Goal: Task Accomplishment & Management: Use online tool/utility

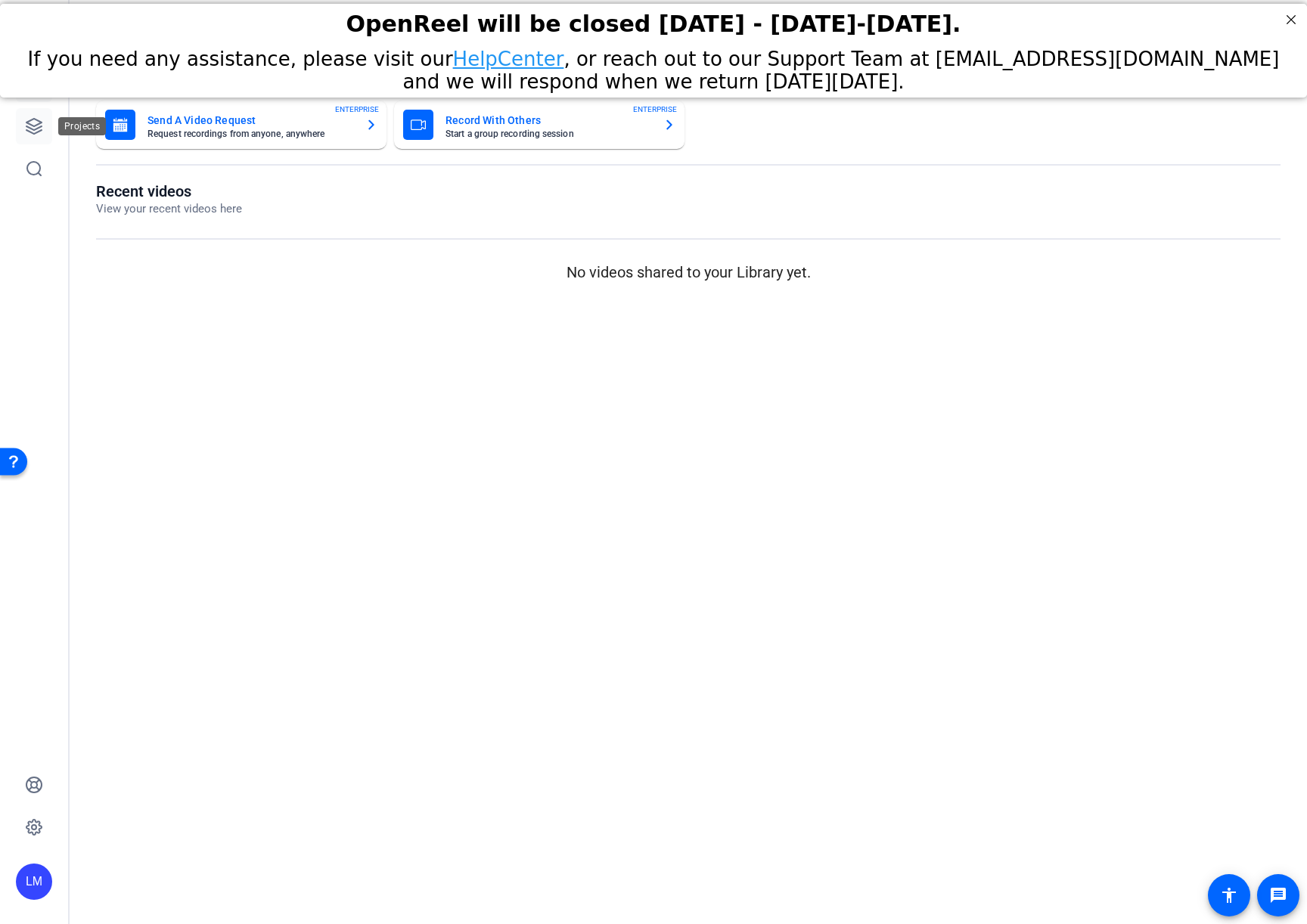
click at [31, 122] on icon at bounding box center [34, 126] width 18 height 18
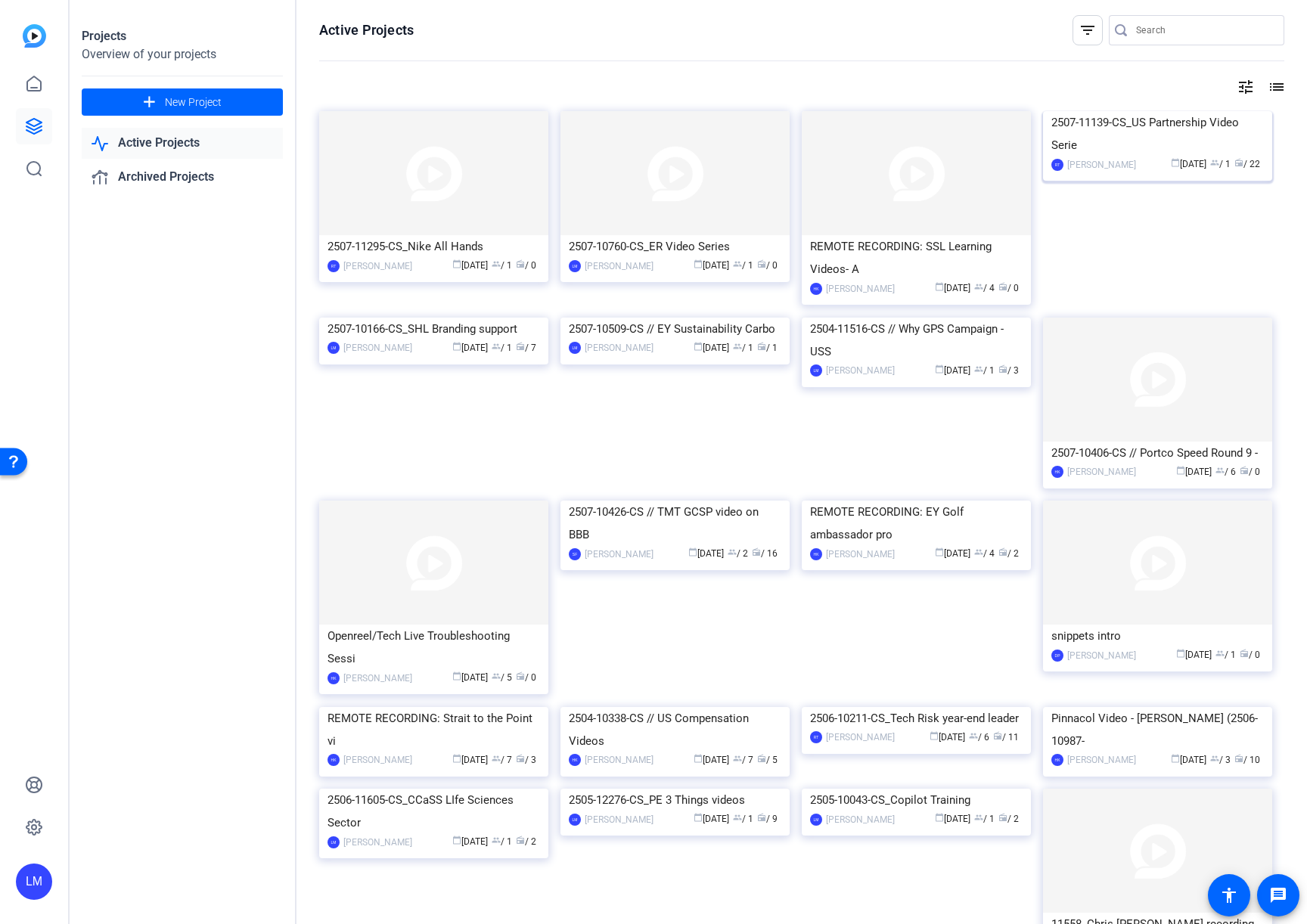
click at [1113, 157] on div "2507-11139-CS_US Partnership Video Serie" at bounding box center [1157, 134] width 212 height 45
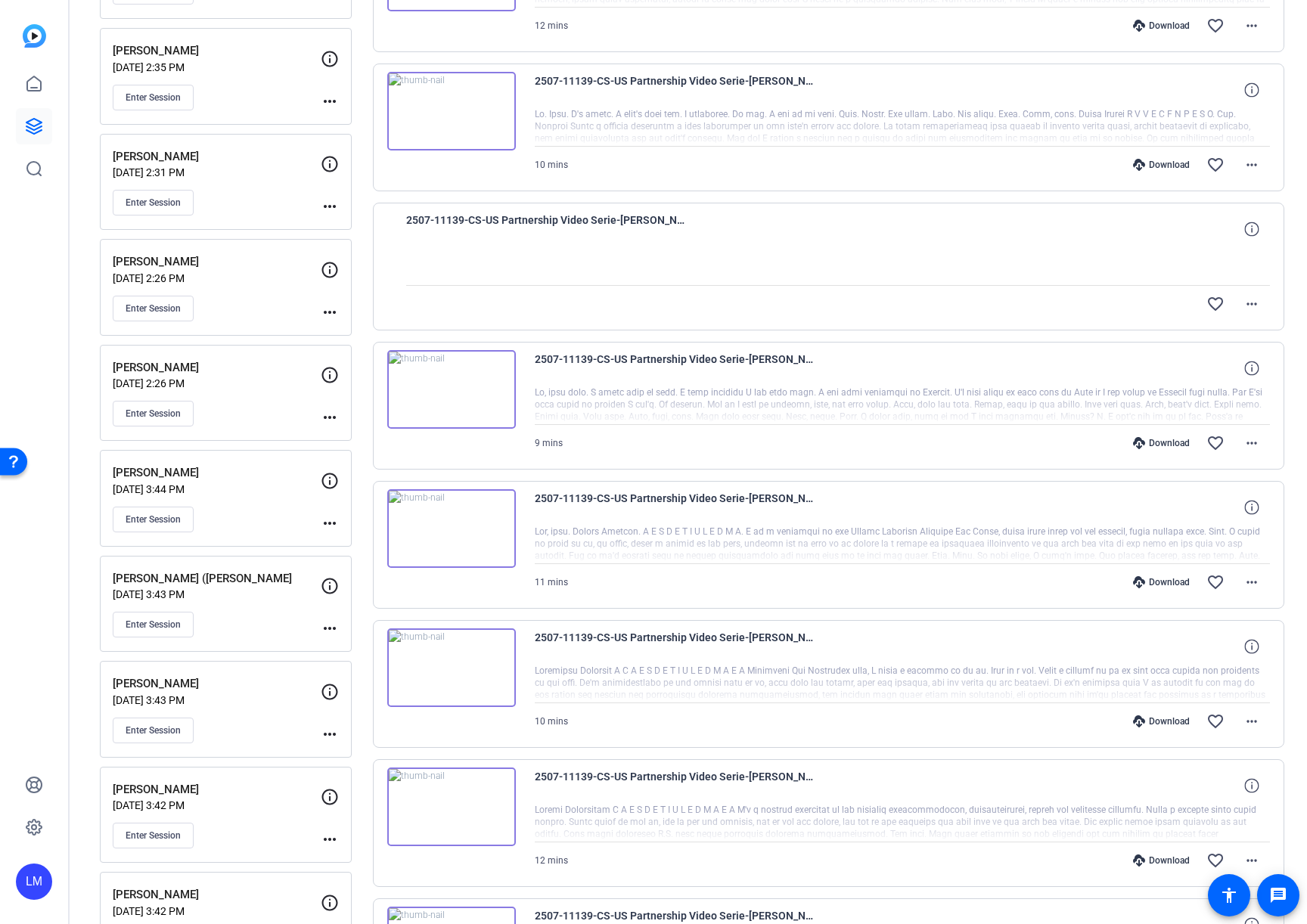
scroll to position [415, 0]
click at [325, 627] on mat-icon "more_horiz" at bounding box center [330, 627] width 18 height 18
click at [346, 645] on span "Edit Session" at bounding box center [367, 650] width 69 height 18
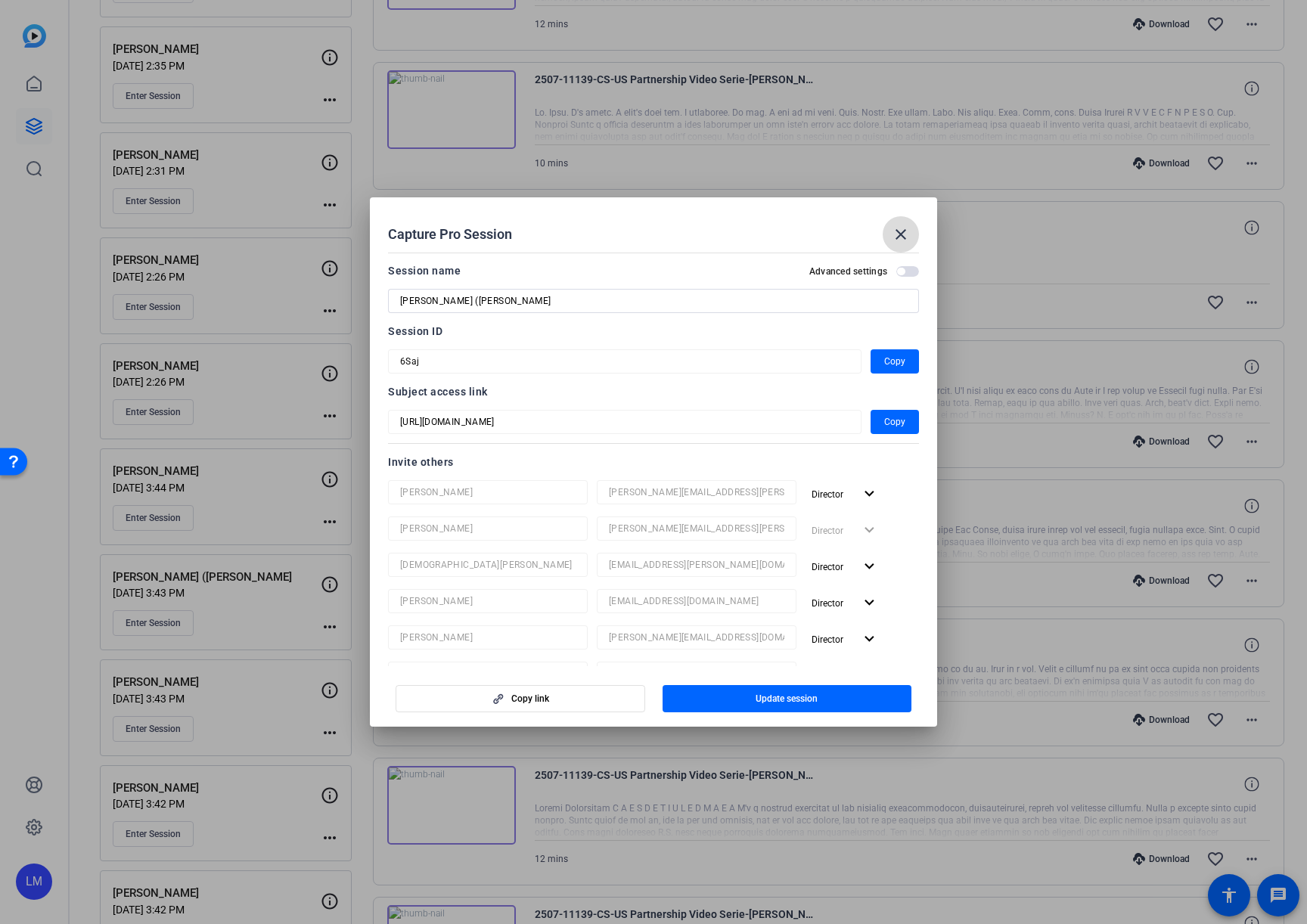
click at [899, 235] on mat-icon "close" at bounding box center [900, 234] width 18 height 18
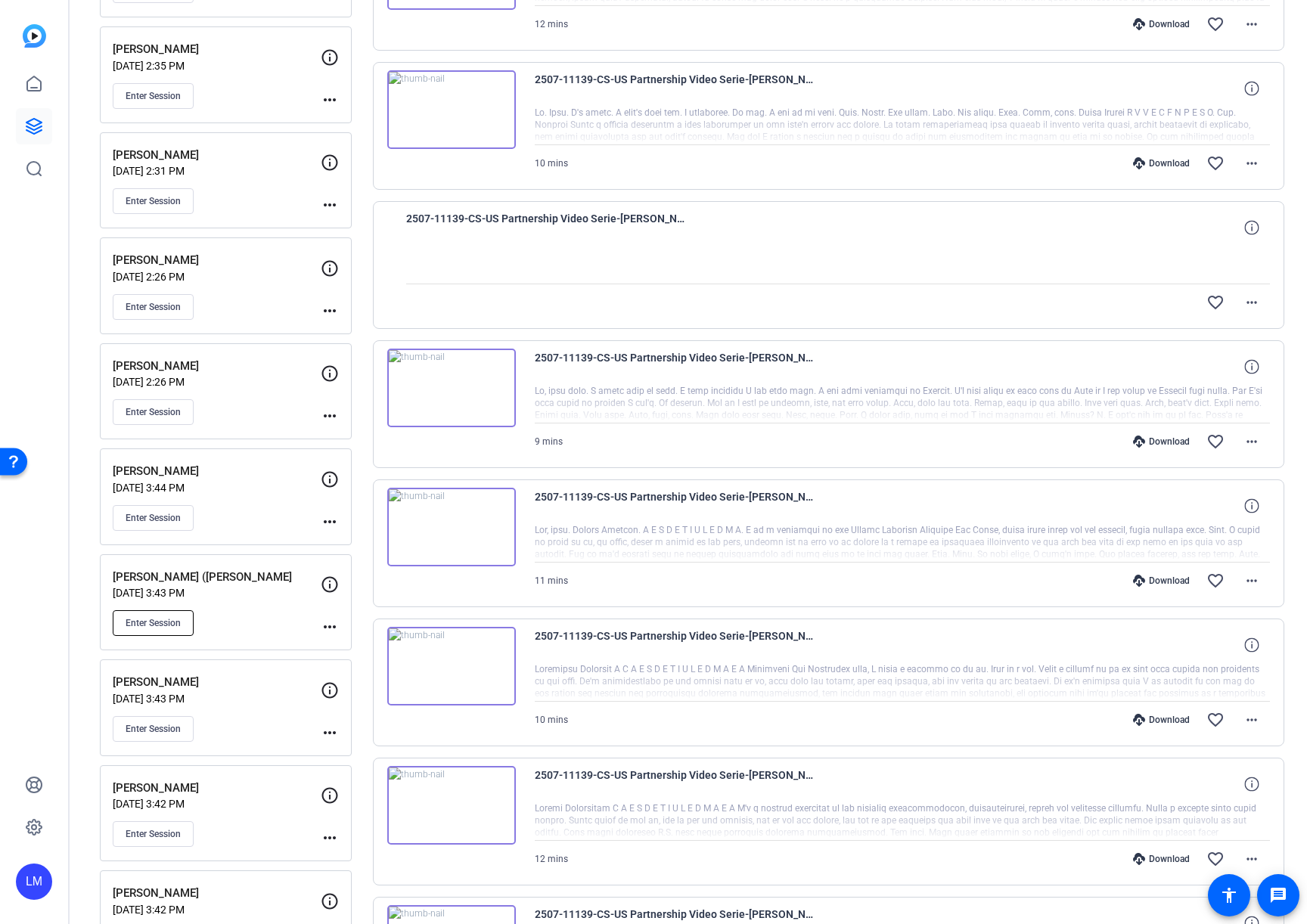
click at [157, 623] on span "Enter Session" at bounding box center [153, 623] width 55 height 12
click at [145, 618] on span "Enter Session" at bounding box center [153, 623] width 55 height 12
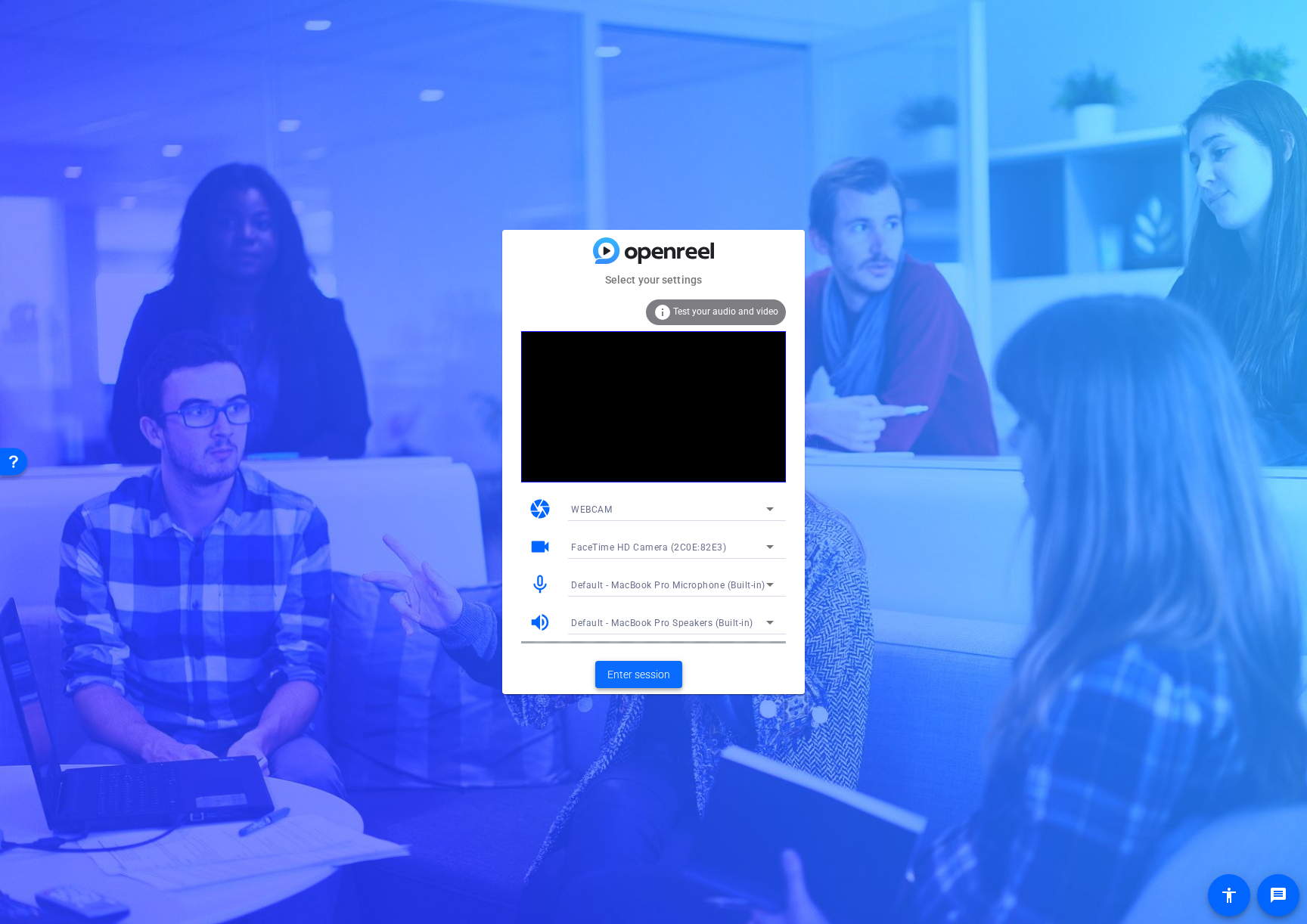
click at [624, 672] on span "Enter session" at bounding box center [639, 675] width 63 height 16
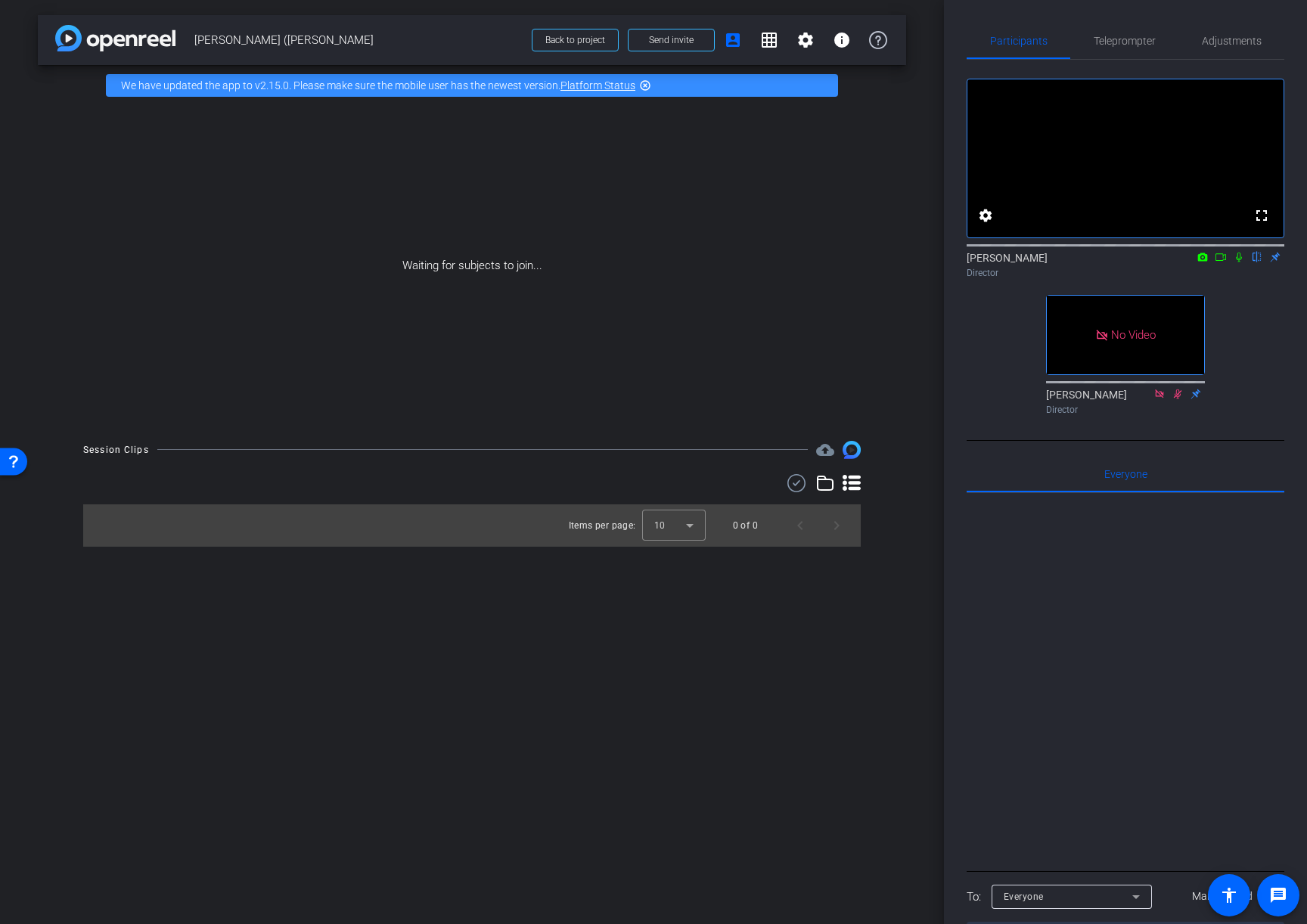
click at [1222, 263] on icon at bounding box center [1221, 257] width 12 height 11
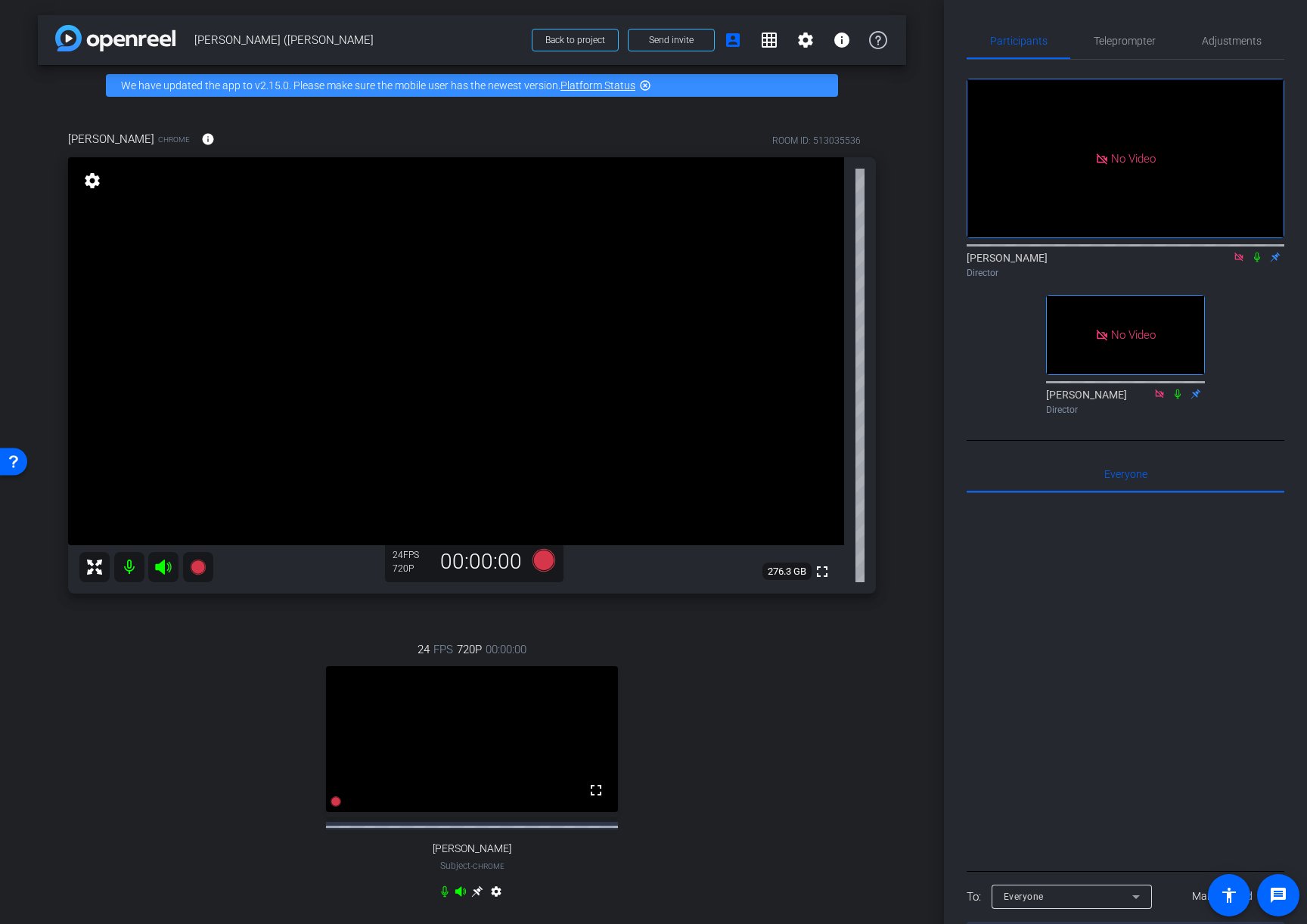
click at [473, 898] on icon at bounding box center [476, 891] width 11 height 11
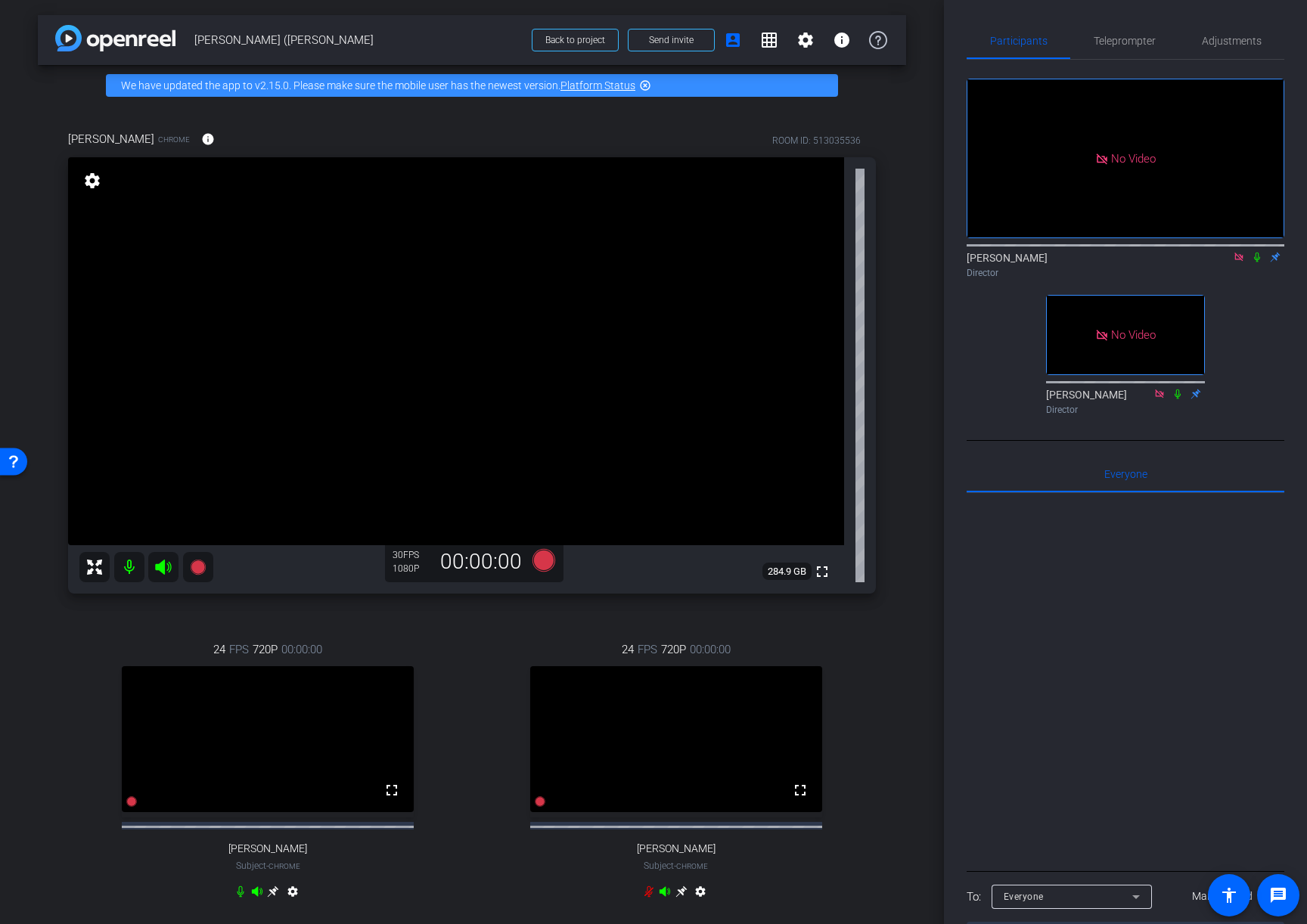
click at [1178, 400] on icon at bounding box center [1178, 394] width 12 height 11
click at [195, 564] on icon at bounding box center [196, 567] width 15 height 15
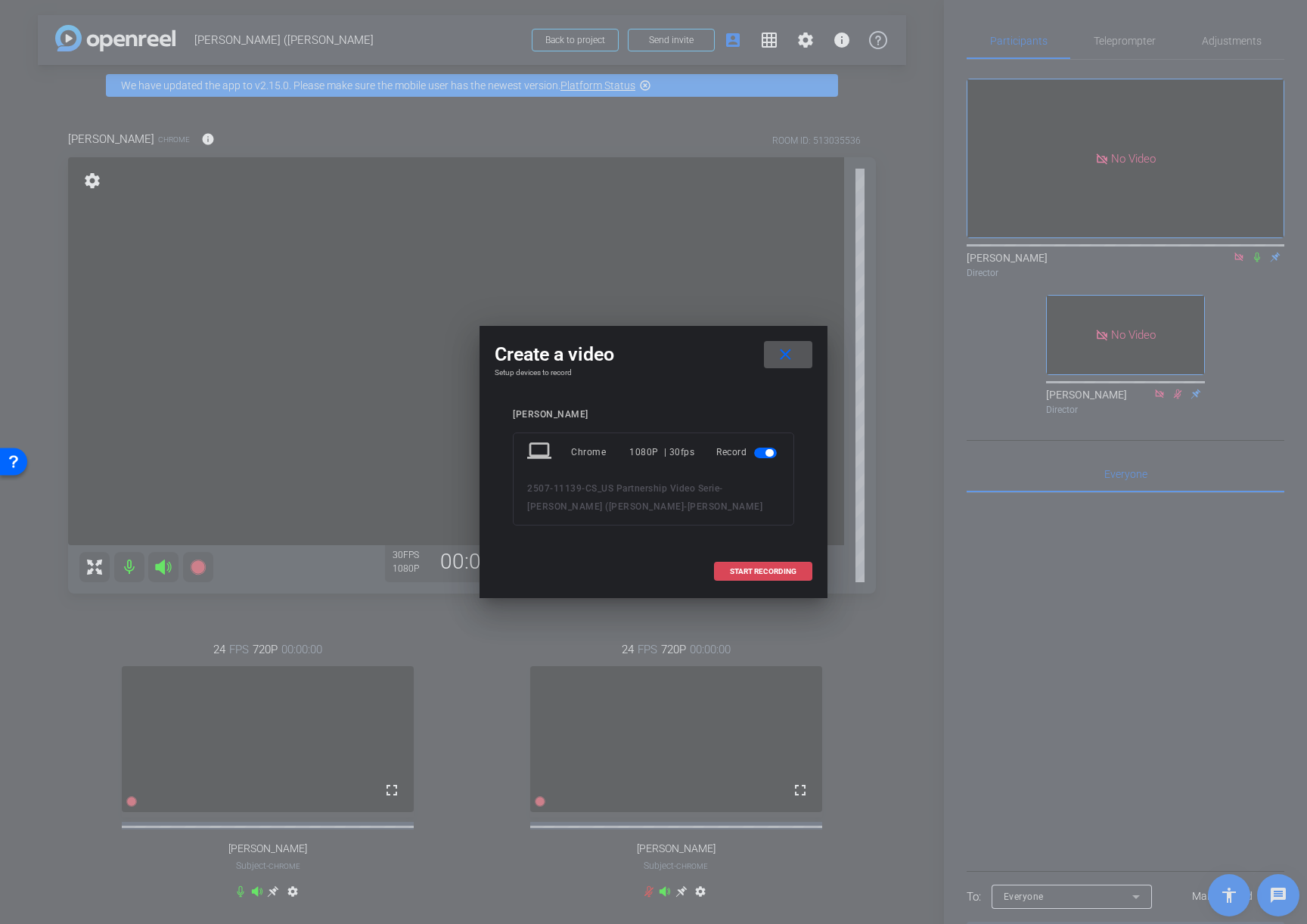
click at [749, 569] on span "START RECORDING" at bounding box center [762, 572] width 66 height 8
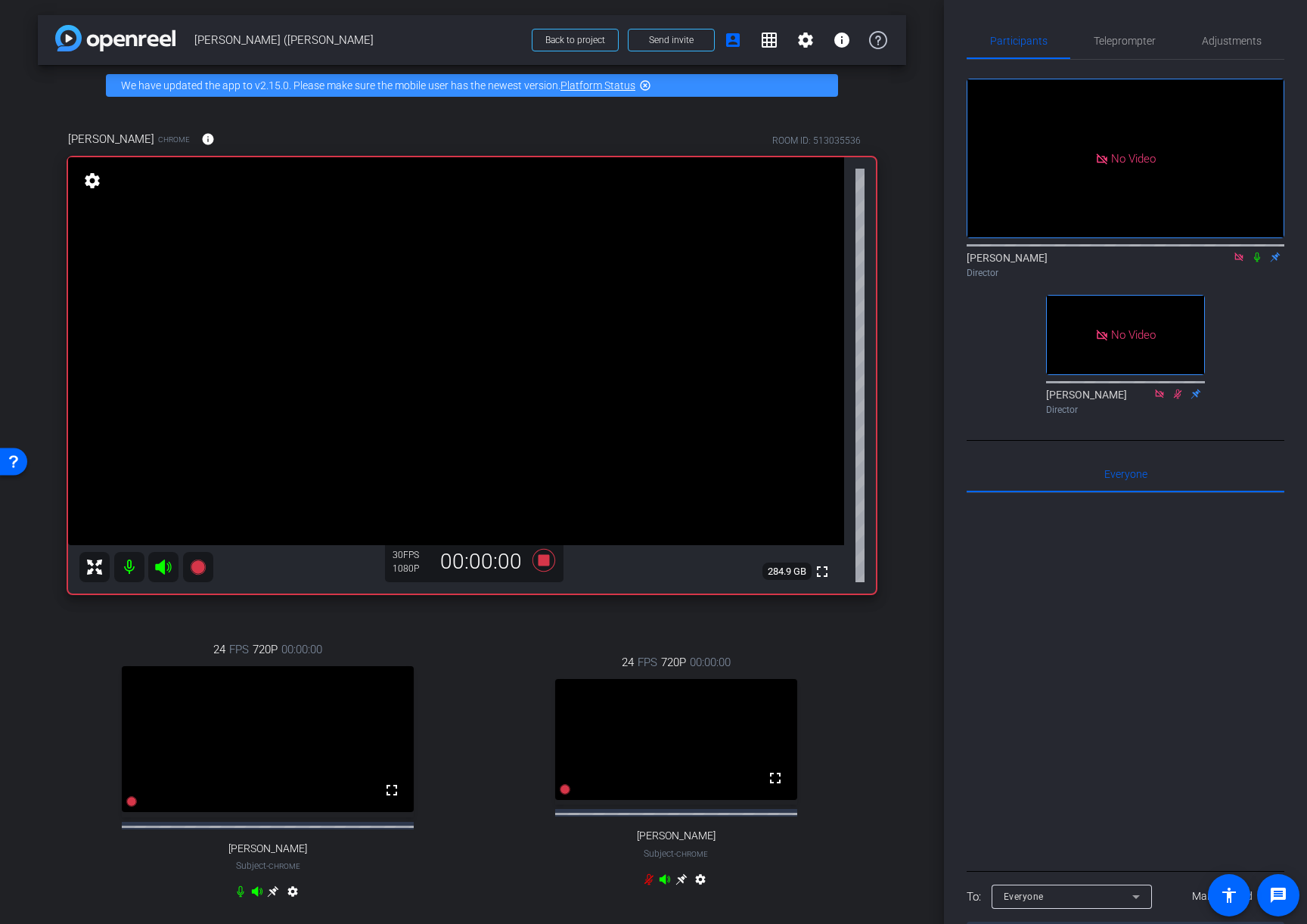
click at [1257, 263] on icon at bounding box center [1257, 257] width 12 height 11
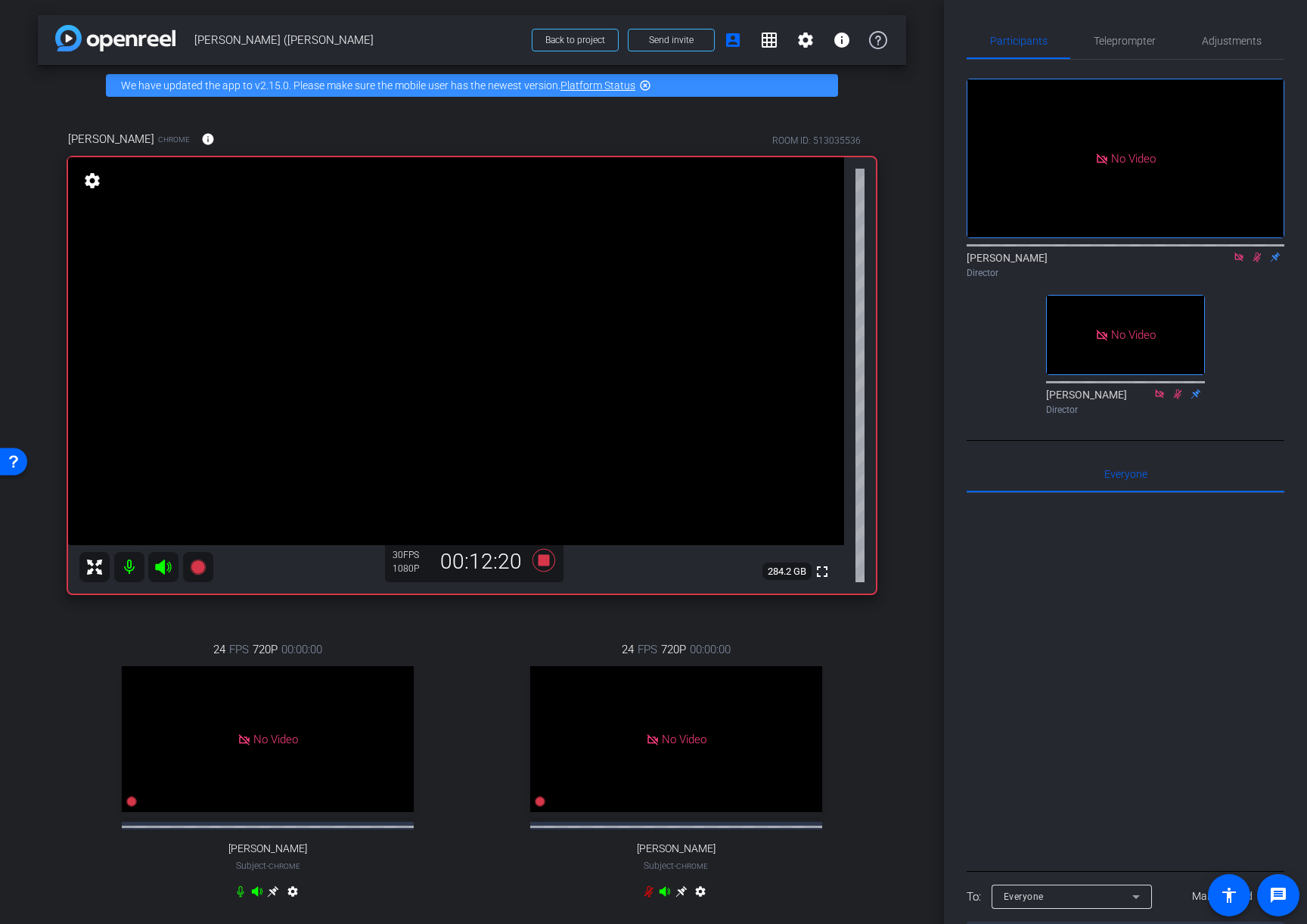
click at [936, 340] on div "arrow_back Andrew (Andy) Vrigia Back to project Send invite account_box grid_on…" at bounding box center [472, 462] width 944 height 924
click at [1254, 280] on div "Director" at bounding box center [1125, 273] width 318 height 14
click at [1257, 263] on icon at bounding box center [1257, 257] width 12 height 11
click at [448, 663] on div "24 FPS 720P 00:00:00 No Video Steve Subject - Chrome settings" at bounding box center [268, 772] width 400 height 312
click at [546, 561] on icon at bounding box center [543, 560] width 23 height 23
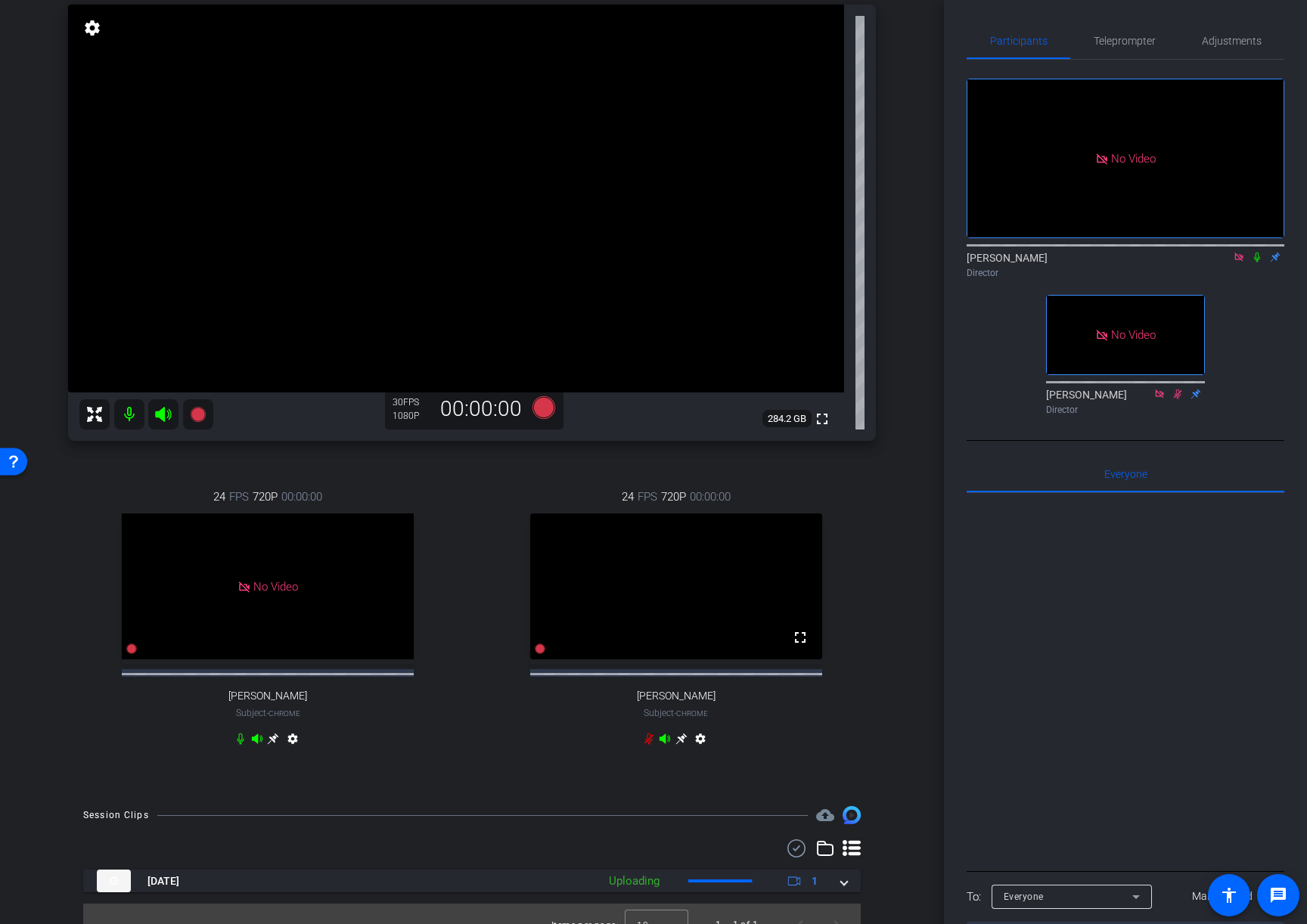
scroll to position [189, 0]
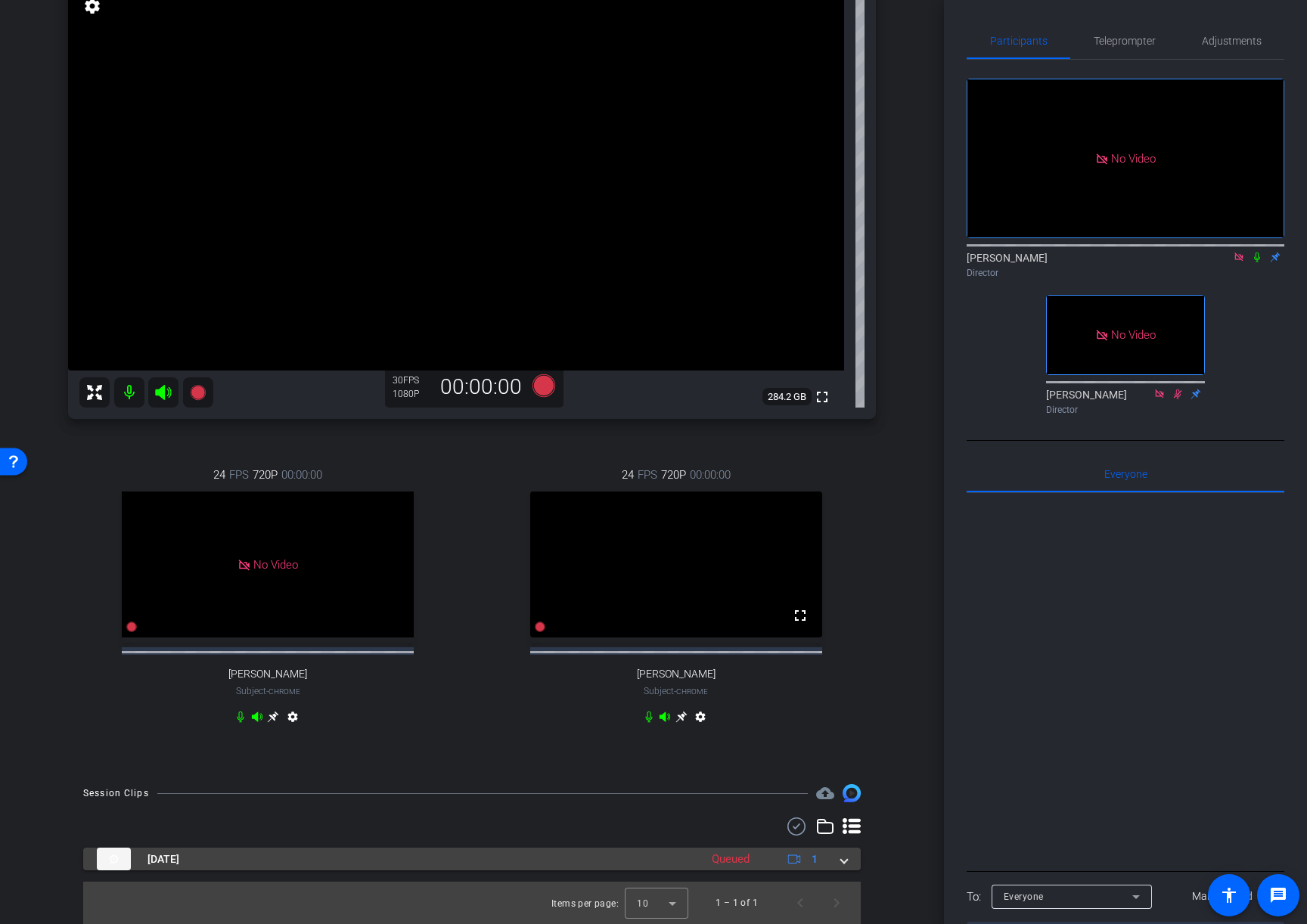
click at [843, 865] on span at bounding box center [844, 860] width 6 height 16
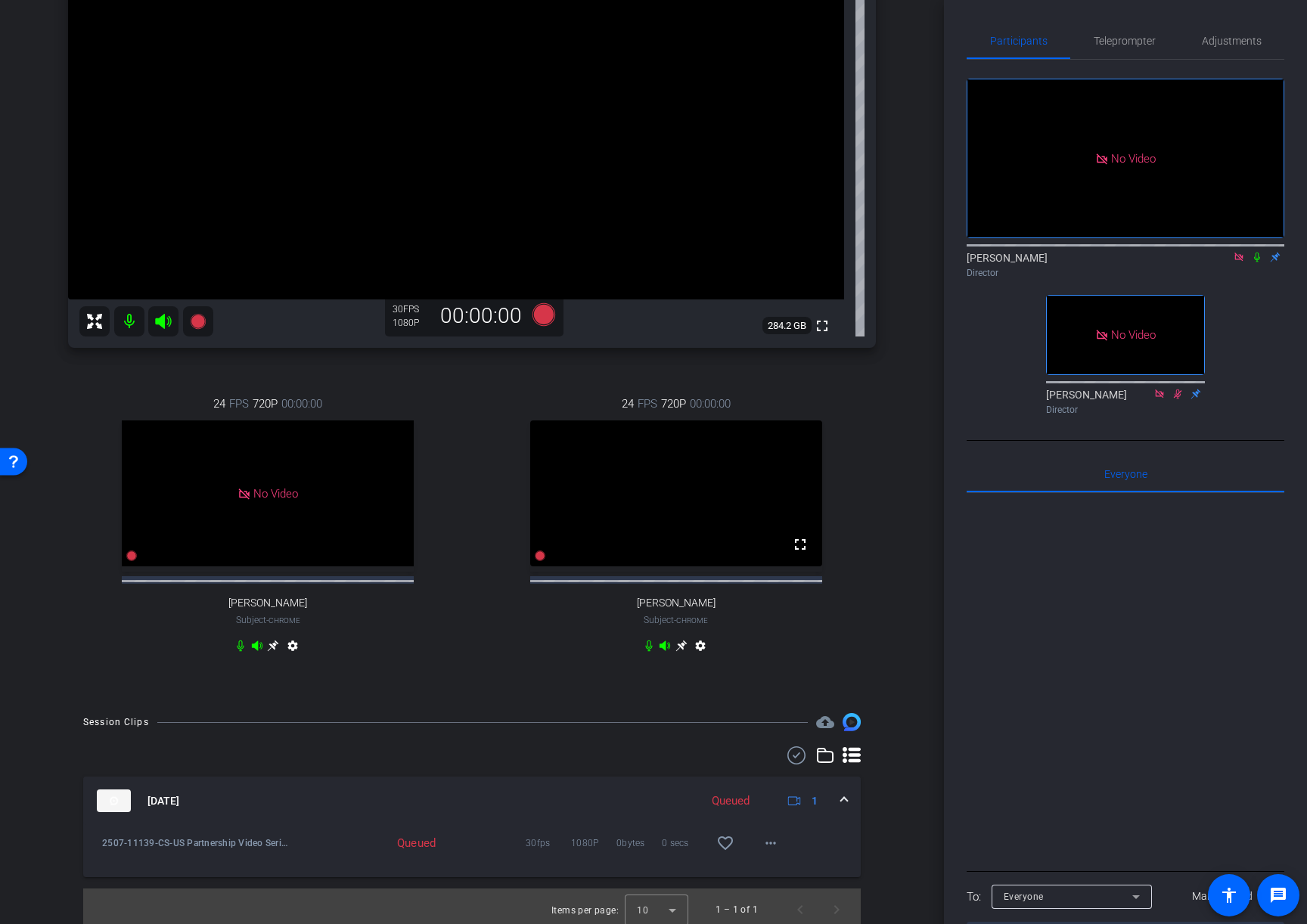
scroll to position [267, 0]
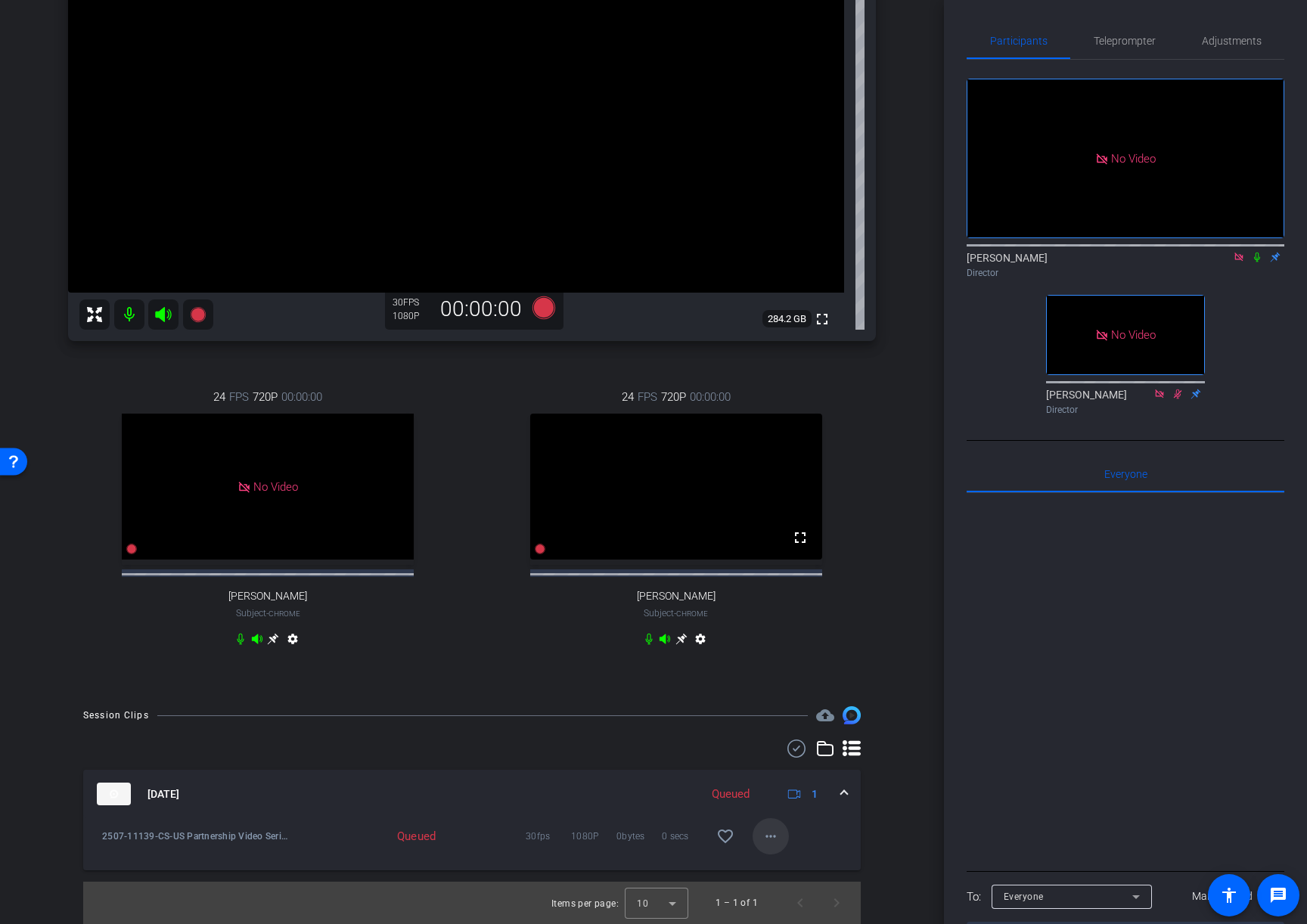
click at [778, 839] on mat-icon "more_horiz" at bounding box center [771, 836] width 18 height 18
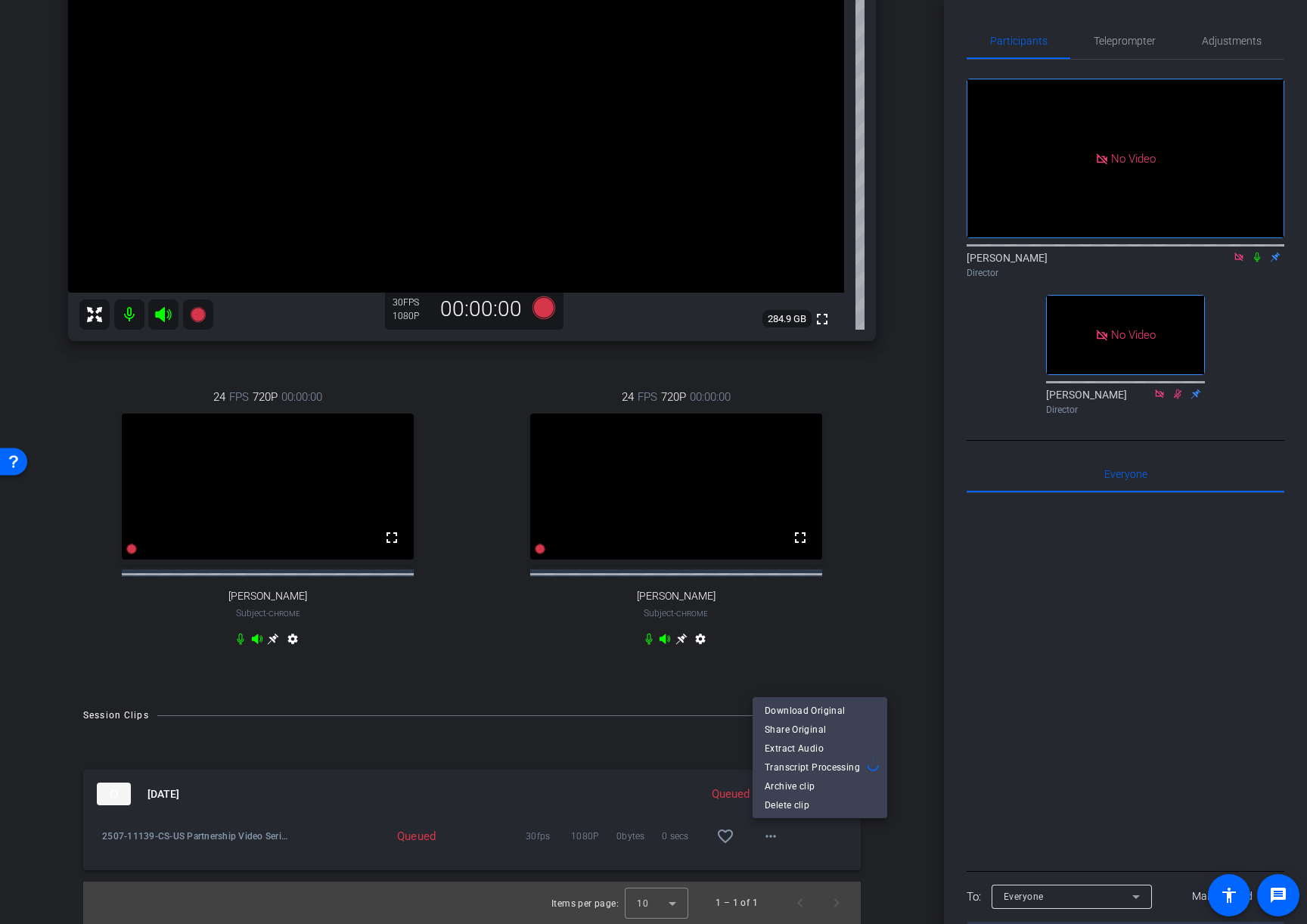
click at [920, 580] on div at bounding box center [654, 462] width 1307 height 924
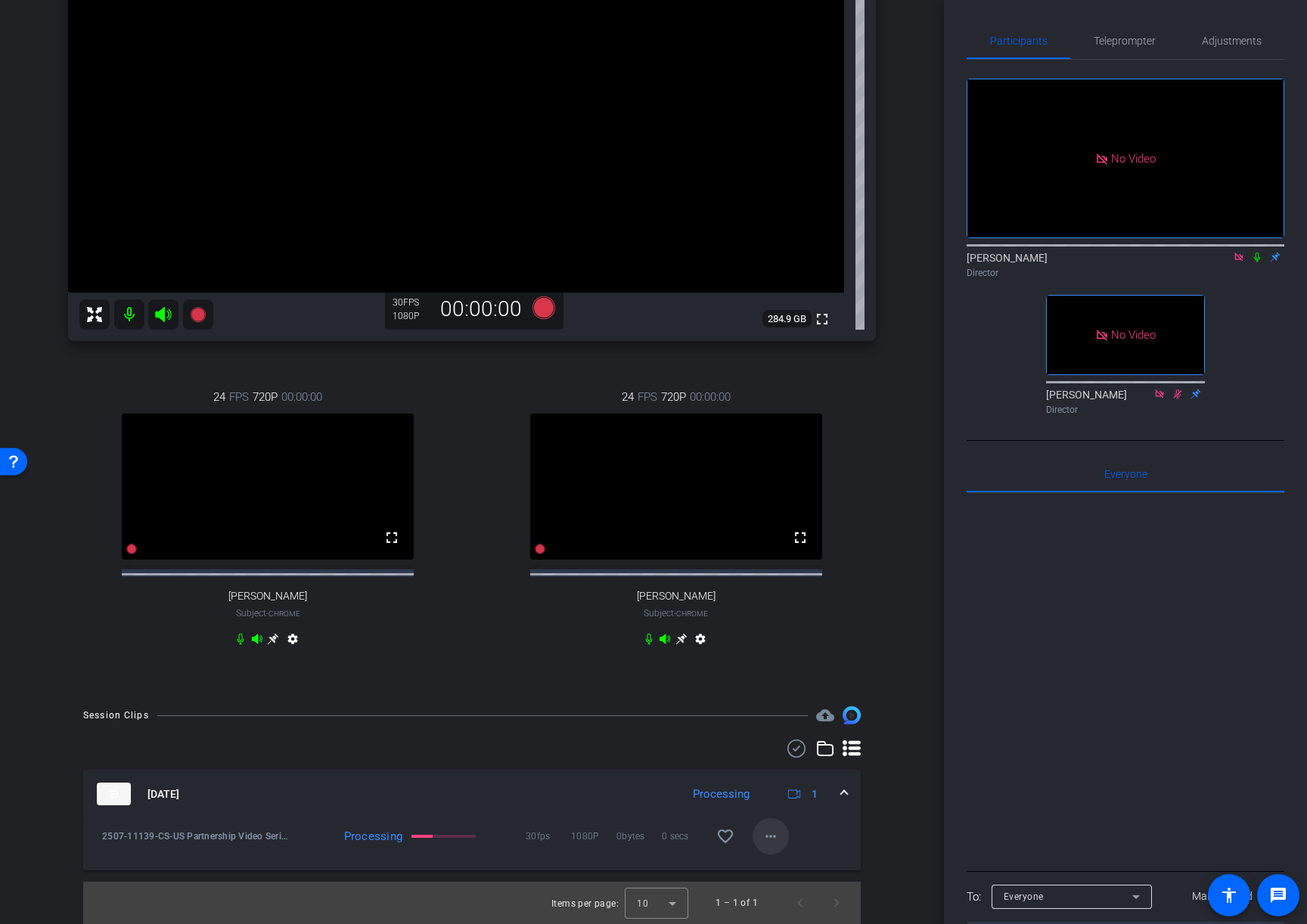
click at [771, 833] on mat-icon "more_horiz" at bounding box center [771, 836] width 18 height 18
click at [901, 549] on div at bounding box center [654, 462] width 1307 height 924
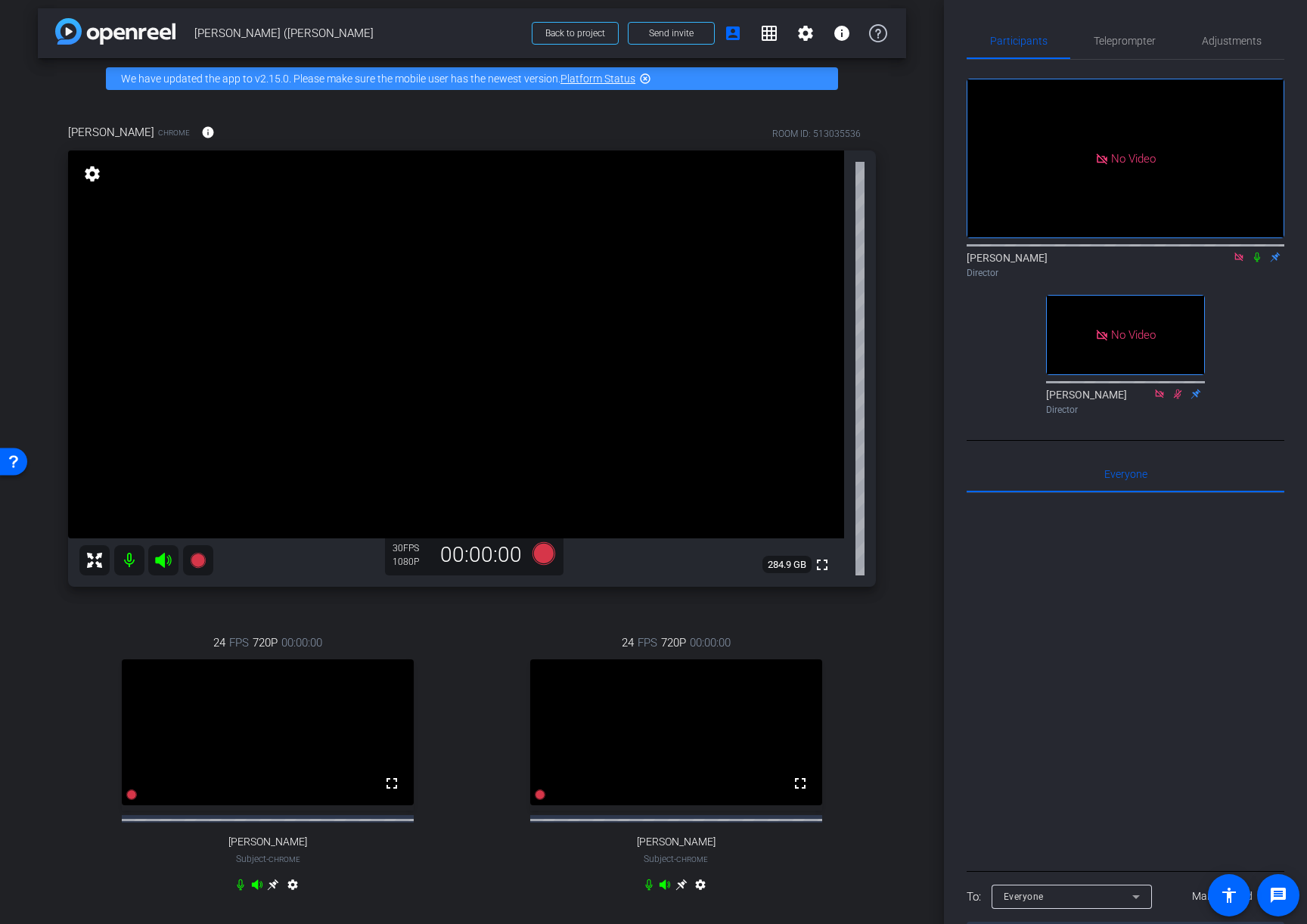
scroll to position [0, 0]
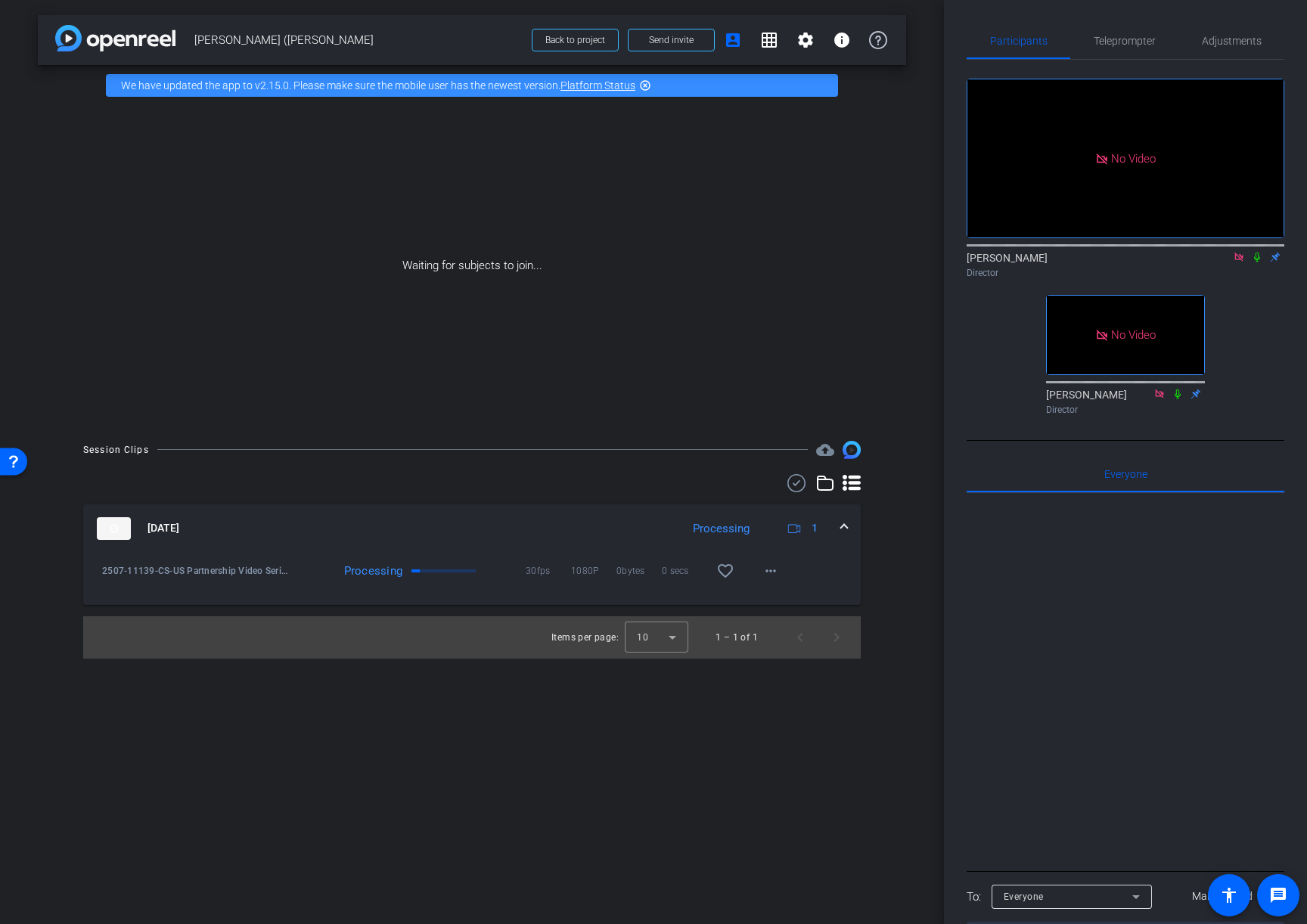
click at [1257, 263] on icon at bounding box center [1257, 257] width 12 height 11
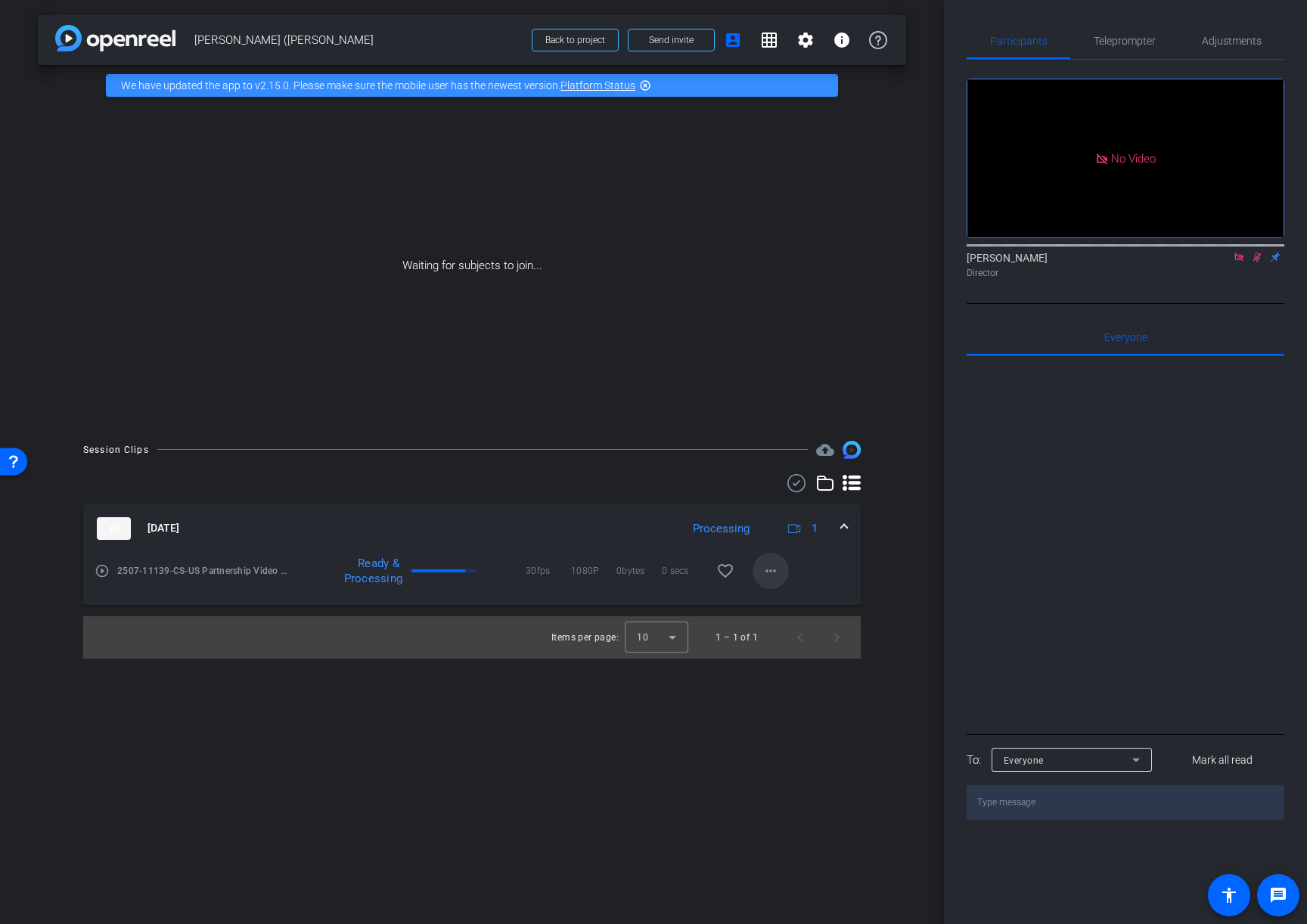
click at [768, 571] on mat-icon "more_horiz" at bounding box center [771, 571] width 18 height 18
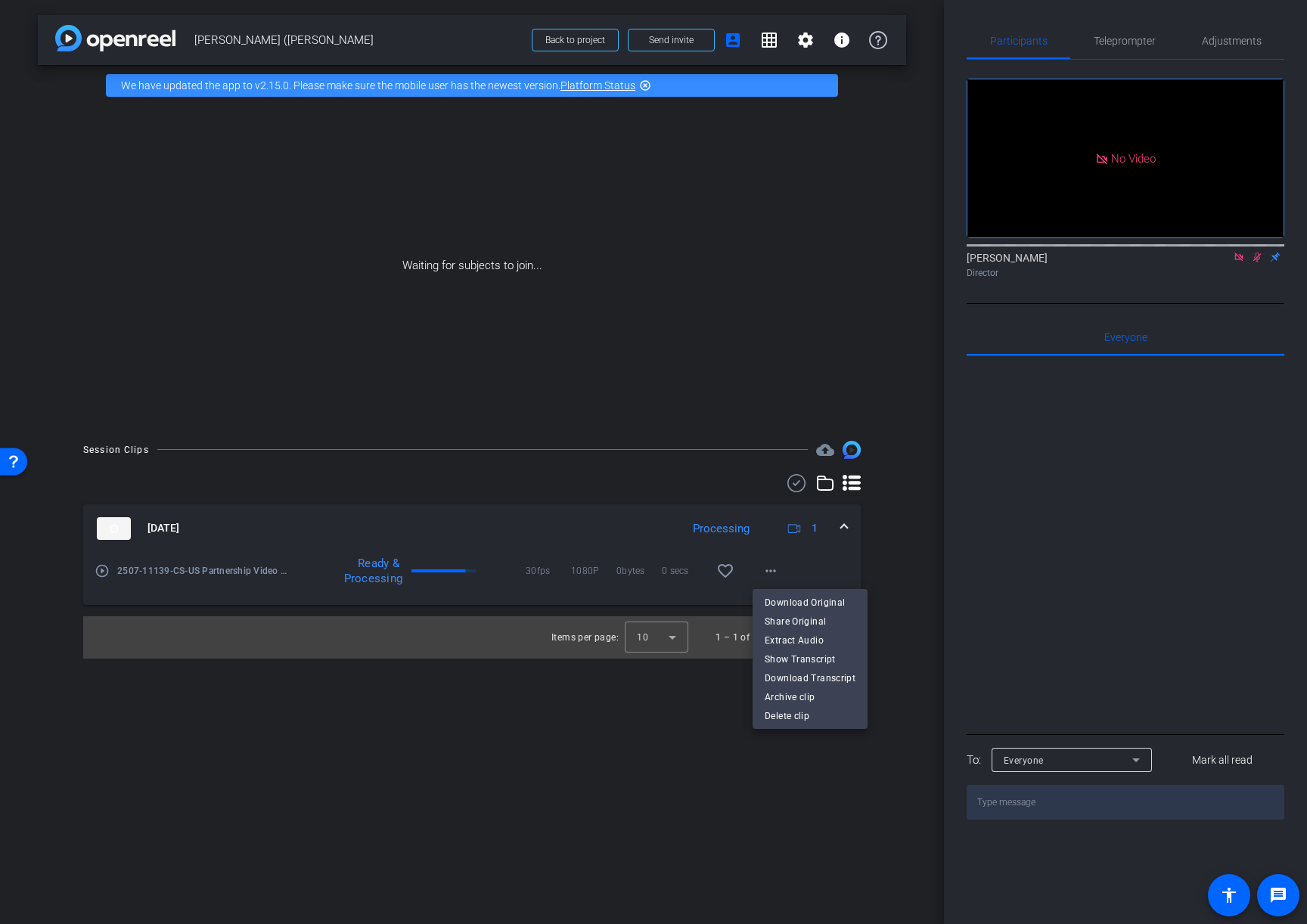
click at [878, 547] on div at bounding box center [654, 462] width 1307 height 924
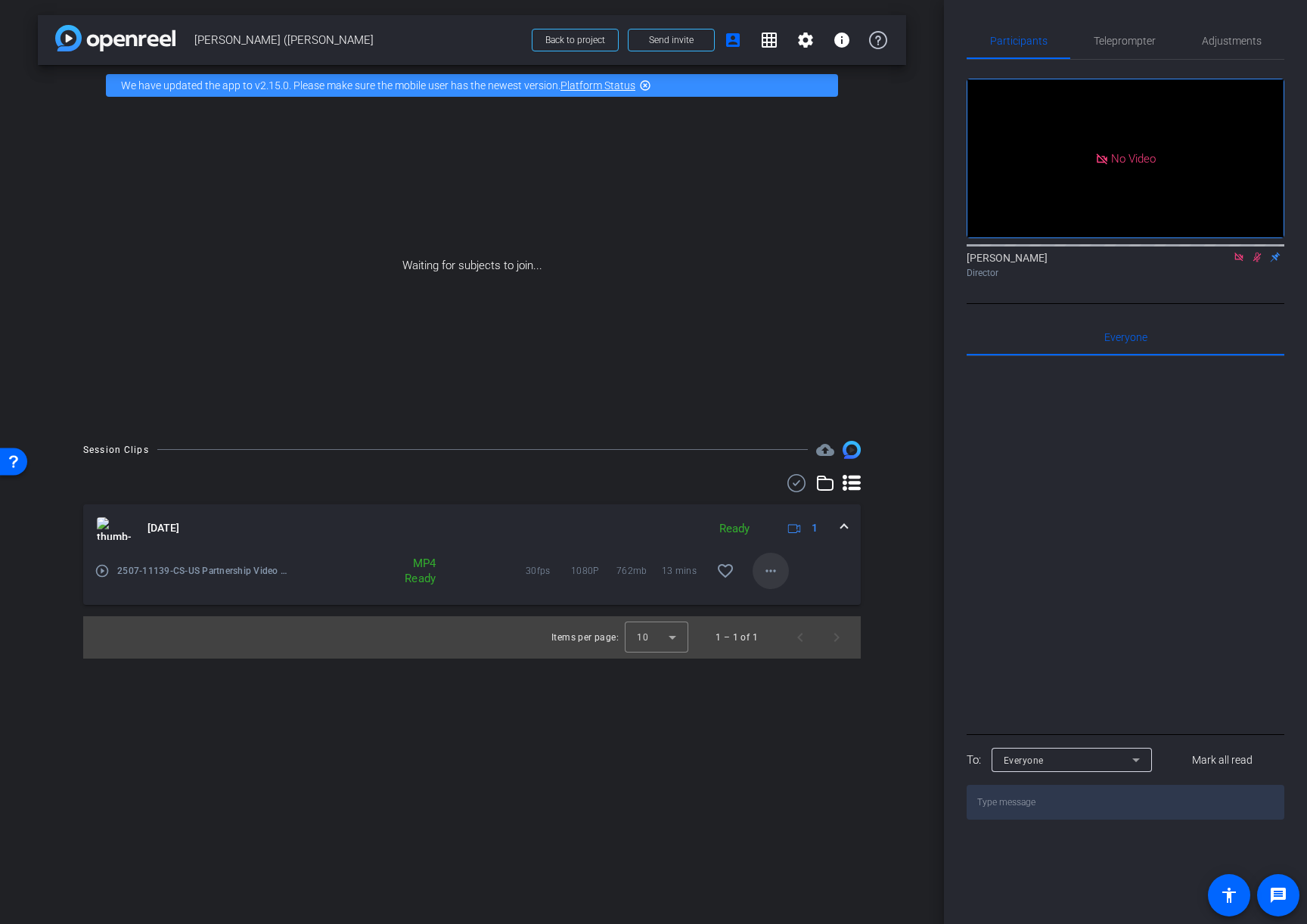
click at [771, 571] on mat-icon "more_horiz" at bounding box center [771, 571] width 18 height 18
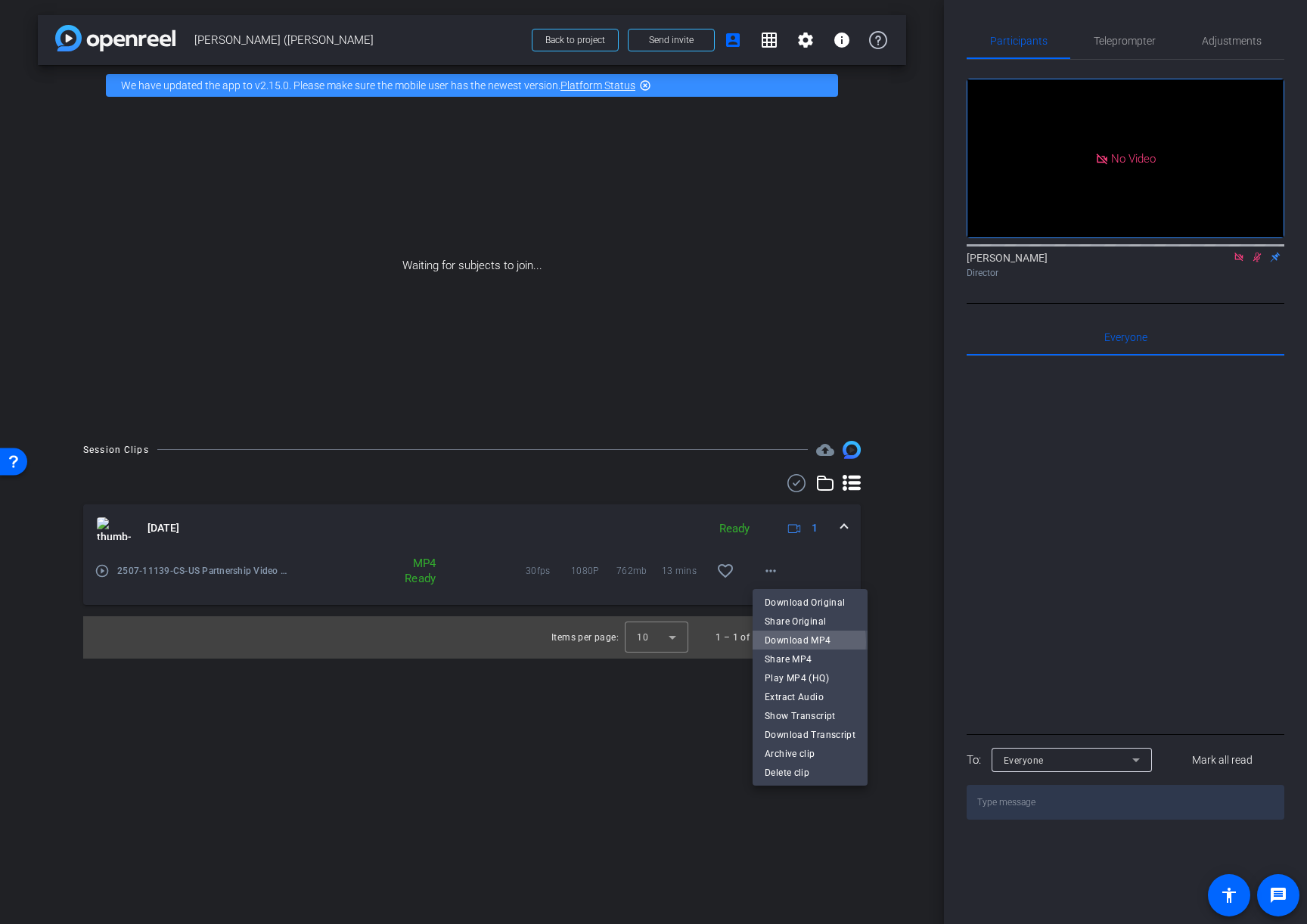
click at [782, 643] on span "Download MP4" at bounding box center [810, 640] width 91 height 18
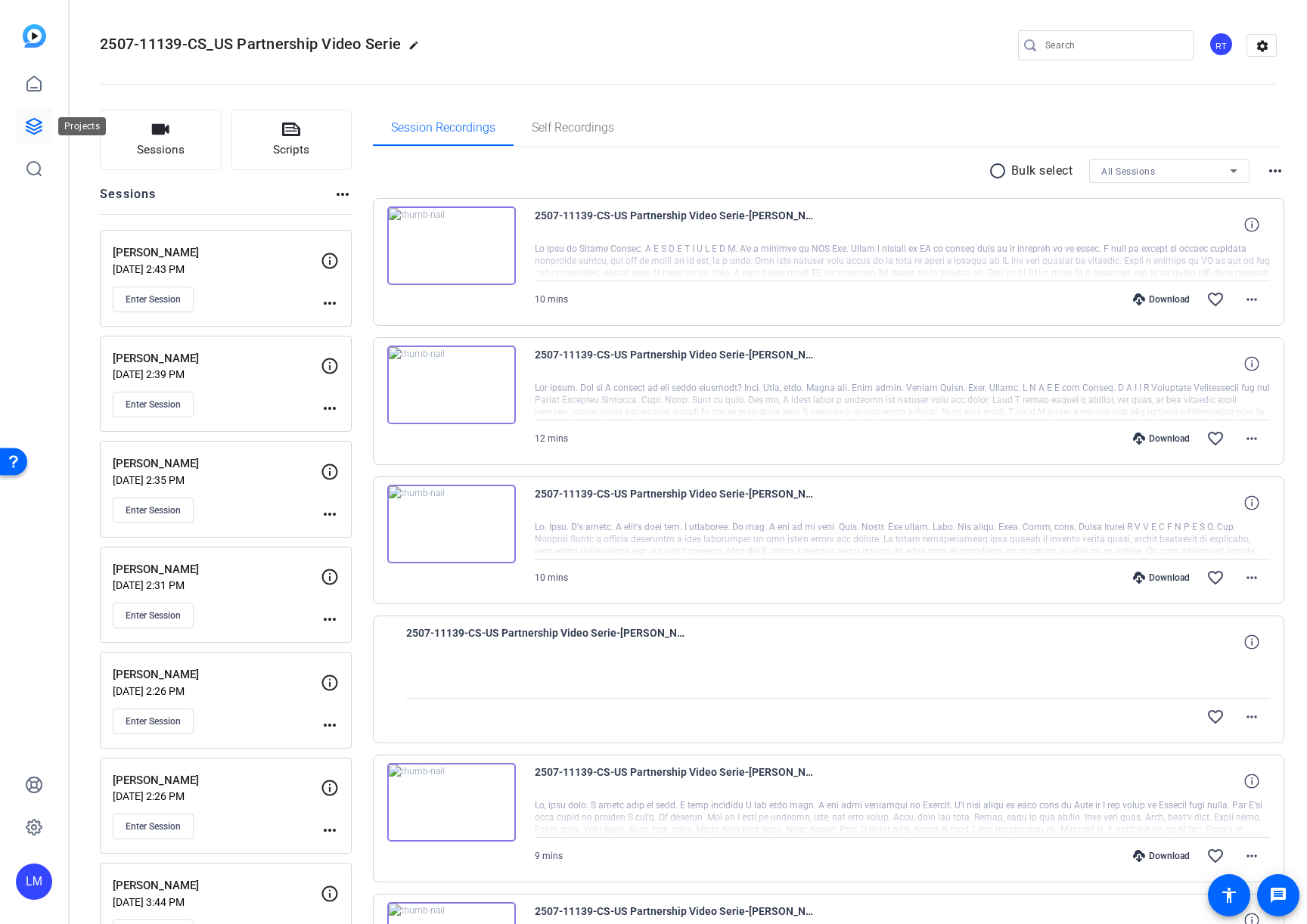
click at [30, 118] on icon at bounding box center [34, 126] width 18 height 18
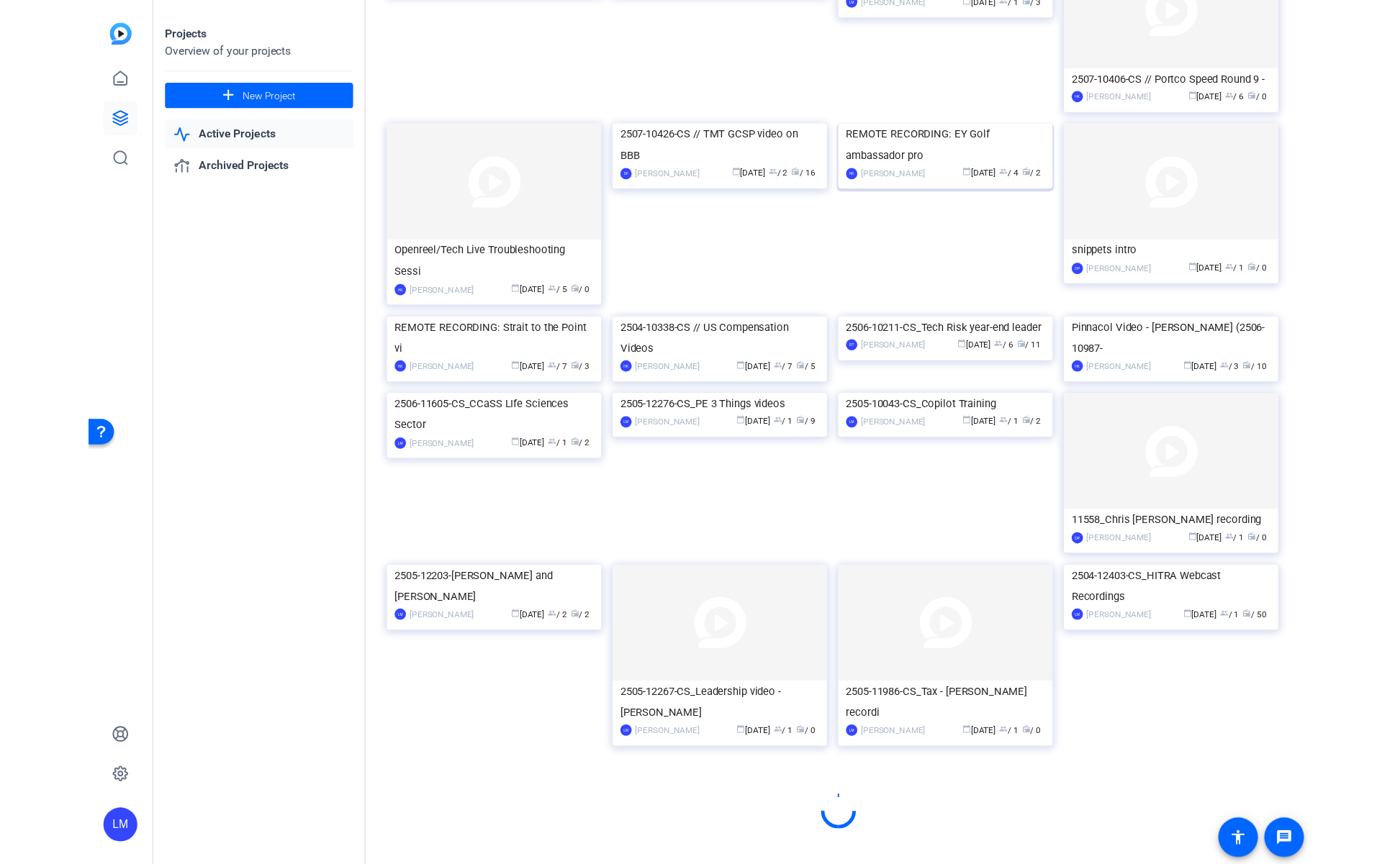
scroll to position [512, 0]
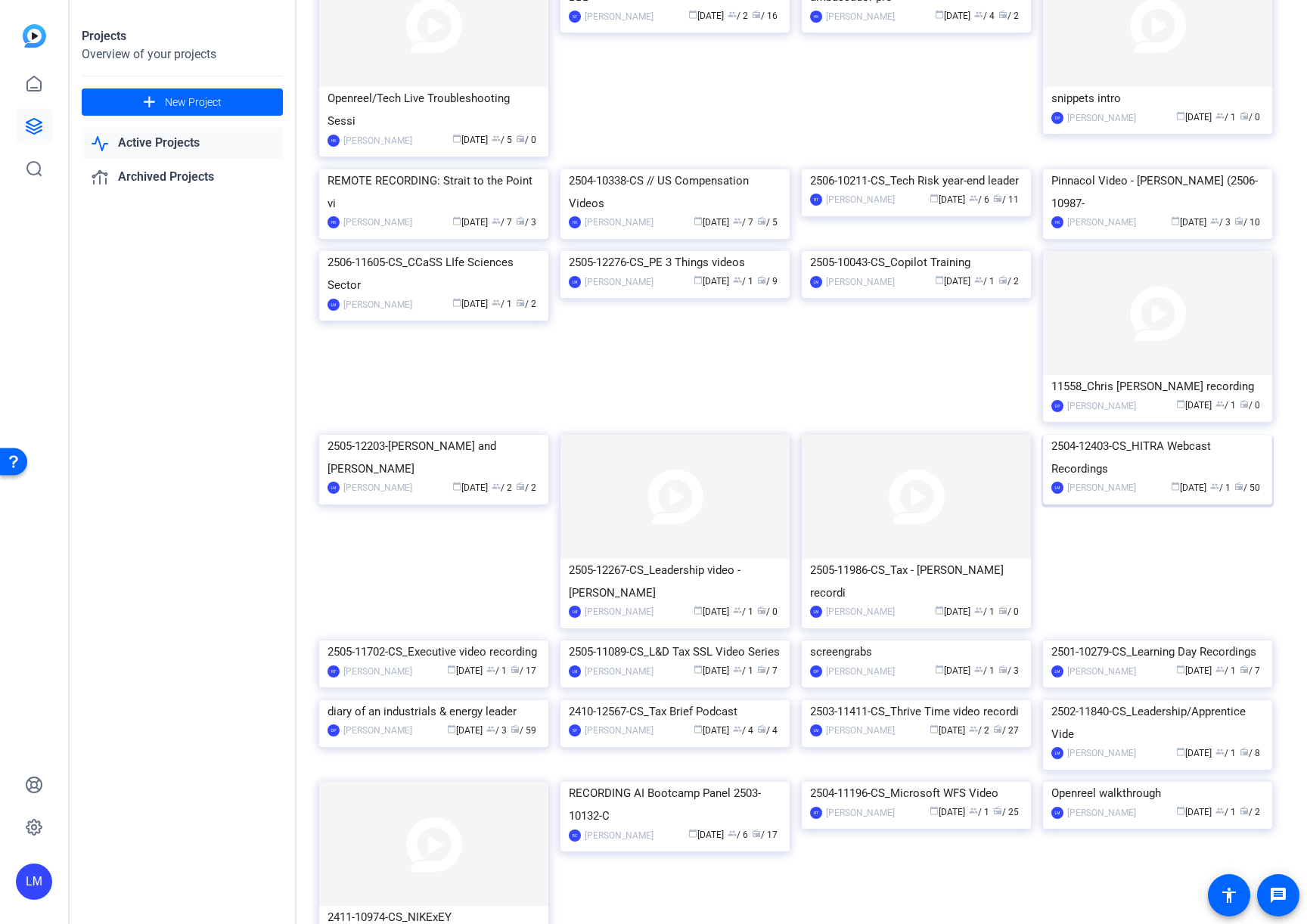
click at [1175, 481] on div "2504-12403-CS_HITRA Webcast Recordings" at bounding box center [1157, 458] width 212 height 45
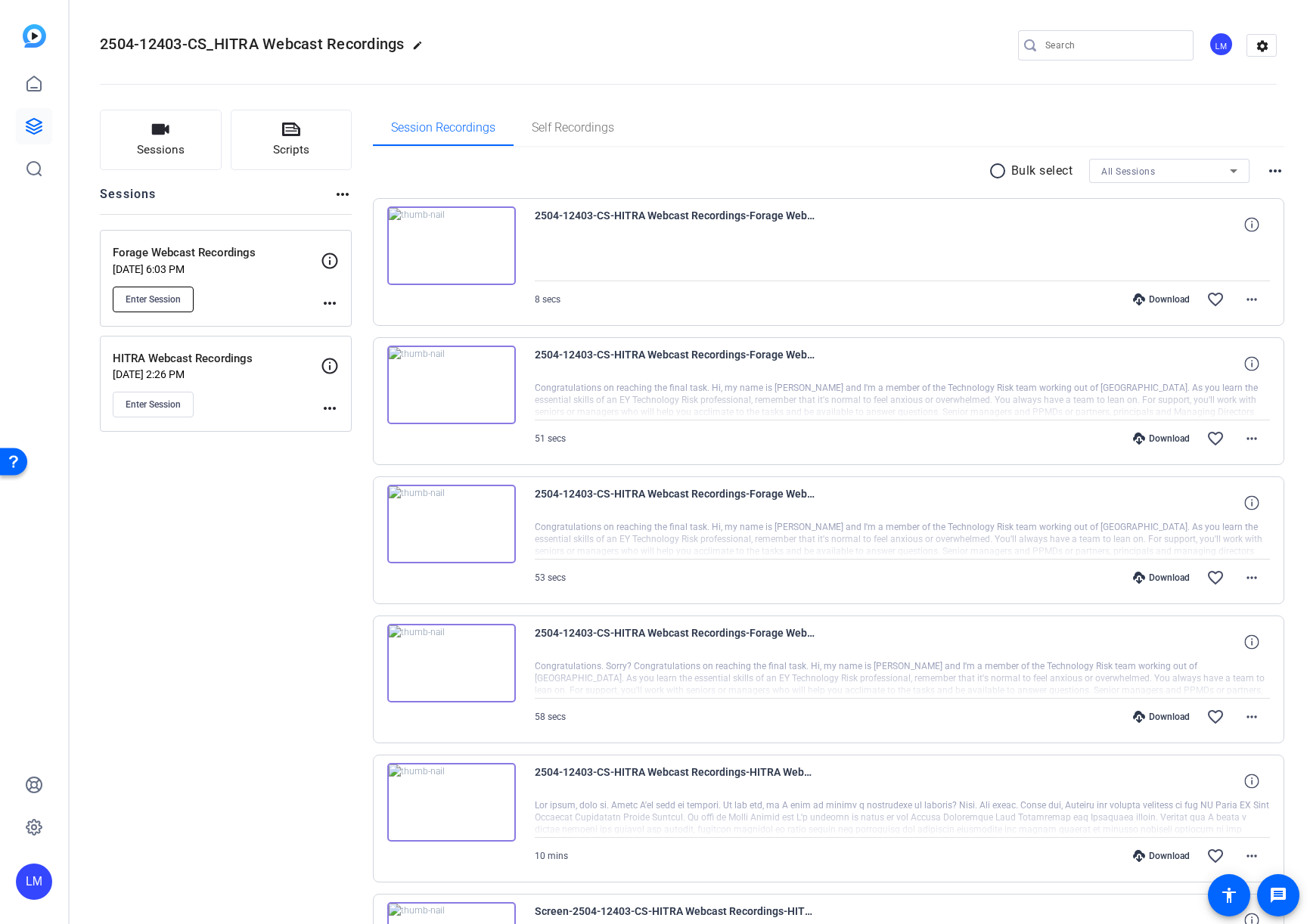
click at [147, 302] on span "Enter Session" at bounding box center [153, 299] width 55 height 12
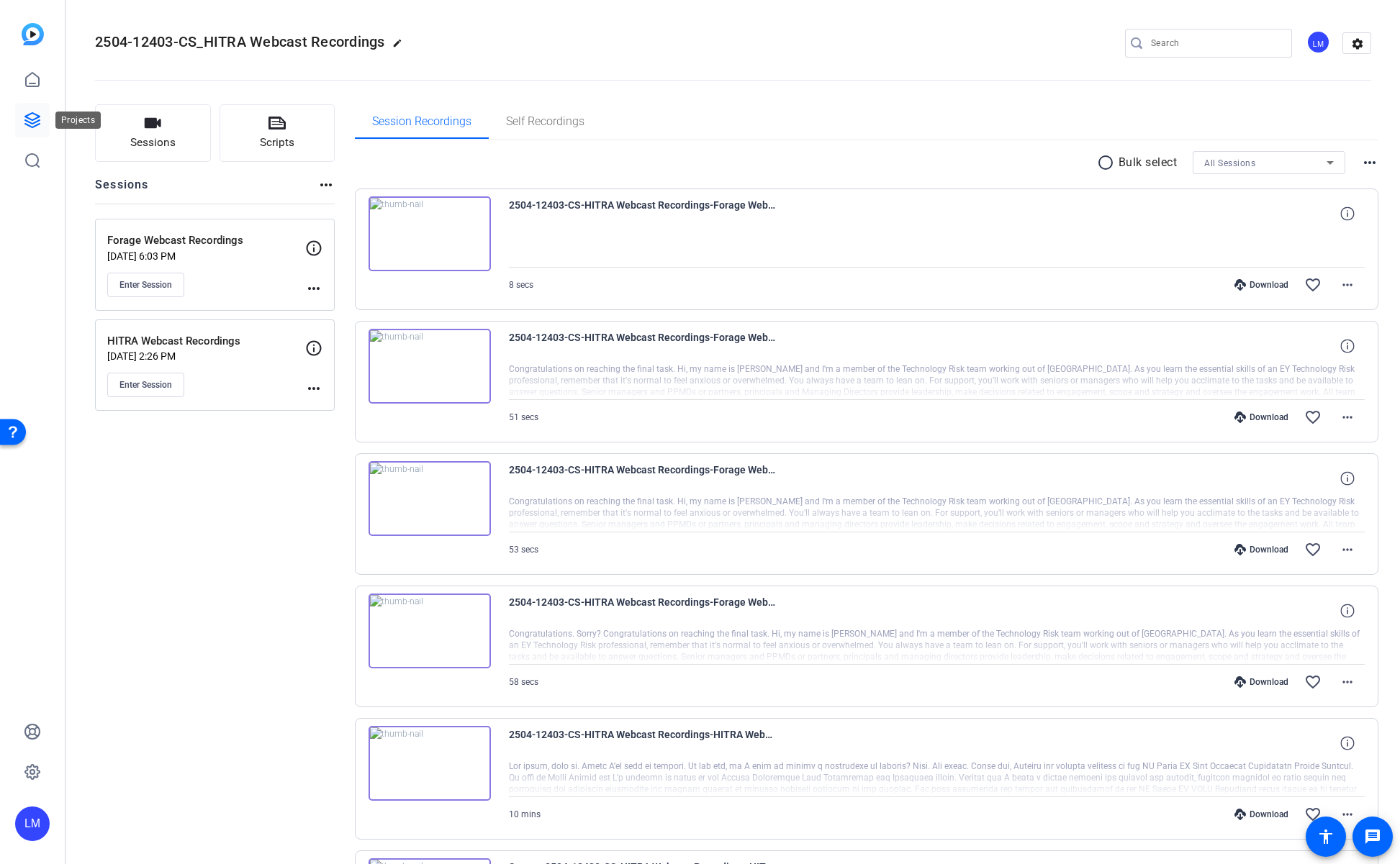
click at [29, 122] on icon at bounding box center [32, 119] width 14 height 14
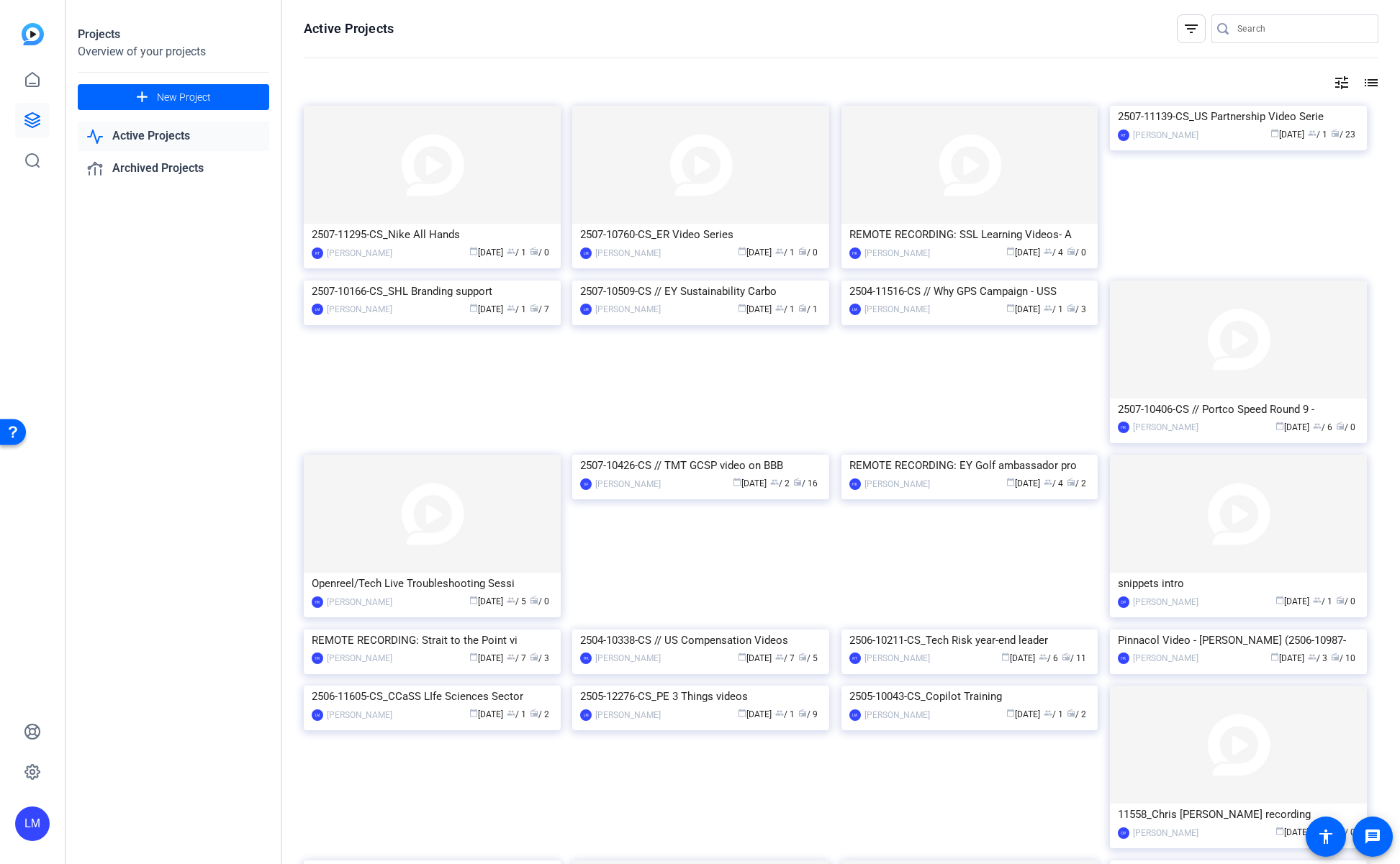
click at [1243, 26] on input "Search" at bounding box center [1302, 28] width 130 height 17
paste input "2408-62815-CS"
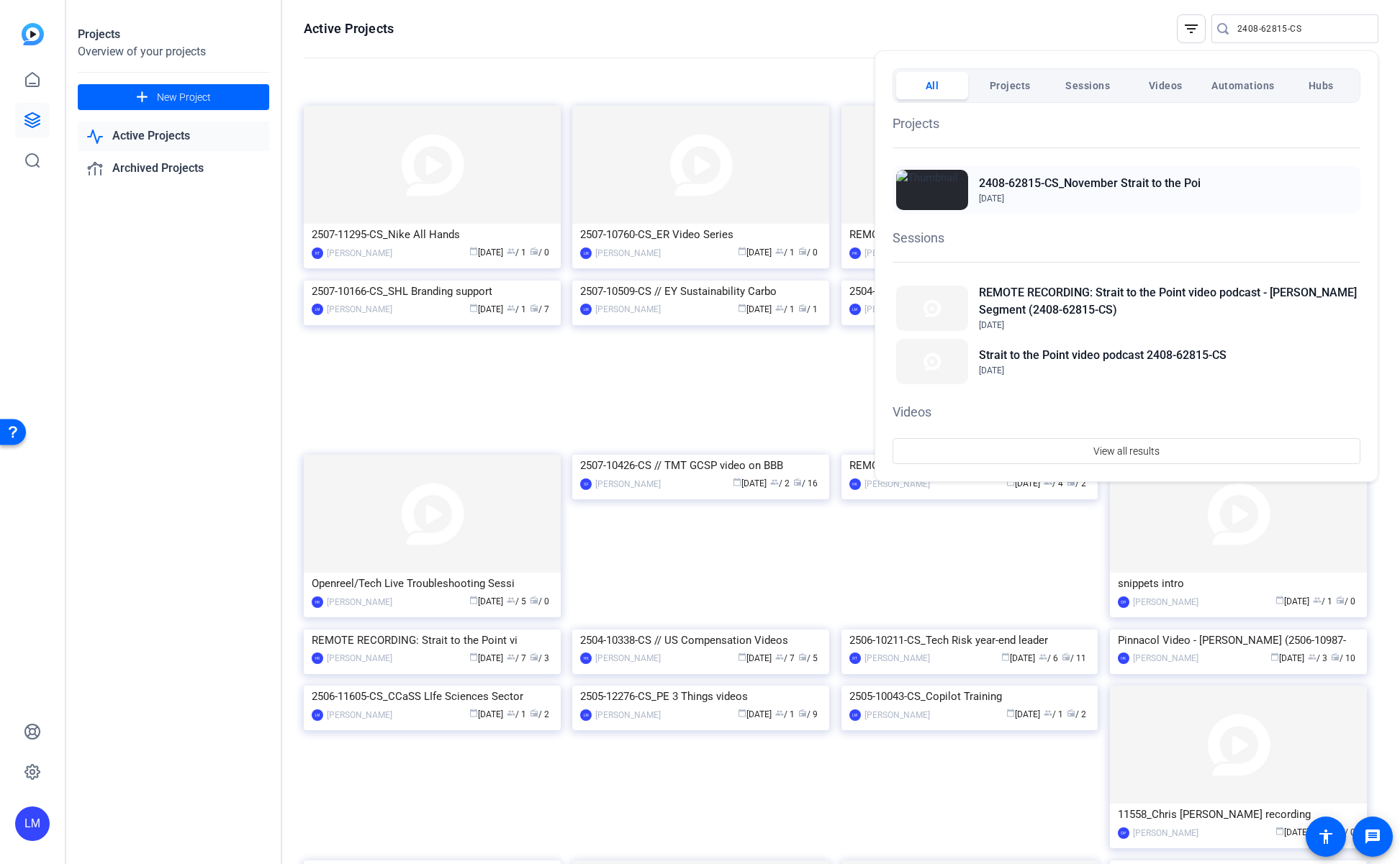
click at [1058, 177] on h2 "2408-62815-CS_November Strait to the Poi" at bounding box center [1090, 183] width 222 height 17
click at [211, 486] on div at bounding box center [700, 432] width 1400 height 864
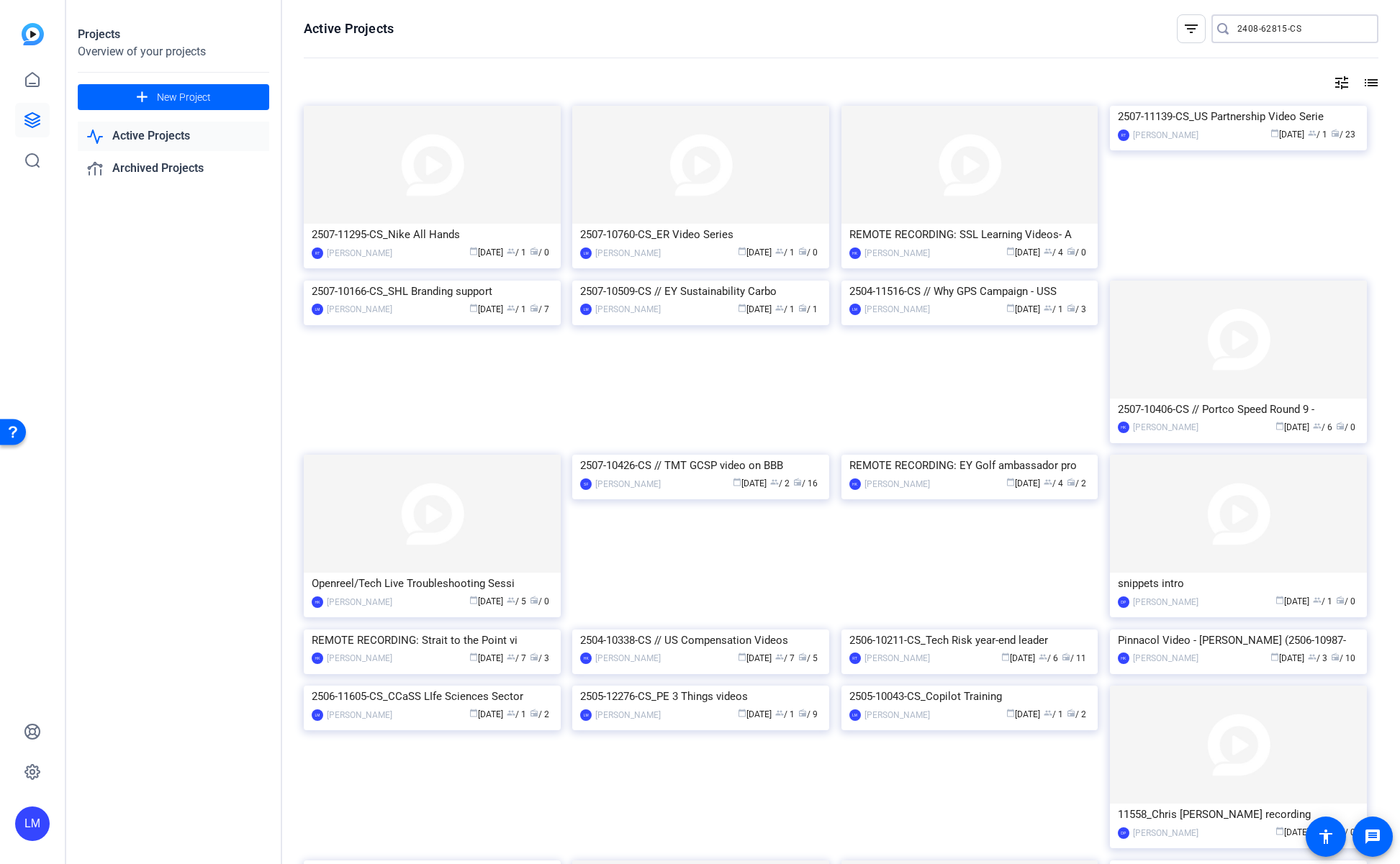
drag, startPoint x: 1316, startPoint y: 27, endPoint x: 1174, endPoint y: 27, distance: 142.0
click at [1174, 27] on openreel-page-title "Active Projects filter_list 2408-62815-CS" at bounding box center [841, 28] width 1075 height 29
paste input "508-10579"
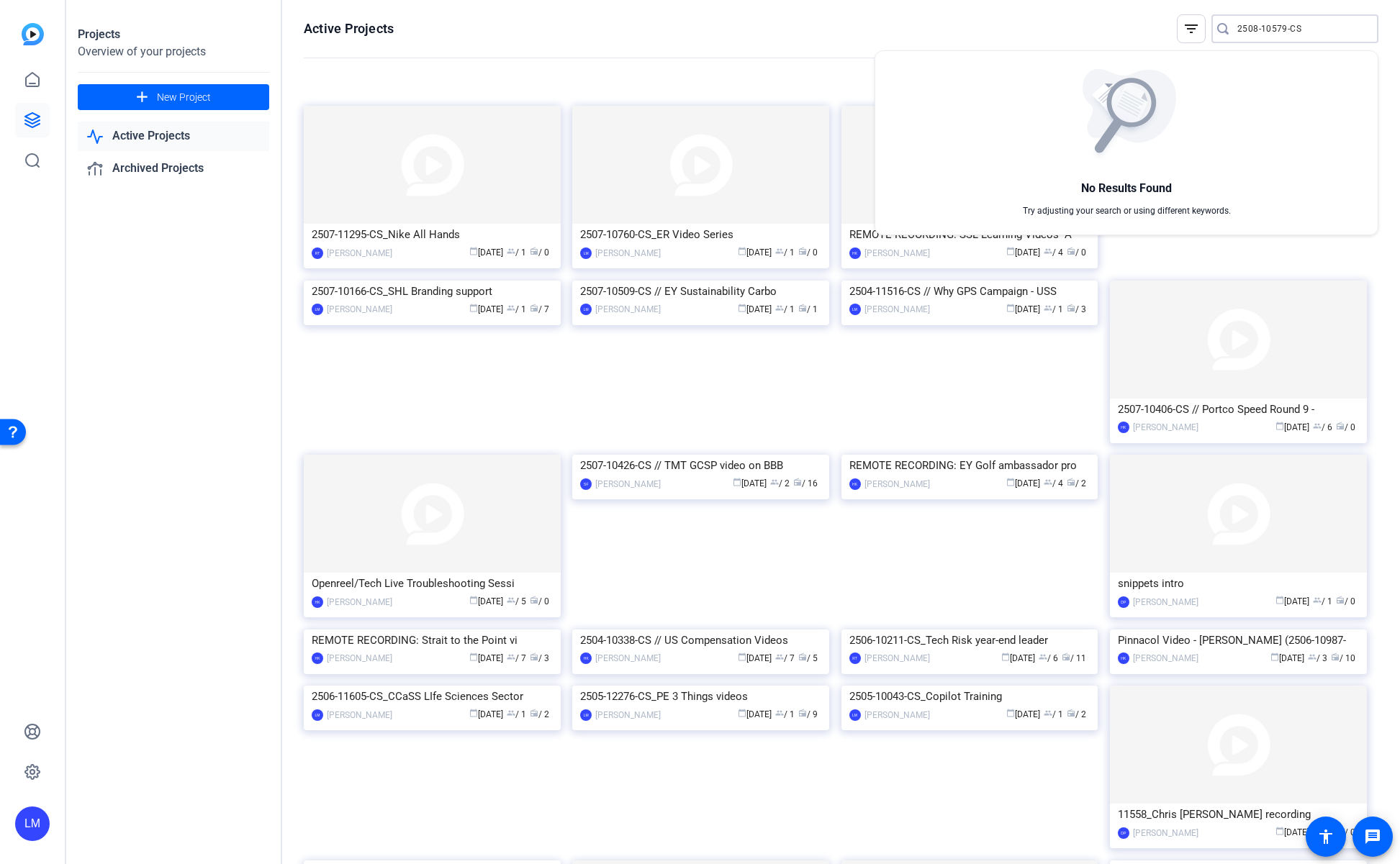
type input "2508-10579-CS"
click at [159, 239] on div at bounding box center [700, 432] width 1400 height 864
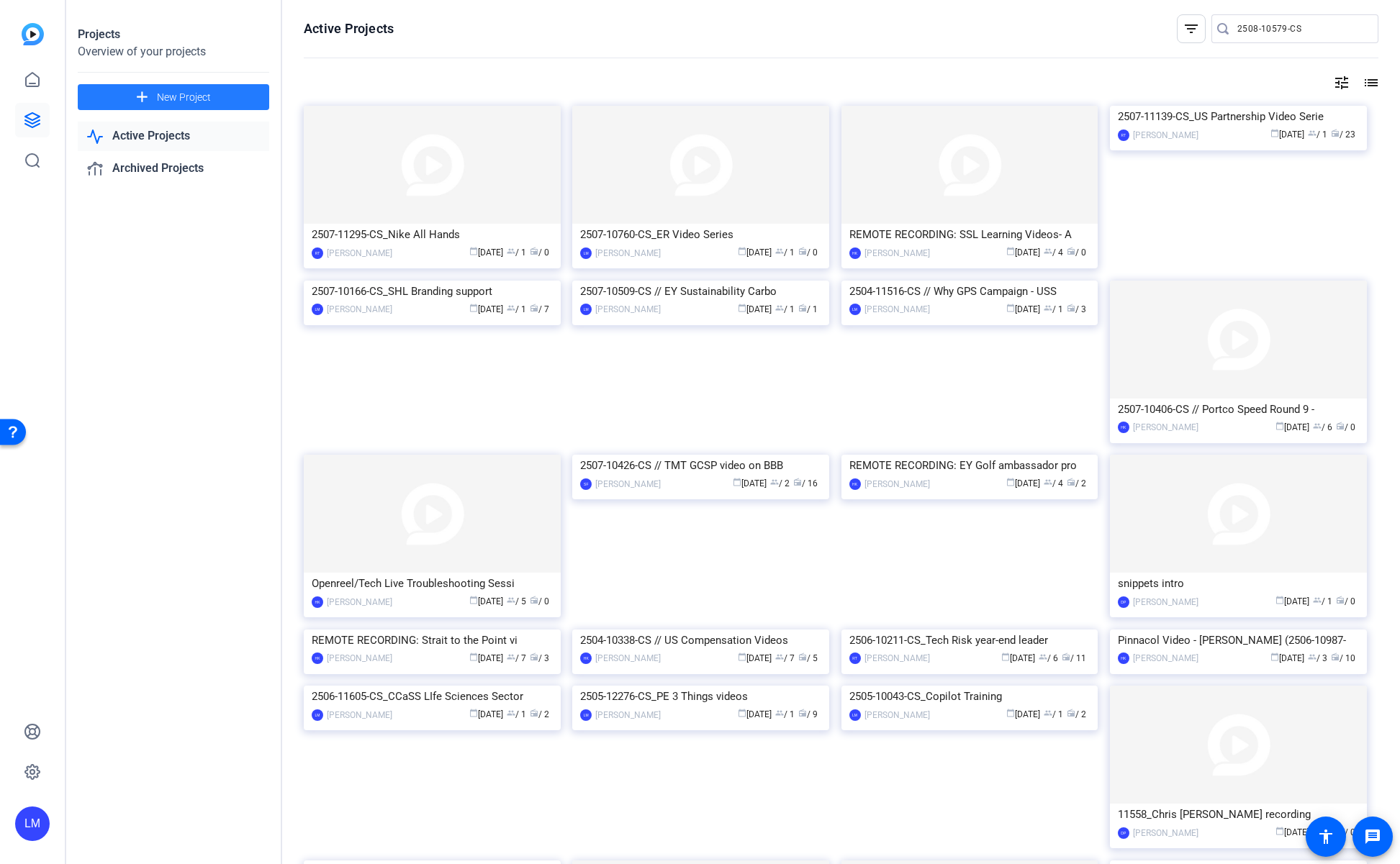
click at [154, 94] on span at bounding box center [174, 97] width 192 height 35
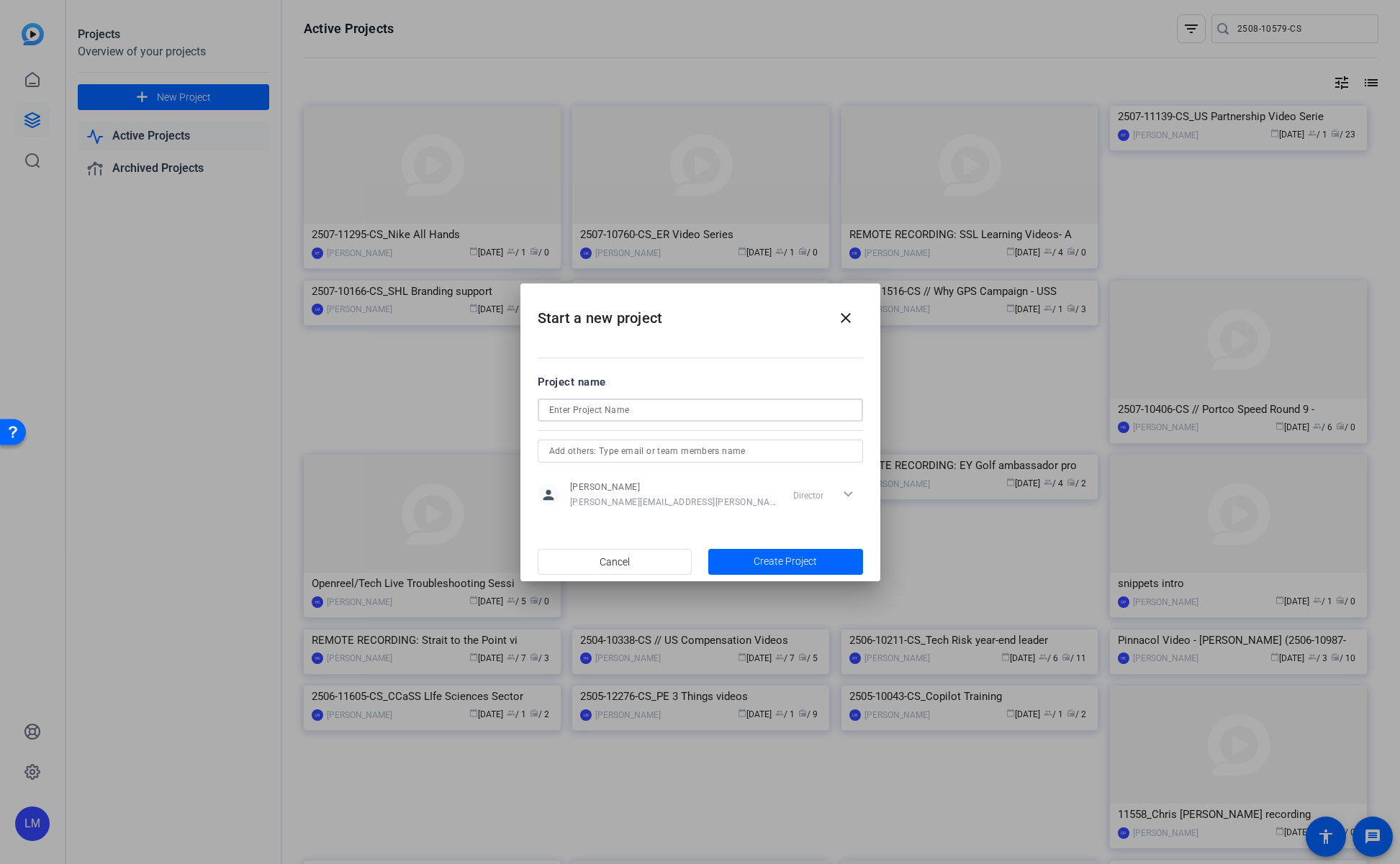
click at [626, 412] on input at bounding box center [701, 410] width 303 height 17
paste input "2508-10579-CS"
type input "2508-10579-CS - Governing Board"
click at [774, 559] on span "Create Project" at bounding box center [785, 562] width 63 height 15
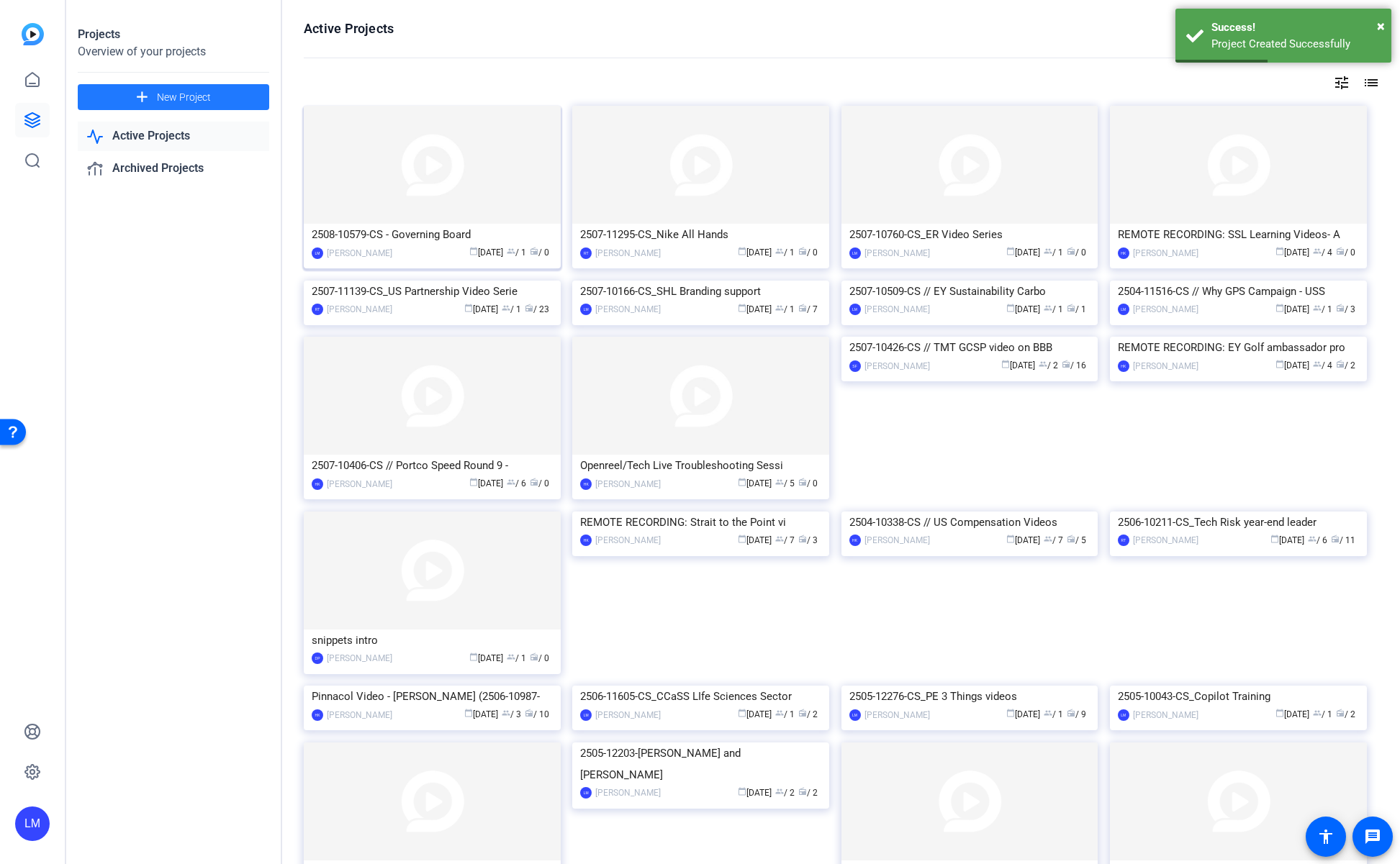
click at [424, 235] on div "2508-10579-CS - Governing Board" at bounding box center [432, 234] width 241 height 22
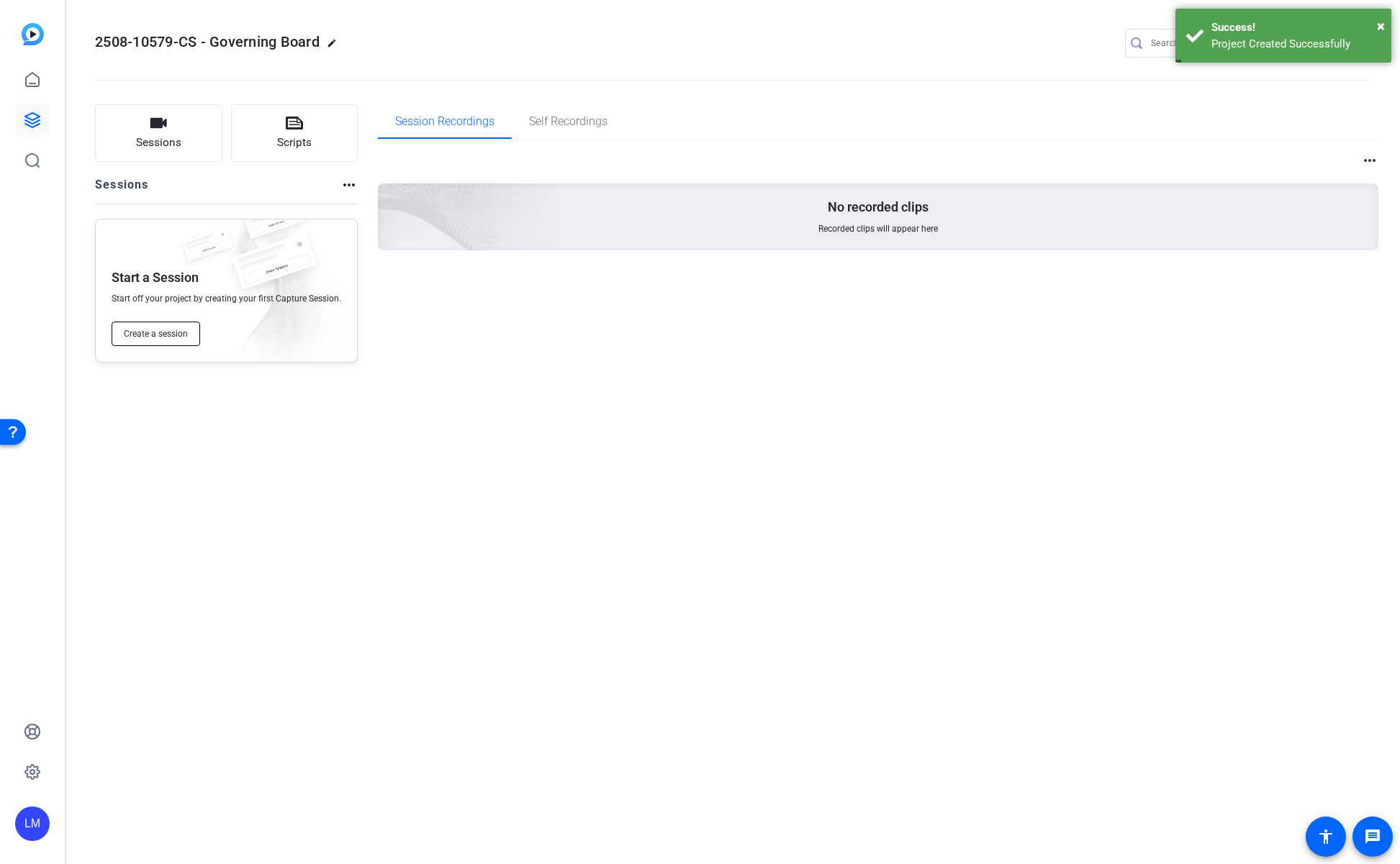
click at [160, 329] on span "Create a session" at bounding box center [156, 333] width 64 height 11
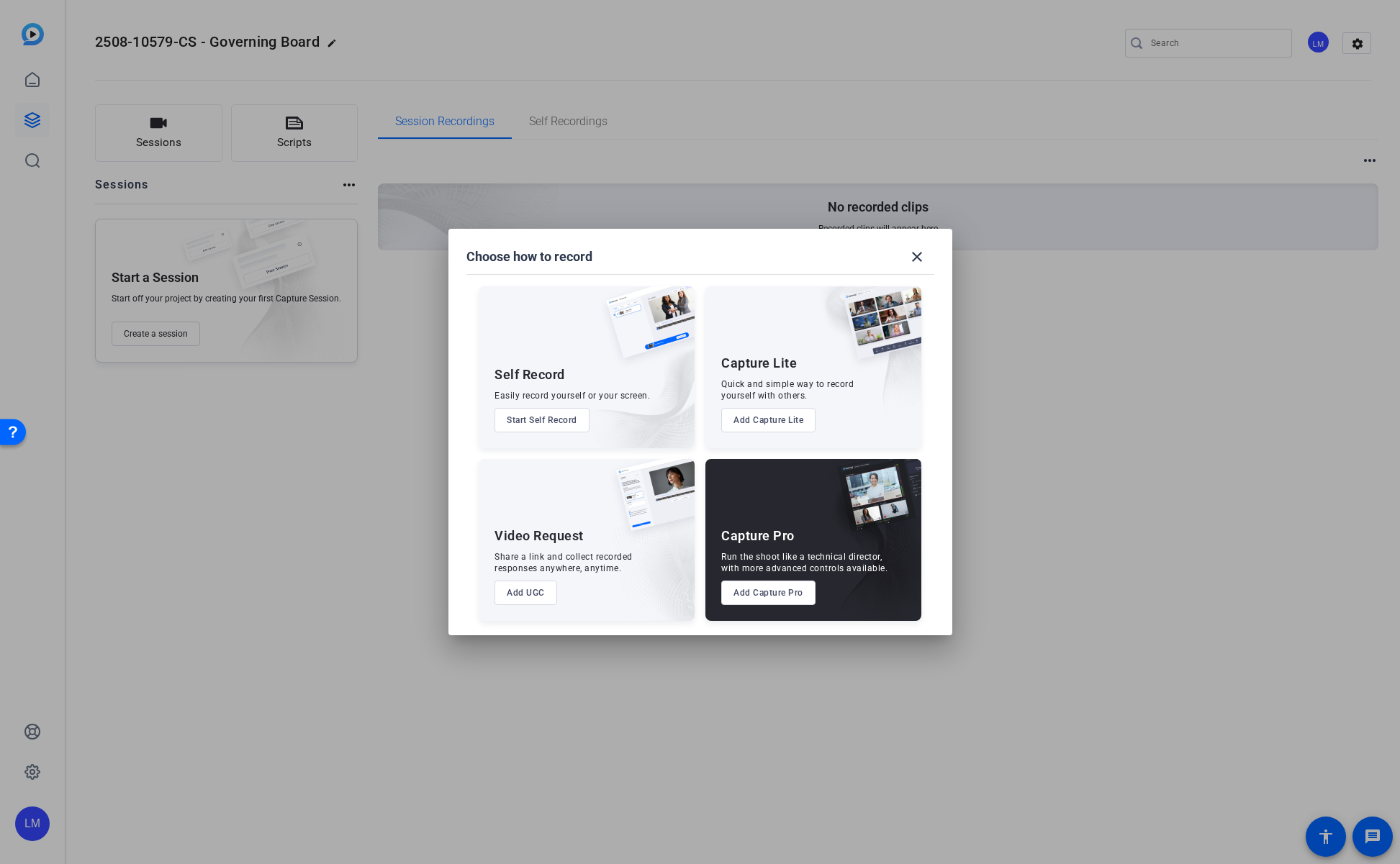
click at [771, 587] on button "Add Capture Pro" at bounding box center [769, 593] width 94 height 24
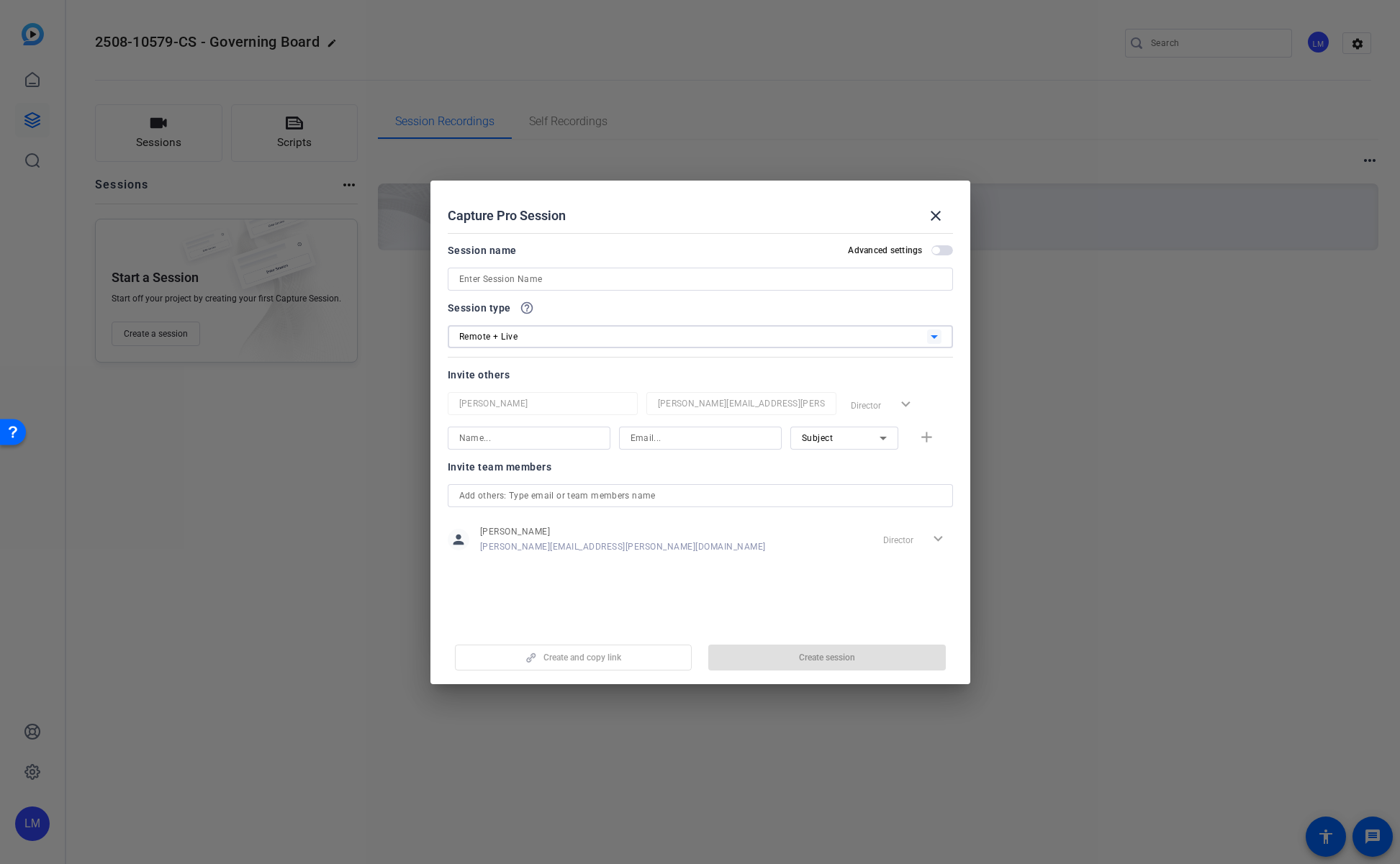
click at [515, 337] on span "Remote + Live" at bounding box center [489, 336] width 59 height 10
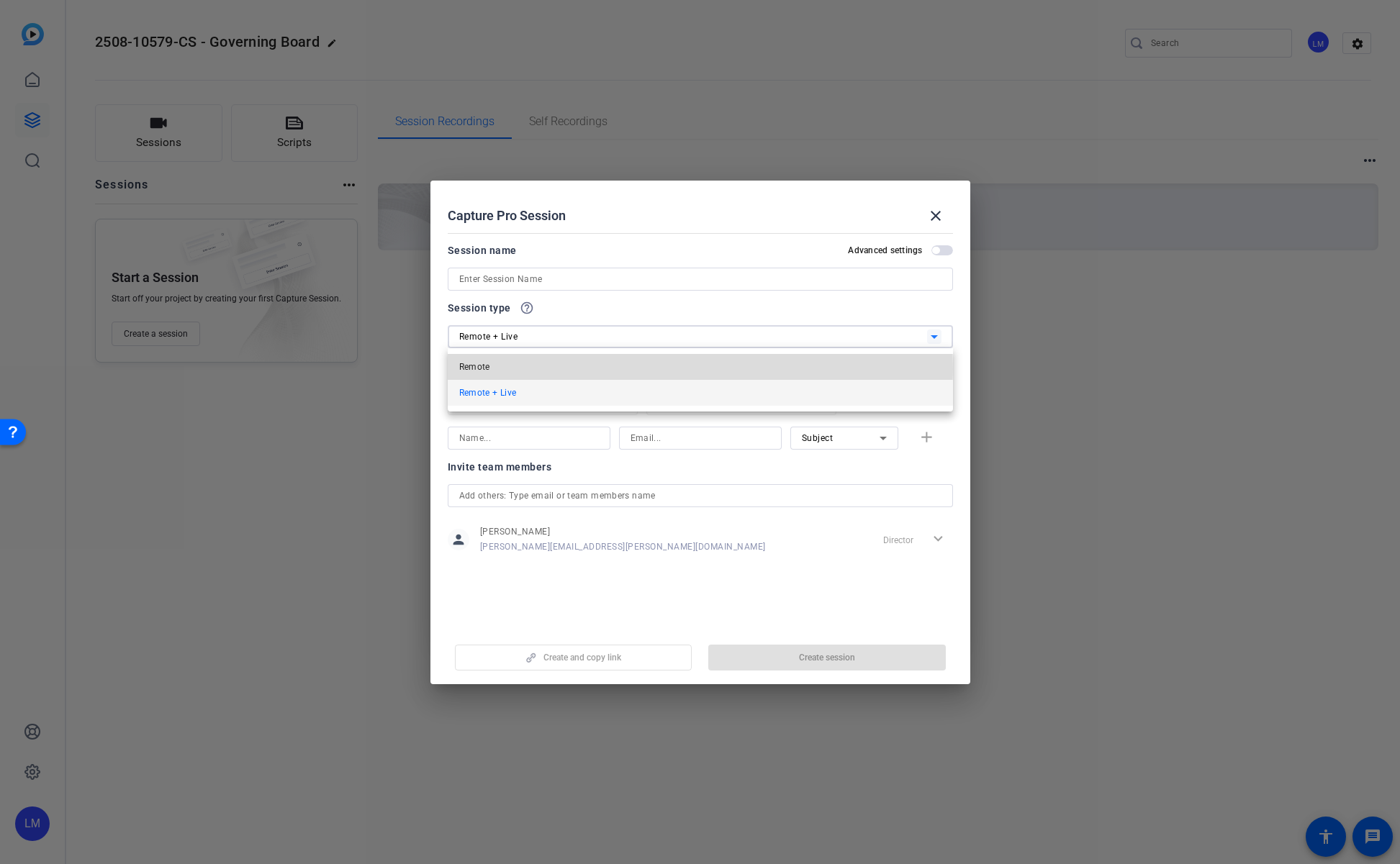
click at [510, 369] on mat-option "Remote" at bounding box center [701, 367] width 506 height 26
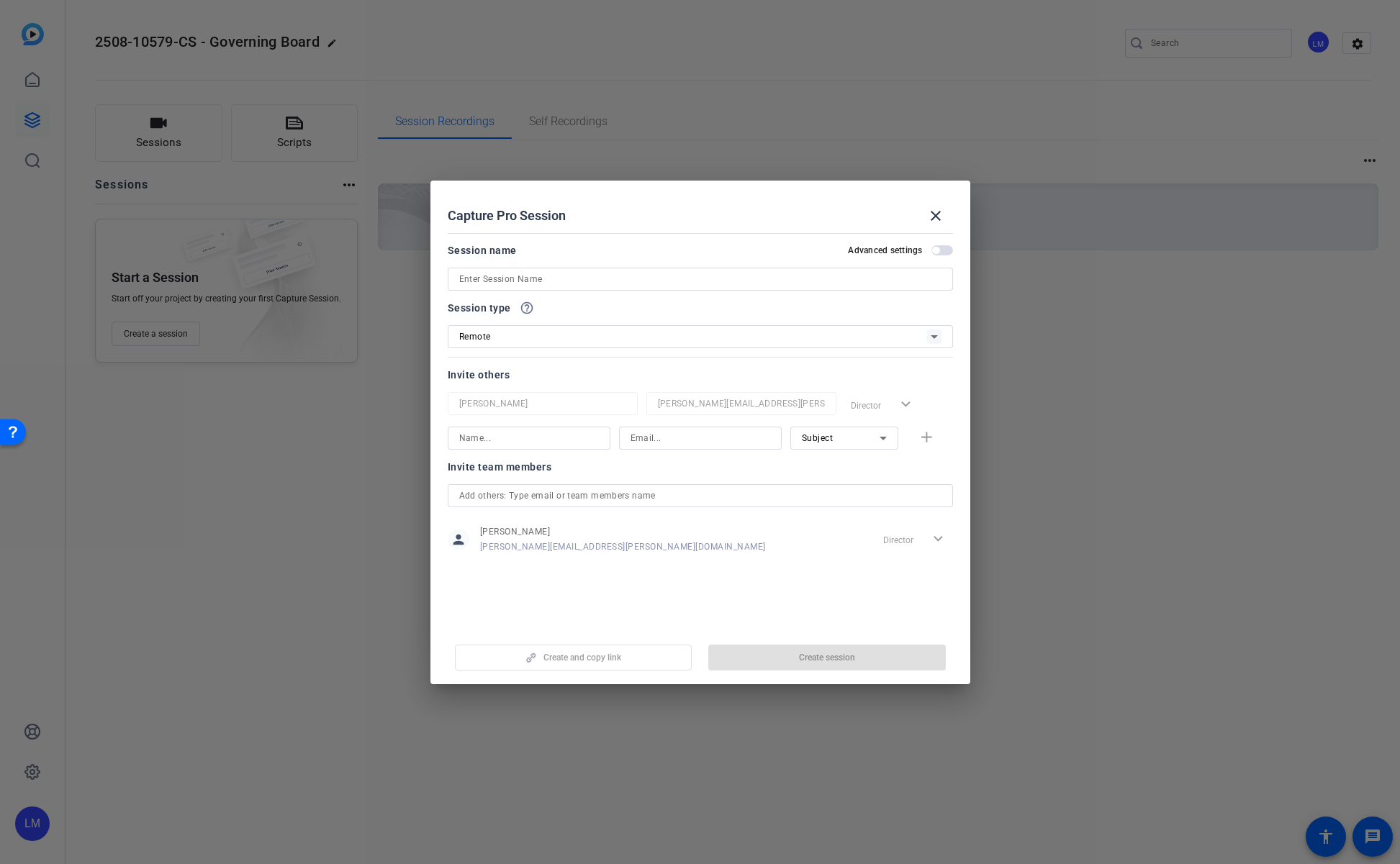
click at [894, 479] on div "Invite team members person Lalo Moreno eduardo.moreno@ey.com Director expand_mo…" at bounding box center [701, 515] width 506 height 114
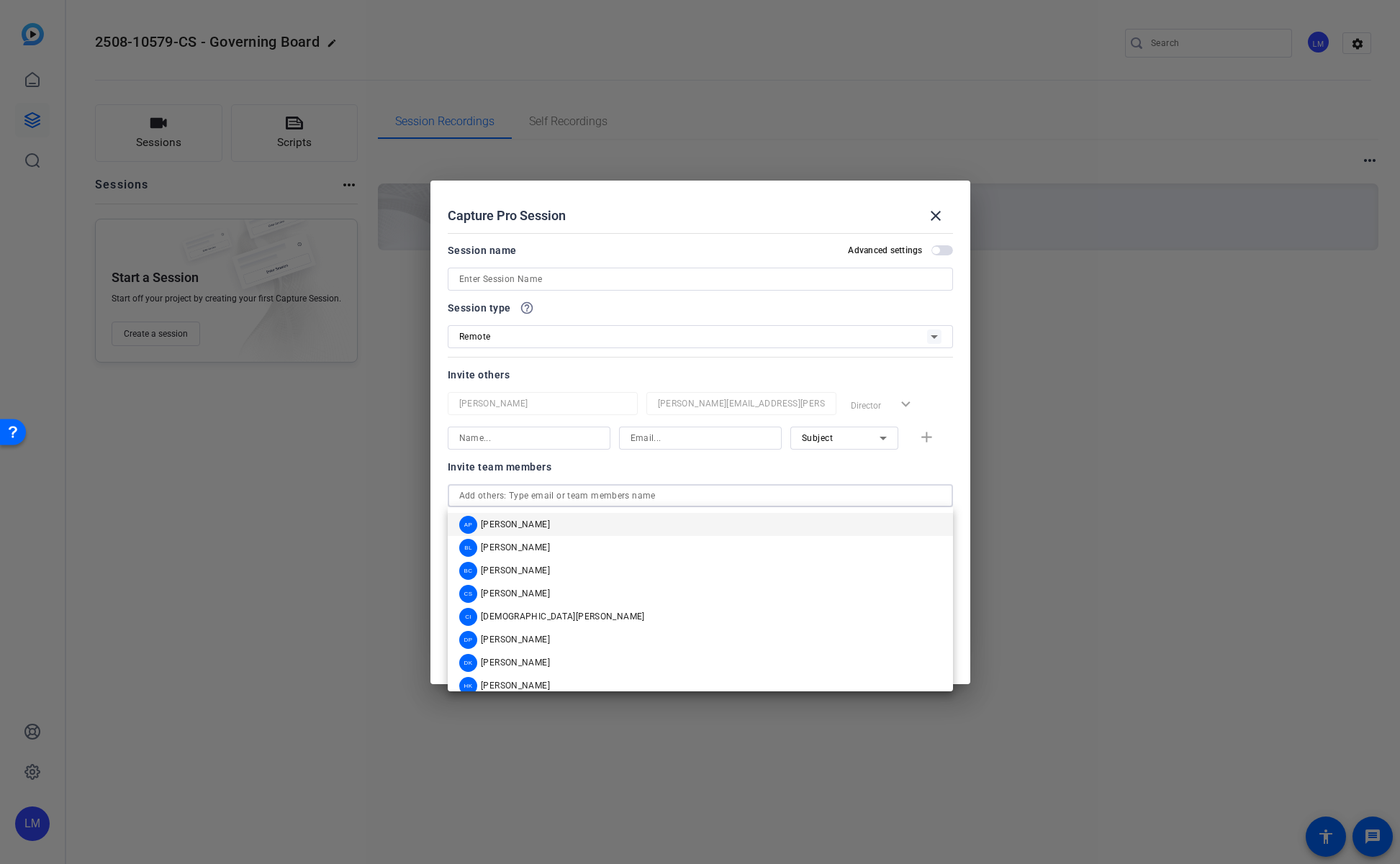
click at [889, 489] on input "text" at bounding box center [700, 496] width 482 height 17
click at [600, 564] on mat-option "BC Brian Camarao" at bounding box center [701, 570] width 506 height 23
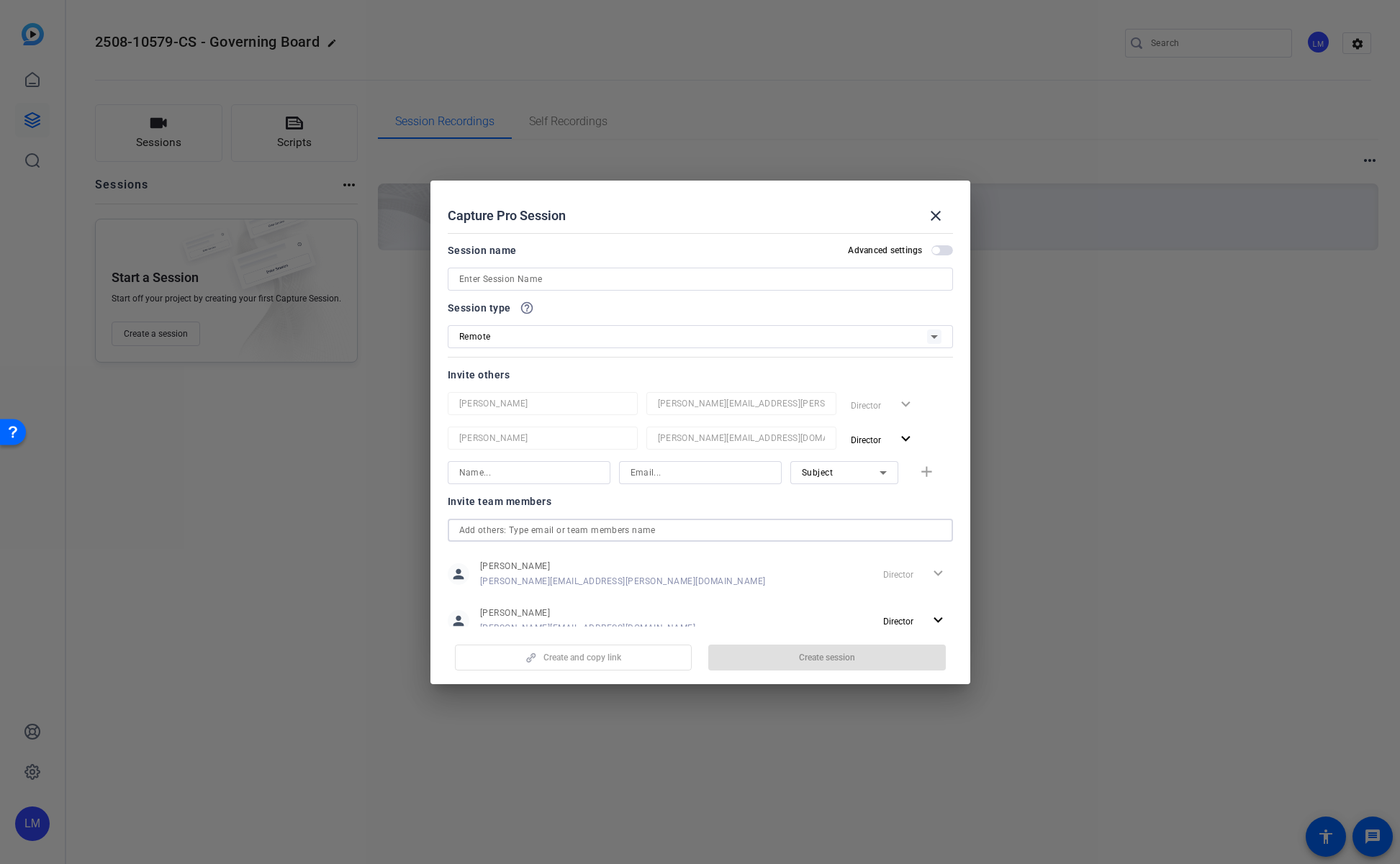
click at [619, 528] on input "text" at bounding box center [700, 531] width 482 height 17
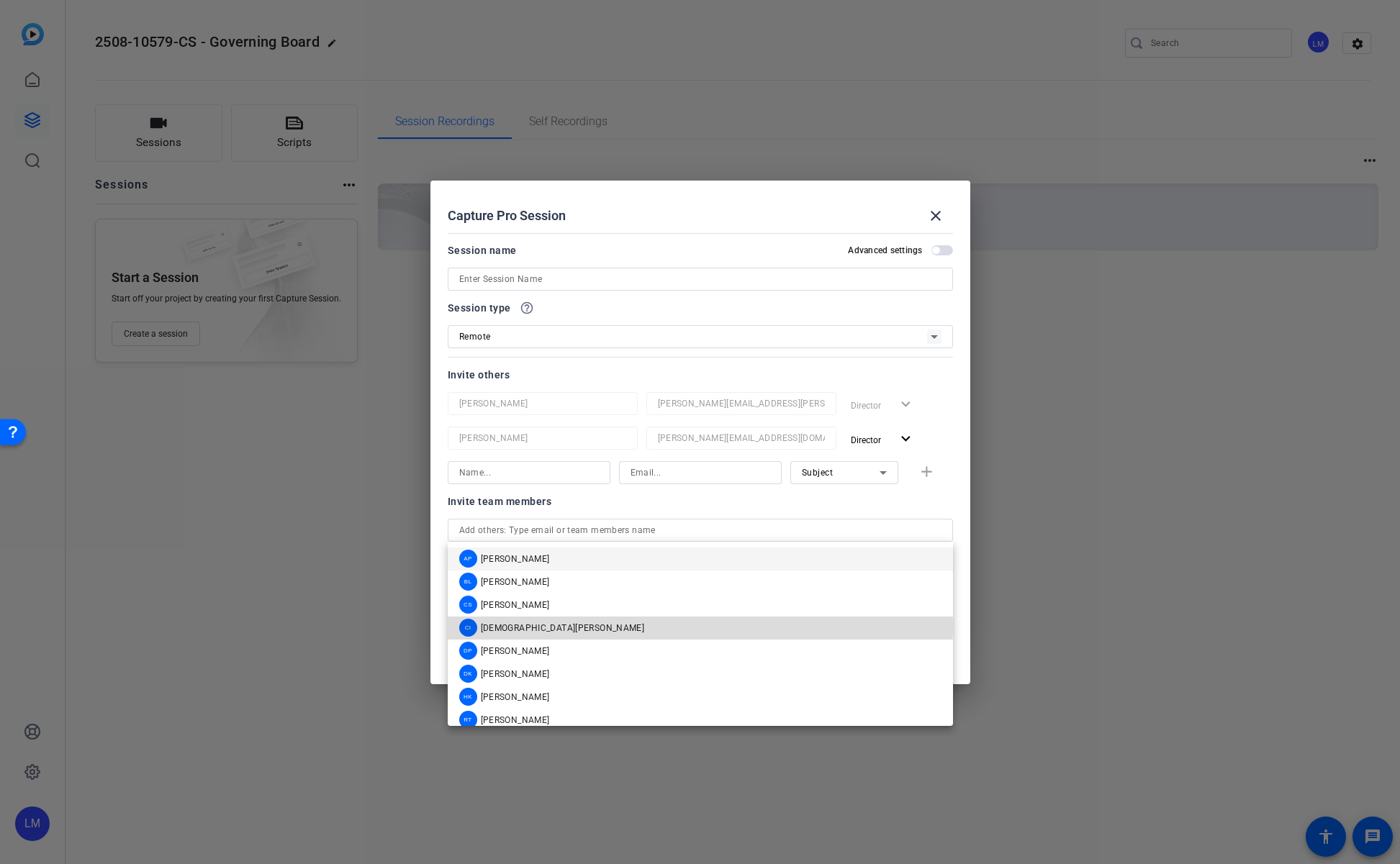
click at [583, 626] on mat-option "CI Christian Ilanos" at bounding box center [701, 628] width 506 height 23
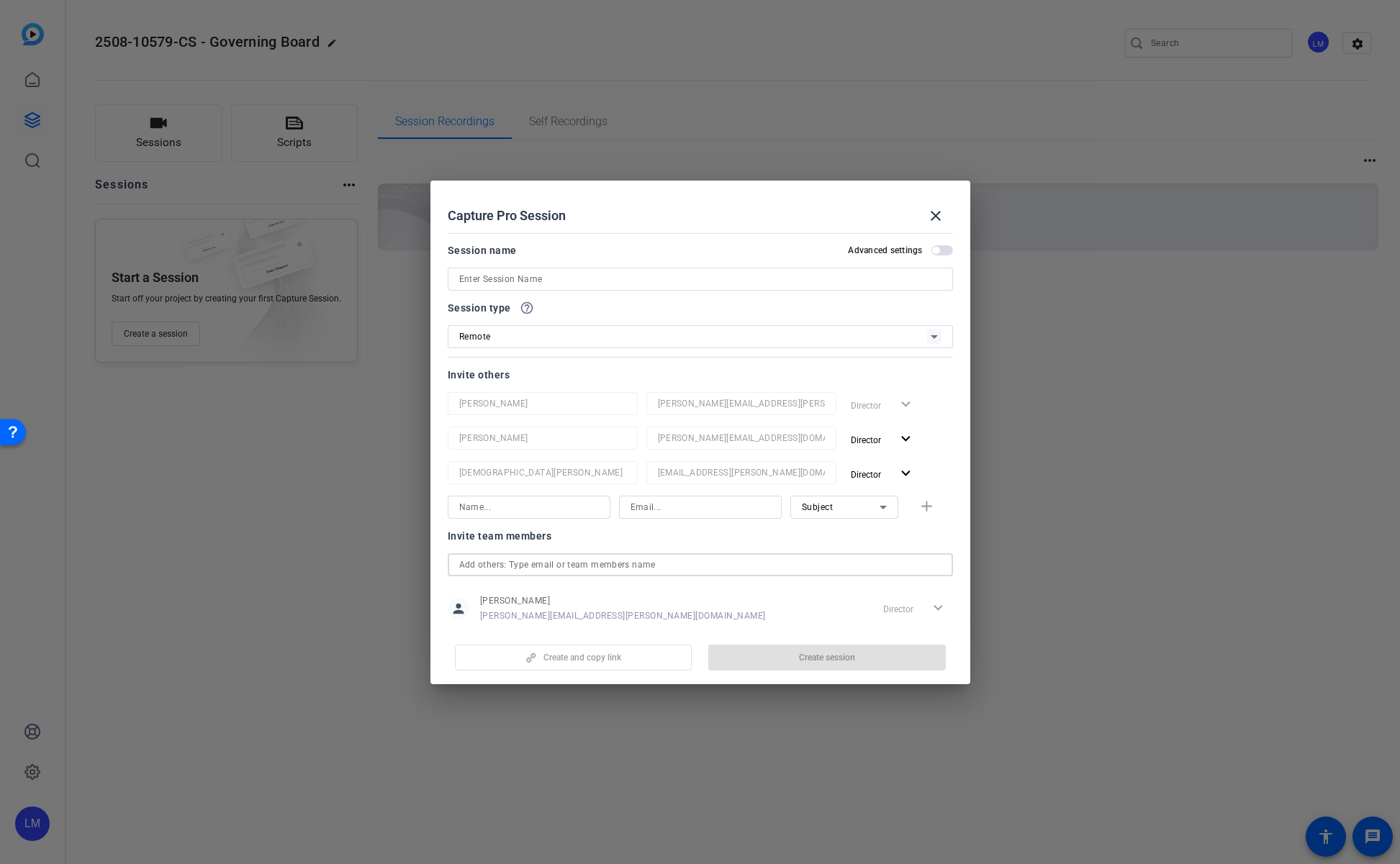
click at [573, 564] on input "text" at bounding box center [700, 564] width 482 height 17
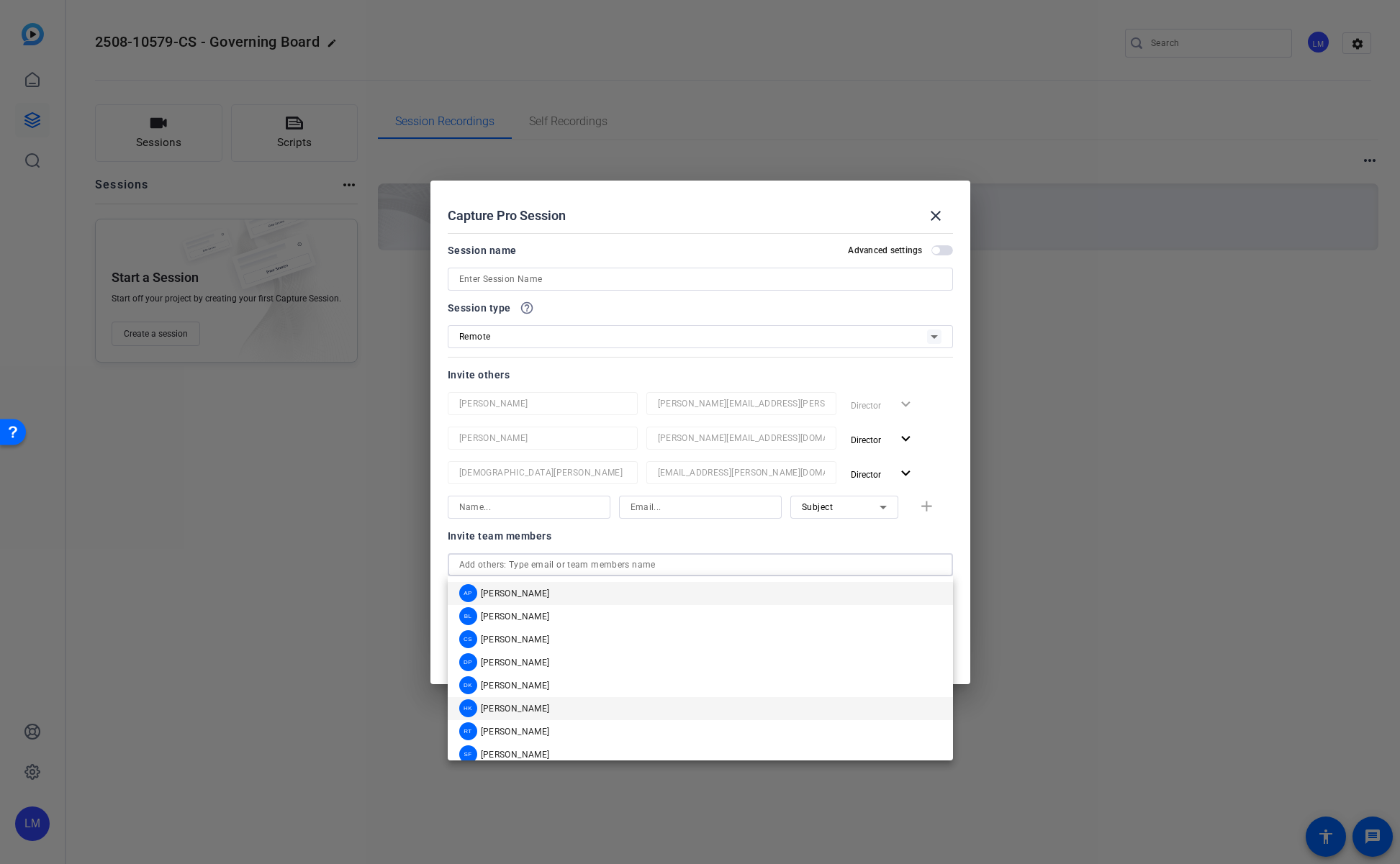
click at [543, 704] on mat-option "HK Hakim Kabbaj" at bounding box center [701, 708] width 506 height 23
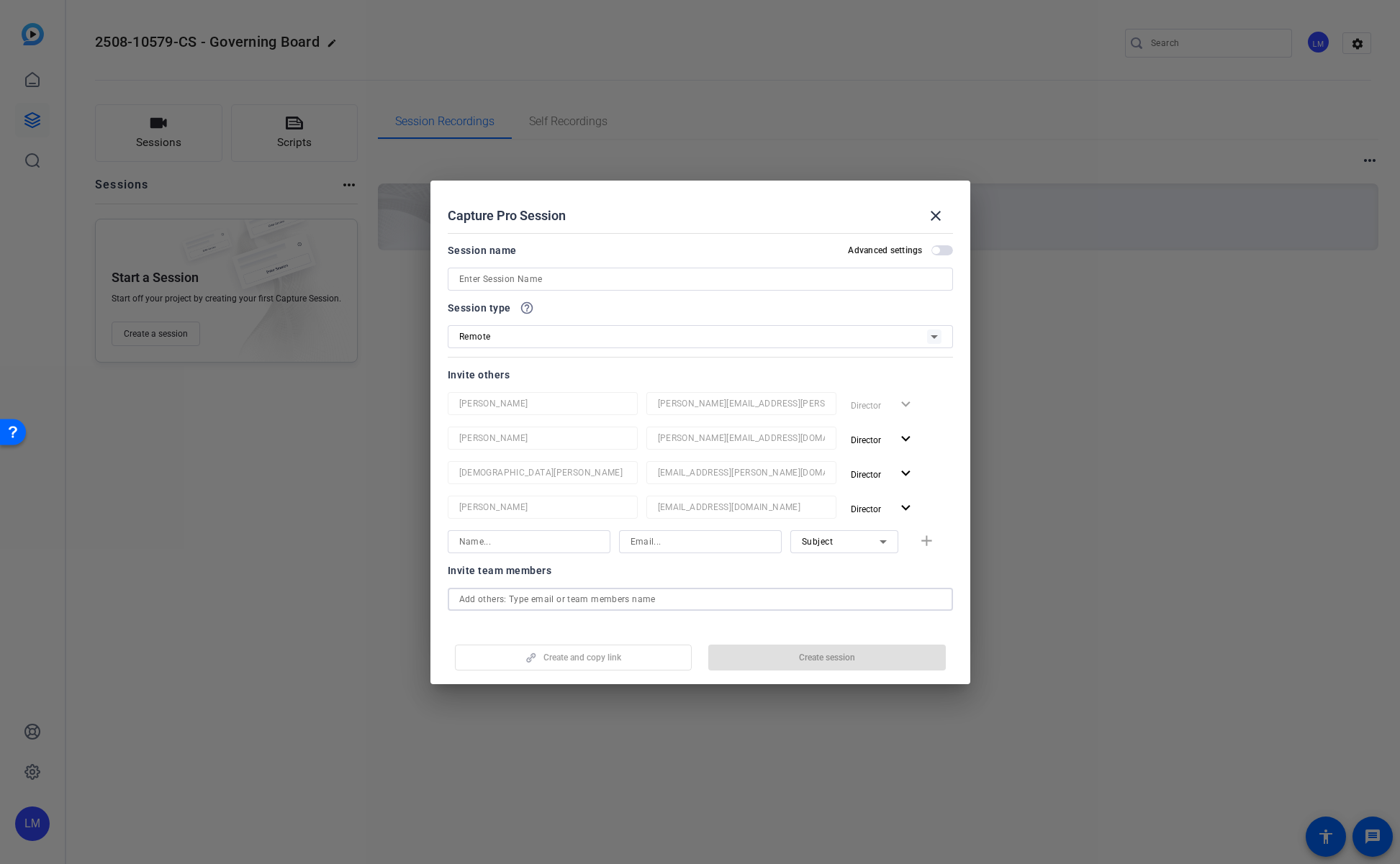
click at [573, 598] on input "text" at bounding box center [700, 599] width 482 height 17
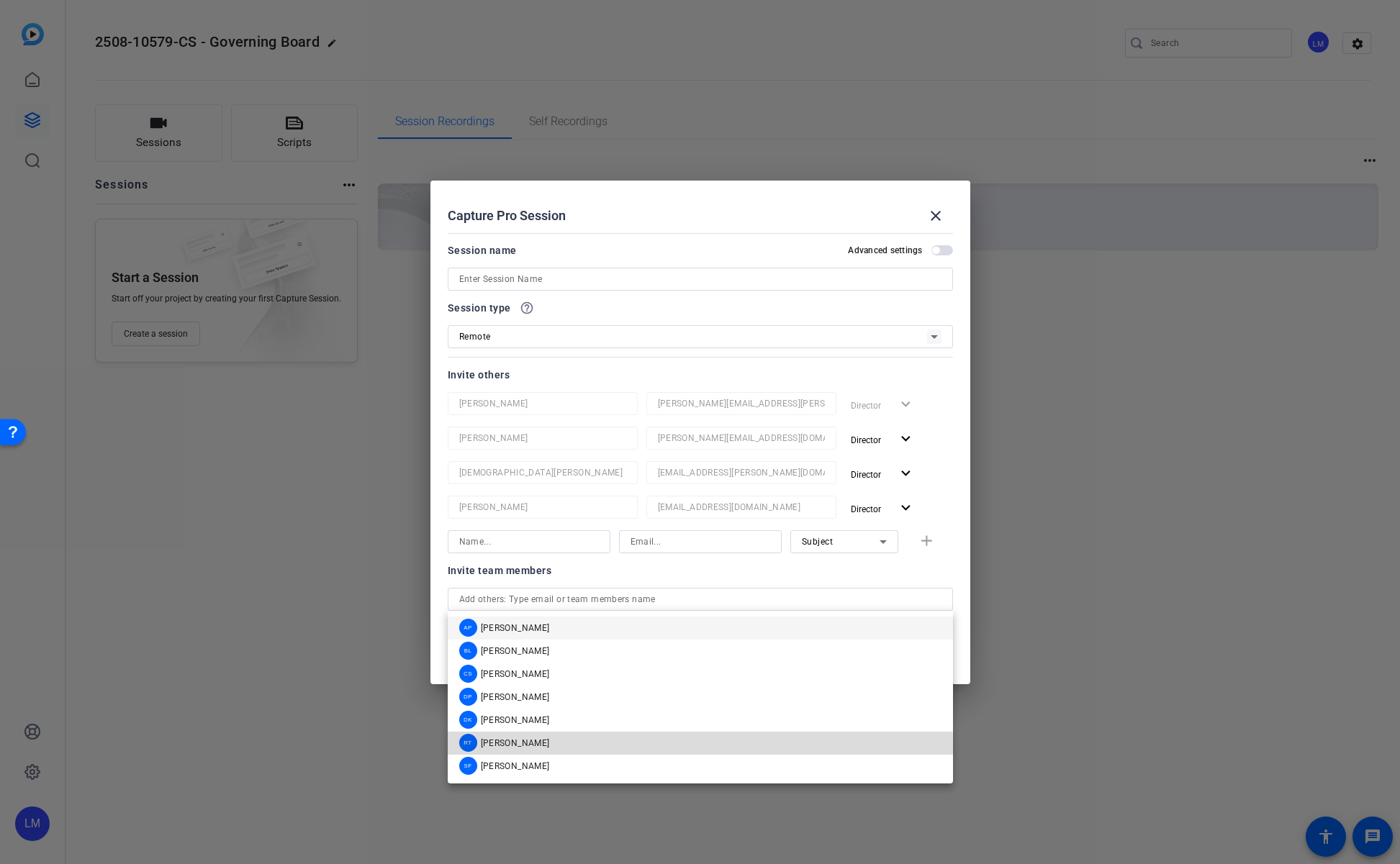
click at [531, 748] on span "[PERSON_NAME]" at bounding box center [516, 743] width 70 height 11
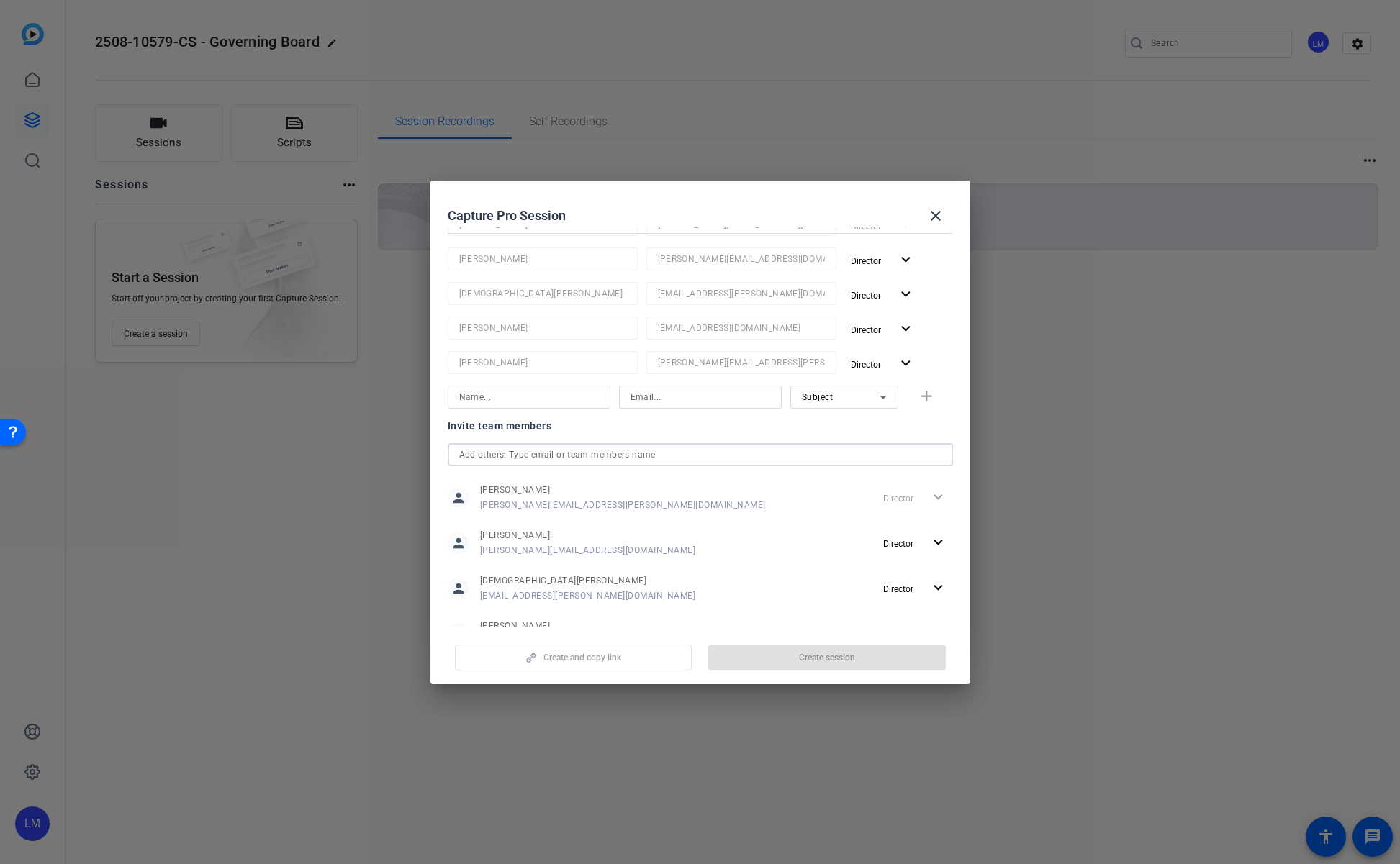
scroll to position [272, 0]
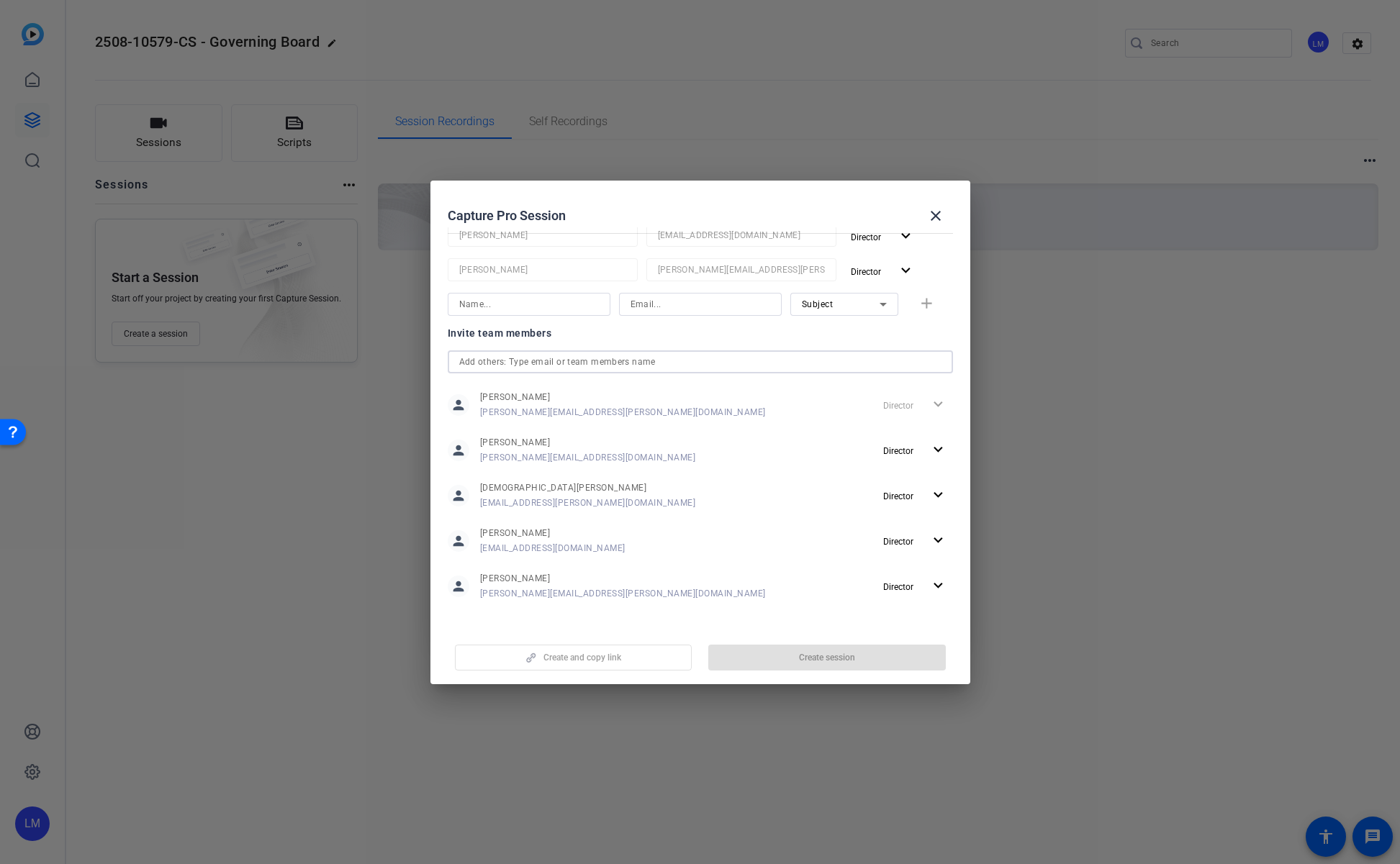
click at [605, 357] on input "text" at bounding box center [700, 362] width 482 height 17
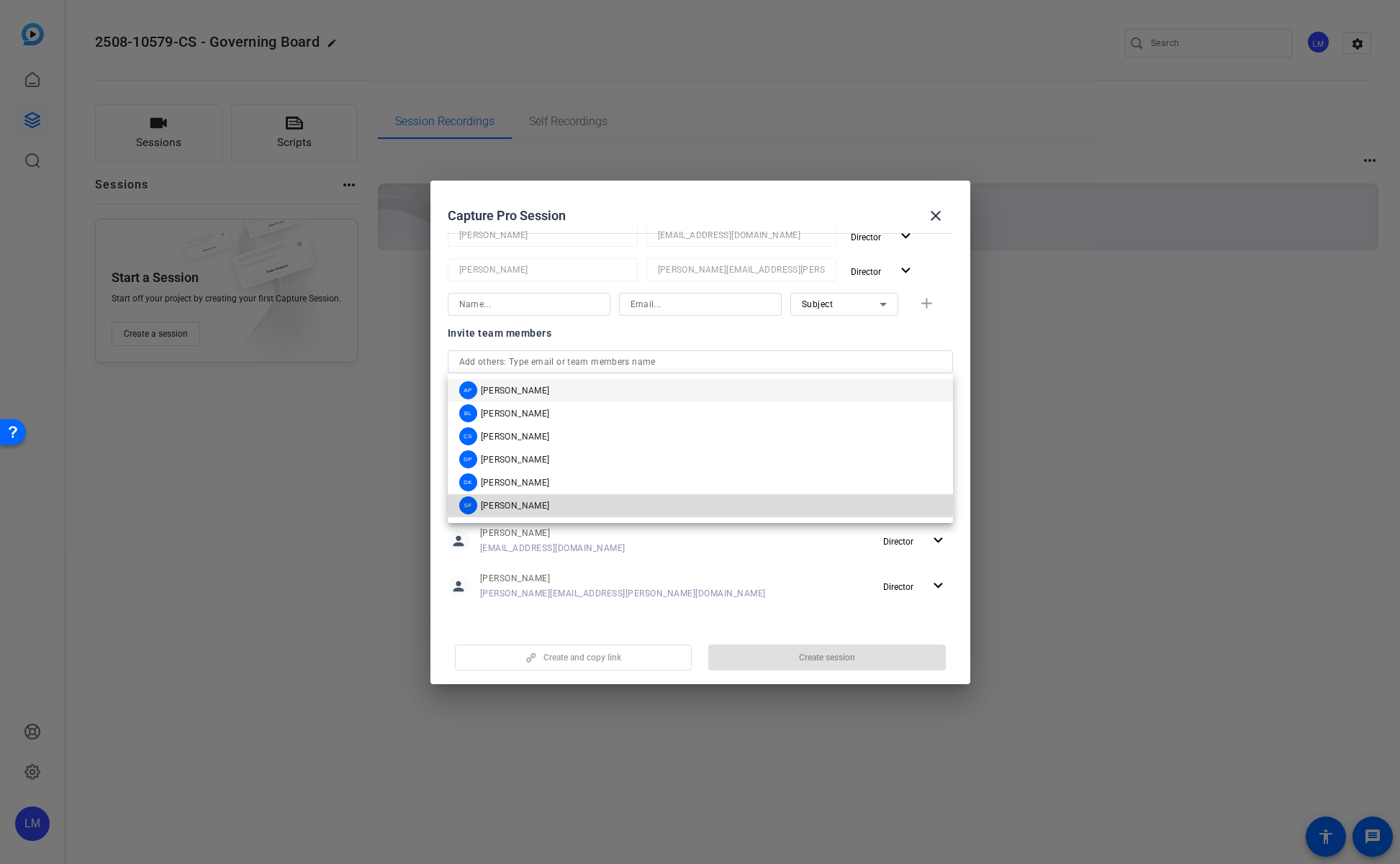
click at [596, 501] on mat-option "SF Shannon Feiszli" at bounding box center [701, 505] width 506 height 23
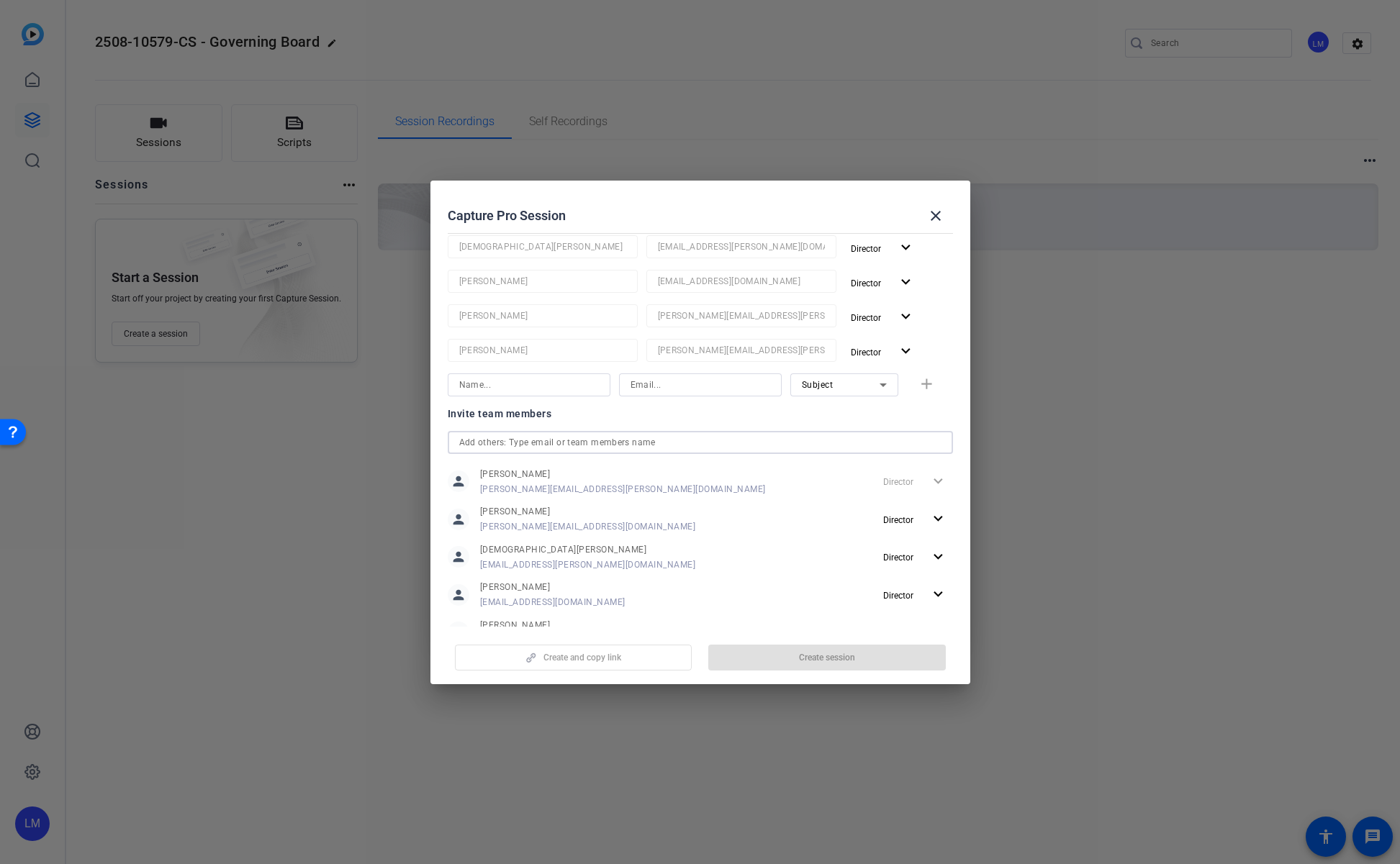
scroll to position [0, 0]
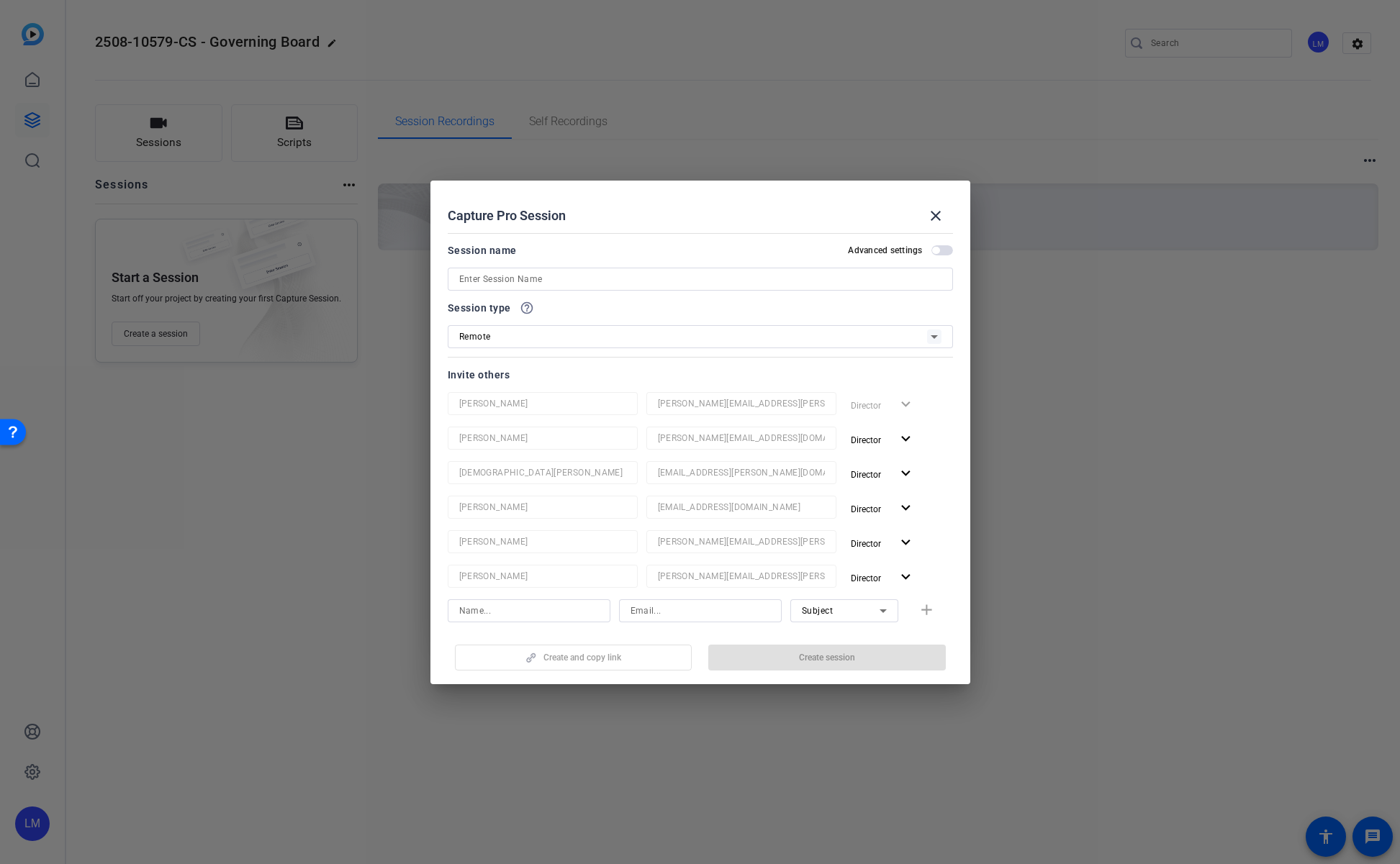
click at [510, 281] on input at bounding box center [700, 279] width 482 height 17
type input "g"
paste input "2508-10579-CS"
type input "2"
type input "Governing Board Session"
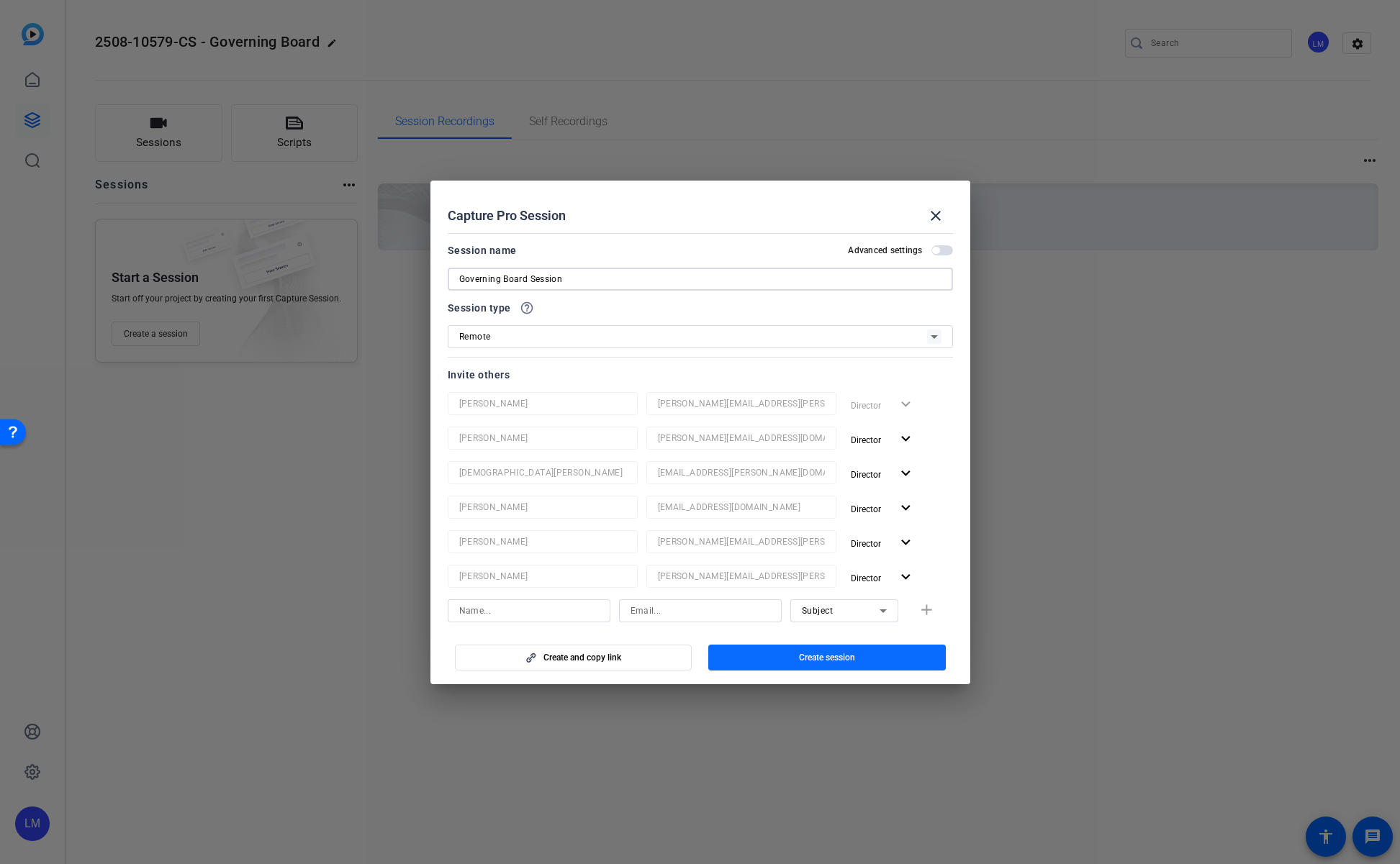
click at [840, 660] on span "Create session" at bounding box center [828, 657] width 56 height 11
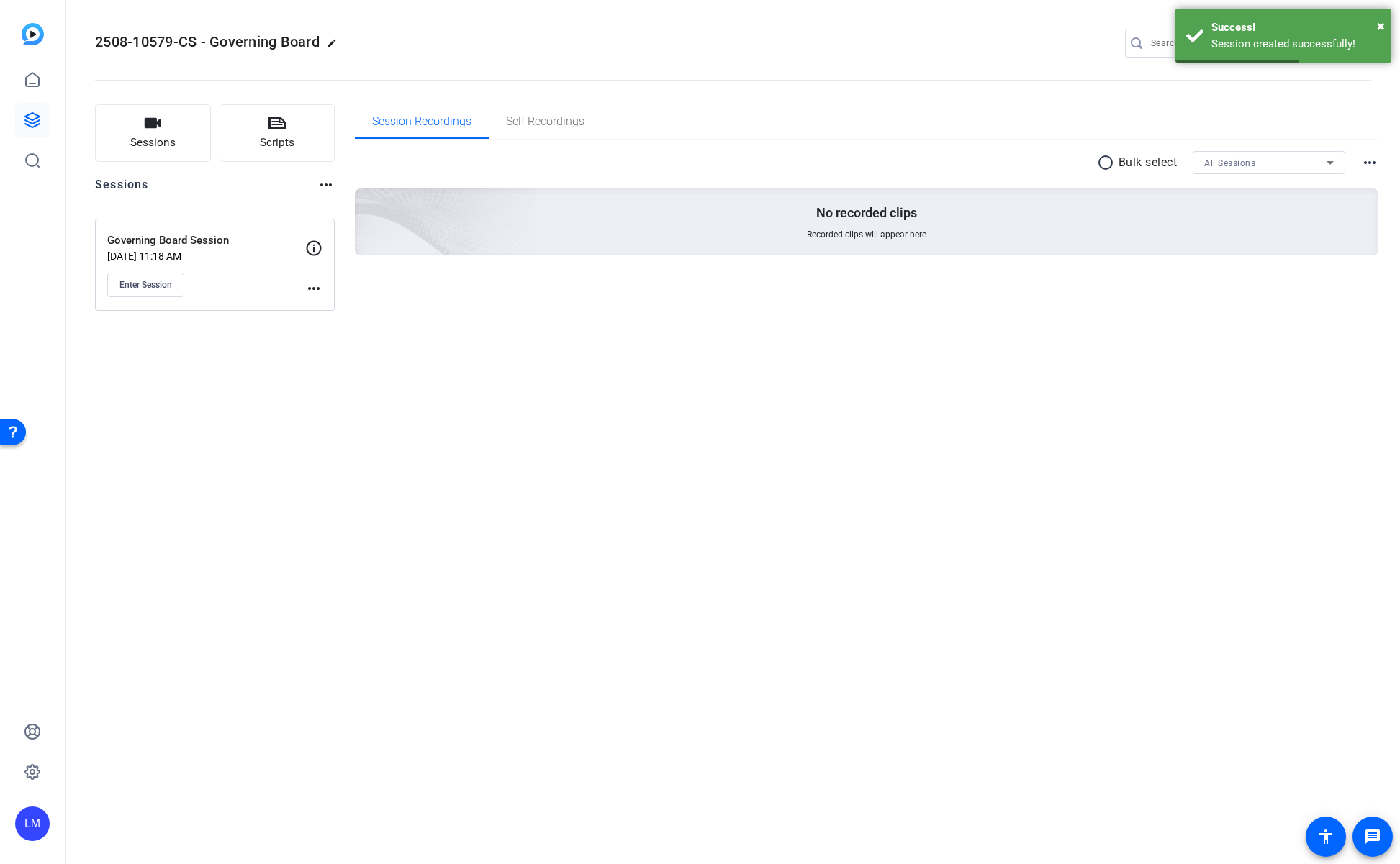
click at [313, 287] on mat-icon "more_horiz" at bounding box center [314, 288] width 17 height 17
click at [349, 306] on span "Edit Session" at bounding box center [350, 309] width 66 height 17
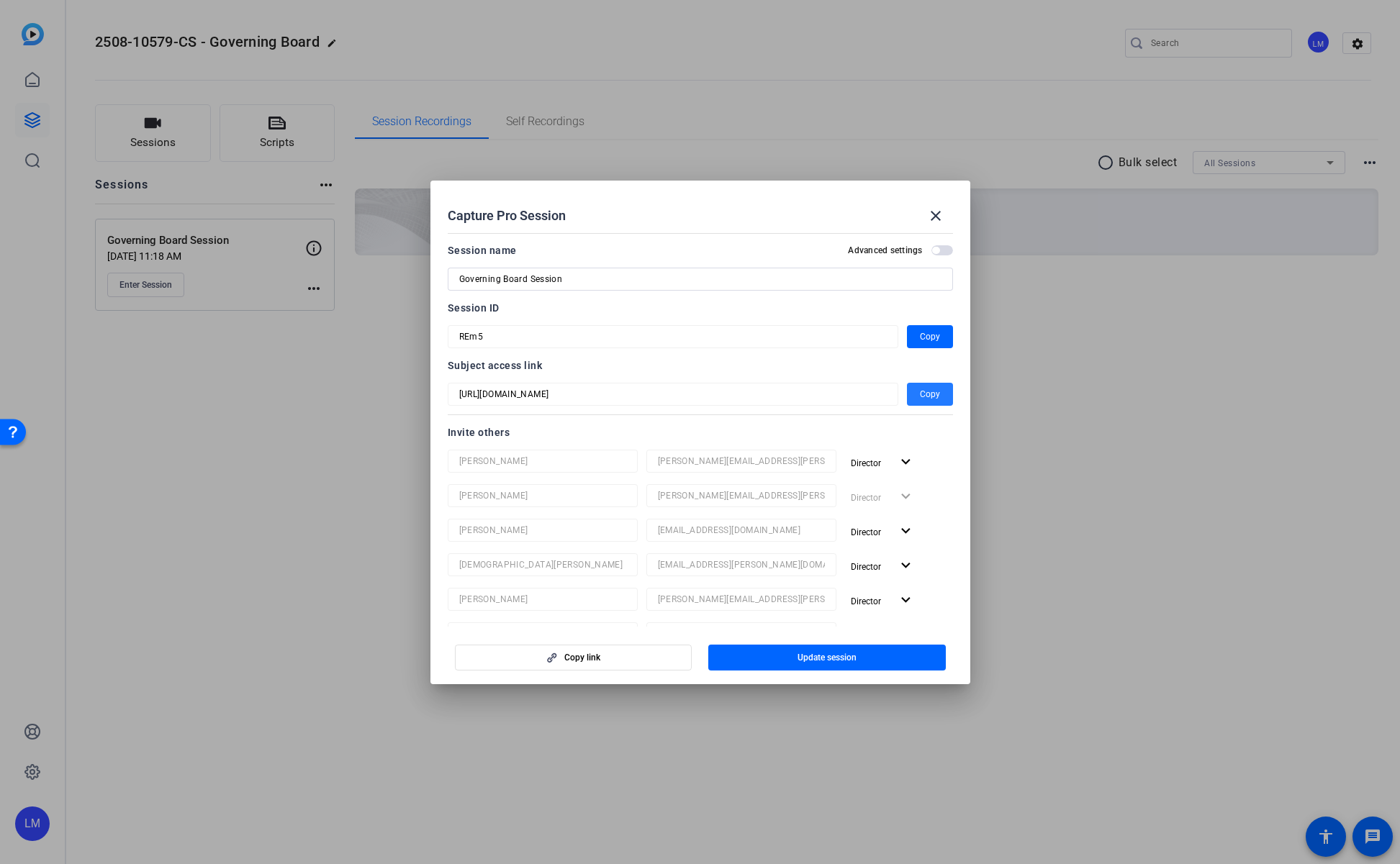
click at [927, 398] on span "Copy" at bounding box center [929, 394] width 20 height 17
click at [931, 331] on span "Copy" at bounding box center [929, 336] width 20 height 17
click at [934, 393] on span "Copy" at bounding box center [929, 394] width 20 height 17
click at [253, 471] on div at bounding box center [700, 432] width 1400 height 864
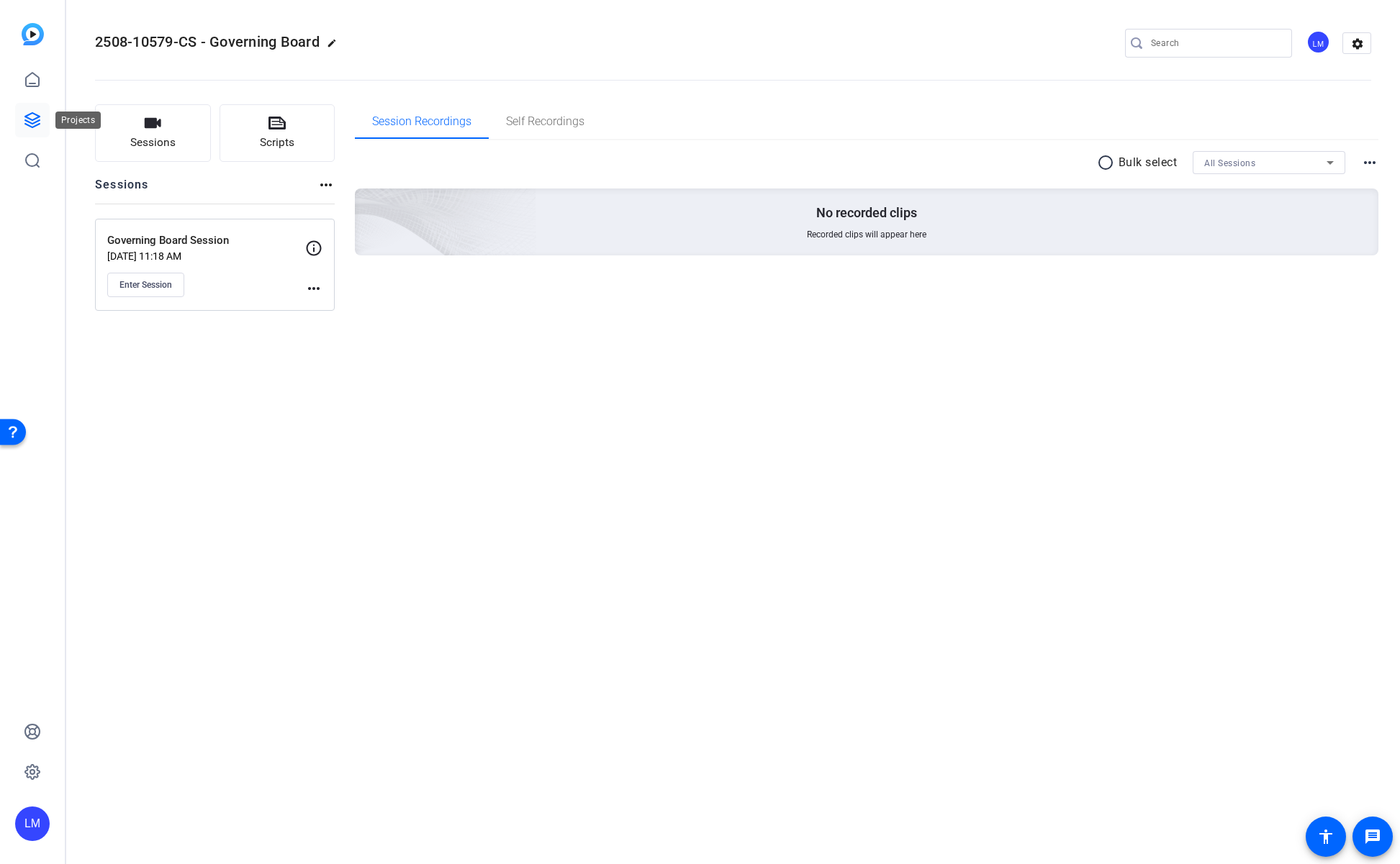
click at [30, 117] on icon at bounding box center [32, 120] width 17 height 17
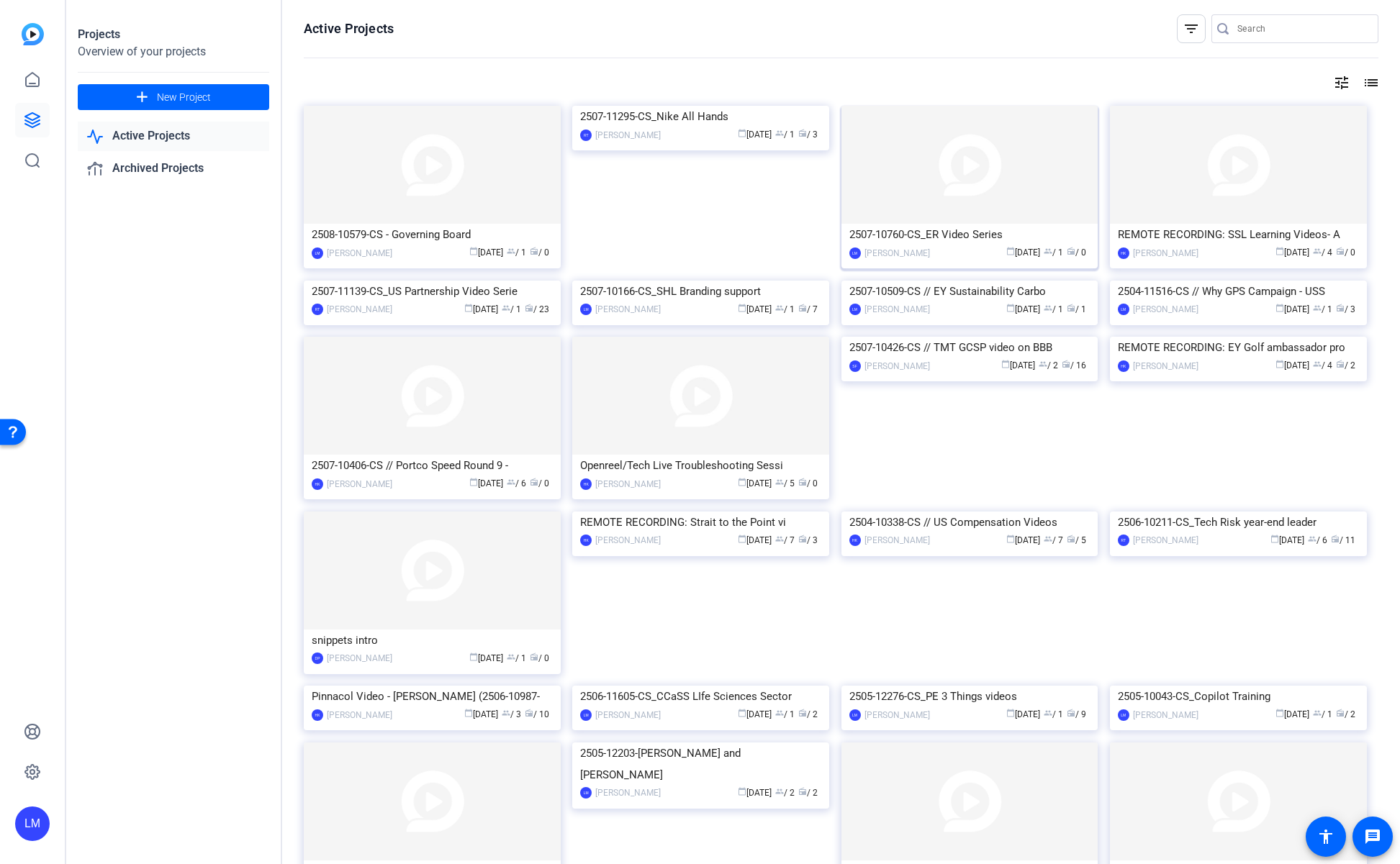
click at [970, 234] on div "2507-10760-CS_ER Video Series" at bounding box center [970, 234] width 241 height 22
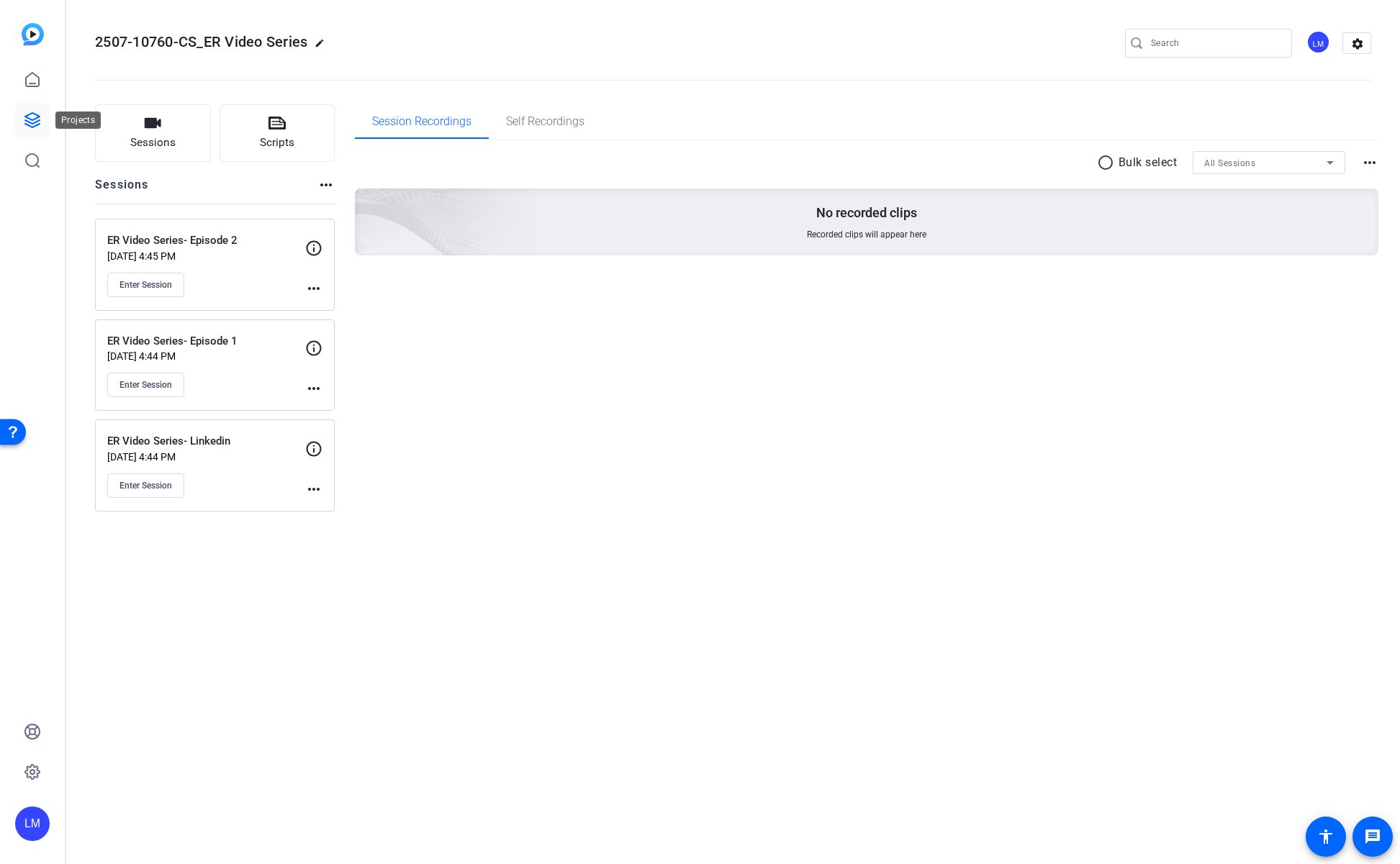
click at [25, 116] on icon at bounding box center [32, 119] width 14 height 14
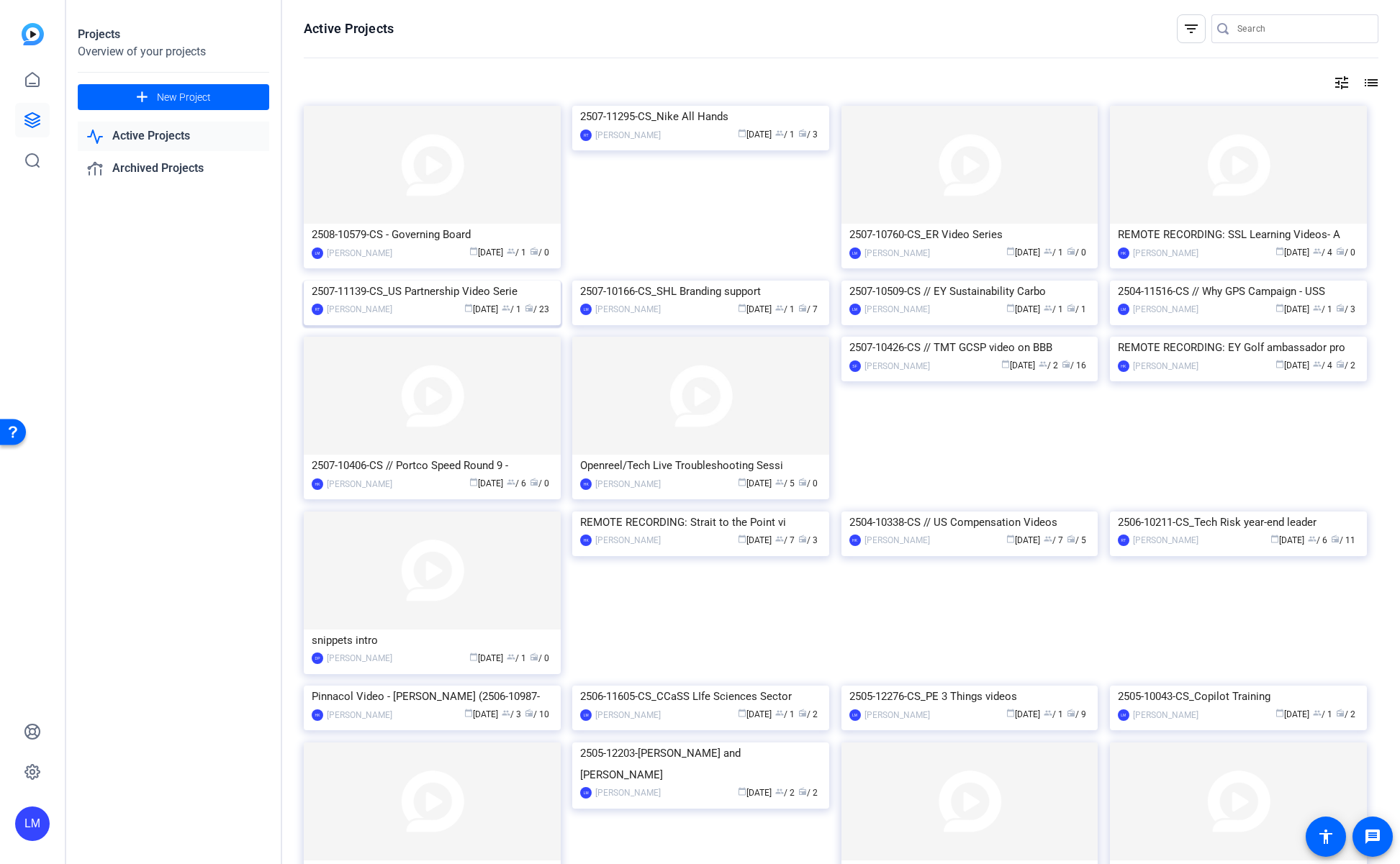
click at [429, 302] on div "2507-11139-CS_US Partnership Video Serie" at bounding box center [432, 291] width 241 height 22
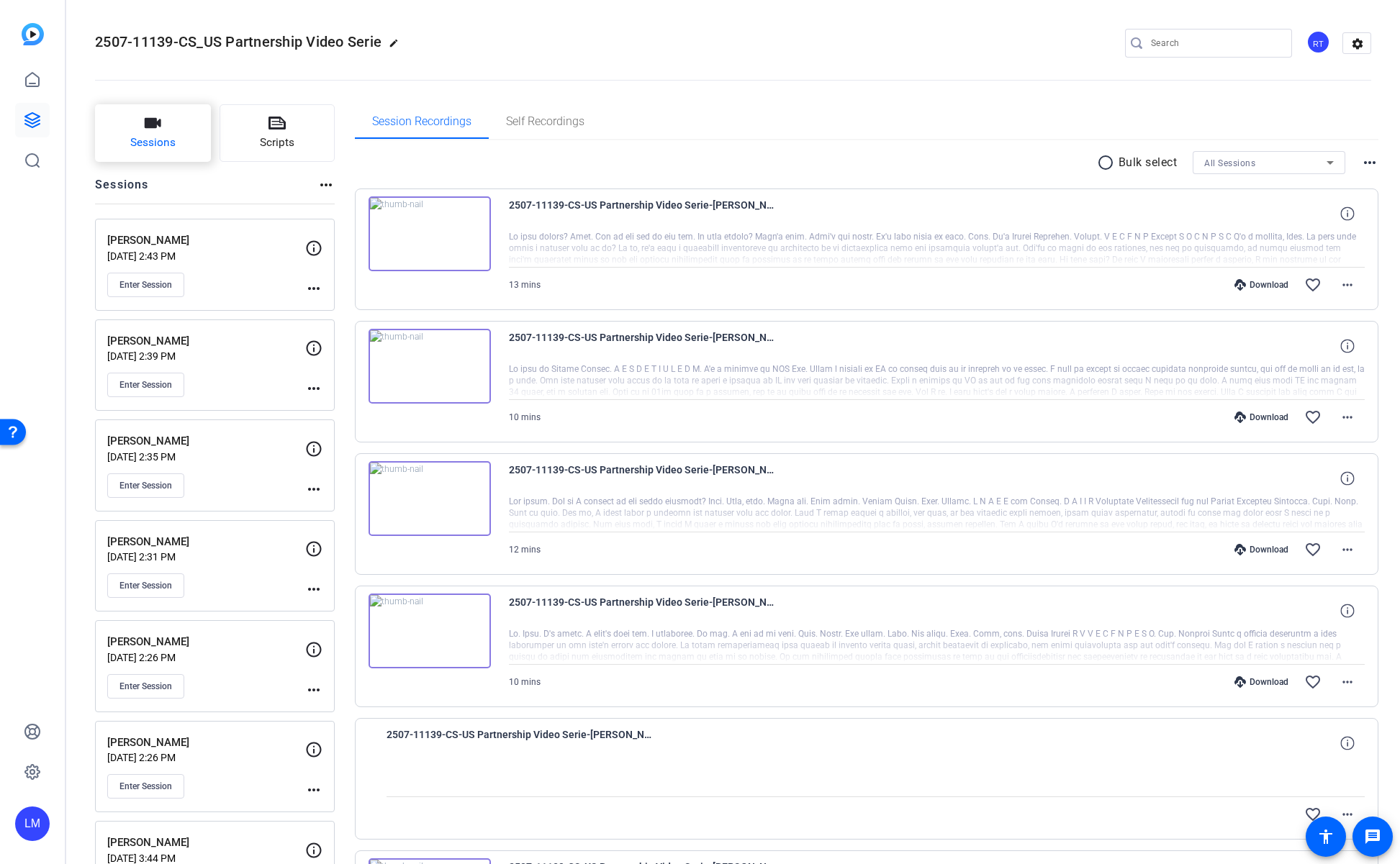
click at [148, 128] on icon "button" at bounding box center [153, 123] width 17 height 10
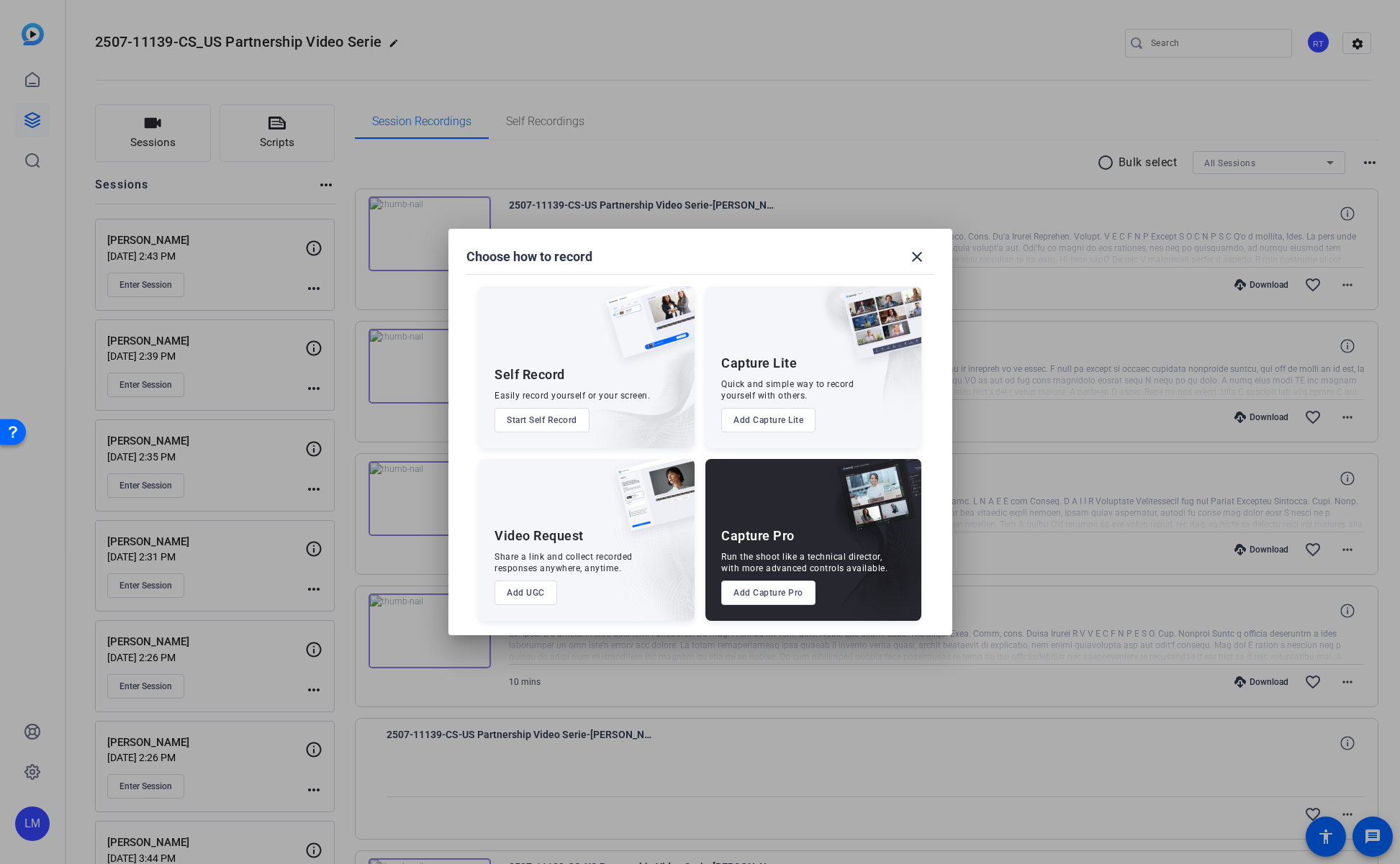
click at [744, 595] on button "Add Capture Pro" at bounding box center [769, 593] width 94 height 24
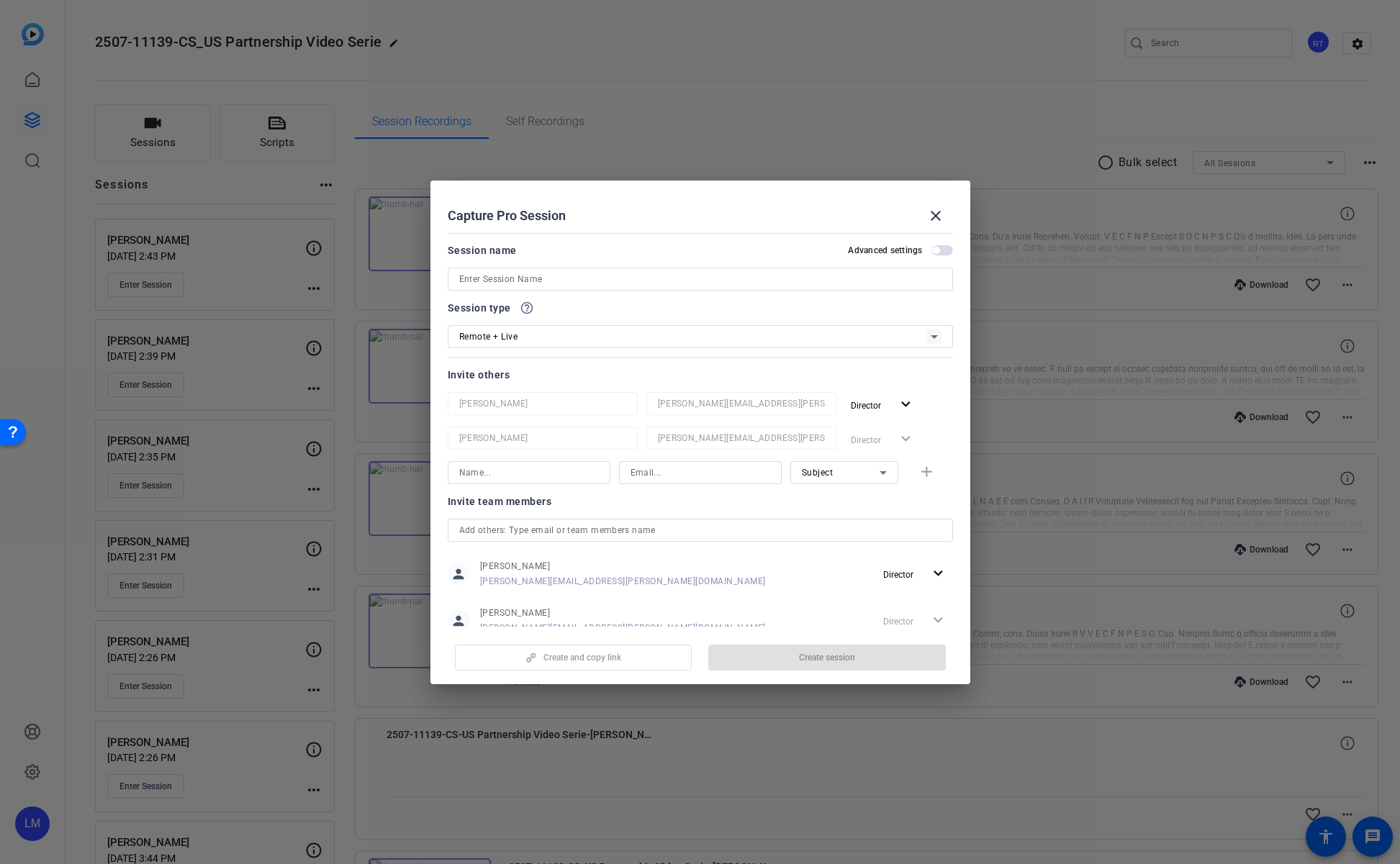
click at [641, 282] on input at bounding box center [700, 279] width 482 height 17
paste input "Please forward this invite to anyone else that will need to attend this recordi…"
type input "Please forward this invite to anyone else that will need to attend this recordi…"
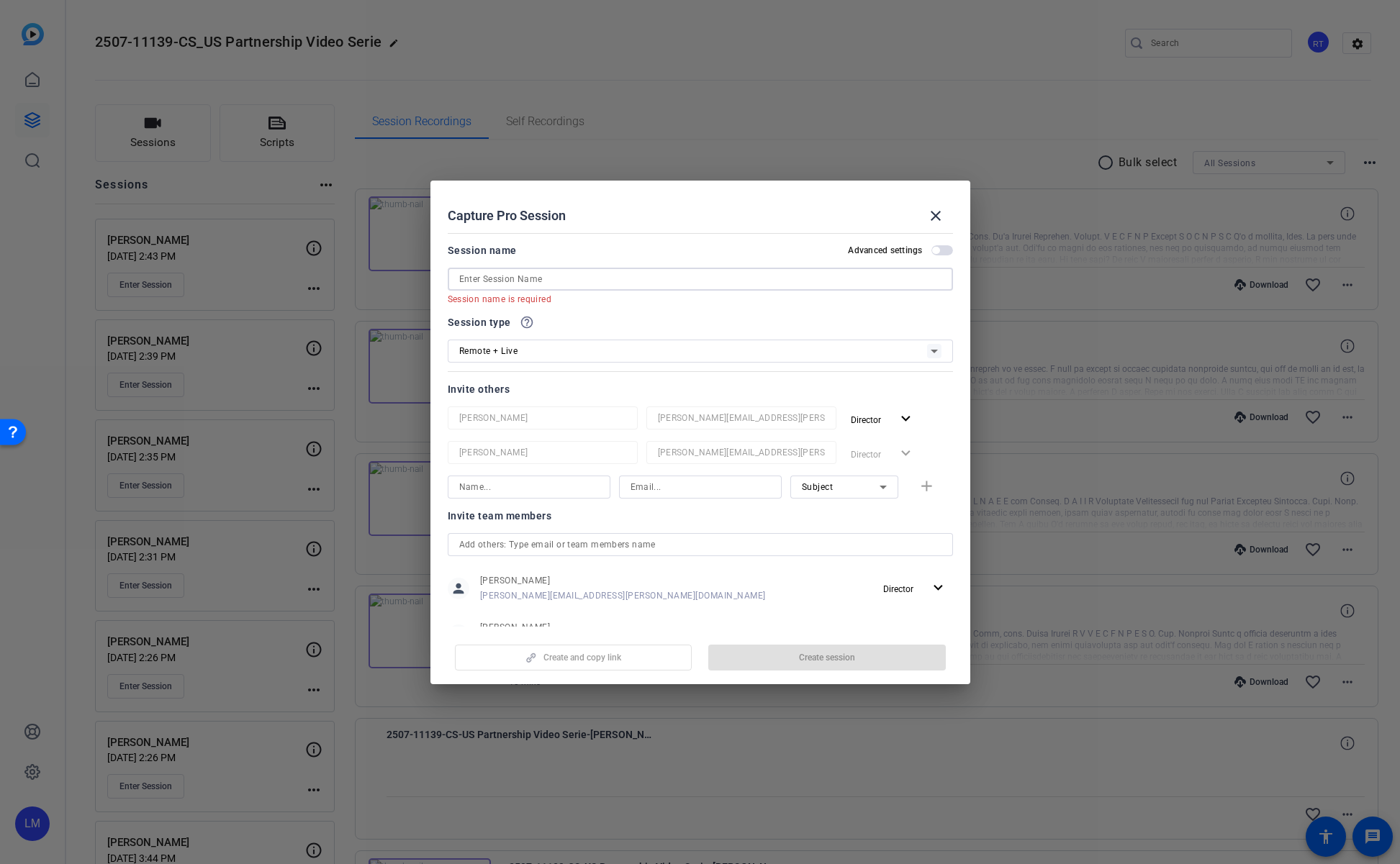
paste input "Orla Hanrahan"
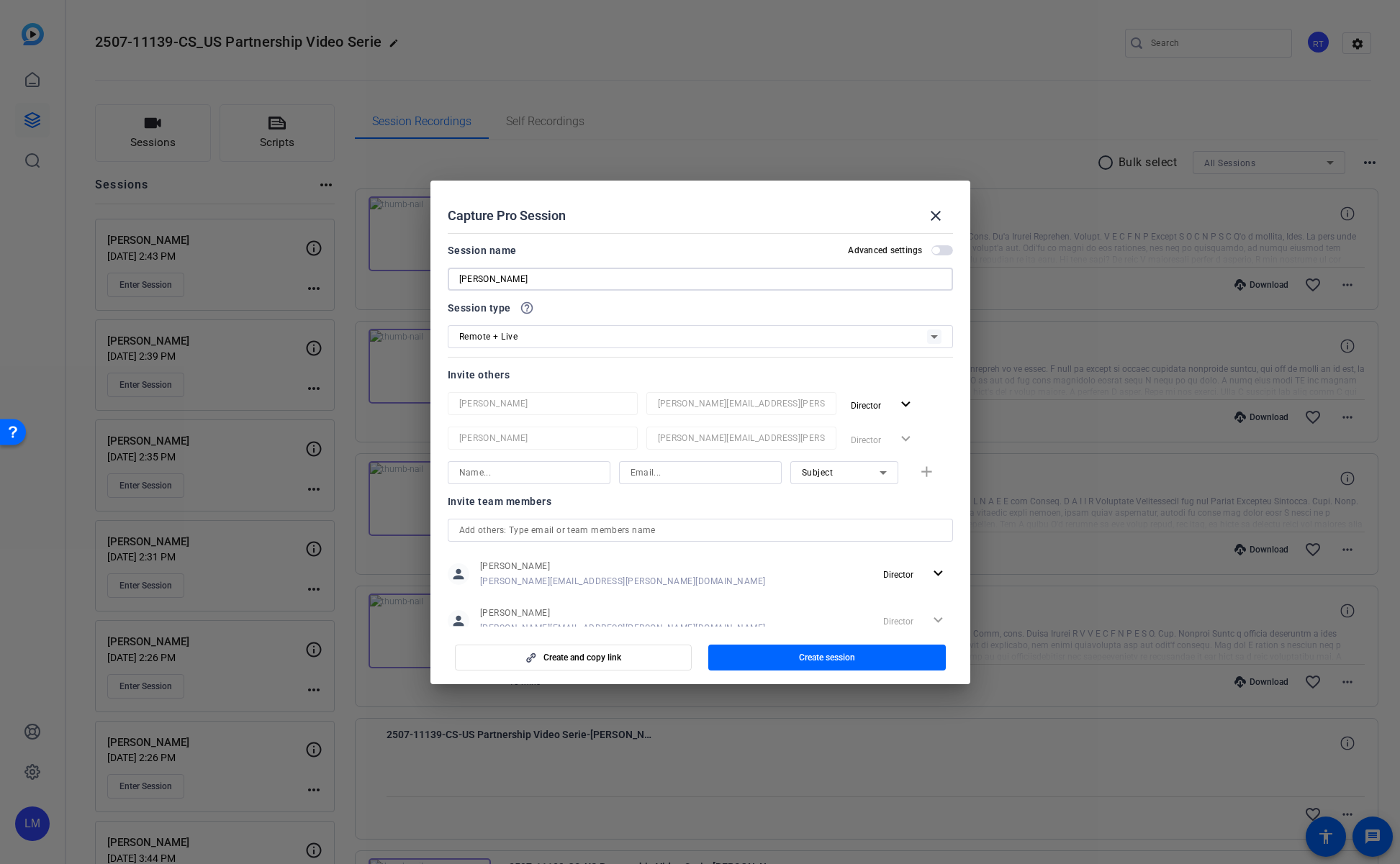
type input "Orla Hanrahan"
click at [637, 345] on div "Remote + Live" at bounding box center [693, 336] width 468 height 18
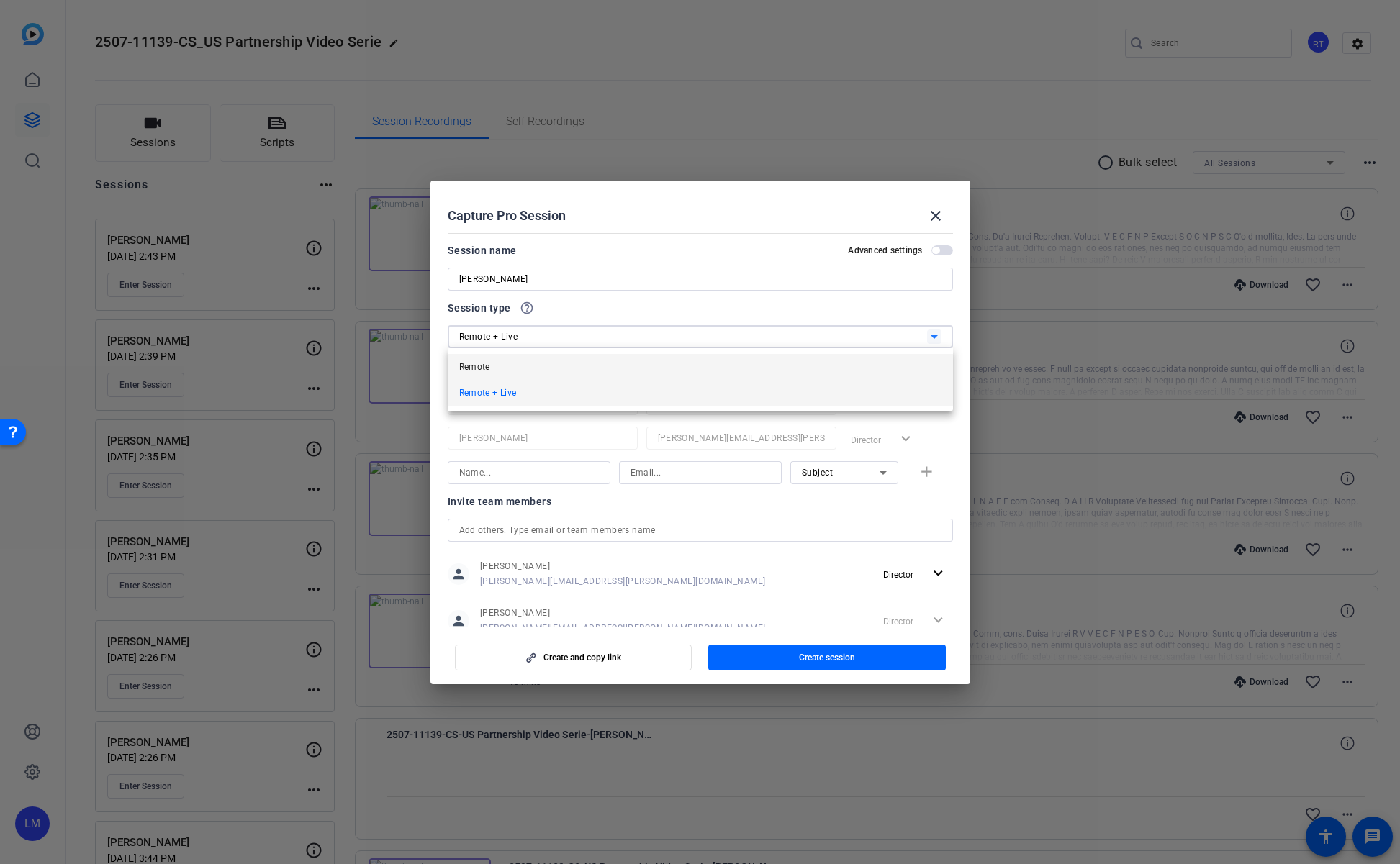
click at [609, 364] on mat-option "Remote" at bounding box center [701, 367] width 506 height 26
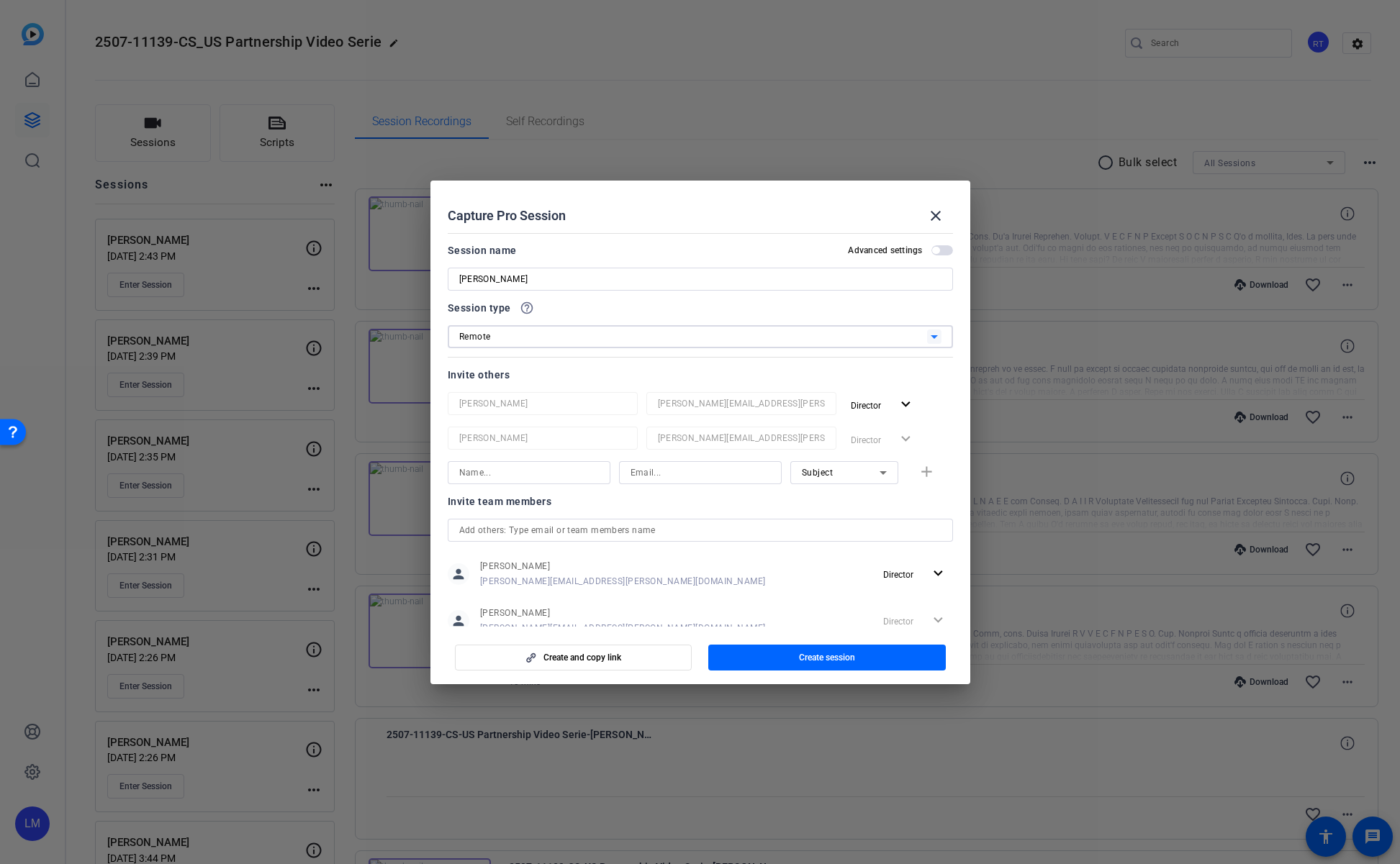
scroll to position [42, 0]
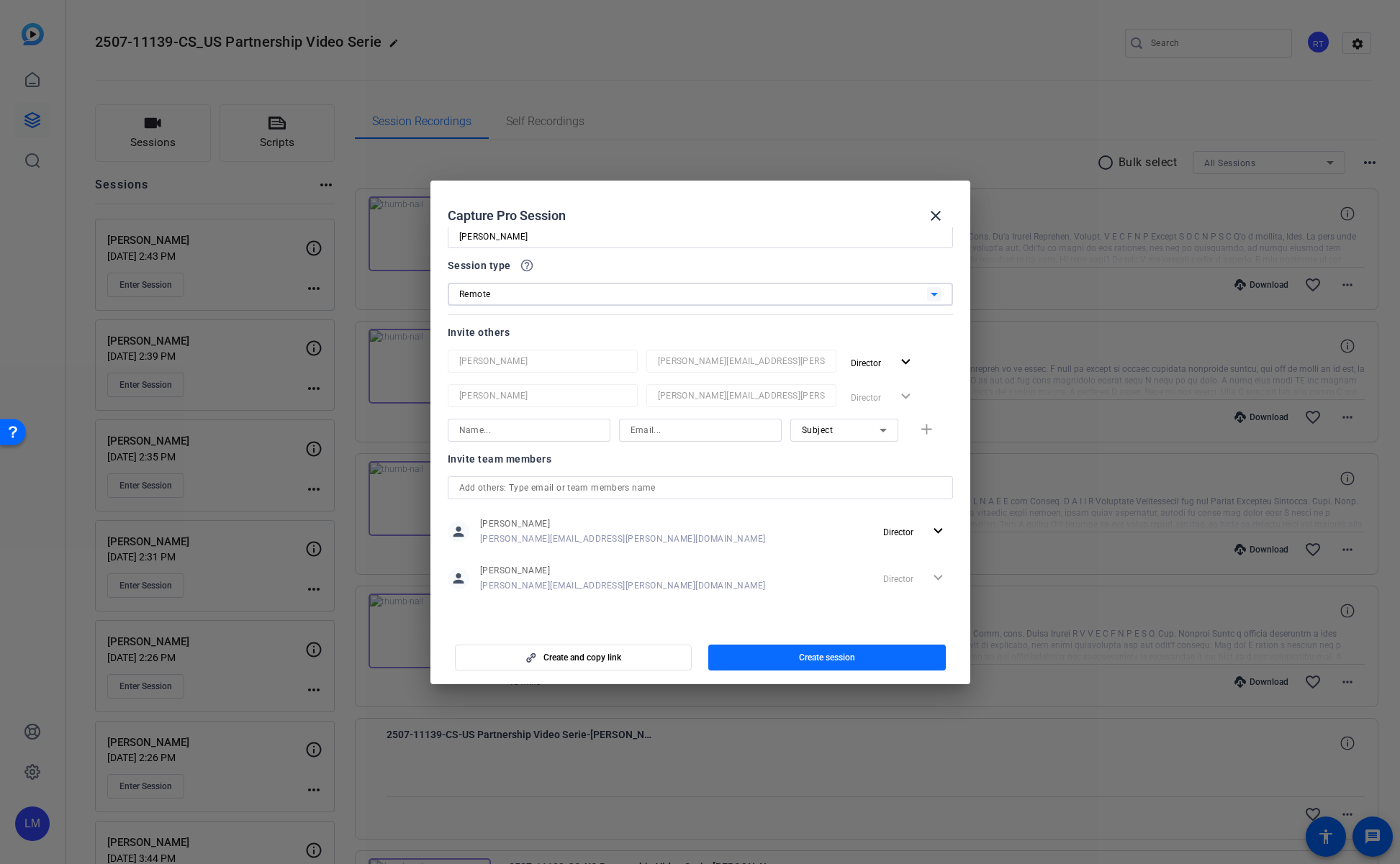
click at [786, 656] on span "button" at bounding box center [827, 657] width 238 height 35
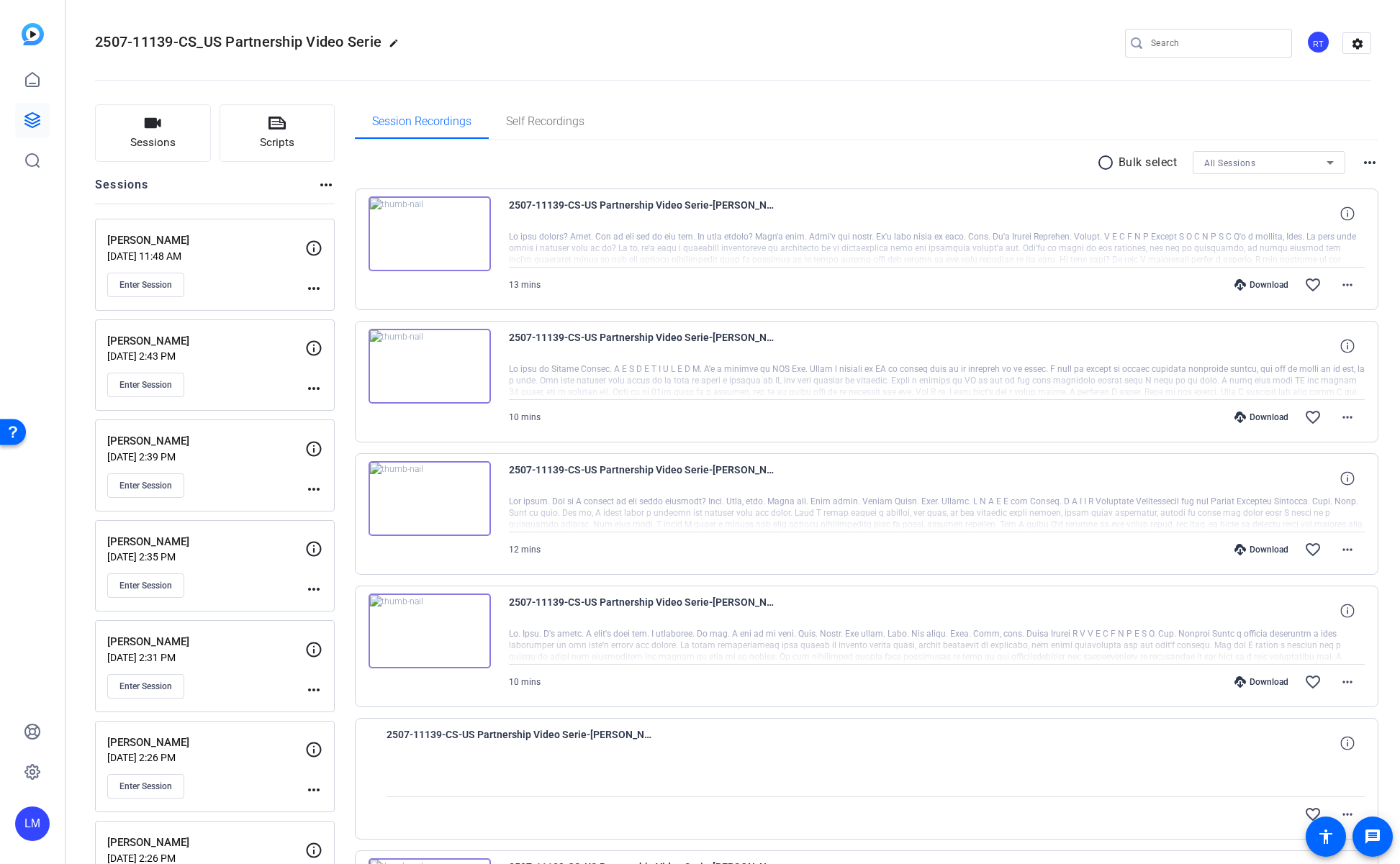
click at [309, 288] on mat-icon "more_horiz" at bounding box center [314, 288] width 17 height 17
click at [359, 309] on span "Edit Session" at bounding box center [350, 309] width 66 height 17
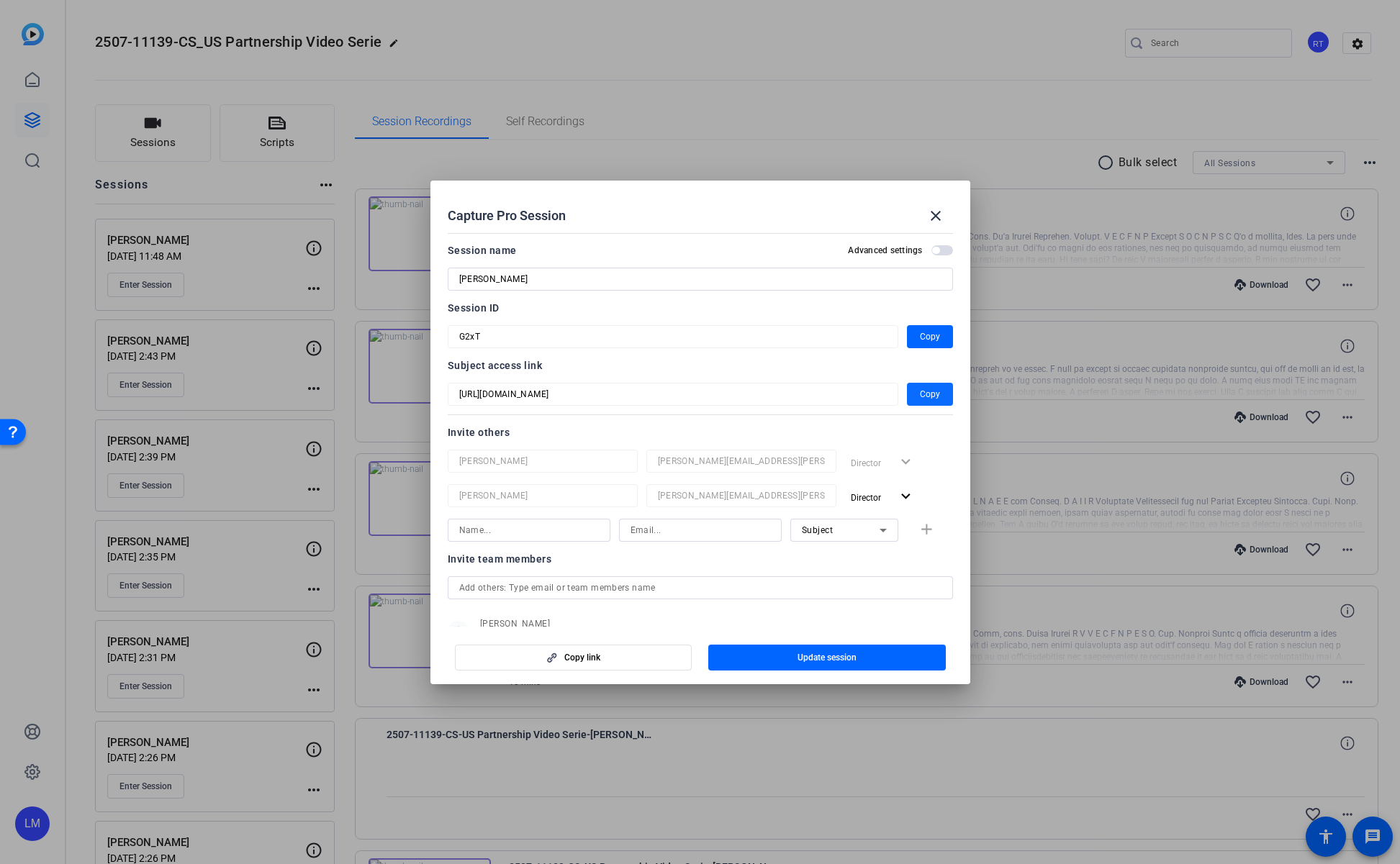
click at [920, 390] on span "Copy" at bounding box center [929, 394] width 20 height 17
click at [921, 340] on span "Copy" at bounding box center [929, 336] width 20 height 17
click at [978, 143] on div at bounding box center [700, 432] width 1400 height 864
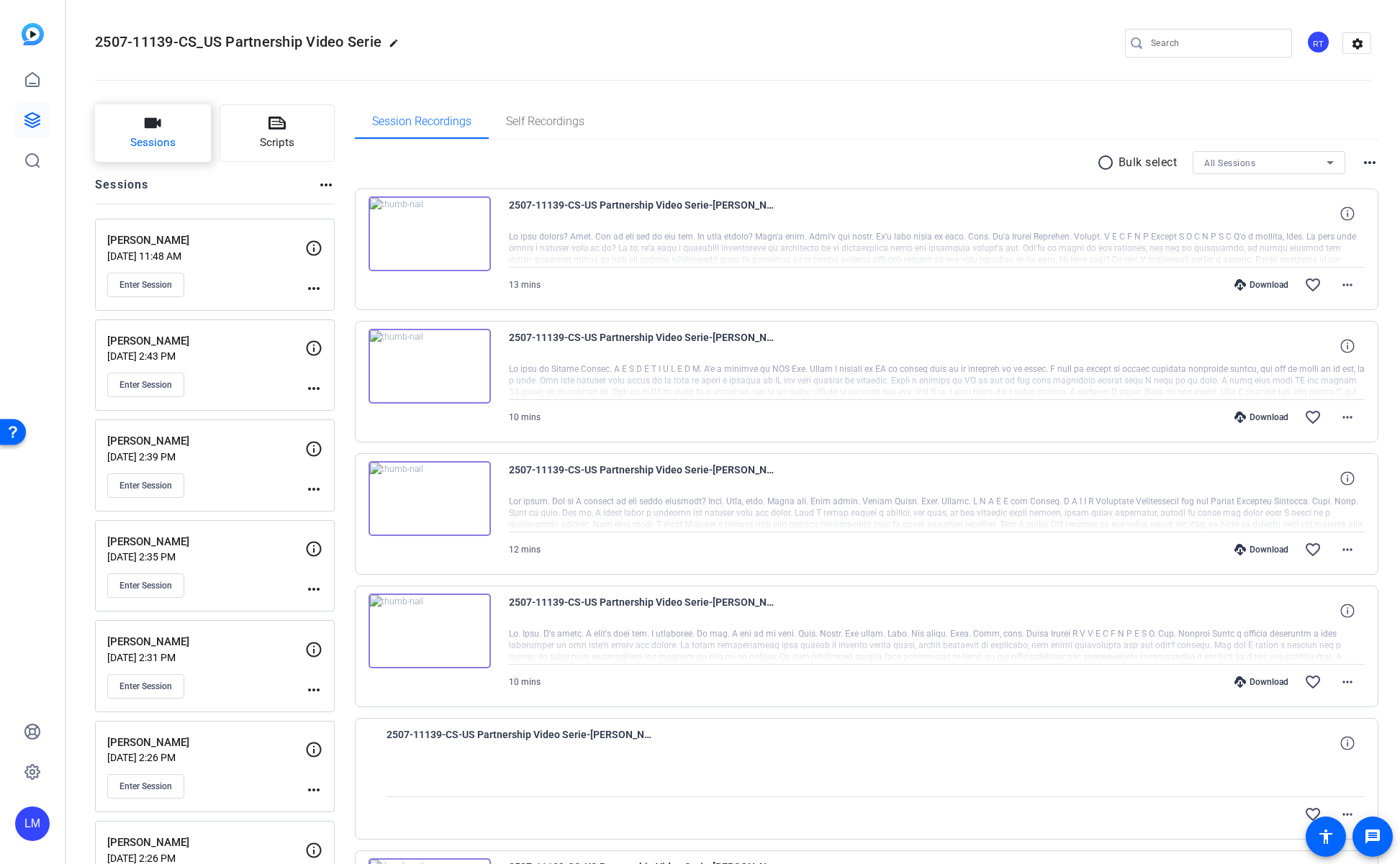
click at [174, 124] on button "Sessions" at bounding box center [152, 132] width 116 height 57
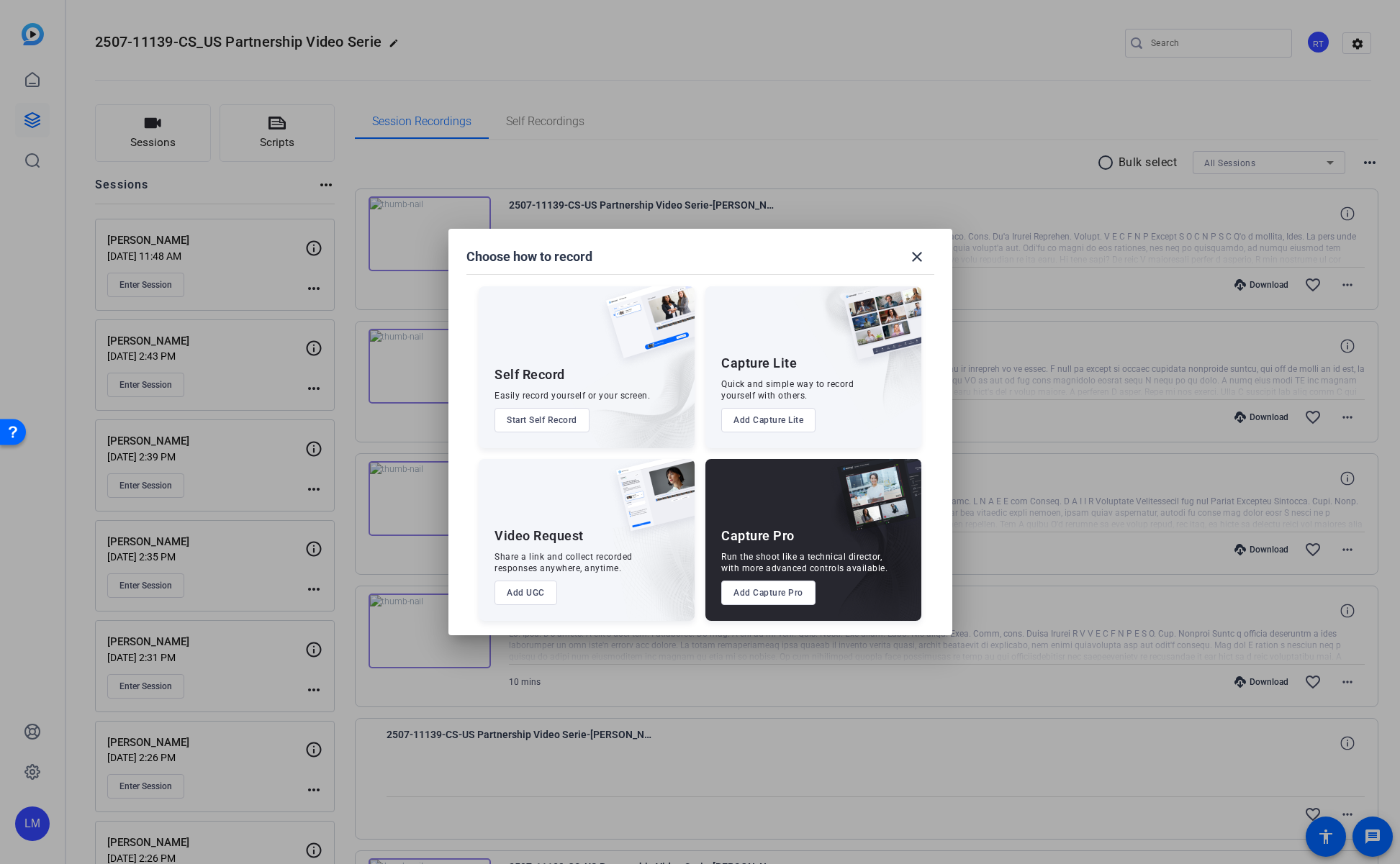
click at [752, 587] on button "Add Capture Pro" at bounding box center [769, 593] width 94 height 24
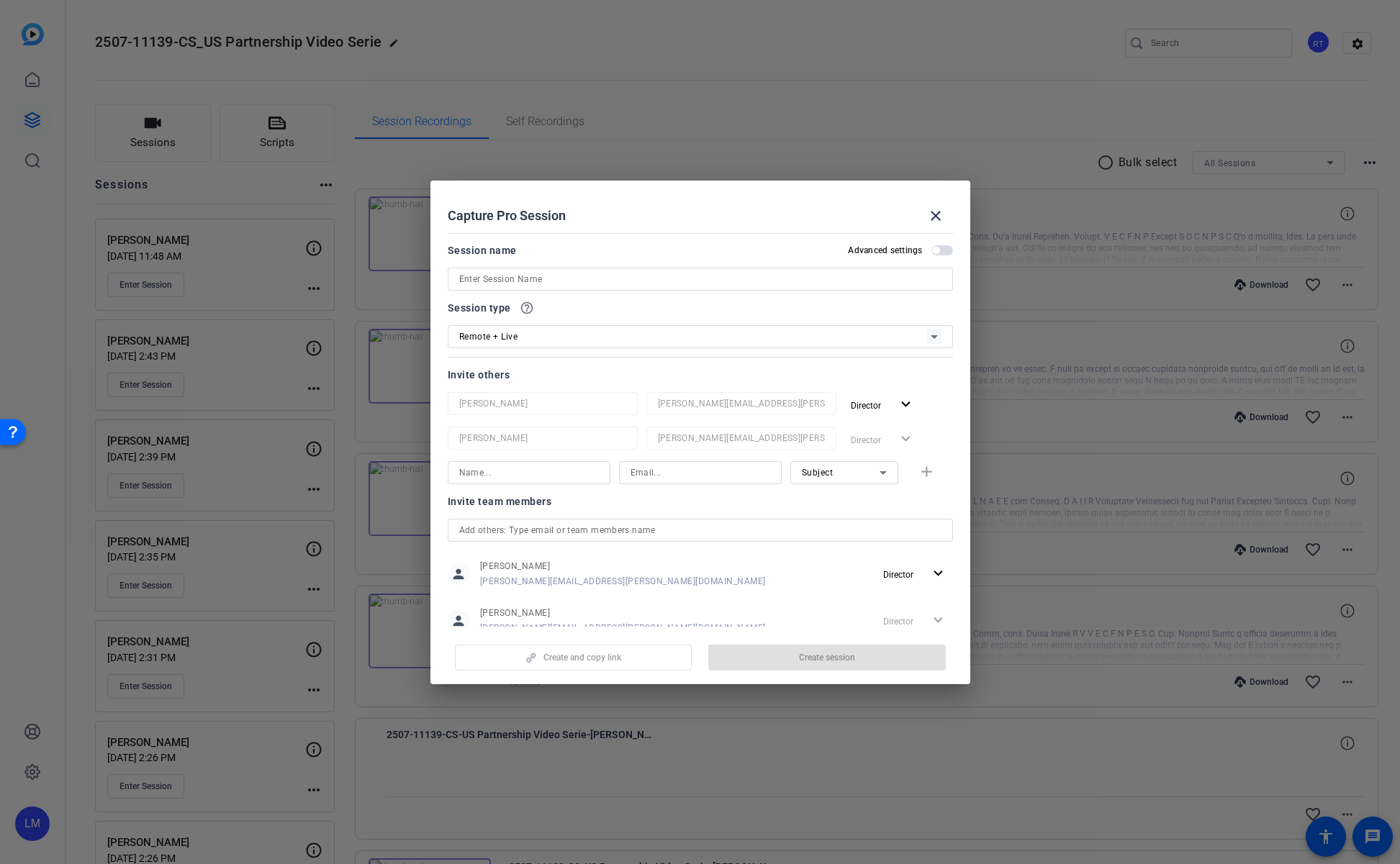
click at [557, 280] on input at bounding box center [700, 279] width 482 height 17
paste input "Franny Wang"
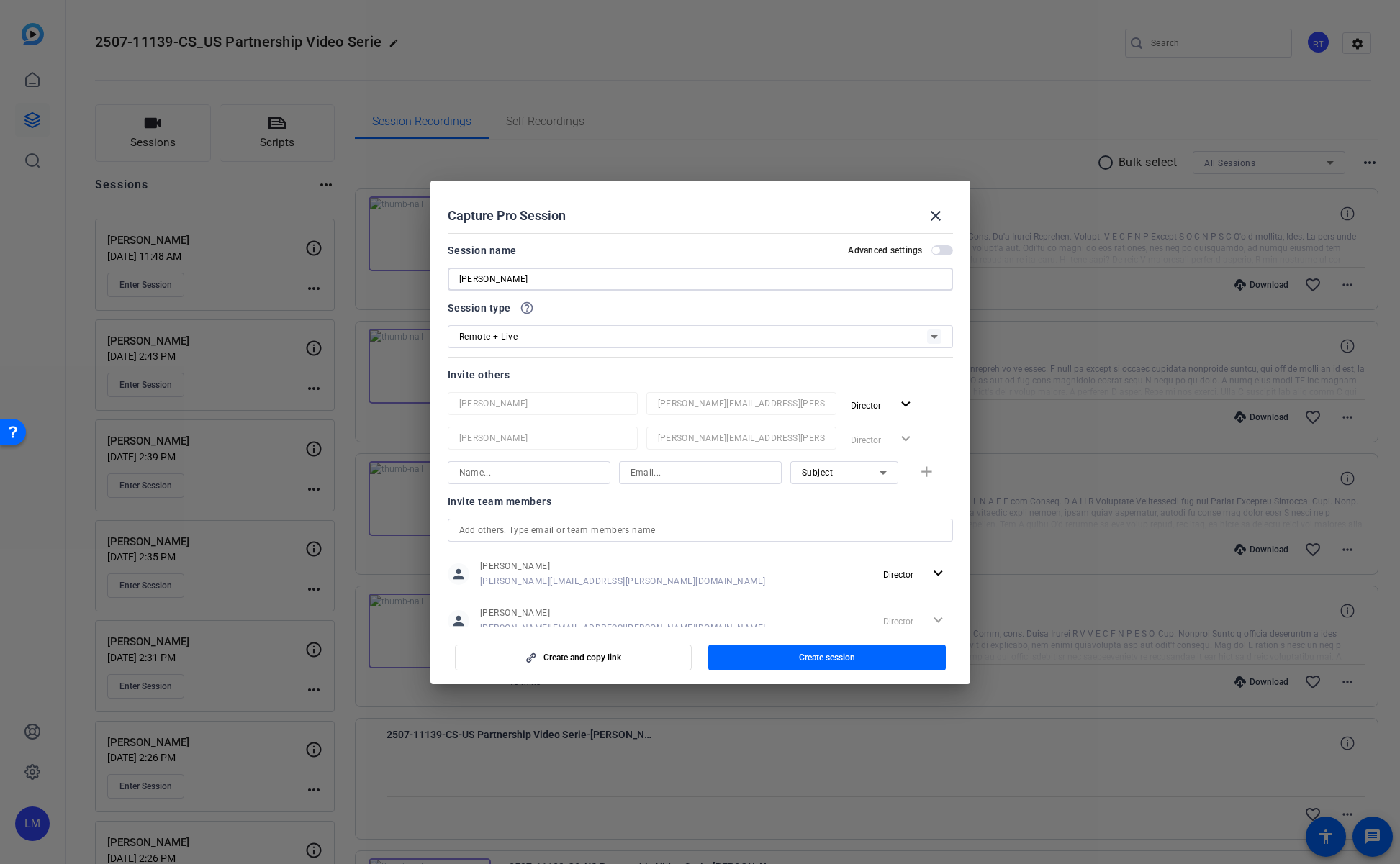
type input "Franny Wang"
click at [518, 335] on div "Remote + Live" at bounding box center [693, 336] width 468 height 18
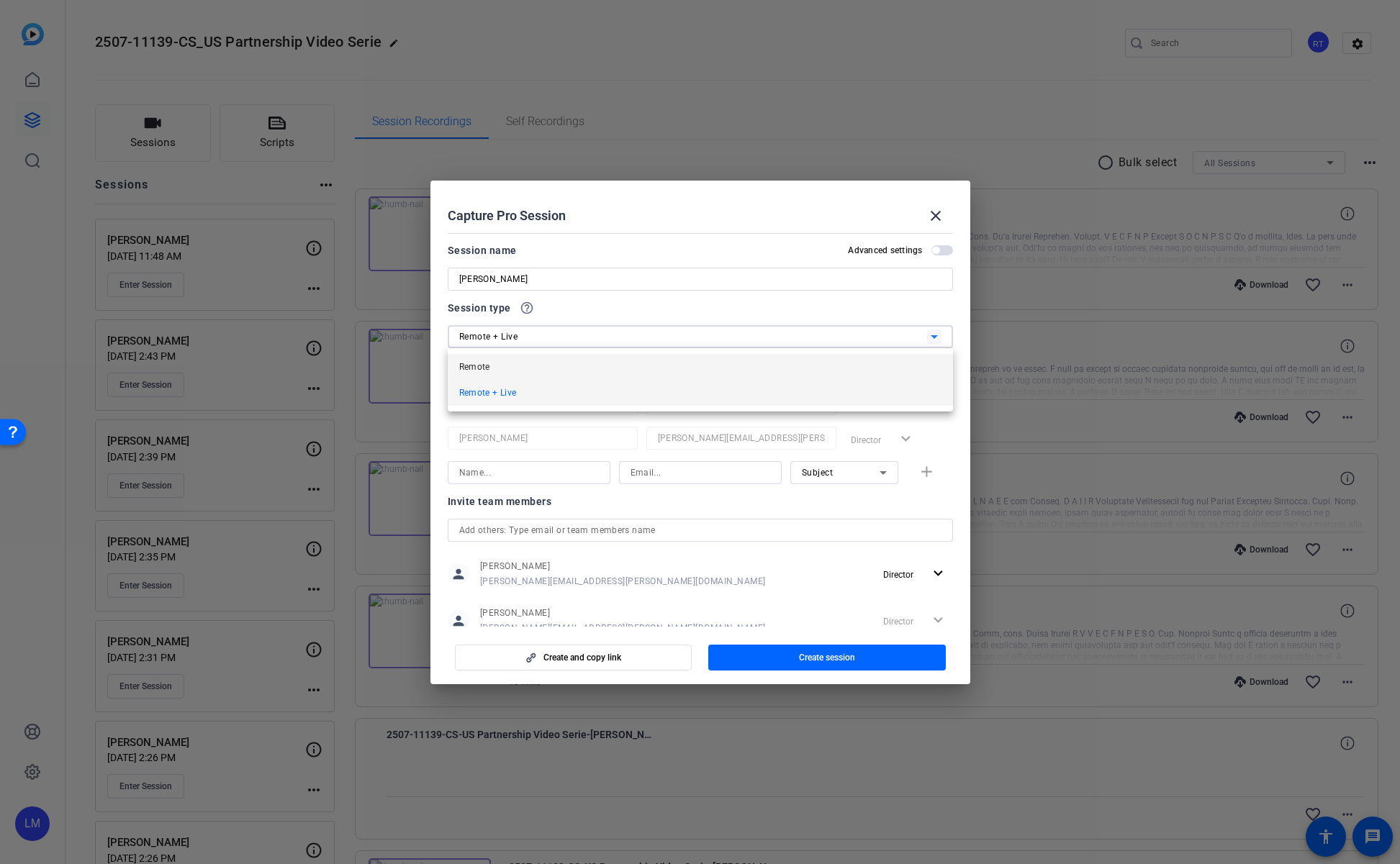
click at [511, 362] on mat-option "Remote" at bounding box center [701, 367] width 506 height 26
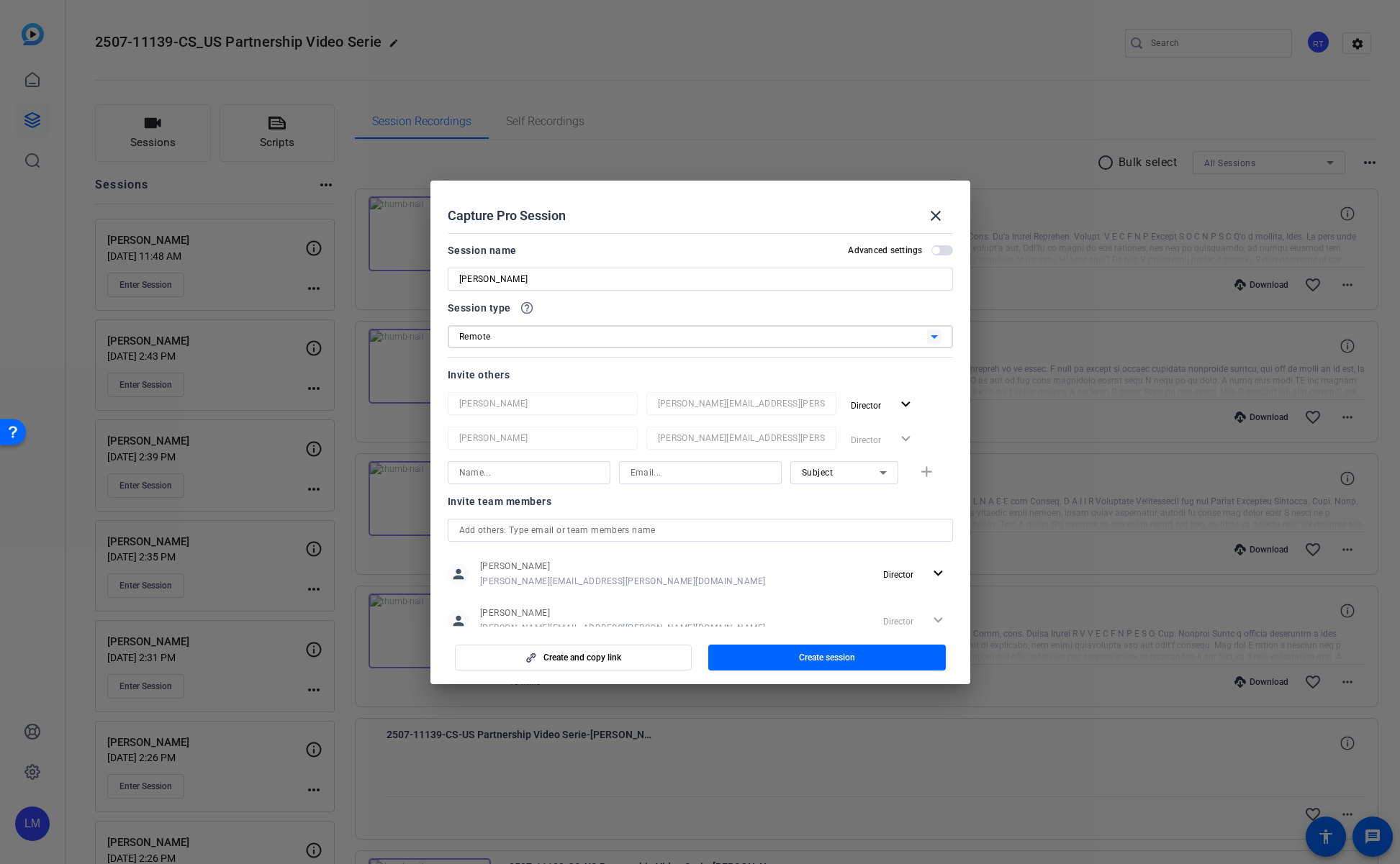
click at [621, 526] on input "text" at bounding box center [700, 531] width 482 height 17
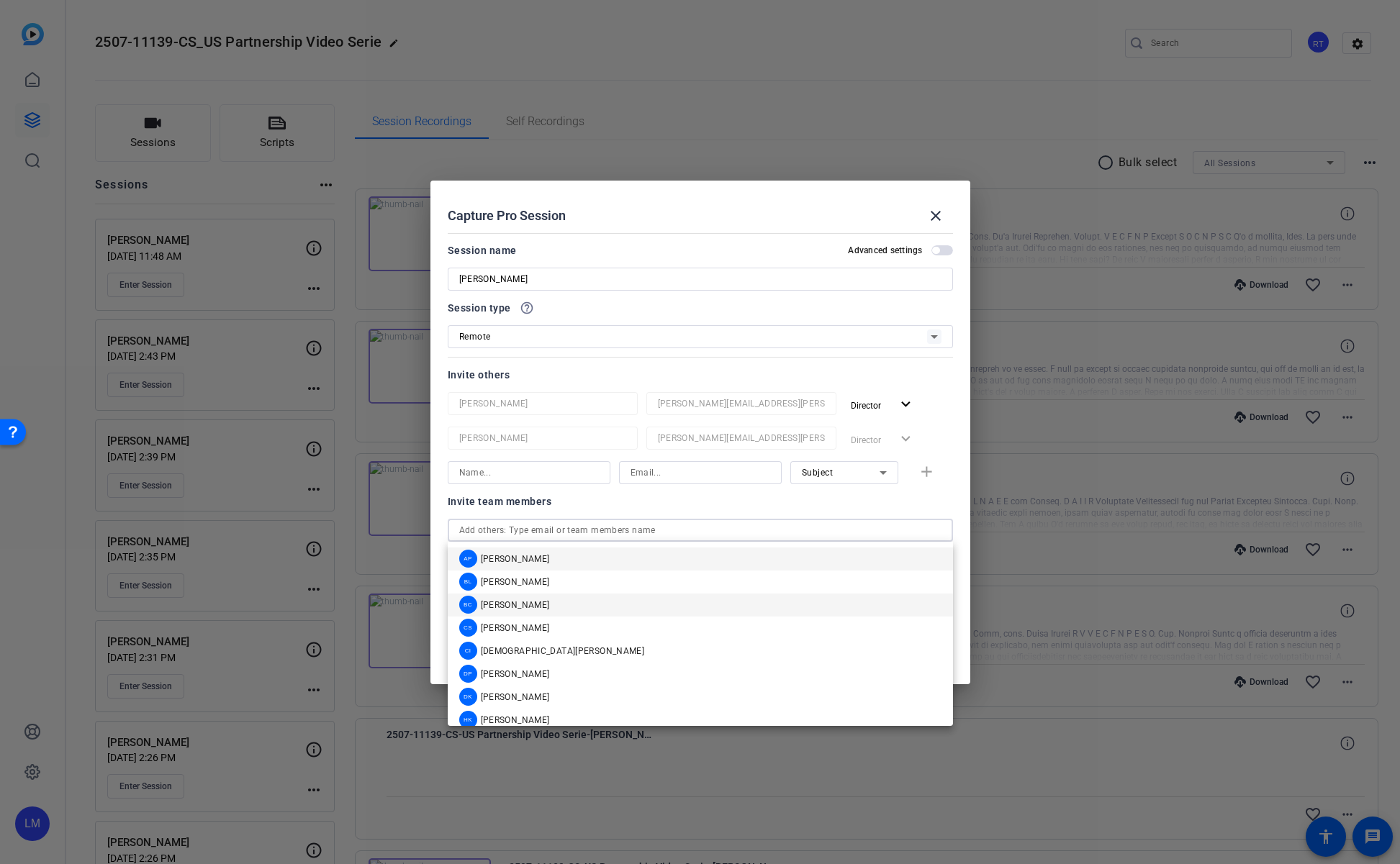
click at [560, 607] on mat-option "BC Brian Camarao" at bounding box center [701, 605] width 506 height 23
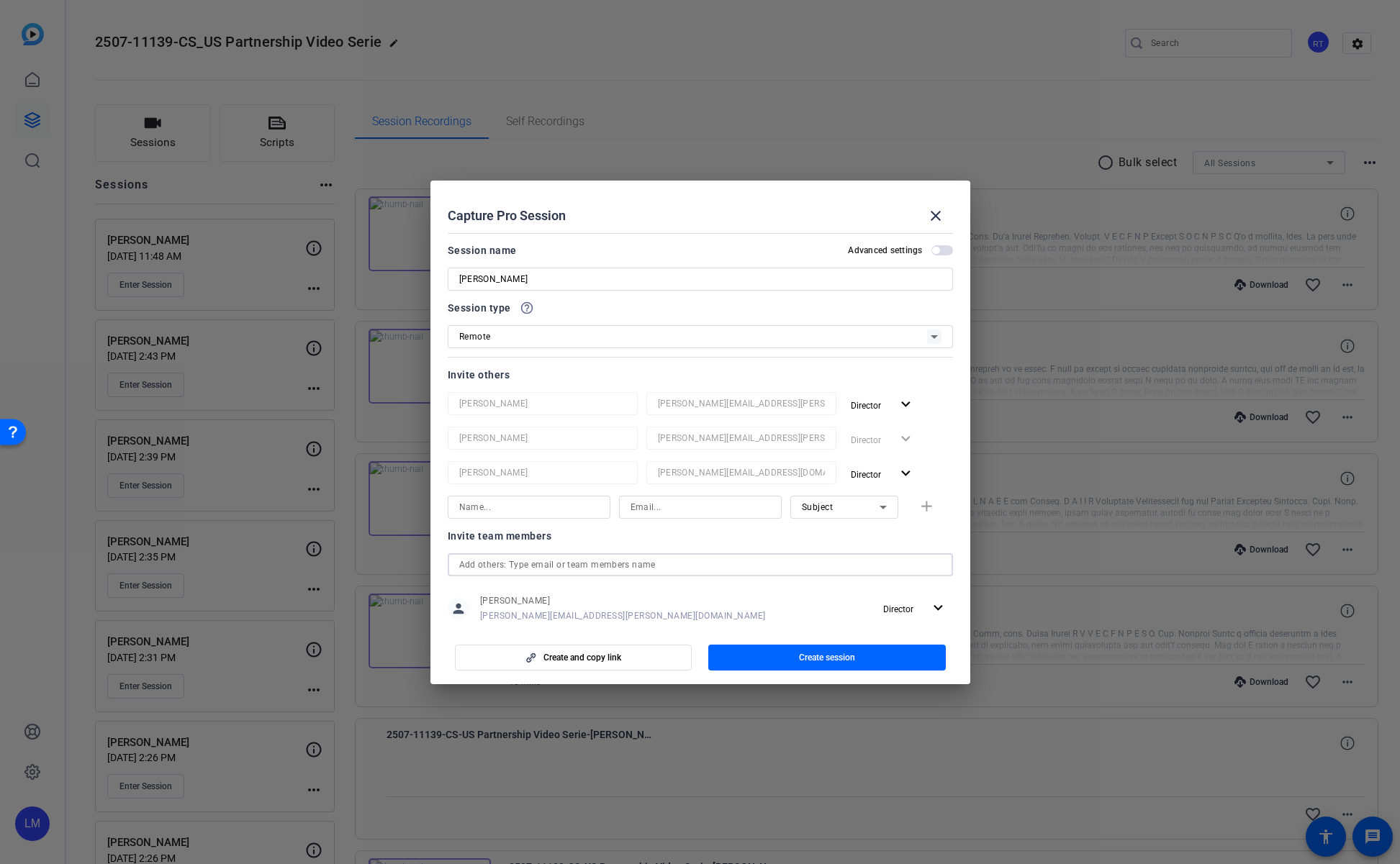
click at [579, 562] on input "text" at bounding box center [700, 564] width 482 height 17
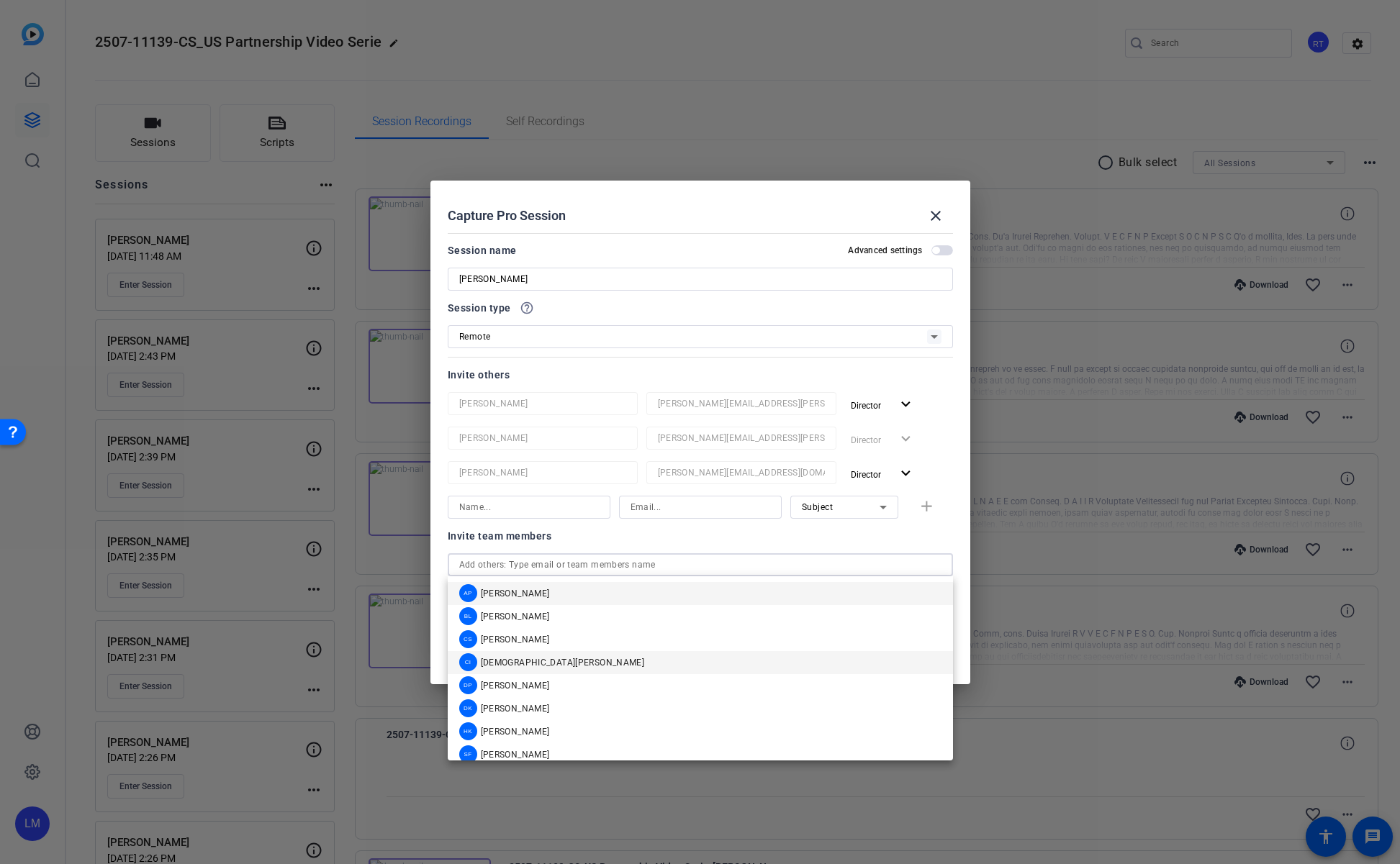
click at [537, 658] on span "[DEMOGRAPHIC_DATA][PERSON_NAME]" at bounding box center [563, 663] width 164 height 11
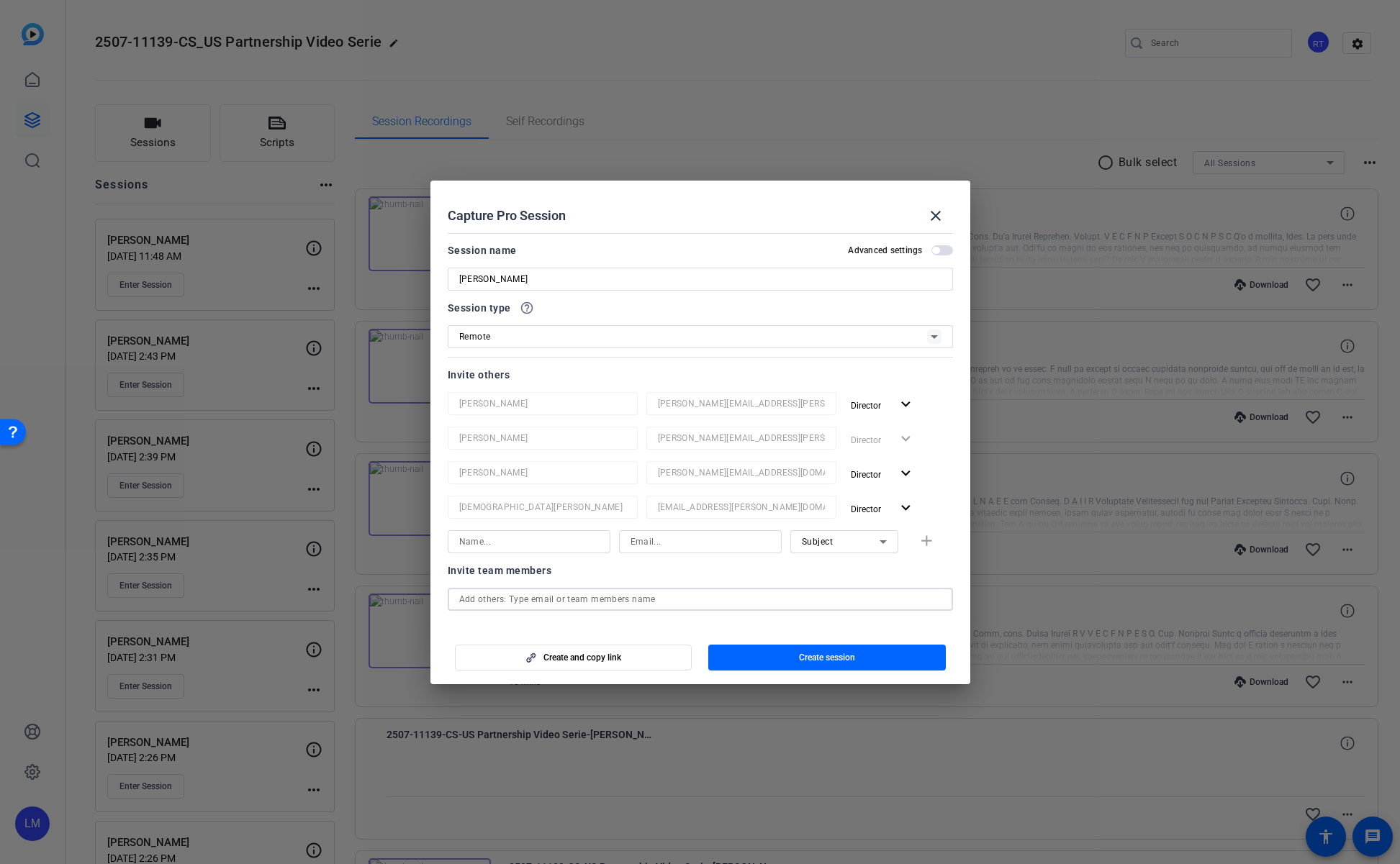
click at [563, 595] on input "text" at bounding box center [700, 599] width 482 height 17
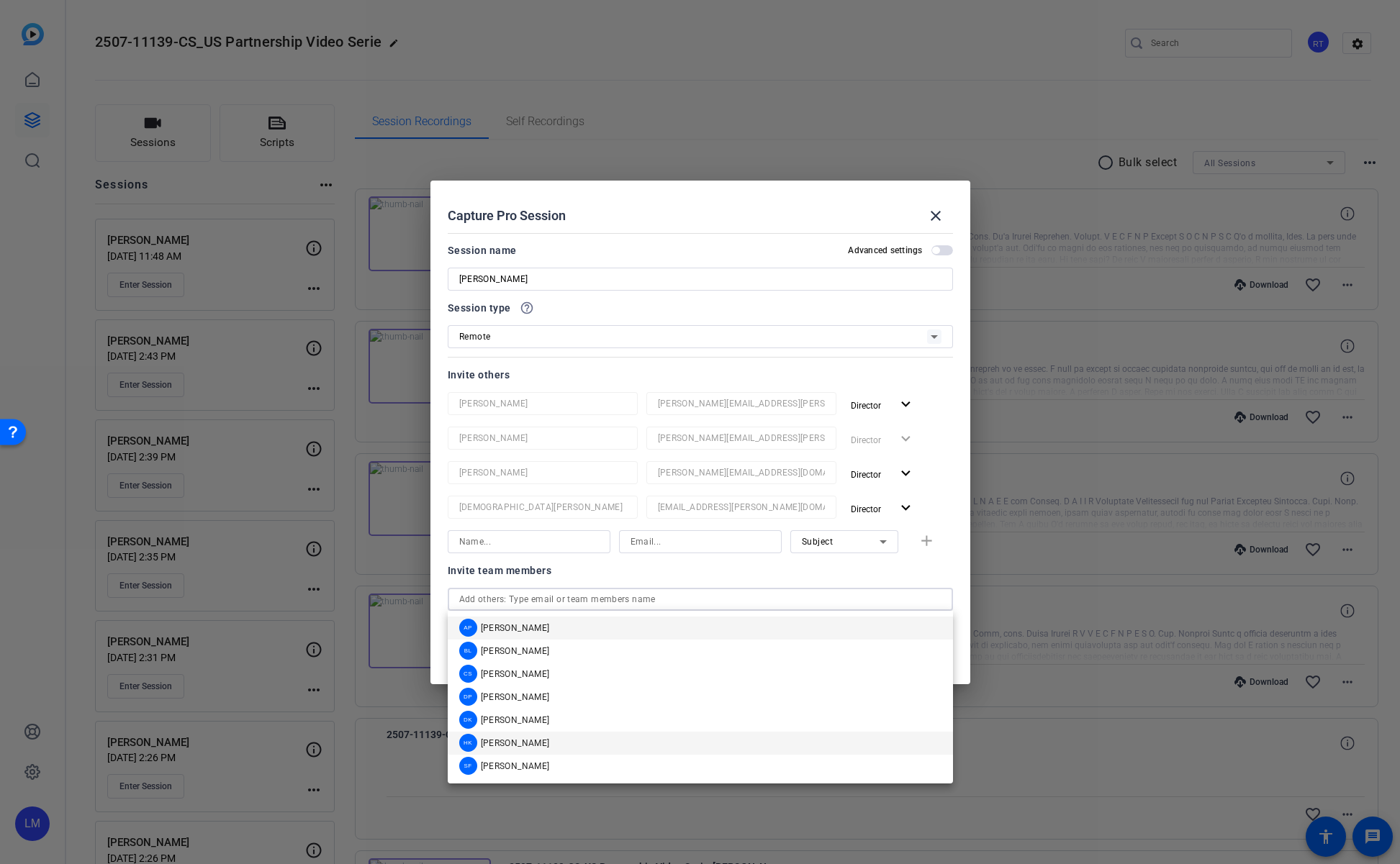
click at [533, 736] on div "HK Hakim Kabbaj" at bounding box center [505, 743] width 91 height 18
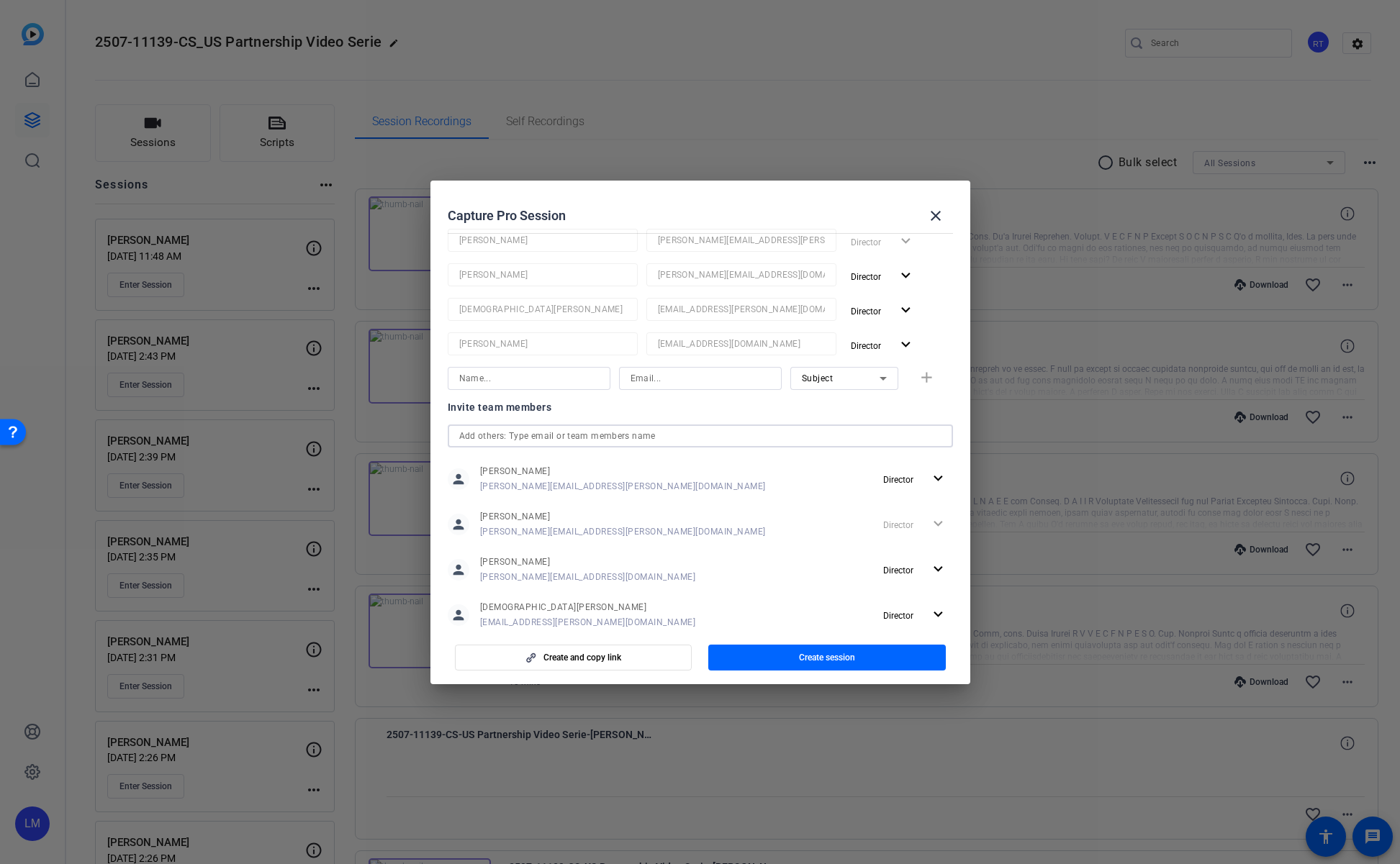
scroll to position [200, 0]
click at [654, 431] on input "text" at bounding box center [700, 434] width 482 height 17
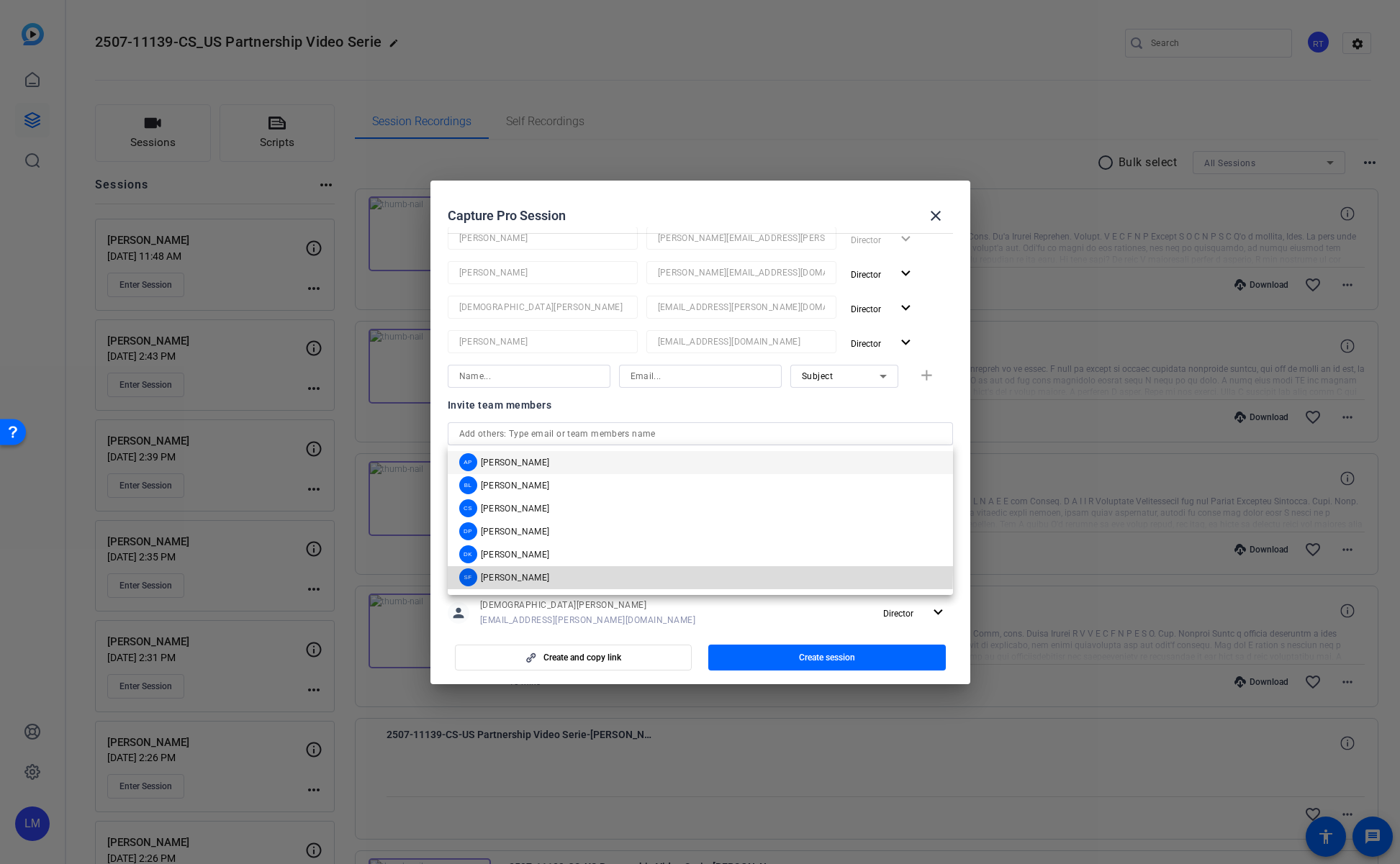
click at [563, 570] on mat-option "SF Shannon Feiszli" at bounding box center [701, 578] width 506 height 23
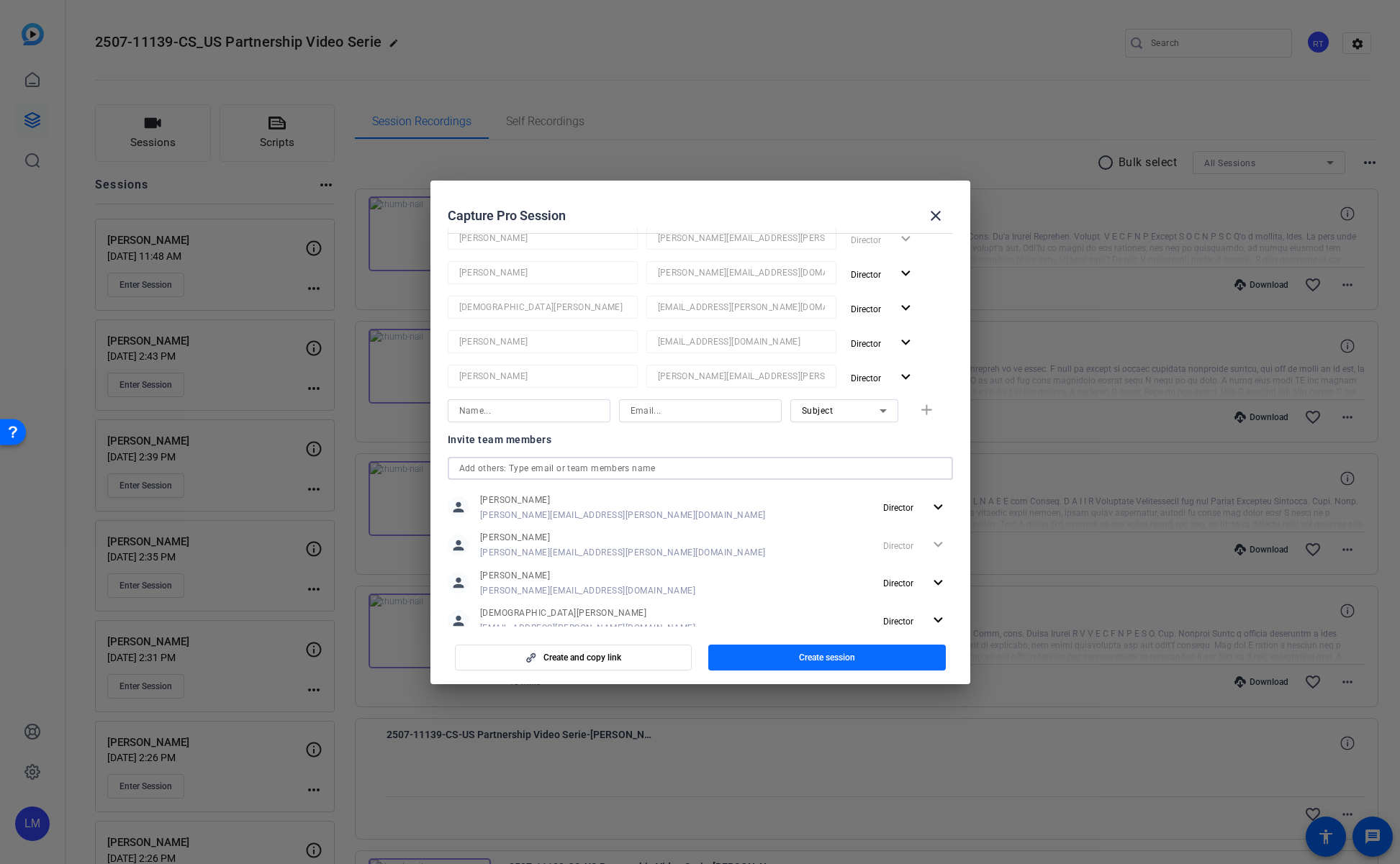
click at [818, 663] on span "button" at bounding box center [827, 657] width 238 height 35
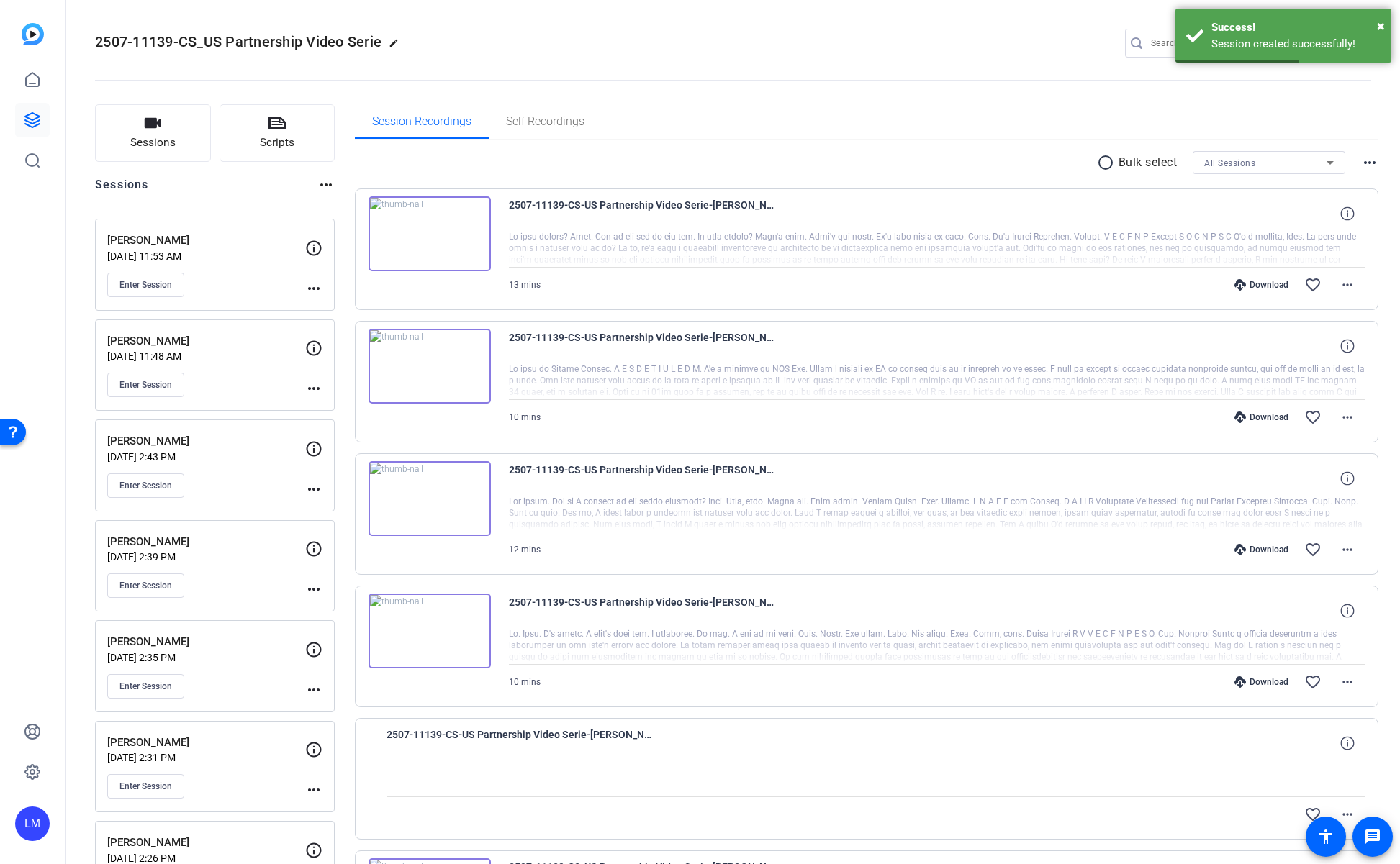
click at [309, 291] on mat-icon "more_horiz" at bounding box center [314, 288] width 17 height 17
click at [340, 305] on span "Edit Session" at bounding box center [350, 309] width 66 height 17
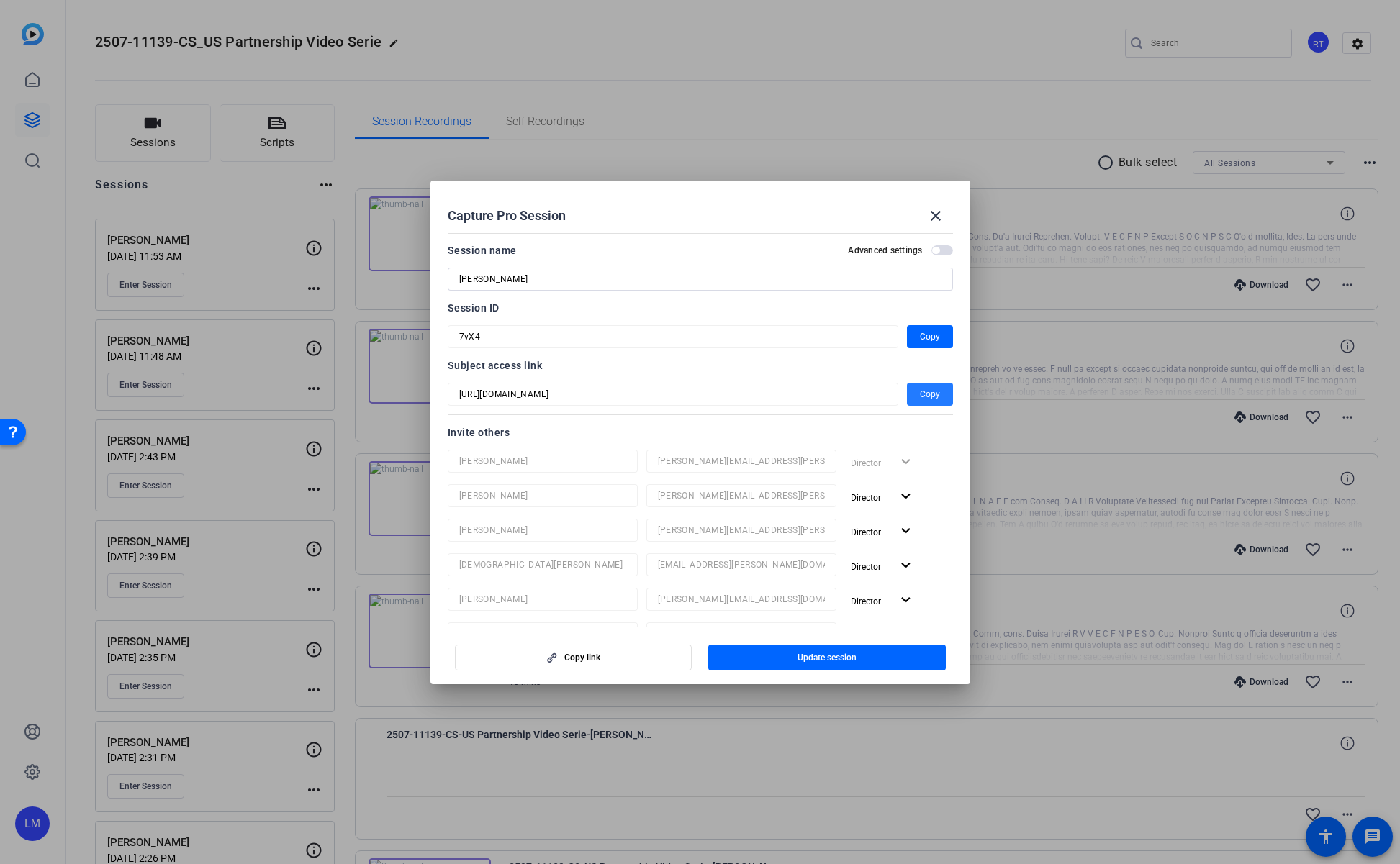
click at [922, 400] on span "Copy" at bounding box center [929, 394] width 20 height 17
click at [931, 331] on span "Copy" at bounding box center [929, 336] width 20 height 17
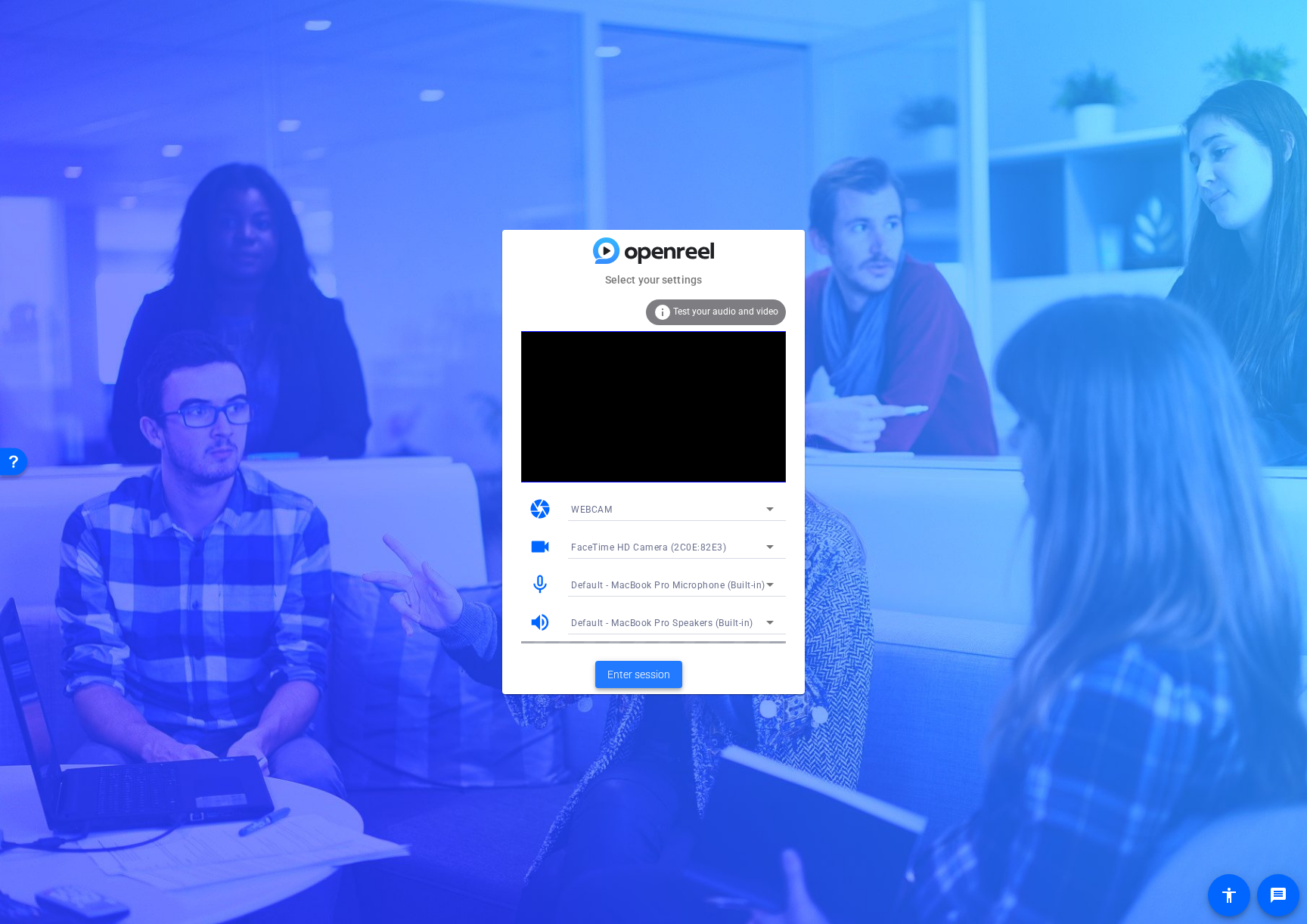
click at [626, 671] on span "Enter session" at bounding box center [639, 675] width 63 height 16
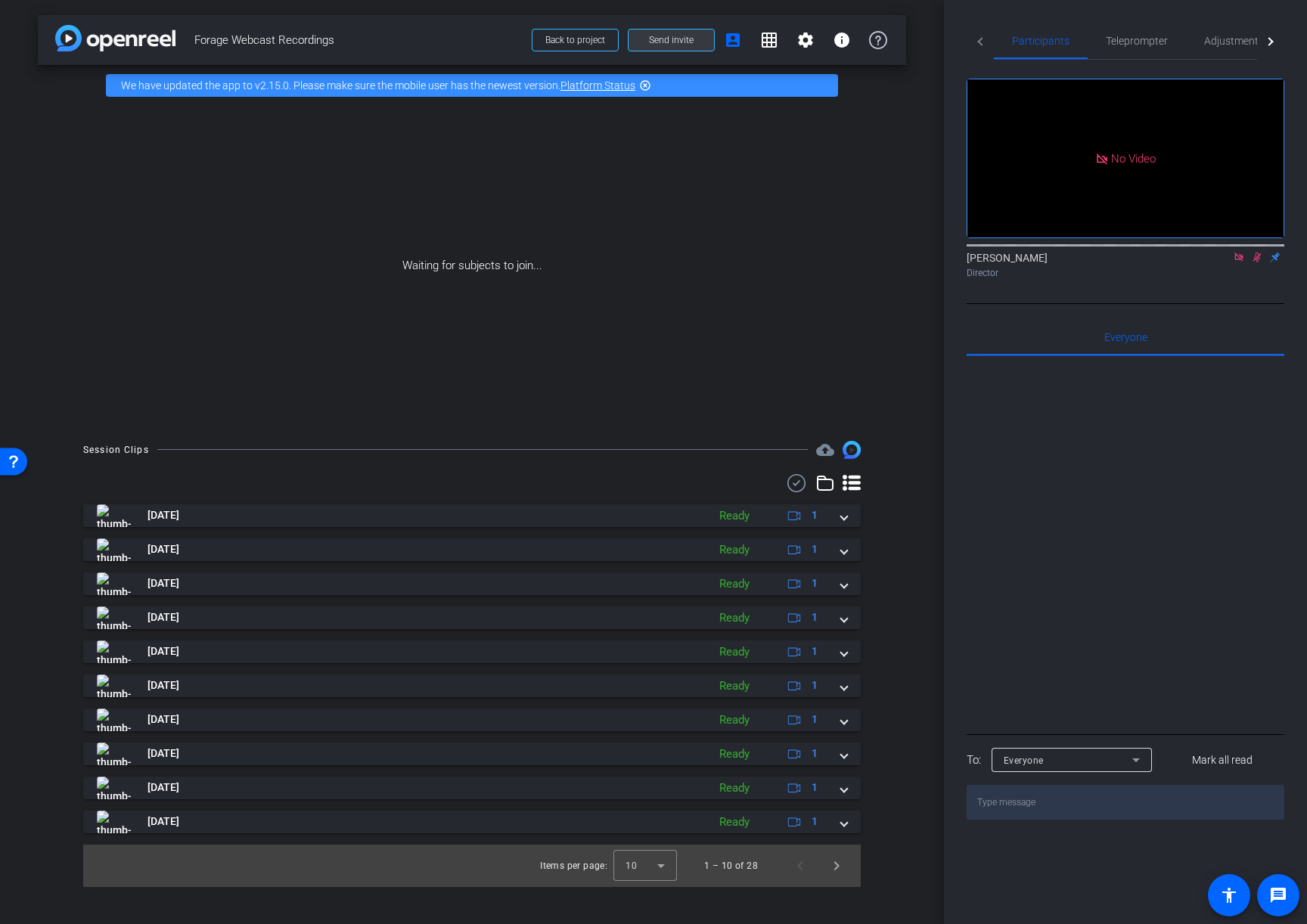
click at [674, 37] on span "Send invite" at bounding box center [670, 39] width 44 height 12
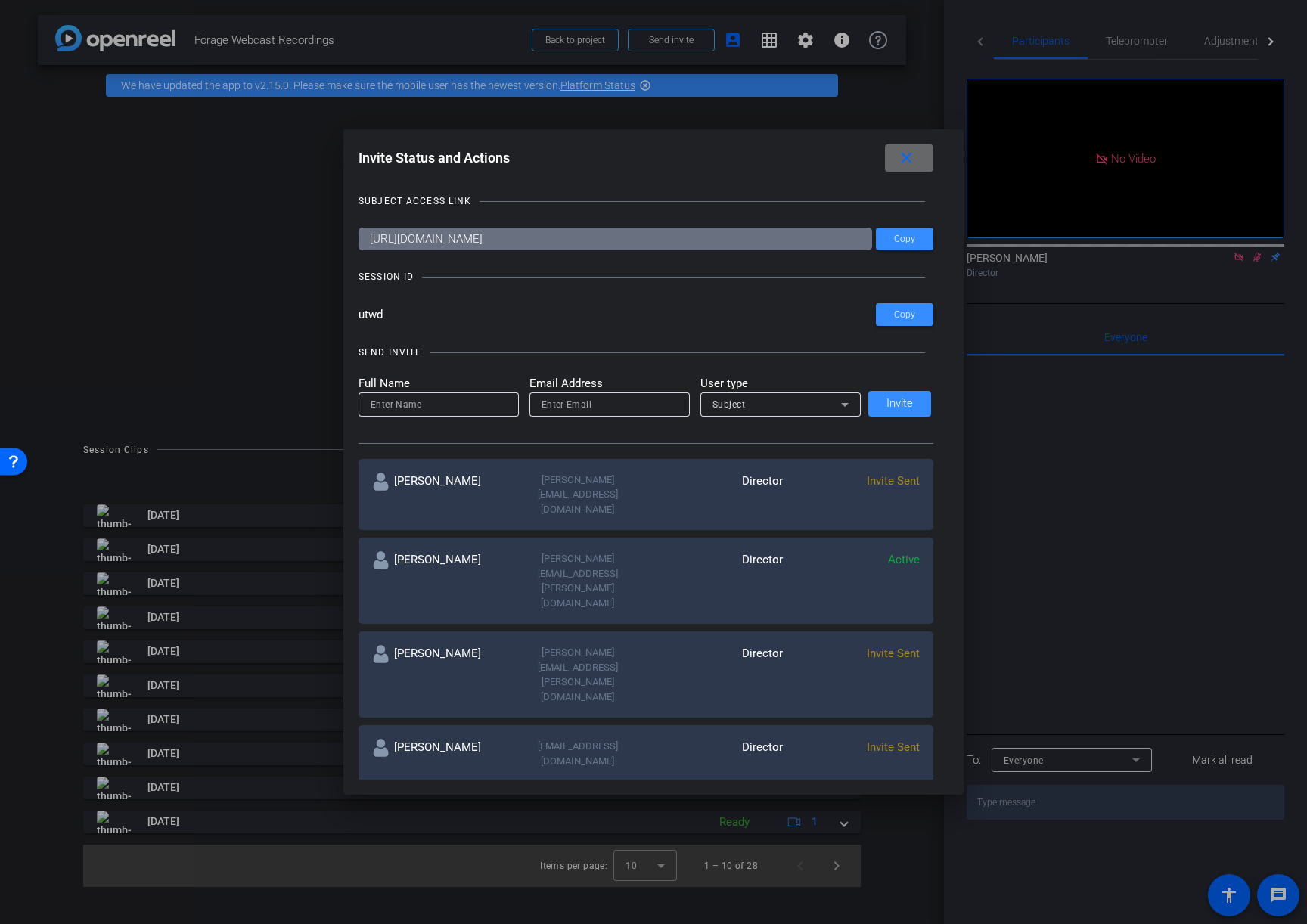
click at [913, 156] on mat-icon "close" at bounding box center [906, 158] width 19 height 19
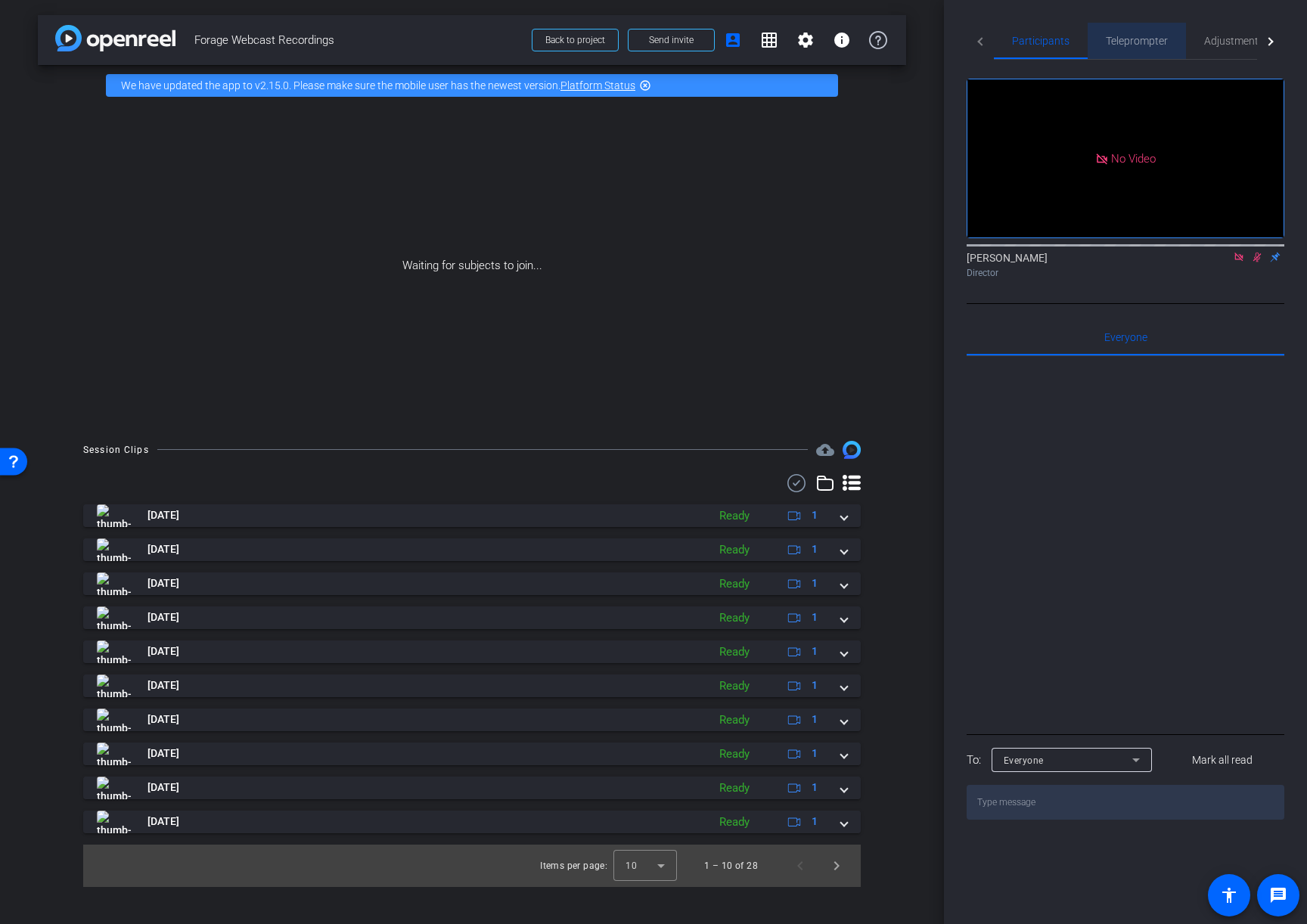
click at [1137, 42] on span "Teleprompter" at bounding box center [1136, 40] width 62 height 11
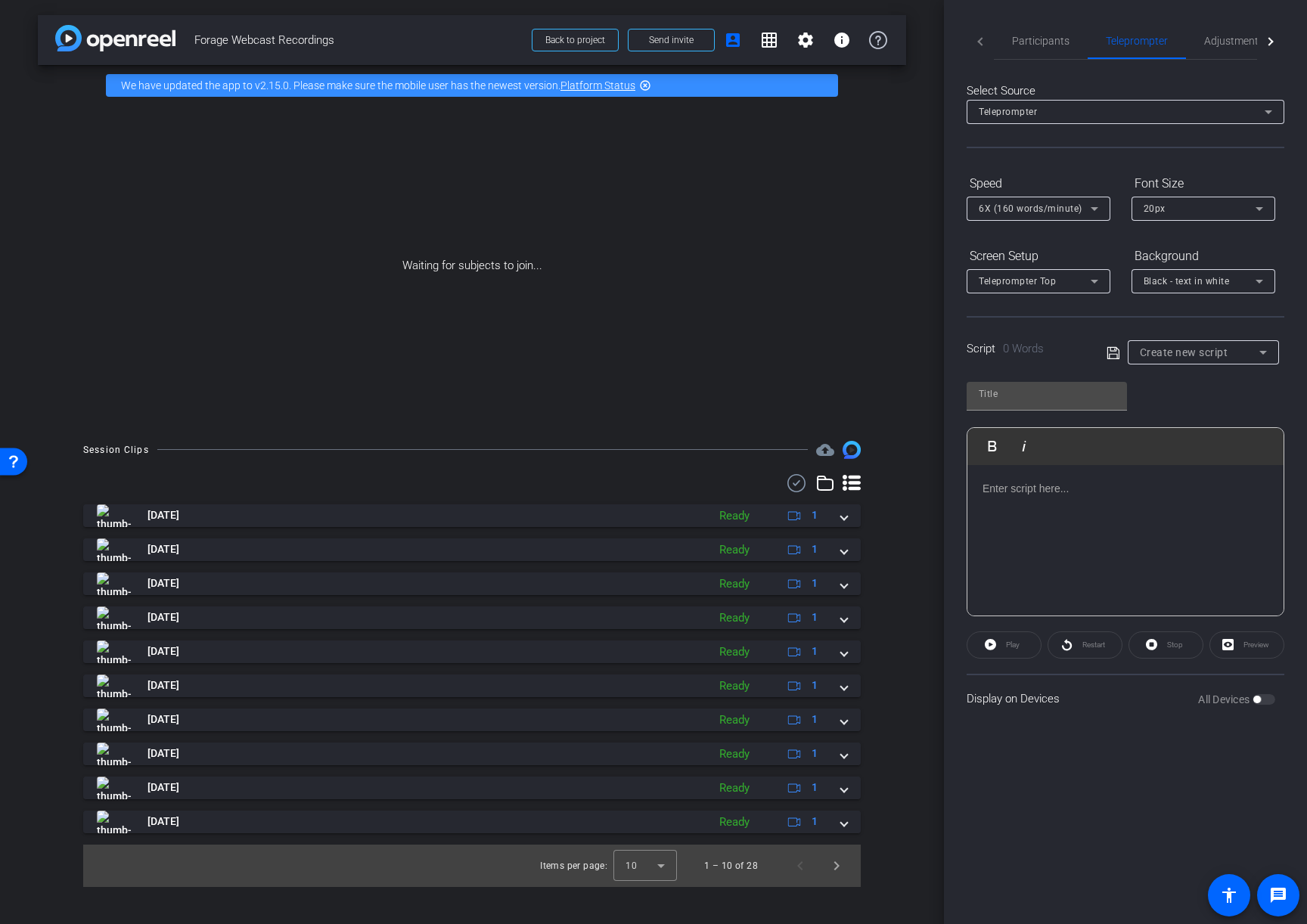
click at [1015, 497] on p at bounding box center [1125, 489] width 286 height 17
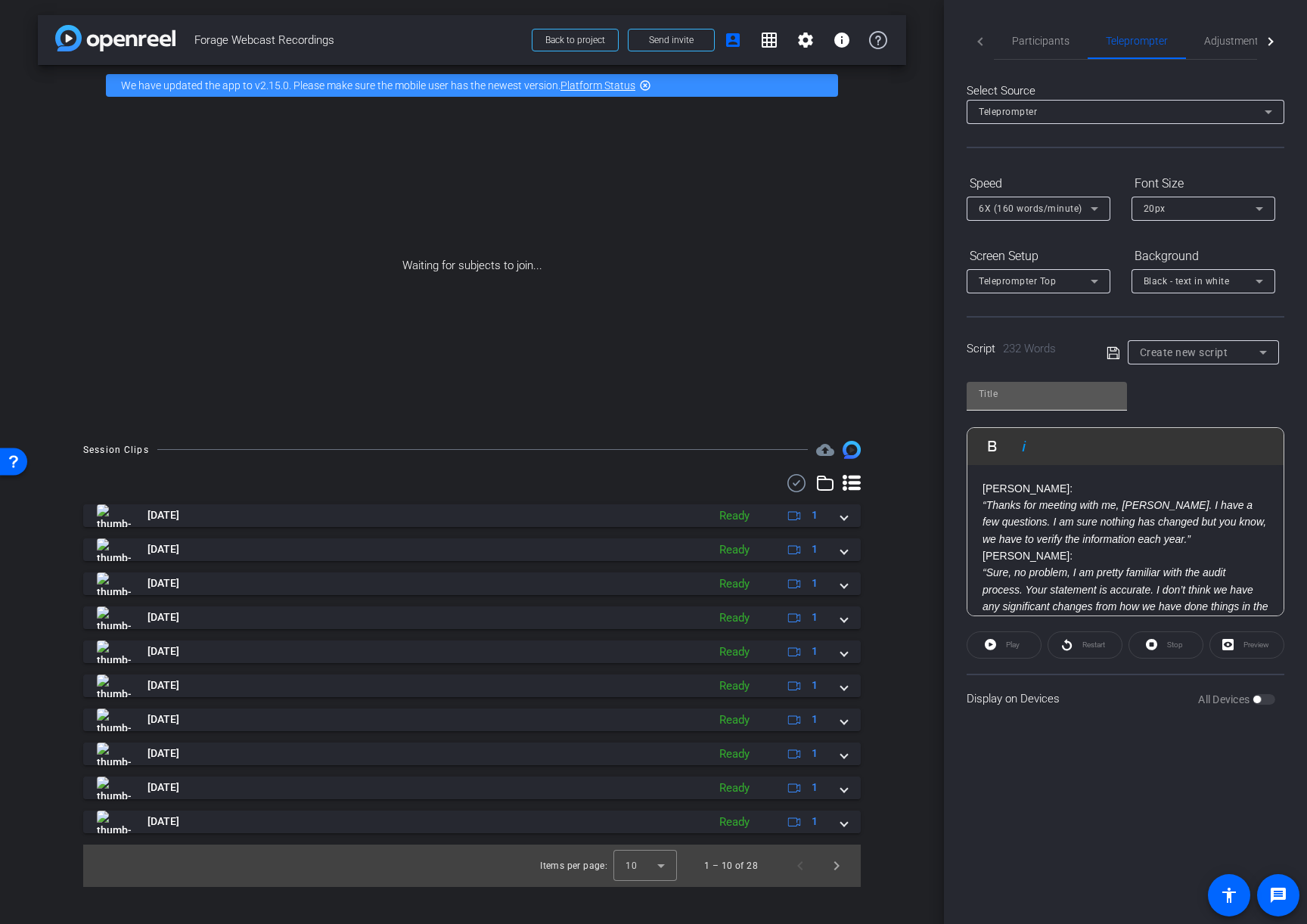
click at [1009, 400] on input "text" at bounding box center [1046, 394] width 136 height 18
type input "Task 2 - Activity 2"
click at [1115, 347] on icon at bounding box center [1113, 352] width 12 height 12
click at [1002, 488] on p "Jenna:" at bounding box center [1125, 489] width 286 height 17
copy p "[PERSON_NAME]"
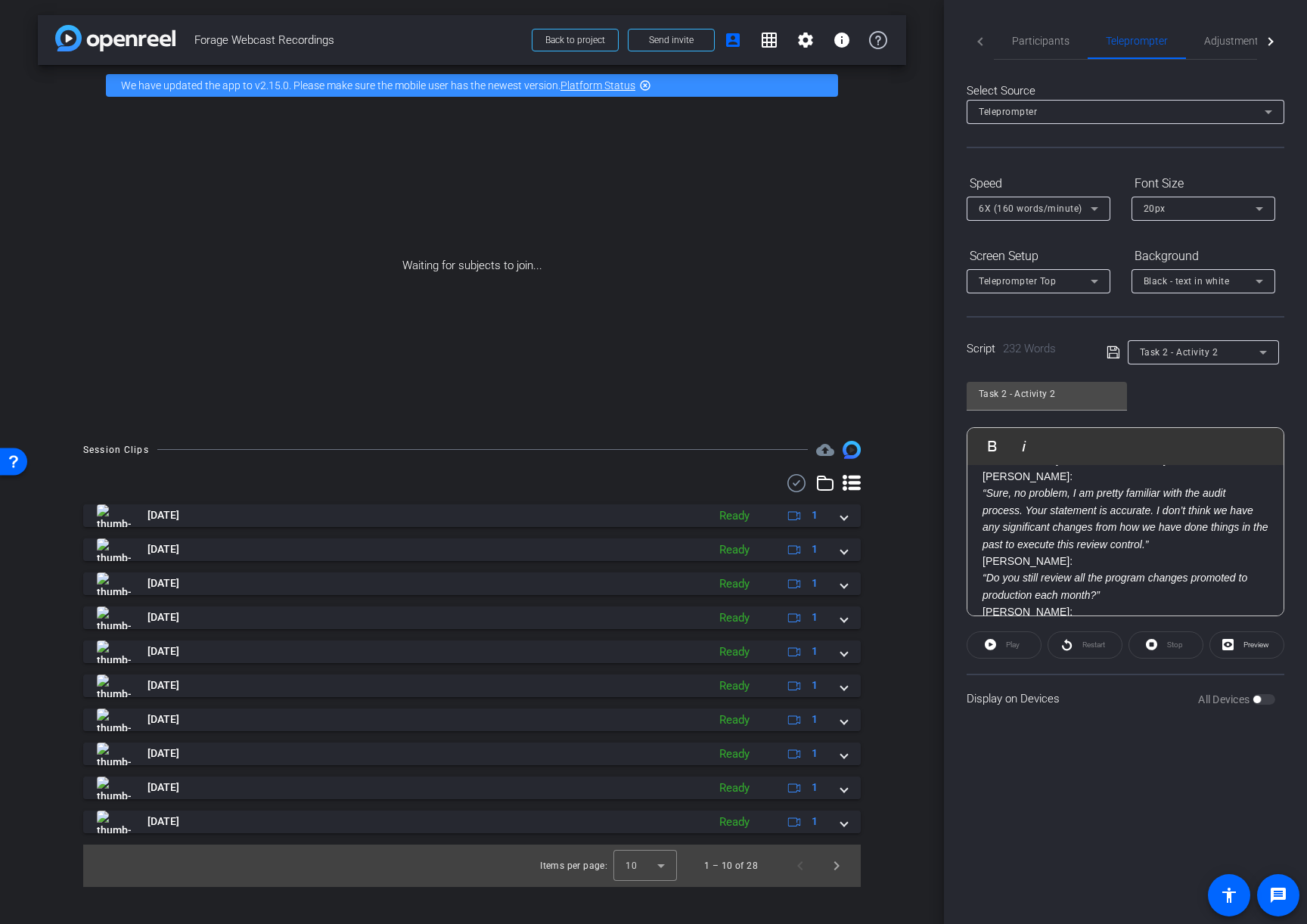
scroll to position [83, 0]
click at [998, 562] on p "Jenna:" at bounding box center [1125, 558] width 286 height 17
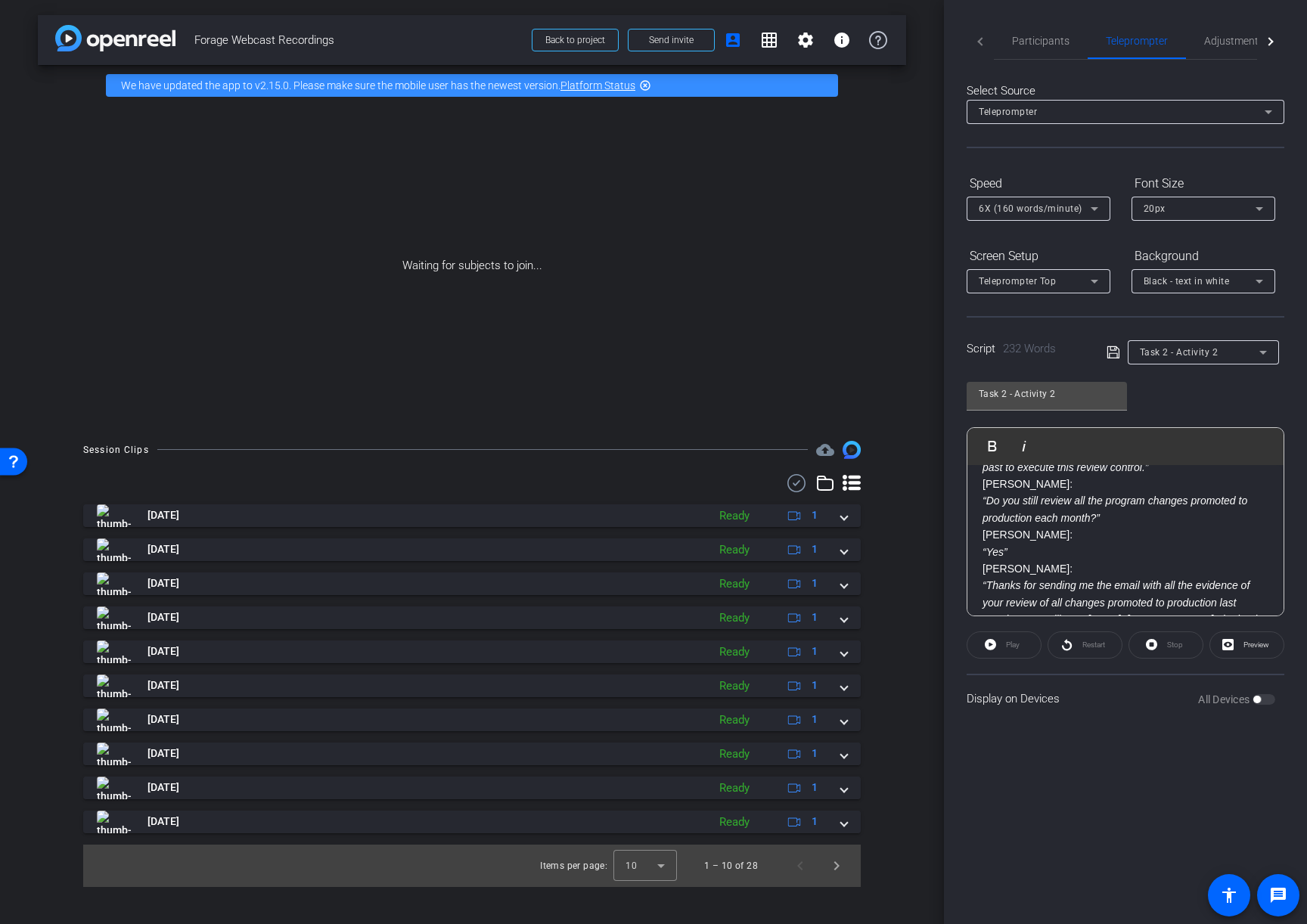
scroll to position [162, 0]
click at [998, 566] on p "Jenna:" at bounding box center [1125, 563] width 286 height 17
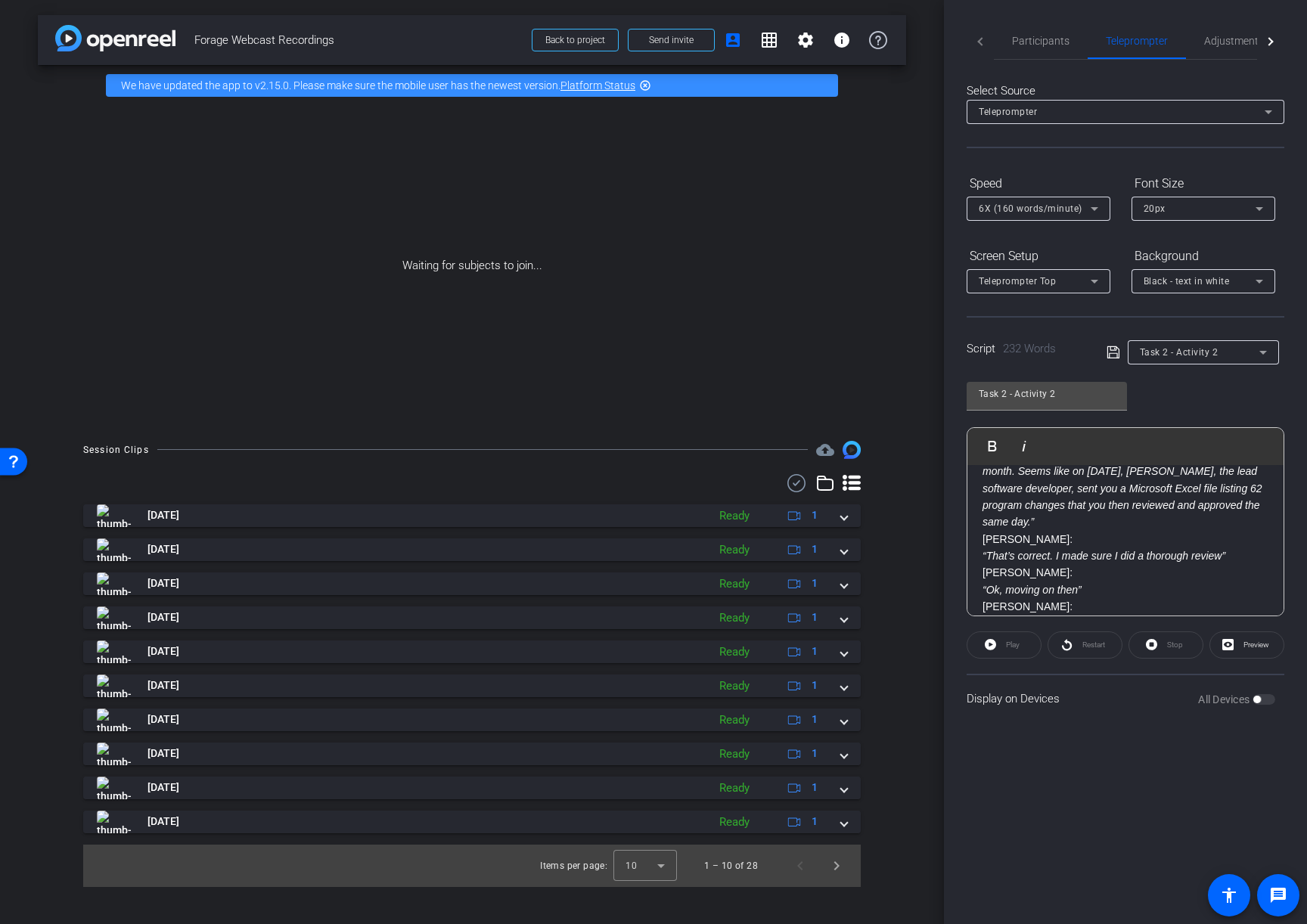
scroll to position [311, 0]
click at [998, 566] on p "Jenna:" at bounding box center [1125, 566] width 286 height 17
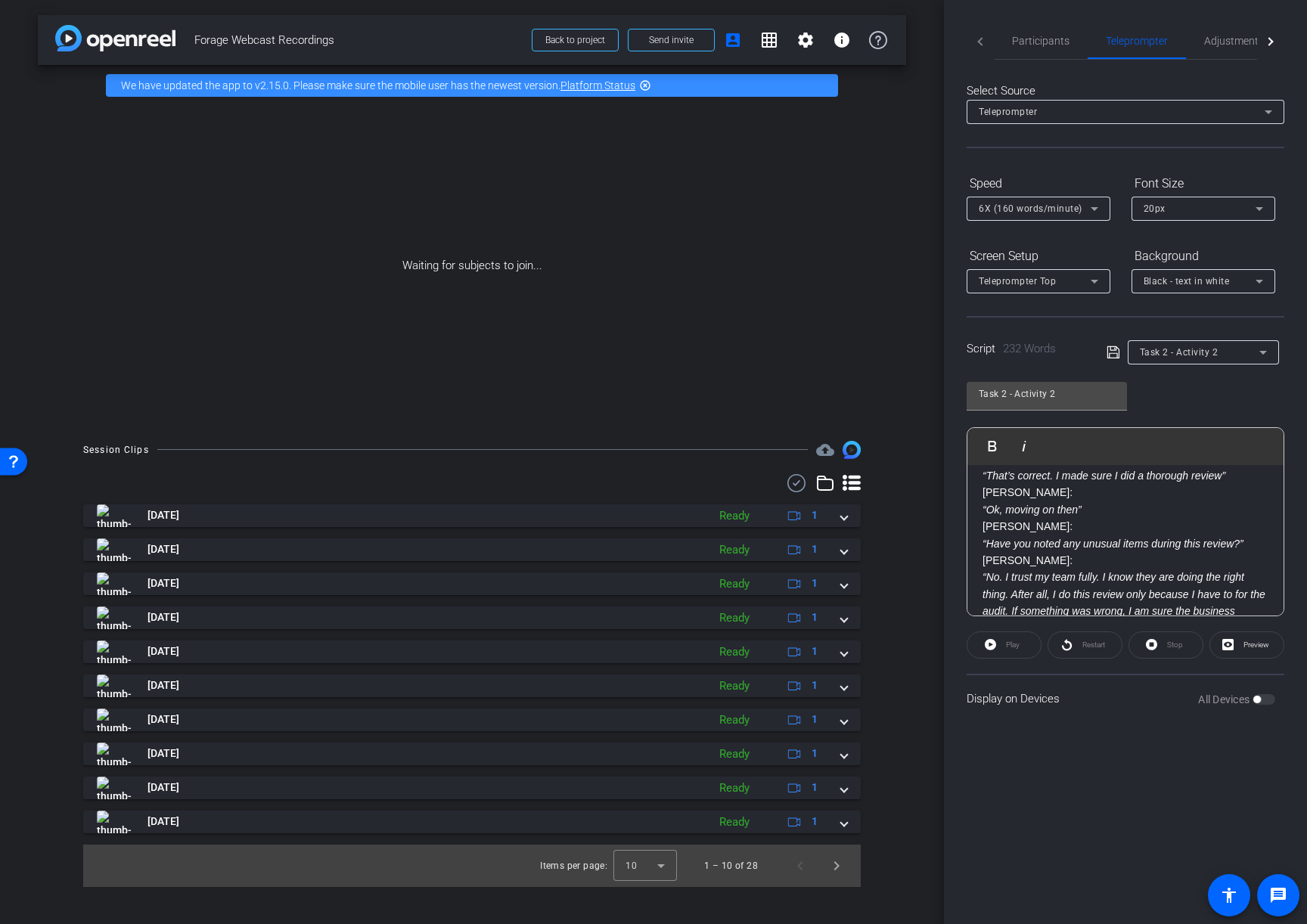
scroll to position [391, 0]
click at [997, 519] on p "Jenna:" at bounding box center [1125, 520] width 286 height 17
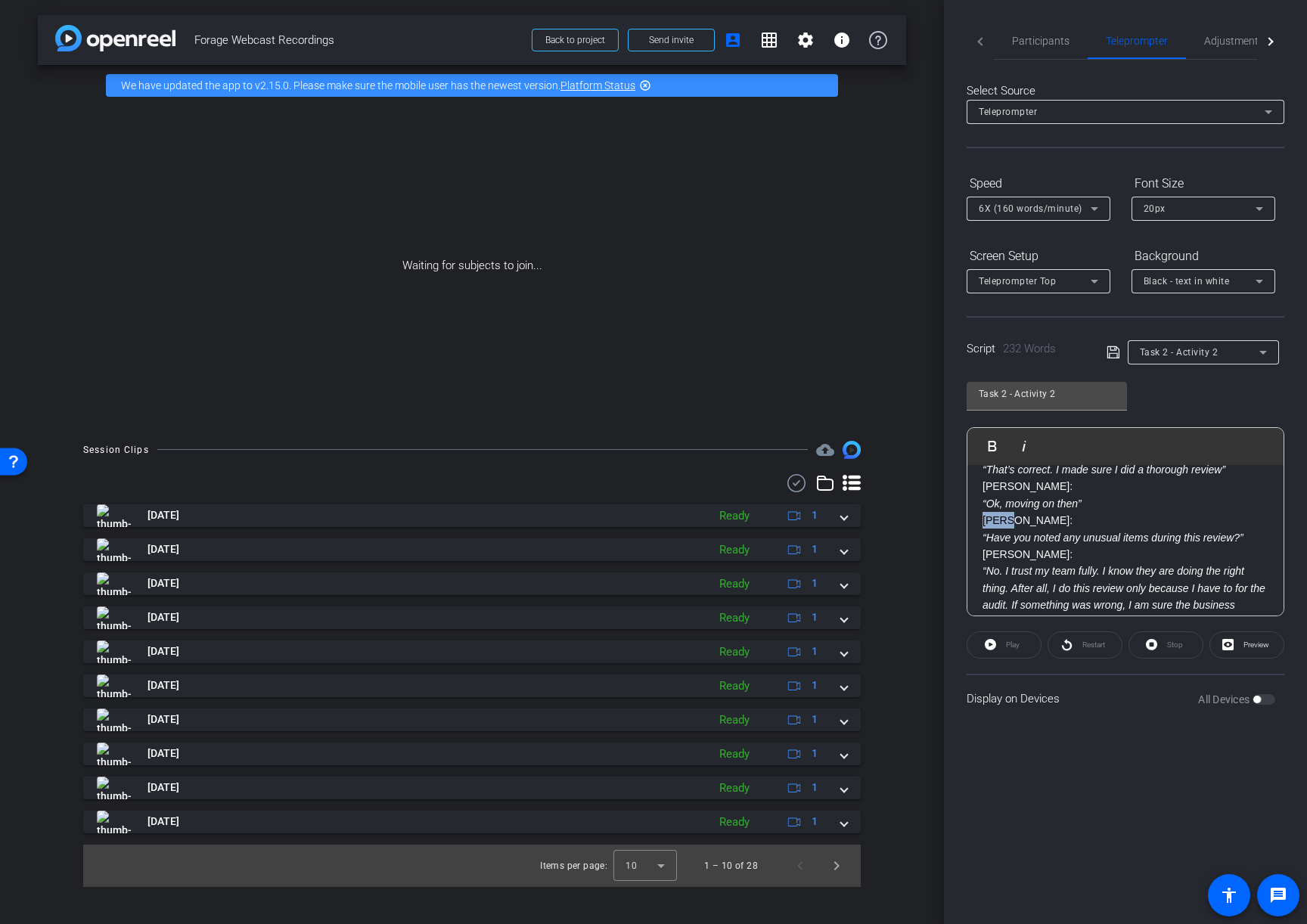
click at [997, 519] on p "Jenna:" at bounding box center [1125, 520] width 286 height 17
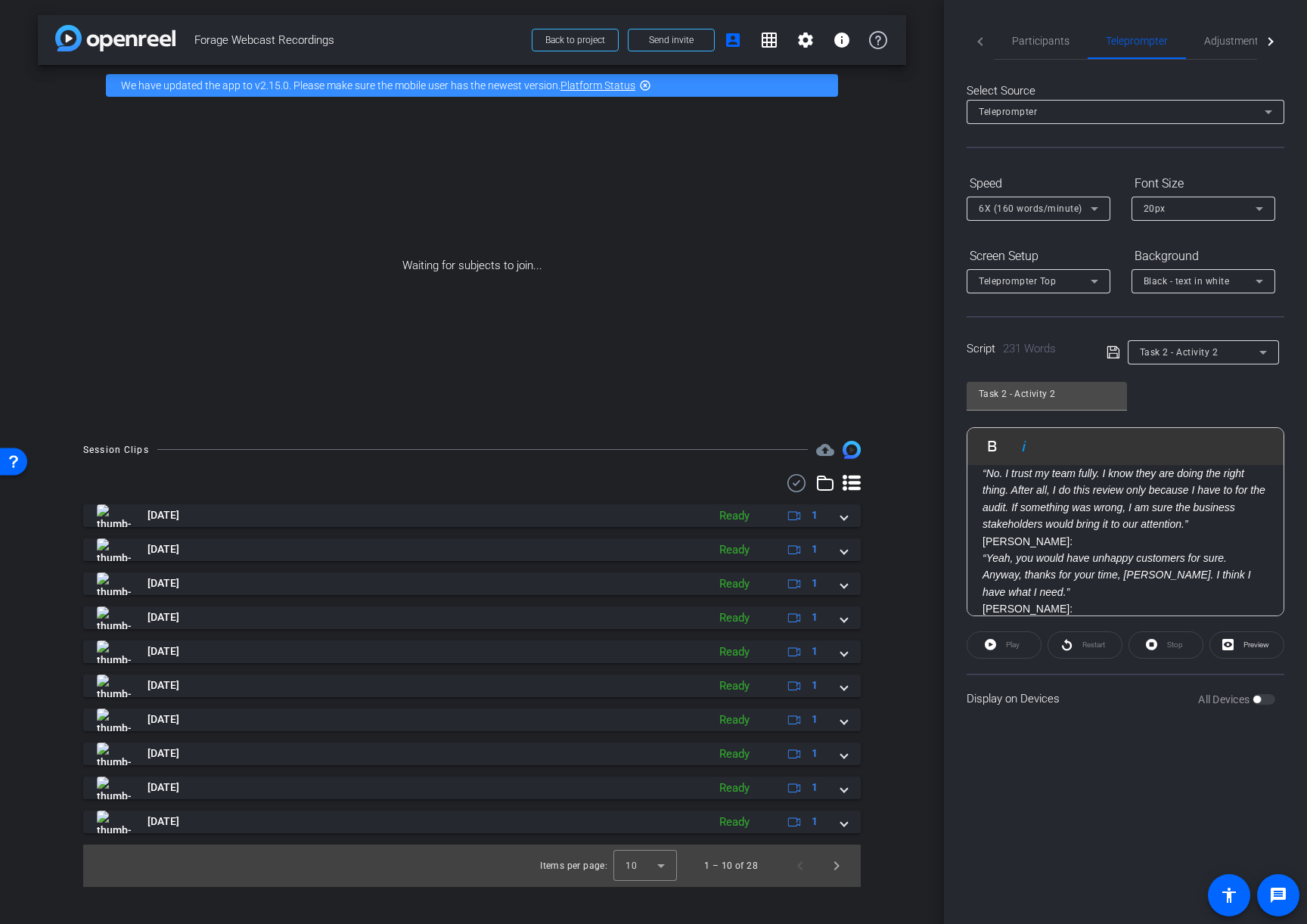
scroll to position [475, 0]
click at [994, 541] on p "Jenna:" at bounding box center [1125, 538] width 286 height 17
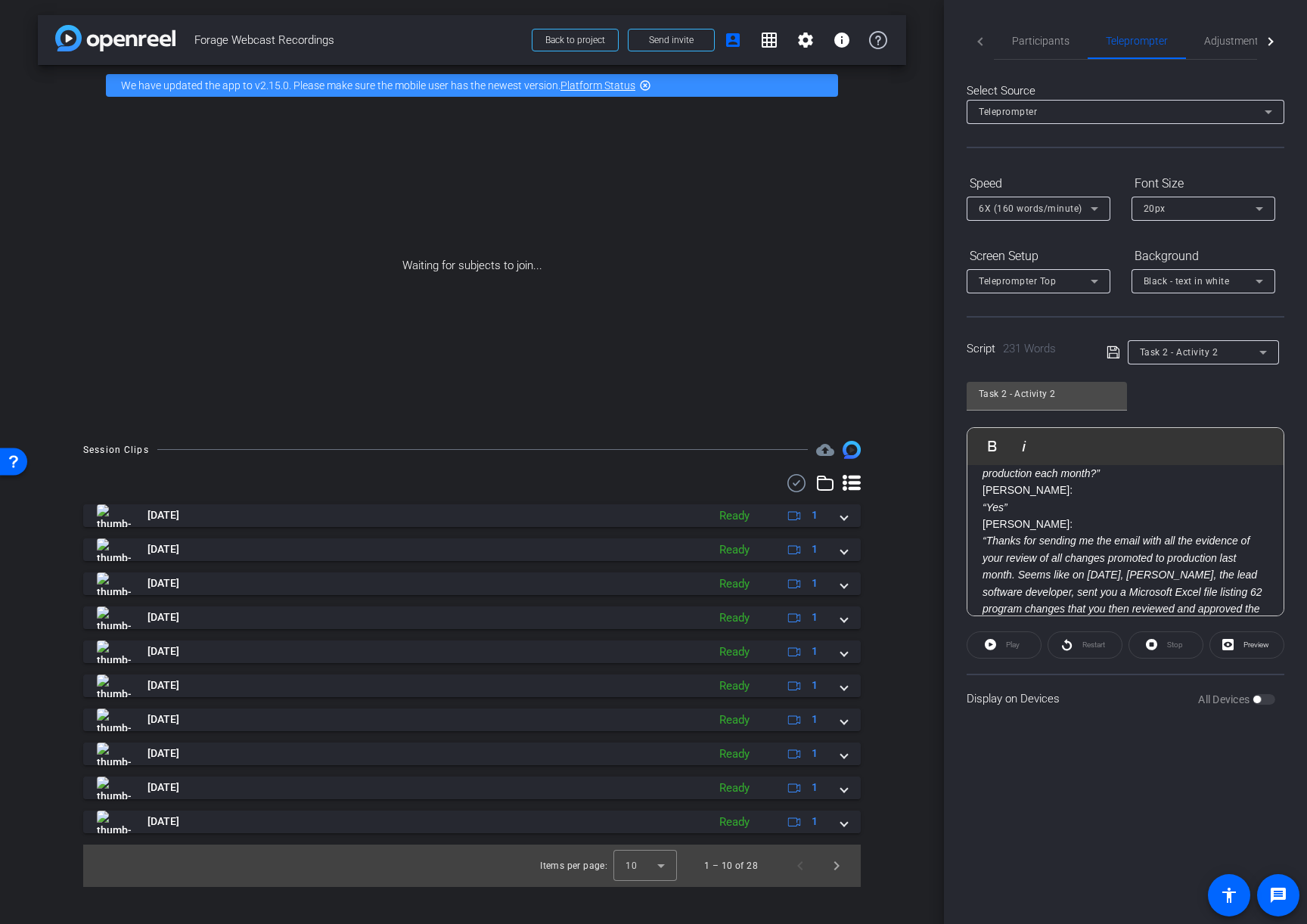
scroll to position [0, 0]
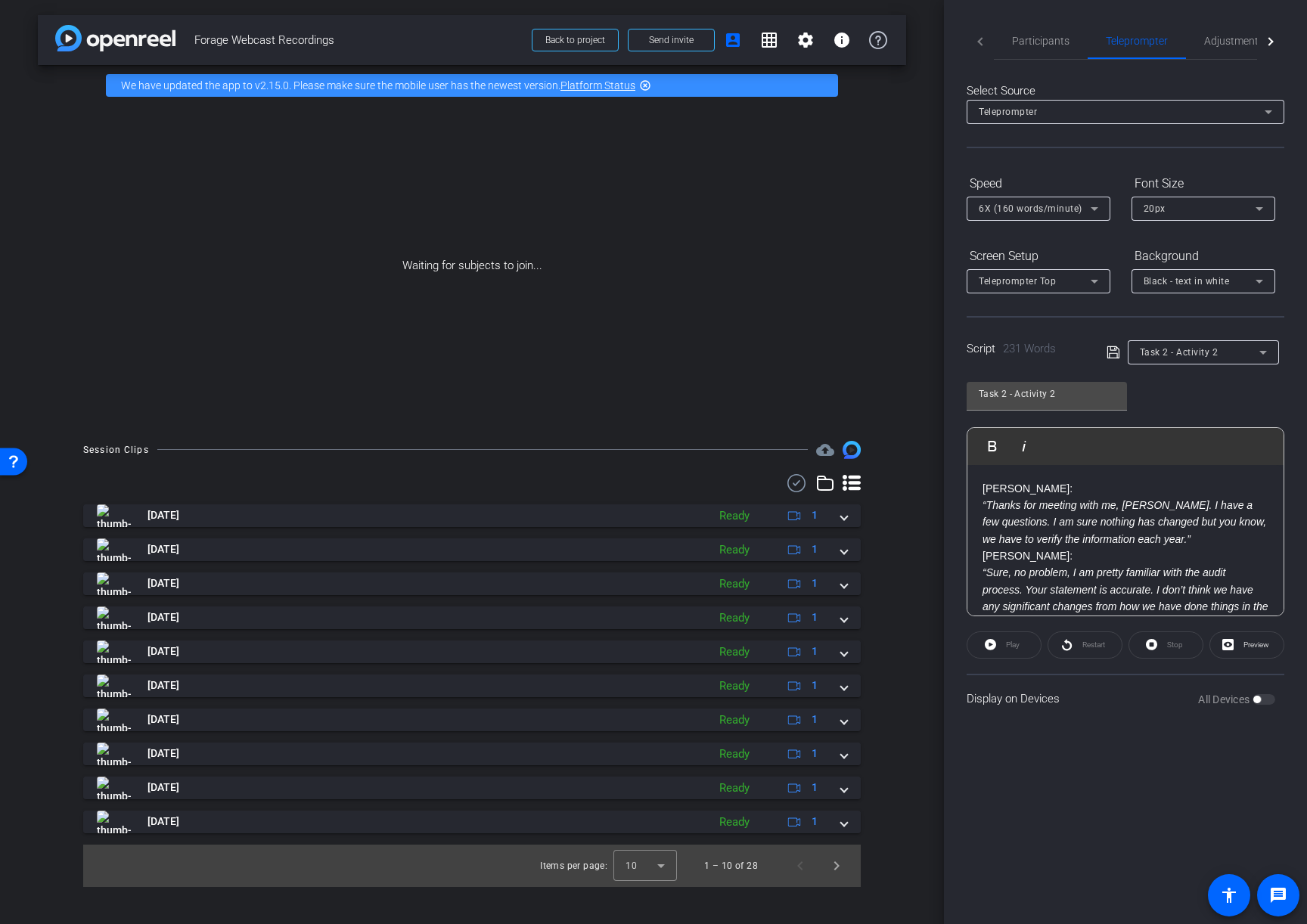
click at [1003, 559] on p "Arianna:" at bounding box center [1125, 556] width 286 height 17
click at [1002, 549] on p "ARIANNA:" at bounding box center [1125, 556] width 286 height 17
copy p "ARIANNA"
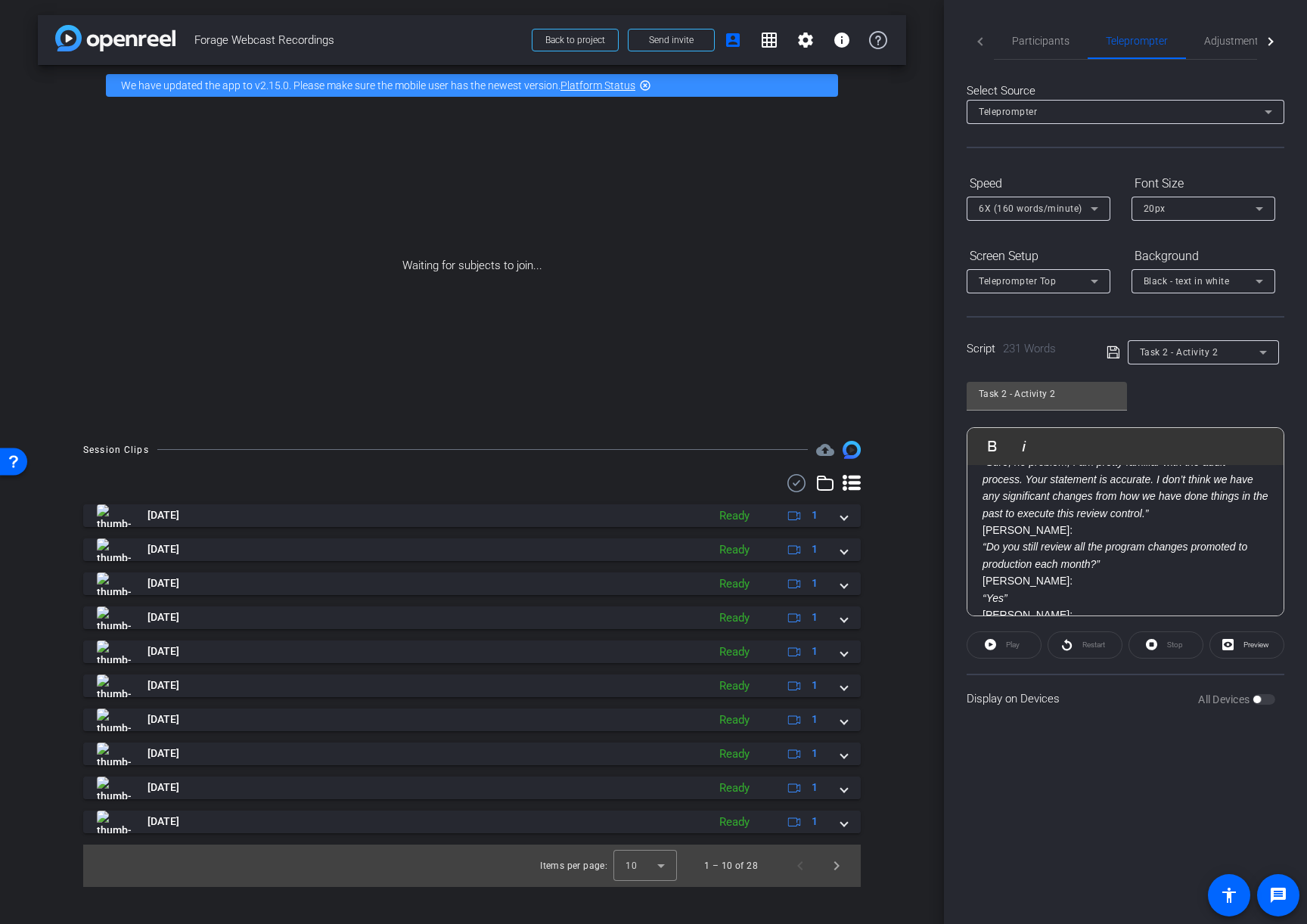
scroll to position [114, 0]
click at [999, 575] on p "Arianna:" at bounding box center [1125, 578] width 286 height 17
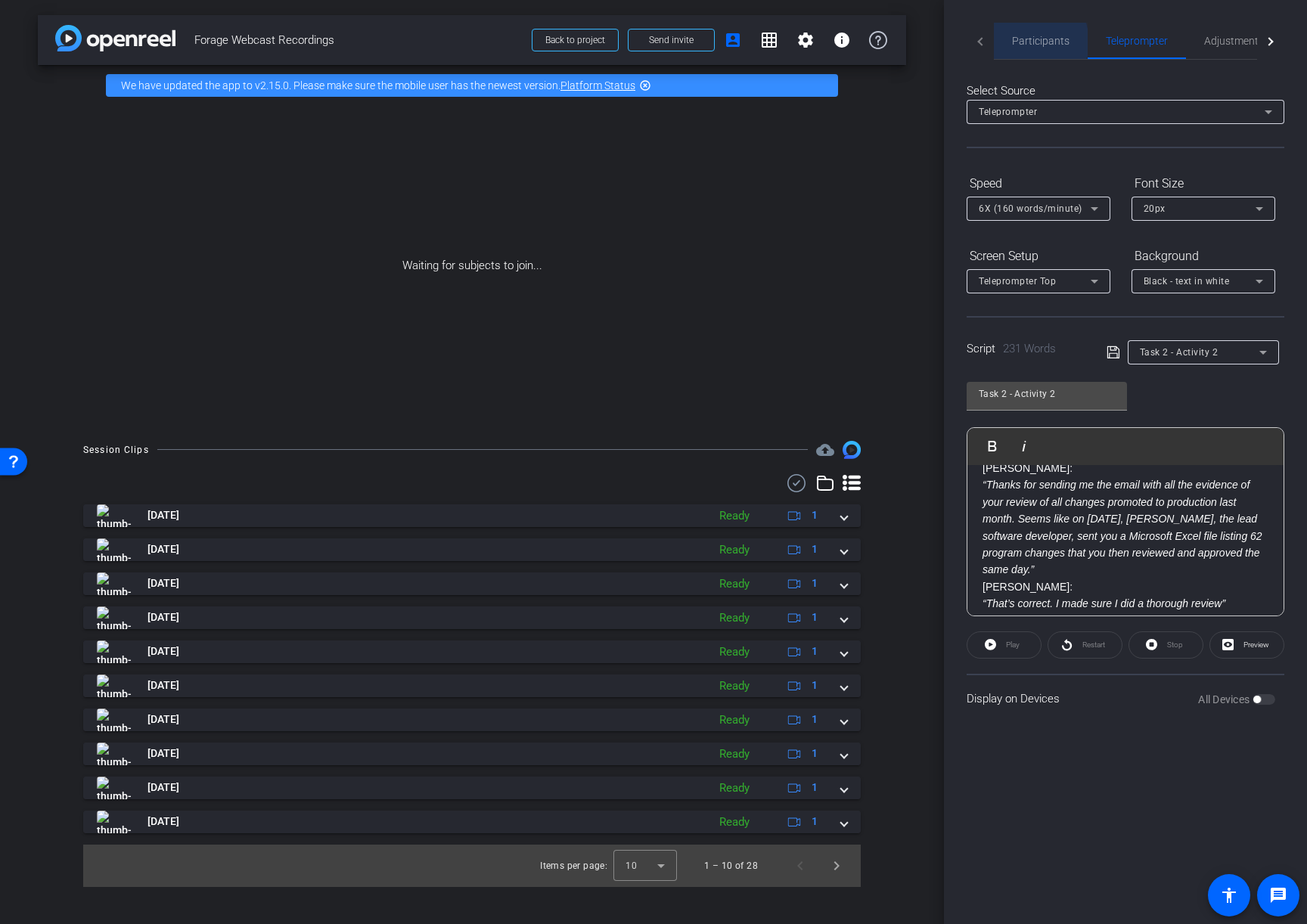
click at [1027, 43] on span "Participants" at bounding box center [1040, 40] width 57 height 11
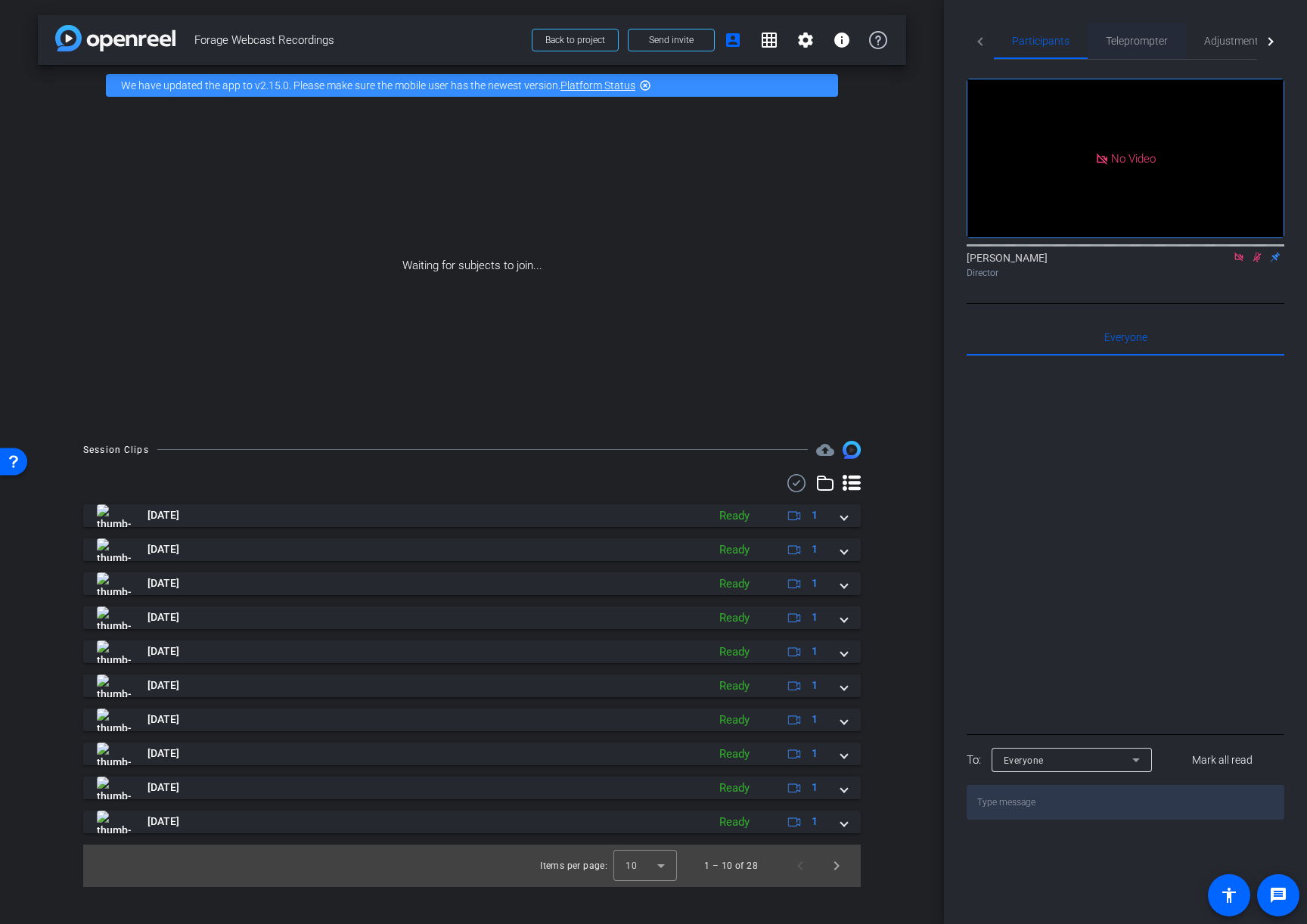
click at [1123, 44] on span "Teleprompter" at bounding box center [1136, 40] width 62 height 11
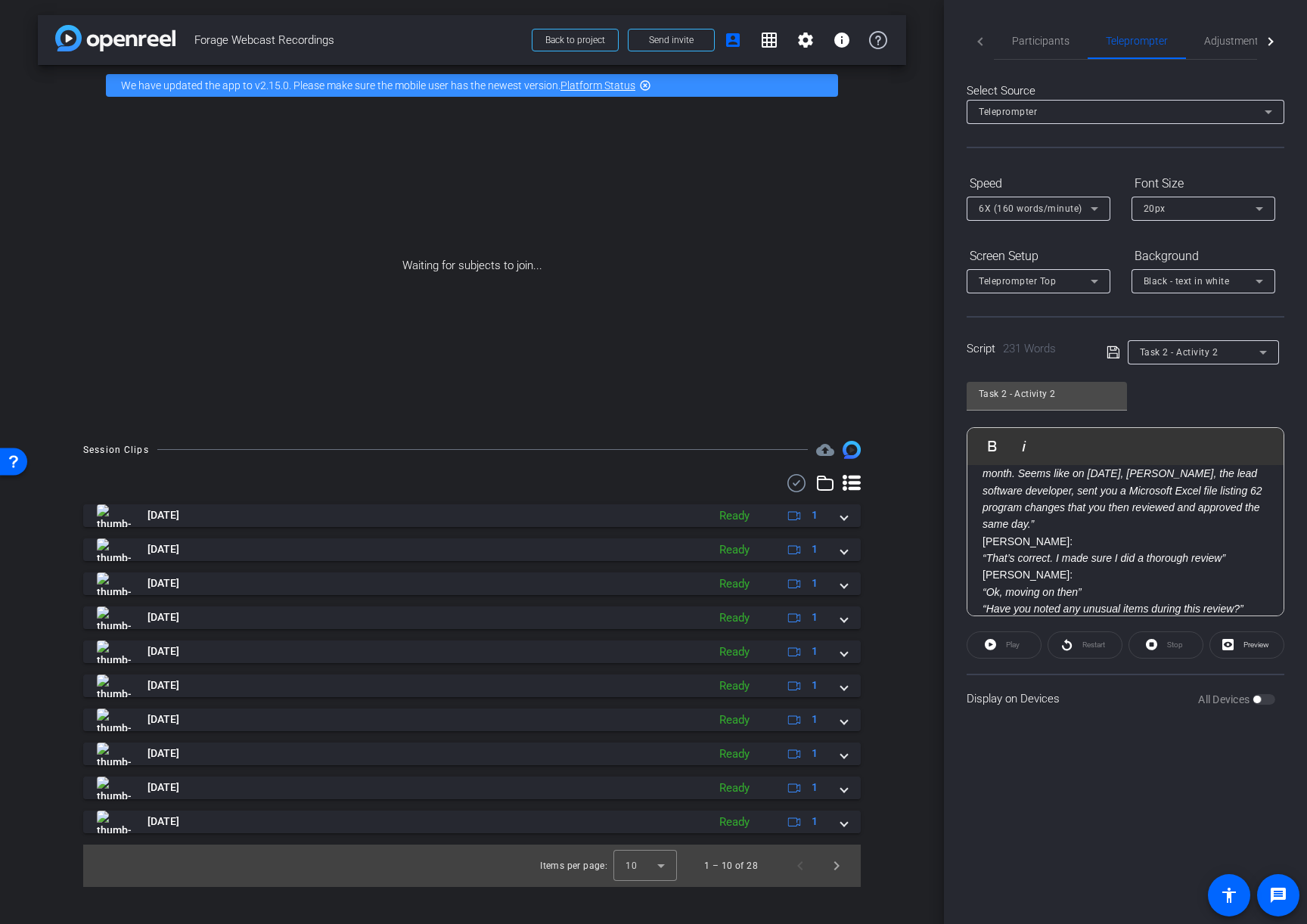
scroll to position [296, 0]
click at [996, 549] on p "Arianna:" at bounding box center [1125, 547] width 286 height 17
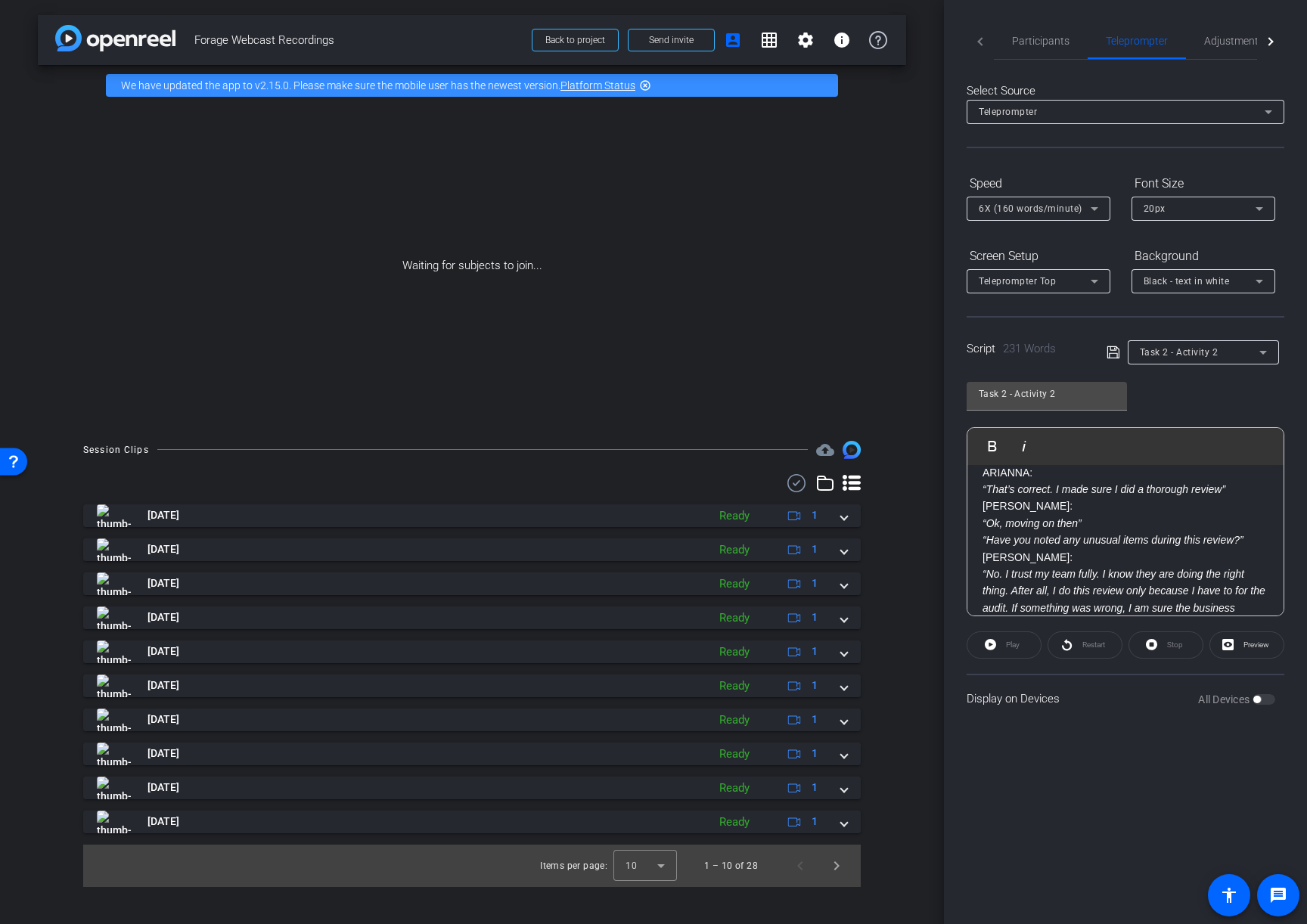
scroll to position [377, 0]
click at [995, 550] on p "Arianna:" at bounding box center [1125, 552] width 286 height 17
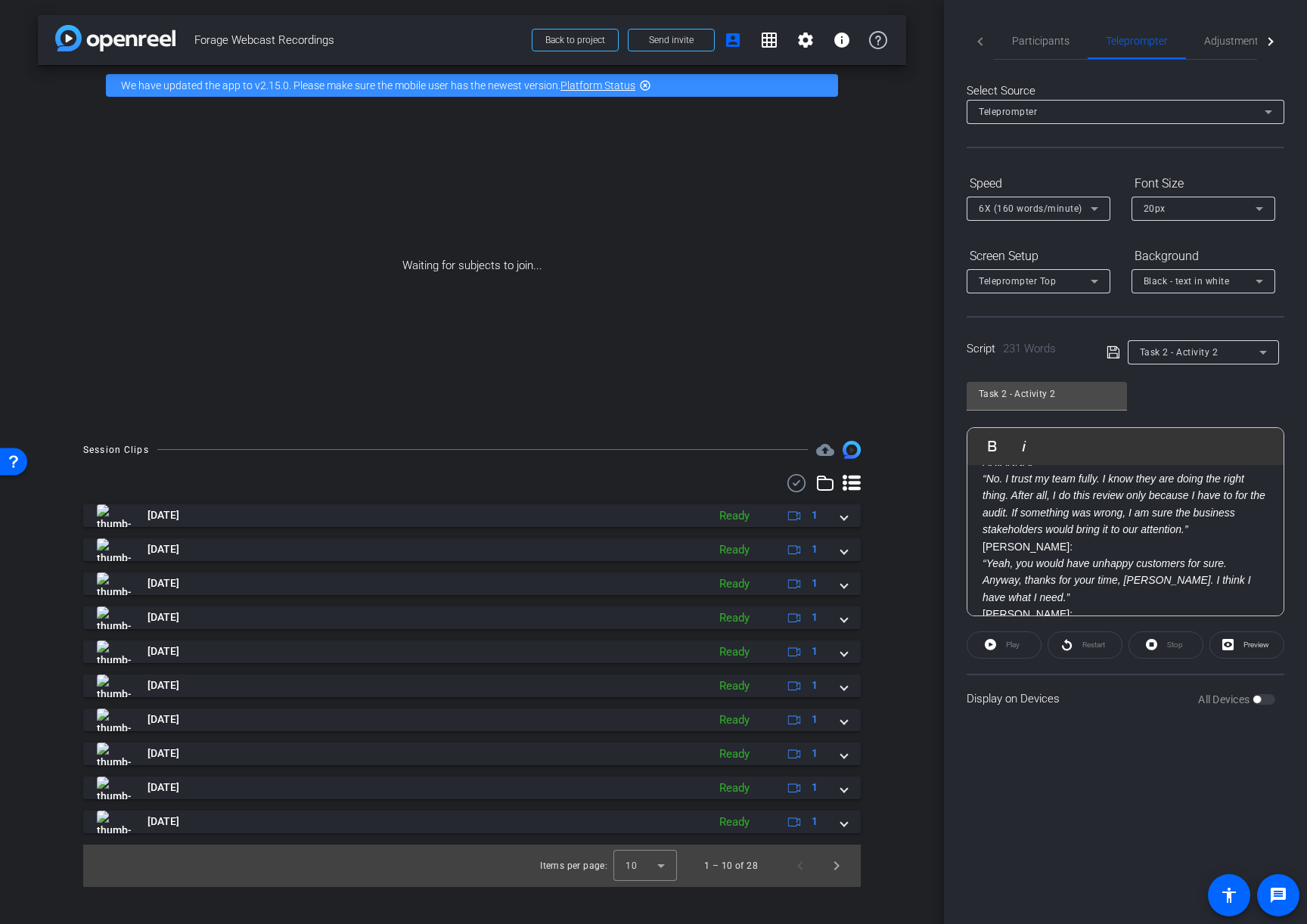
scroll to position [505, 0]
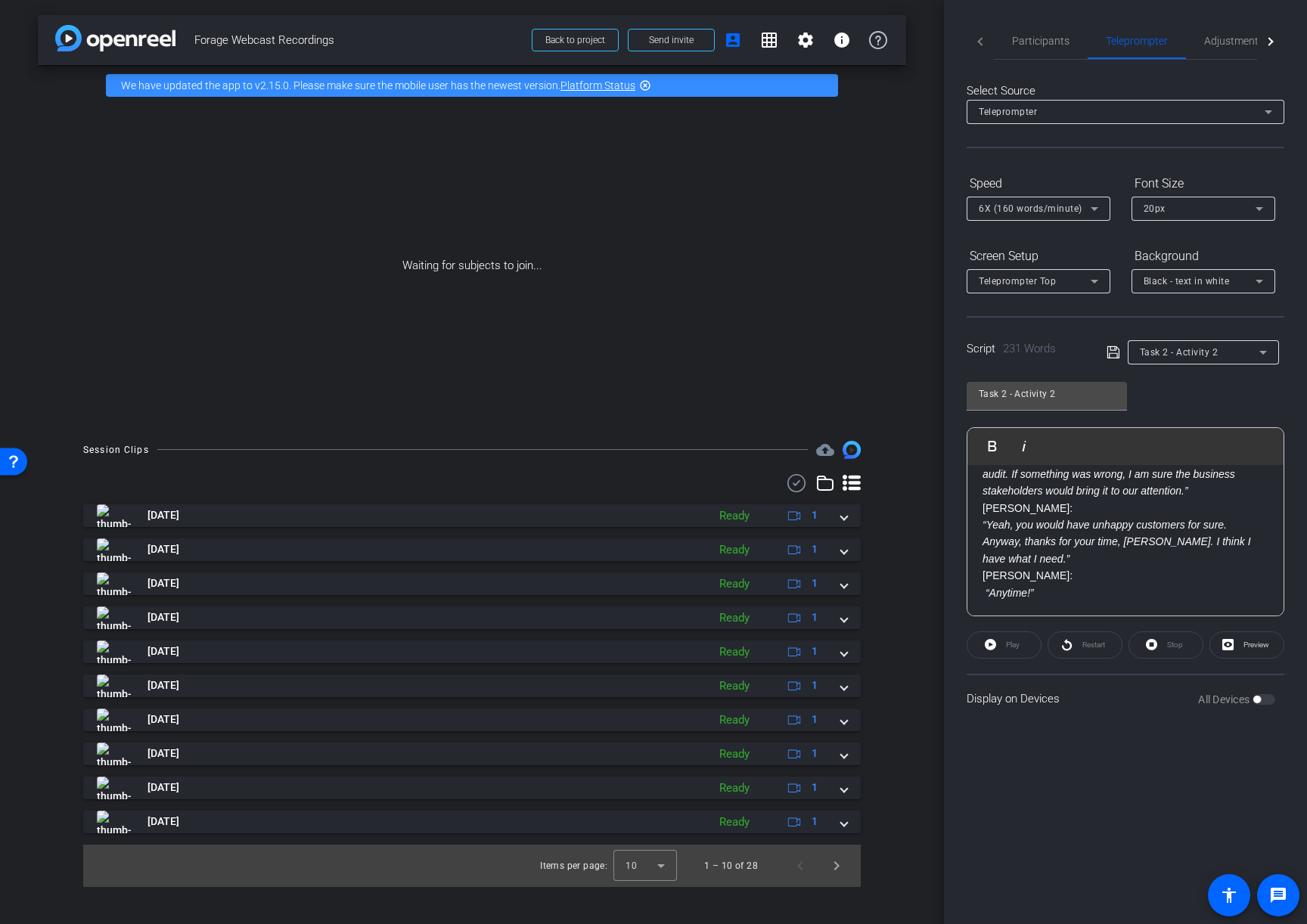
click at [994, 575] on p "Arianna:" at bounding box center [1125, 576] width 286 height 17
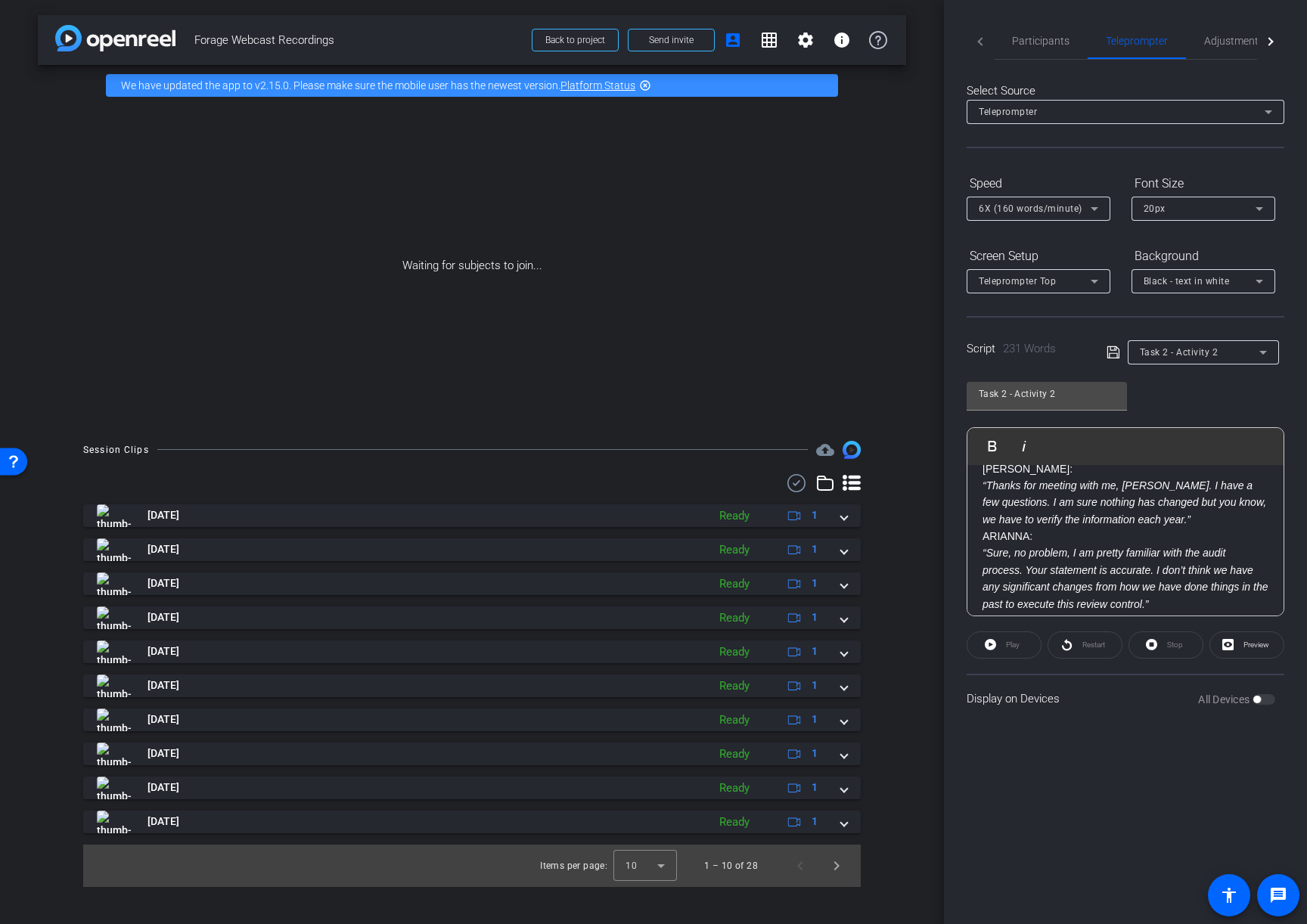
scroll to position [0, 0]
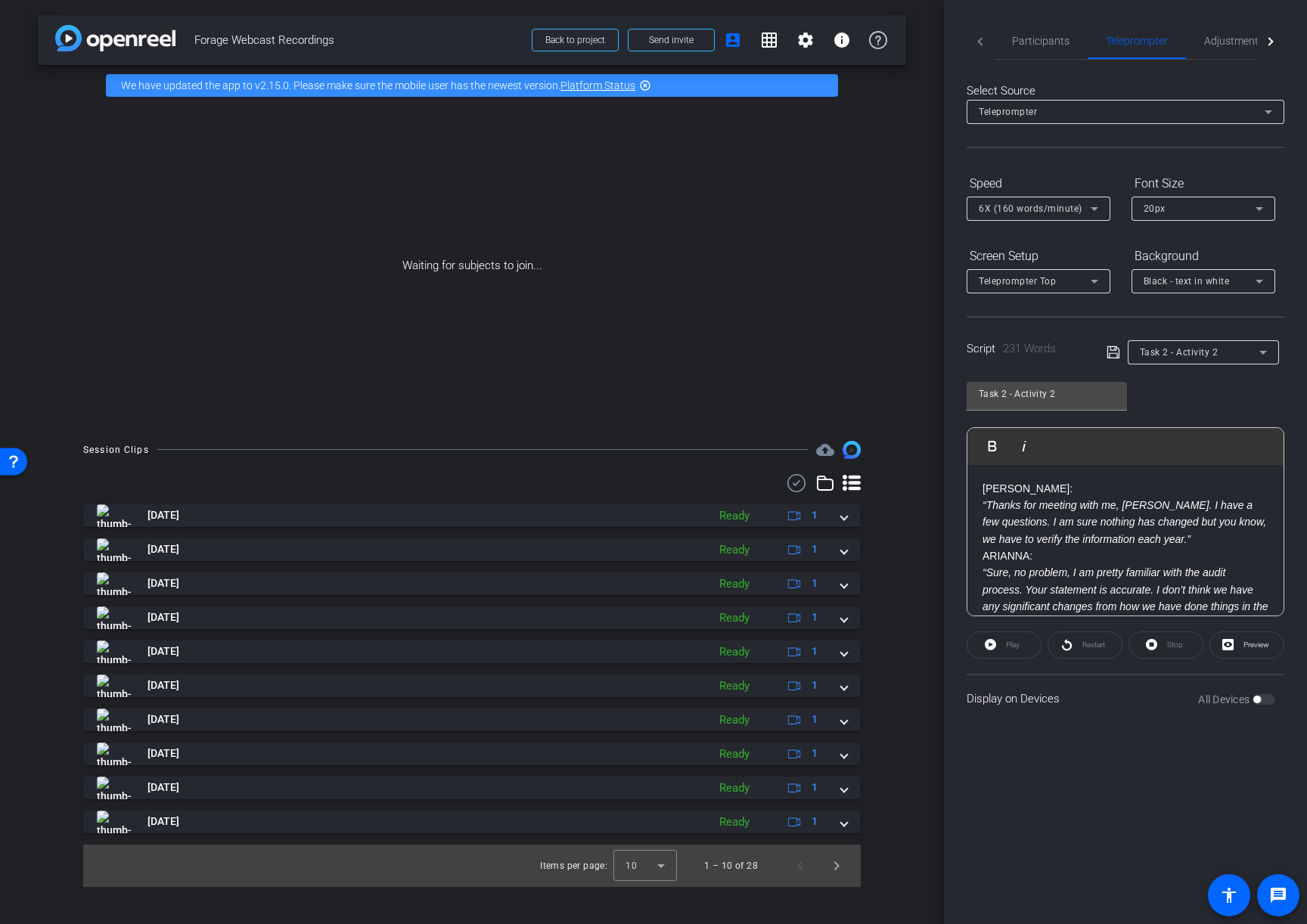
click at [1110, 352] on icon at bounding box center [1114, 352] width 14 height 18
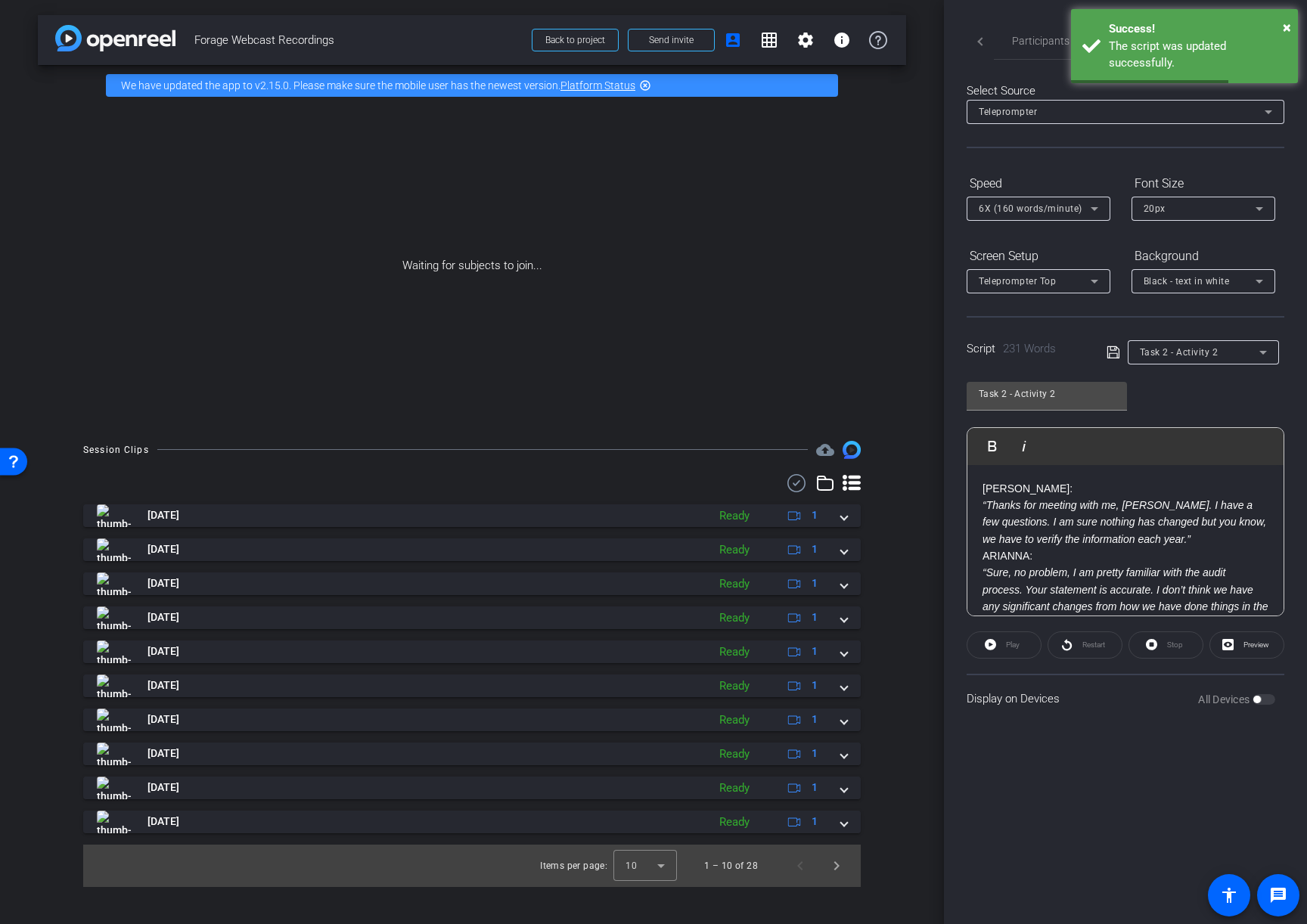
click at [1003, 487] on p "JENNA:" at bounding box center [1125, 489] width 286 height 17
click at [993, 441] on icon "button" at bounding box center [992, 446] width 18 height 18
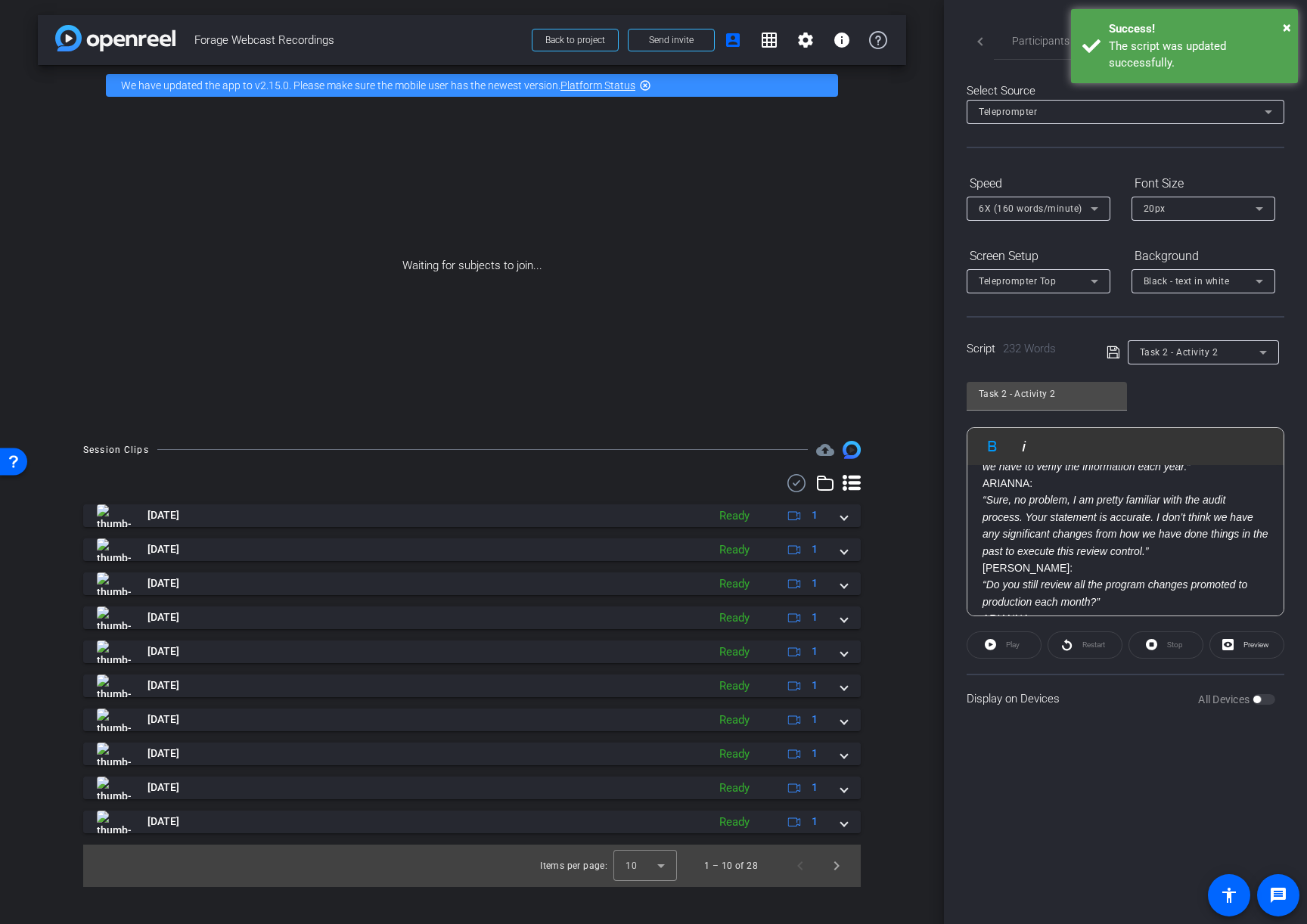
scroll to position [78, 0]
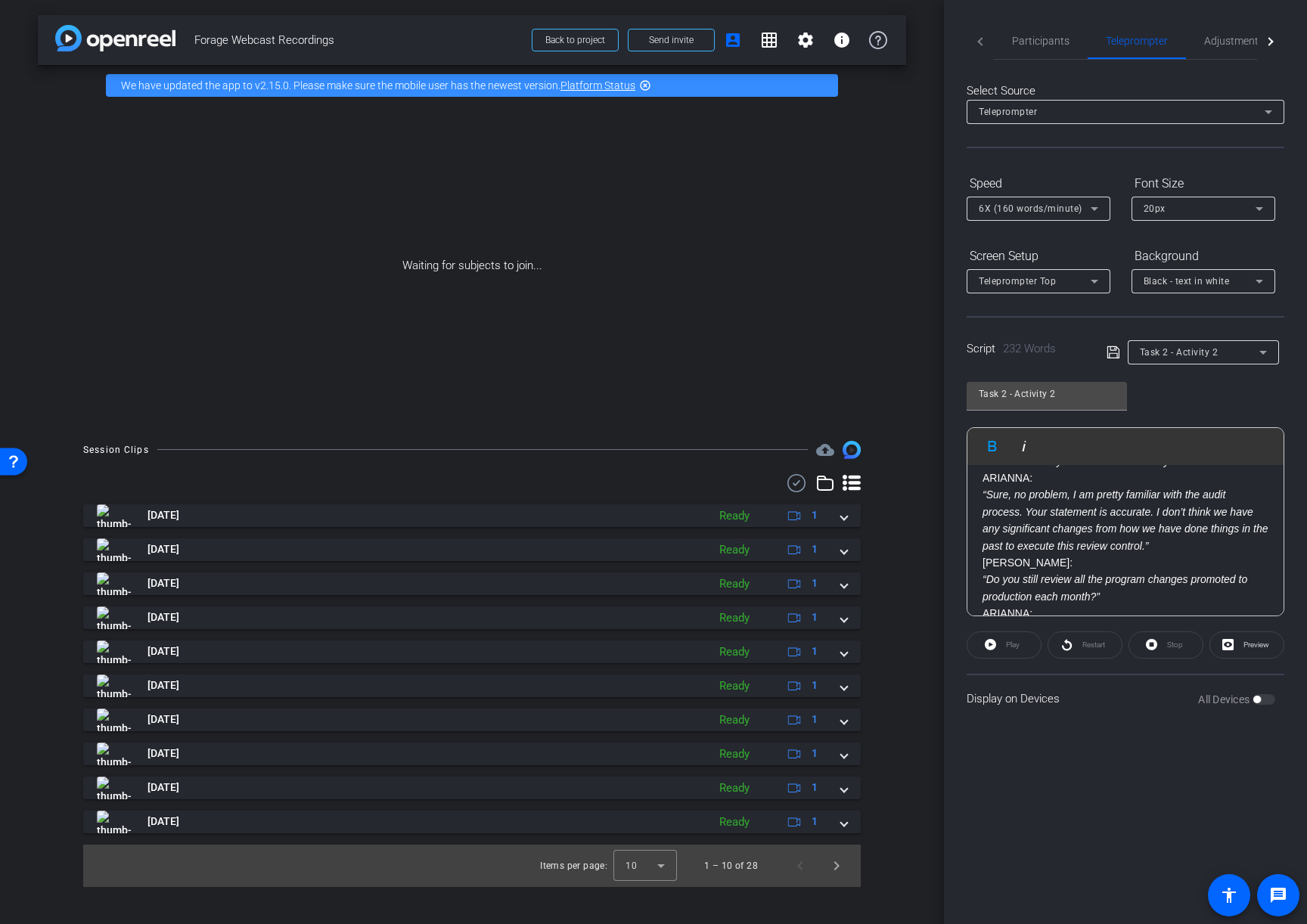
click at [994, 565] on p "JENNA:" at bounding box center [1125, 563] width 286 height 17
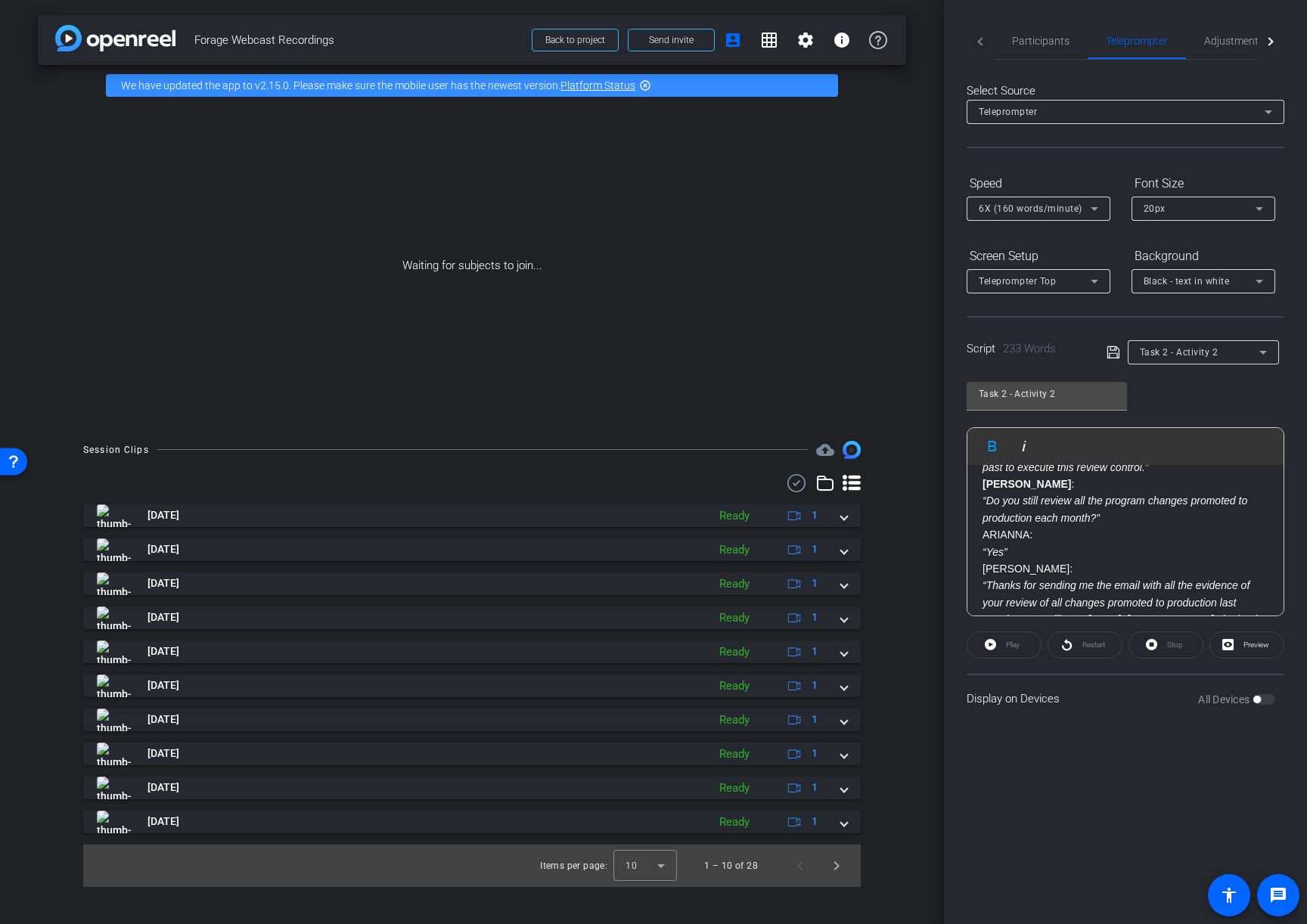
scroll to position [158, 0]
click at [994, 565] on p "JENNA:" at bounding box center [1125, 567] width 286 height 17
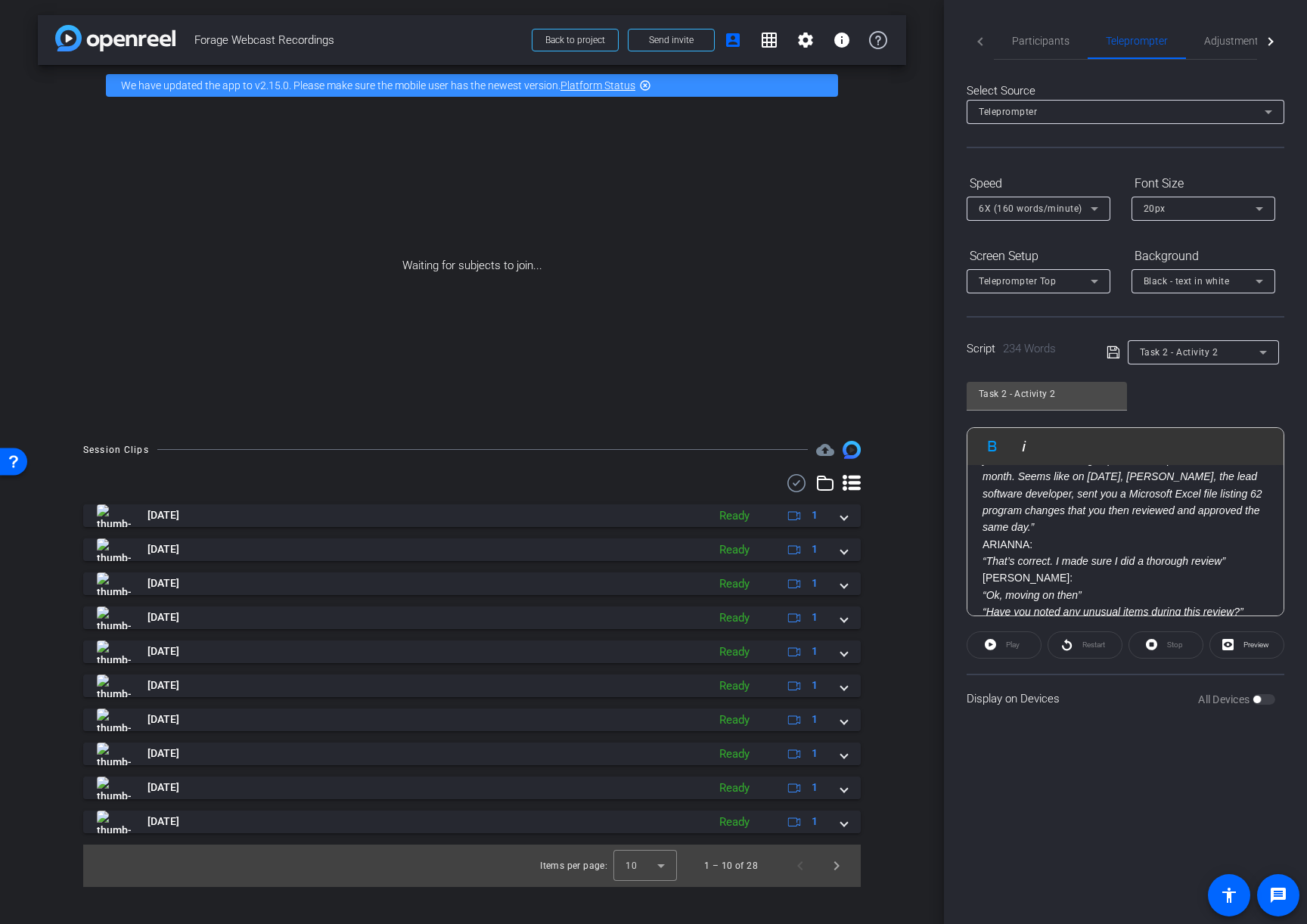
scroll to position [306, 0]
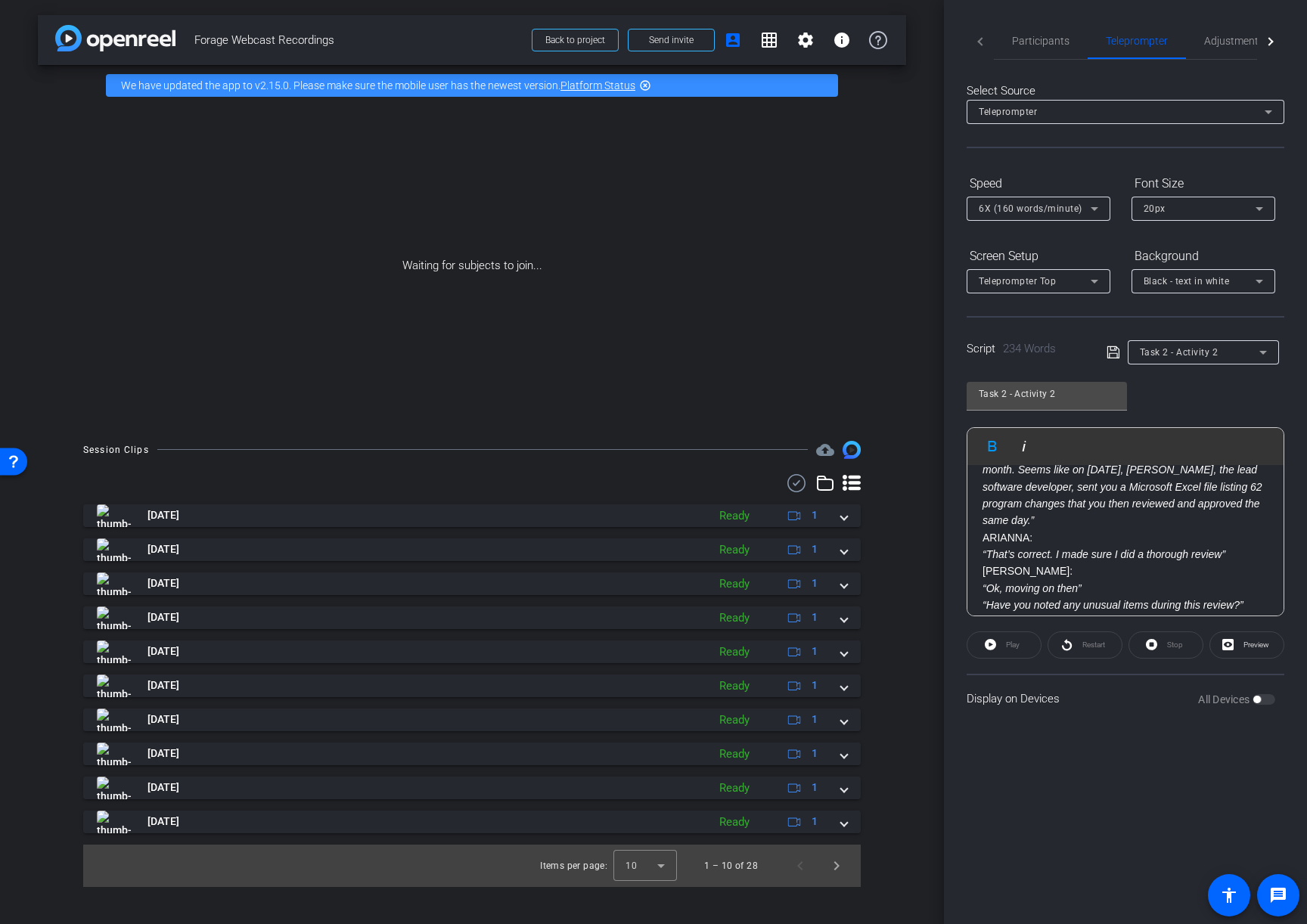
click at [993, 569] on p "JENNA:" at bounding box center [1125, 571] width 286 height 17
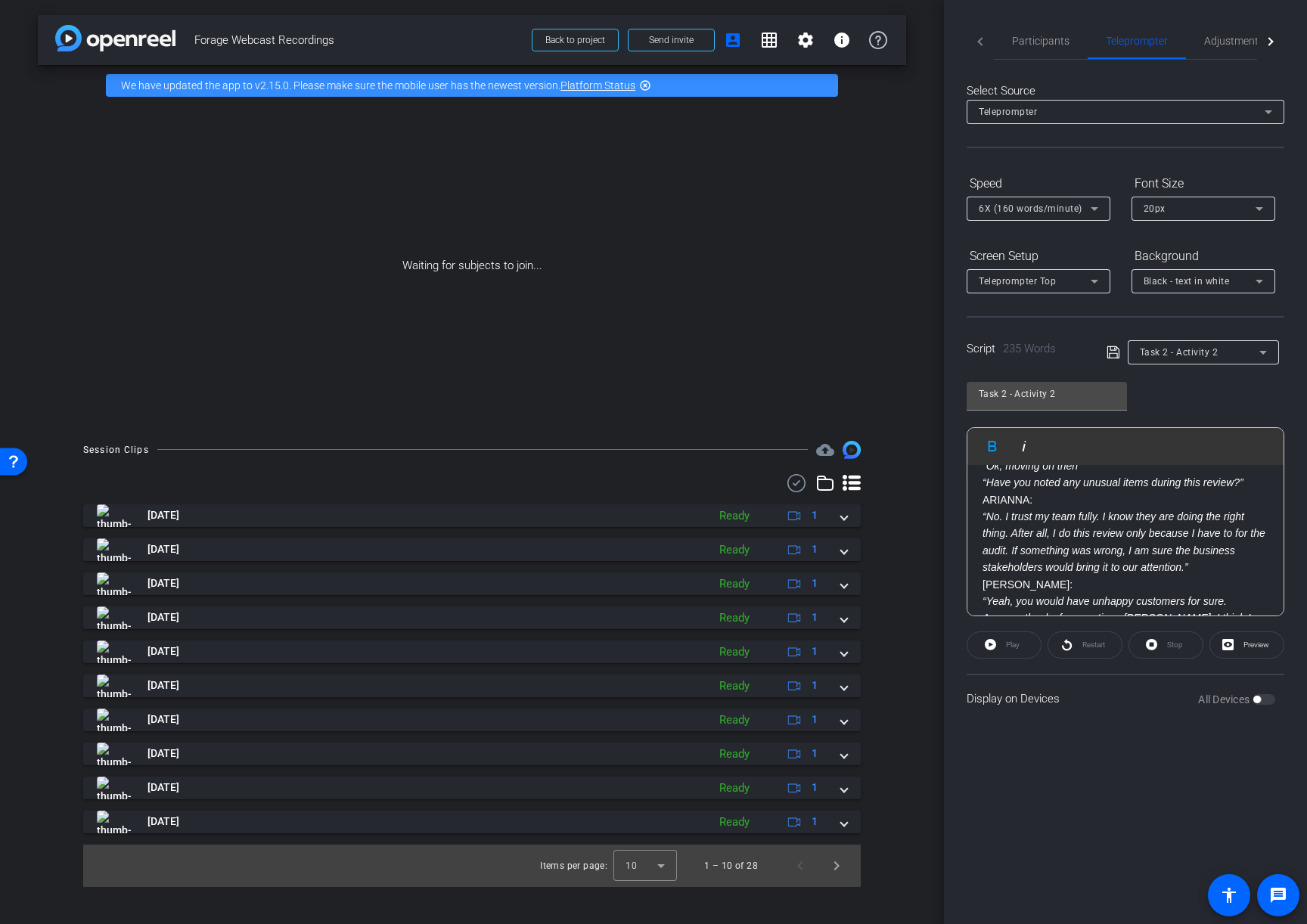
scroll to position [432, 0]
click at [993, 585] on p "JENNA:" at bounding box center [1125, 581] width 286 height 17
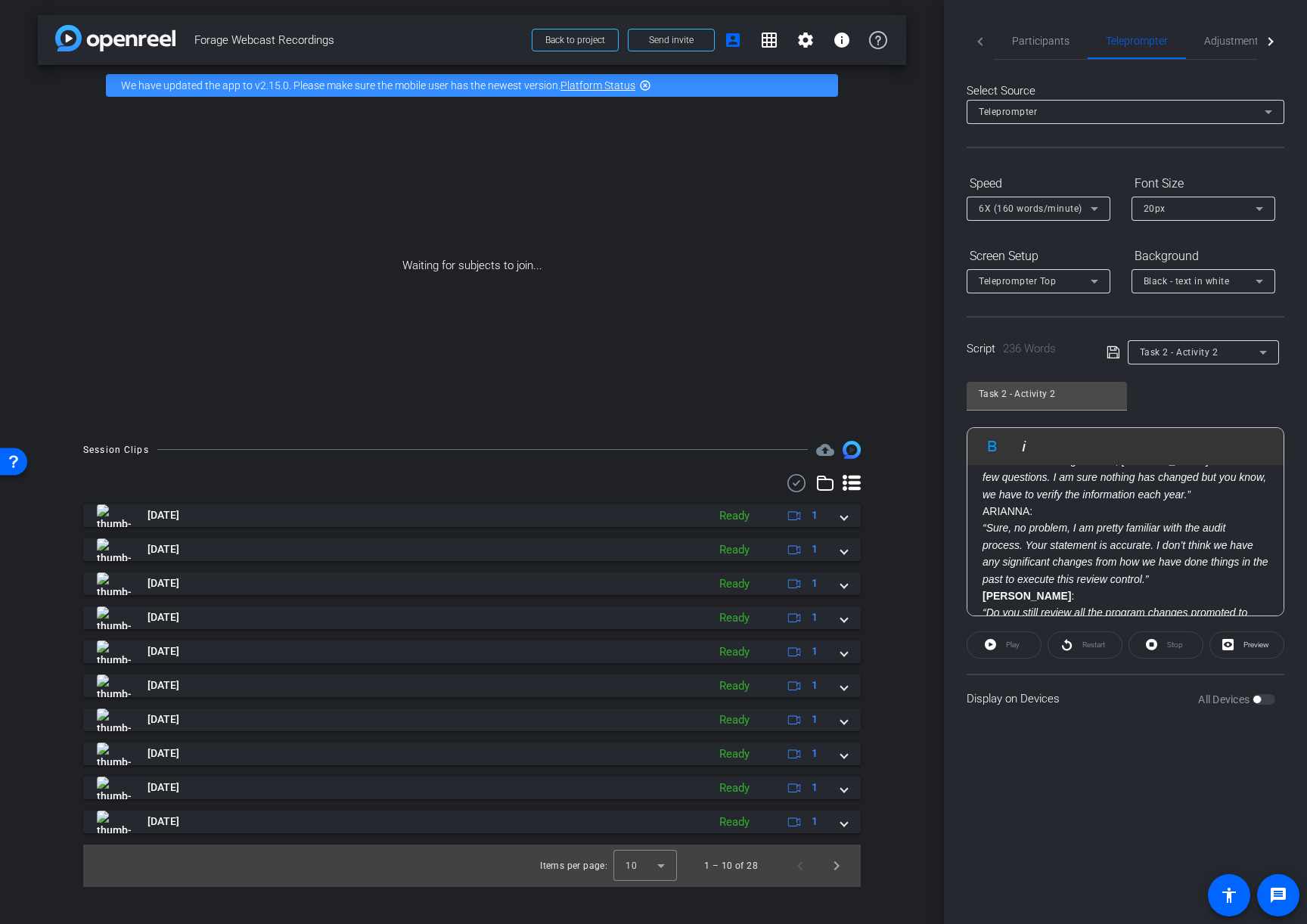
scroll to position [0, 0]
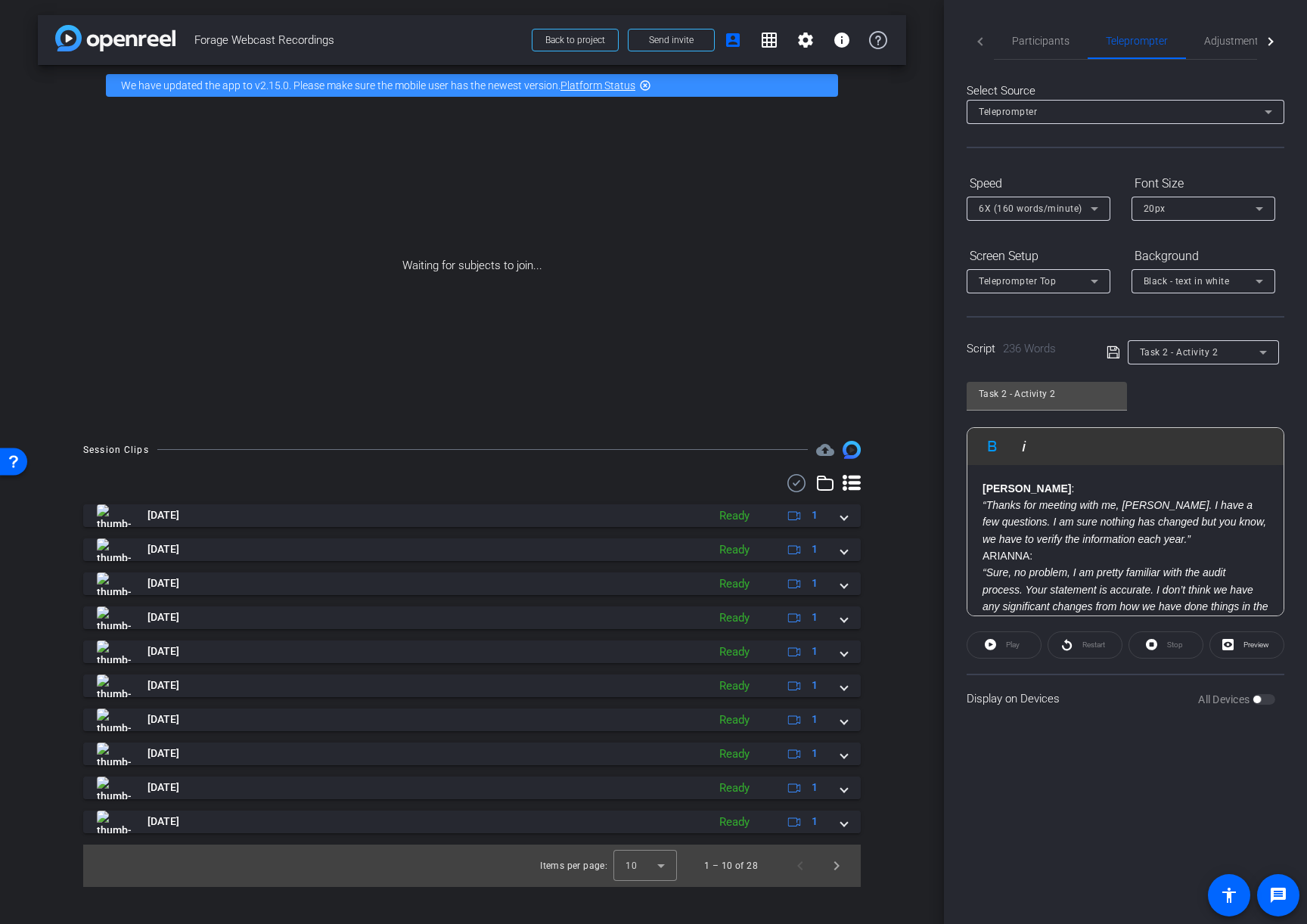
click at [1002, 555] on p "ARIANNA:" at bounding box center [1125, 556] width 286 height 17
click at [993, 448] on icon "button" at bounding box center [992, 446] width 18 height 18
copy strong "ARIANNA"
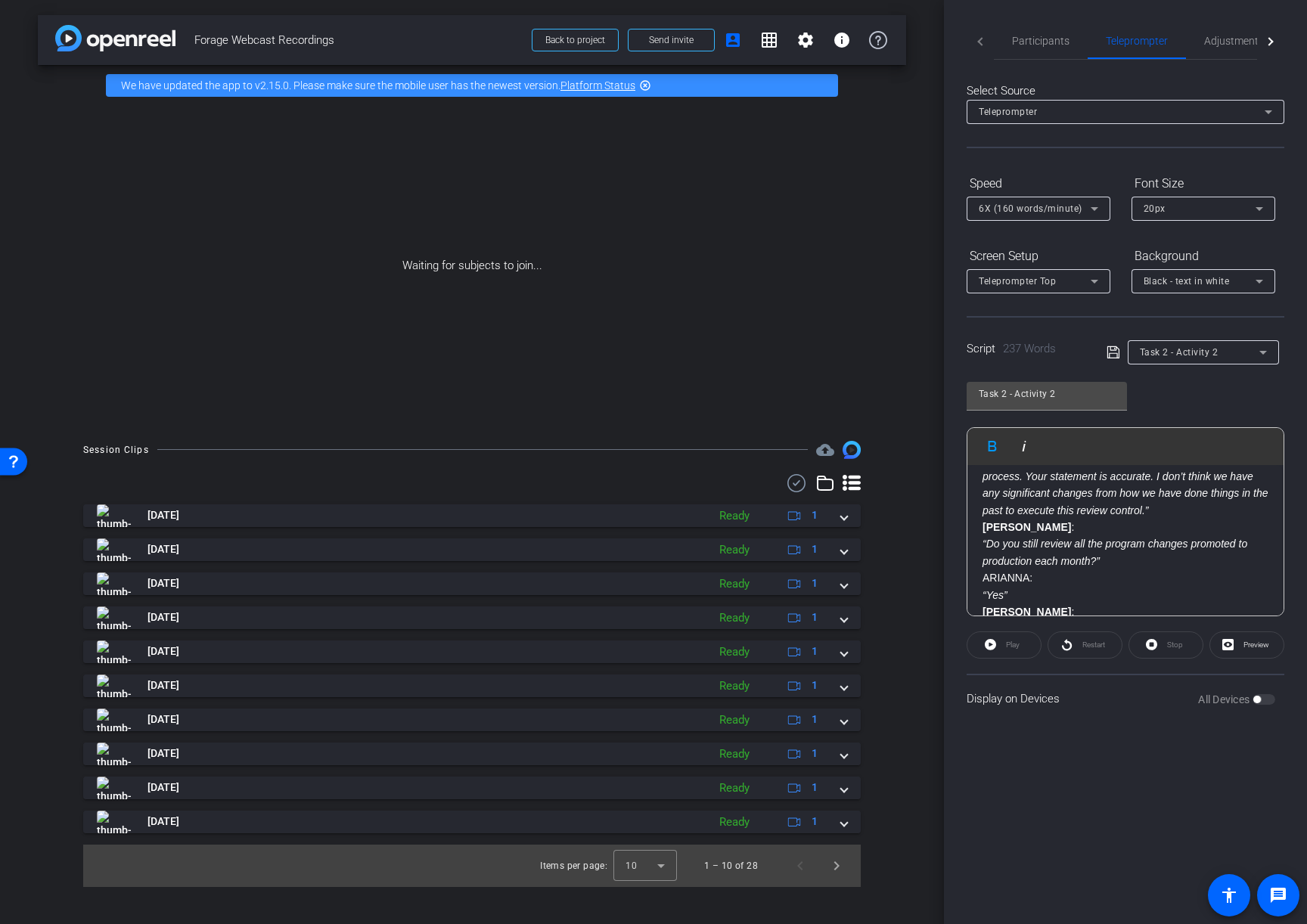
scroll to position [116, 0]
click at [1005, 573] on p "ARIANNA:" at bounding box center [1125, 576] width 286 height 17
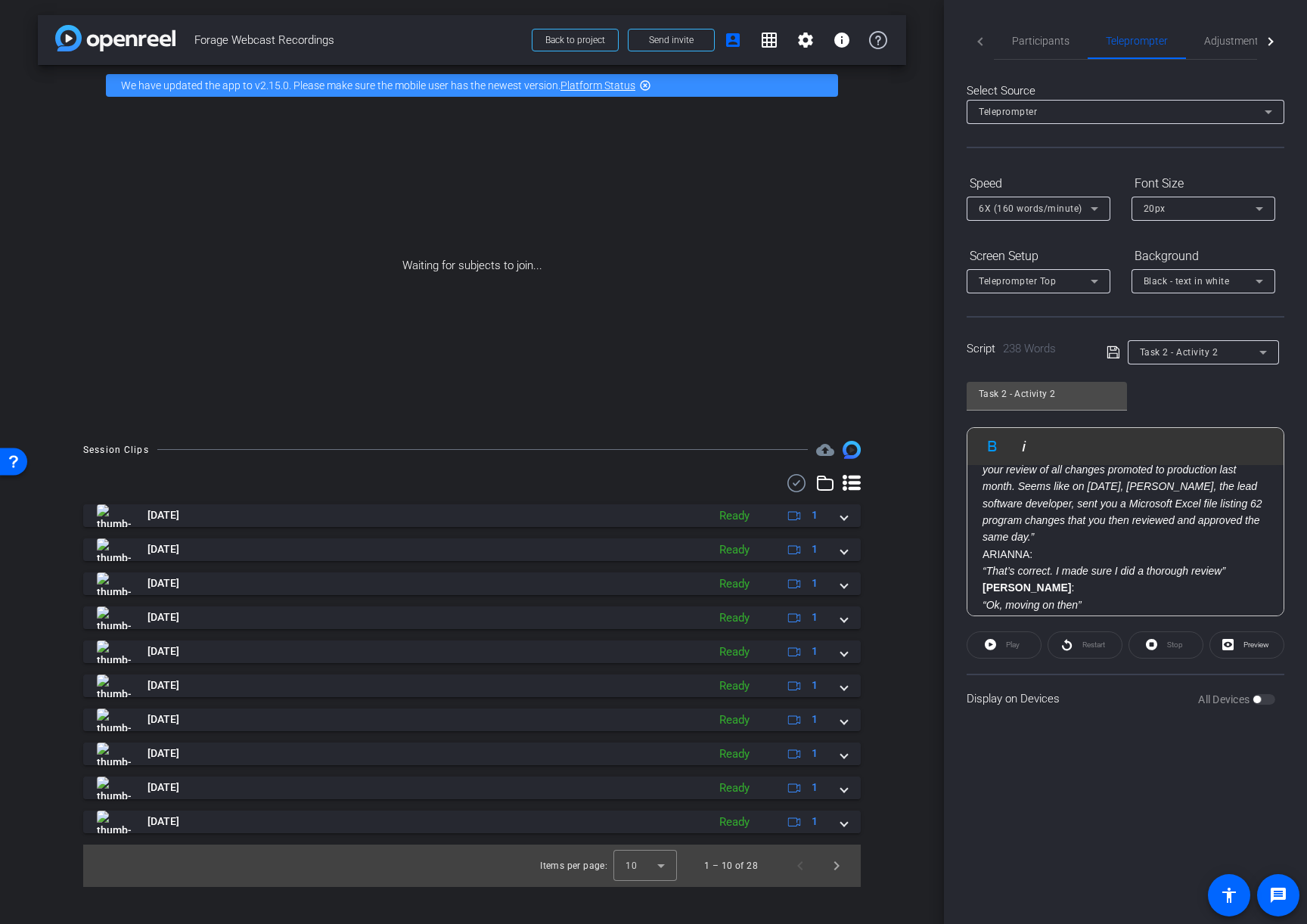
scroll to position [290, 0]
click at [1001, 555] on p "ARIANNA:" at bounding box center [1125, 553] width 286 height 17
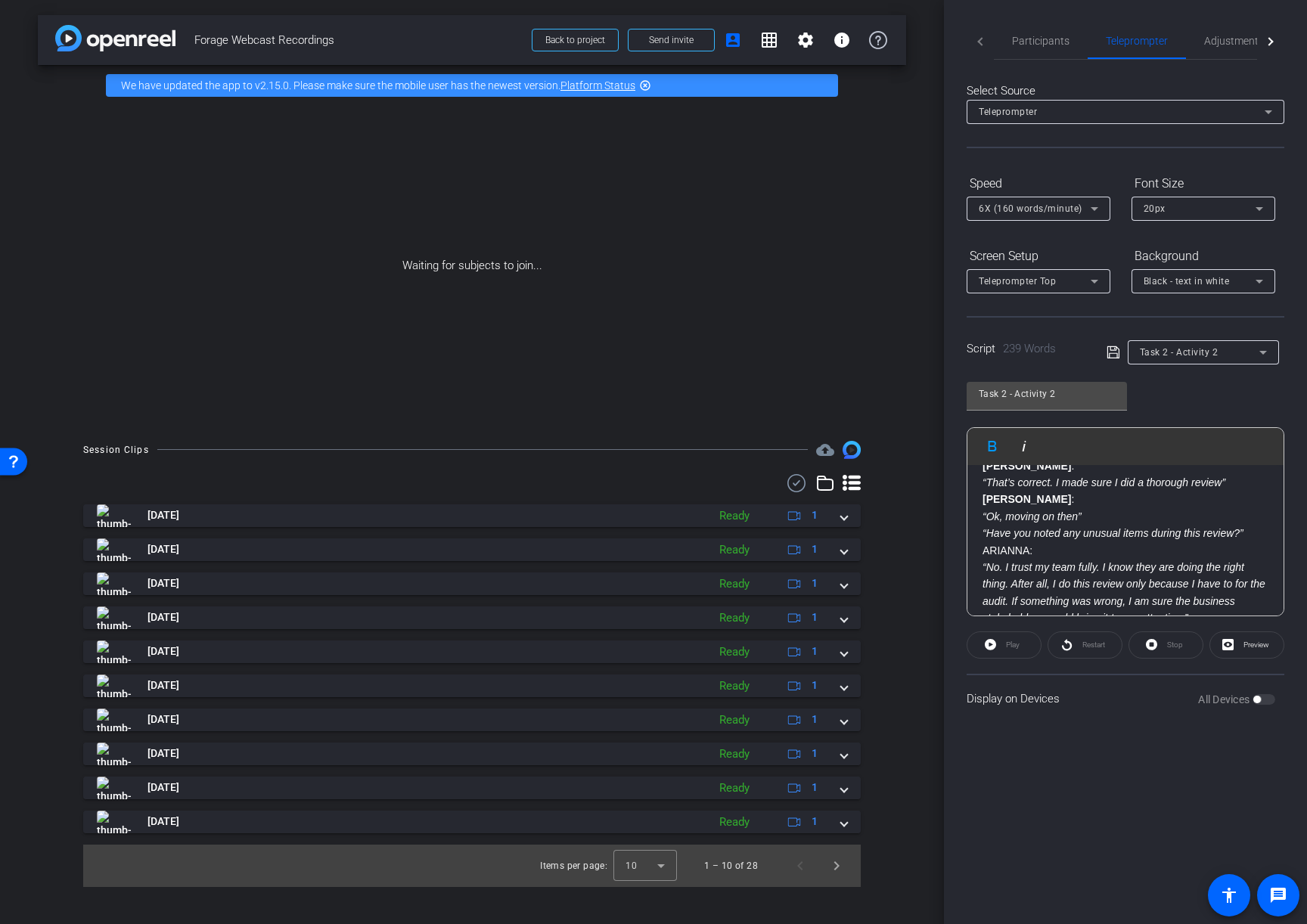
scroll to position [383, 0]
click at [999, 547] on p "ARIANNA:" at bounding box center [1125, 545] width 286 height 17
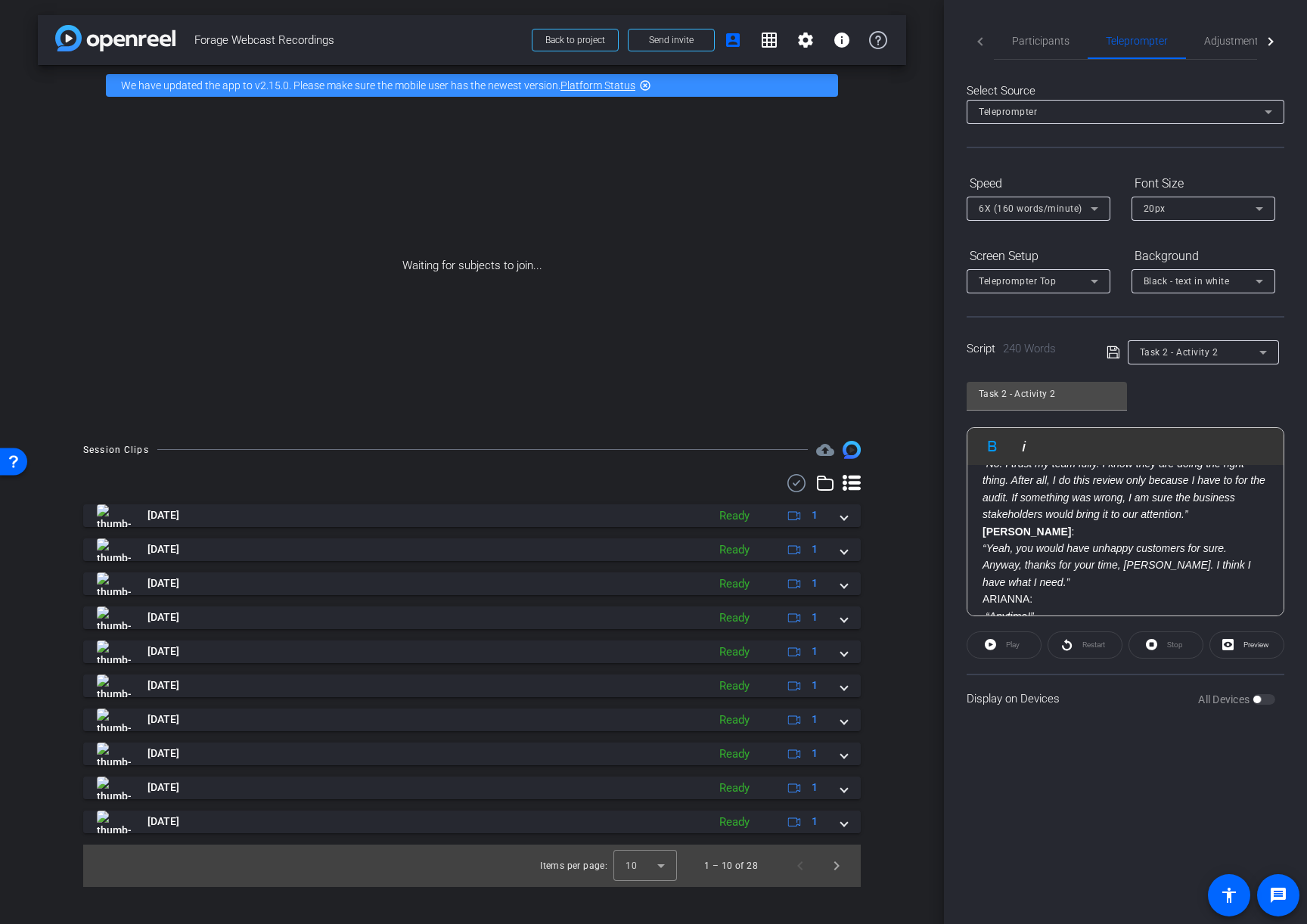
scroll to position [505, 0]
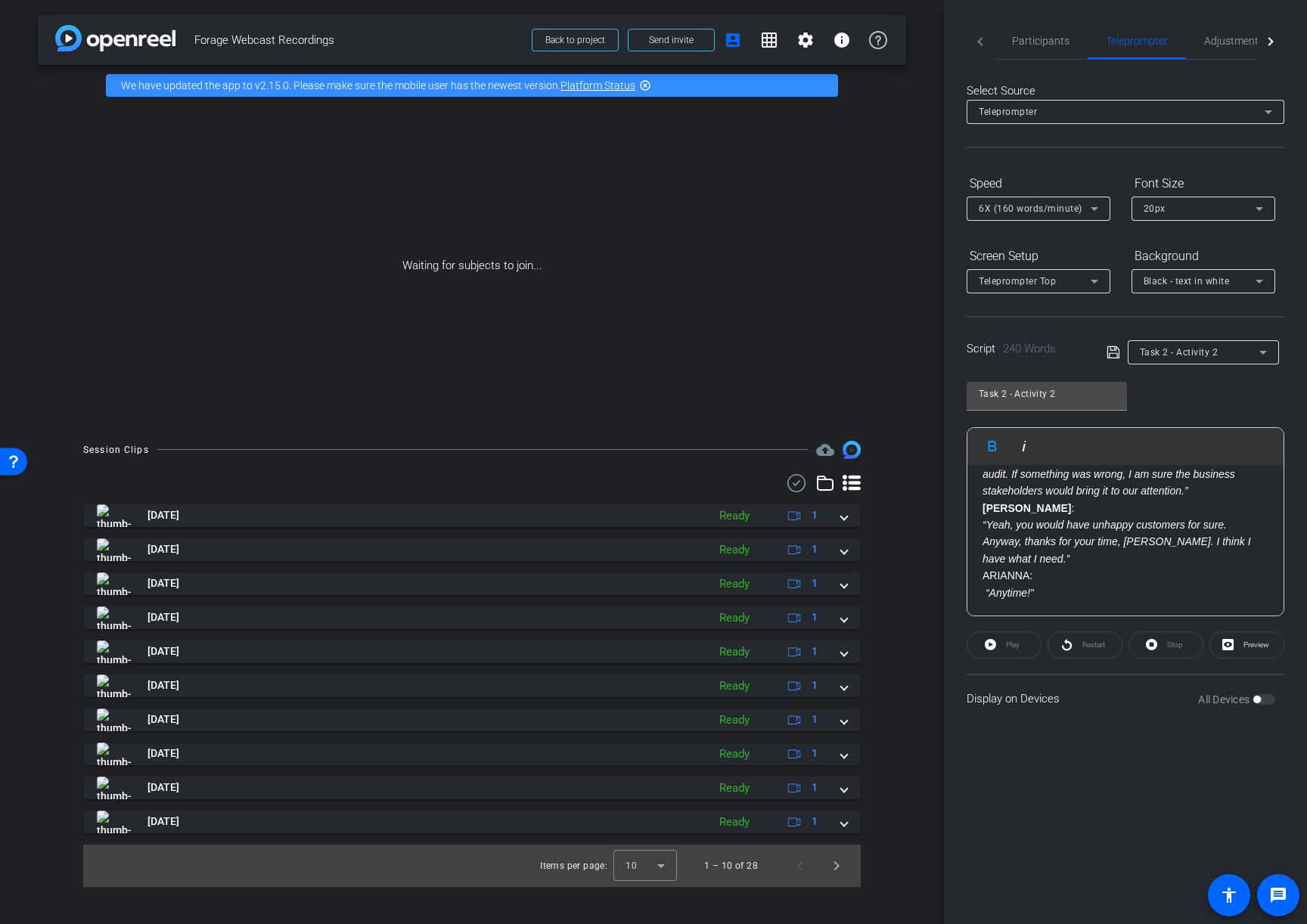
click at [996, 576] on p "ARIANNA:" at bounding box center [1125, 576] width 286 height 17
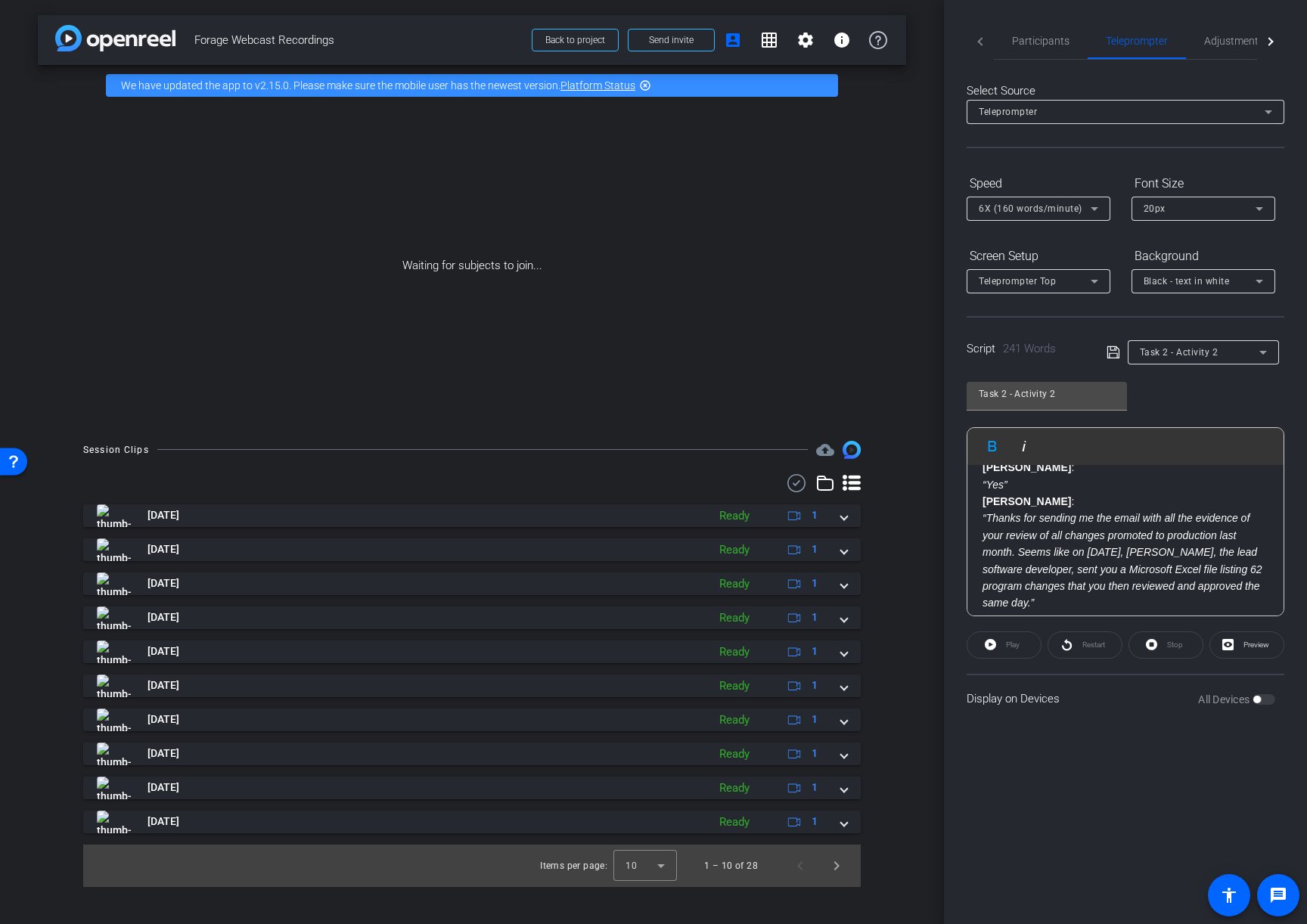
scroll to position [0, 0]
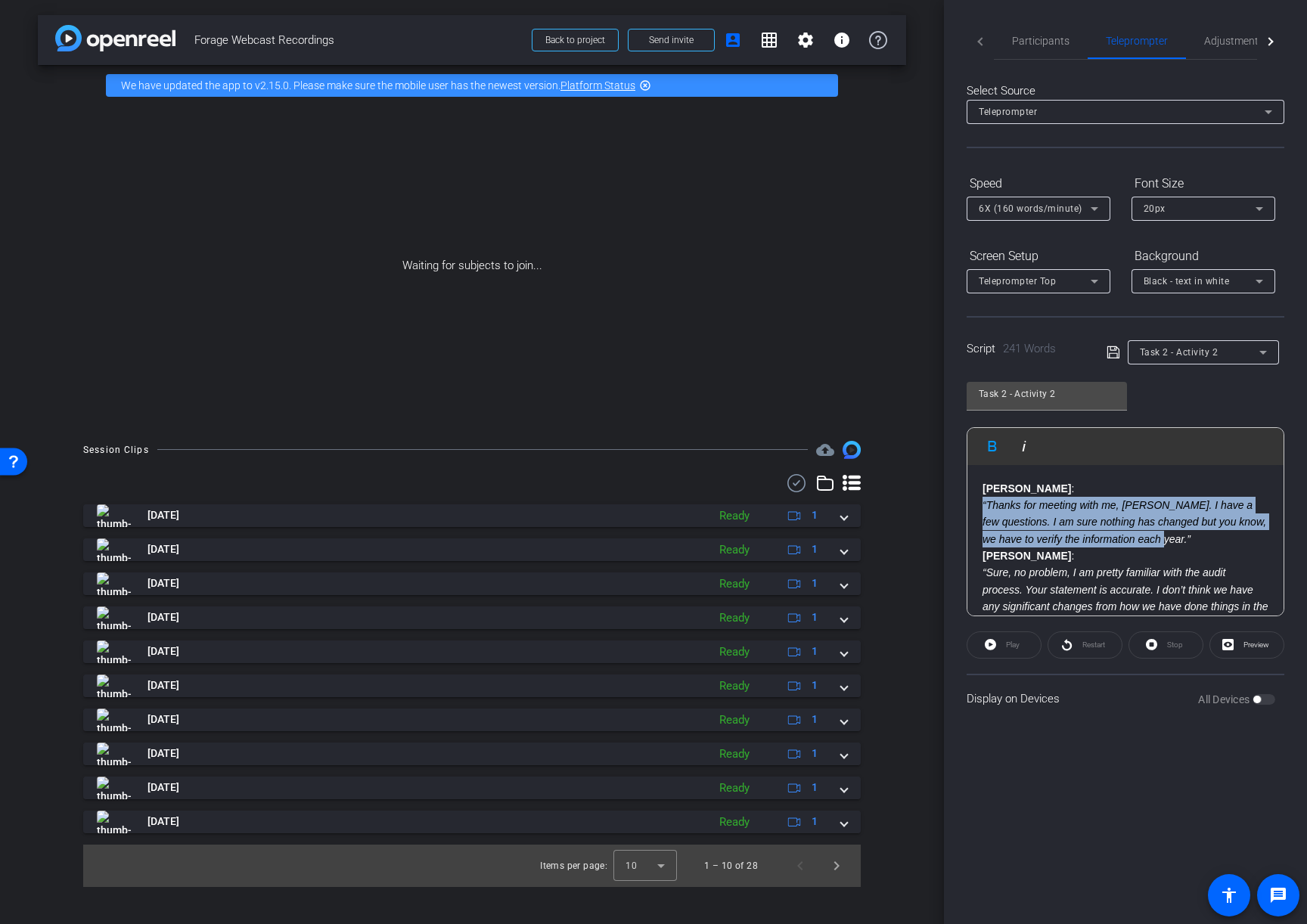
drag, startPoint x: 1181, startPoint y: 537, endPoint x: 969, endPoint y: 504, distance: 214.6
click at [969, 504] on div "JENNA : “Thanks for meeting with me, Arianna. I have a few questions. I am sure…" at bounding box center [1125, 793] width 316 height 656
click at [1021, 447] on icon "button" at bounding box center [1024, 446] width 18 height 18
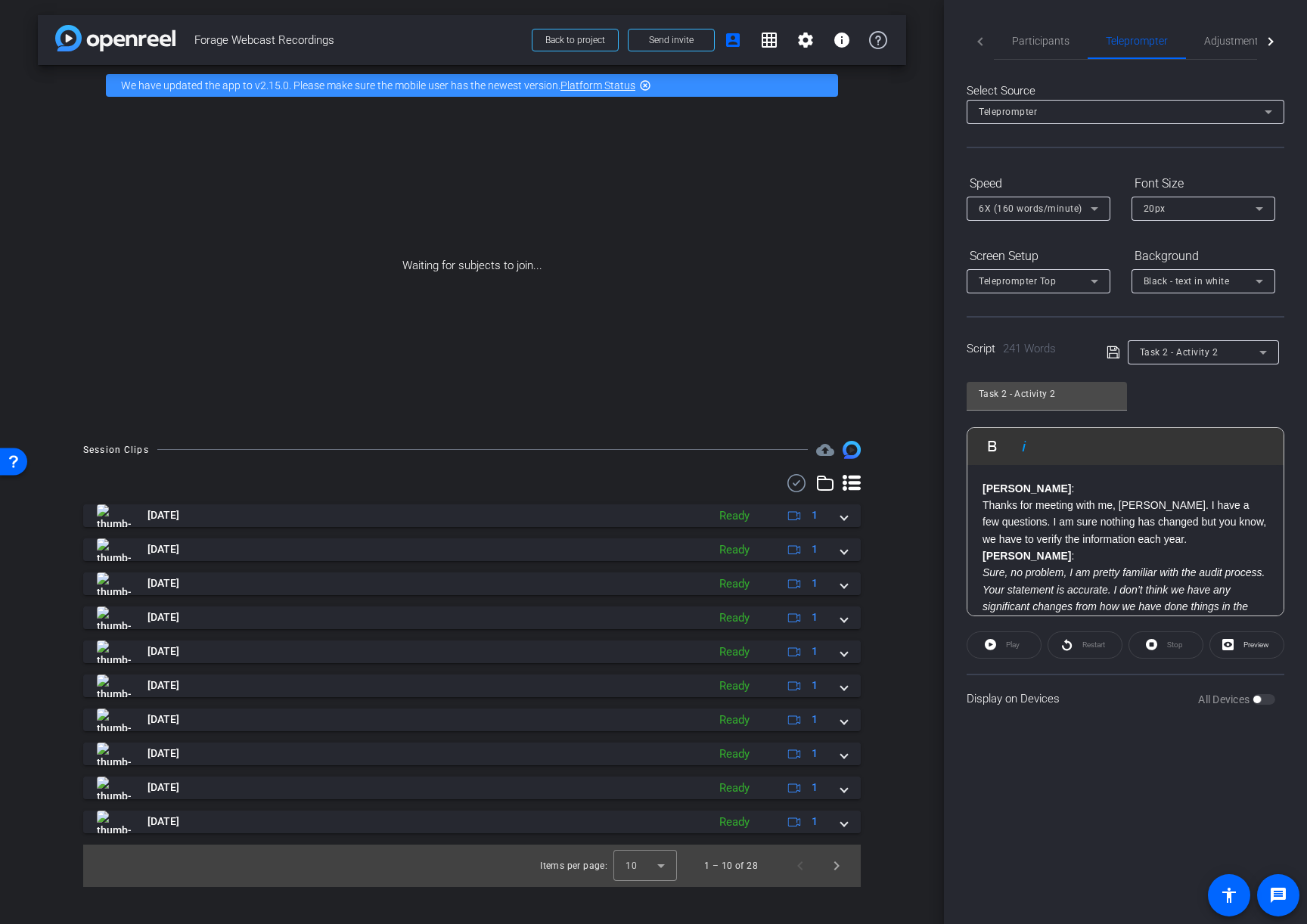
scroll to position [83, 0]
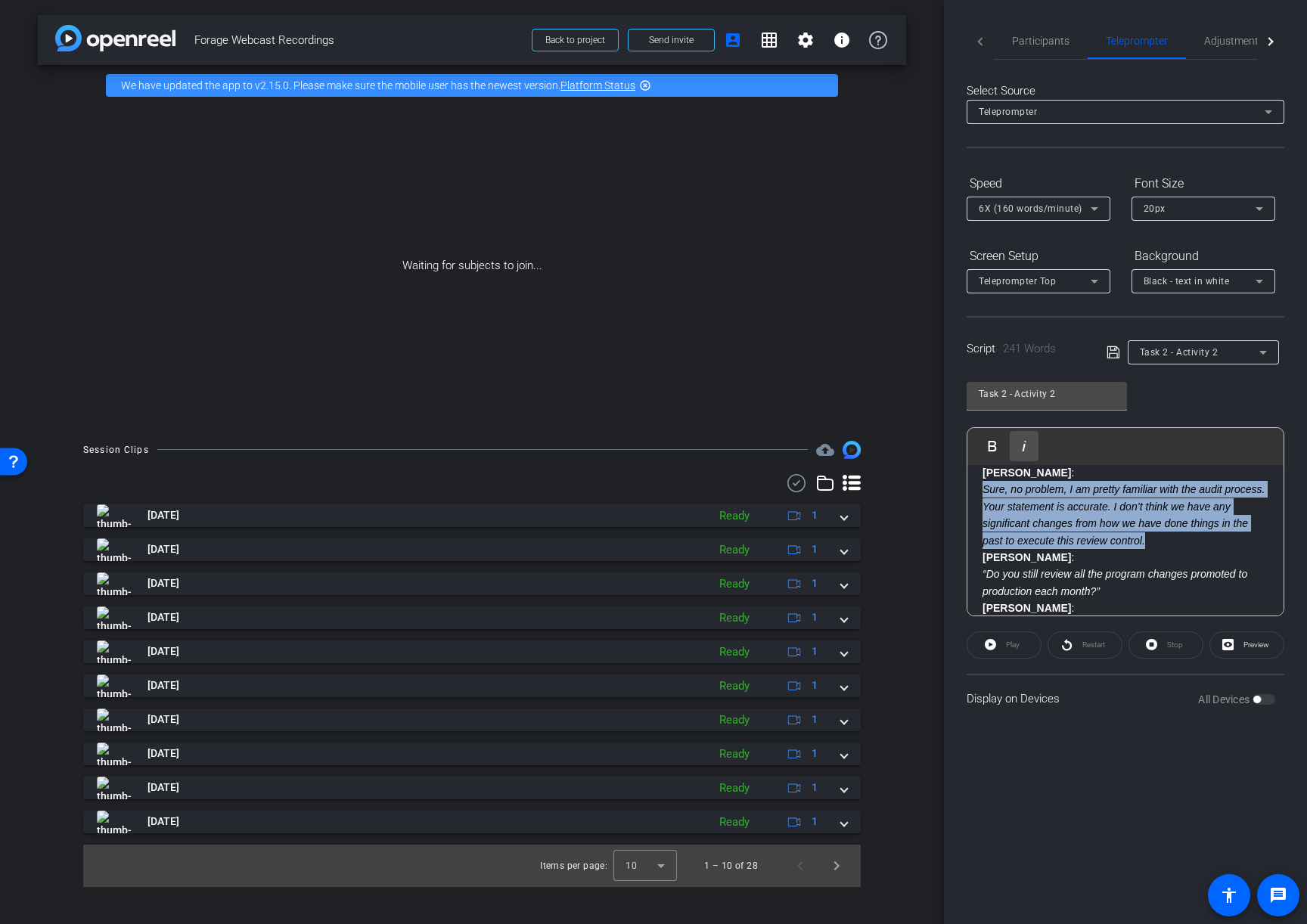
click at [1025, 445] on icon "button" at bounding box center [1025, 446] width 4 height 11
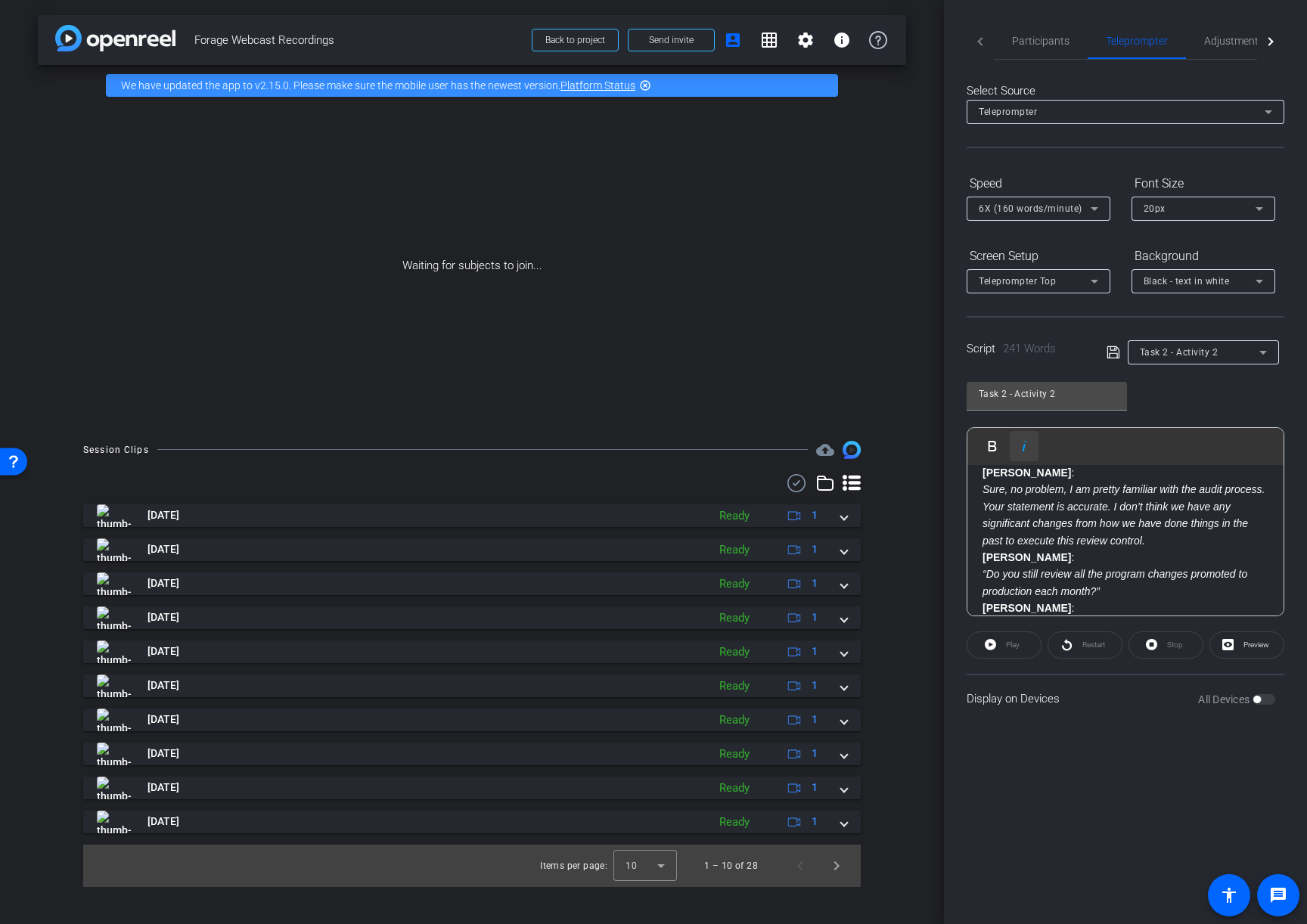
click at [1021, 444] on icon "button" at bounding box center [1024, 446] width 18 height 18
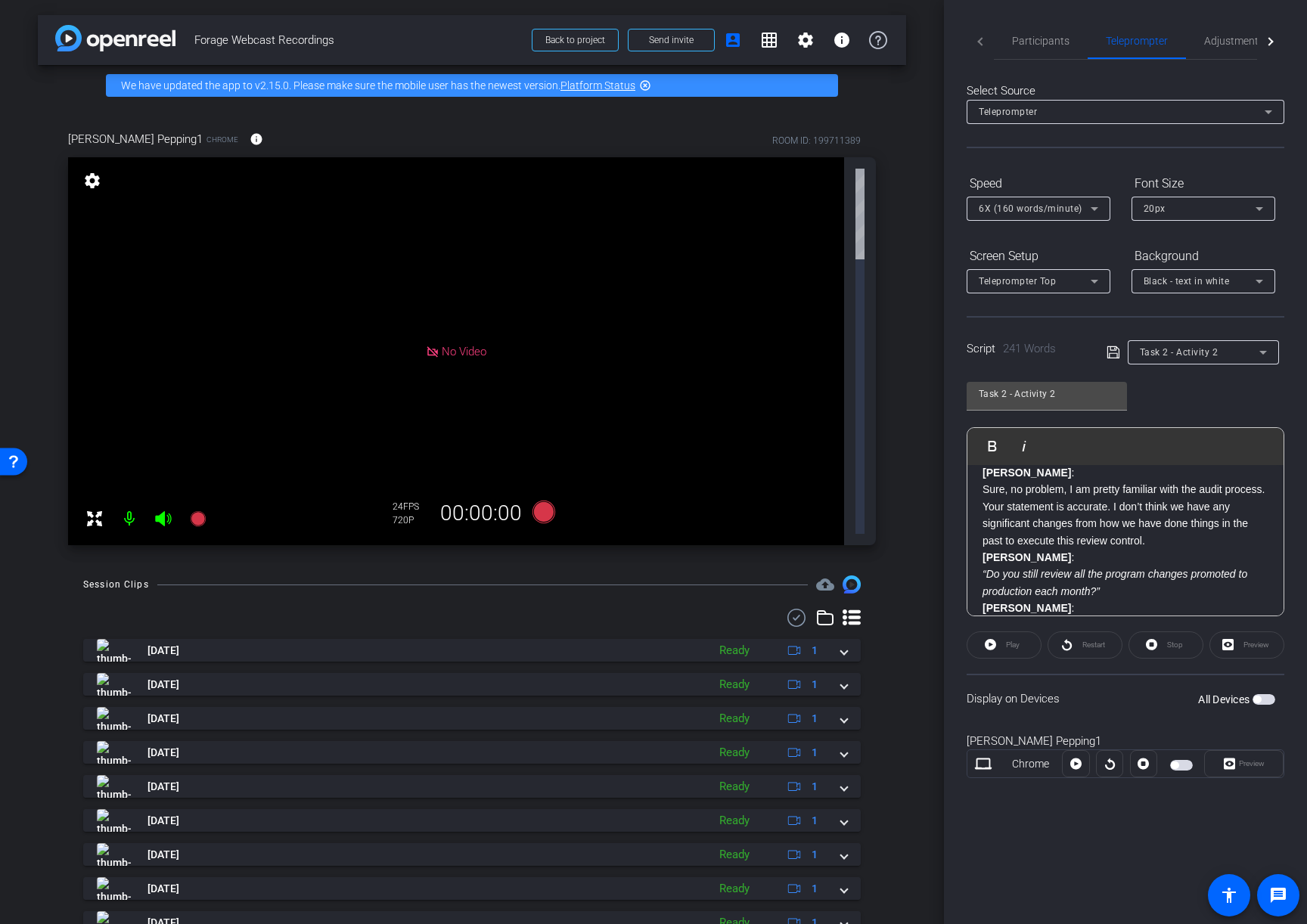
click at [1111, 593] on p "“Do you still review all the program changes promoted to production each month?”" at bounding box center [1125, 582] width 286 height 34
click at [1036, 42] on span "Participants" at bounding box center [1040, 40] width 57 height 11
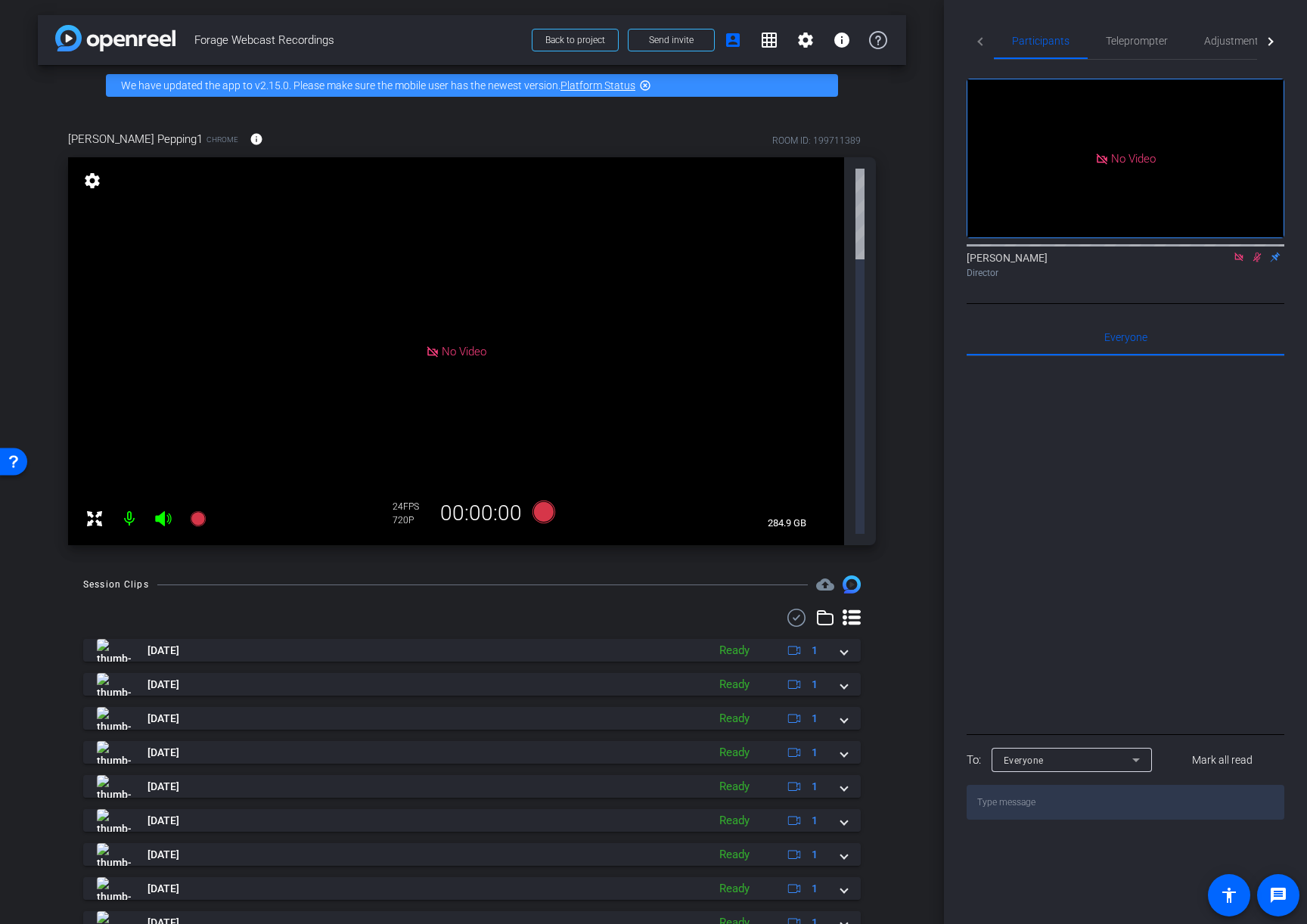
click at [1257, 253] on icon at bounding box center [1258, 258] width 8 height 10
click at [1132, 44] on span "Teleprompter" at bounding box center [1136, 40] width 62 height 11
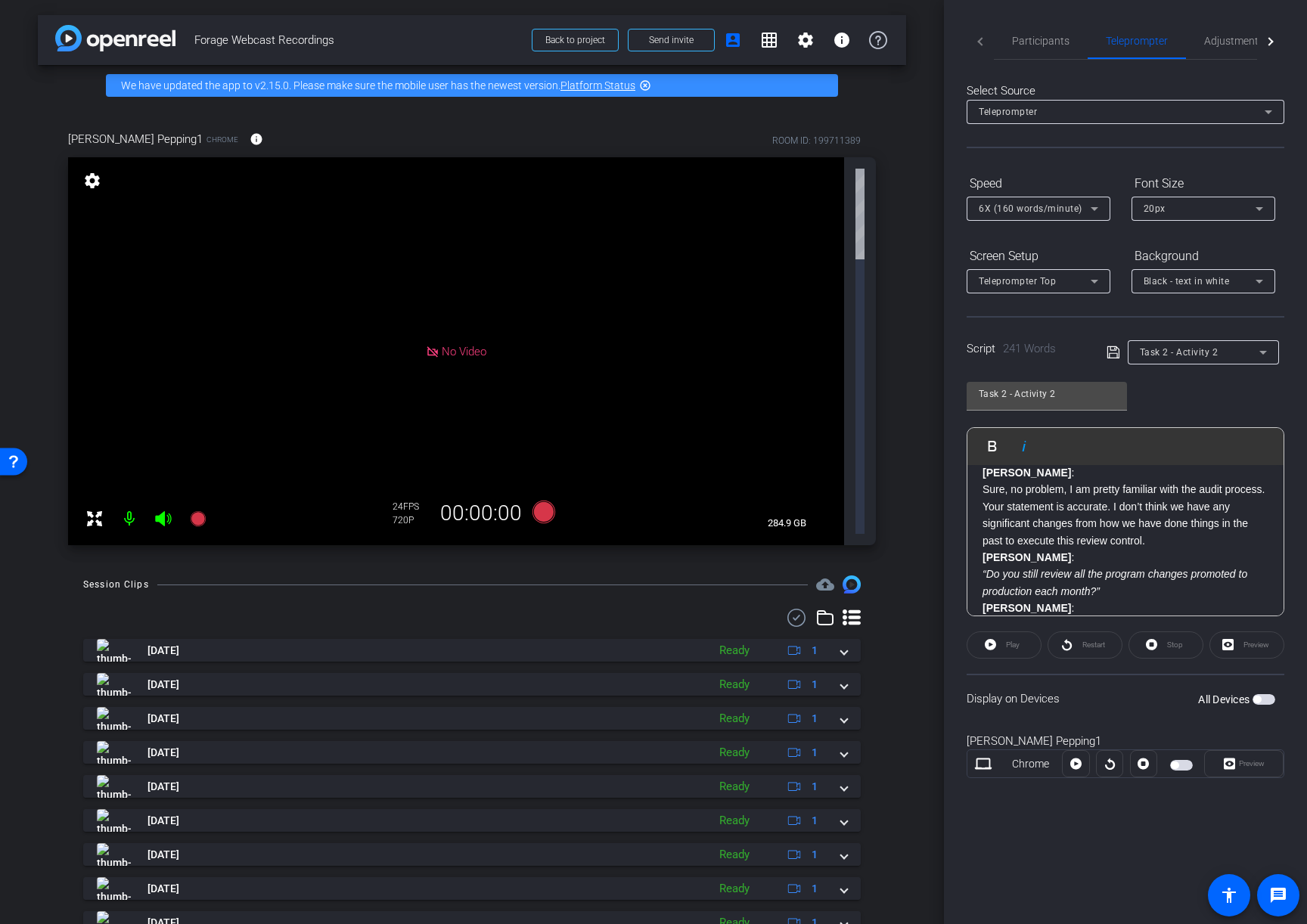
click at [1130, 590] on p "“Do you still review all the program changes promoted to production each month?”" at bounding box center [1125, 582] width 286 height 34
click at [1109, 350] on icon at bounding box center [1114, 352] width 14 height 18
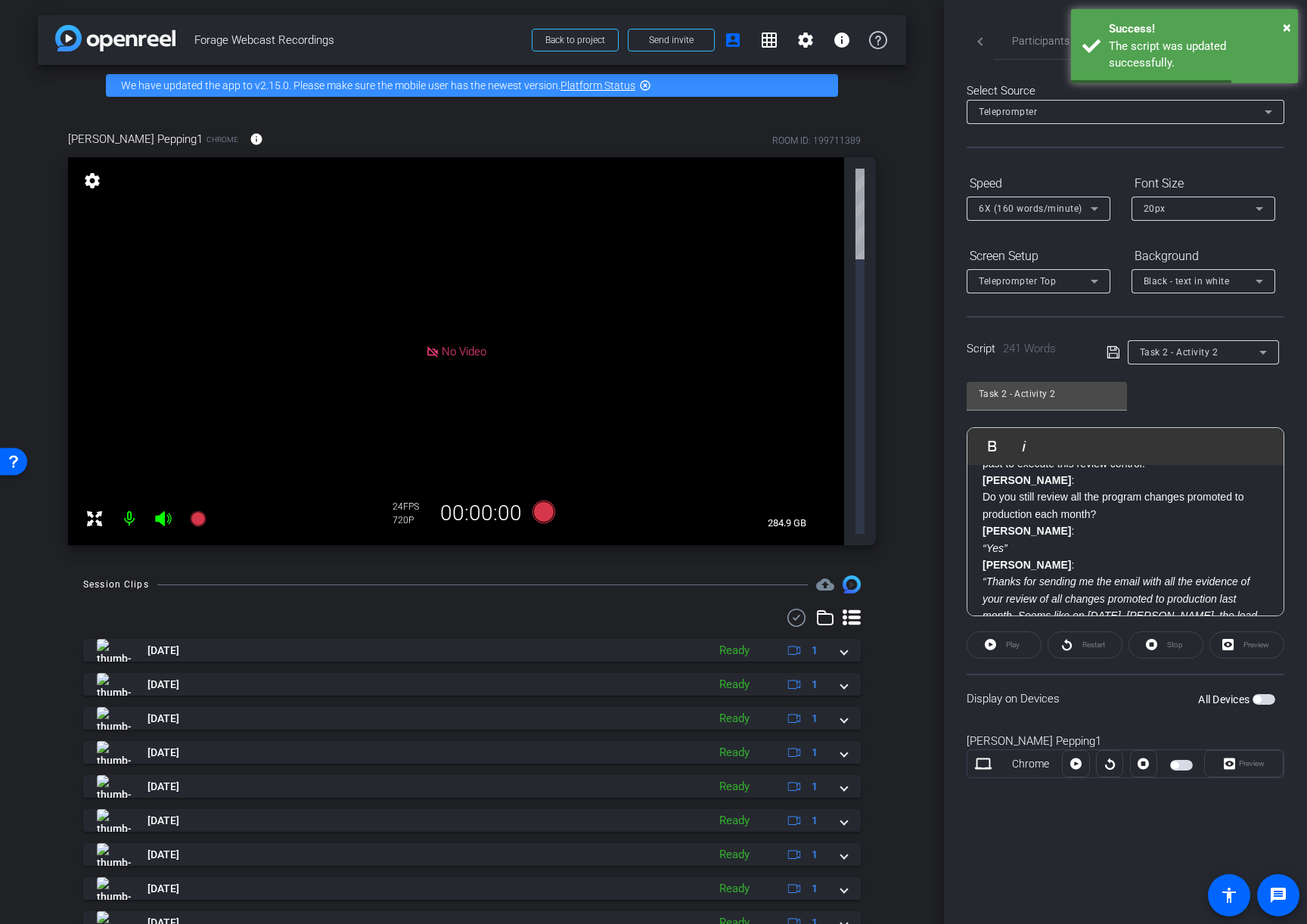
scroll to position [166, 0]
click at [1095, 545] on p "“Yes”" at bounding box center [1125, 543] width 286 height 17
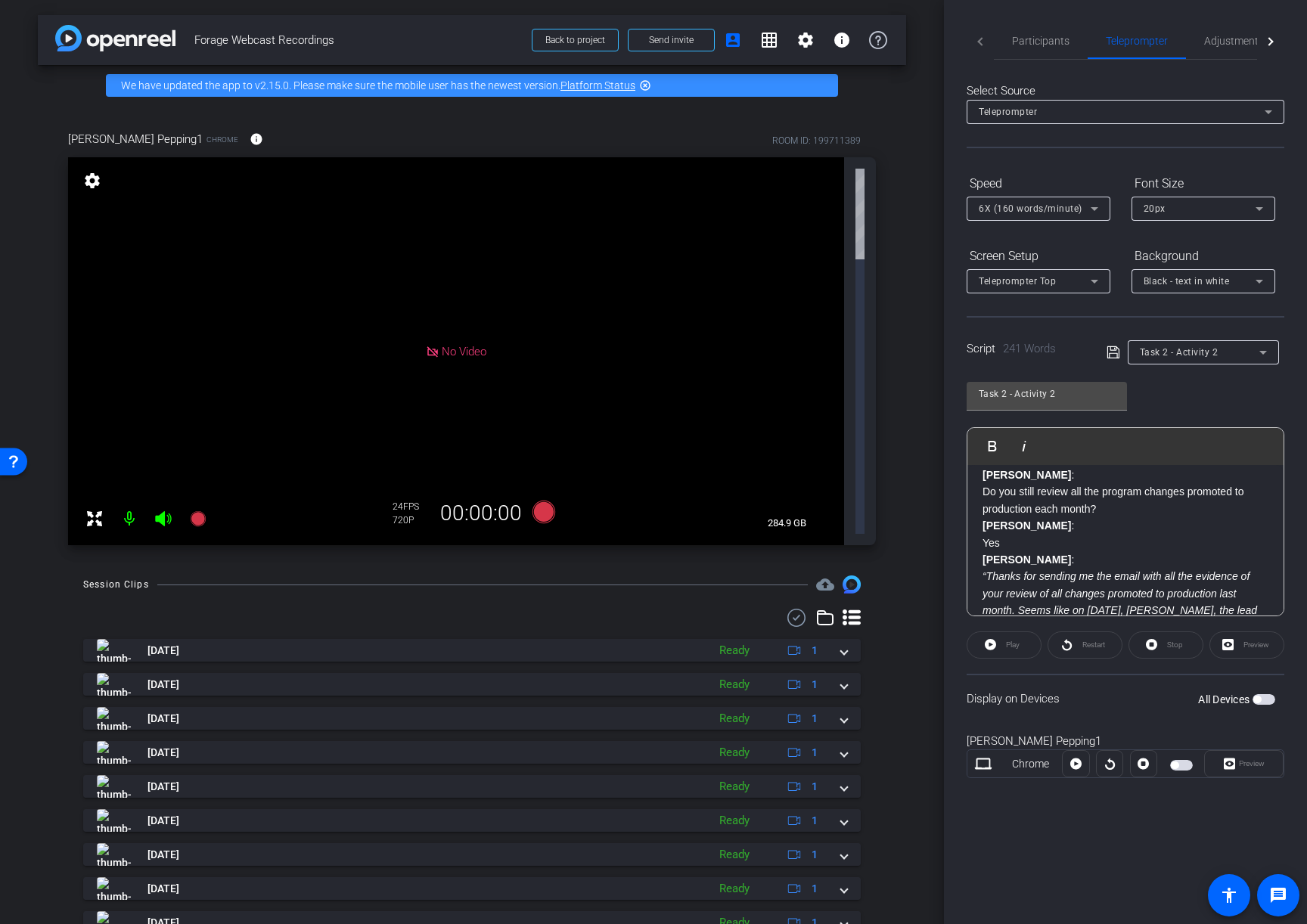
drag, startPoint x: 1033, startPoint y: 564, endPoint x: 1050, endPoint y: 562, distance: 17.1
click at [1034, 563] on p "JENNA :" at bounding box center [1125, 560] width 286 height 17
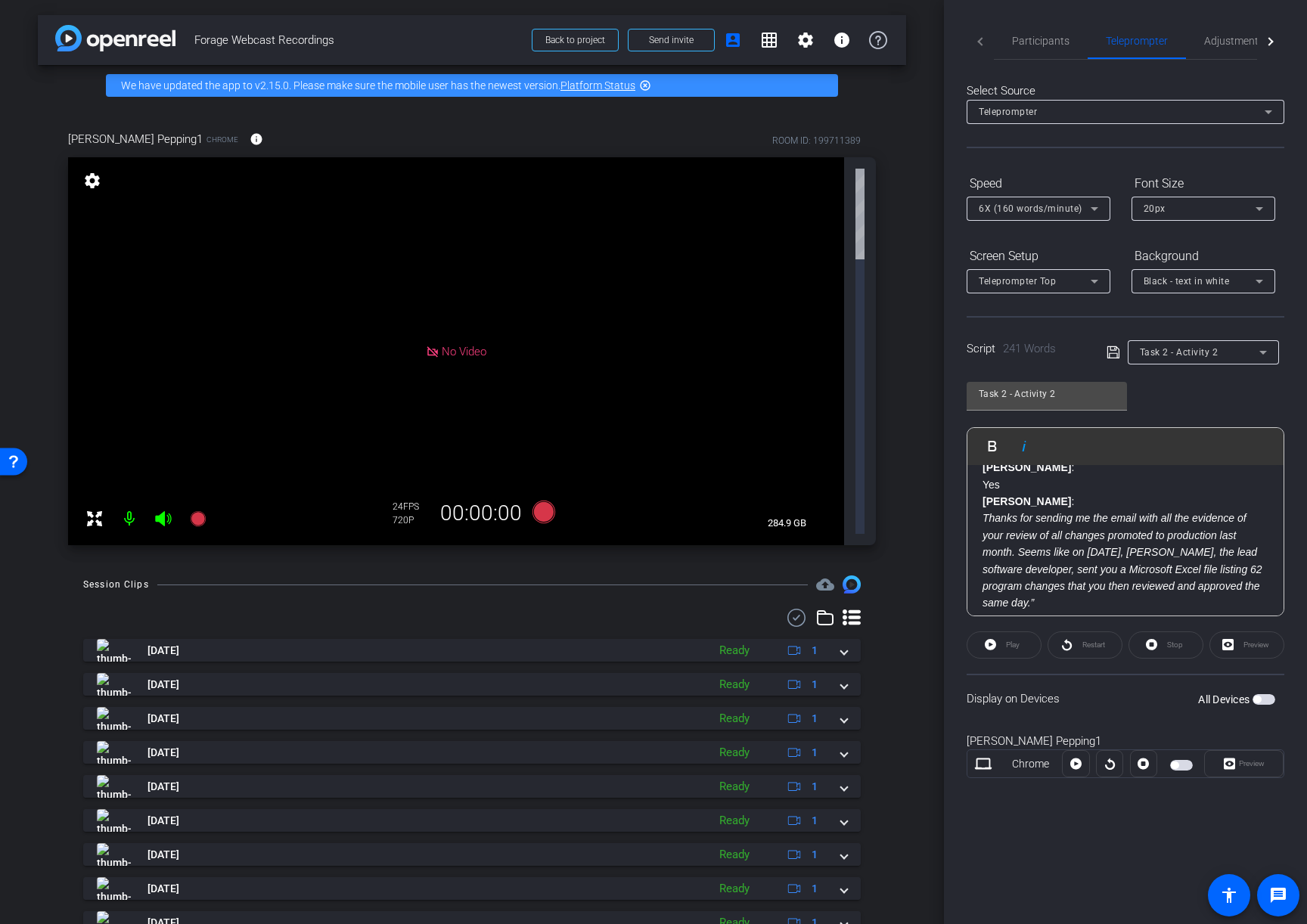
scroll to position [229, 0]
click at [1028, 600] on p "Thanks for sending me the email with all the evidence of your review of all cha…" at bounding box center [1125, 555] width 286 height 102
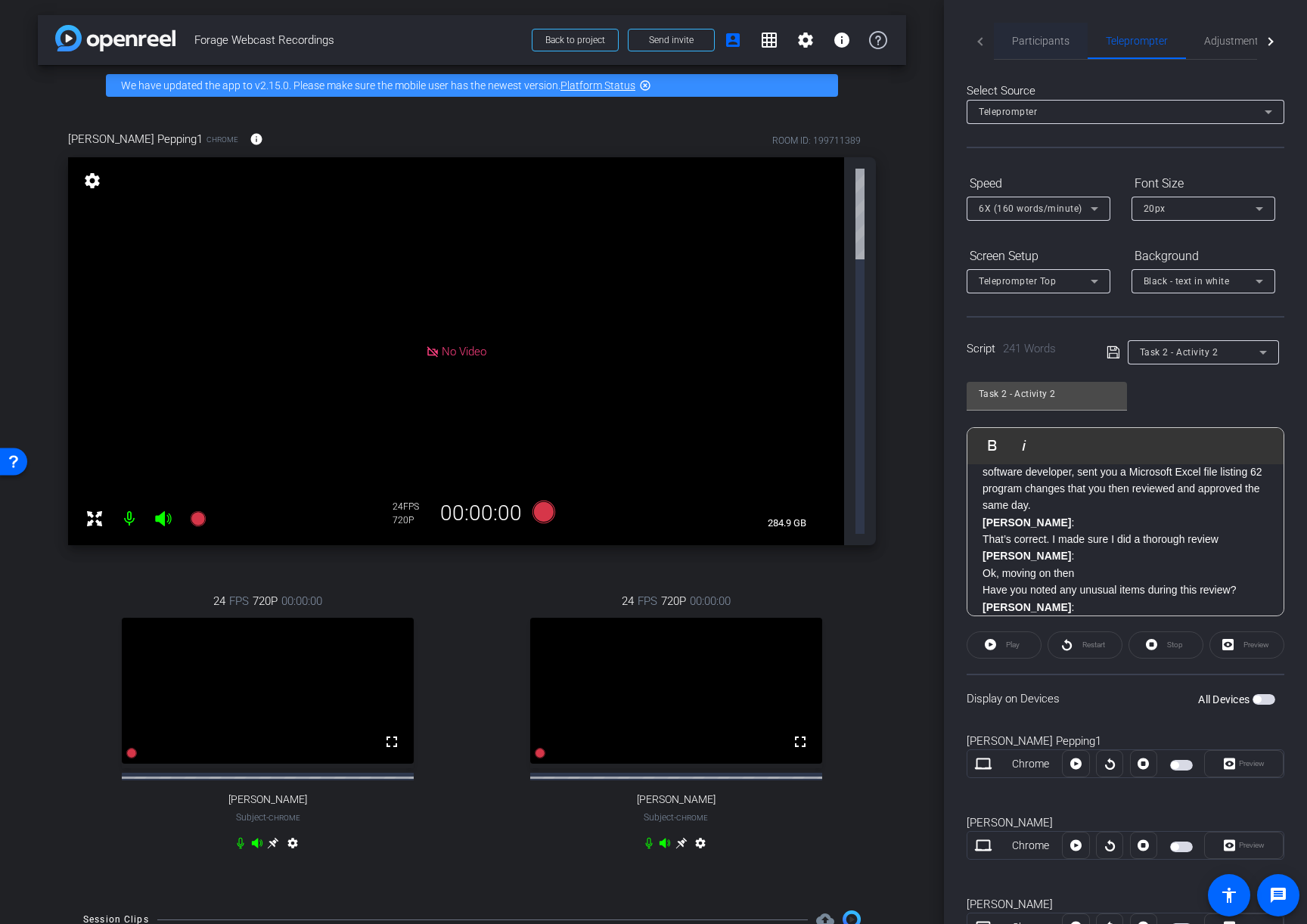
click at [1050, 39] on span "Participants" at bounding box center [1040, 40] width 57 height 11
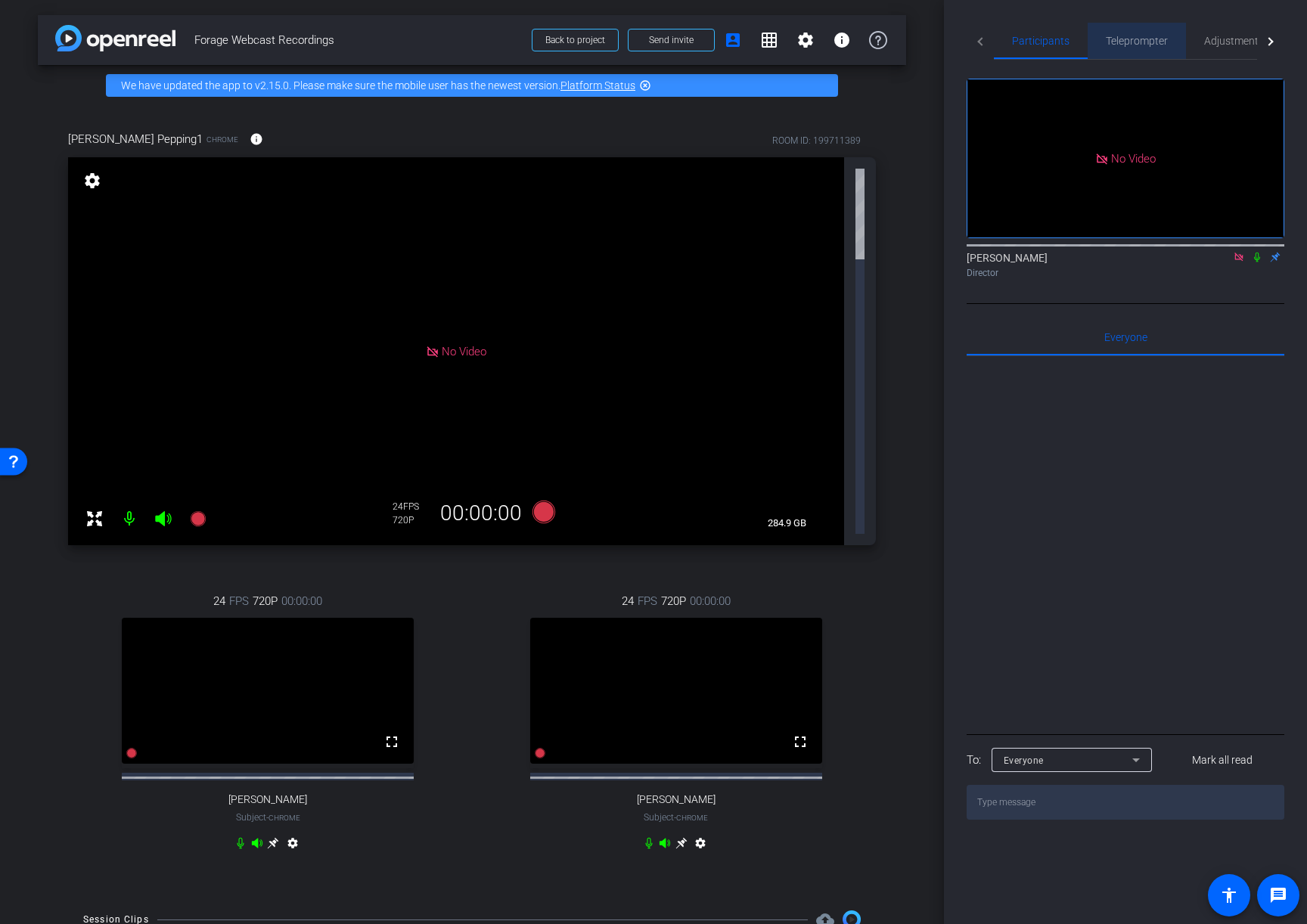
click at [1147, 43] on span "Teleprompter" at bounding box center [1136, 40] width 62 height 11
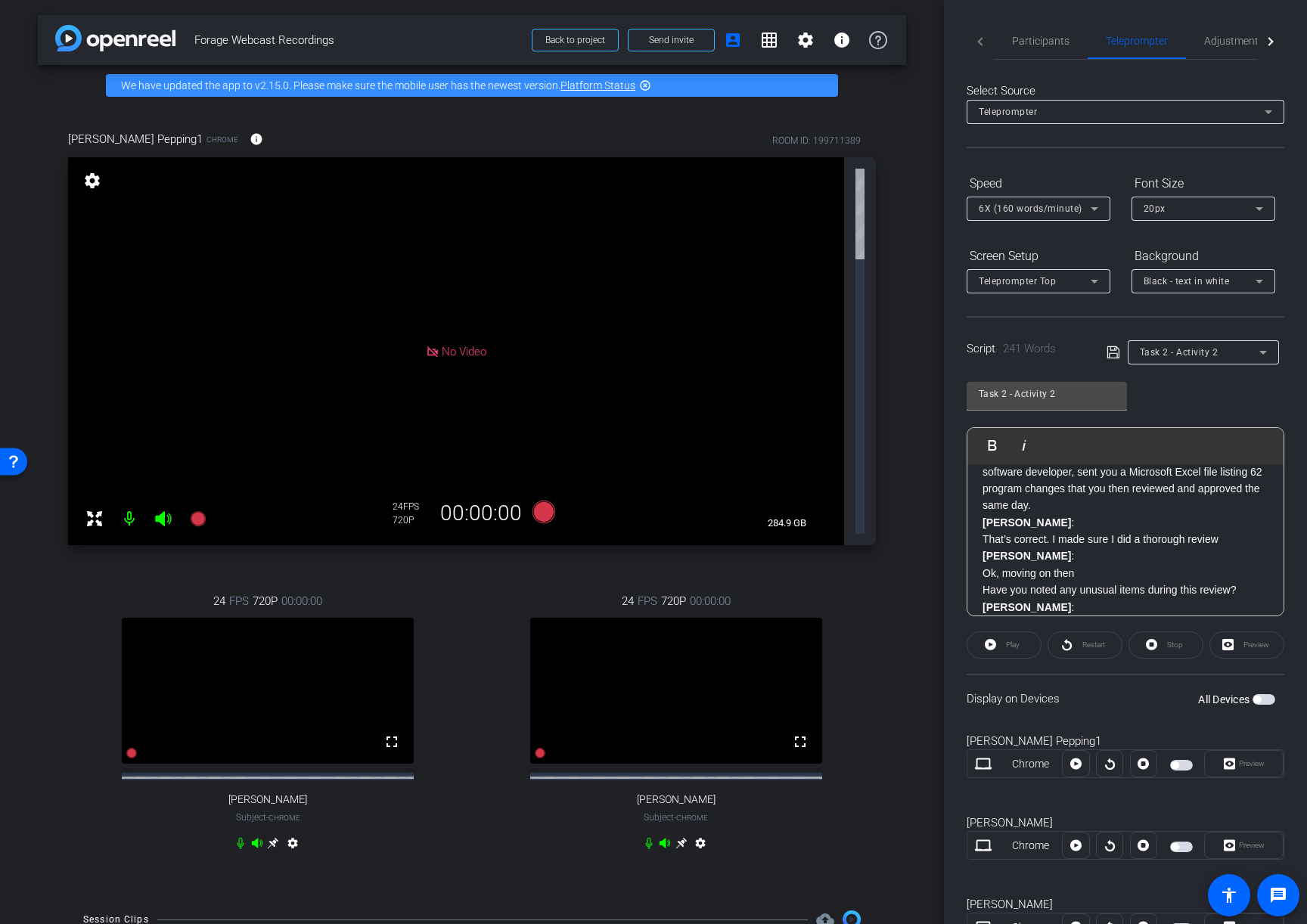
click at [1112, 354] on icon at bounding box center [1114, 352] width 14 height 18
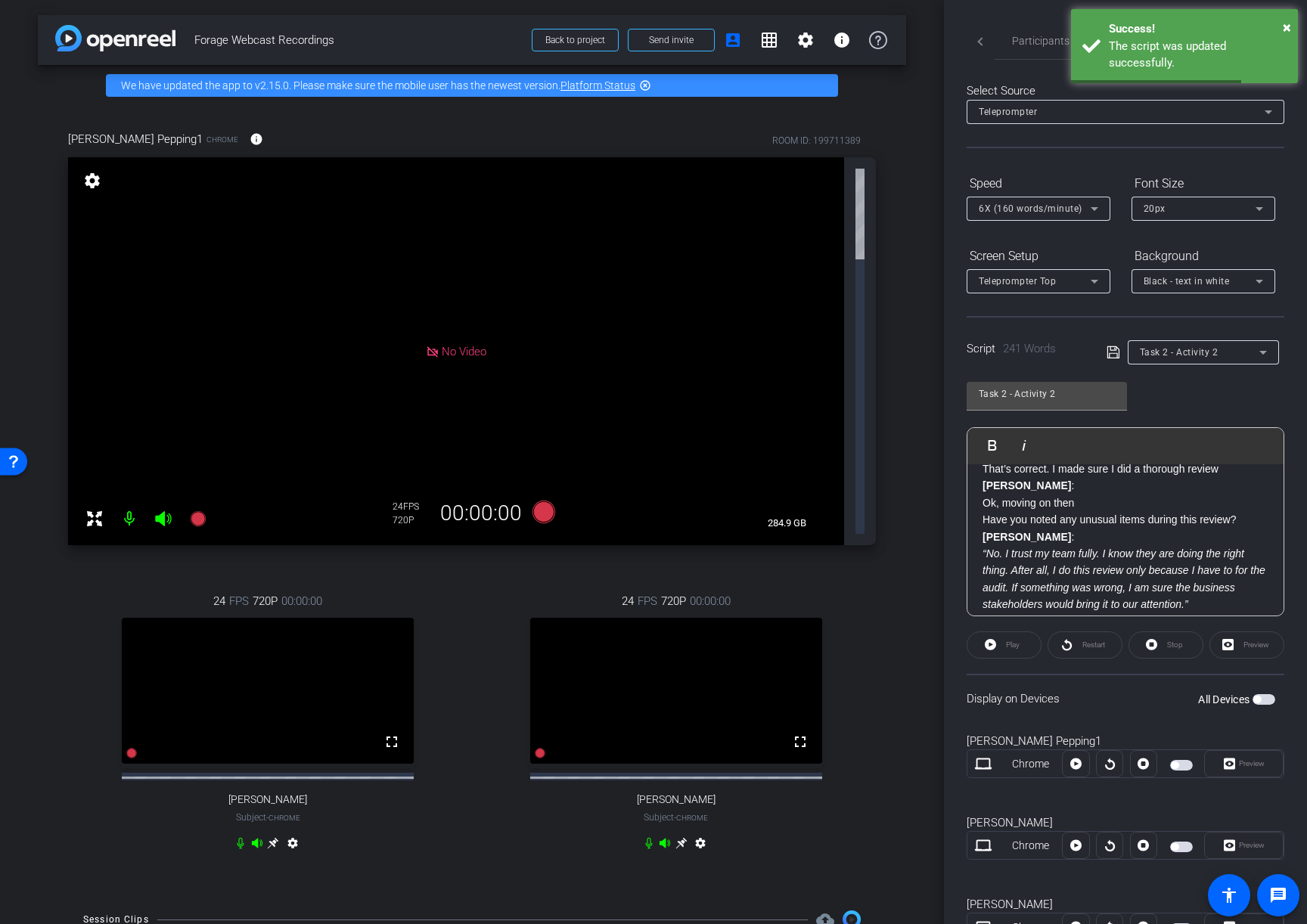
scroll to position [393, 0]
click at [1065, 528] on p "ARIANNA :" at bounding box center [1125, 535] width 286 height 17
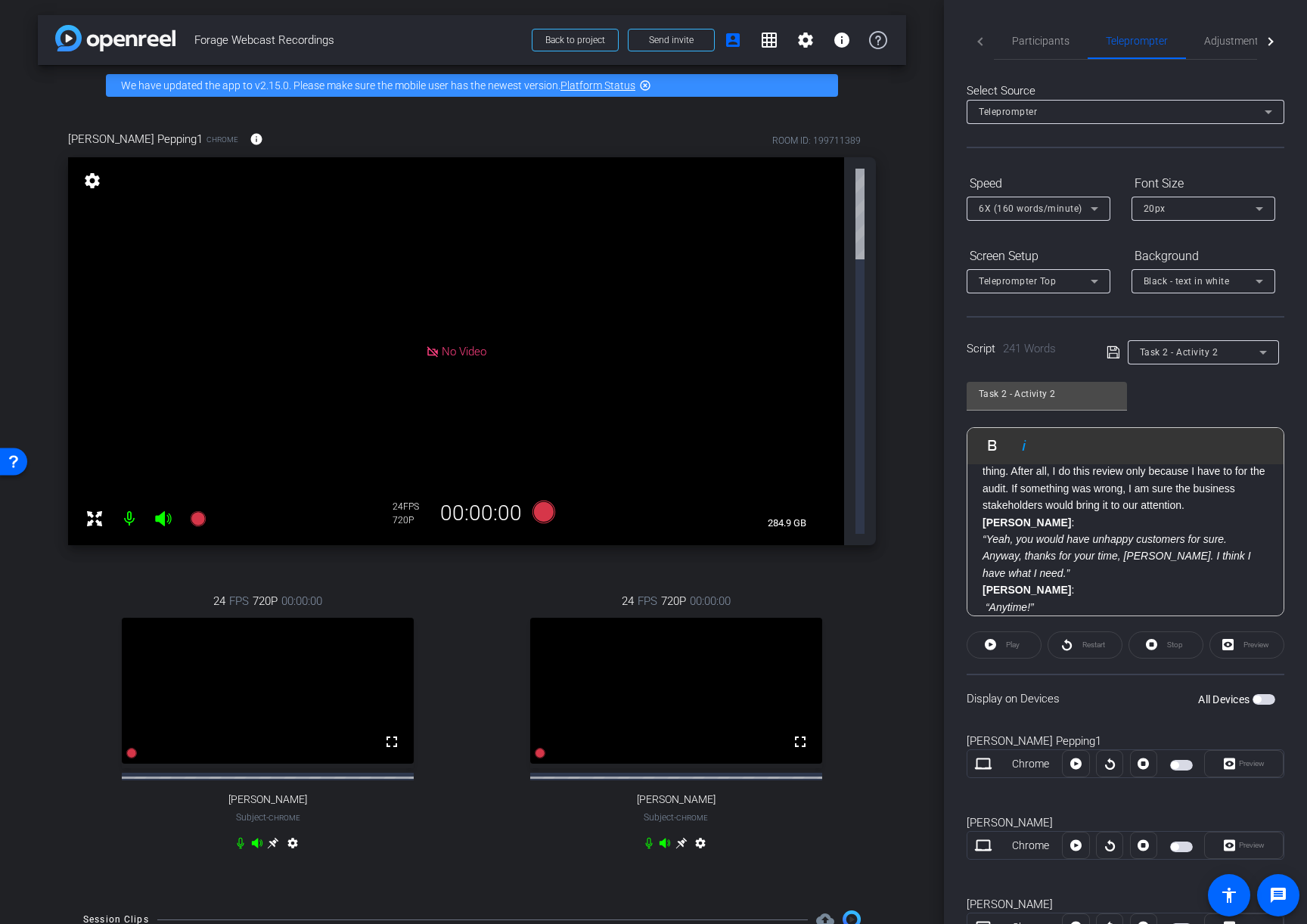
scroll to position [489, 0]
click at [1113, 354] on icon at bounding box center [1114, 352] width 14 height 18
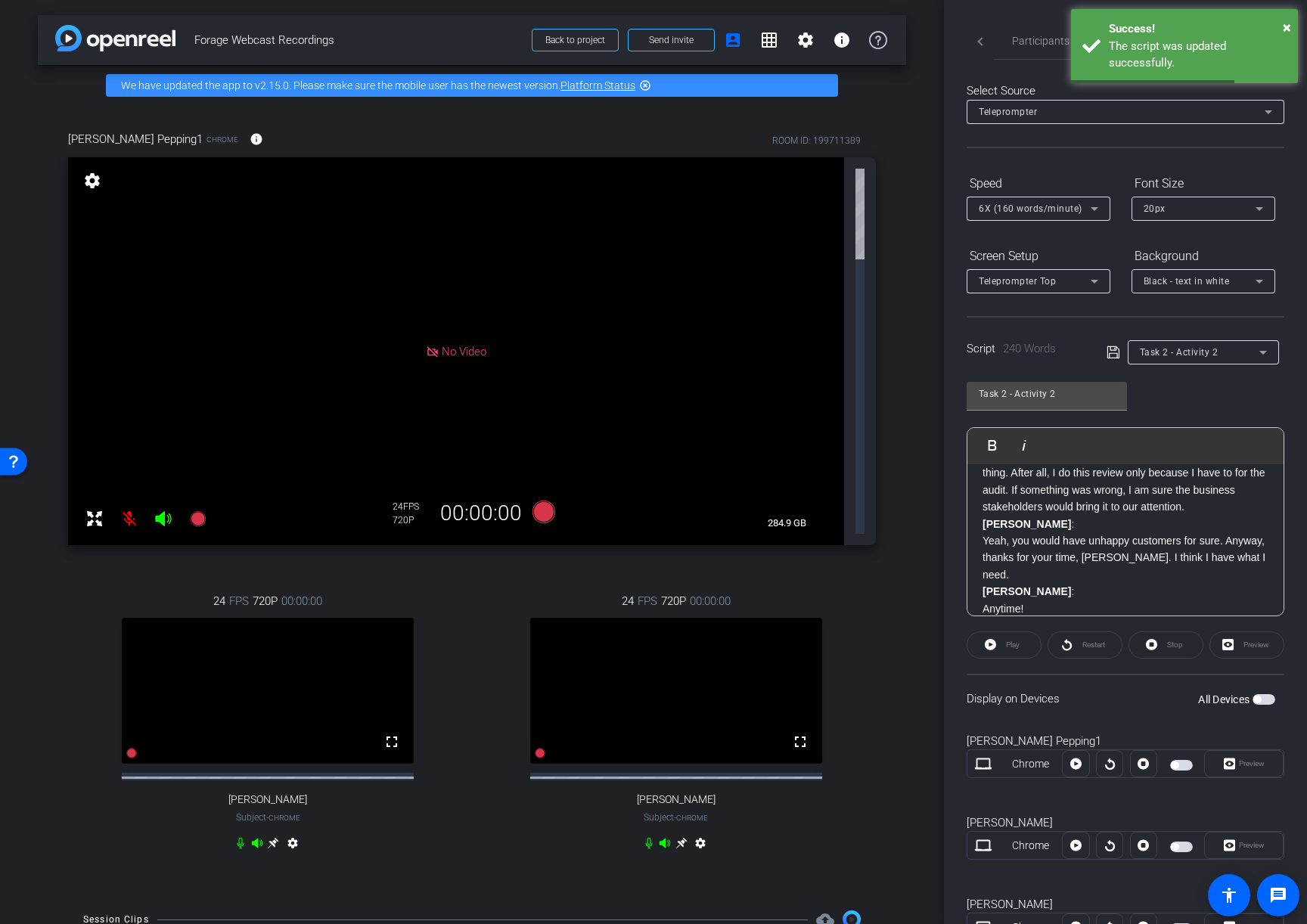
click at [1037, 547] on p "Yeah, you would have unhappy customers for sure. Anyway, thanks for your time, …" at bounding box center [1125, 557] width 286 height 50
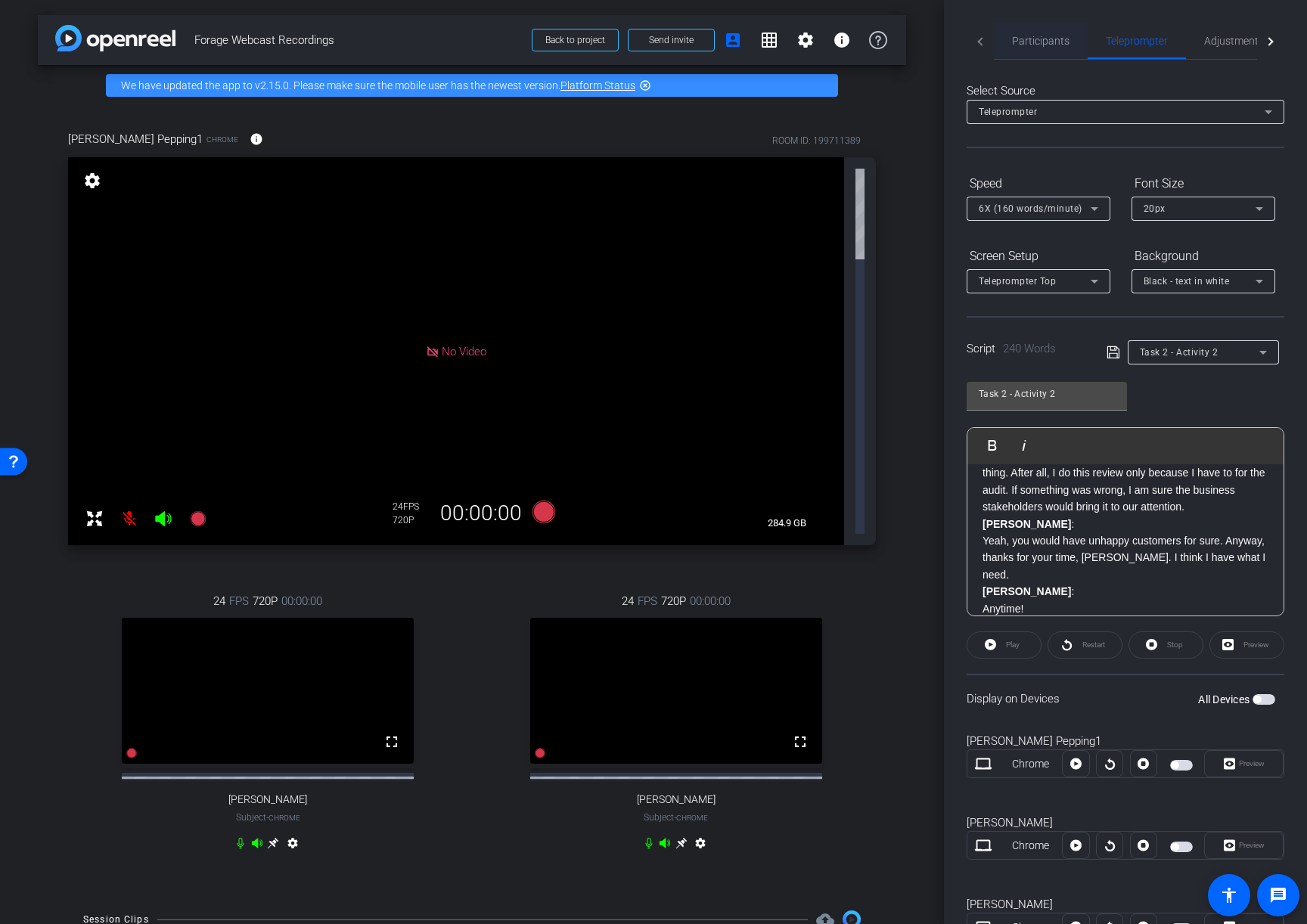
click at [1040, 39] on span "Participants" at bounding box center [1040, 40] width 57 height 11
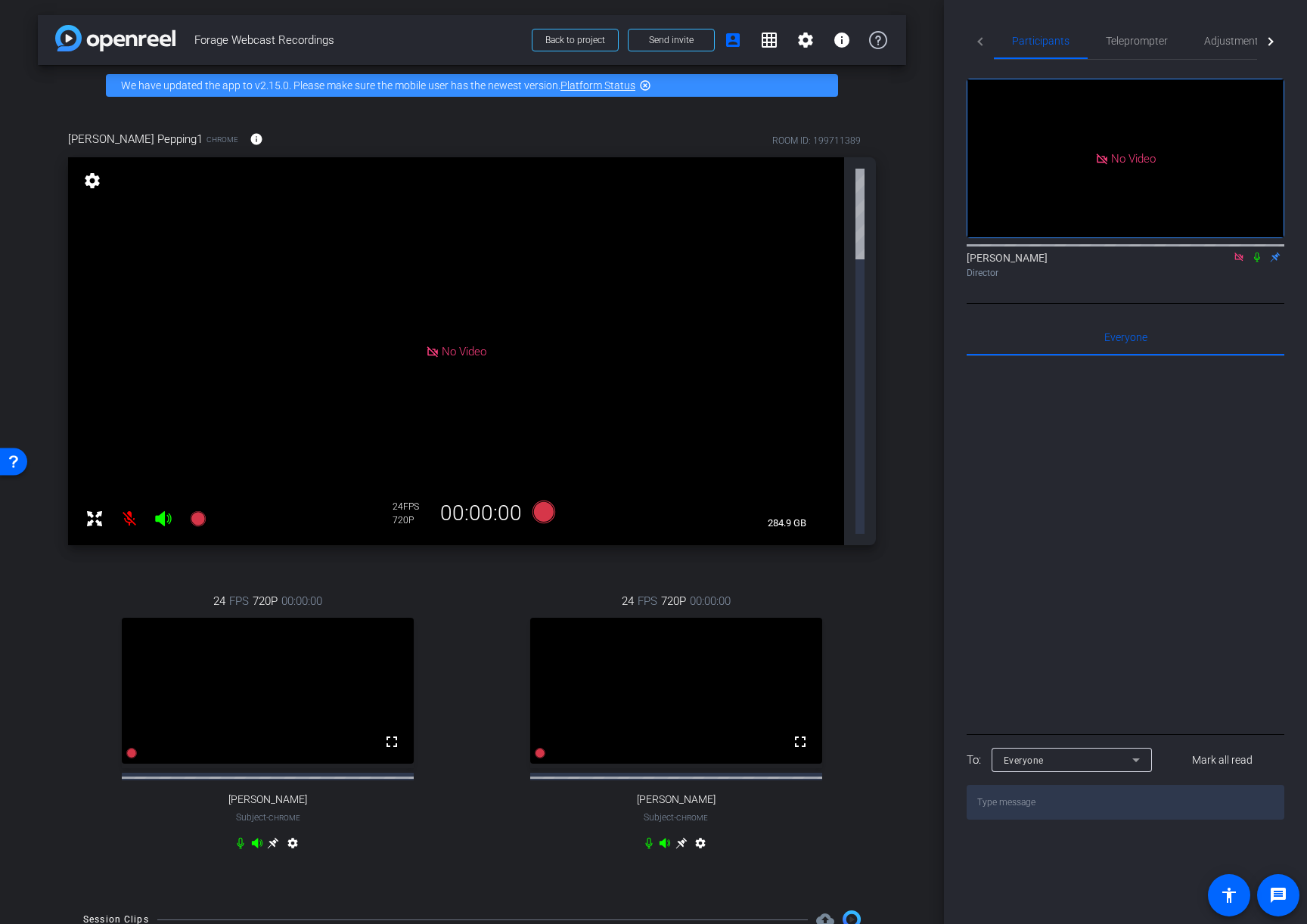
click at [272, 837] on icon at bounding box center [272, 843] width 12 height 12
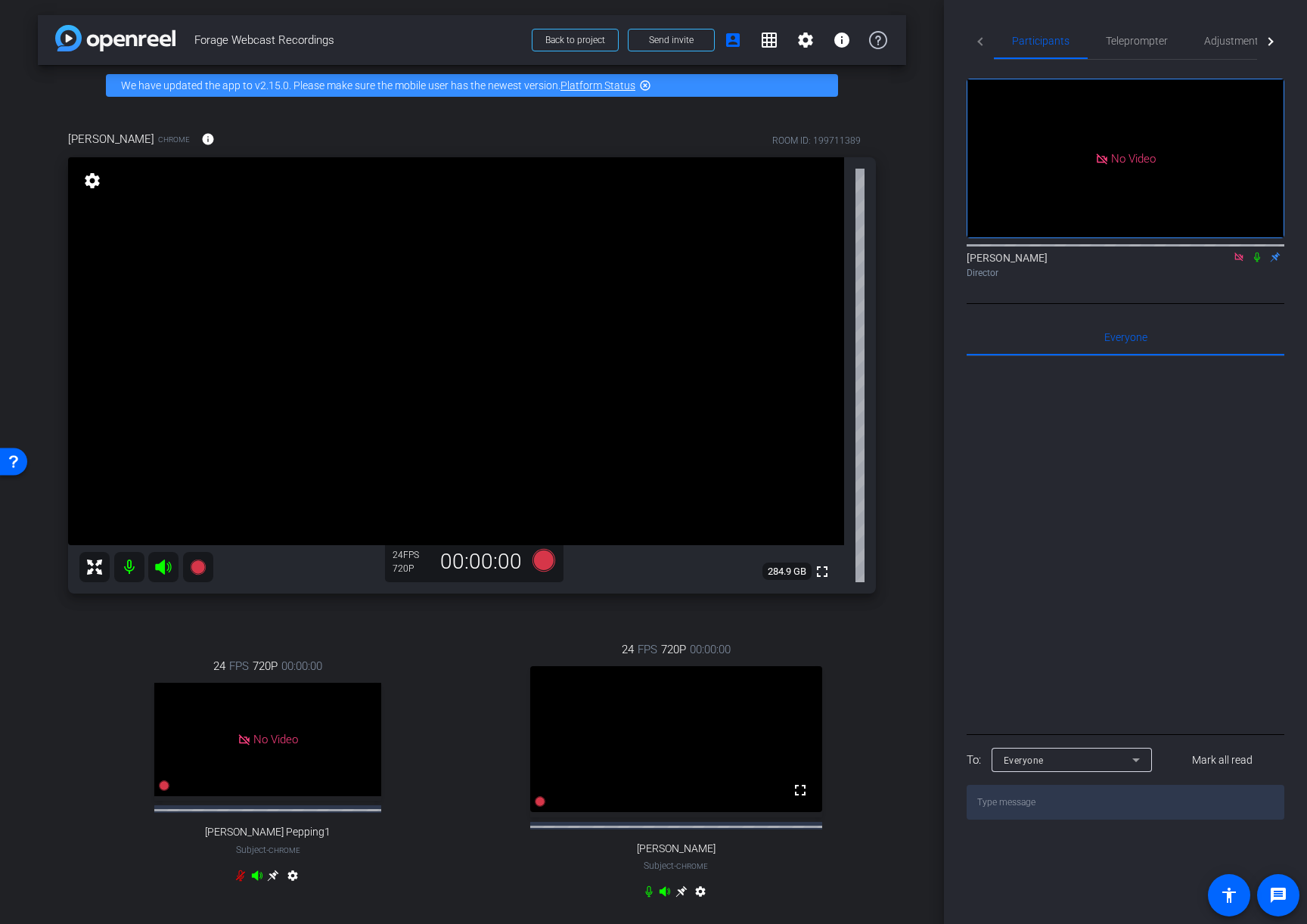
click at [91, 179] on mat-icon "settings" at bounding box center [92, 181] width 21 height 18
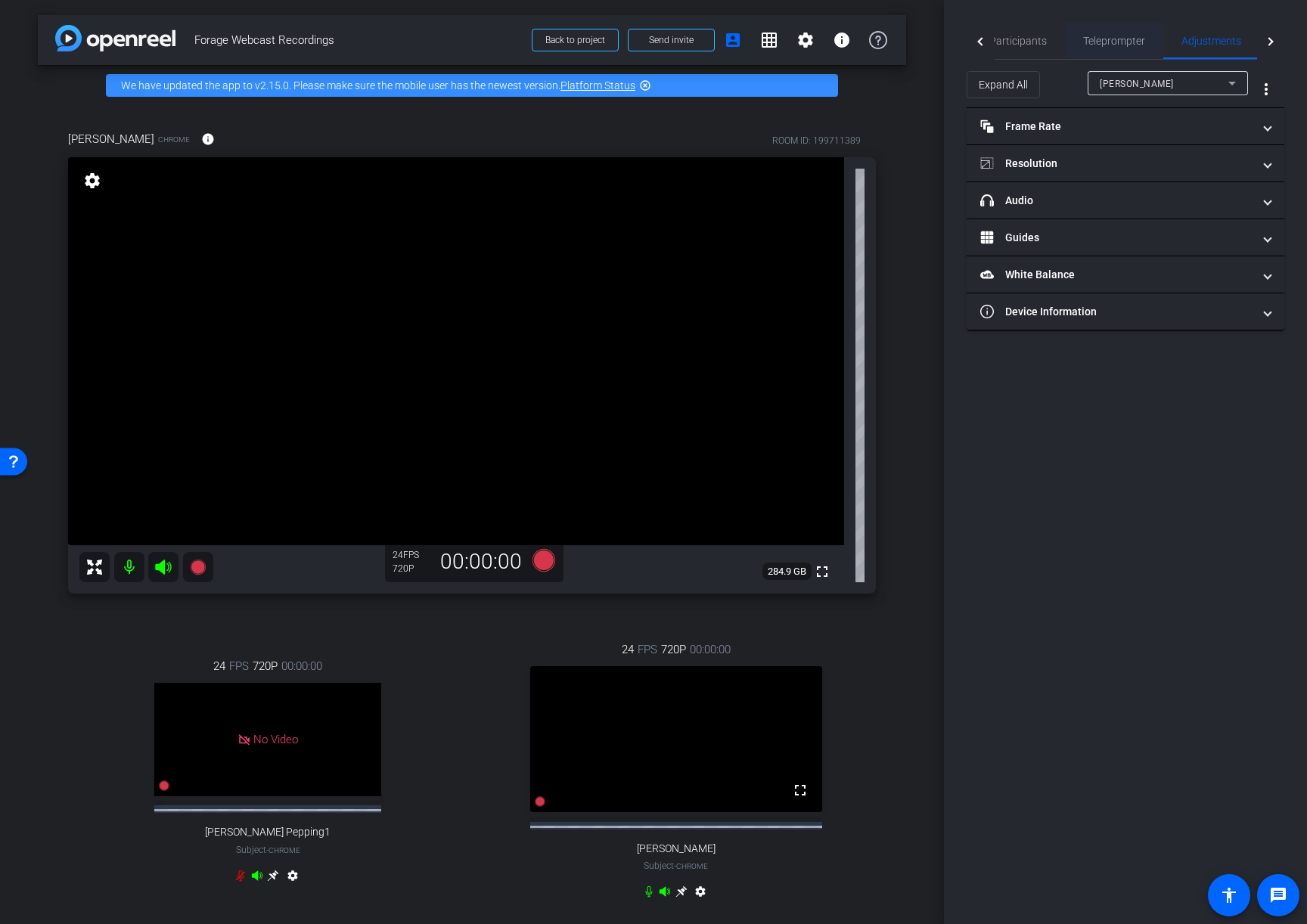
click at [1117, 47] on span "Teleprompter" at bounding box center [1114, 40] width 62 height 37
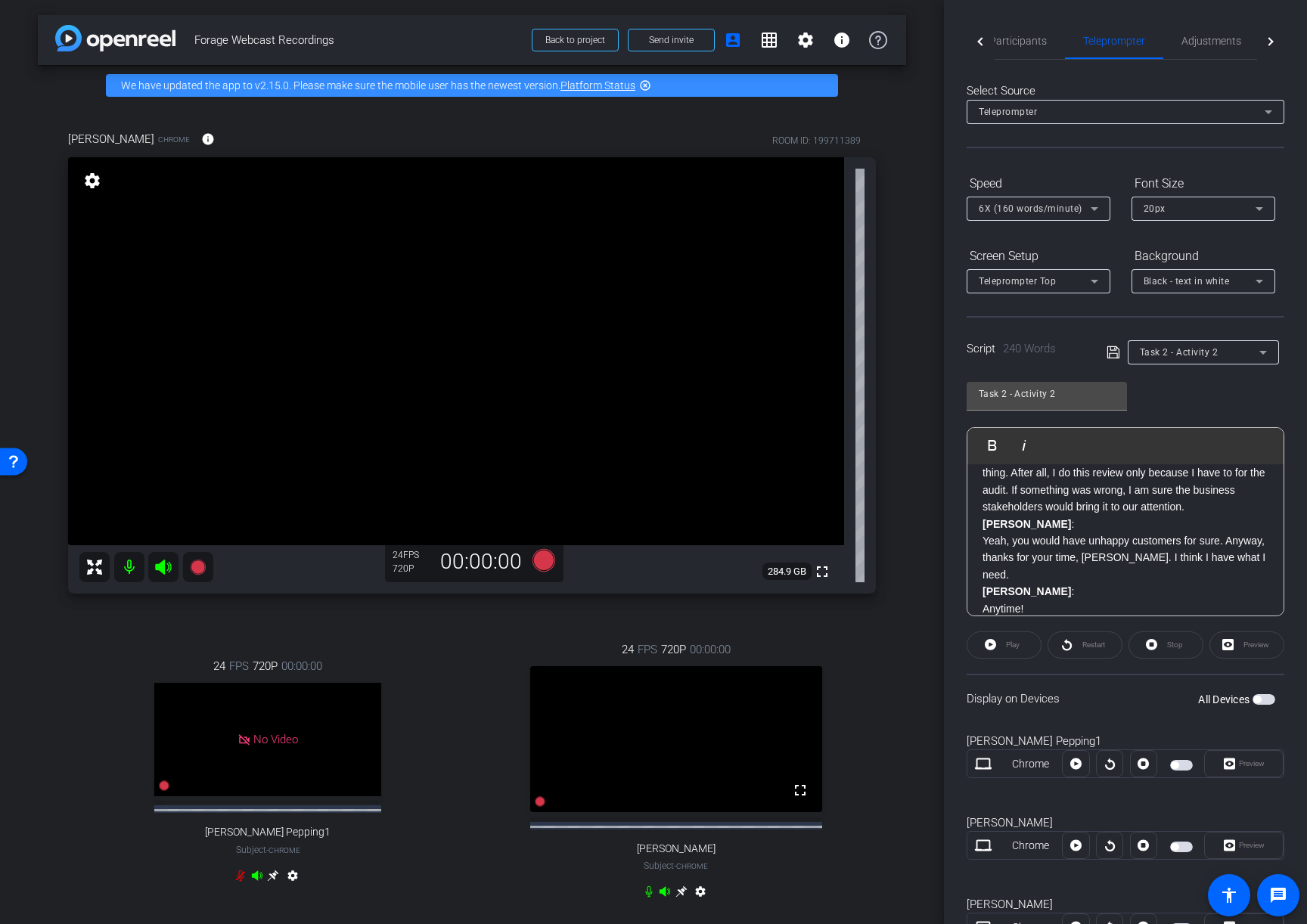
click at [92, 178] on mat-icon "settings" at bounding box center [92, 181] width 21 height 18
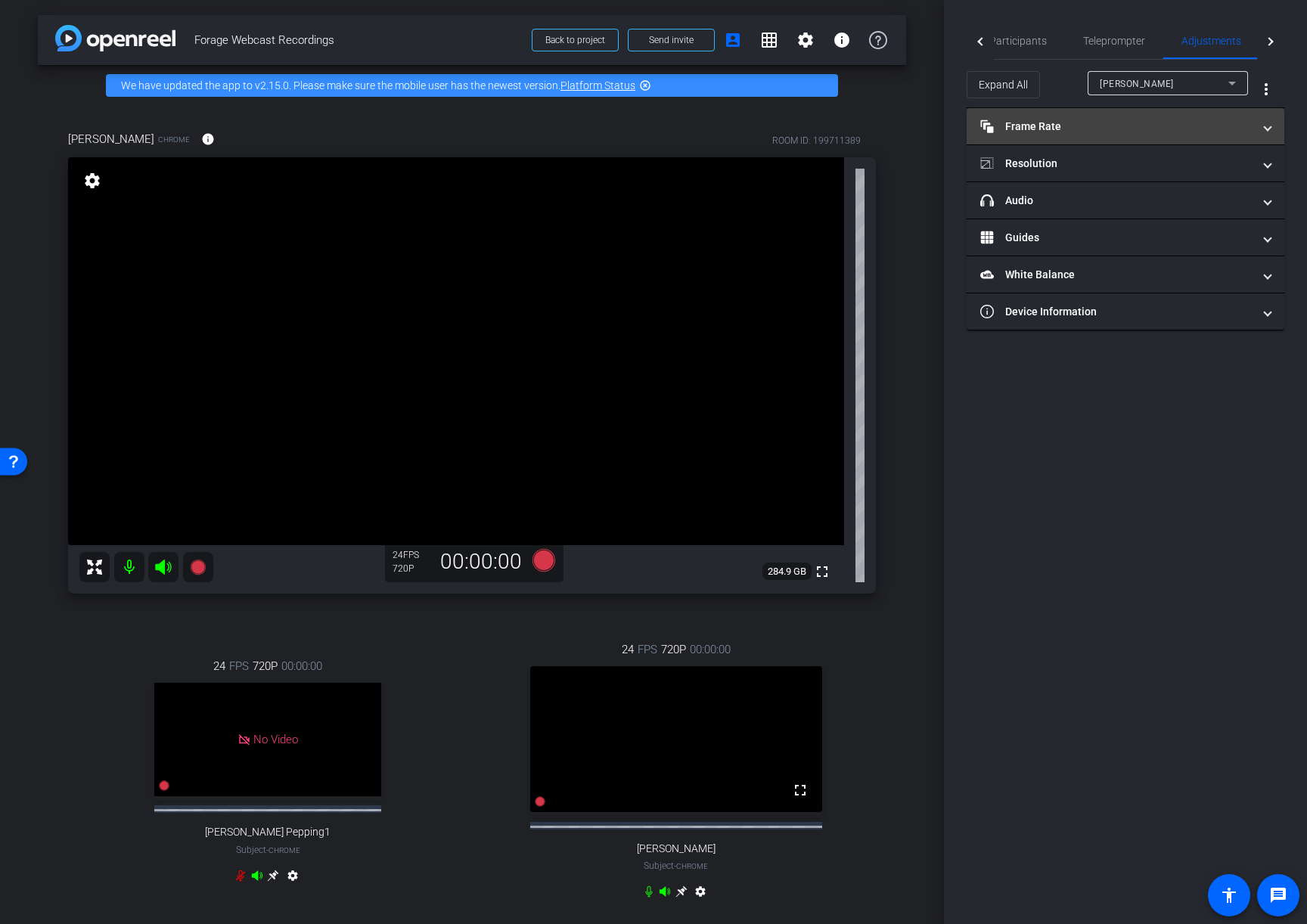
click at [1123, 137] on mat-expansion-panel-header "Frame Rate Frame Rate" at bounding box center [1125, 126] width 318 height 37
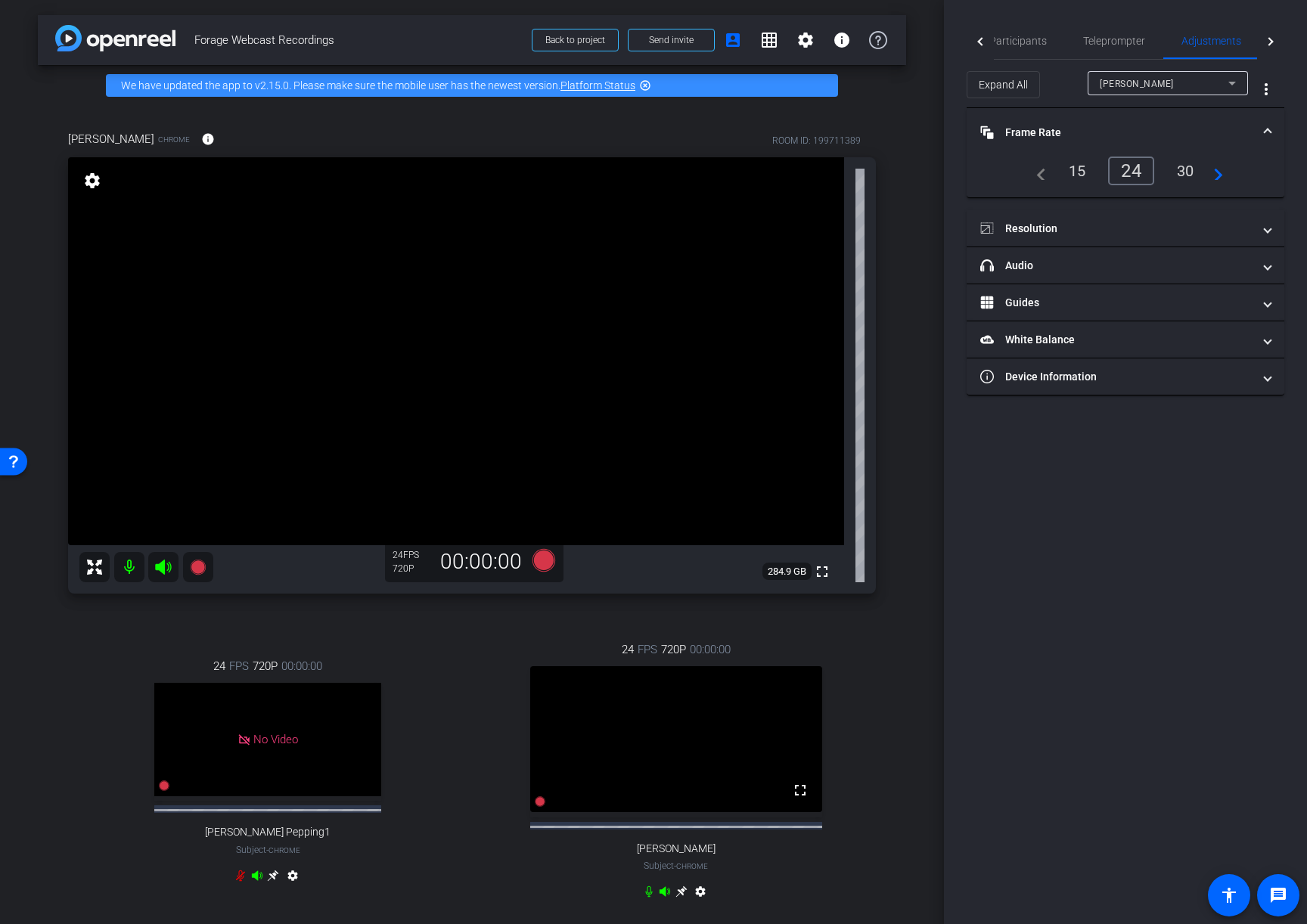
click at [1189, 179] on div "30" at bounding box center [1186, 171] width 40 height 26
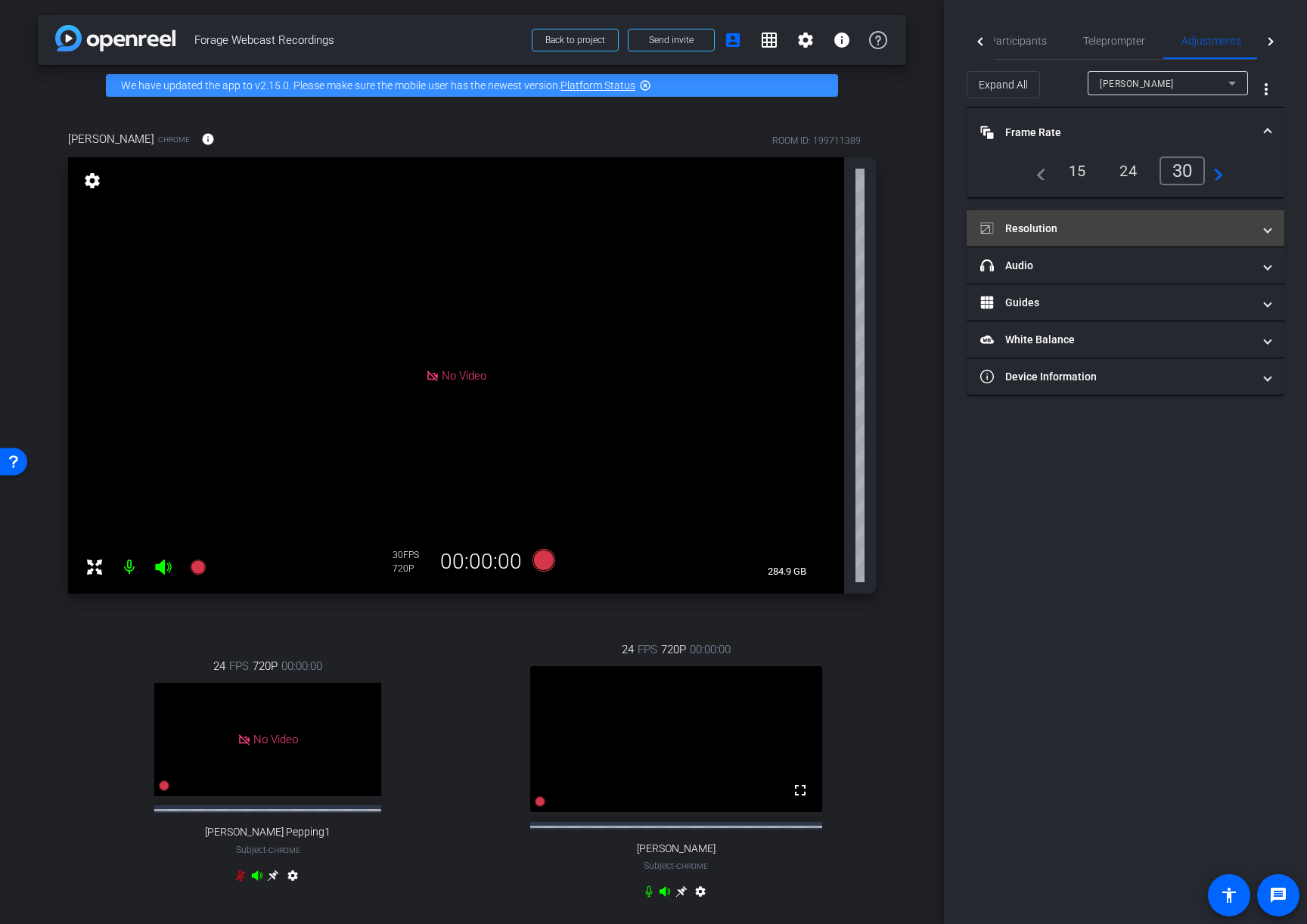
click at [1096, 231] on mat-panel-title "Resolution" at bounding box center [1116, 229] width 272 height 16
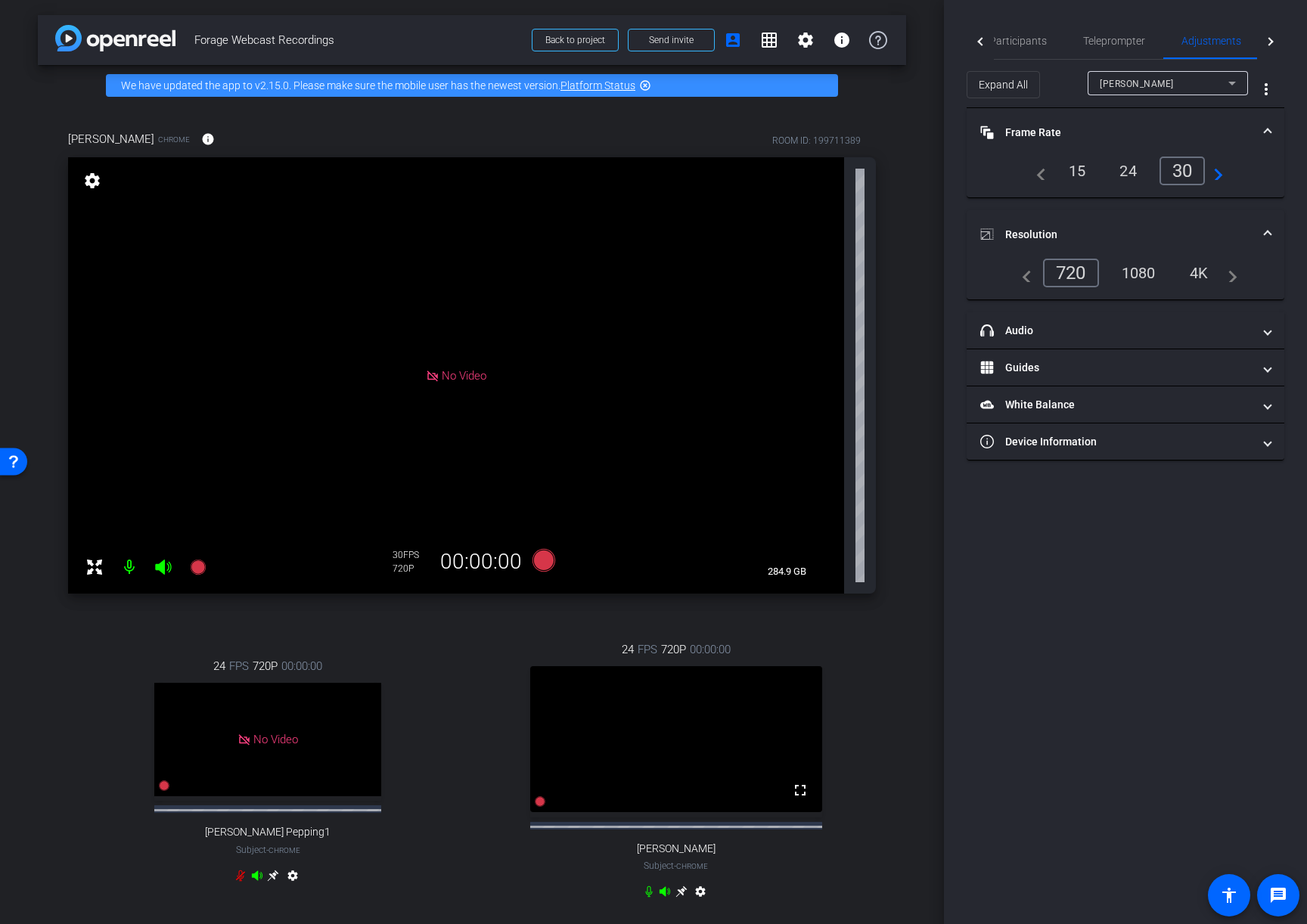
click at [1133, 273] on div "1080" at bounding box center [1138, 273] width 56 height 26
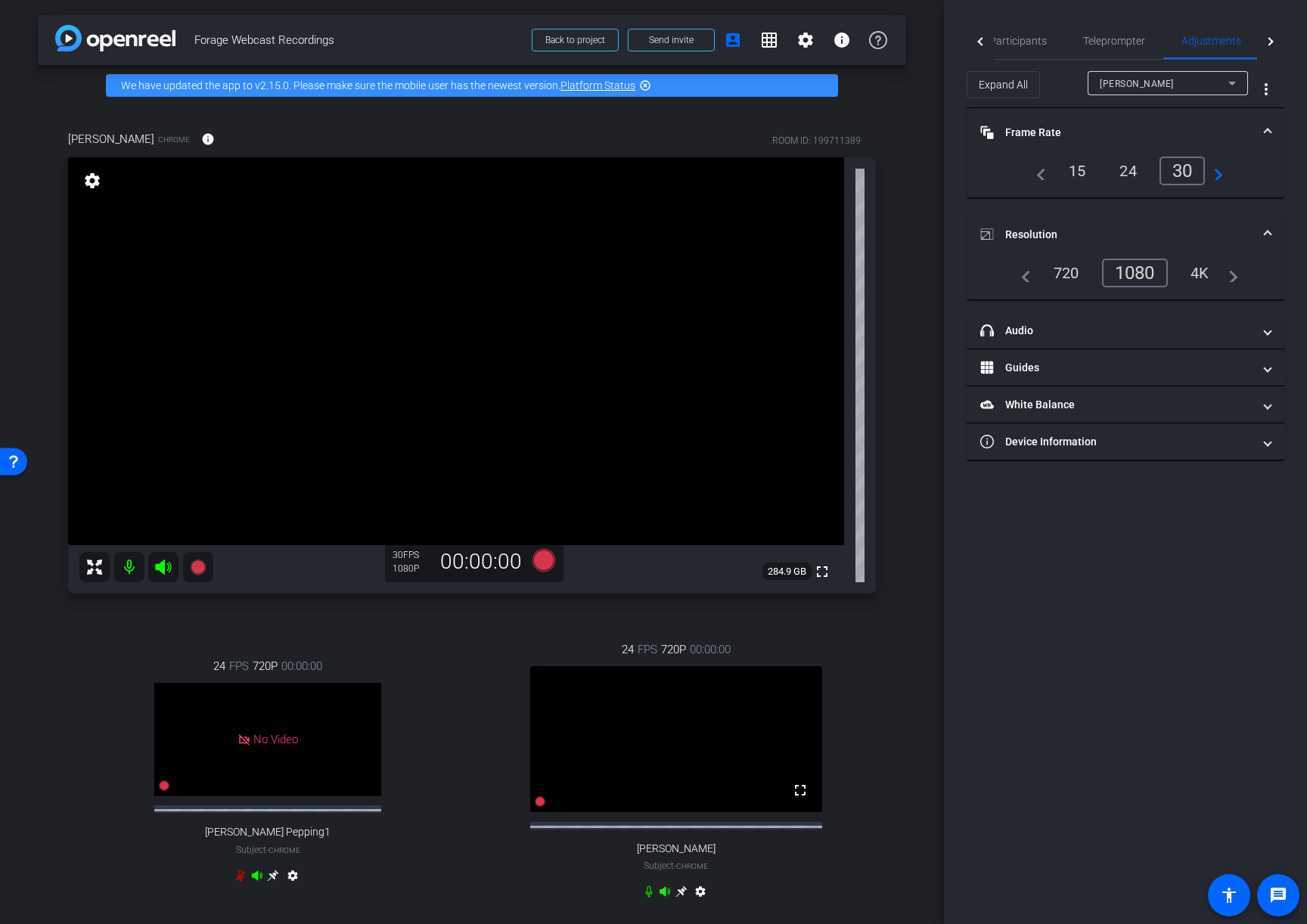
click at [894, 313] on div "Jenna Goldberg Chrome info ROOM ID: 199711389 fullscreen settings 284.9 GB 30 F…" at bounding box center [472, 524] width 869 height 838
click at [883, 706] on div "Jenna Goldberg Chrome info ROOM ID: 199711389 fullscreen settings 284.9 GB 30 F…" at bounding box center [472, 524] width 869 height 838
click at [678, 898] on icon at bounding box center [681, 891] width 12 height 12
click at [1016, 36] on span "Participants" at bounding box center [1018, 40] width 57 height 11
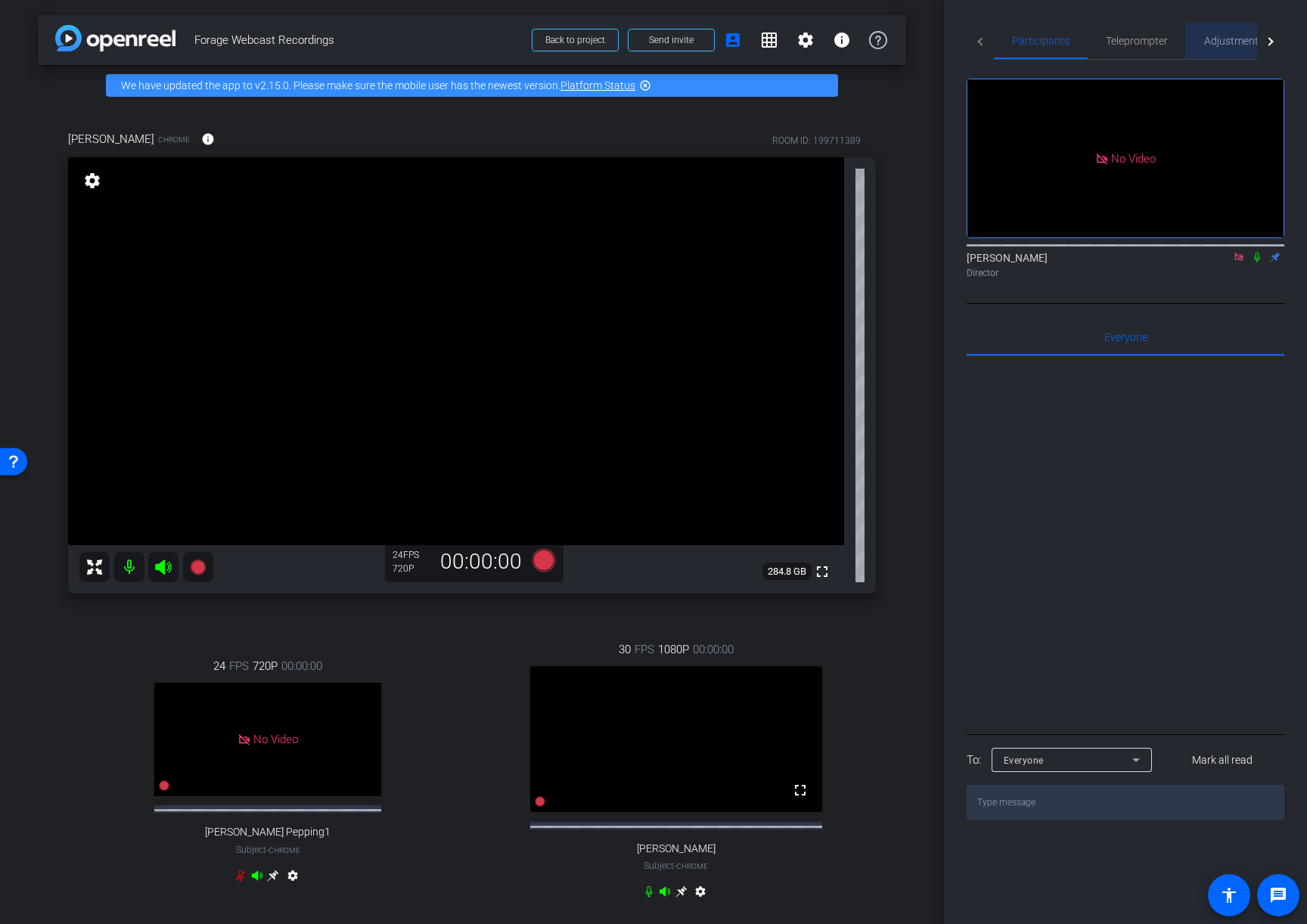
click at [1234, 43] on span "Adjustments" at bounding box center [1234, 40] width 60 height 11
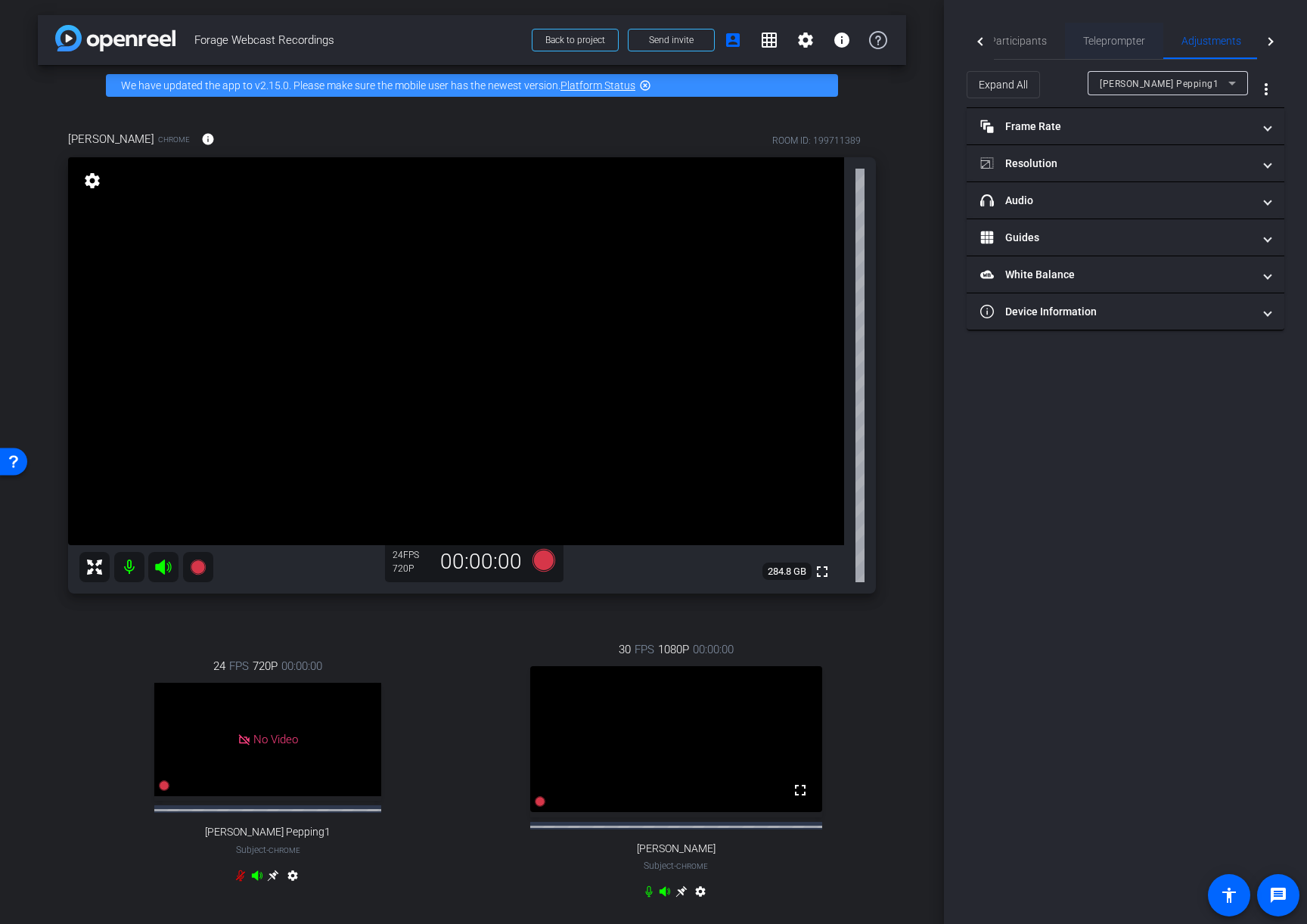
click at [1099, 38] on span "Teleprompter" at bounding box center [1114, 40] width 62 height 11
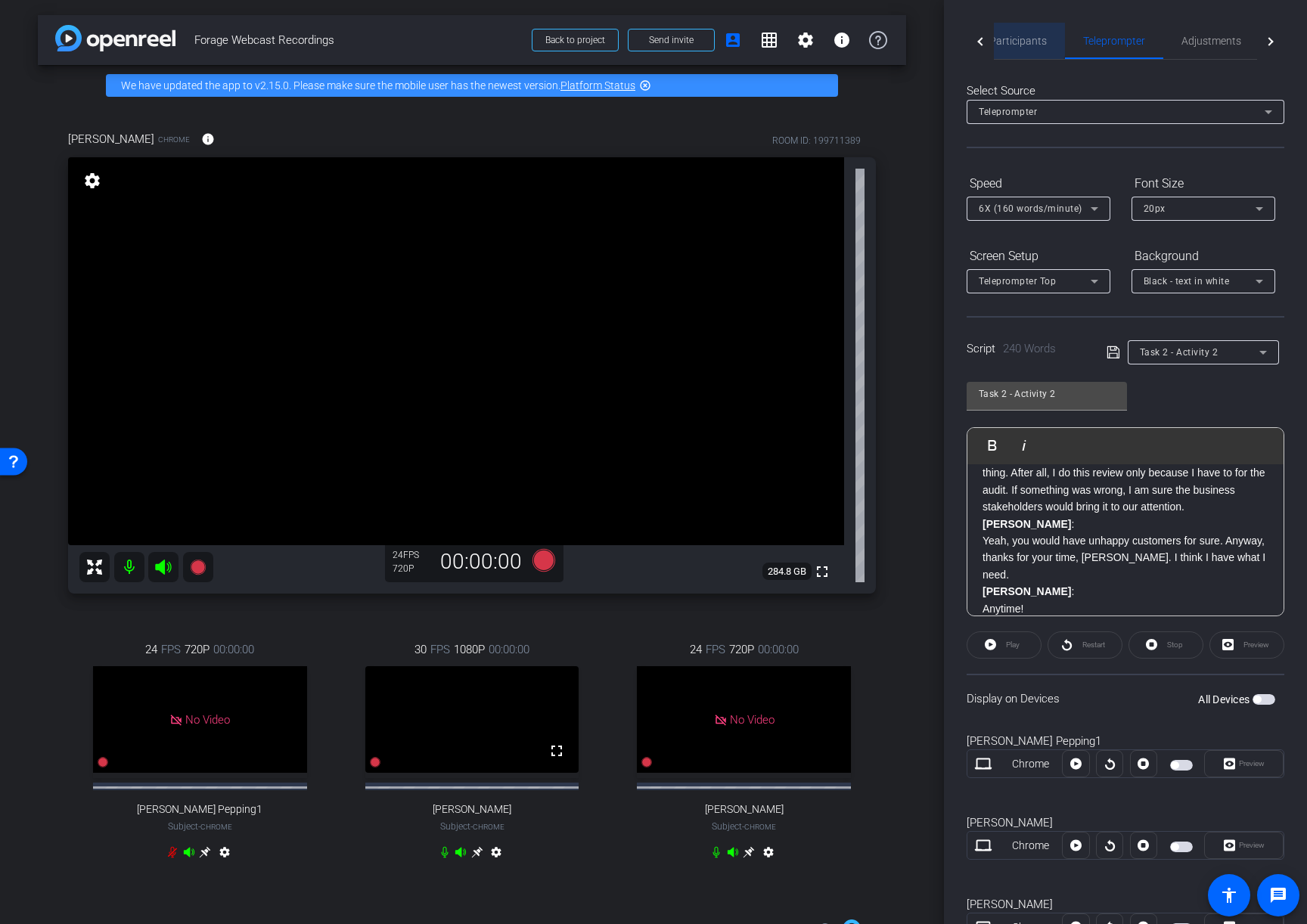
click at [1017, 38] on span "Participants" at bounding box center [1018, 40] width 57 height 11
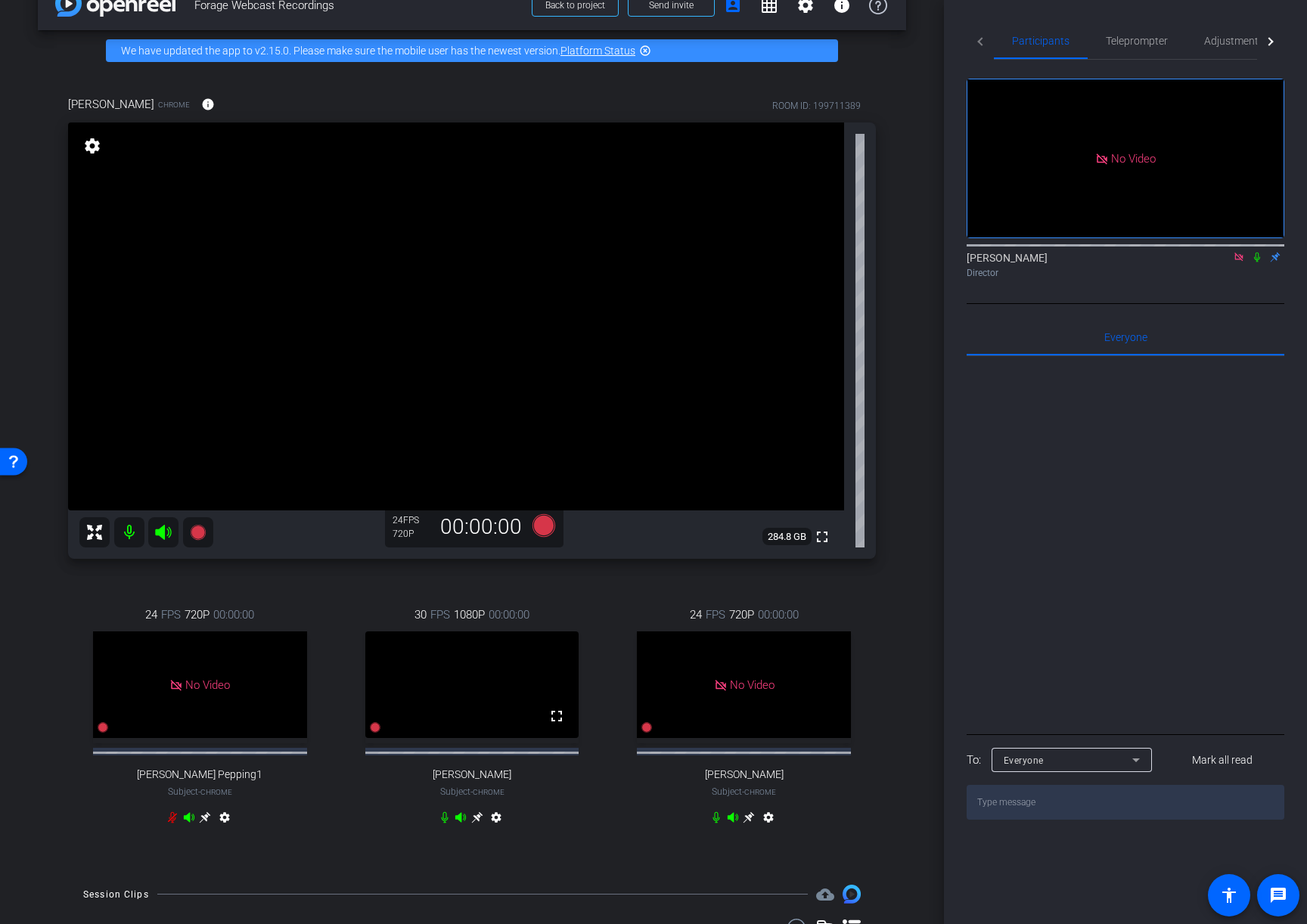
scroll to position [0, 0]
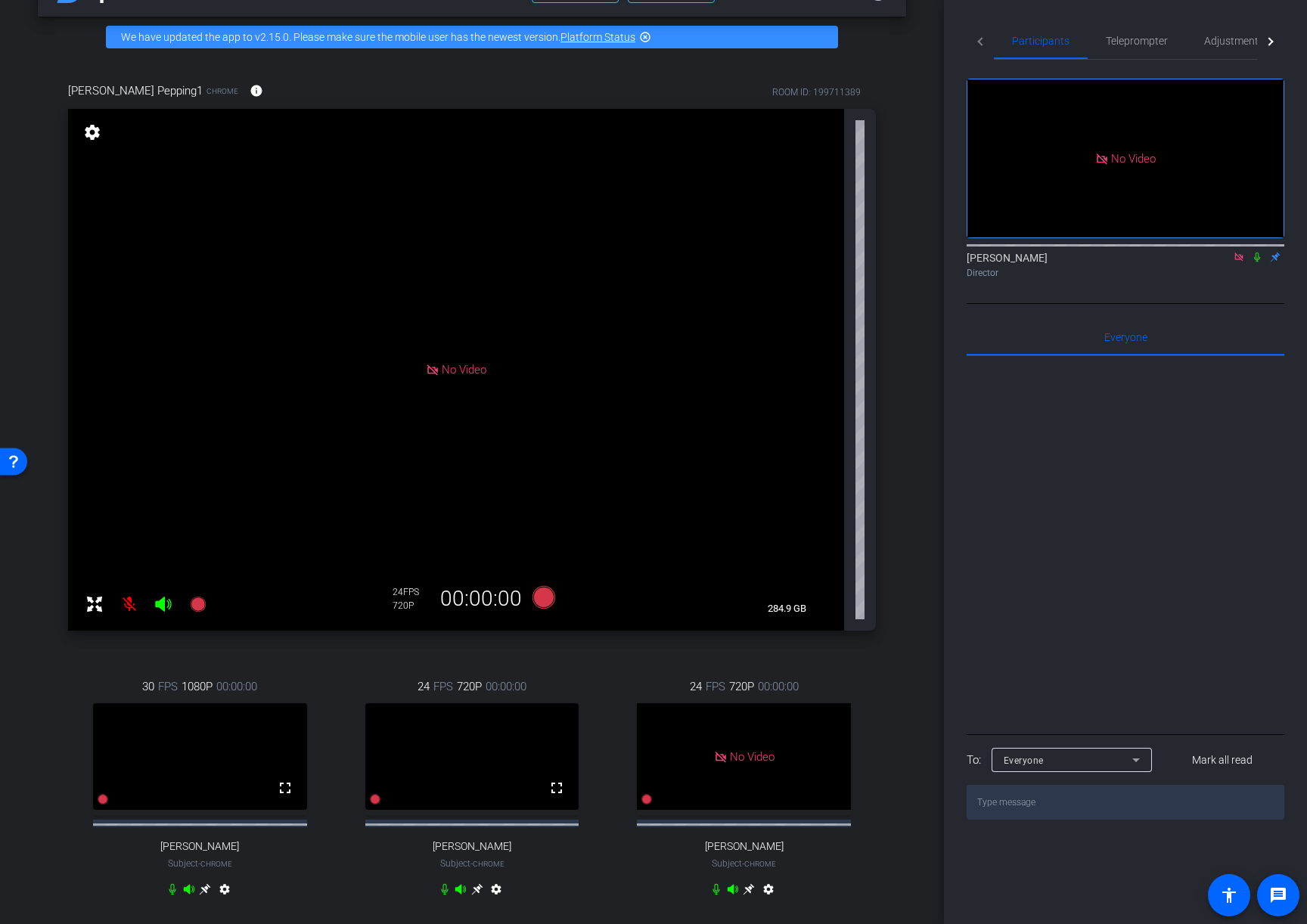
scroll to position [39, 0]
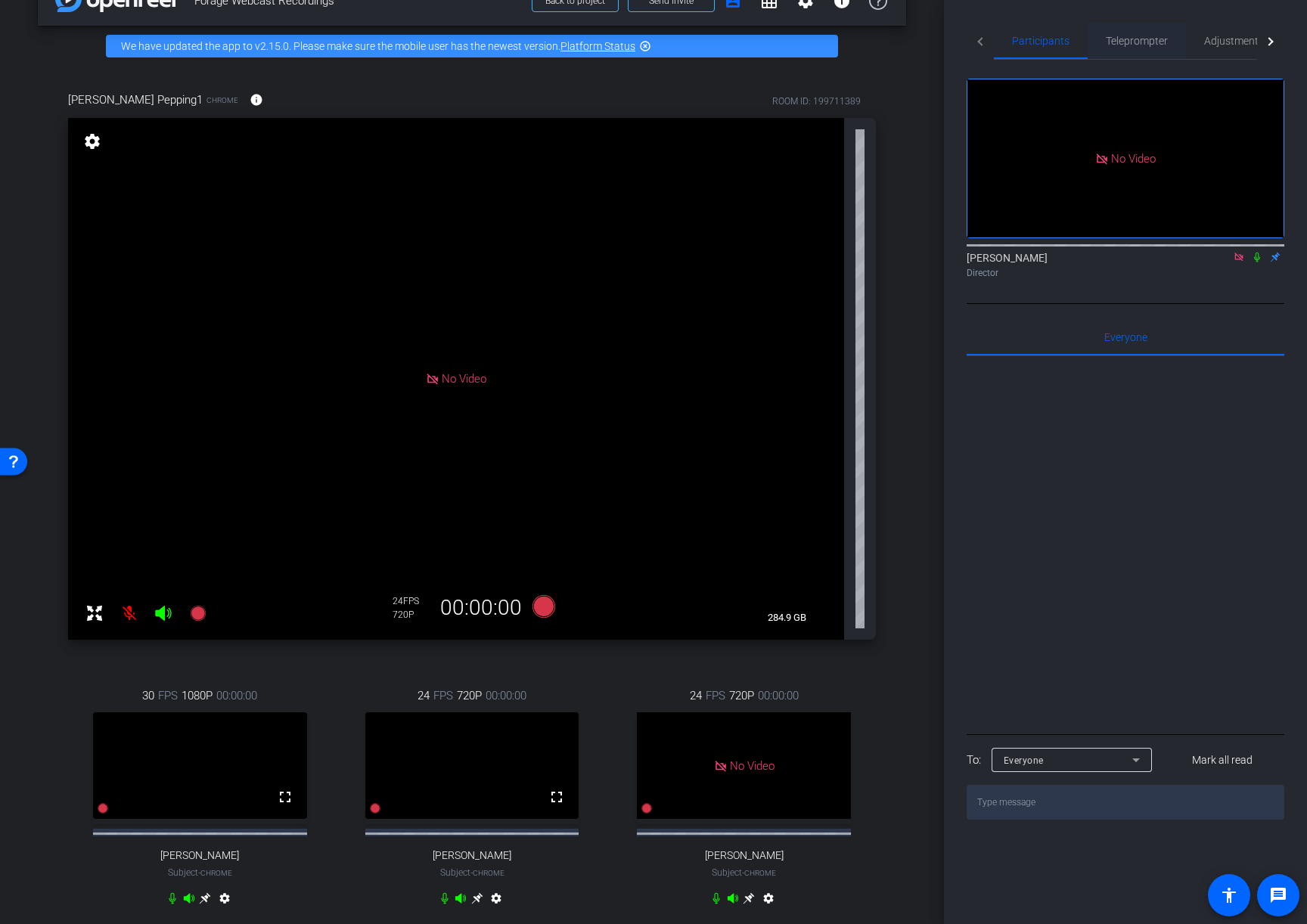
click at [1146, 42] on span "Teleprompter" at bounding box center [1136, 40] width 62 height 11
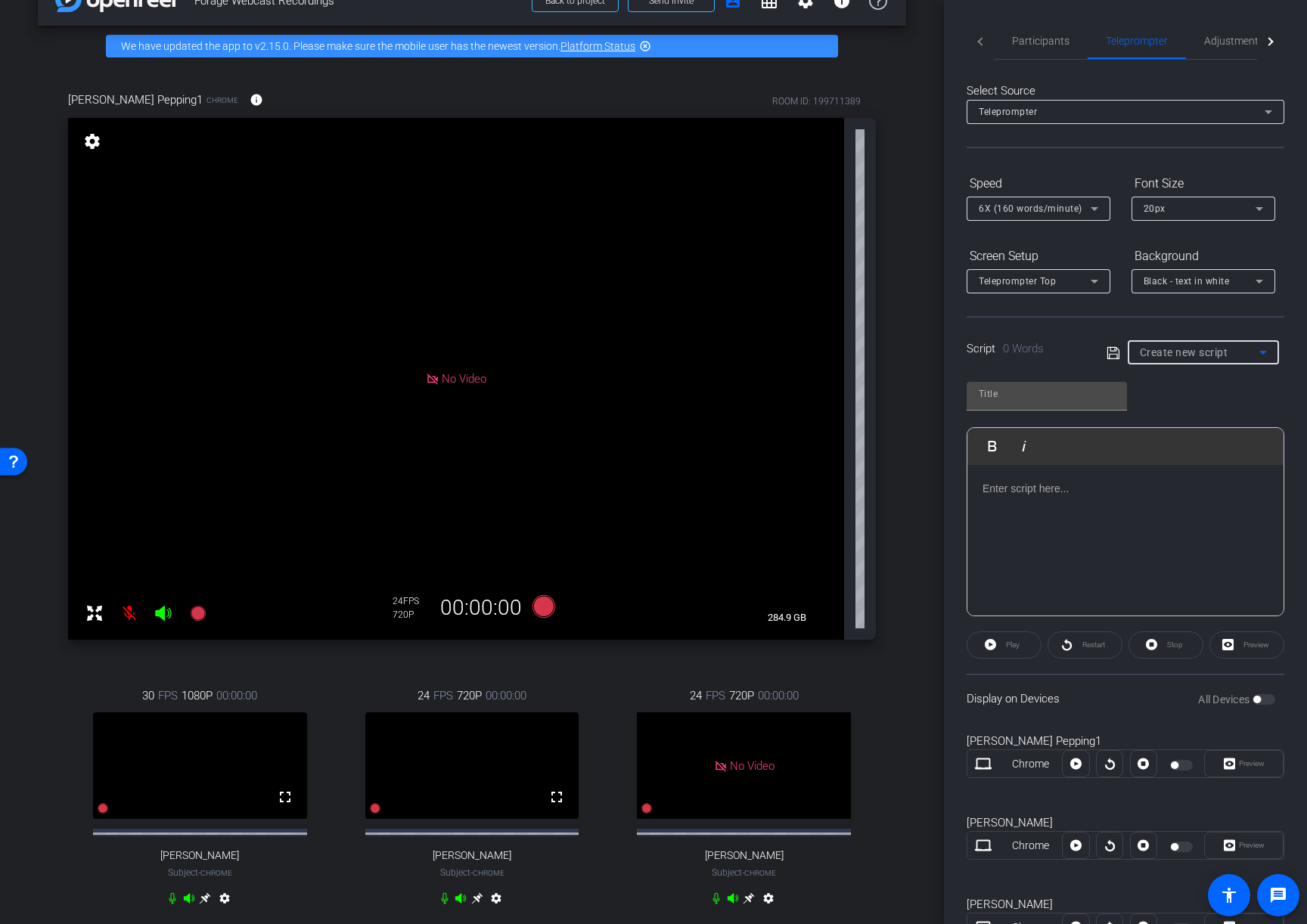
click at [1228, 354] on div "Create new script" at bounding box center [1199, 352] width 119 height 18
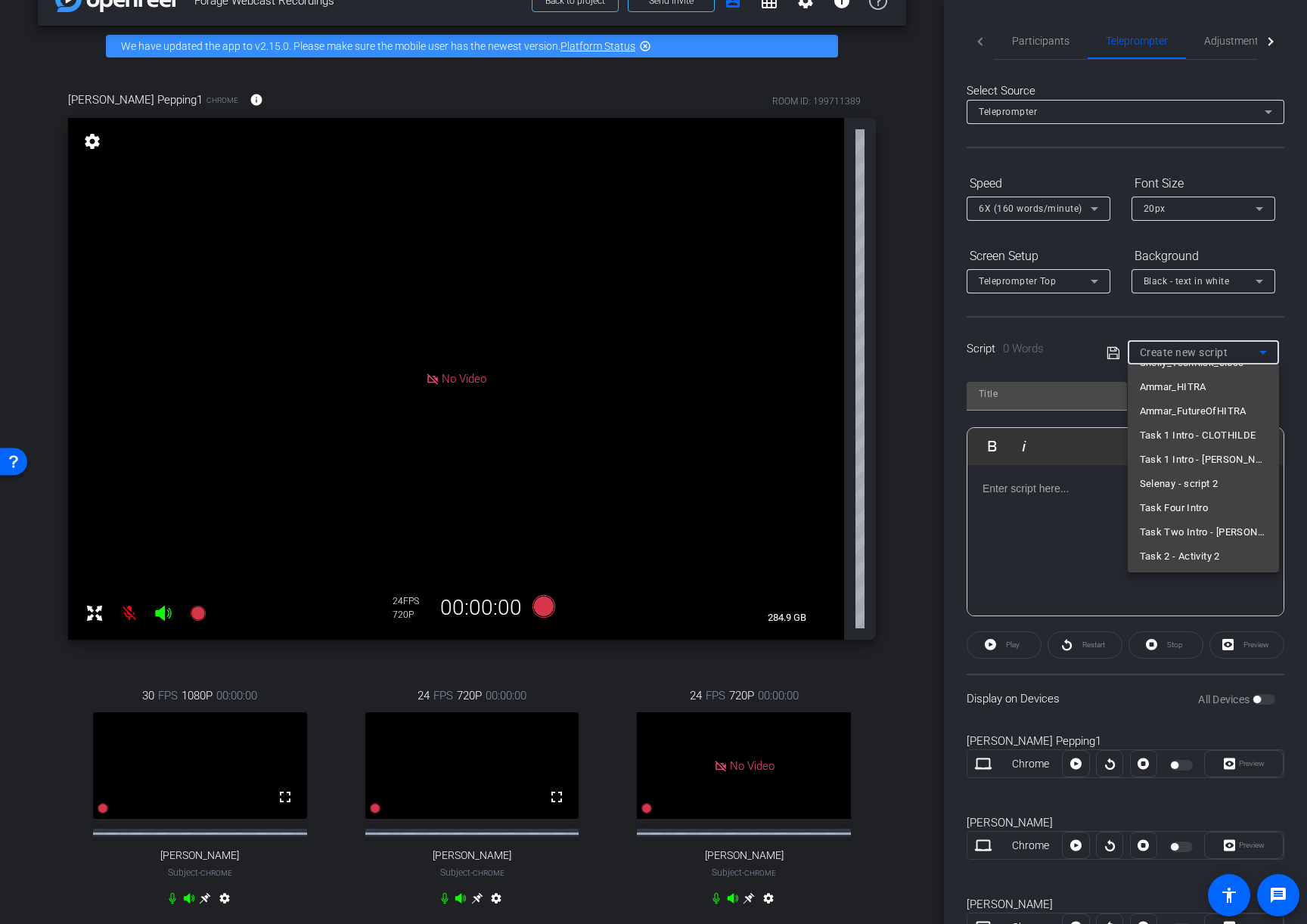
scroll to position [288, 0]
click at [1174, 561] on span "Task 2 - Activity 2" at bounding box center [1180, 554] width 80 height 18
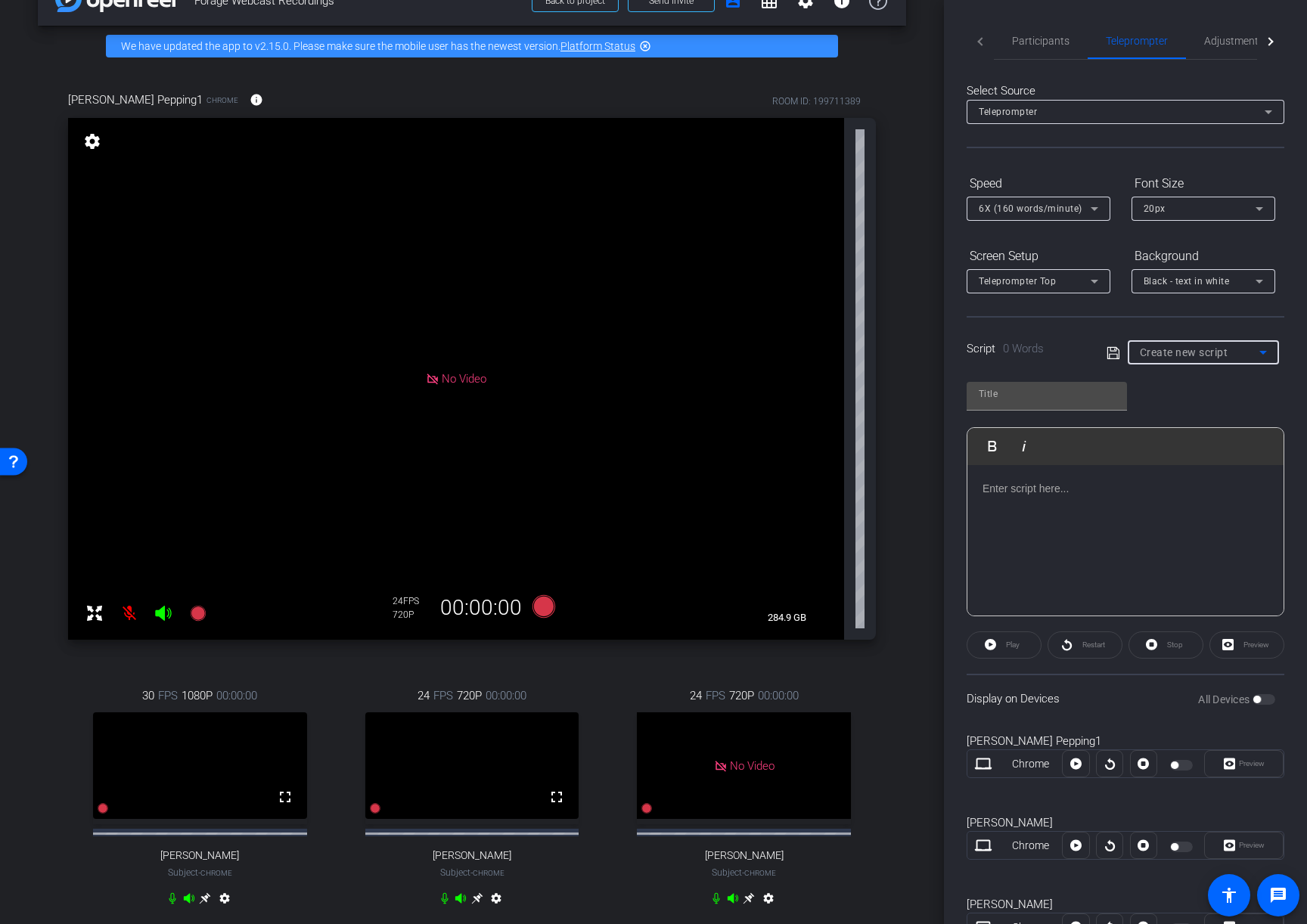
type input "Task 2 - Activity 2"
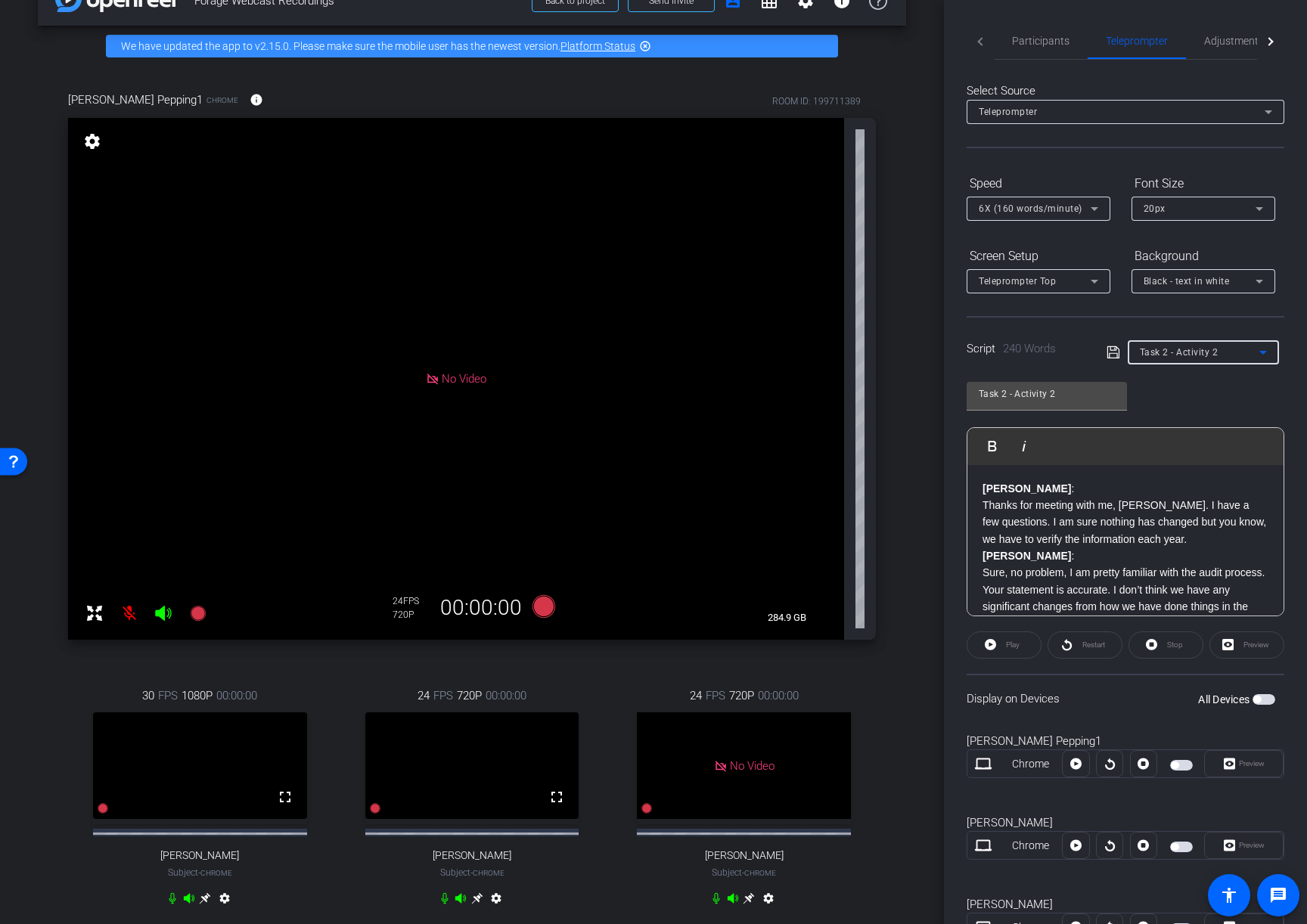
click at [1257, 697] on span "button" at bounding box center [1258, 700] width 8 height 8
click at [1244, 642] on div "Preview" at bounding box center [1247, 646] width 75 height 28
click at [1225, 642] on div "Preview" at bounding box center [1247, 646] width 75 height 28
click at [989, 654] on span at bounding box center [1004, 645] width 73 height 37
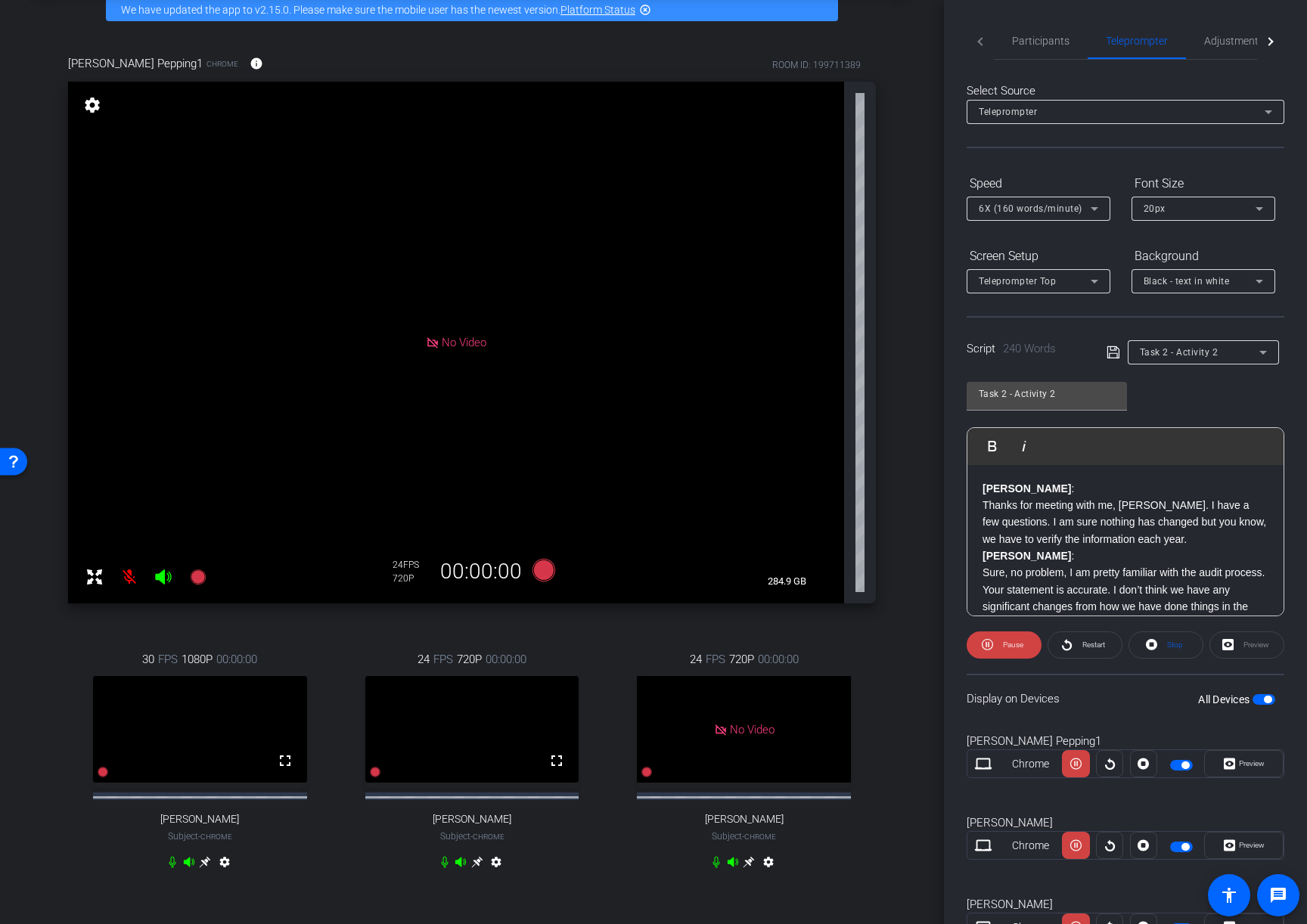
scroll to position [72, 0]
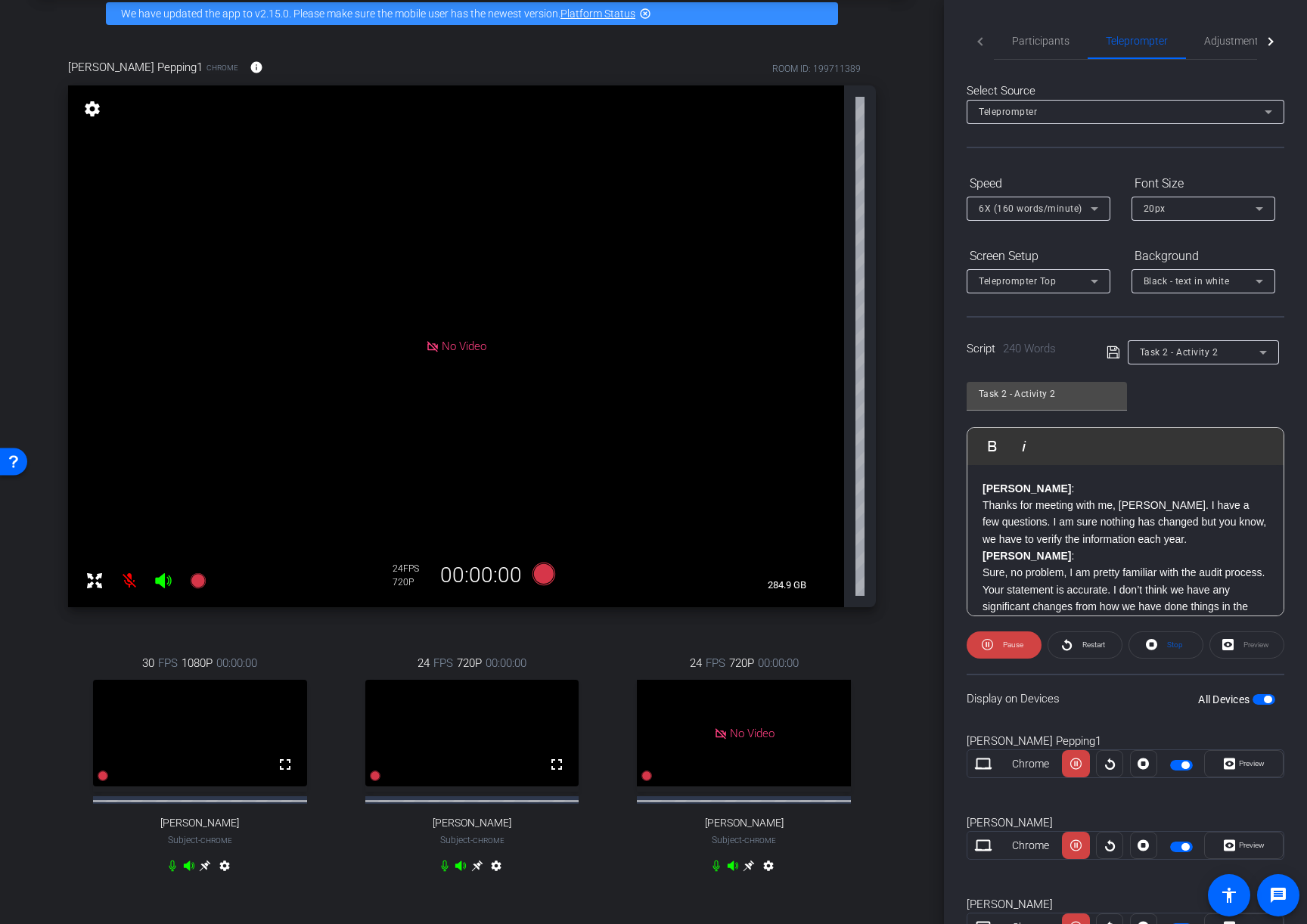
click at [204, 872] on icon at bounding box center [204, 866] width 11 height 11
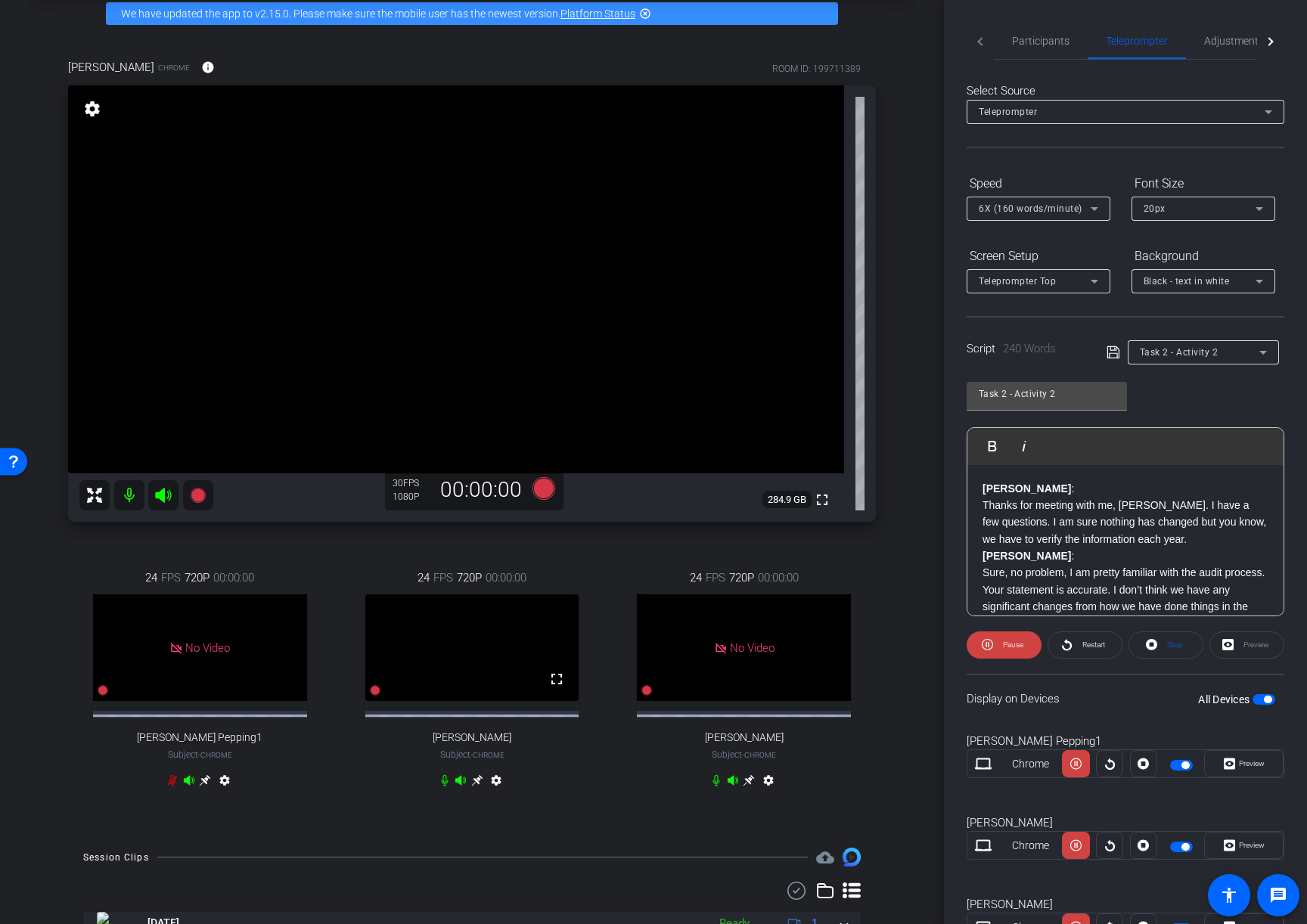
click at [1092, 206] on icon at bounding box center [1095, 208] width 18 height 18
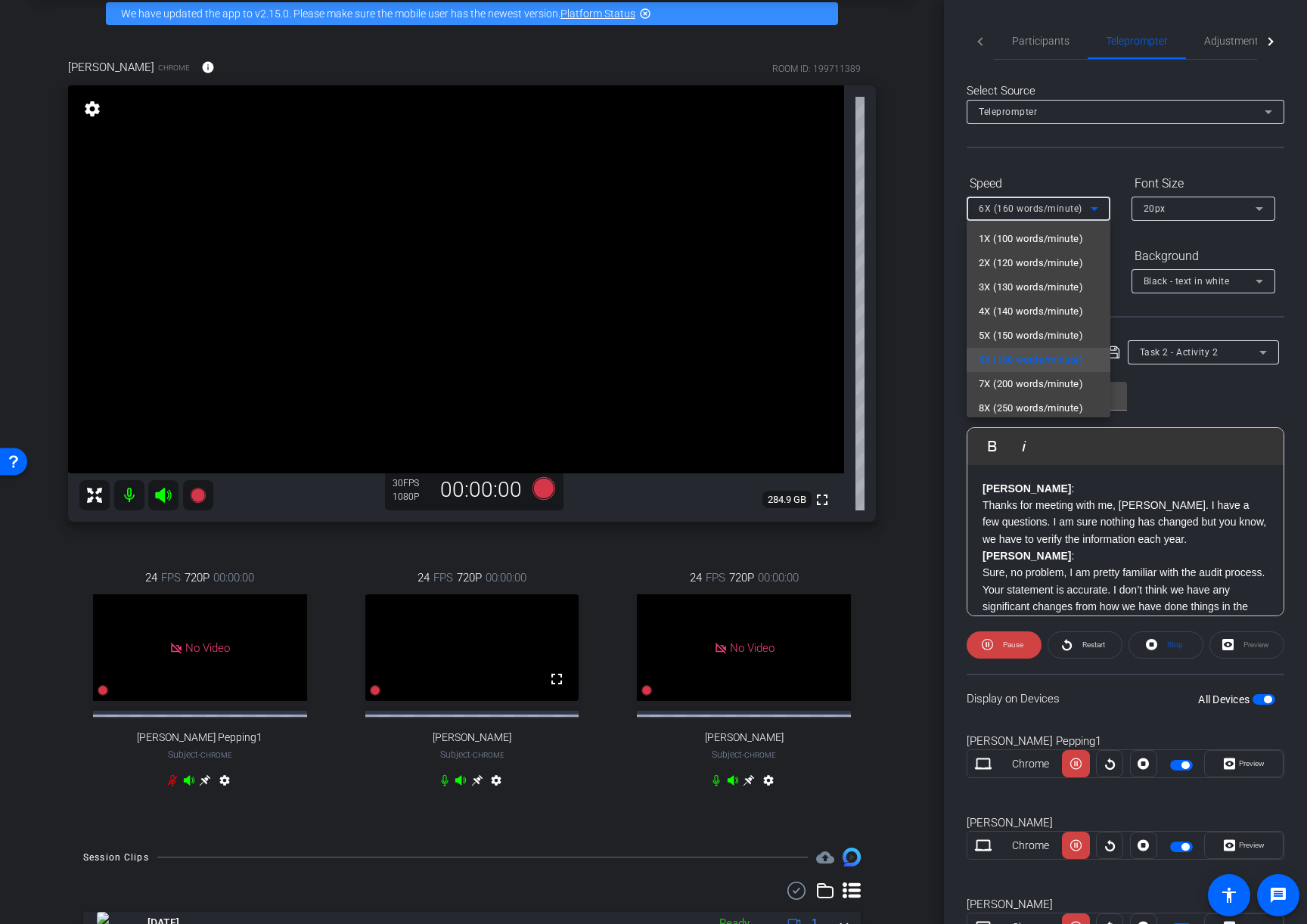
click at [1095, 172] on div at bounding box center [654, 462] width 1307 height 924
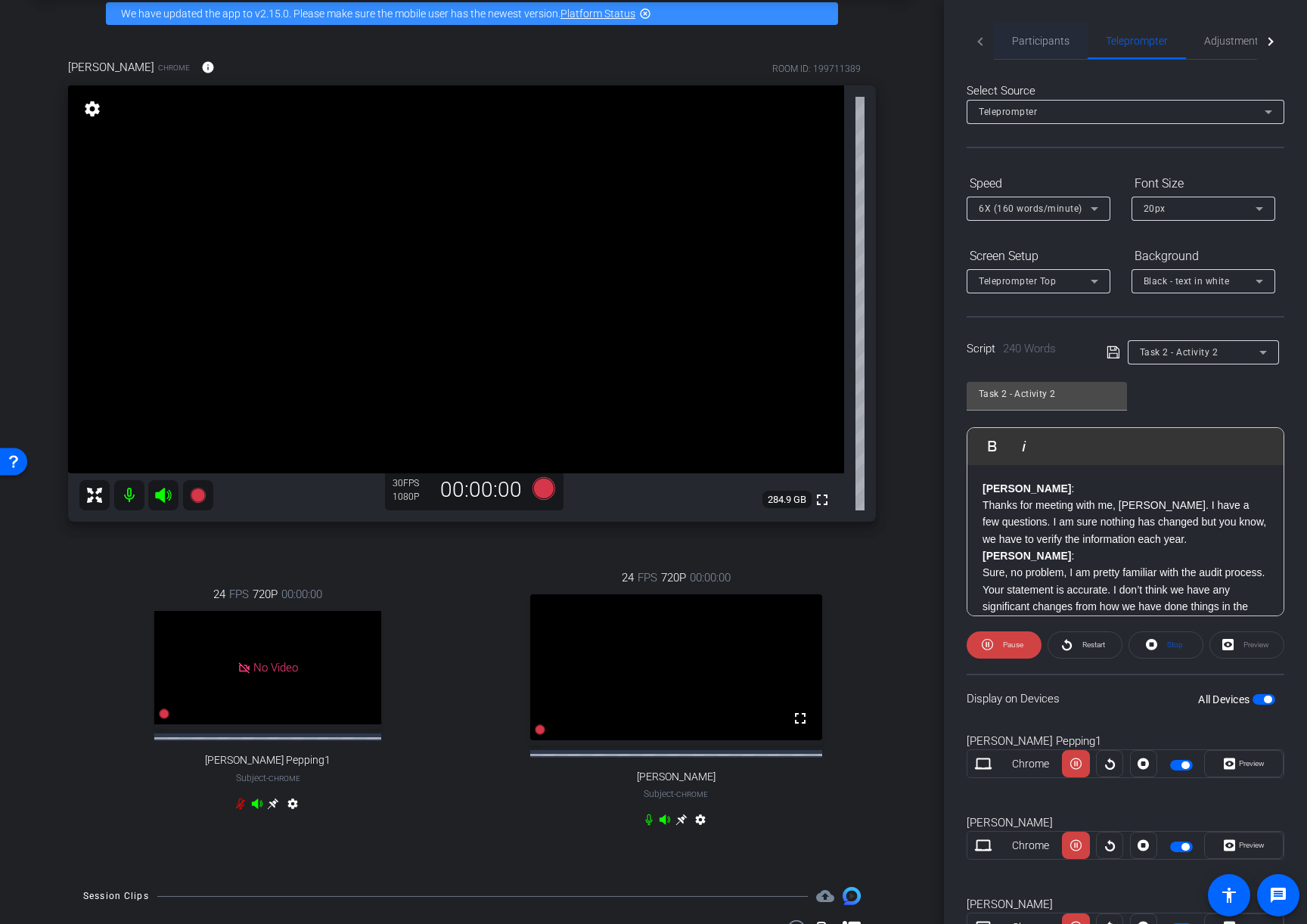
click at [1053, 36] on span "Participants" at bounding box center [1040, 40] width 57 height 11
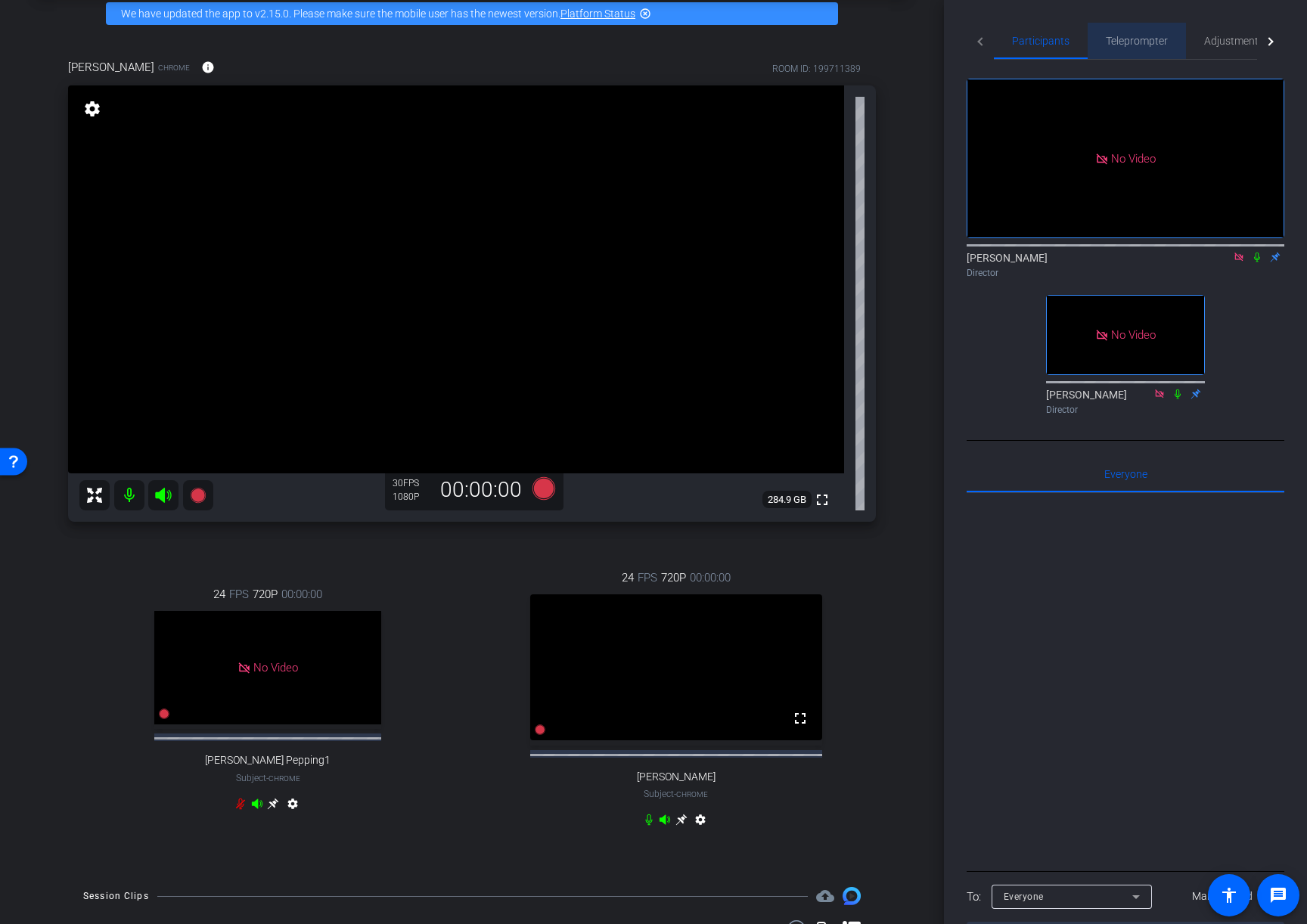
click at [1128, 49] on span "Teleprompter" at bounding box center [1136, 40] width 62 height 37
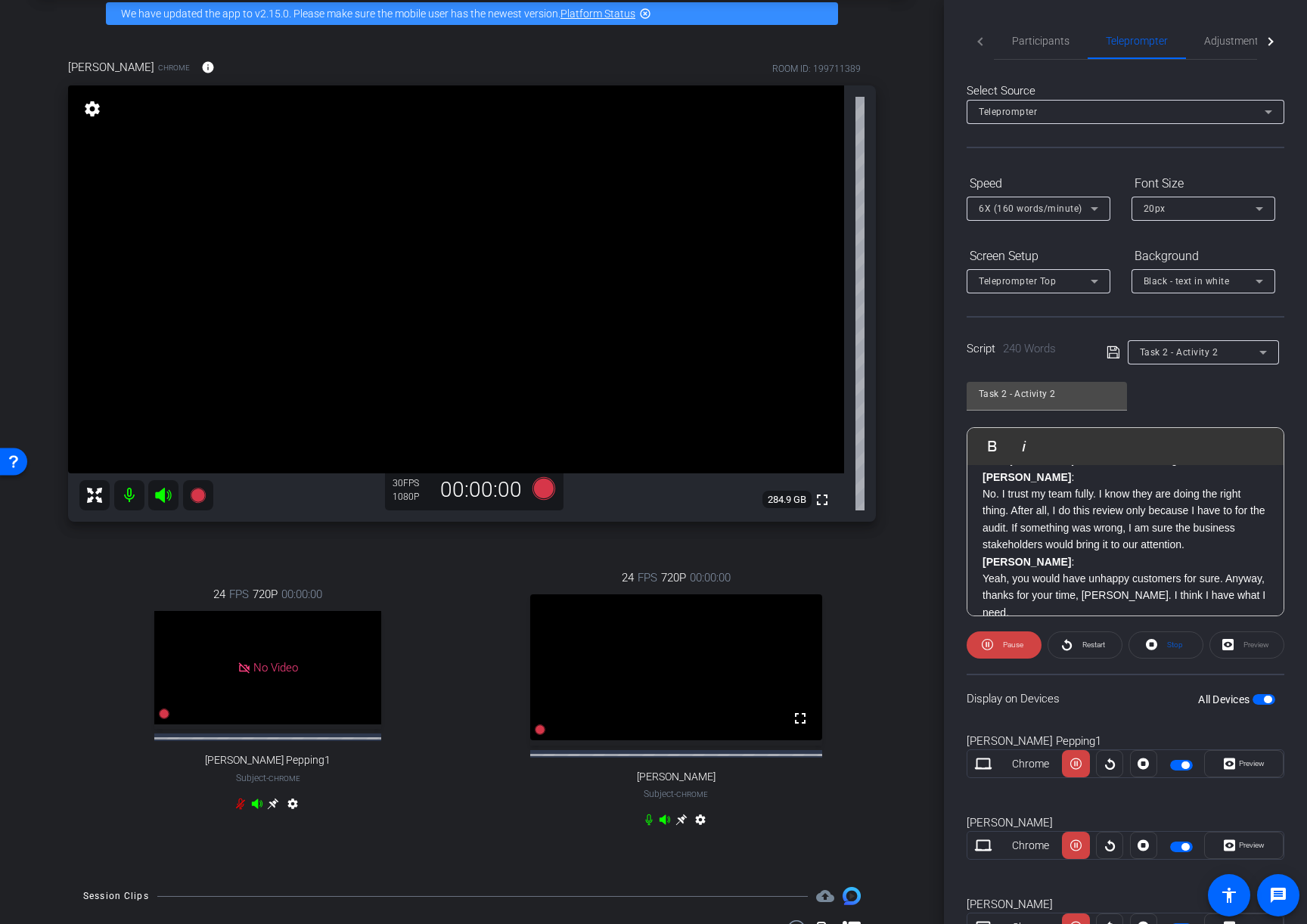
scroll to position [461, 0]
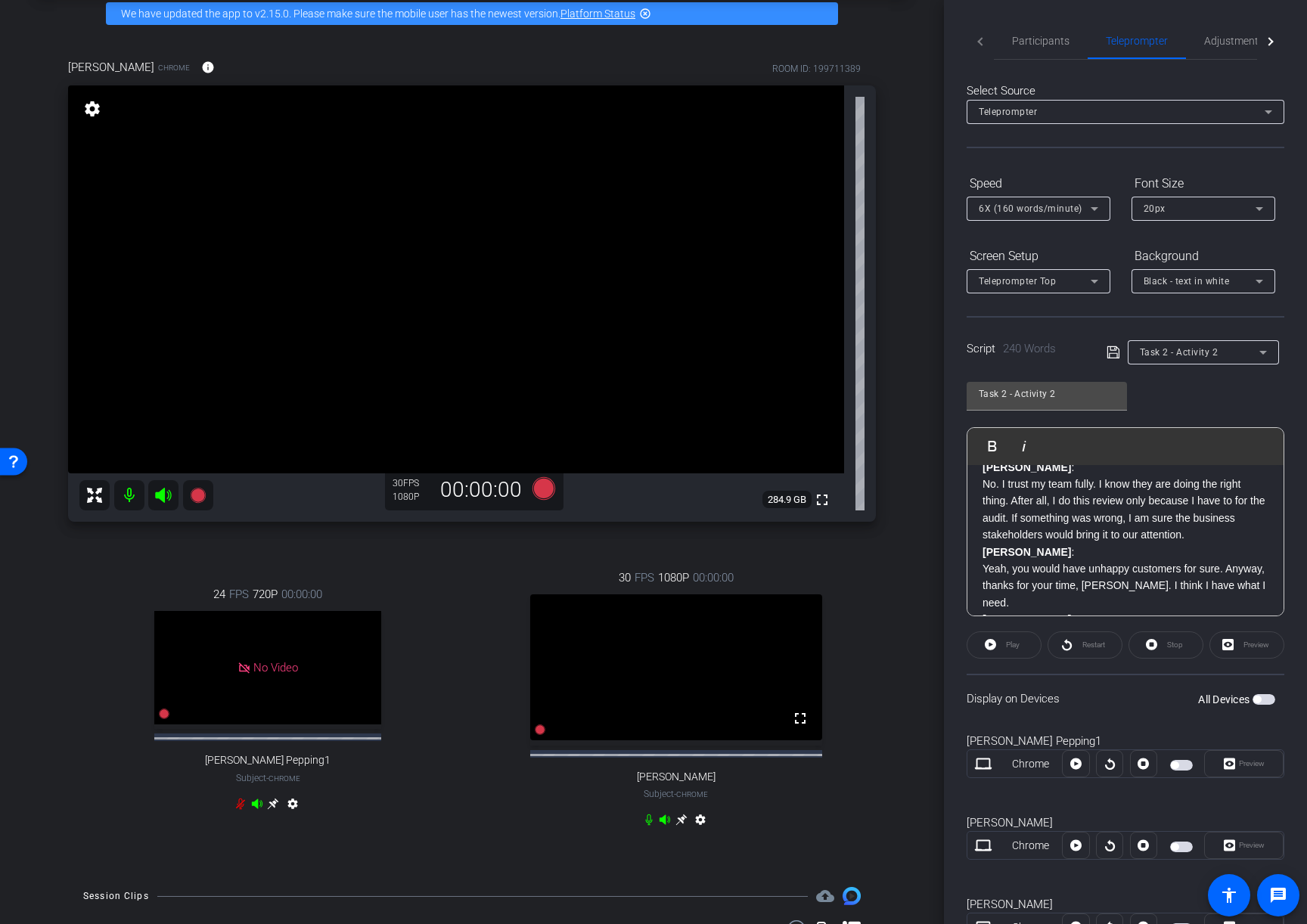
click at [1260, 699] on span "button" at bounding box center [1258, 700] width 8 height 8
click at [547, 491] on icon at bounding box center [543, 488] width 23 height 23
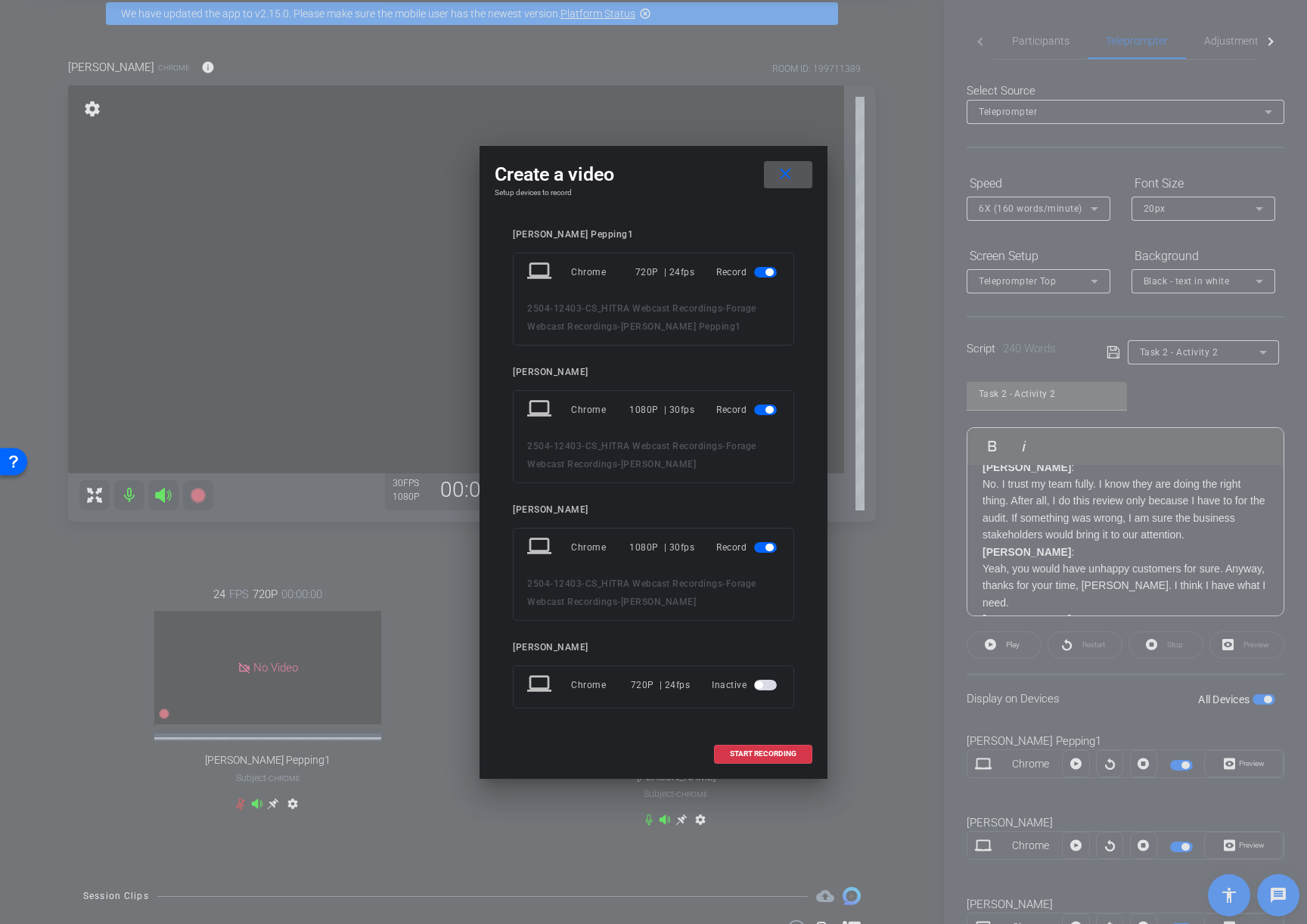
click at [766, 275] on span "button" at bounding box center [769, 272] width 8 height 8
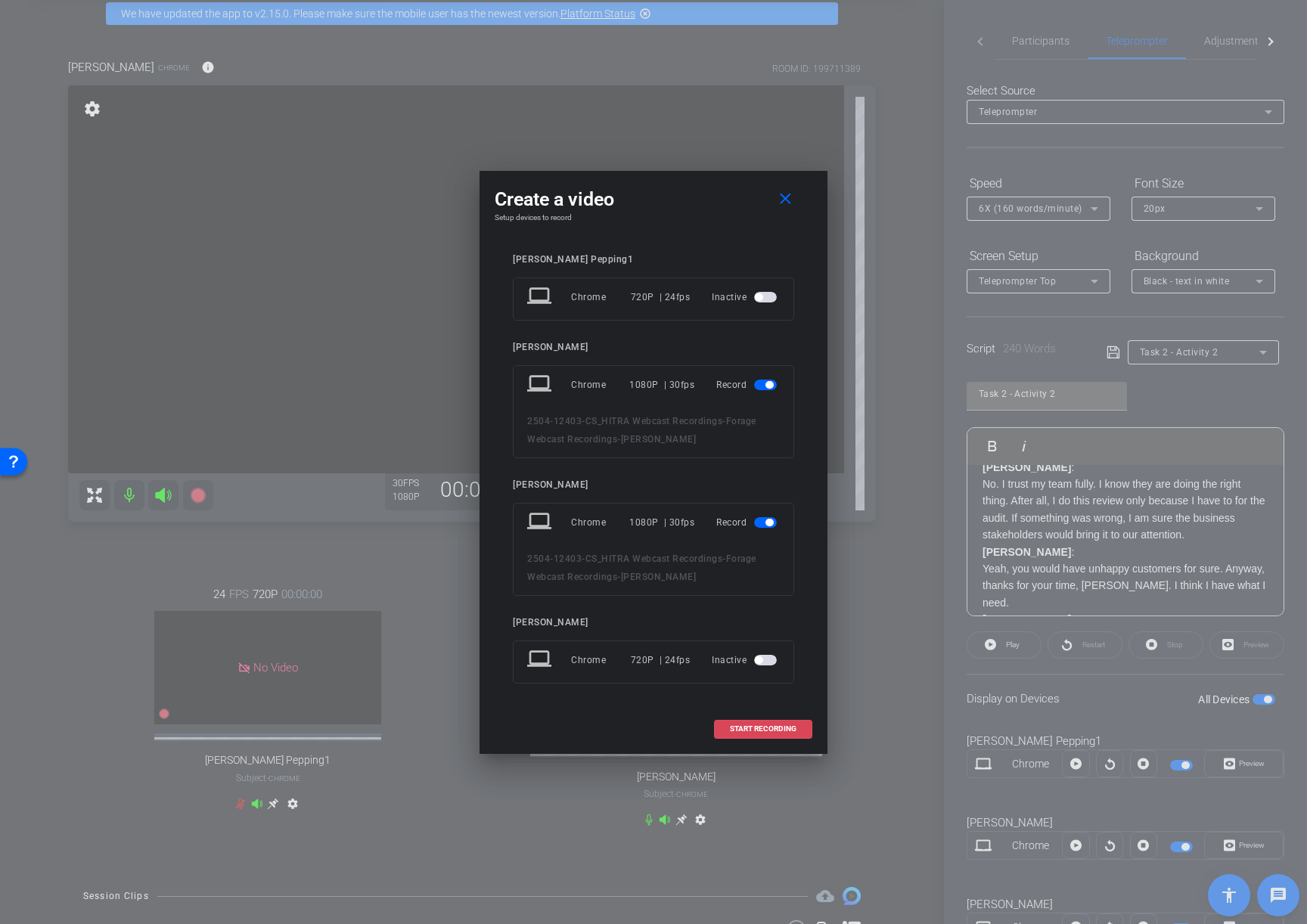
click at [755, 730] on span "START RECORDING" at bounding box center [762, 730] width 66 height 8
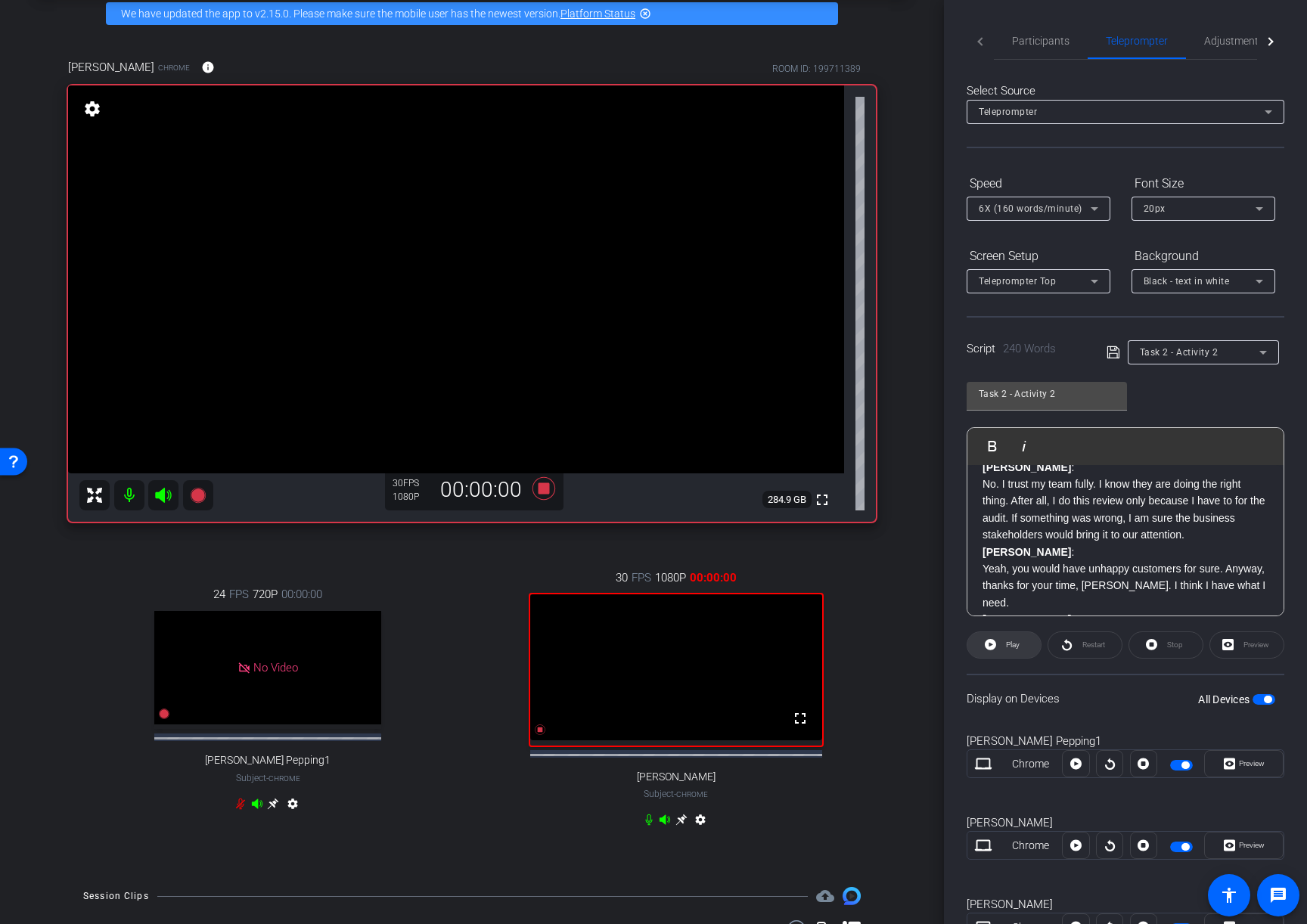
click at [1003, 646] on span "Play" at bounding box center [1011, 645] width 18 height 21
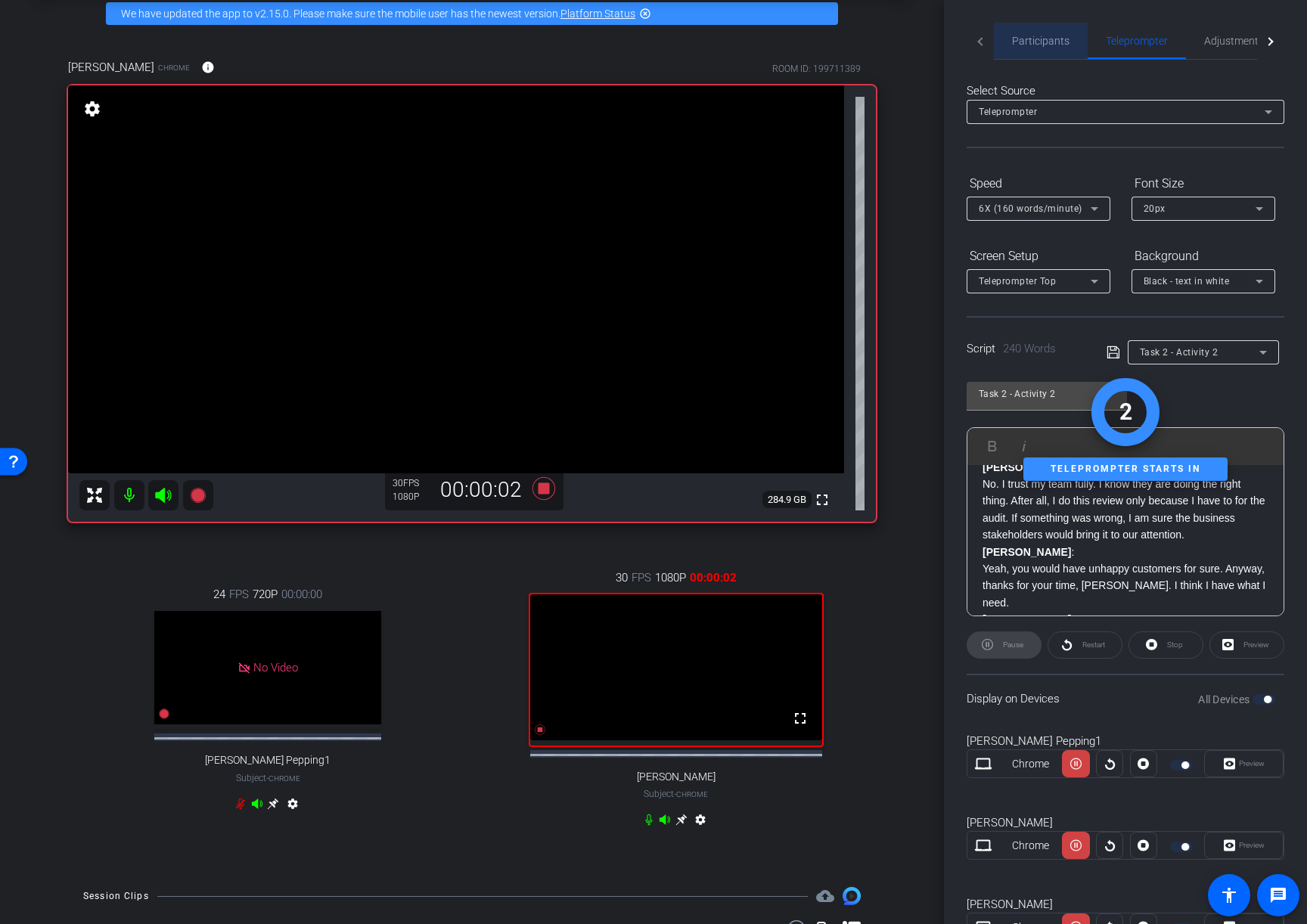
click at [1051, 38] on span "Participants" at bounding box center [1040, 40] width 57 height 11
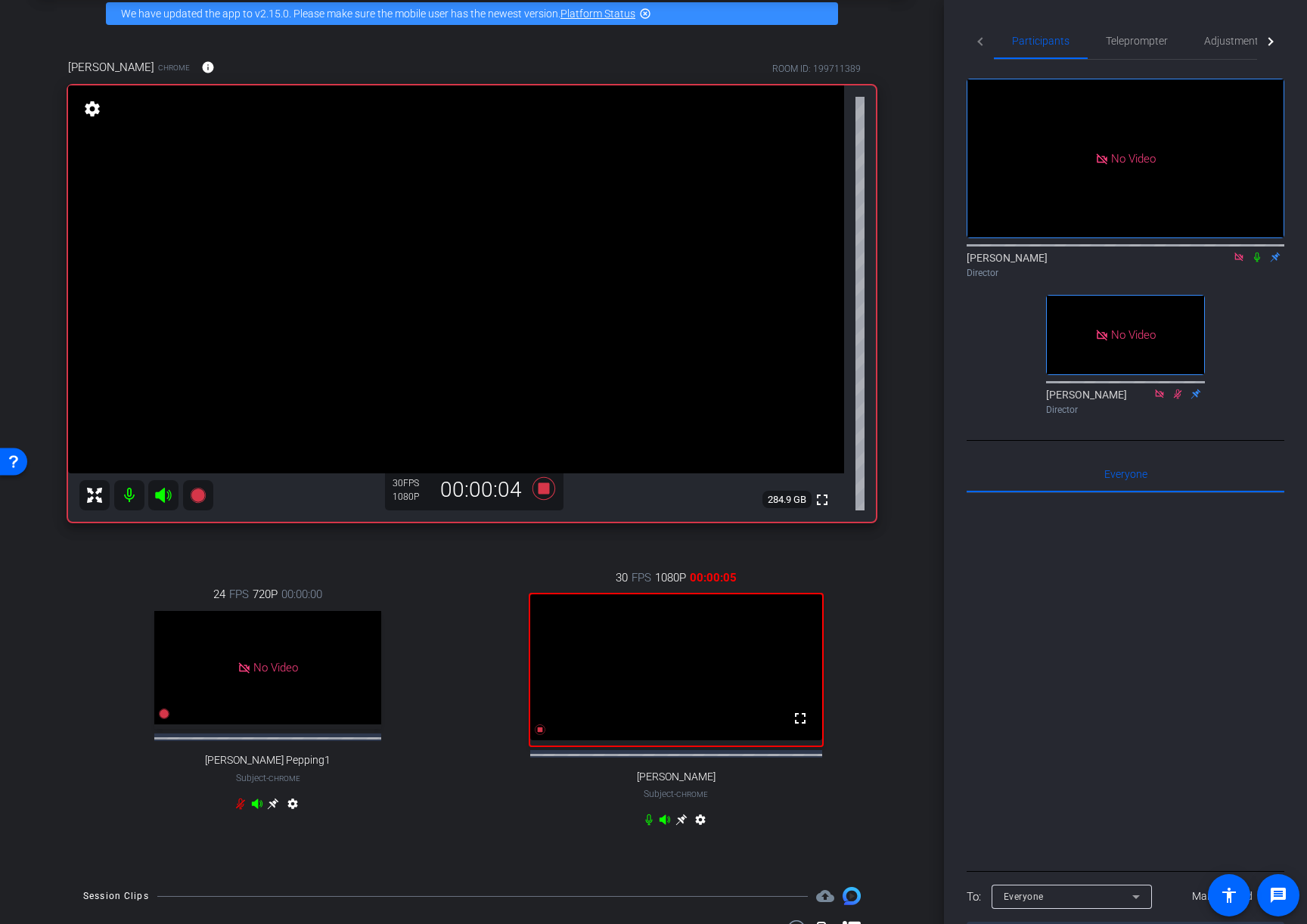
click at [1257, 252] on icon at bounding box center [1257, 257] width 12 height 11
click at [1125, 40] on span "Teleprompter" at bounding box center [1136, 40] width 62 height 11
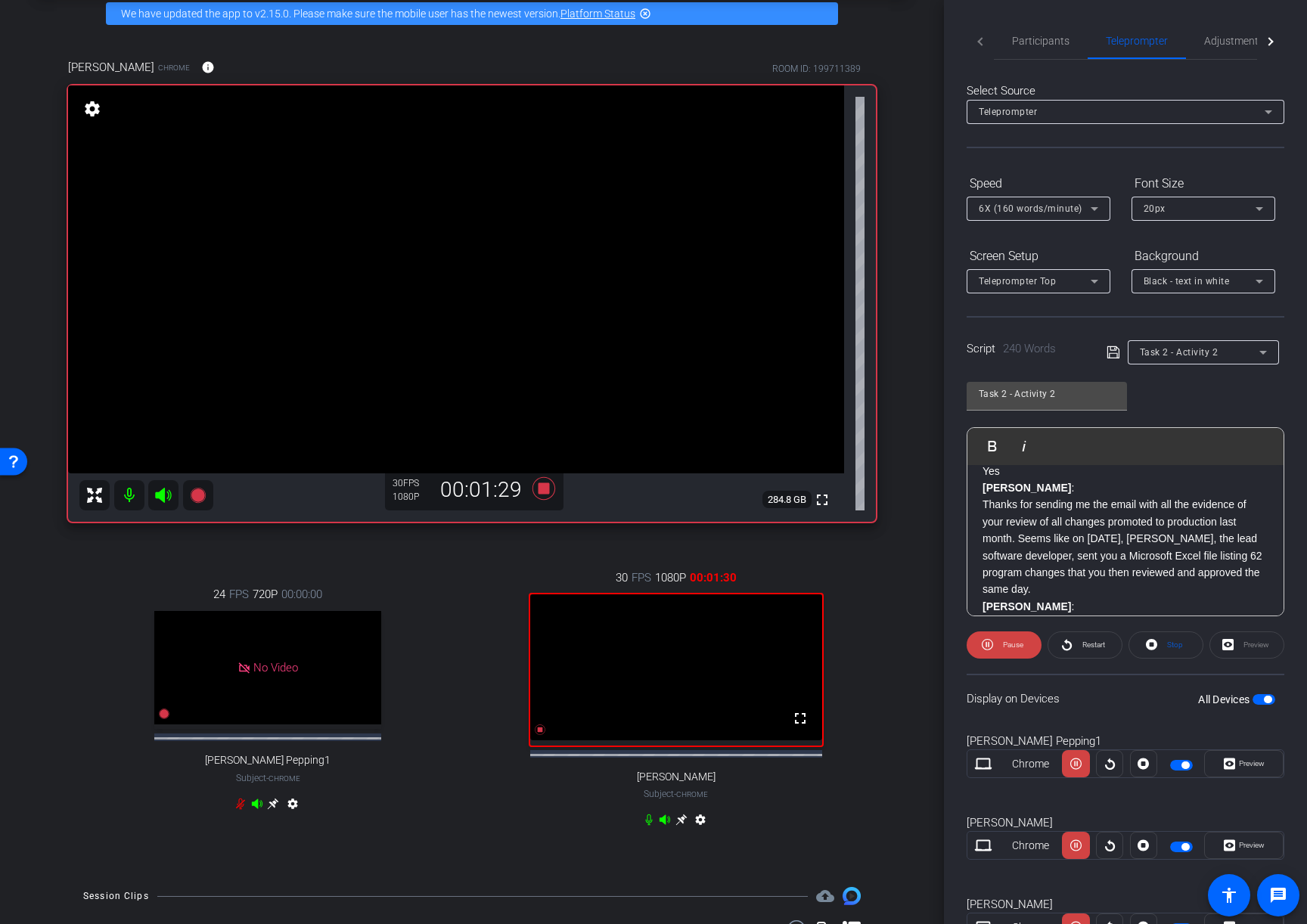
scroll to position [489, 0]
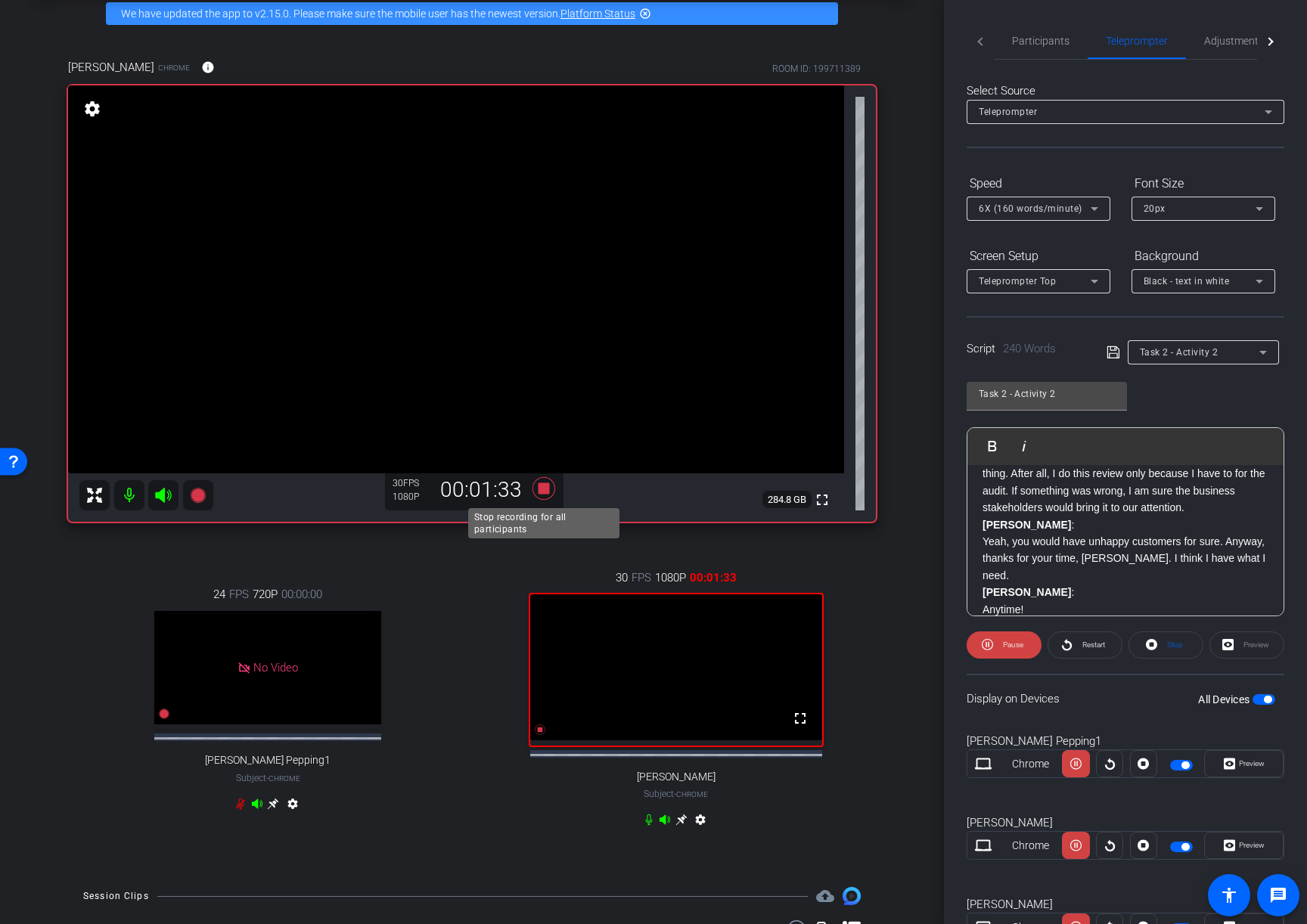
click at [540, 491] on icon at bounding box center [543, 488] width 23 height 23
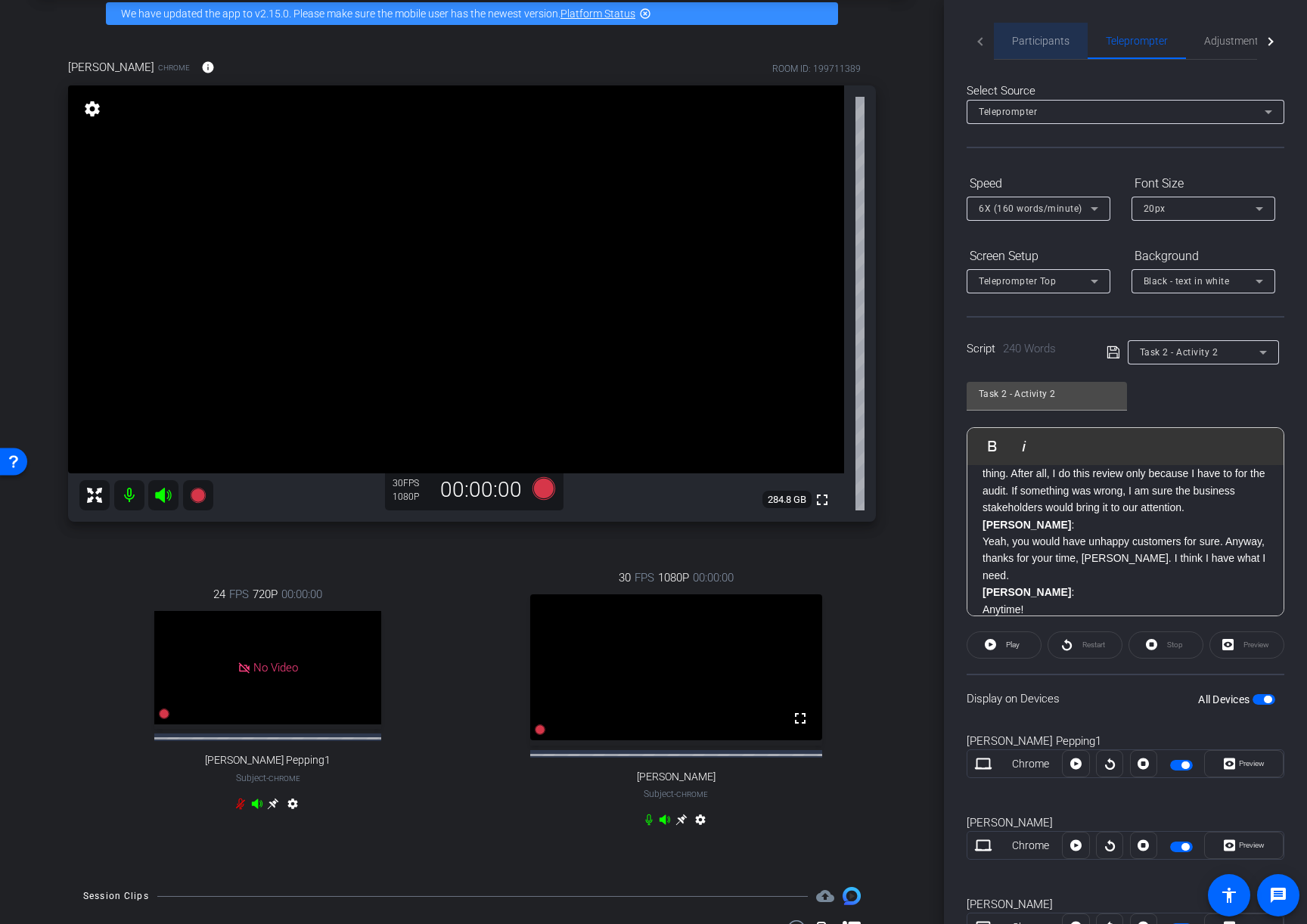
click at [1043, 43] on span "Participants" at bounding box center [1040, 40] width 57 height 11
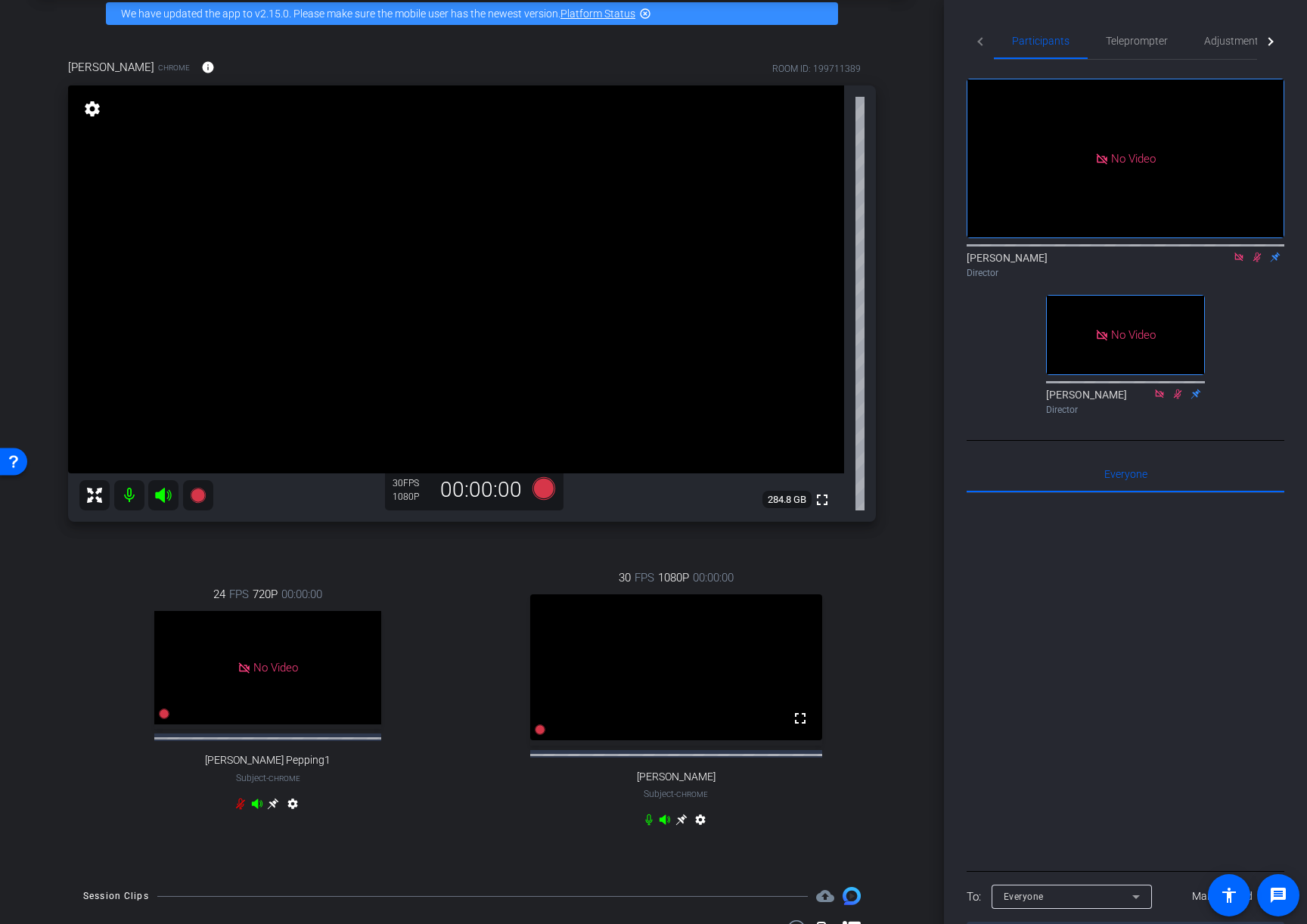
click at [1261, 252] on icon at bounding box center [1257, 257] width 12 height 11
click at [1134, 38] on span "Teleprompter" at bounding box center [1136, 40] width 62 height 11
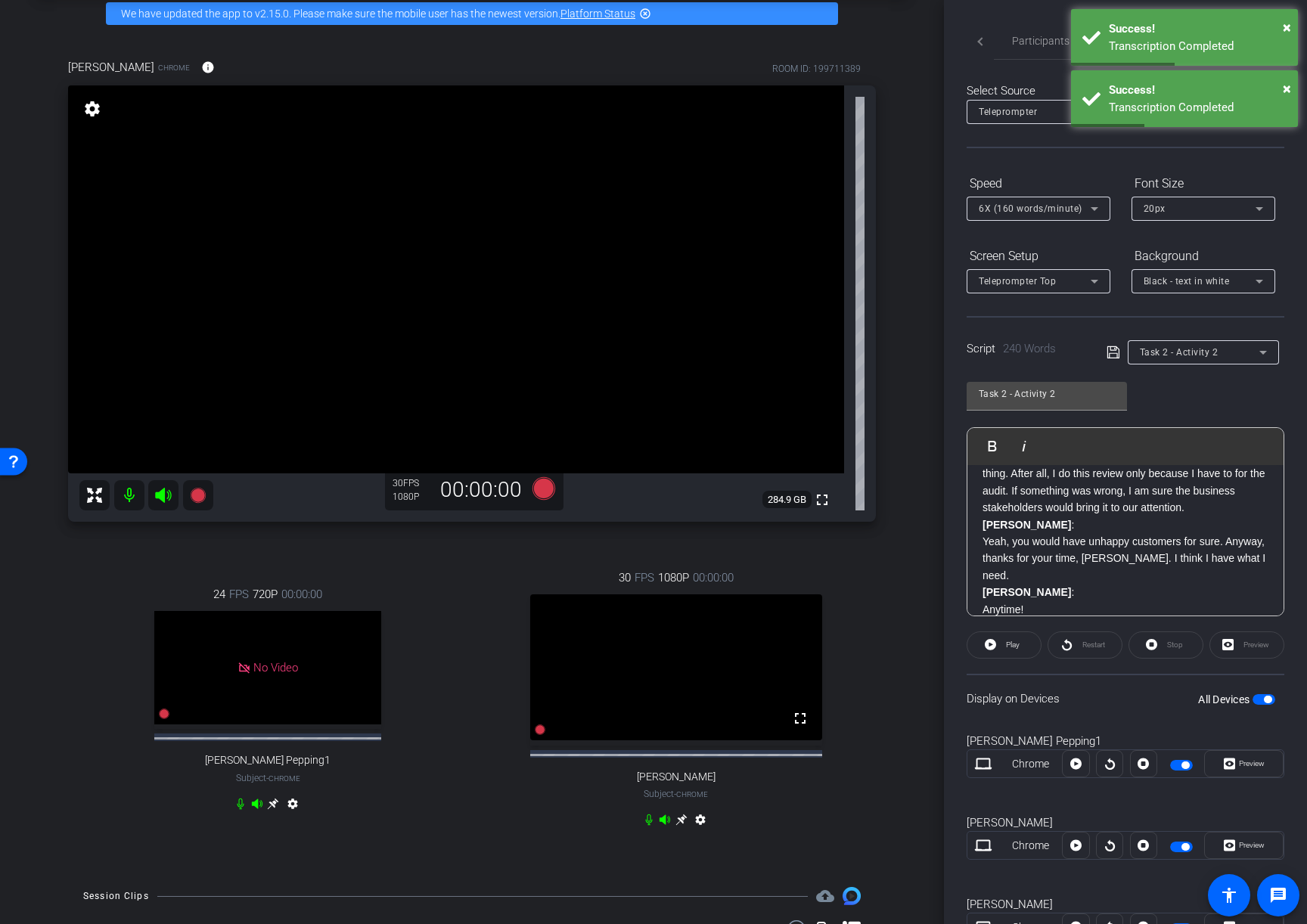
click at [1099, 556] on p "Yeah, you would have unhappy customers for sure. Anyway, thanks for your time, …" at bounding box center [1125, 558] width 286 height 50
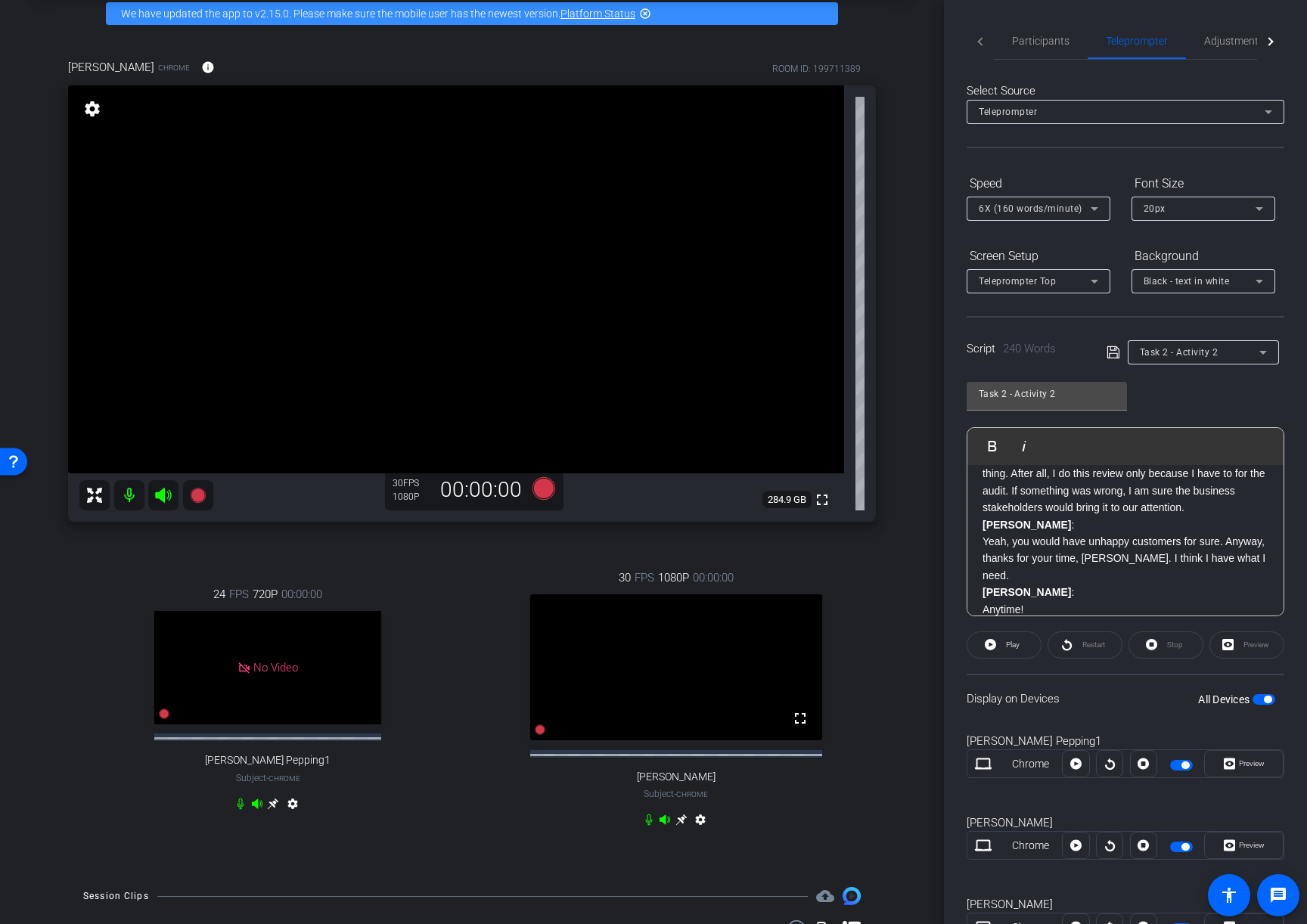
click at [1110, 347] on icon at bounding box center [1113, 352] width 12 height 12
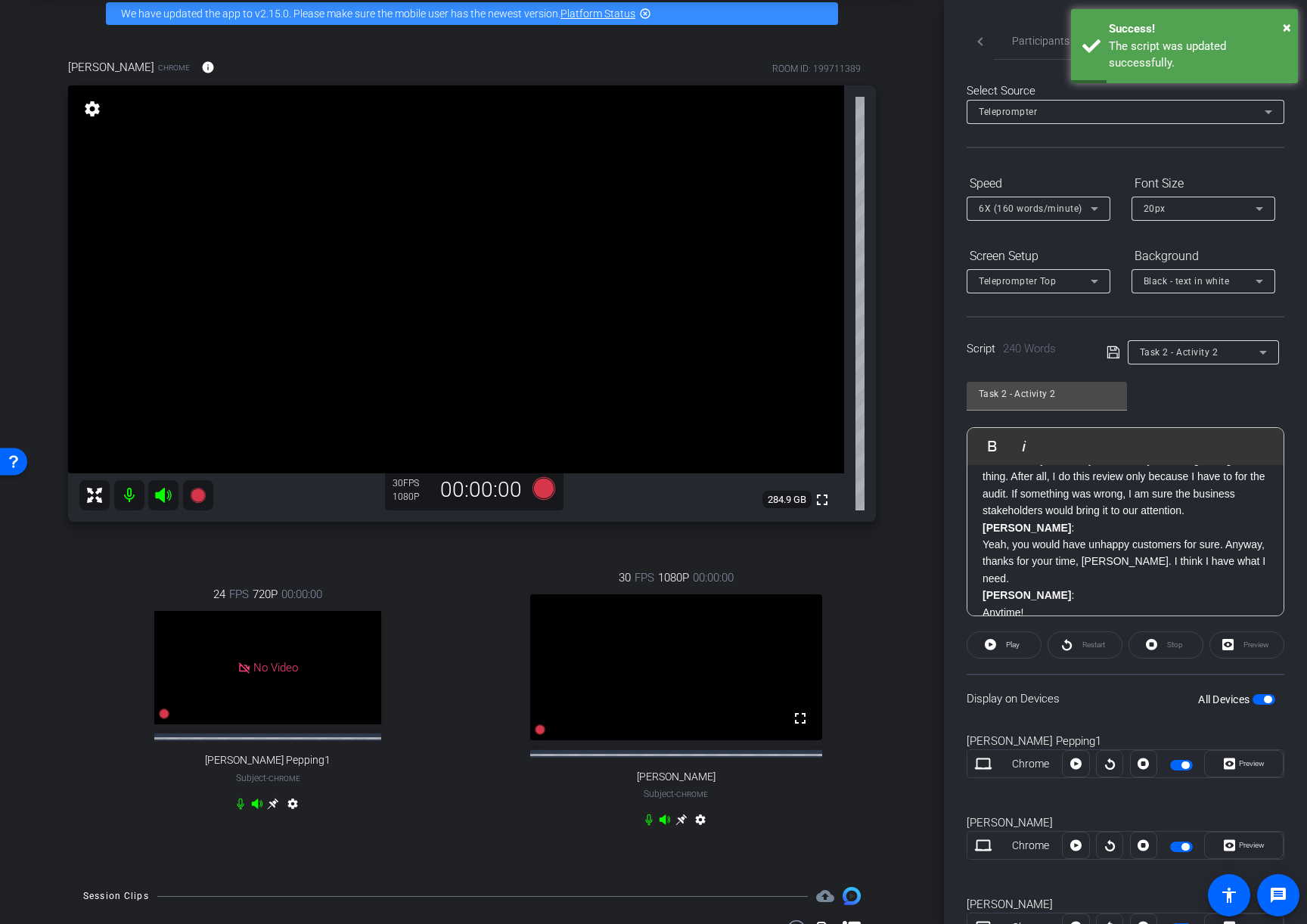
scroll to position [488, 0]
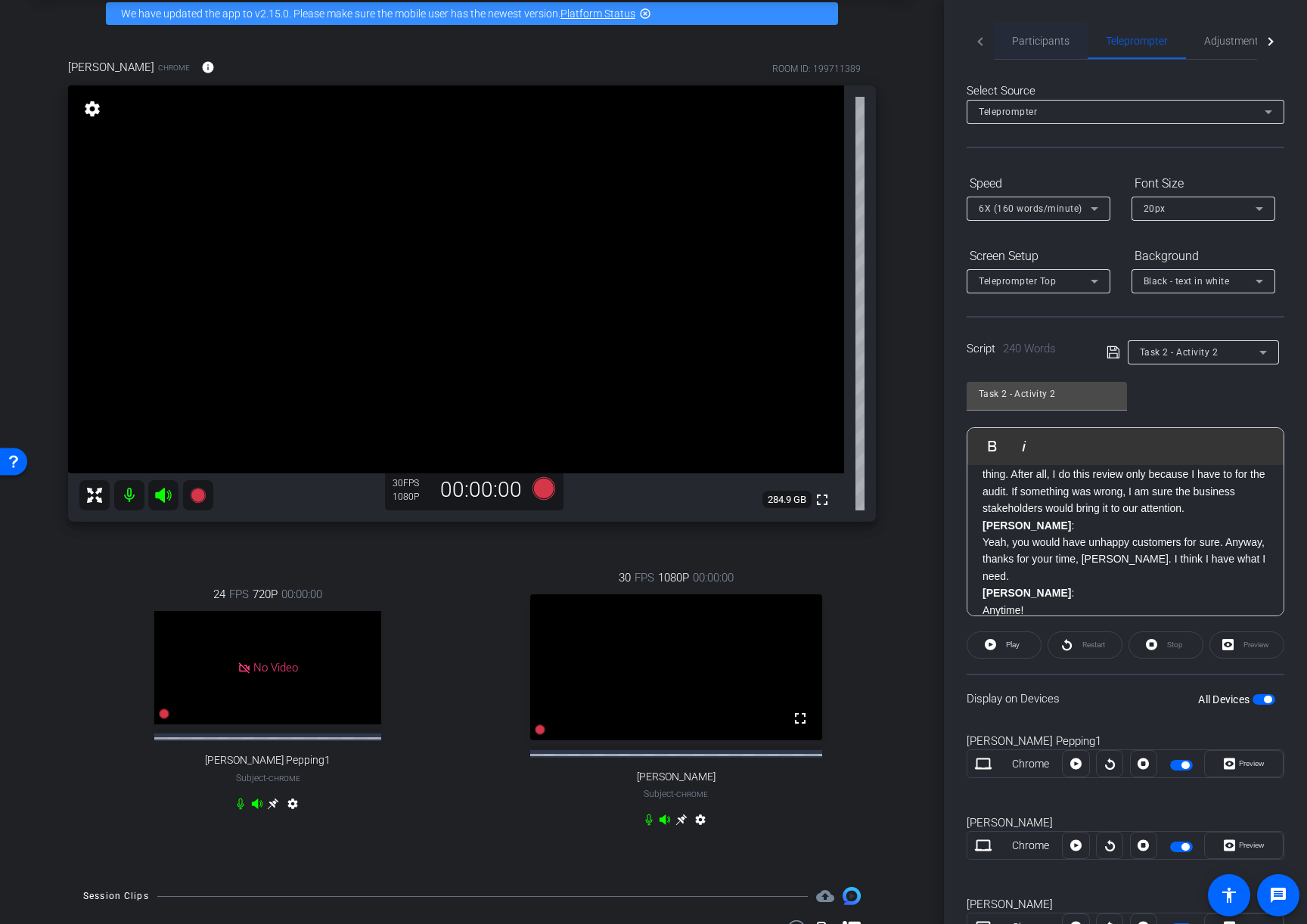
click at [1045, 38] on span "Participants" at bounding box center [1040, 40] width 57 height 11
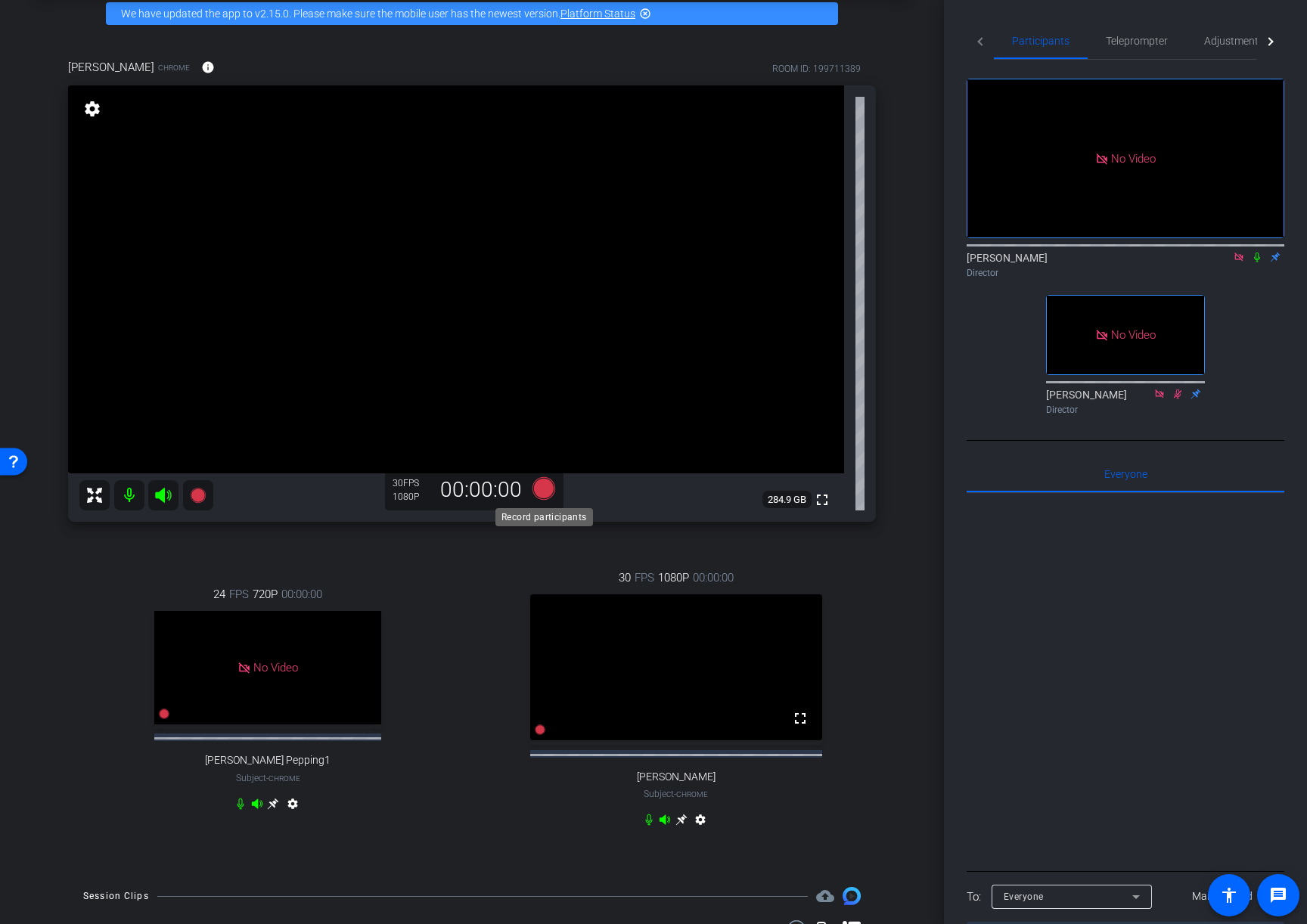
click at [549, 491] on icon at bounding box center [543, 488] width 23 height 23
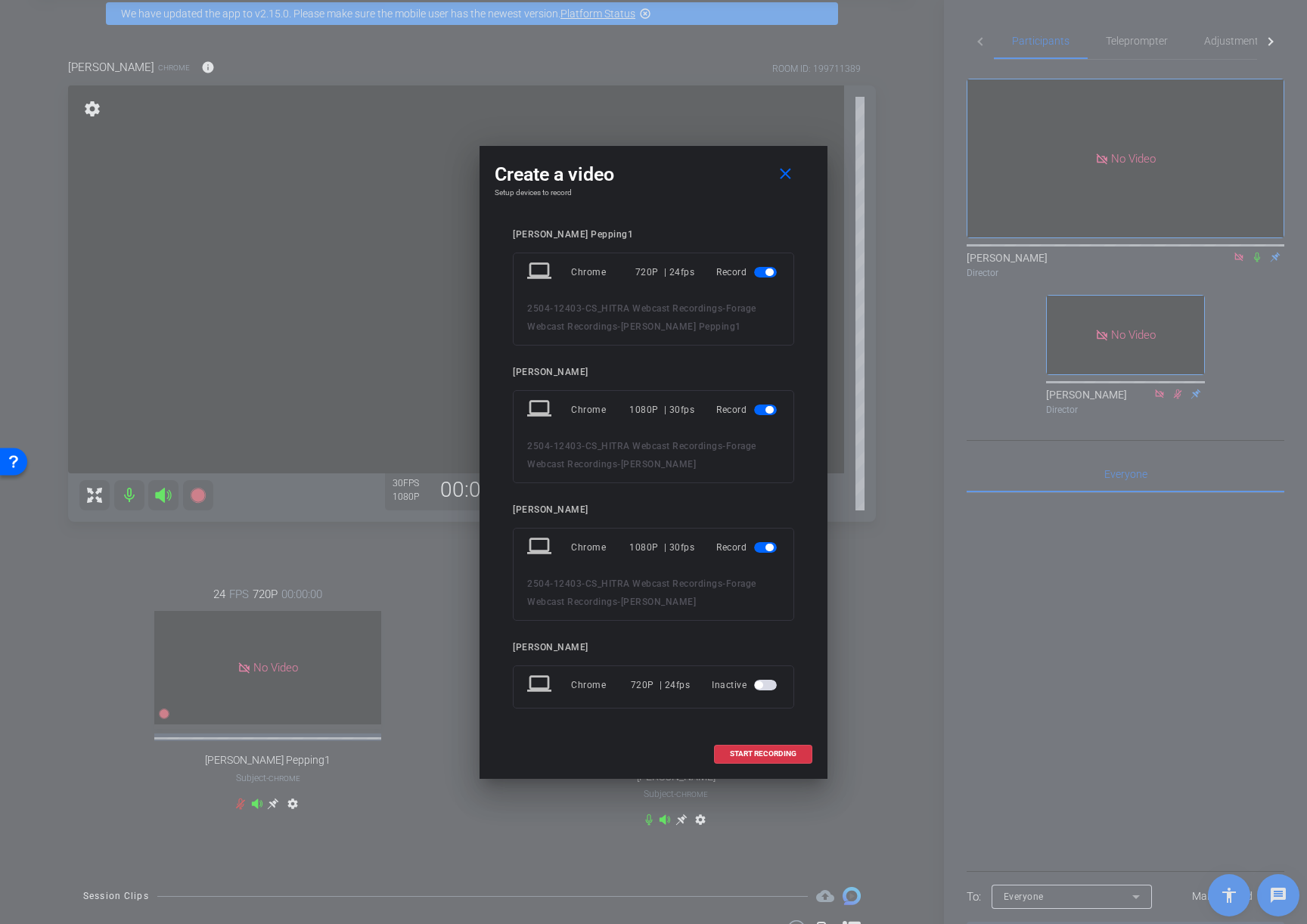
click at [762, 272] on span "button" at bounding box center [765, 271] width 23 height 11
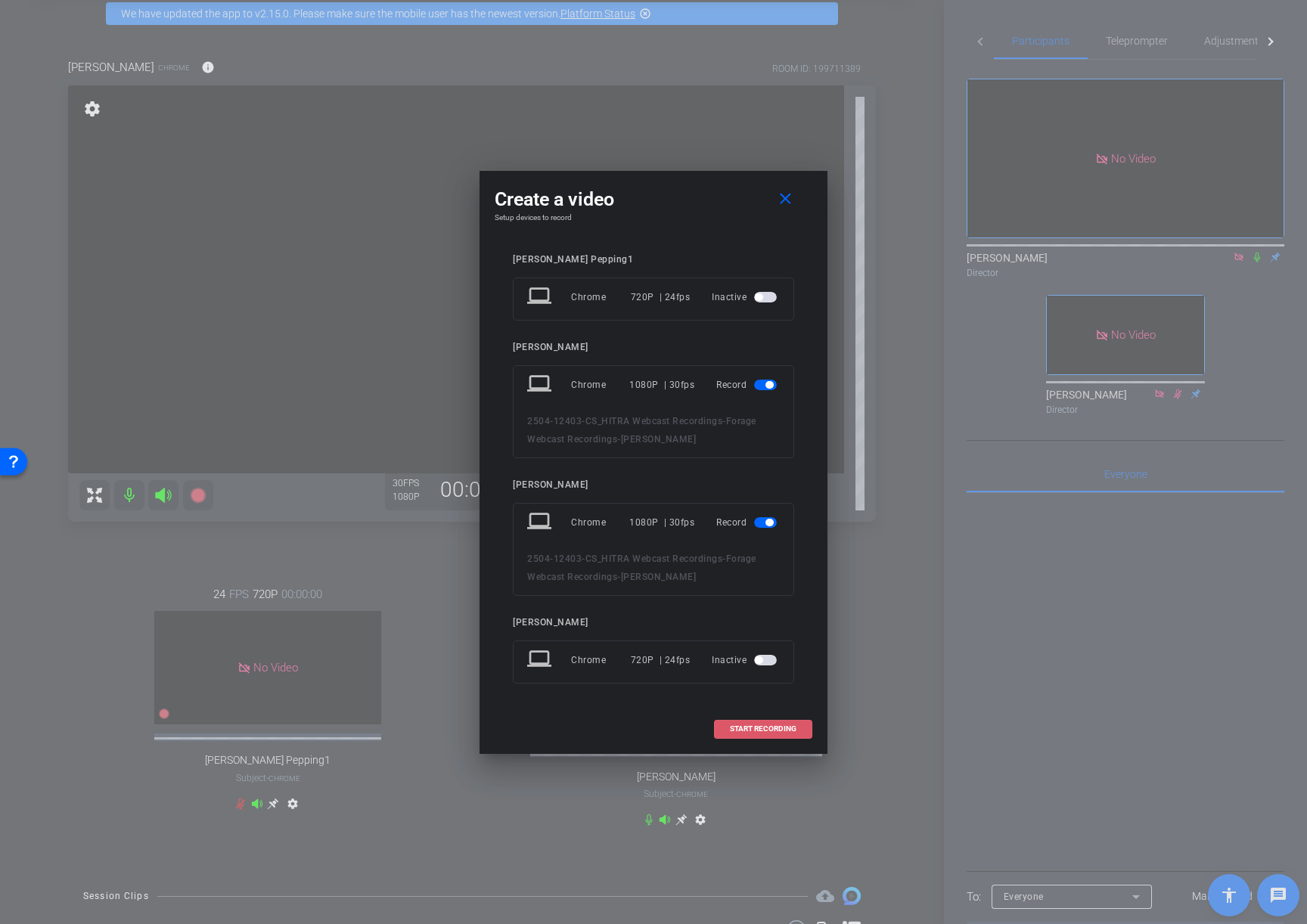
click at [759, 731] on span "START RECORDING" at bounding box center [762, 730] width 66 height 8
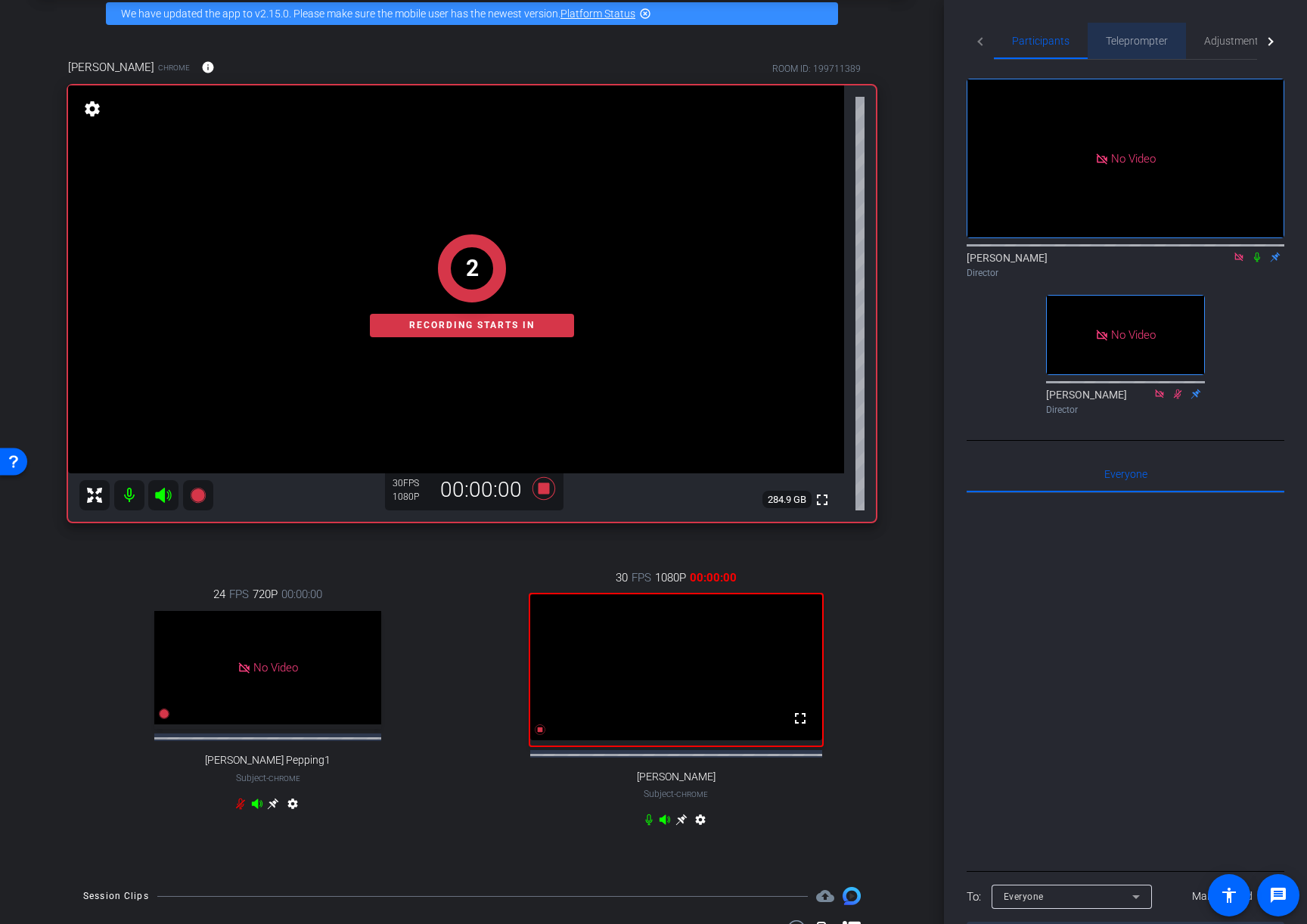
click at [1136, 37] on span "Teleprompter" at bounding box center [1136, 40] width 62 height 11
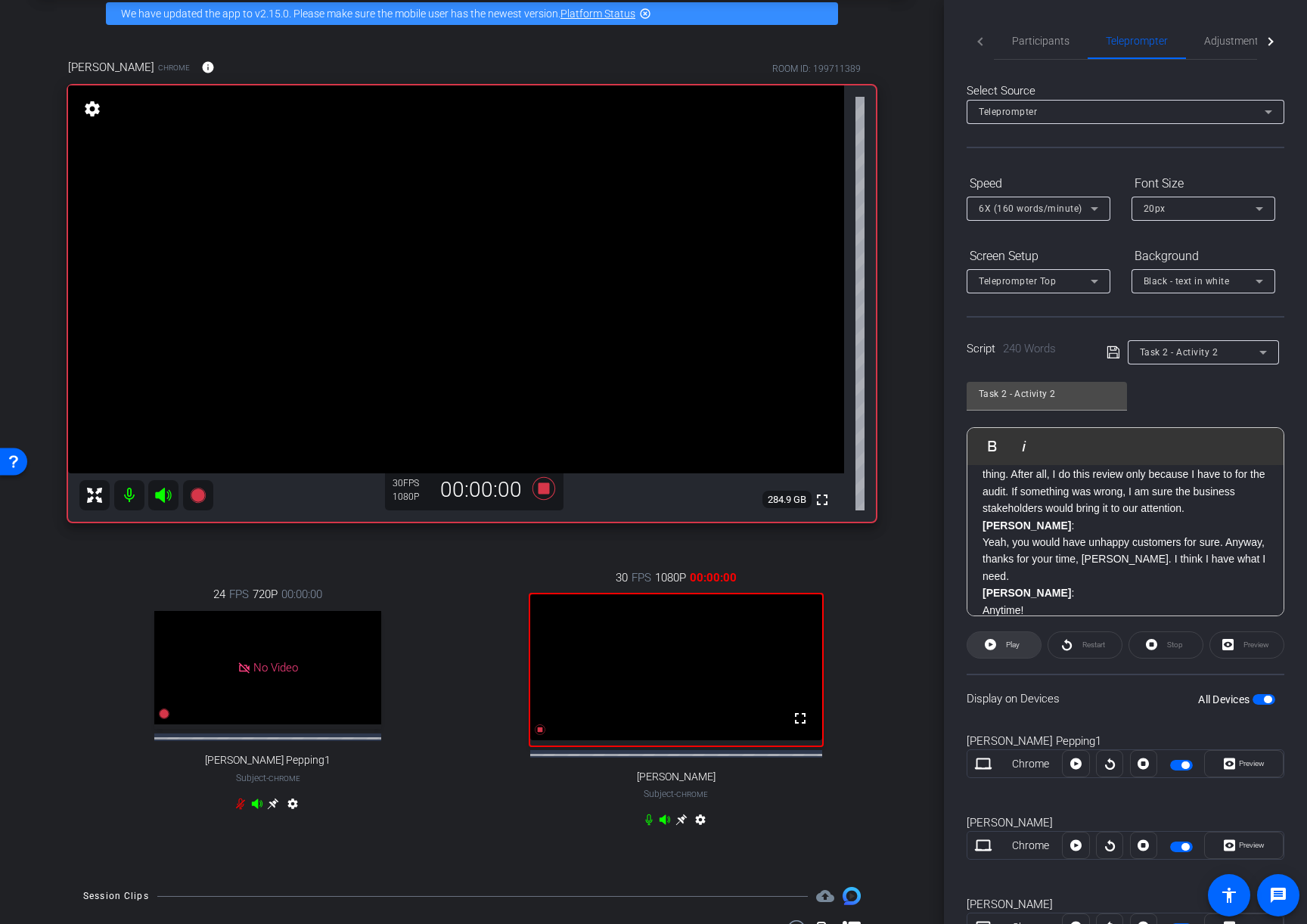
click at [999, 640] on span at bounding box center [1004, 645] width 73 height 37
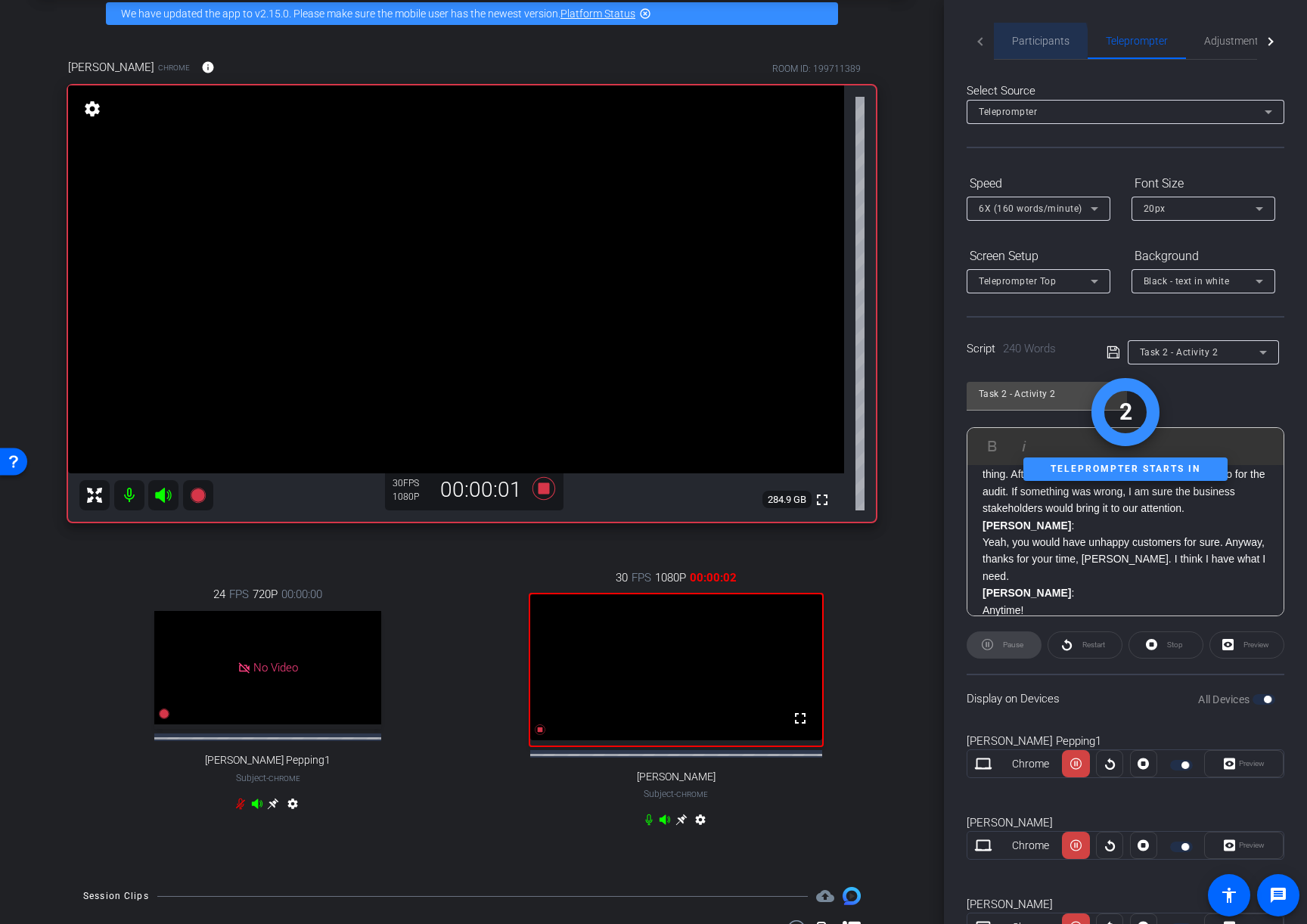
click at [1030, 42] on span "Participants" at bounding box center [1040, 40] width 57 height 11
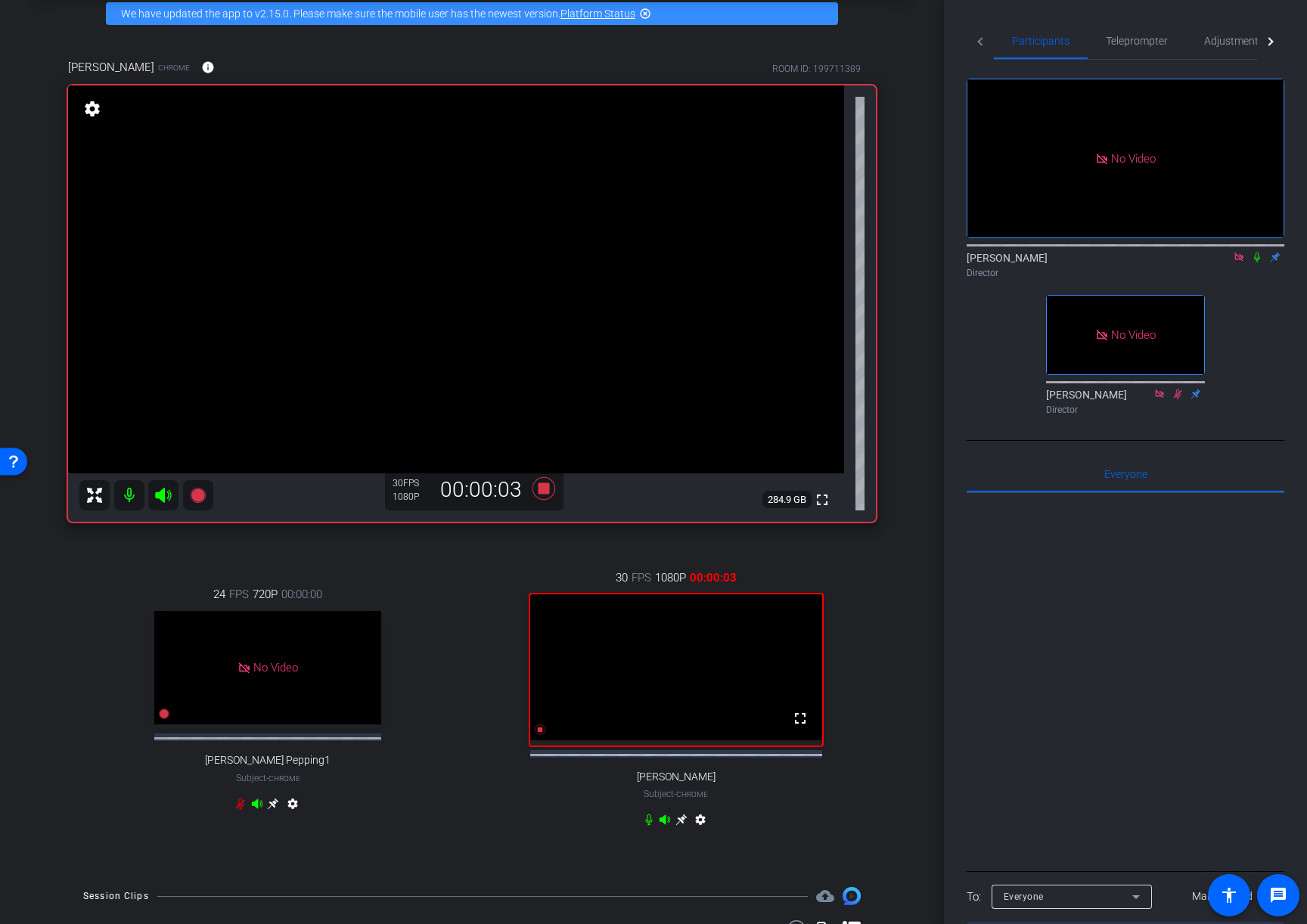
click at [1256, 252] on icon at bounding box center [1257, 257] width 12 height 11
click at [1153, 42] on span "Teleprompter" at bounding box center [1136, 40] width 62 height 11
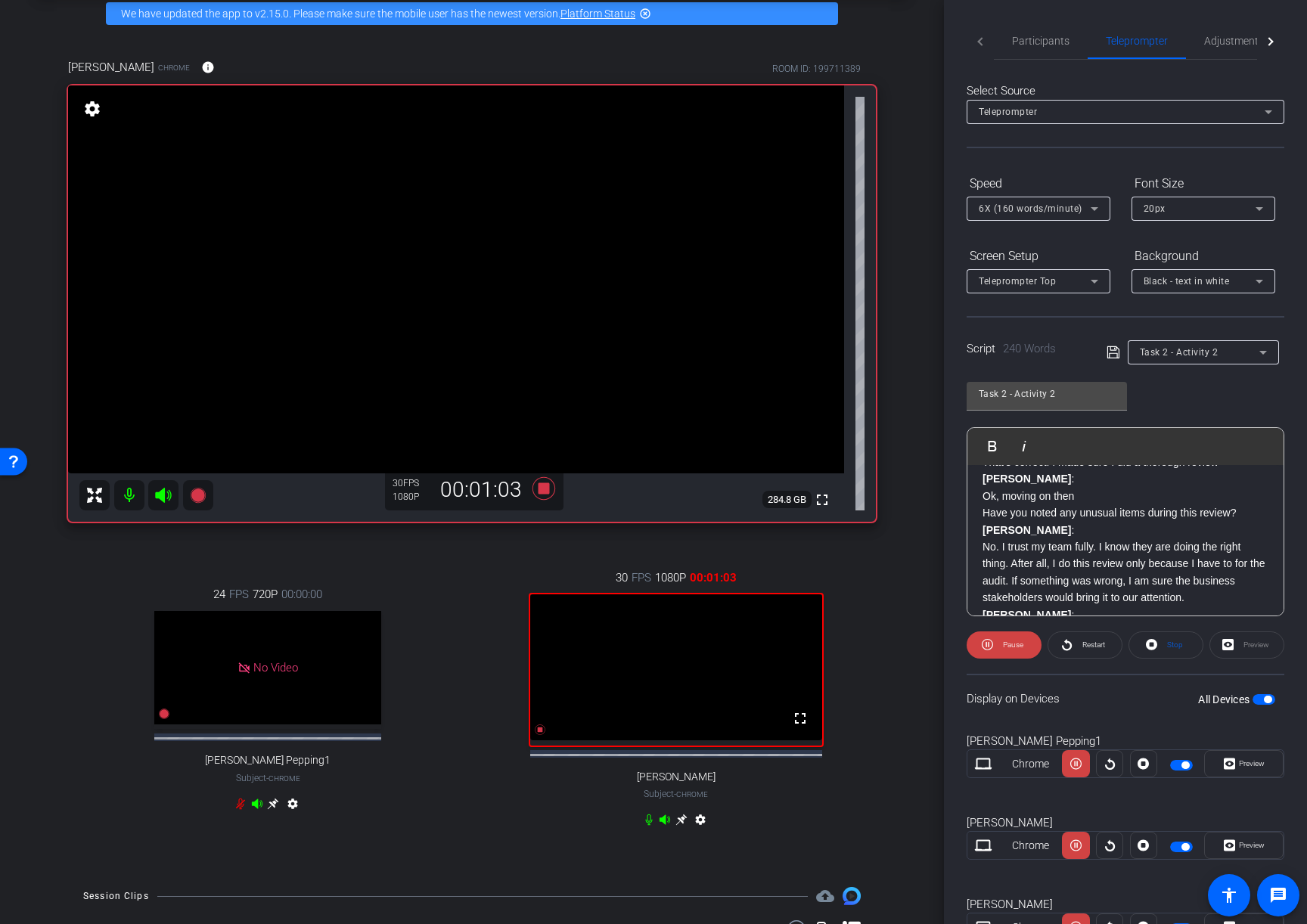
scroll to position [400, 0]
click at [542, 492] on icon at bounding box center [543, 488] width 23 height 23
click at [1007, 49] on div "Participants" at bounding box center [1040, 40] width 94 height 37
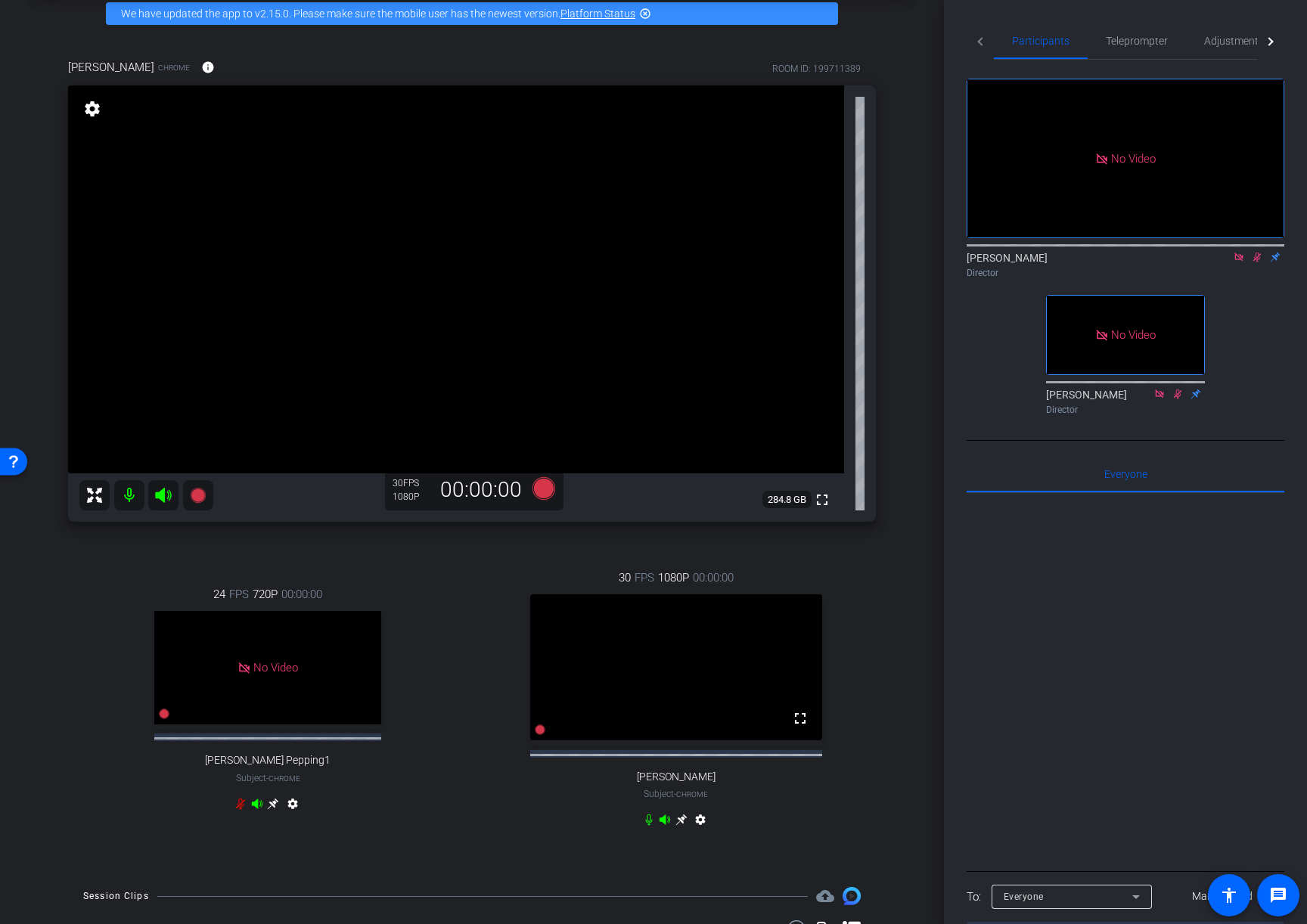
click at [1254, 252] on icon at bounding box center [1257, 257] width 12 height 11
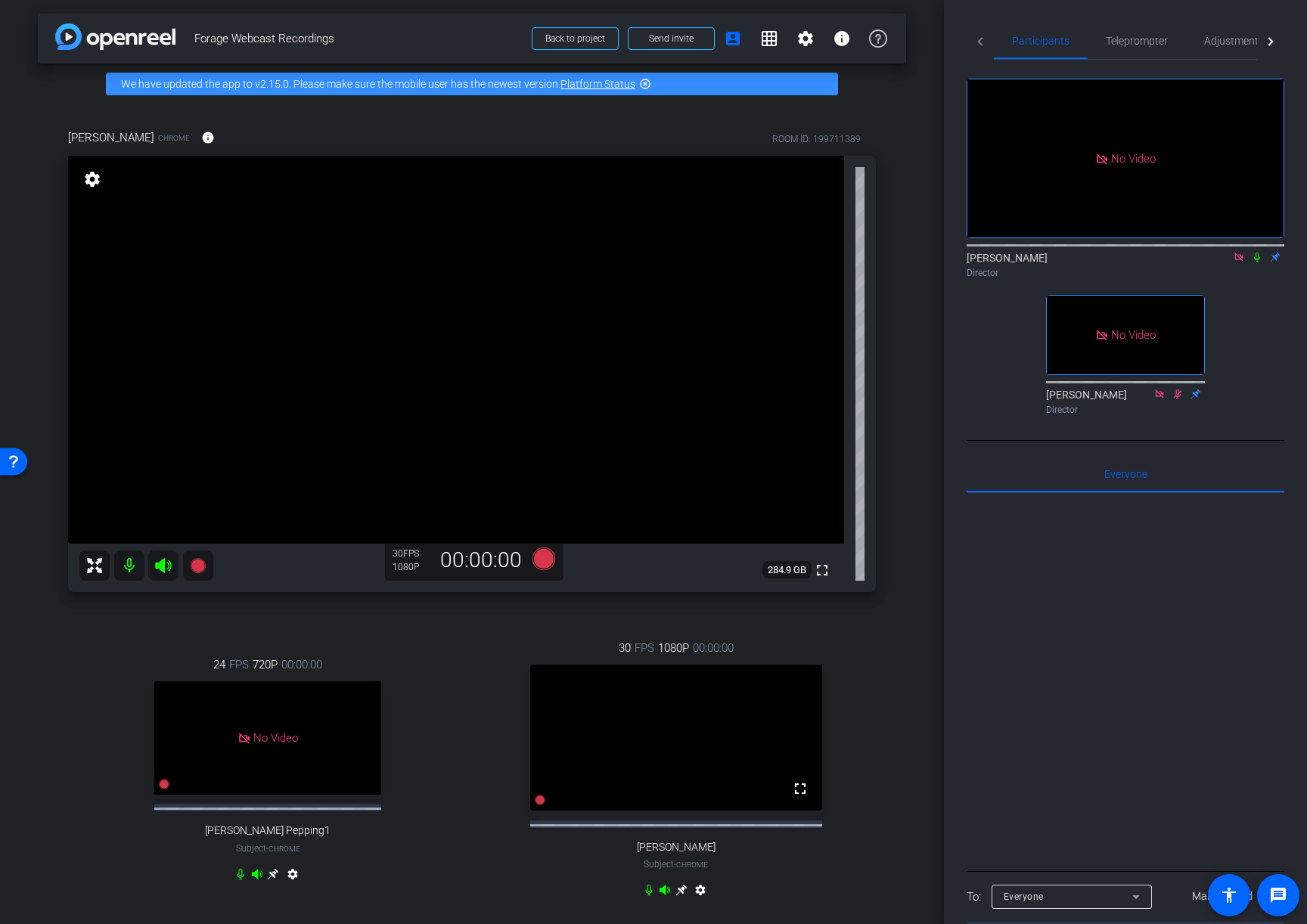
scroll to position [0, 0]
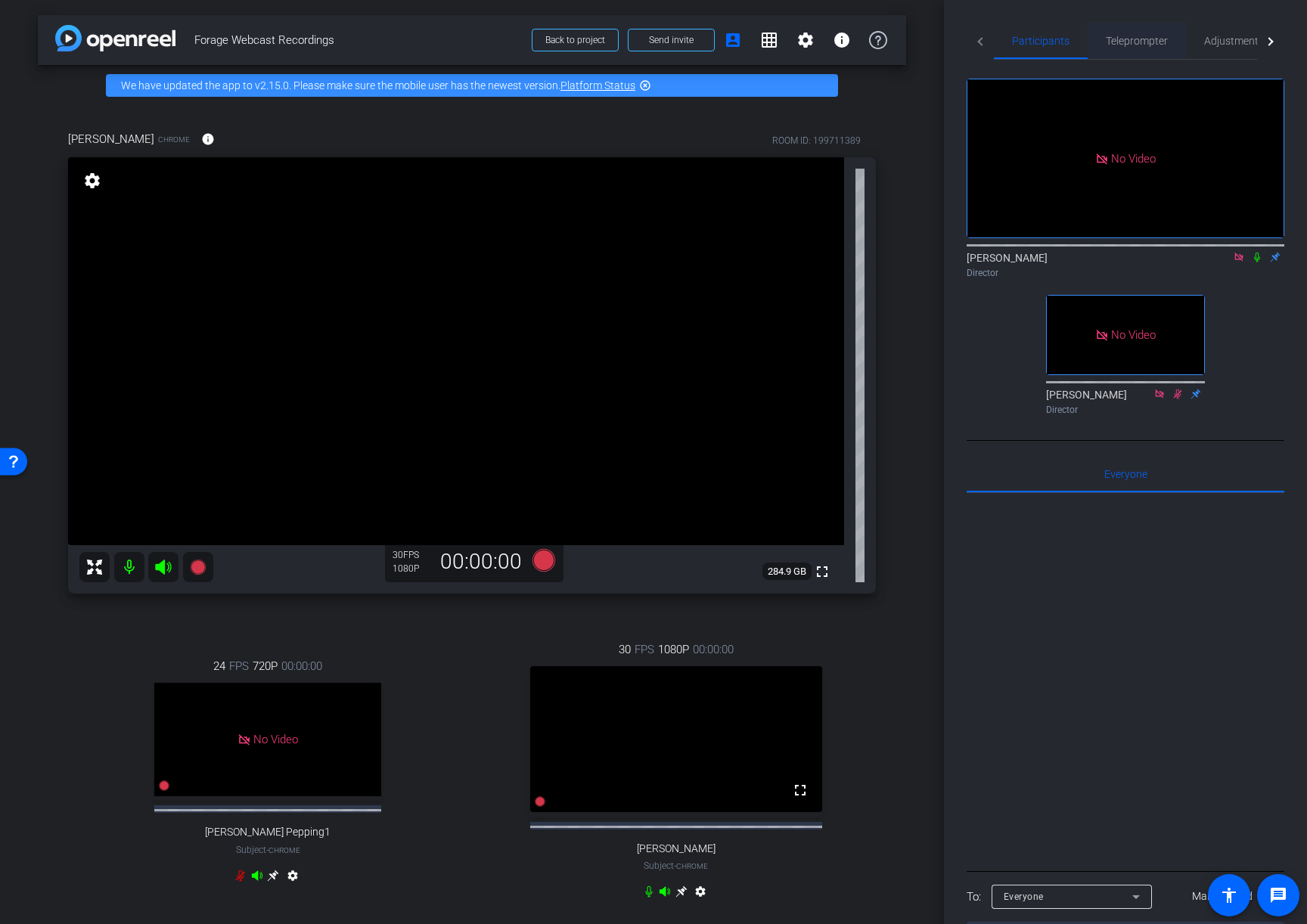
click at [1144, 39] on span "Teleprompter" at bounding box center [1136, 40] width 62 height 11
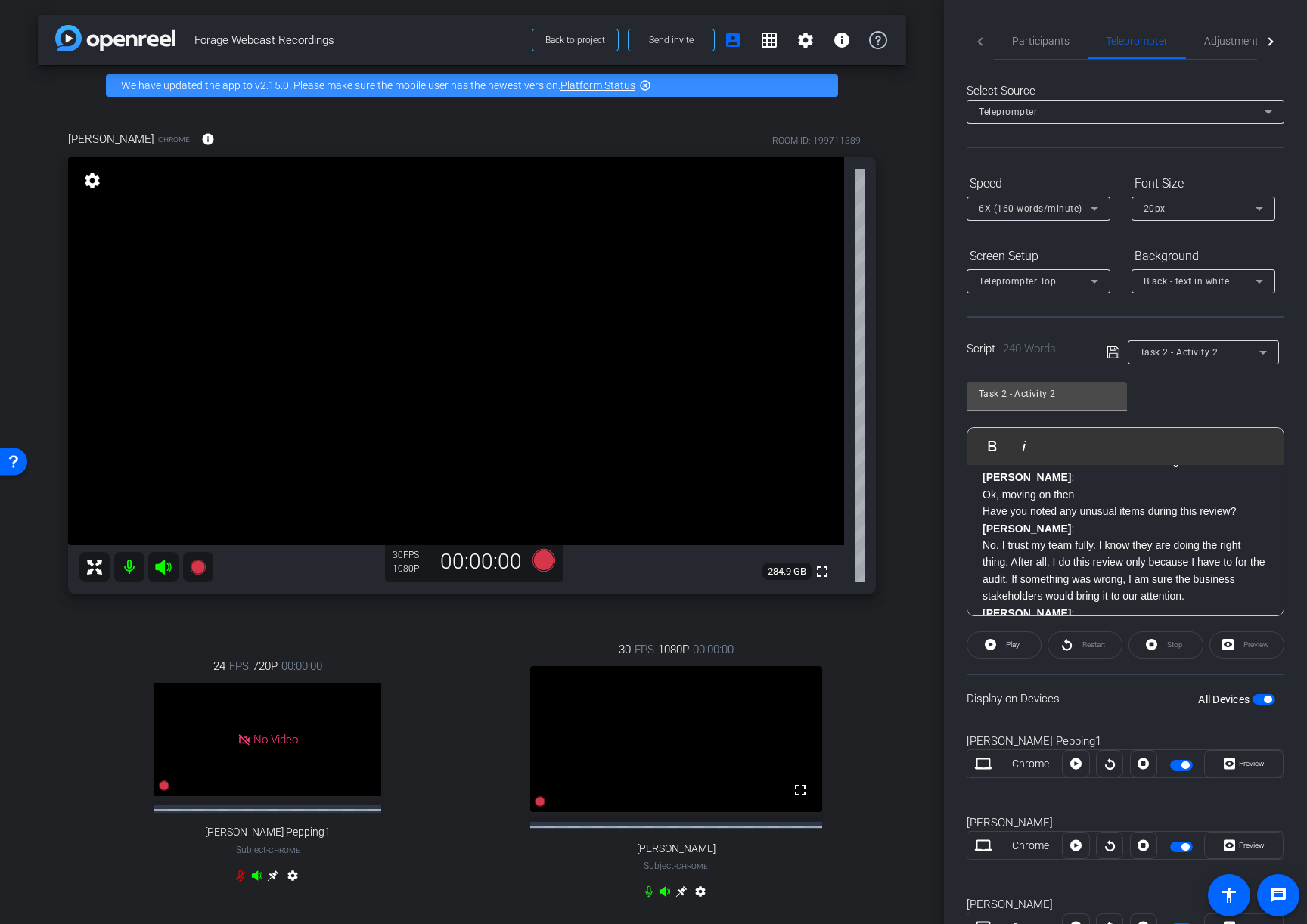
click at [97, 180] on mat-icon "settings" at bounding box center [92, 181] width 21 height 18
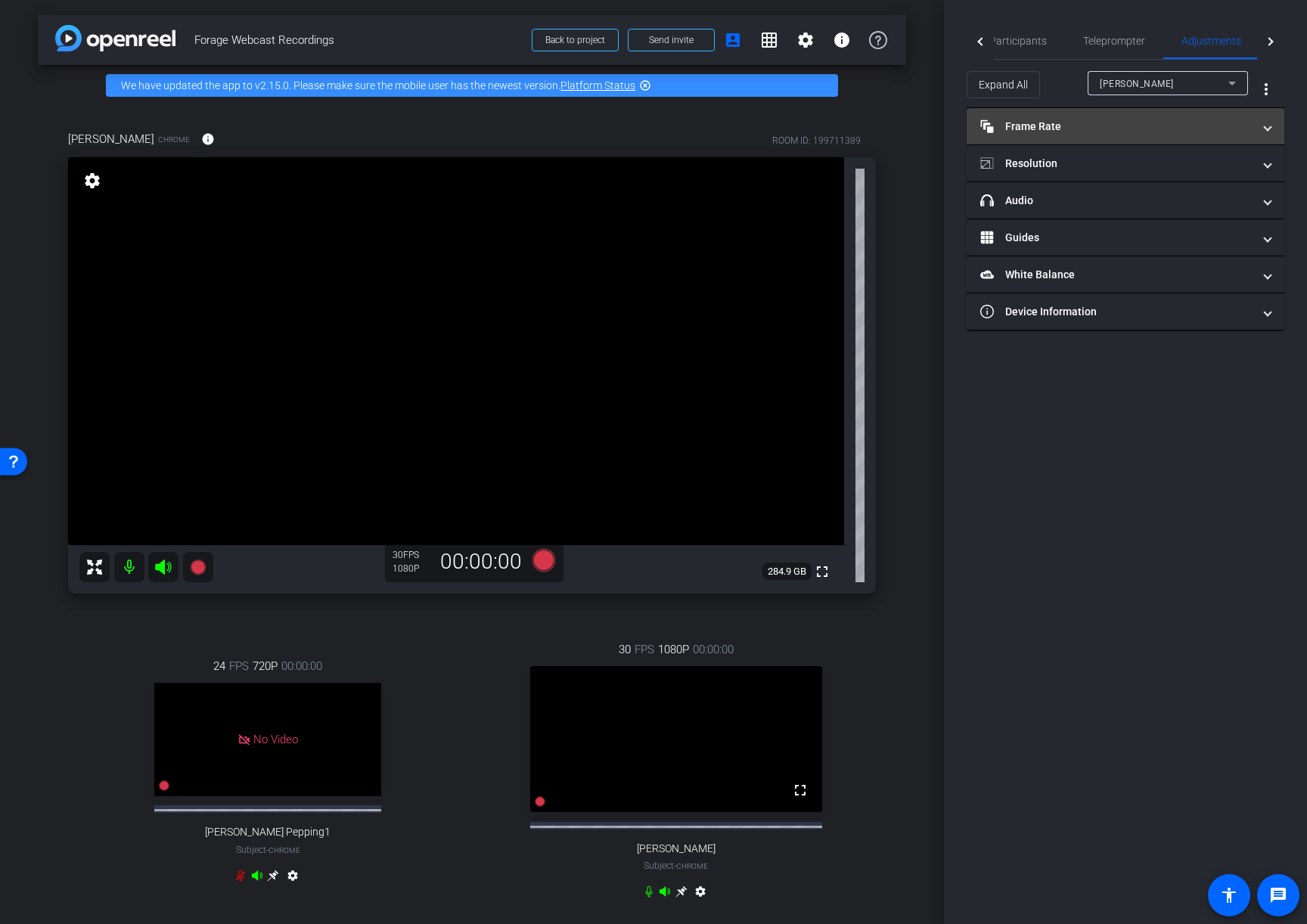
click at [1136, 132] on mat-panel-title "Frame Rate Frame Rate" at bounding box center [1116, 126] width 272 height 16
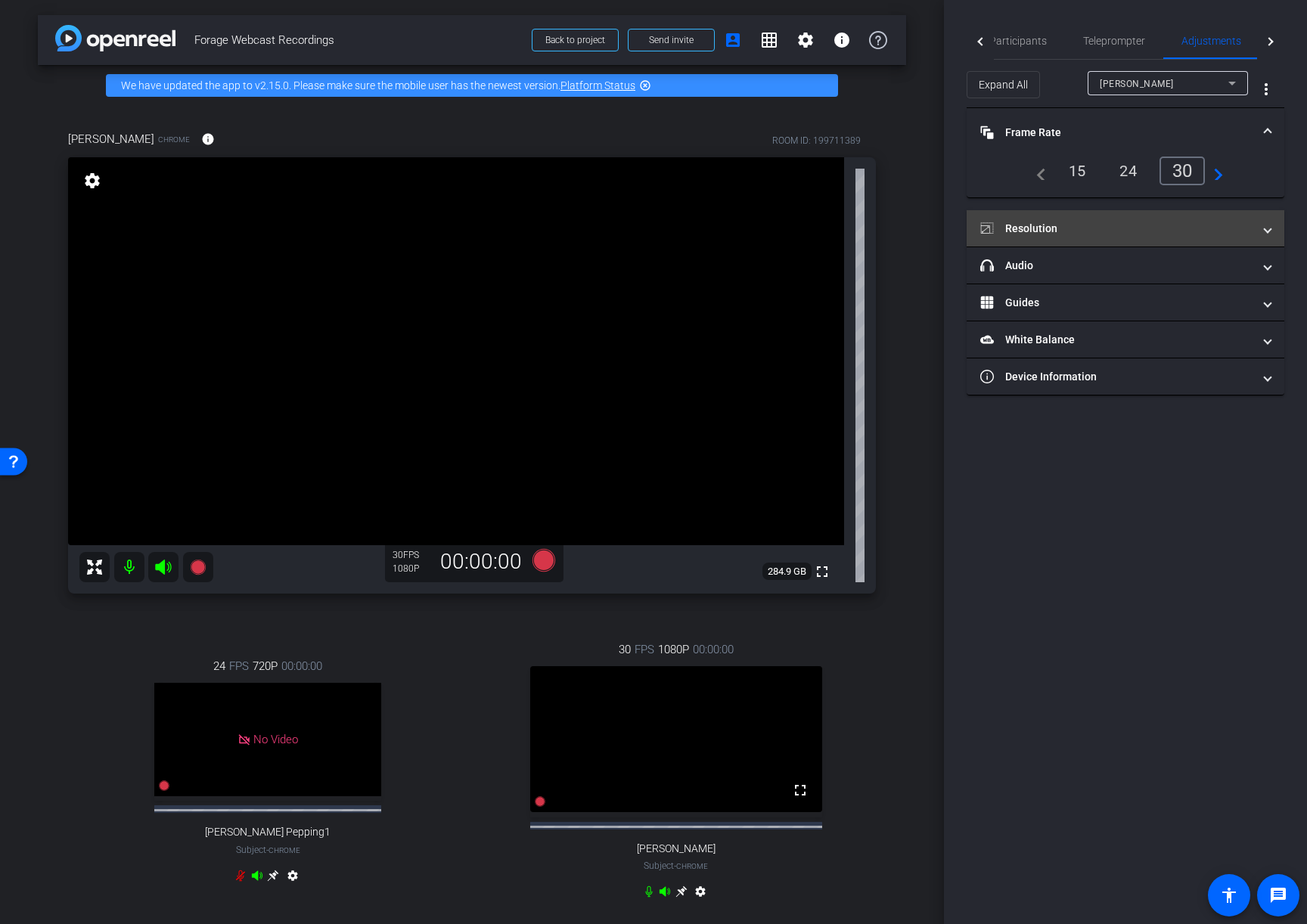
click at [1127, 242] on mat-expansion-panel-header "Resolution" at bounding box center [1125, 228] width 318 height 37
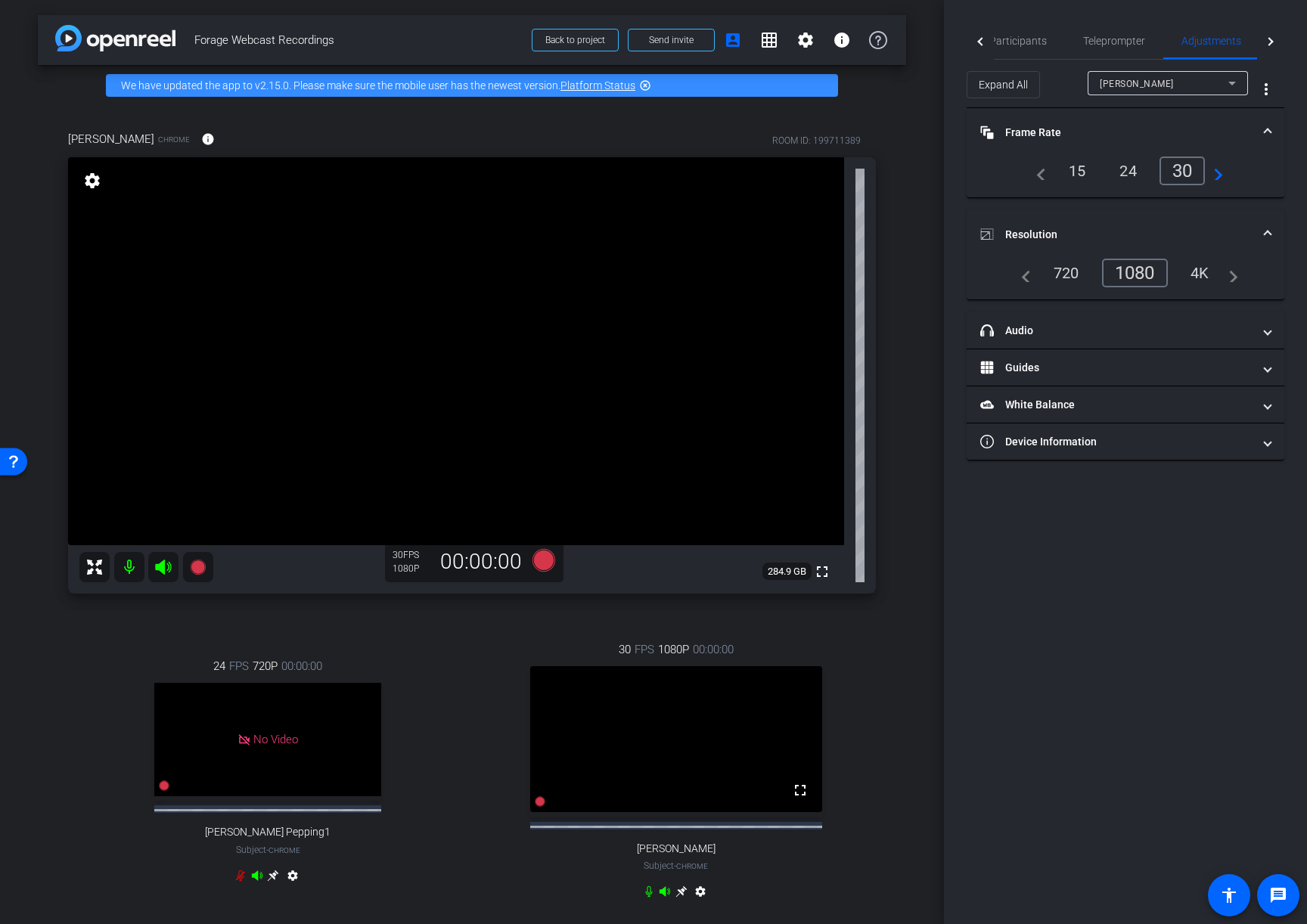
click at [1199, 270] on div "4K" at bounding box center [1200, 273] width 41 height 26
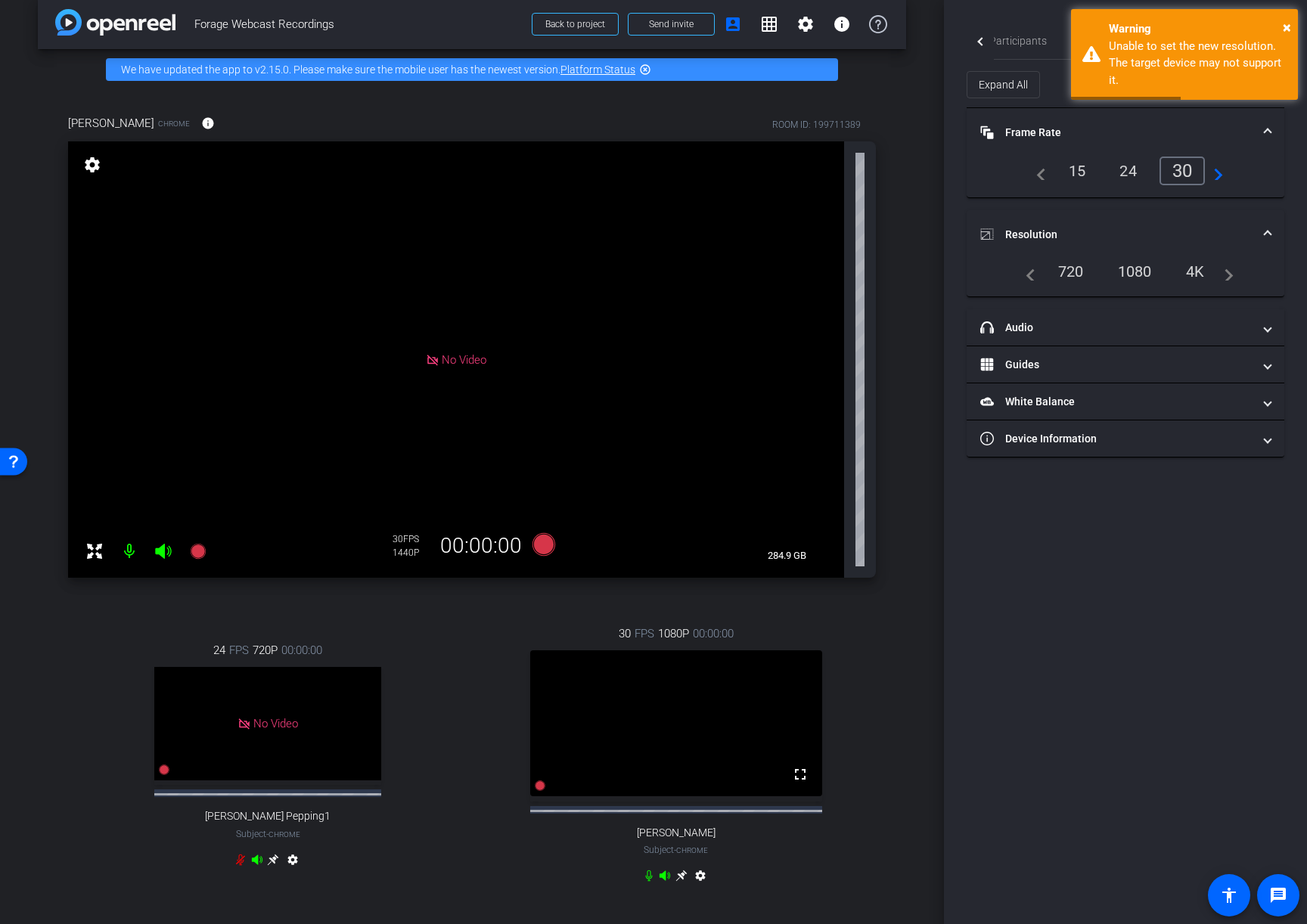
scroll to position [18, 0]
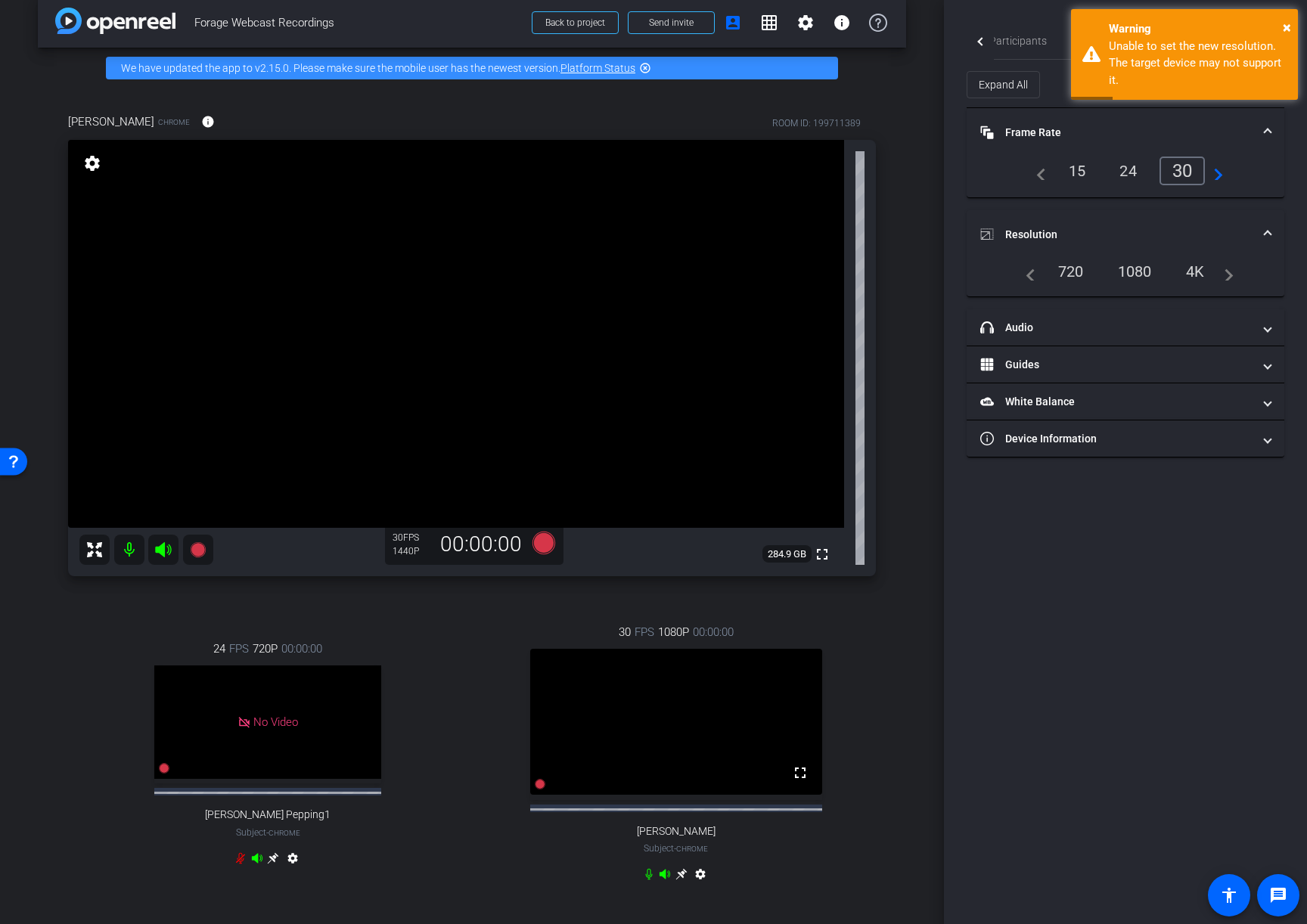
click at [701, 886] on mat-icon "settings" at bounding box center [700, 878] width 18 height 18
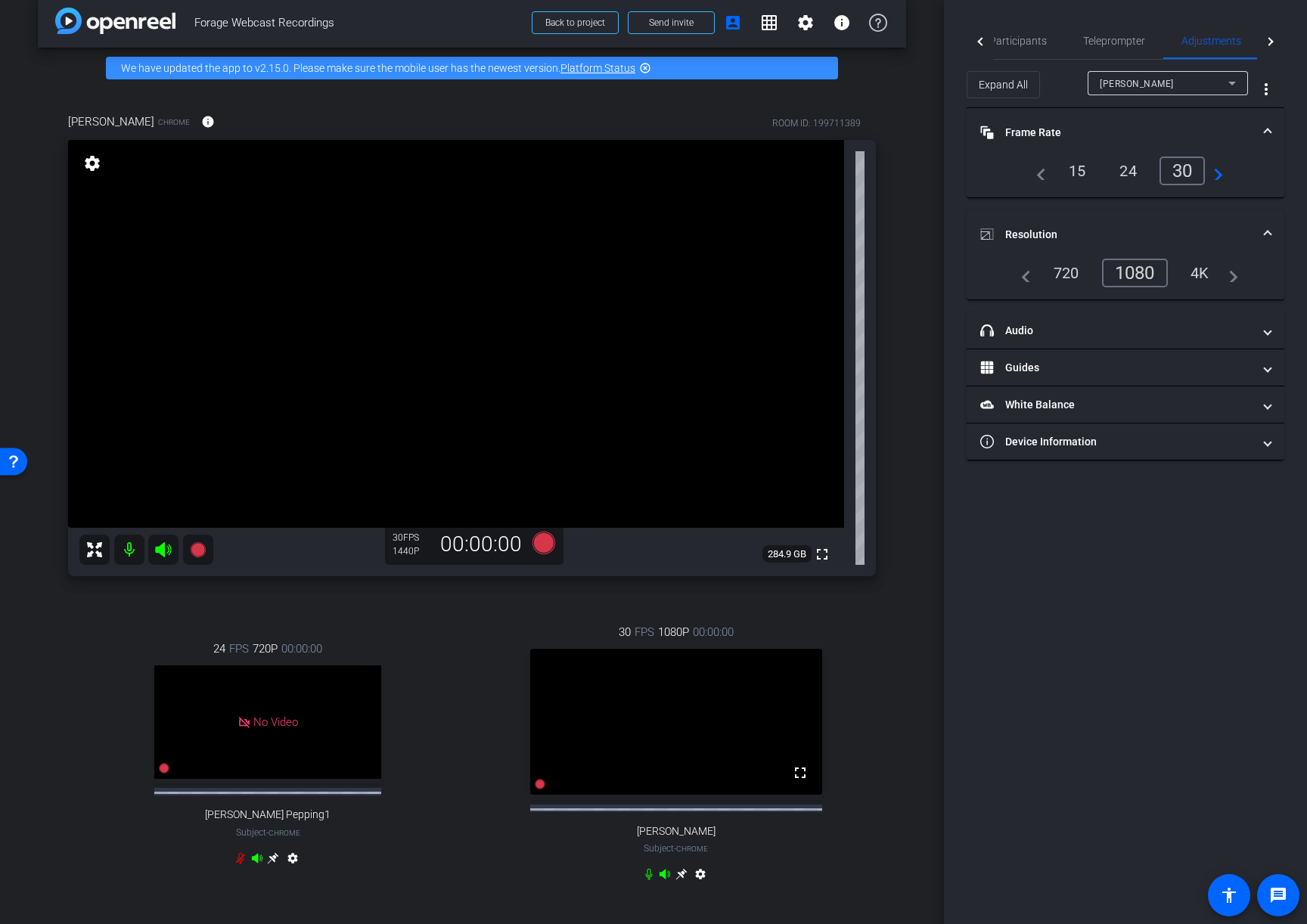
click at [1208, 272] on div "4K" at bounding box center [1200, 273] width 41 height 26
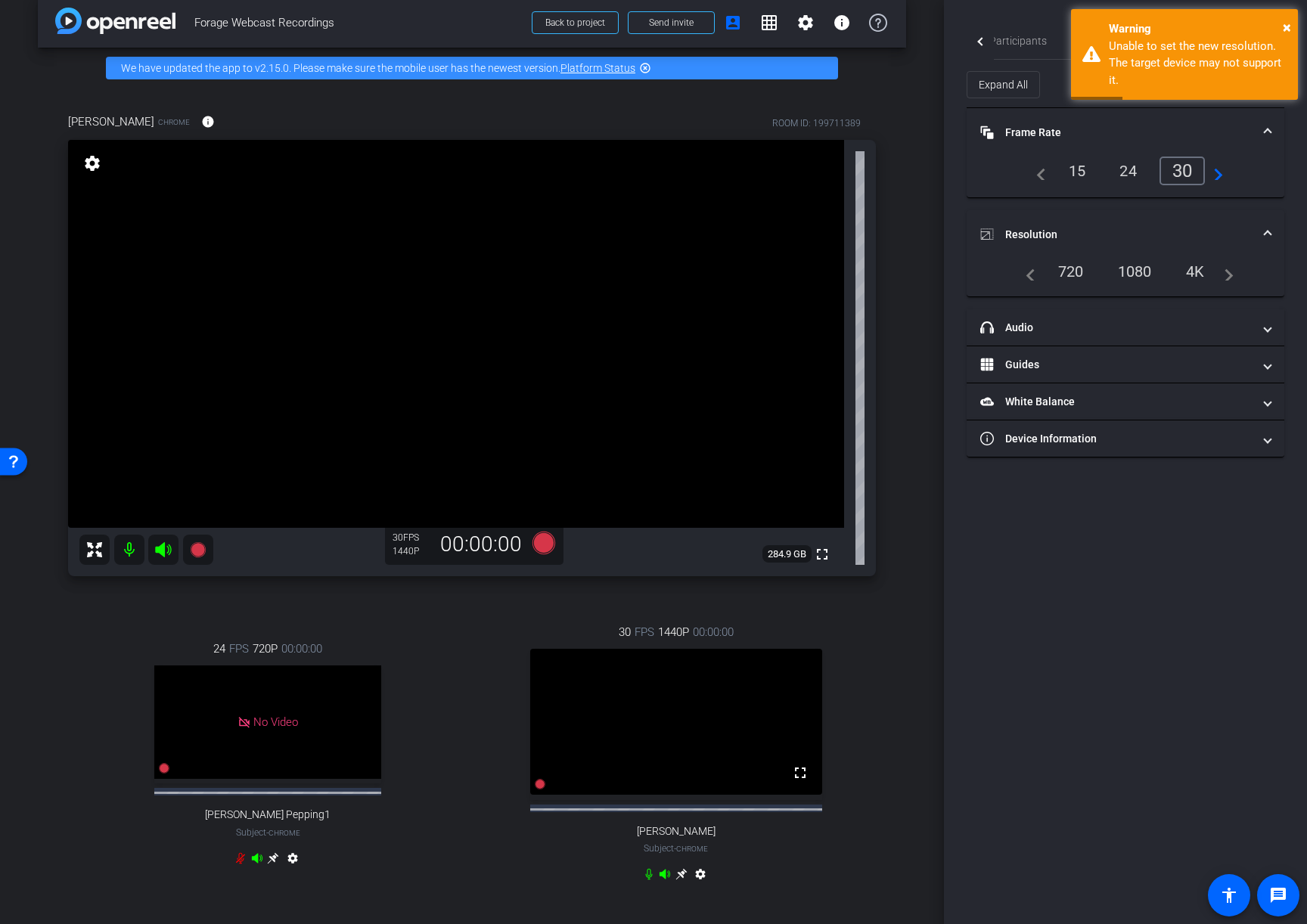
click at [903, 654] on div "Jenna Goldberg Chrome info ROOM ID: 199711389 fullscreen settings 284.9 GB 30 F…" at bounding box center [472, 507] width 869 height 838
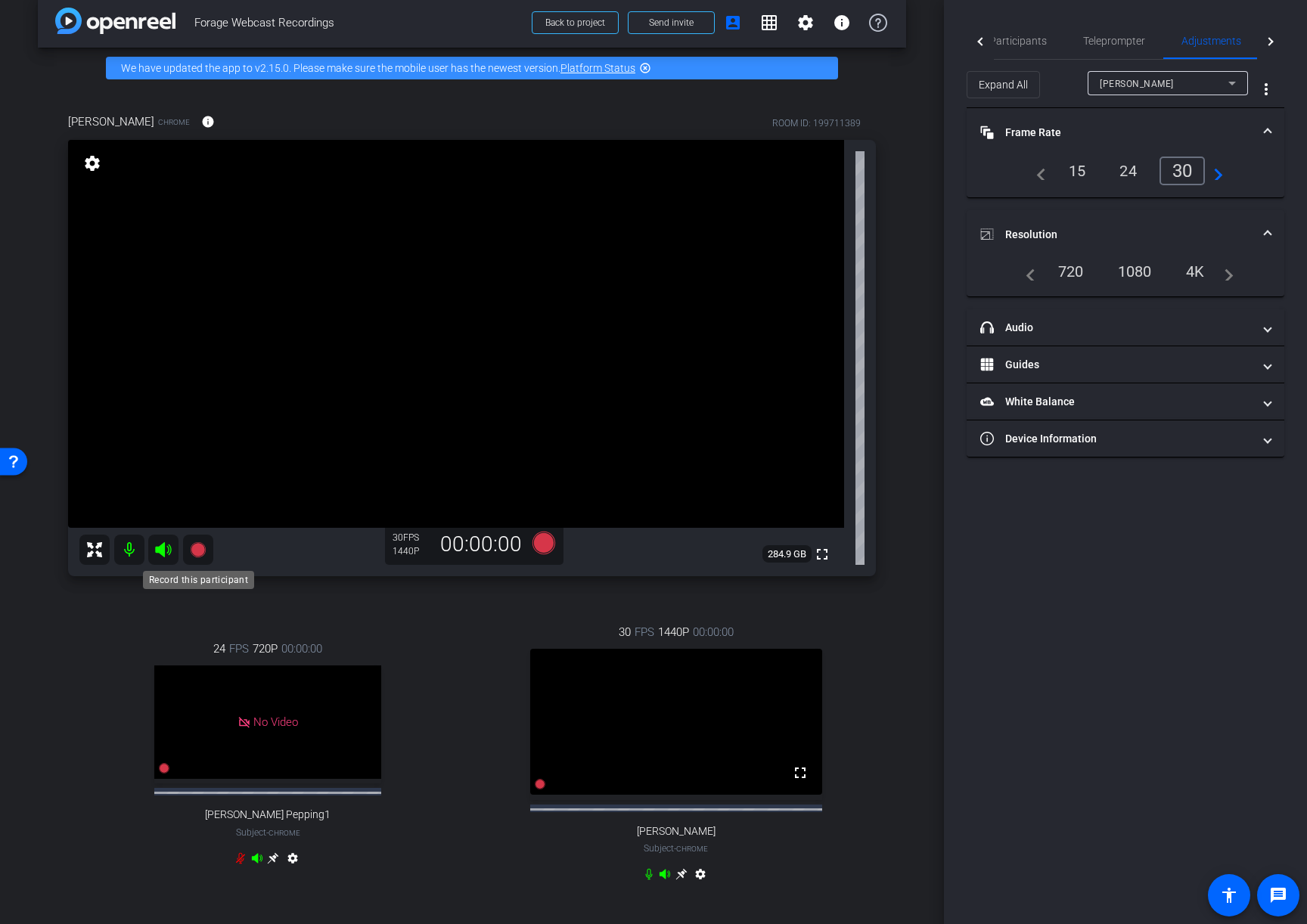
click at [197, 551] on icon at bounding box center [196, 549] width 15 height 15
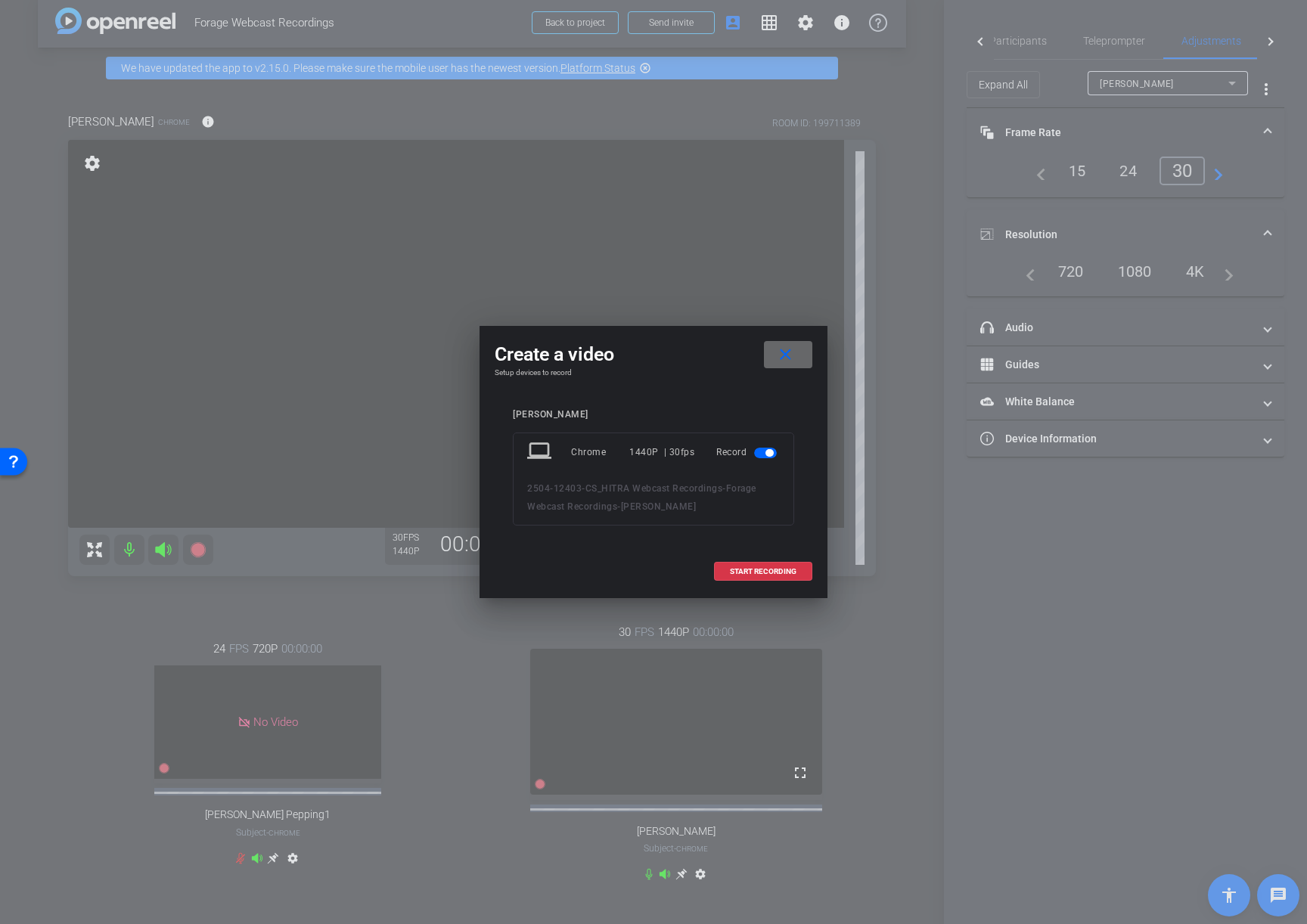
click at [780, 352] on mat-icon "close" at bounding box center [785, 354] width 19 height 19
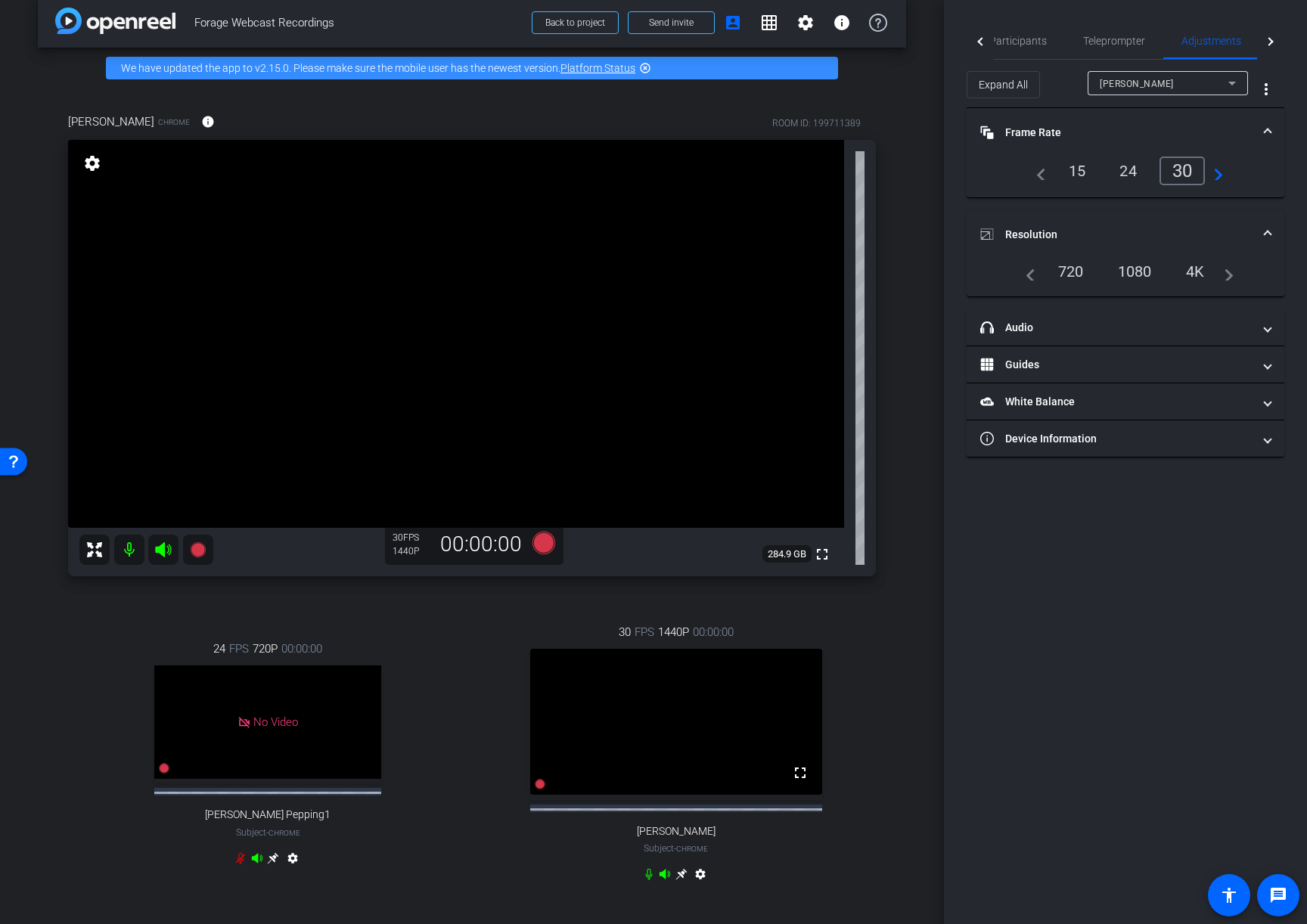
click at [415, 675] on div "24 FPS 720P 00:00:00 No Video Kristy Pepping1 Subject - Chrome settings" at bounding box center [268, 756] width 400 height 280
click at [540, 544] on icon at bounding box center [543, 543] width 23 height 23
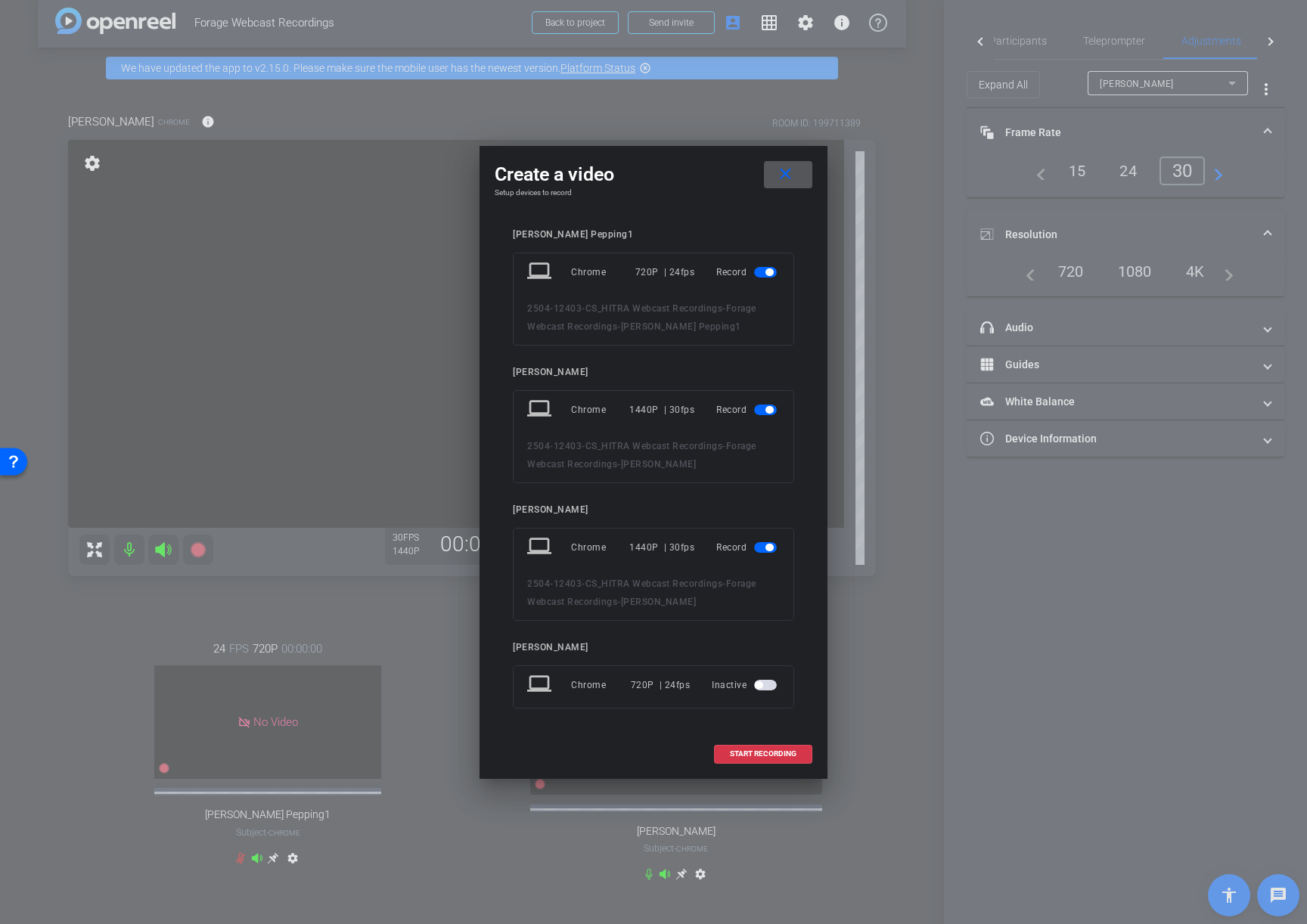
click at [768, 271] on span "button" at bounding box center [769, 272] width 8 height 8
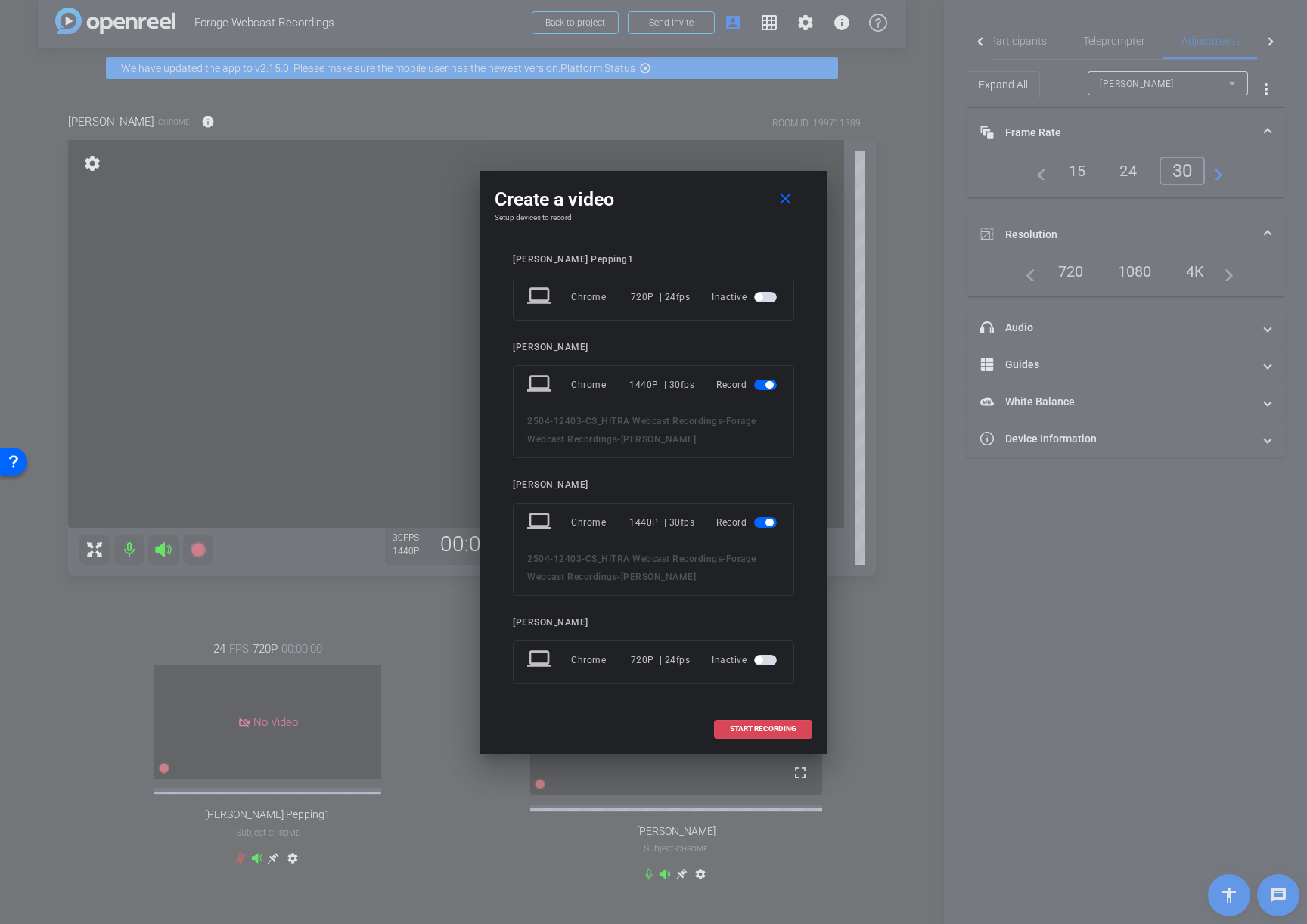
click at [760, 726] on span "START RECORDING" at bounding box center [762, 730] width 66 height 8
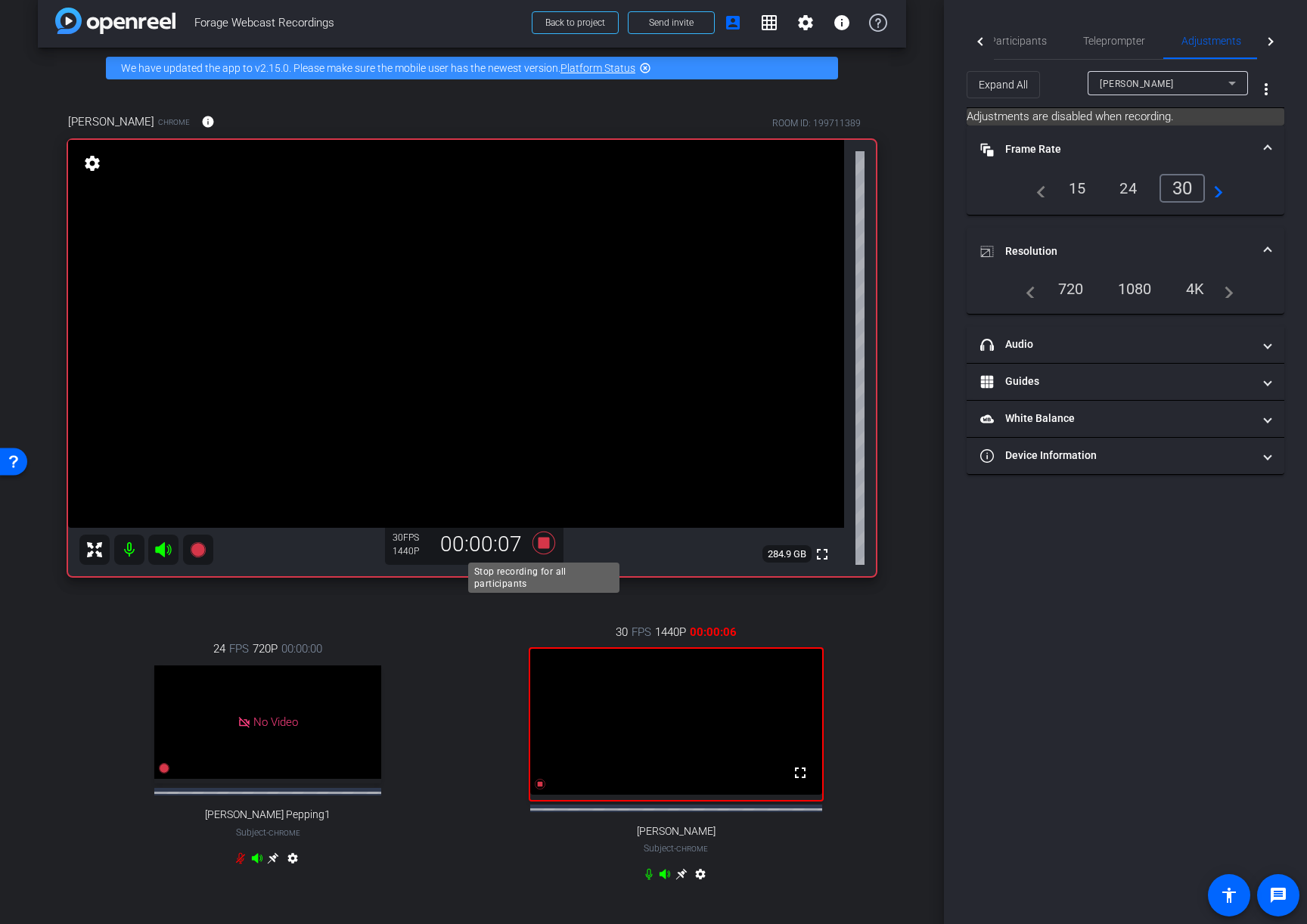
click at [546, 545] on icon at bounding box center [543, 543] width 23 height 23
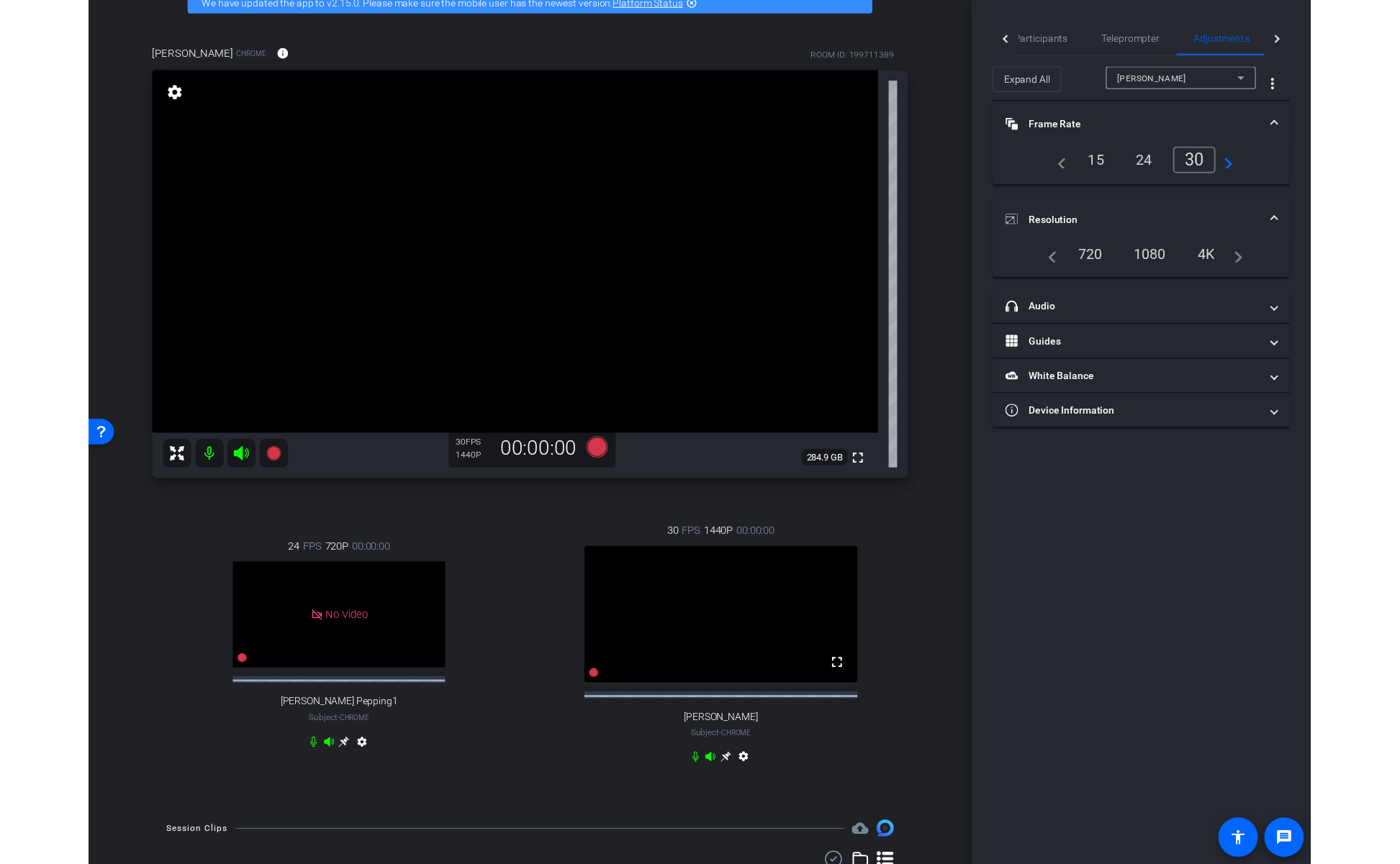
scroll to position [0, 0]
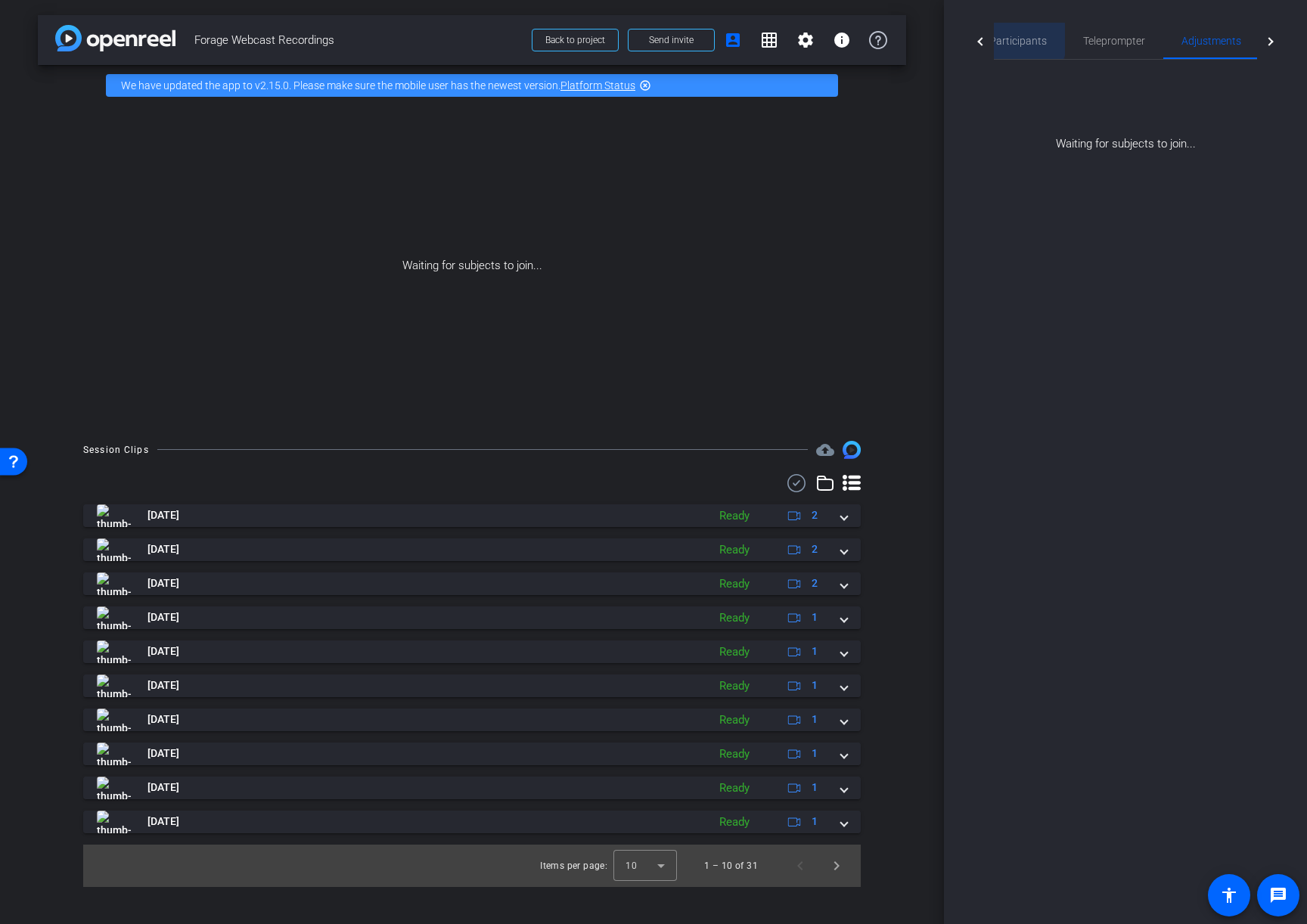
click at [1014, 39] on span "Participants" at bounding box center [1018, 40] width 57 height 11
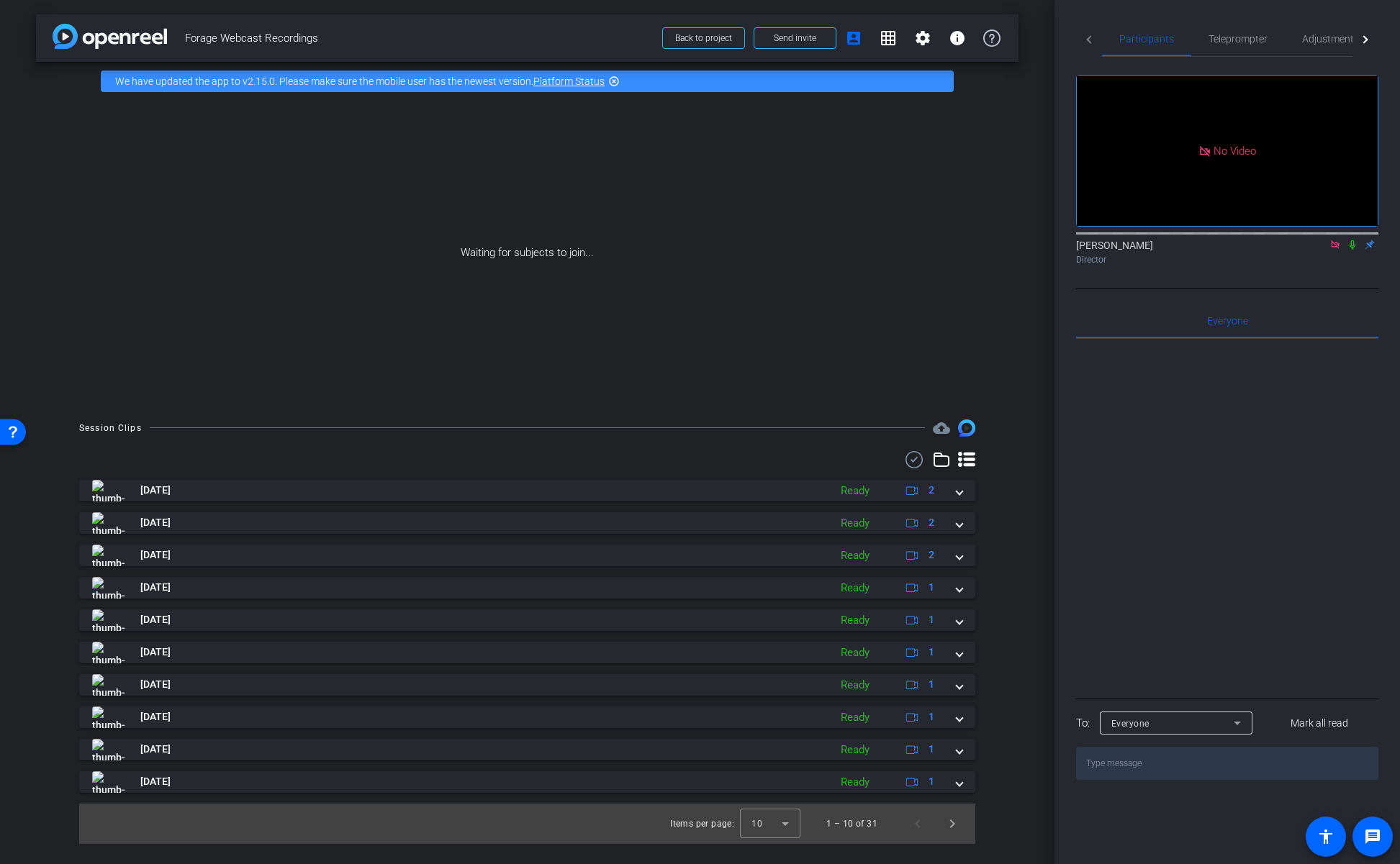
click at [1243, 239] on icon at bounding box center [1353, 244] width 11 height 10
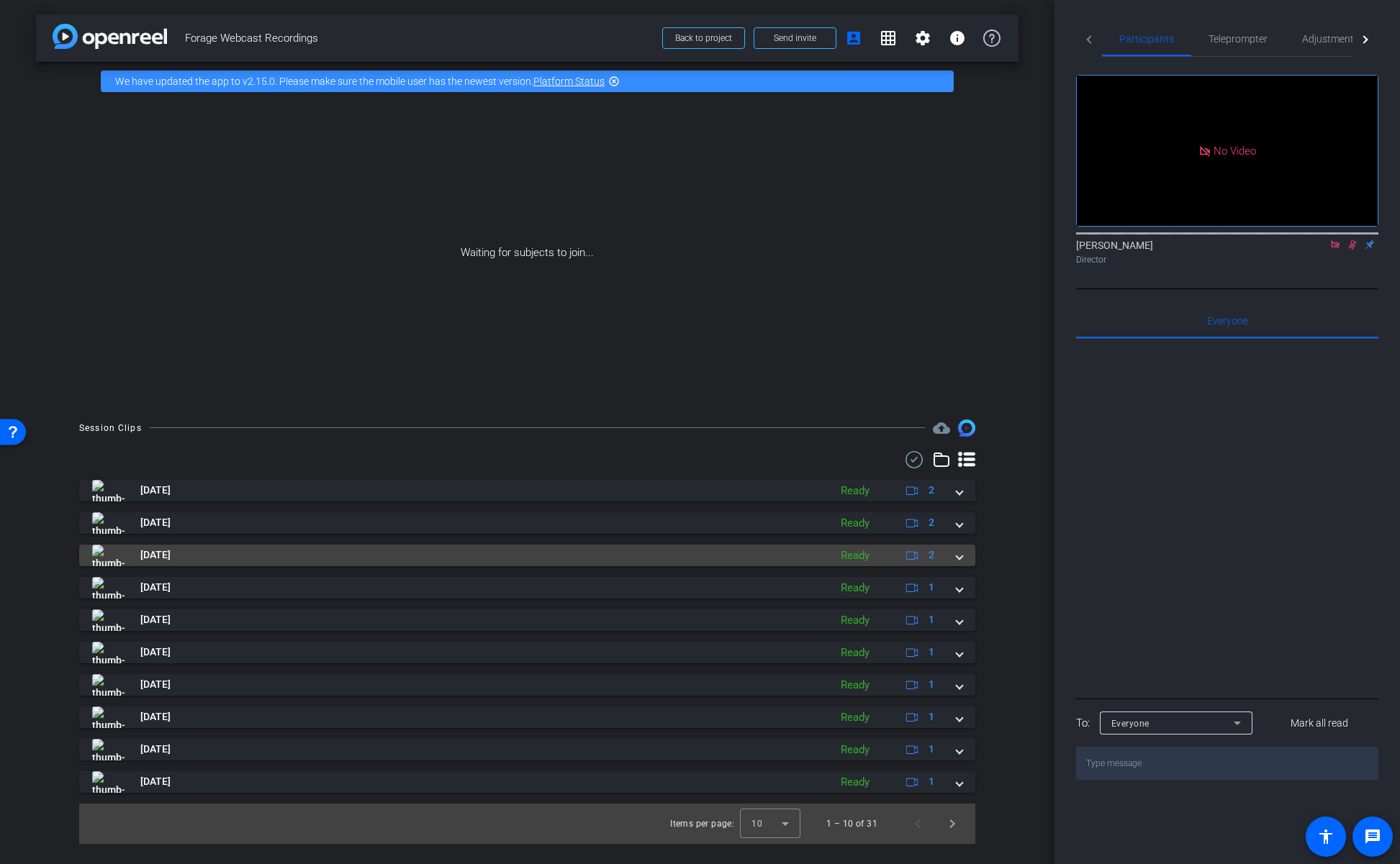
click at [959, 559] on span at bounding box center [959, 555] width 6 height 15
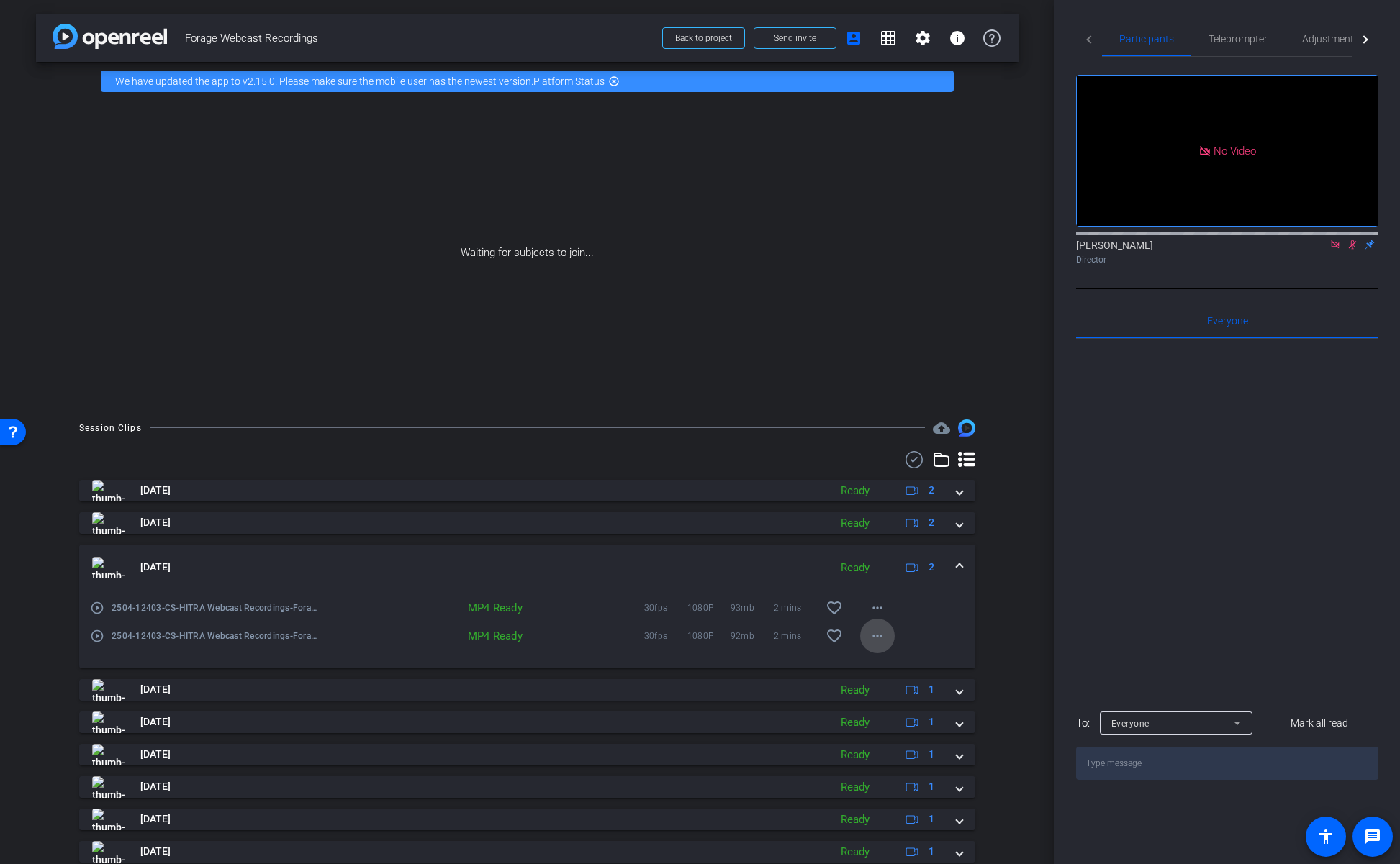
click at [873, 639] on mat-icon "more_horiz" at bounding box center [878, 636] width 17 height 17
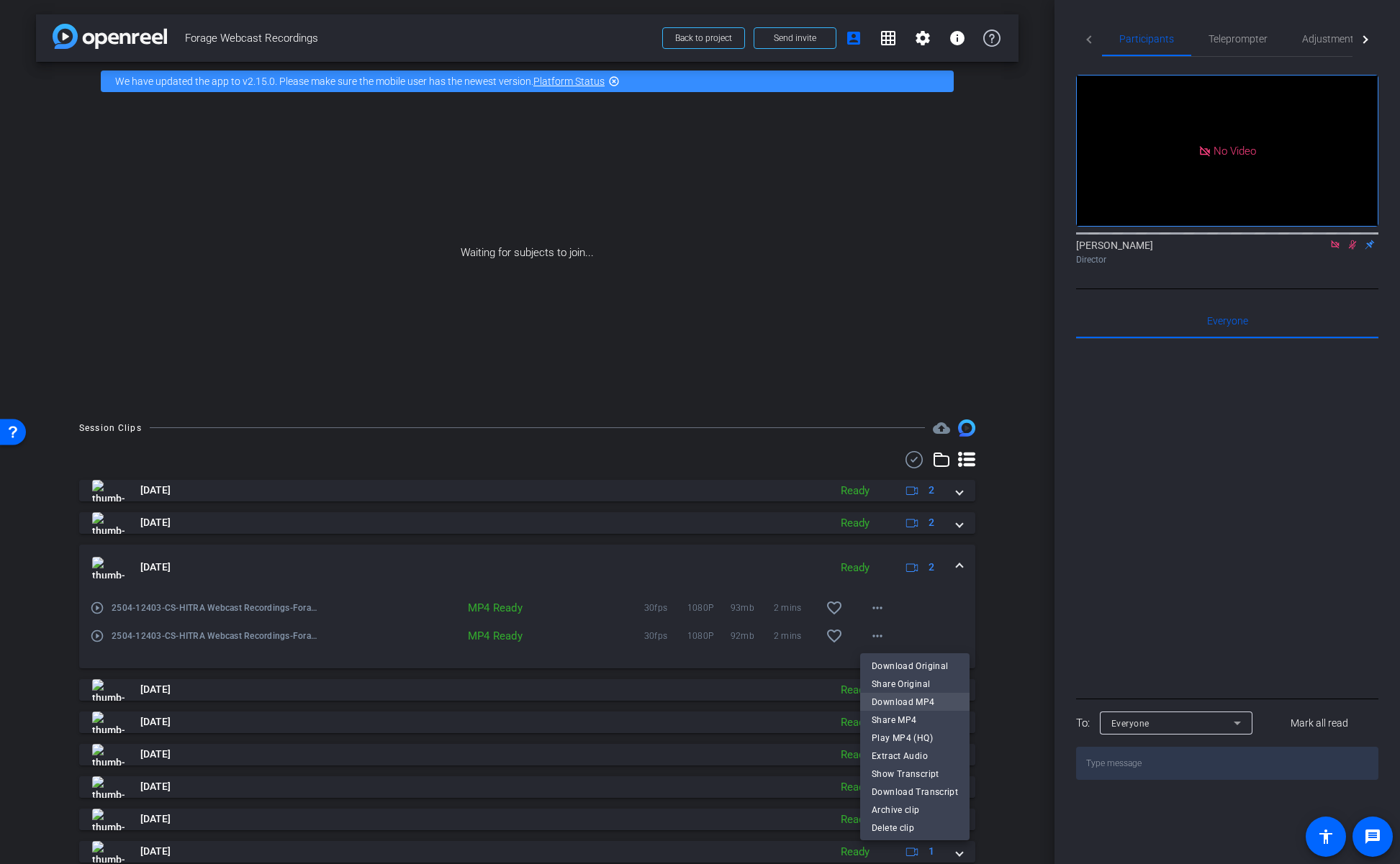
click at [898, 703] on span "Download MP4" at bounding box center [915, 702] width 86 height 17
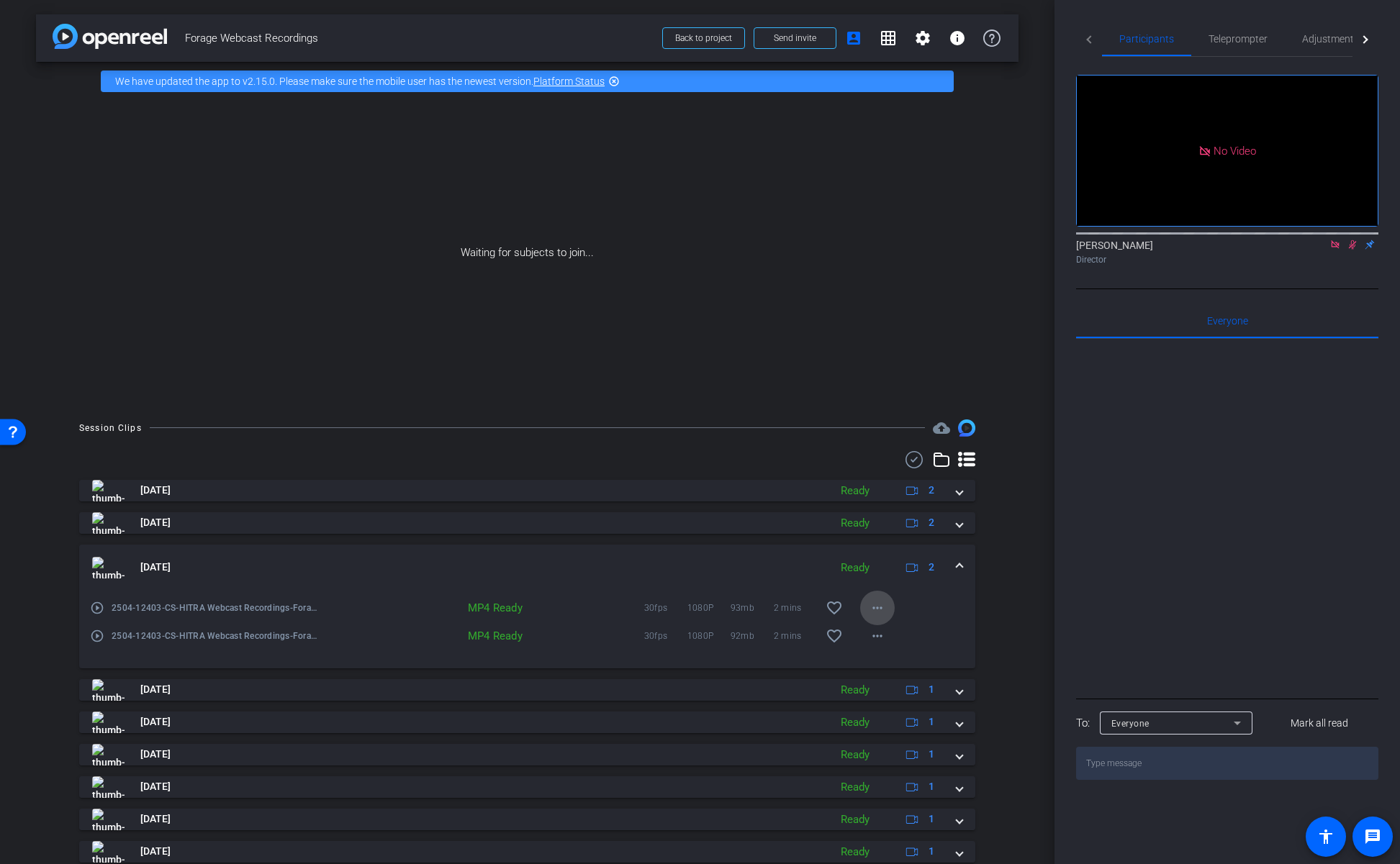
click at [882, 610] on mat-icon "more_horiz" at bounding box center [878, 608] width 17 height 17
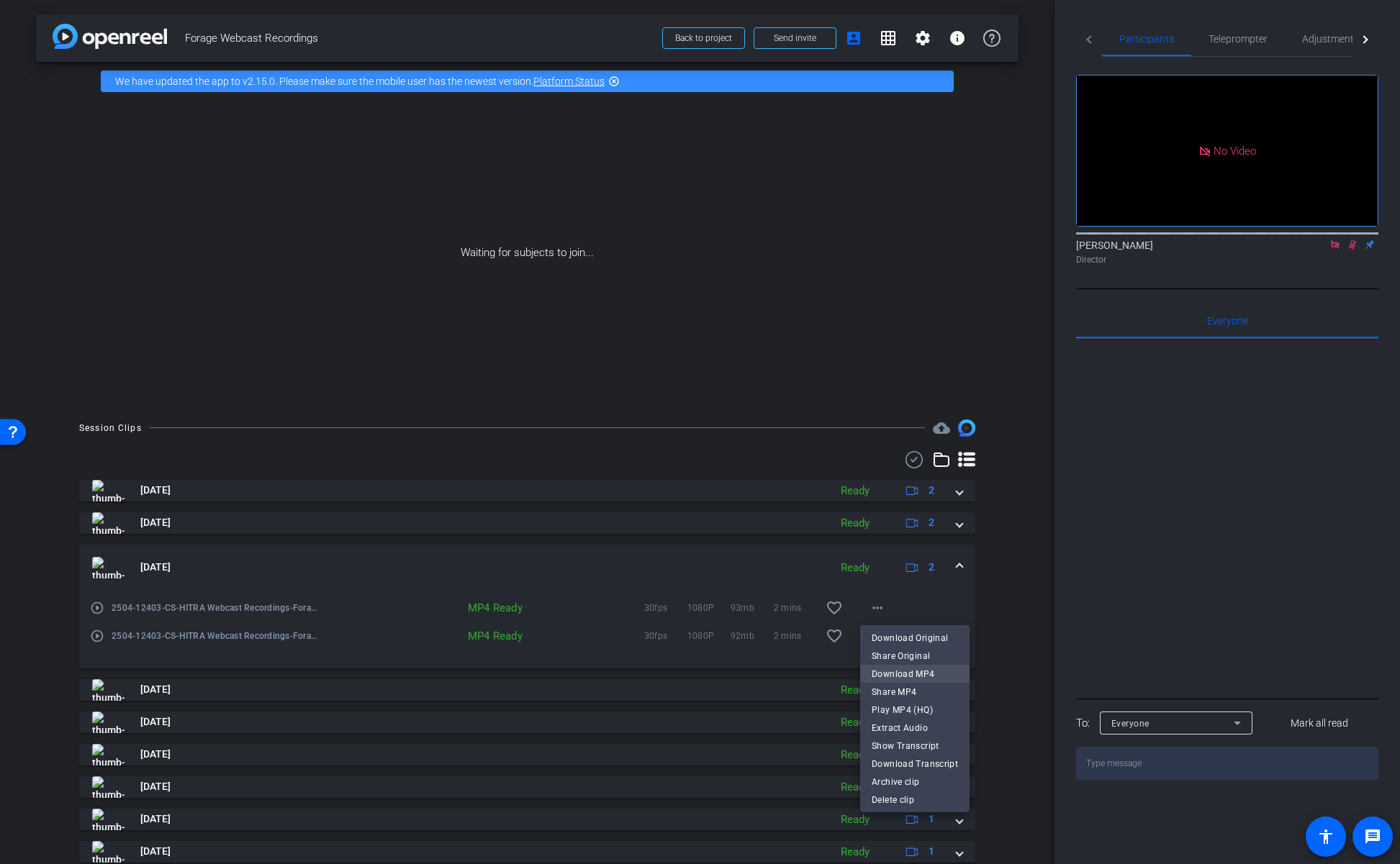
click at [923, 675] on span "Download MP4" at bounding box center [915, 673] width 86 height 17
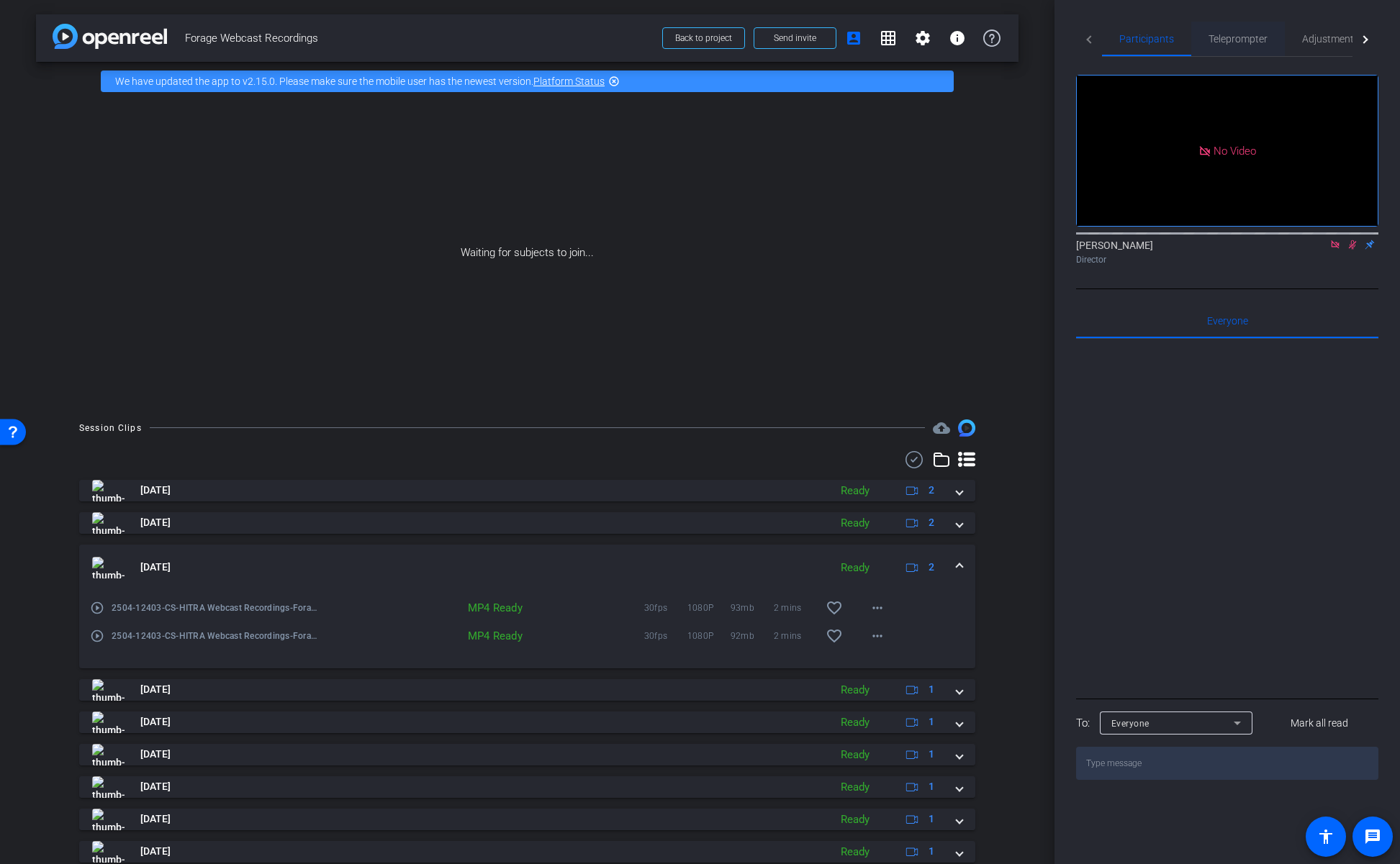
click at [1233, 41] on span "Teleprompter" at bounding box center [1237, 39] width 59 height 10
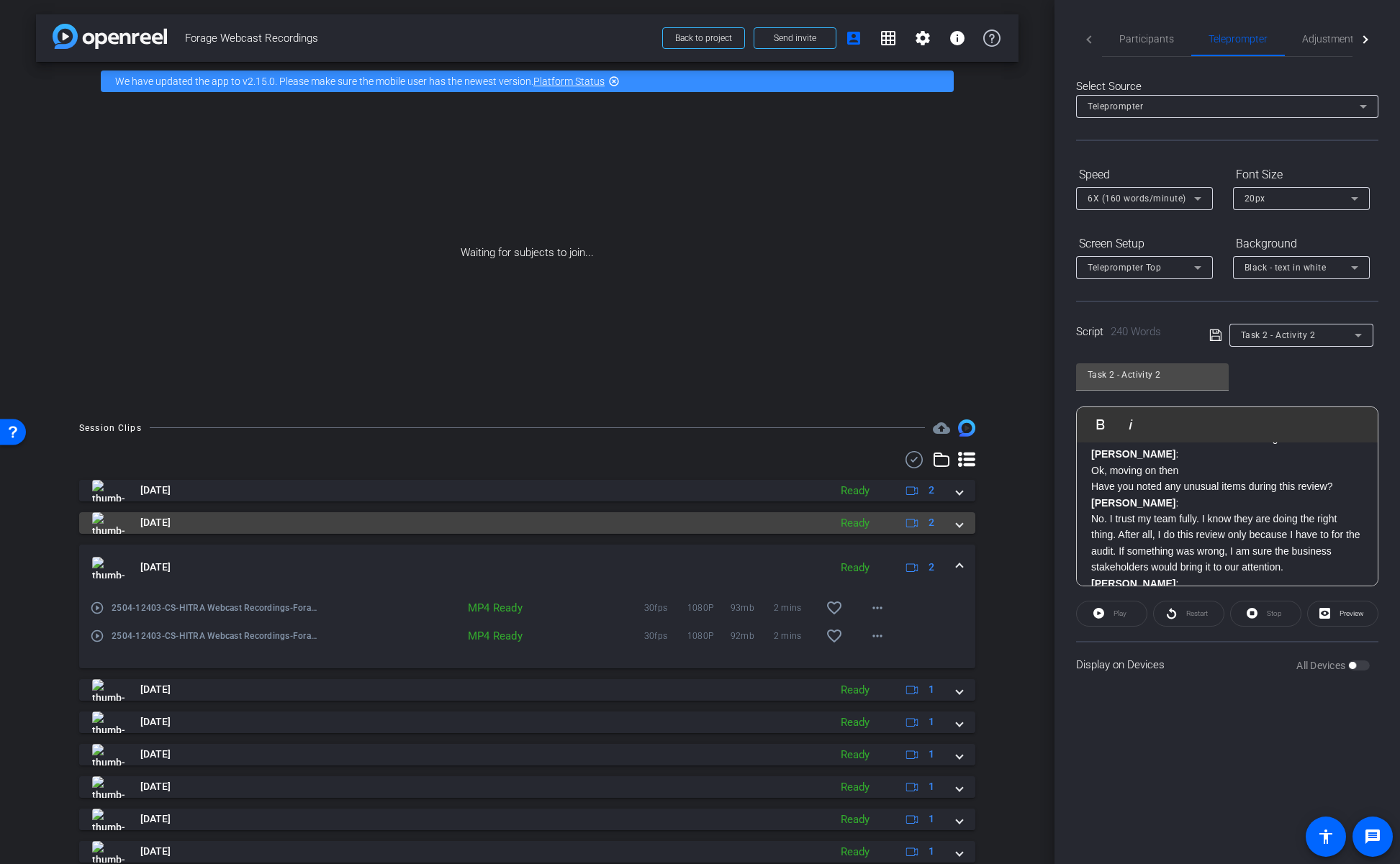
click at [955, 526] on div "Aug 12, 2025 Ready 2" at bounding box center [524, 523] width 864 height 22
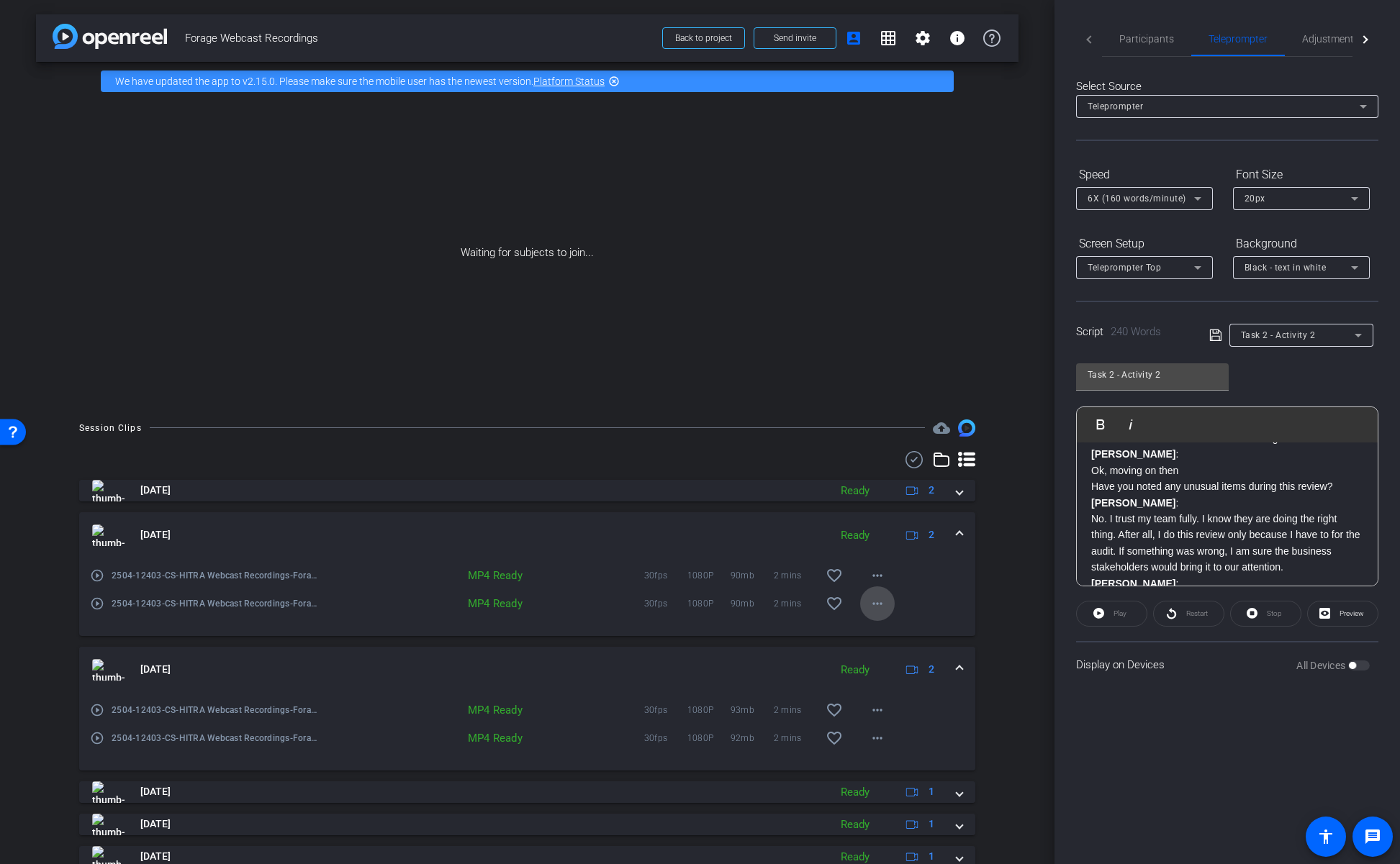
click at [874, 605] on mat-icon "more_horiz" at bounding box center [878, 604] width 17 height 17
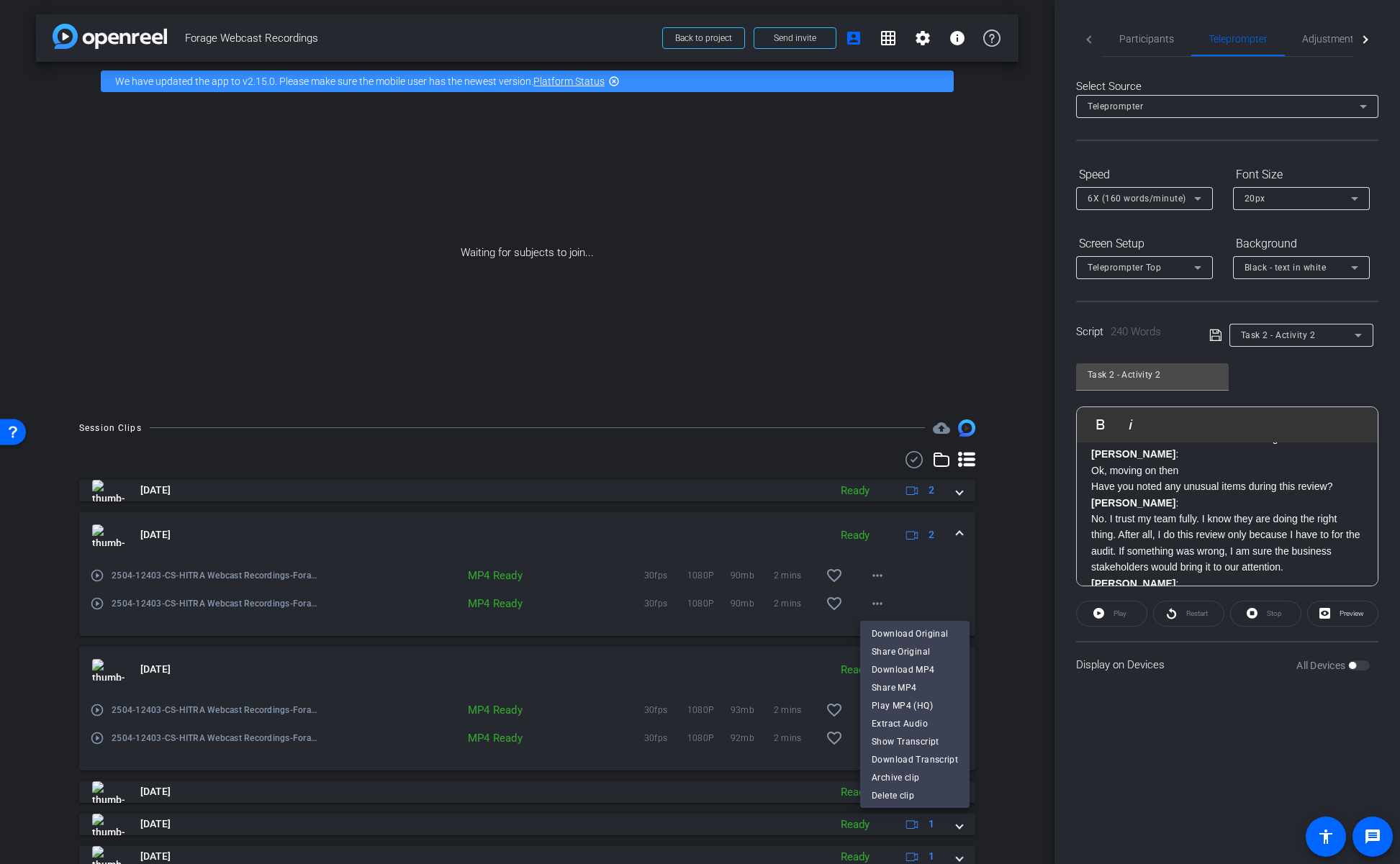
drag, startPoint x: 885, startPoint y: 674, endPoint x: 984, endPoint y: 626, distance: 110.0
click at [982, 628] on div "Download Original Share Original Download MP4 Share MP4 Play MP4 (HQ) Extract A…" at bounding box center [700, 432] width 1400 height 864
click at [1008, 611] on div at bounding box center [700, 432] width 1400 height 864
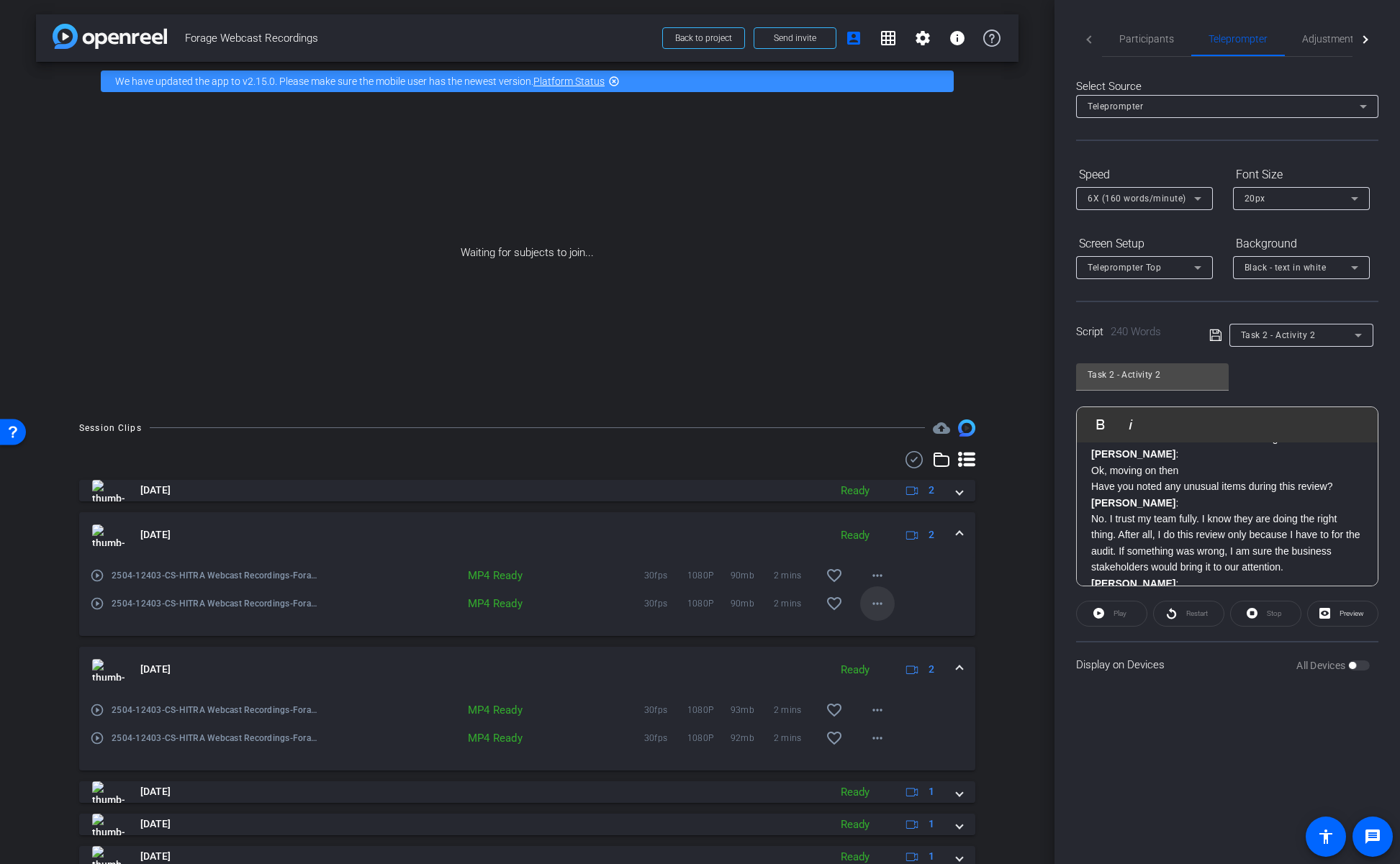
click at [880, 603] on mat-icon "more_horiz" at bounding box center [878, 604] width 17 height 17
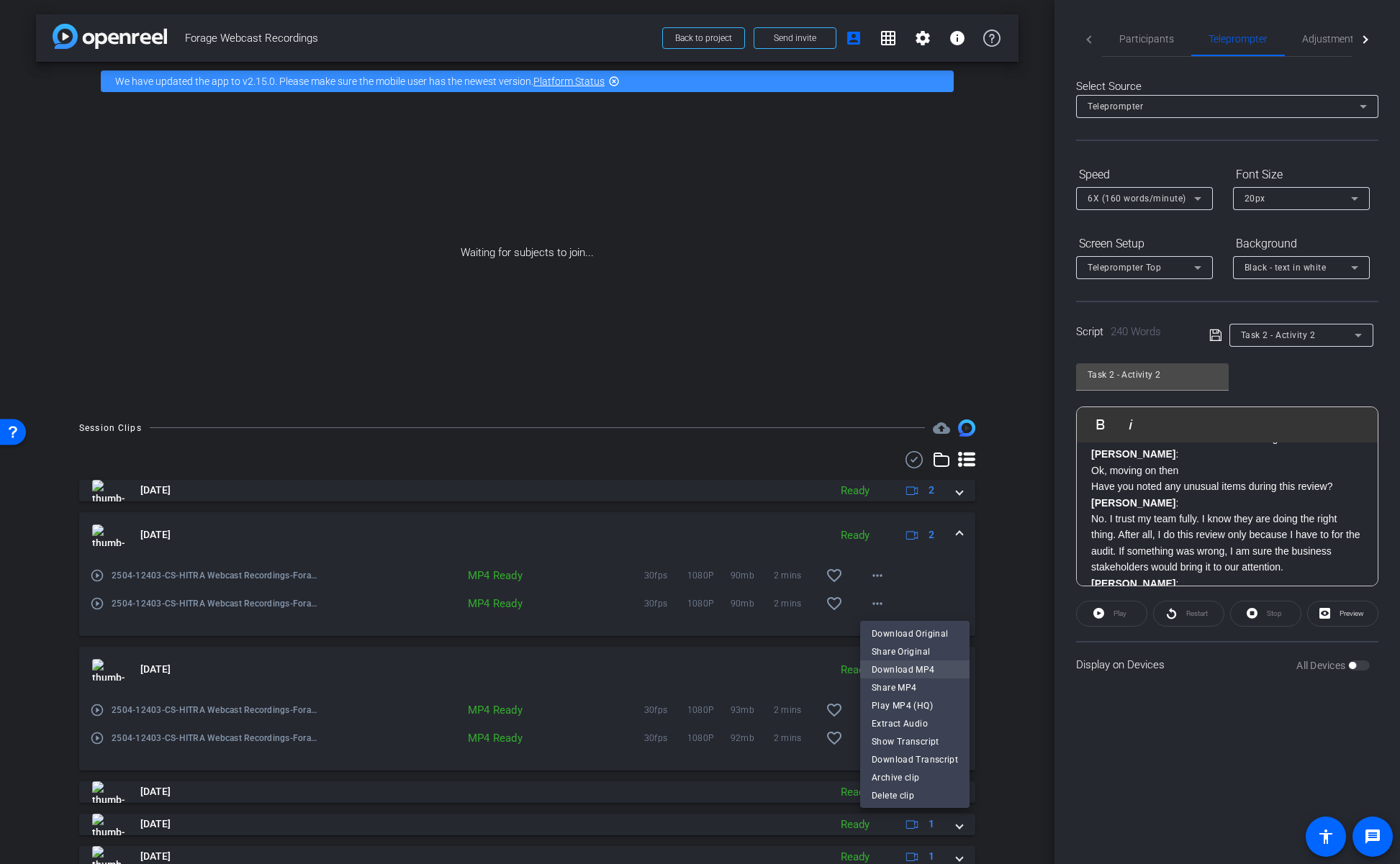
click at [901, 672] on span "Download MP4" at bounding box center [915, 669] width 86 height 17
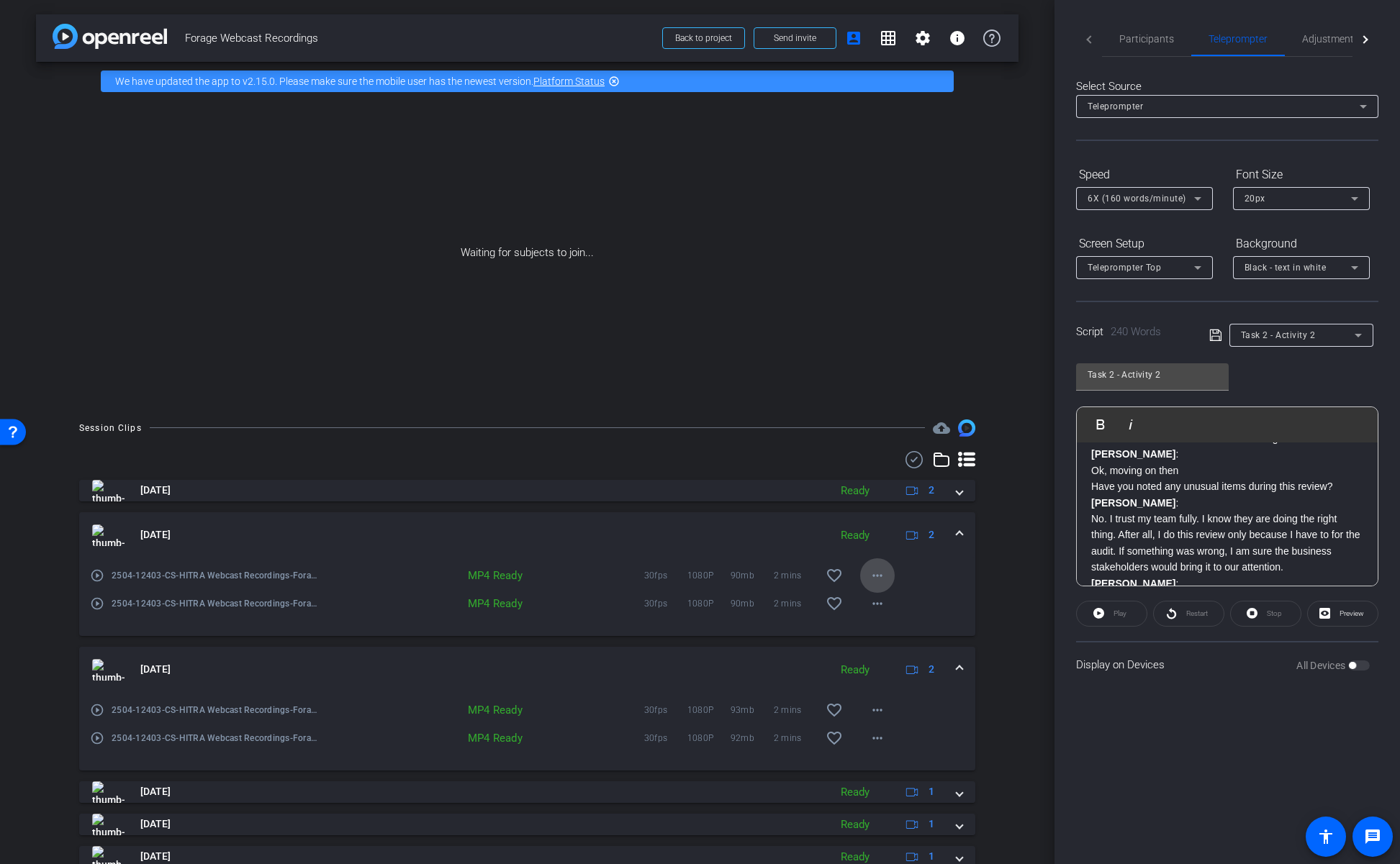
click at [881, 576] on mat-icon "more_horiz" at bounding box center [878, 576] width 17 height 17
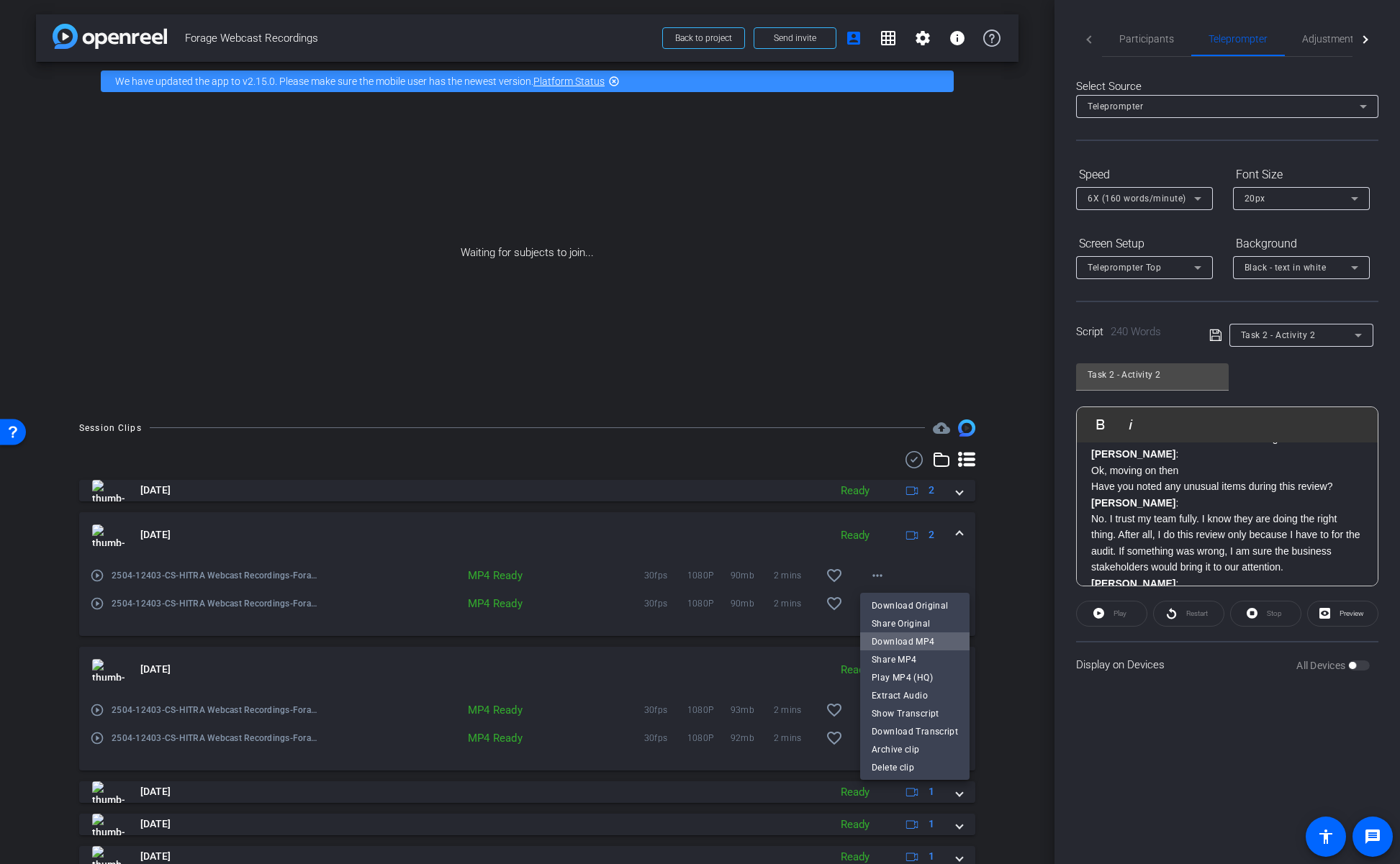
click at [920, 640] on span "Download MP4" at bounding box center [915, 641] width 86 height 17
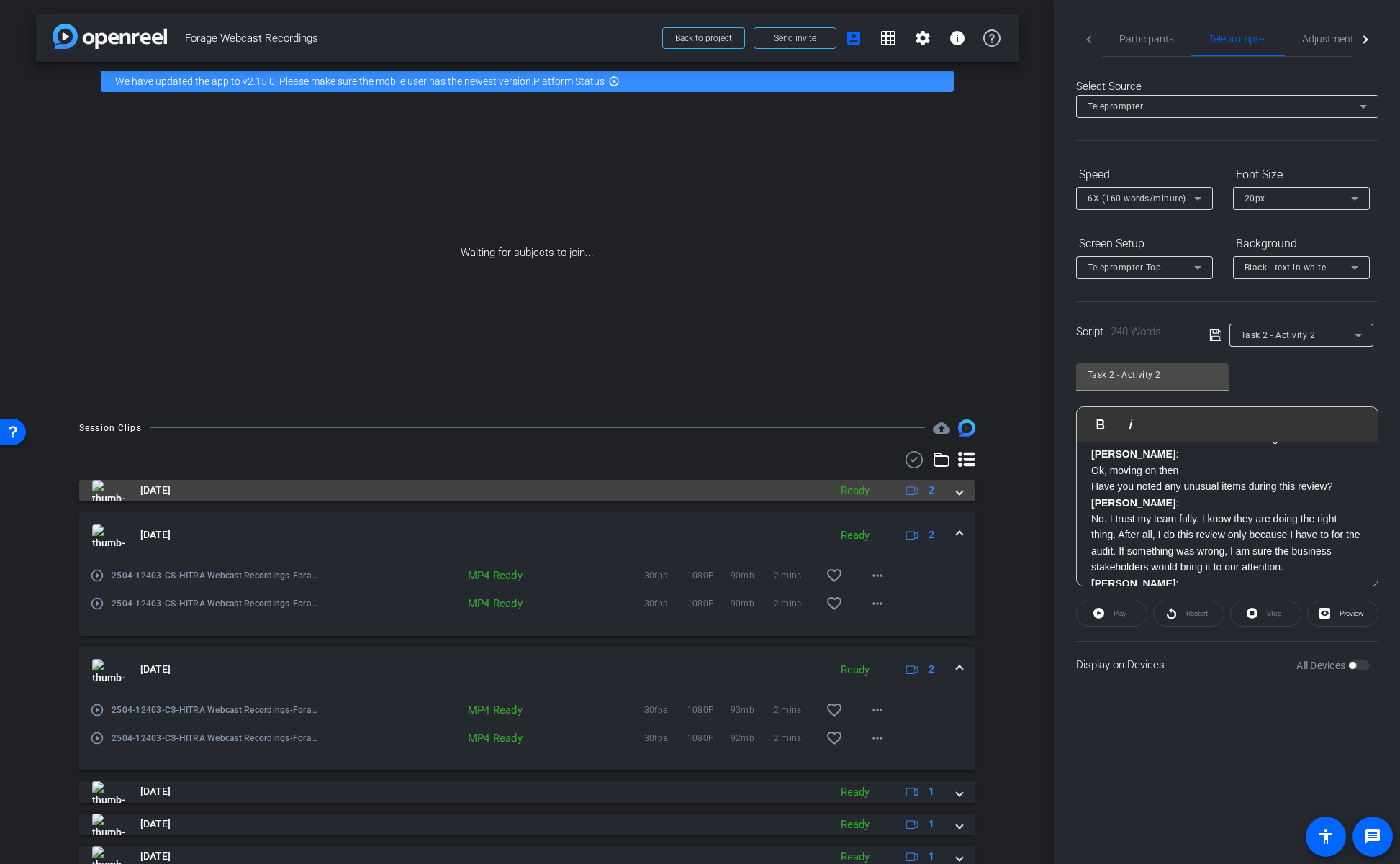
click at [957, 499] on div "Aug 12, 2025 Ready 2" at bounding box center [524, 490] width 864 height 22
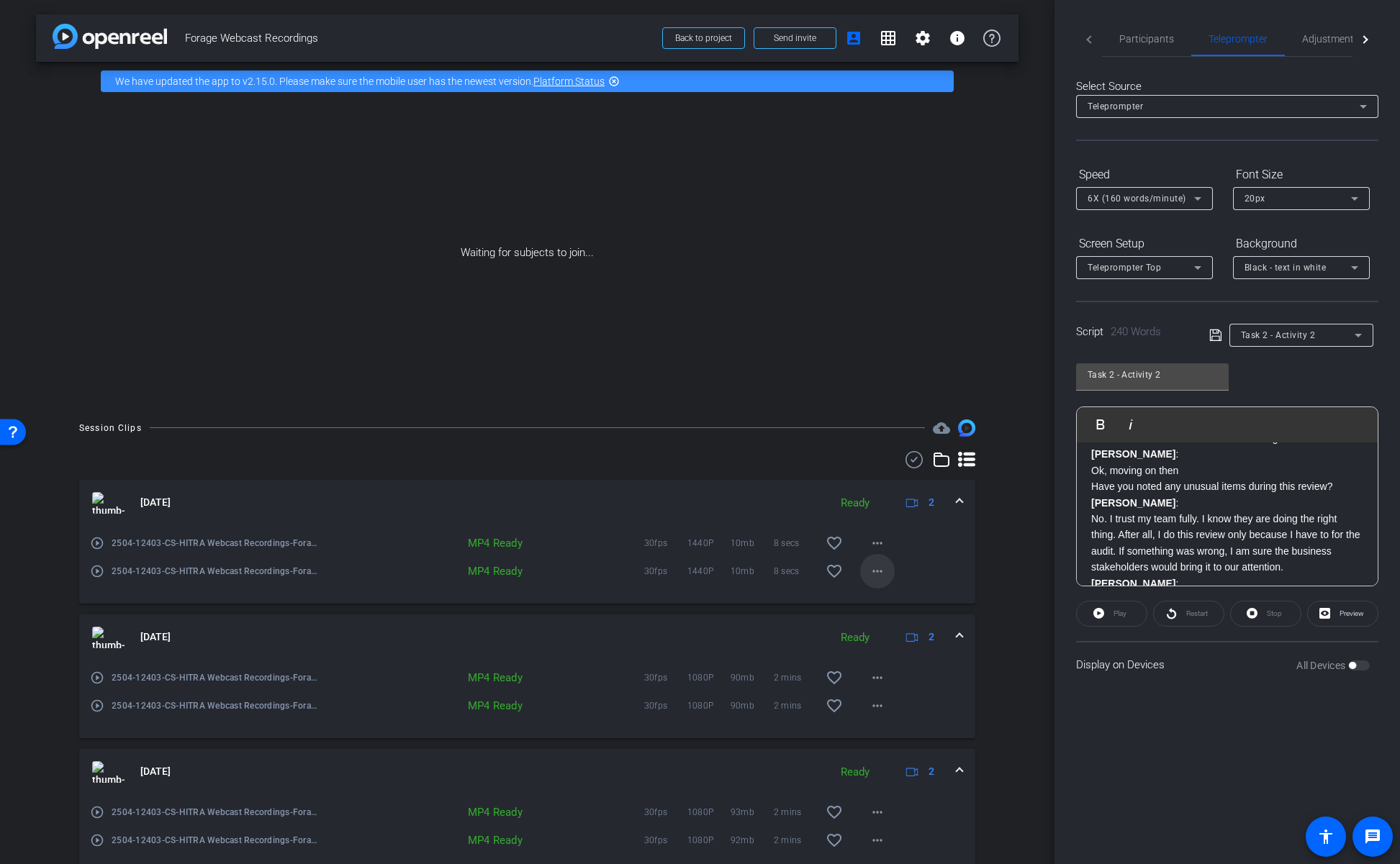
click at [876, 575] on mat-icon "more_horiz" at bounding box center [878, 571] width 17 height 17
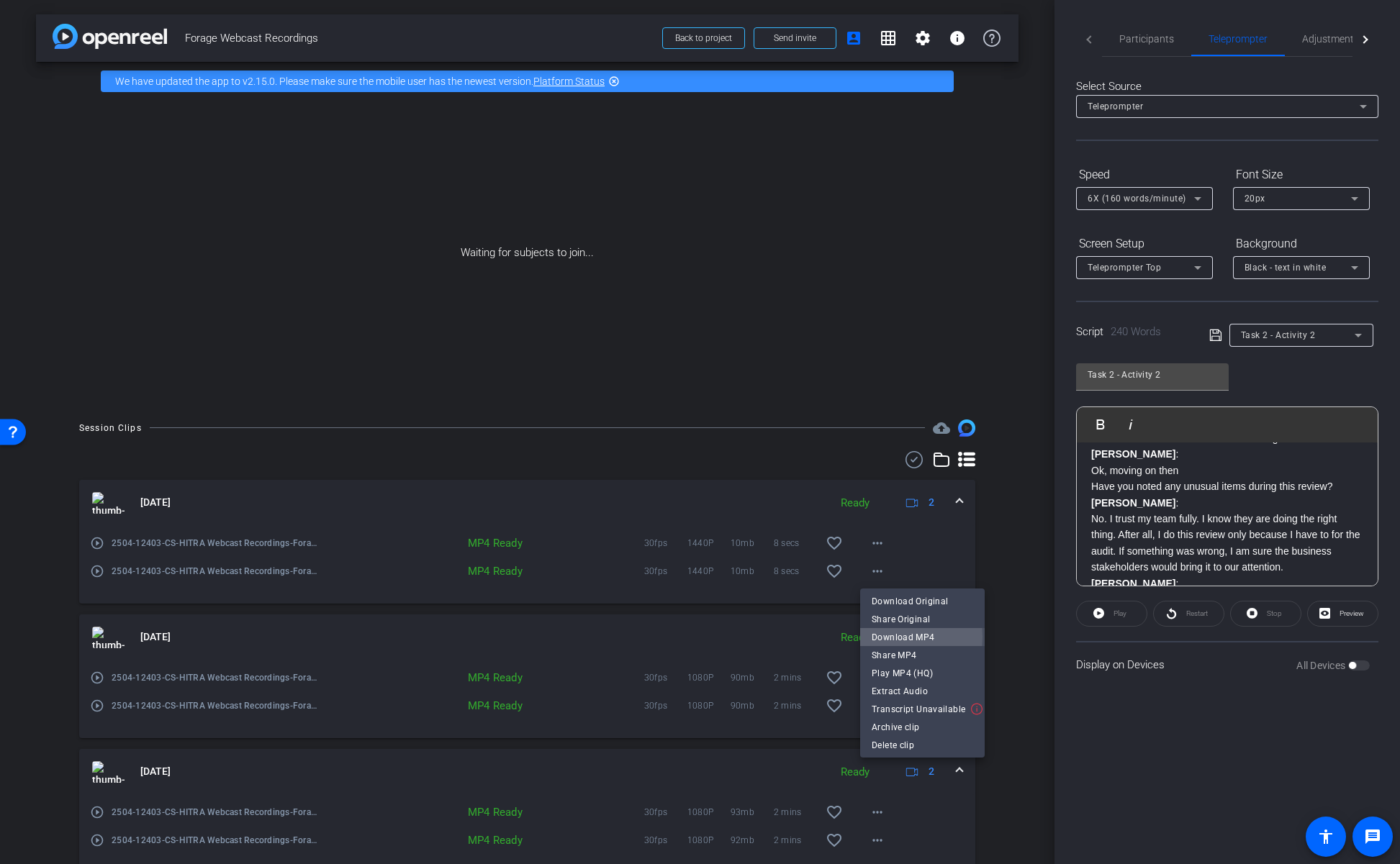
click at [894, 637] on span "Download MP4" at bounding box center [923, 637] width 101 height 17
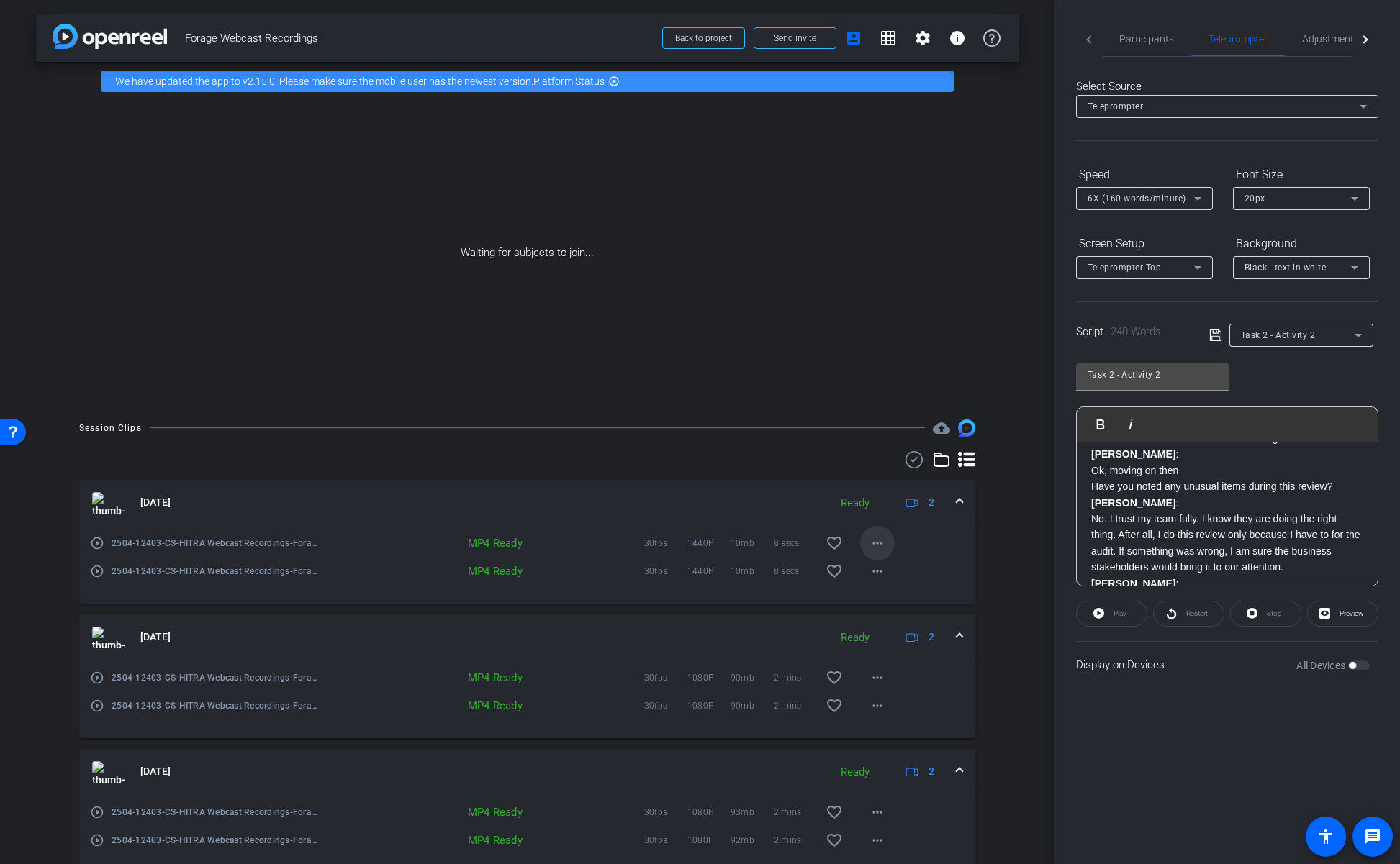
click at [877, 545] on mat-icon "more_horiz" at bounding box center [878, 543] width 17 height 17
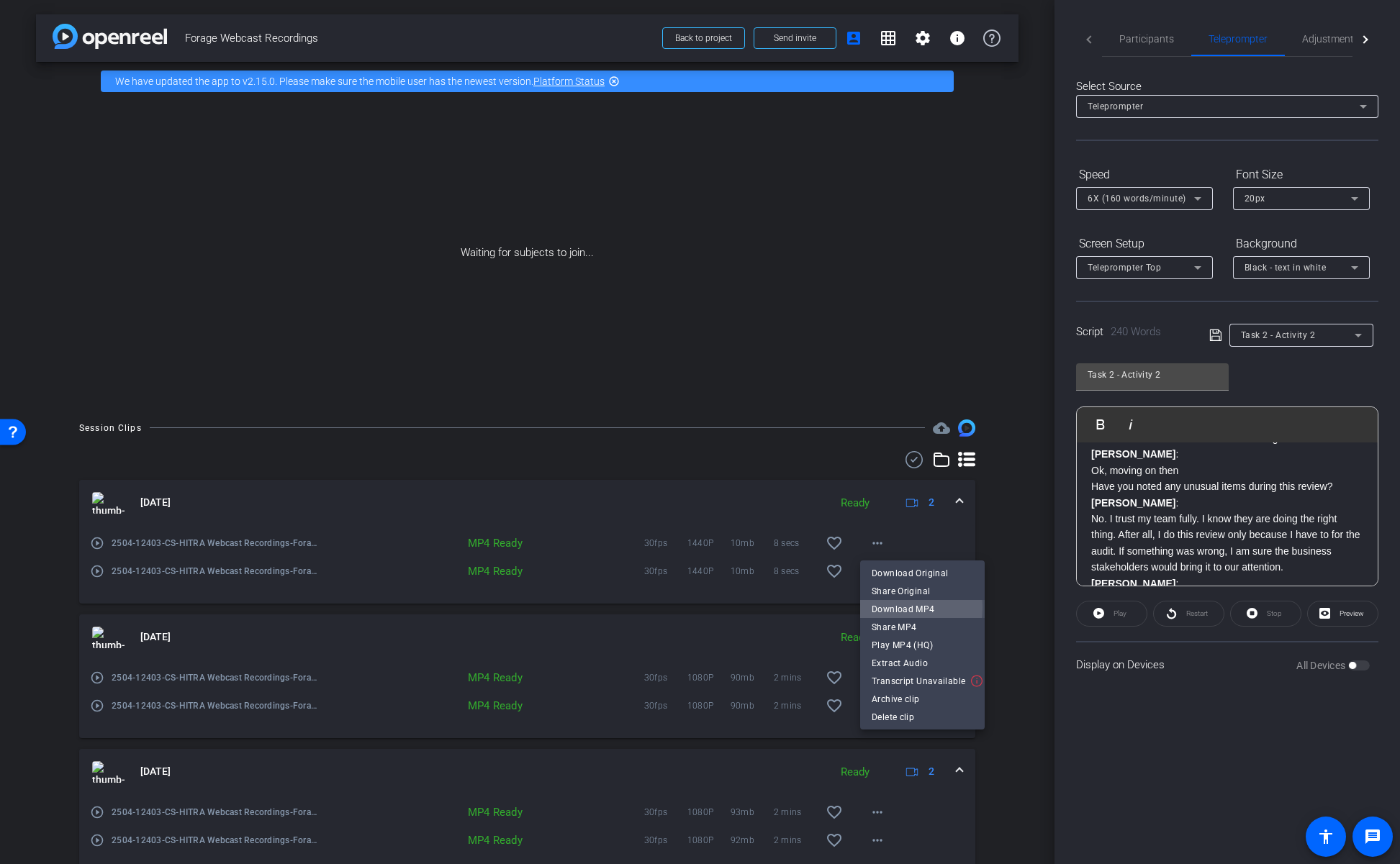
click at [892, 608] on span "Download MP4" at bounding box center [923, 609] width 101 height 17
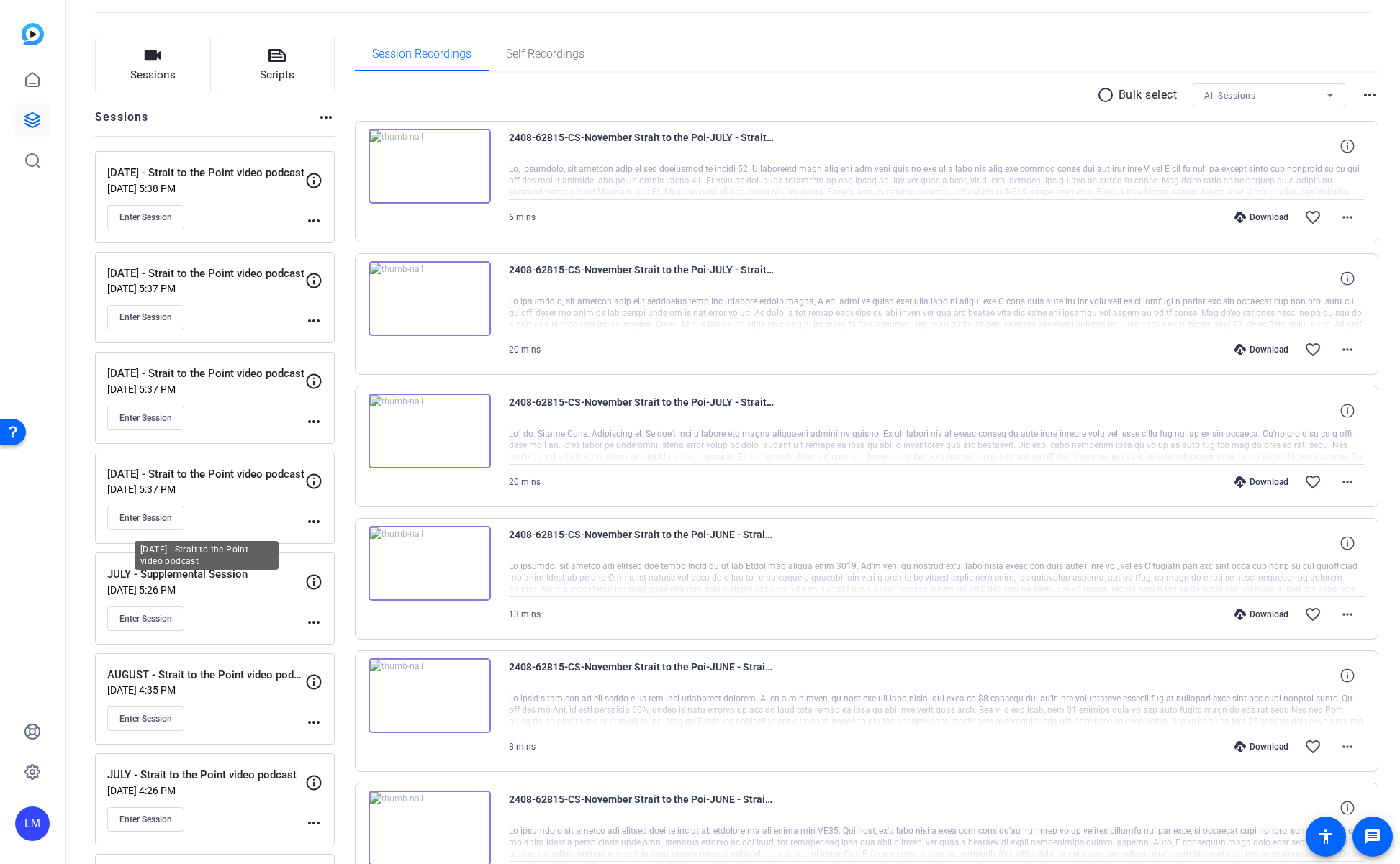
scroll to position [72, 0]
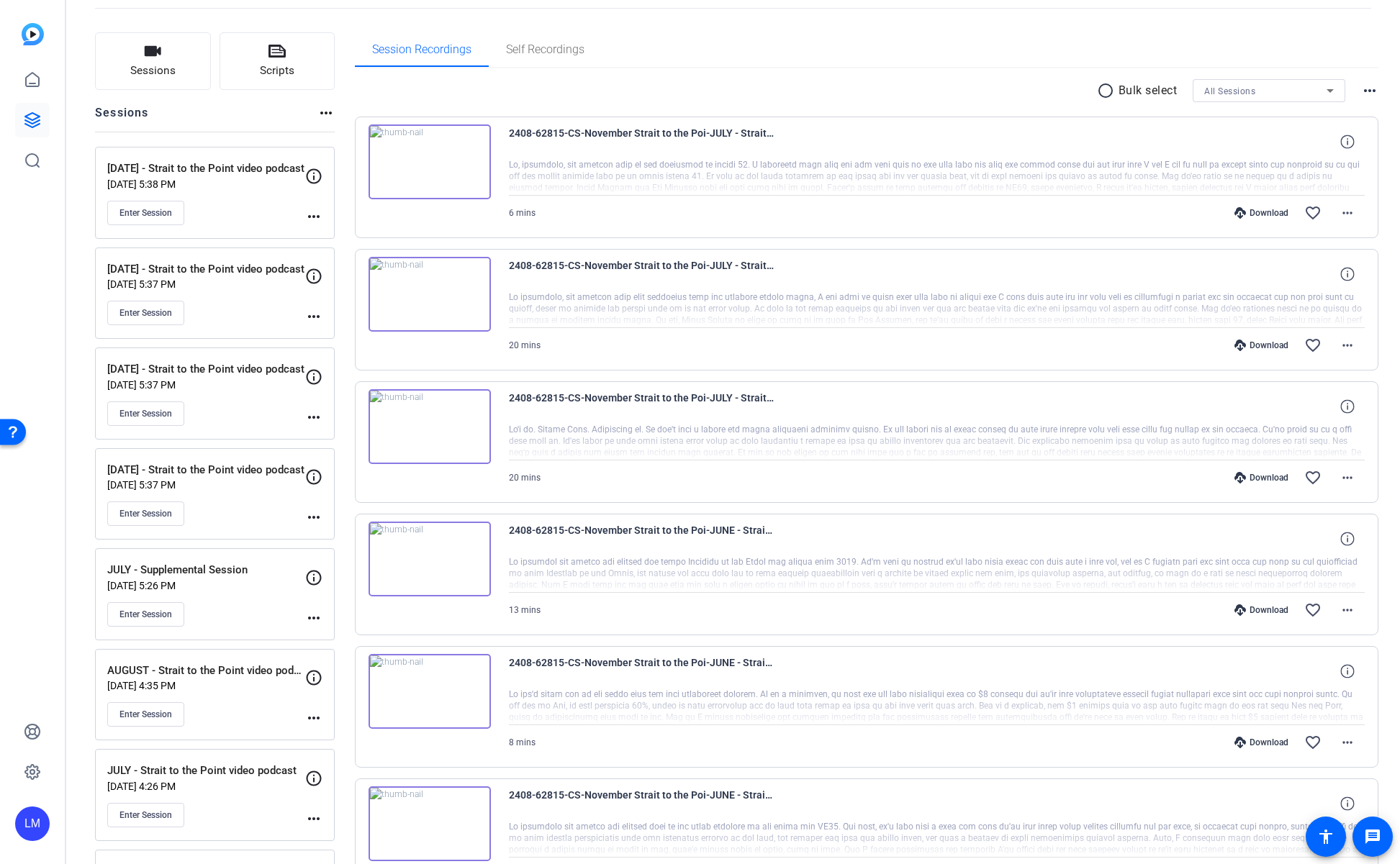
click at [312, 715] on mat-icon "more_horiz" at bounding box center [314, 717] width 17 height 17
click at [340, 740] on span "Edit Session" at bounding box center [350, 739] width 66 height 17
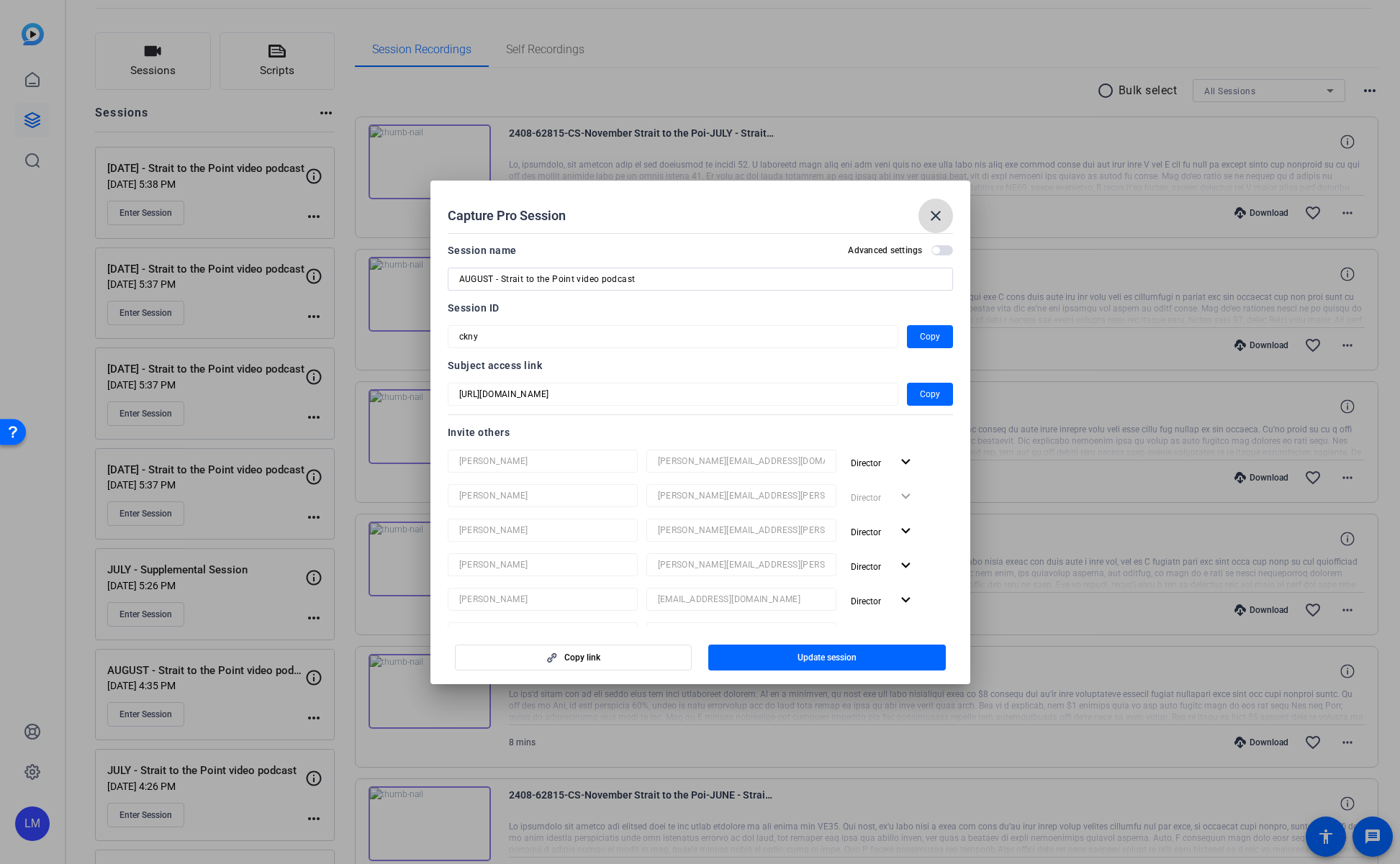
click at [931, 217] on mat-icon "close" at bounding box center [936, 216] width 17 height 17
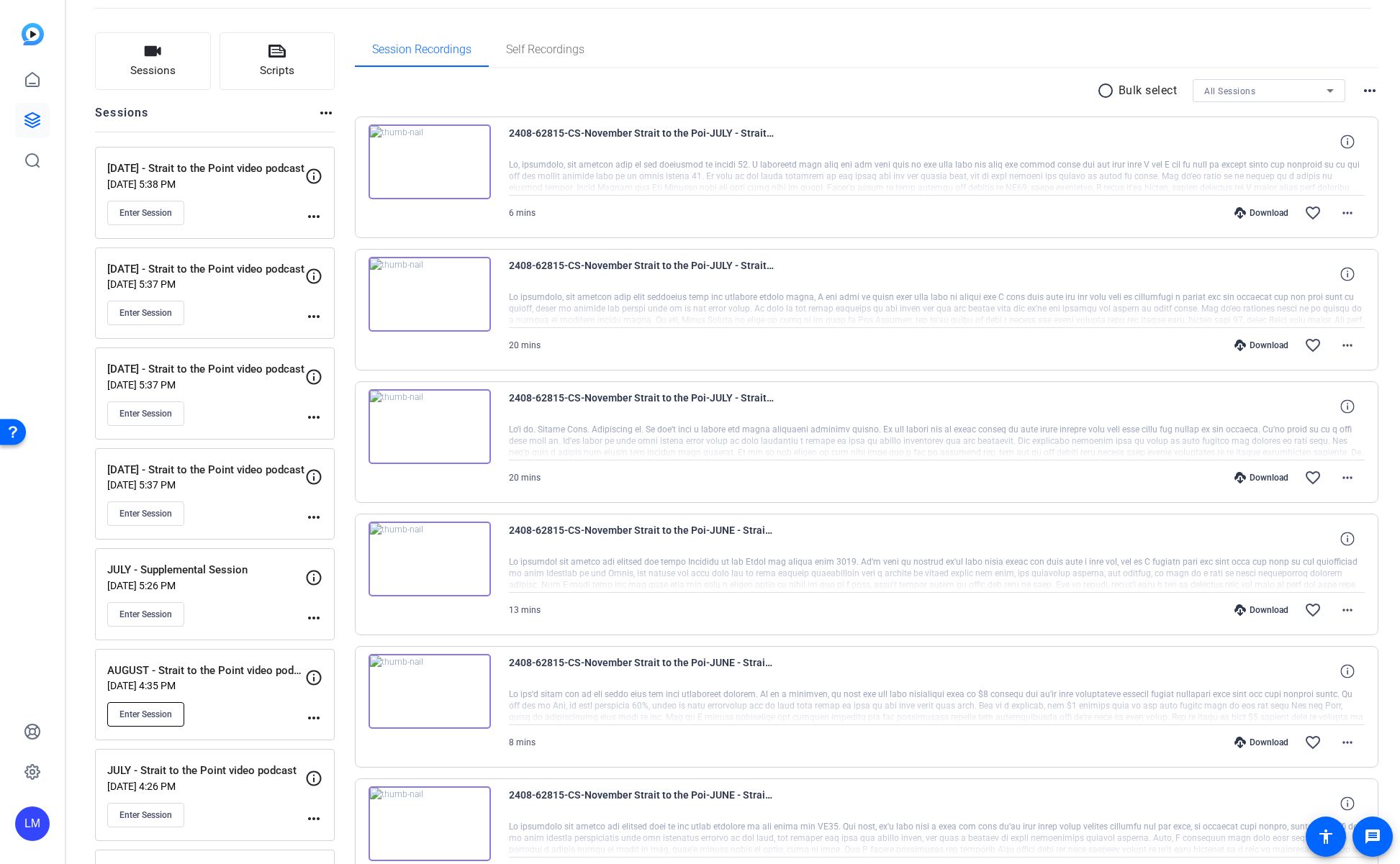
click at [128, 704] on button "Enter Session" at bounding box center [146, 715] width 77 height 24
click at [318, 717] on mat-icon "more_horiz" at bounding box center [314, 717] width 17 height 17
click at [330, 734] on span "Edit Session" at bounding box center [350, 739] width 66 height 17
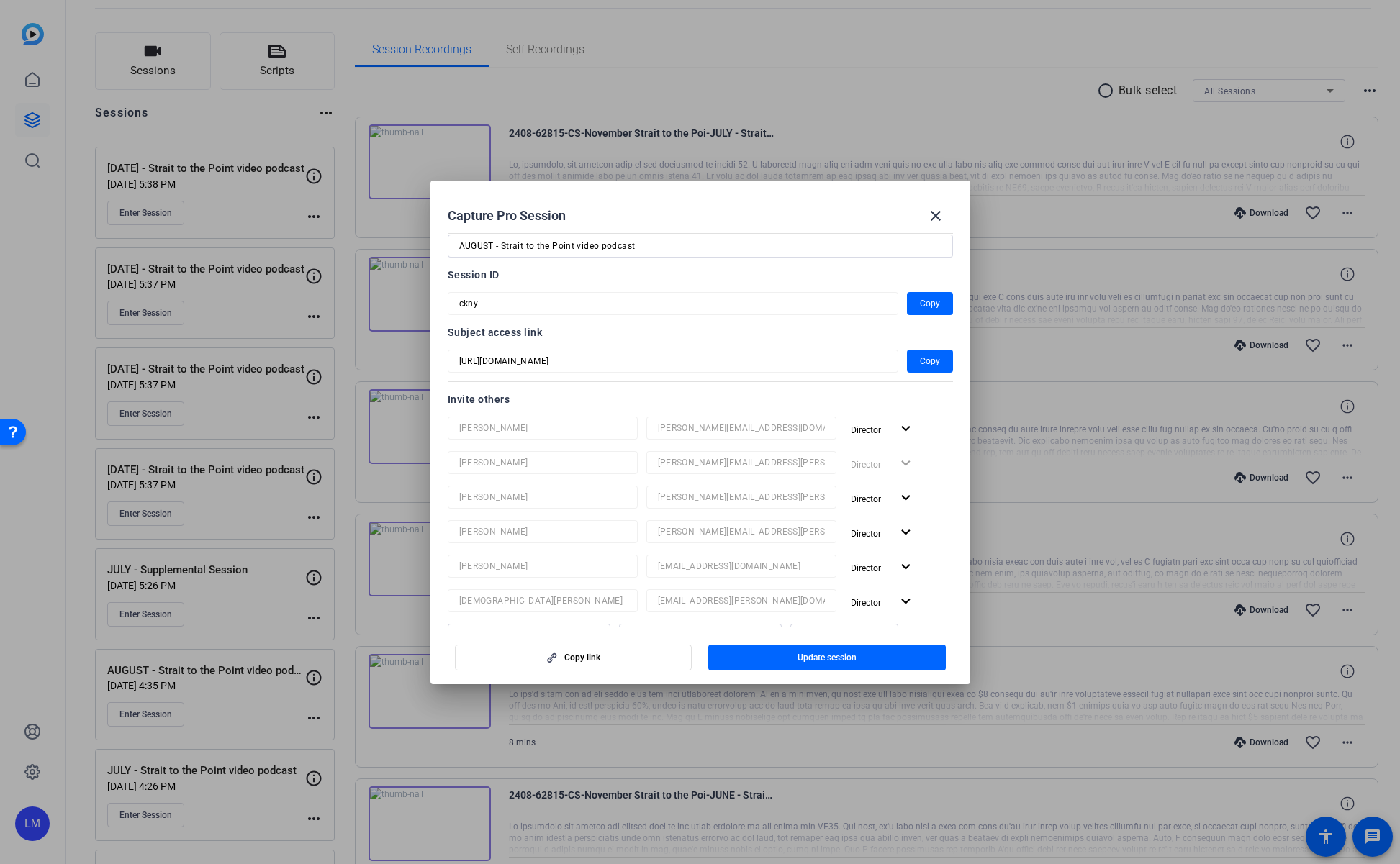
scroll to position [39, 0]
click at [1092, 372] on div at bounding box center [700, 432] width 1400 height 864
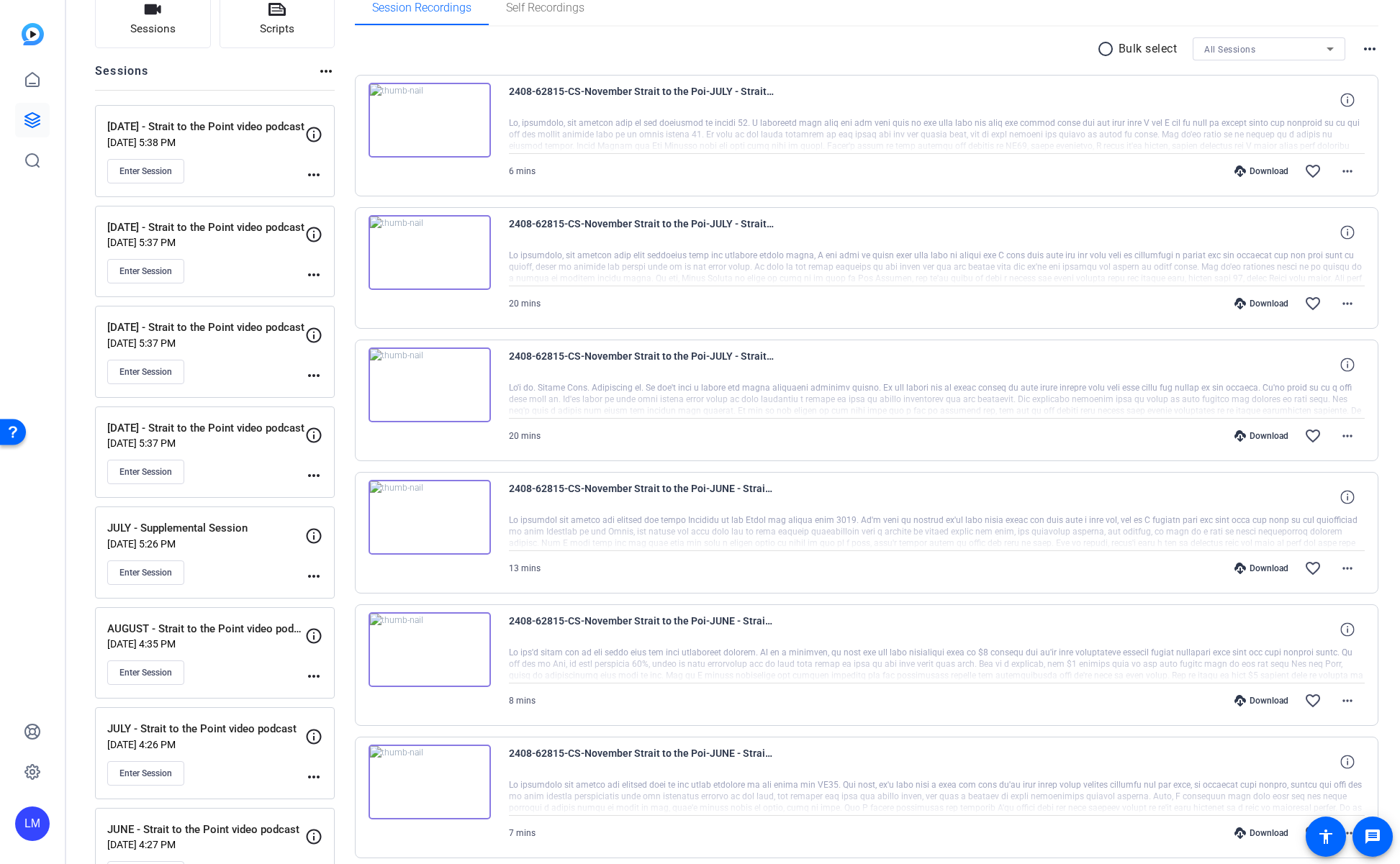
scroll to position [121, 0]
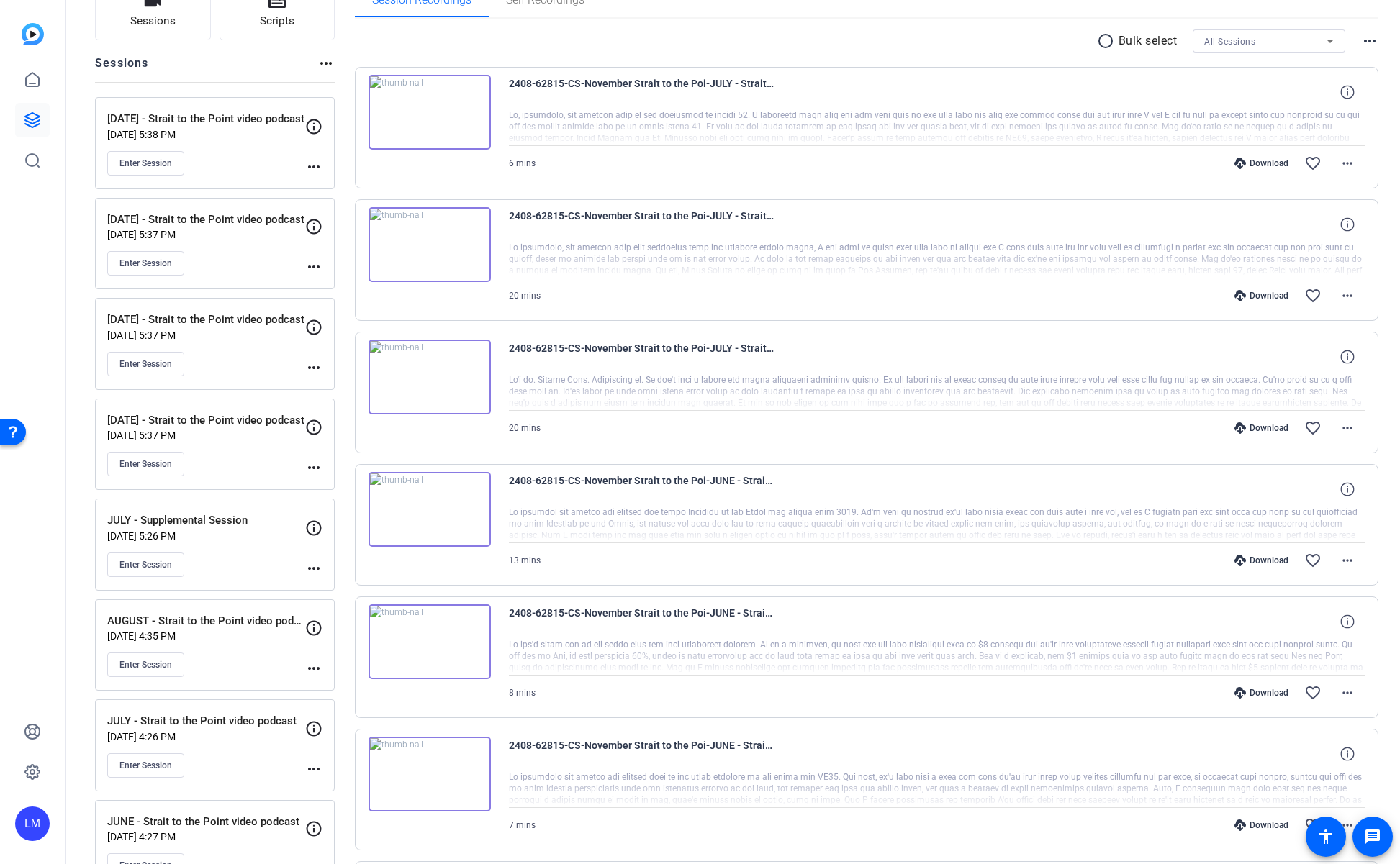
click at [312, 671] on mat-icon "more_horiz" at bounding box center [314, 669] width 17 height 17
click at [327, 688] on span "Edit Session" at bounding box center [350, 690] width 66 height 17
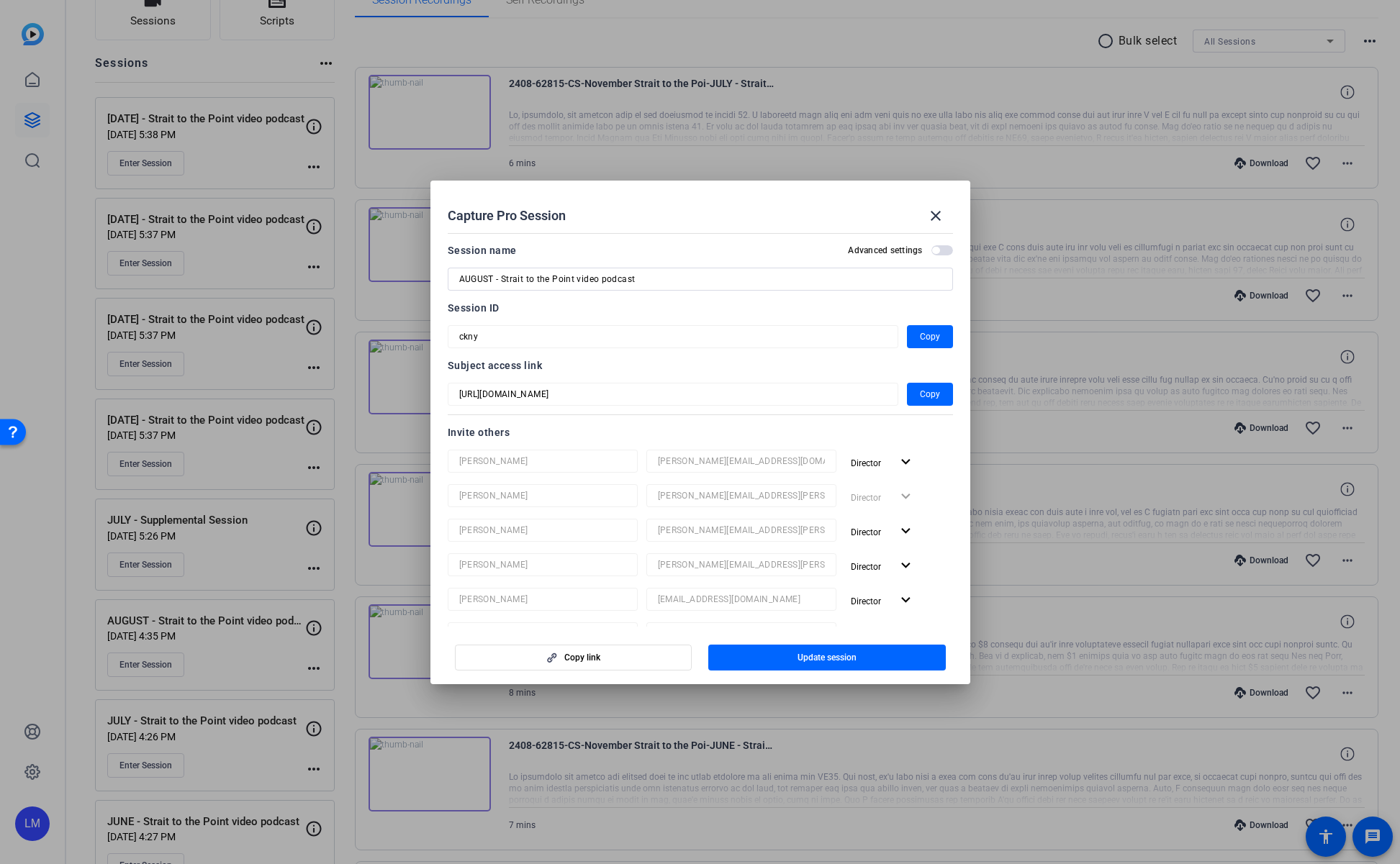
click at [260, 662] on div at bounding box center [700, 432] width 1400 height 864
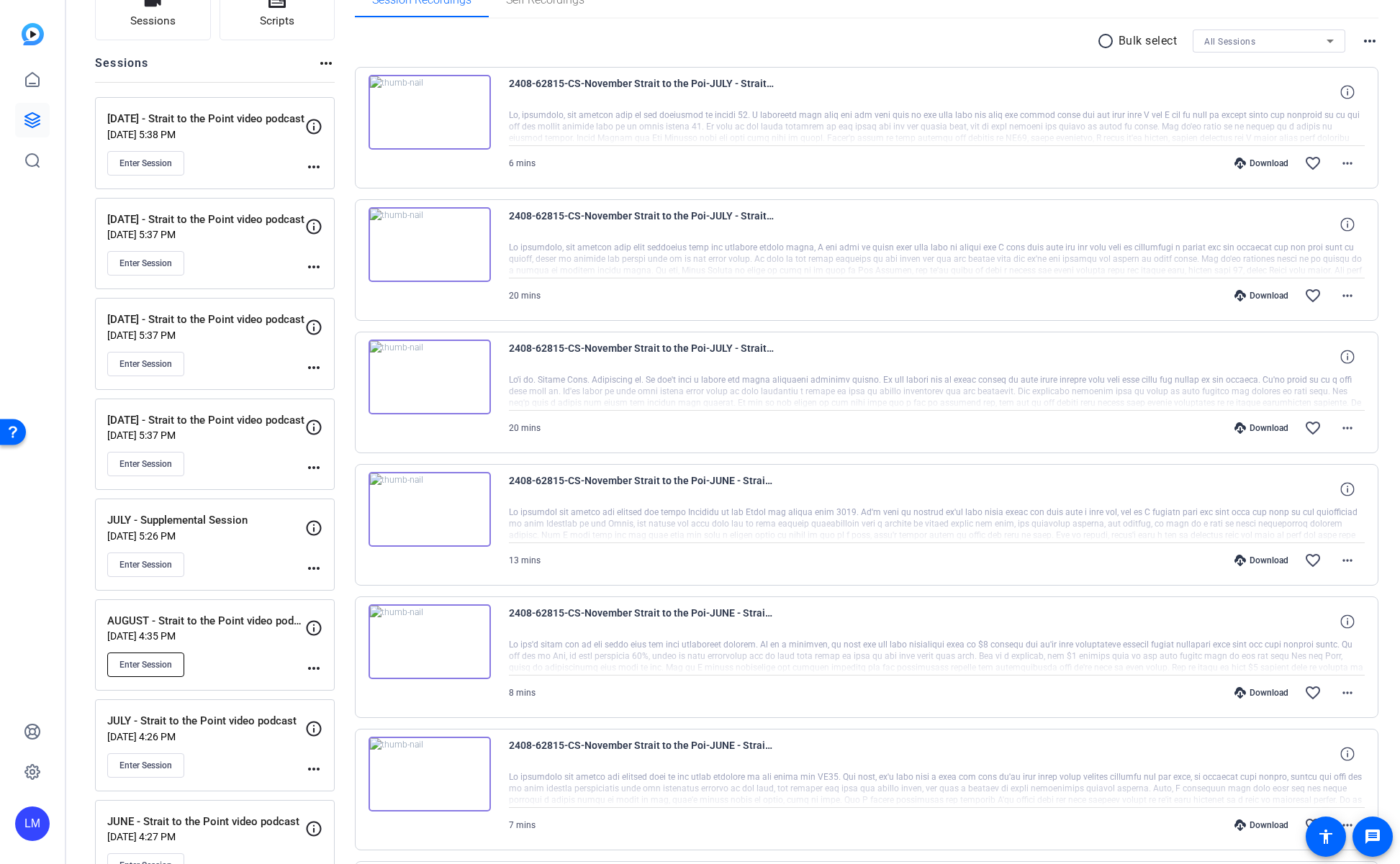
click at [156, 659] on span "Enter Session" at bounding box center [146, 665] width 53 height 11
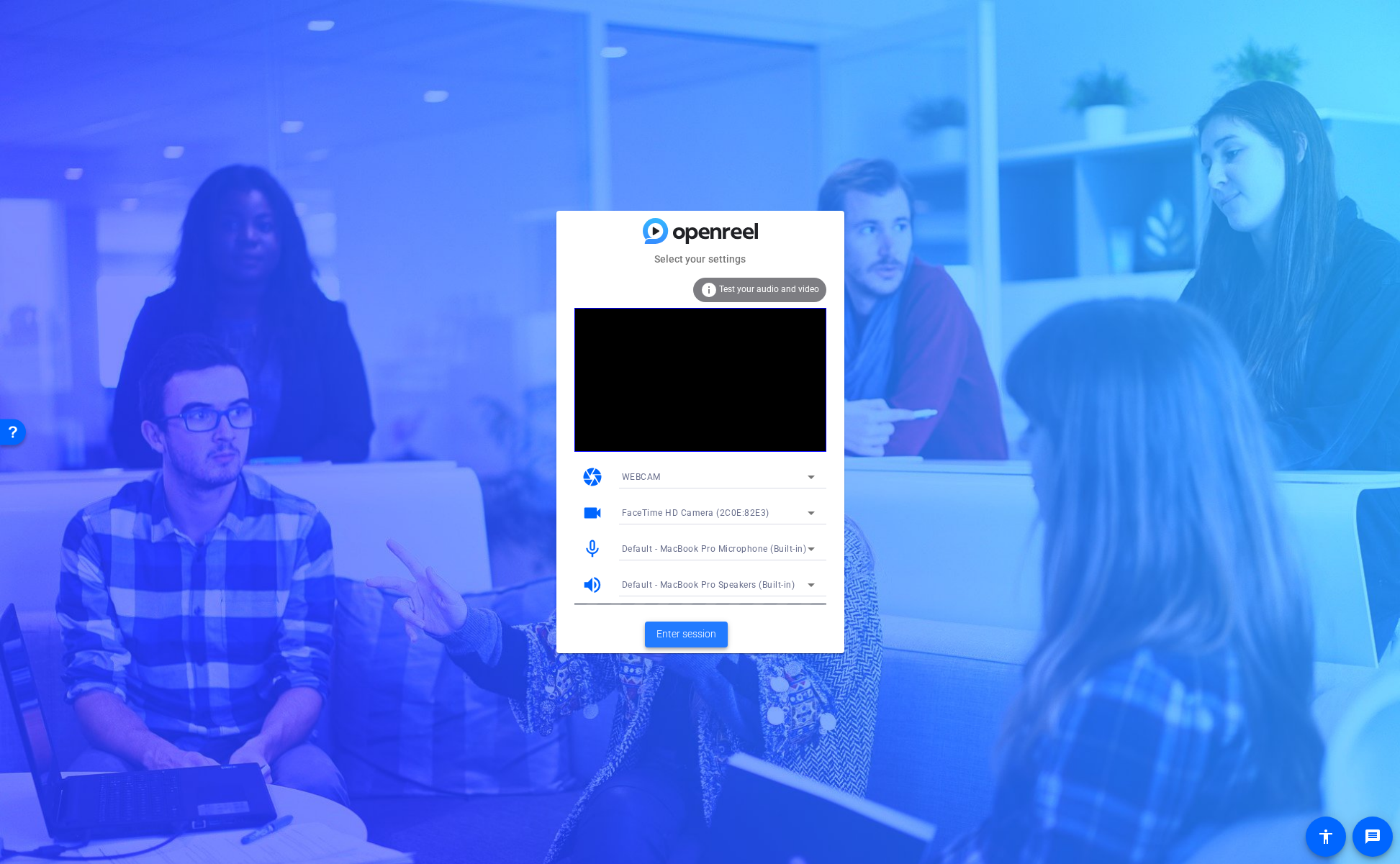
click at [682, 641] on span "Enter session" at bounding box center [687, 634] width 60 height 15
click at [677, 633] on span "Enter session" at bounding box center [687, 634] width 60 height 15
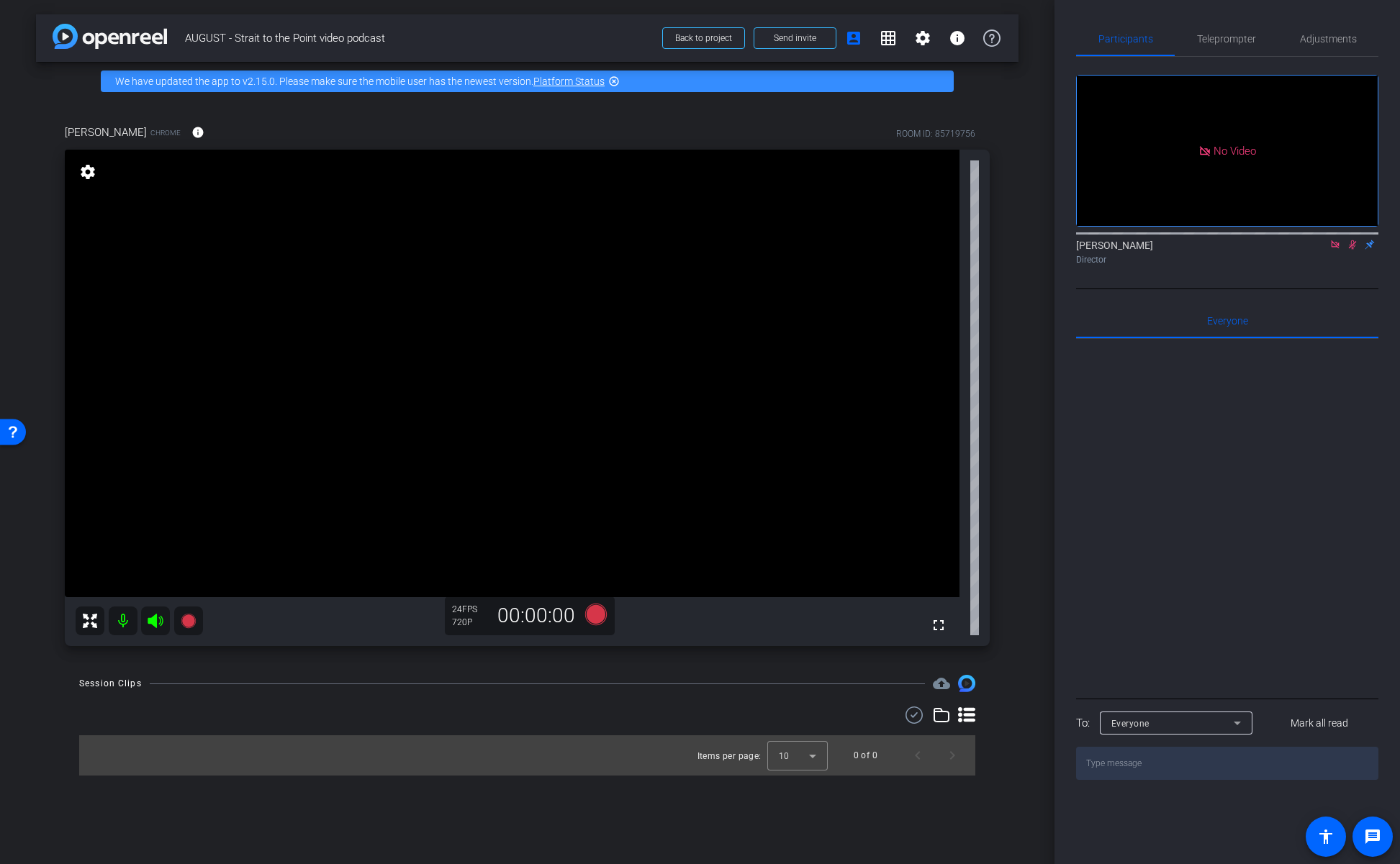
click at [1352, 250] on icon at bounding box center [1353, 244] width 11 height 10
click at [796, 39] on span "Send invite" at bounding box center [795, 38] width 42 height 11
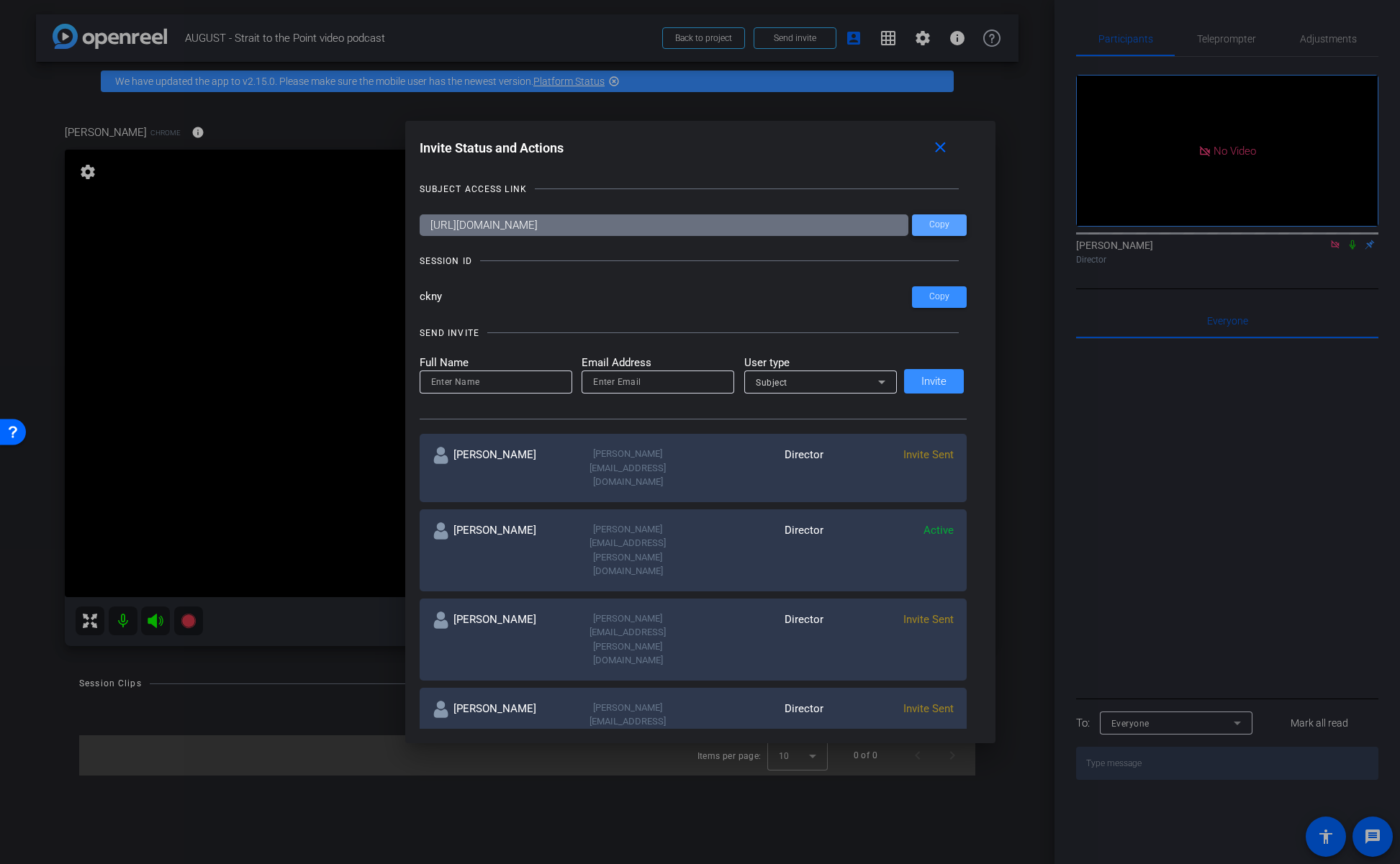
click at [939, 224] on span "Copy" at bounding box center [939, 224] width 20 height 10
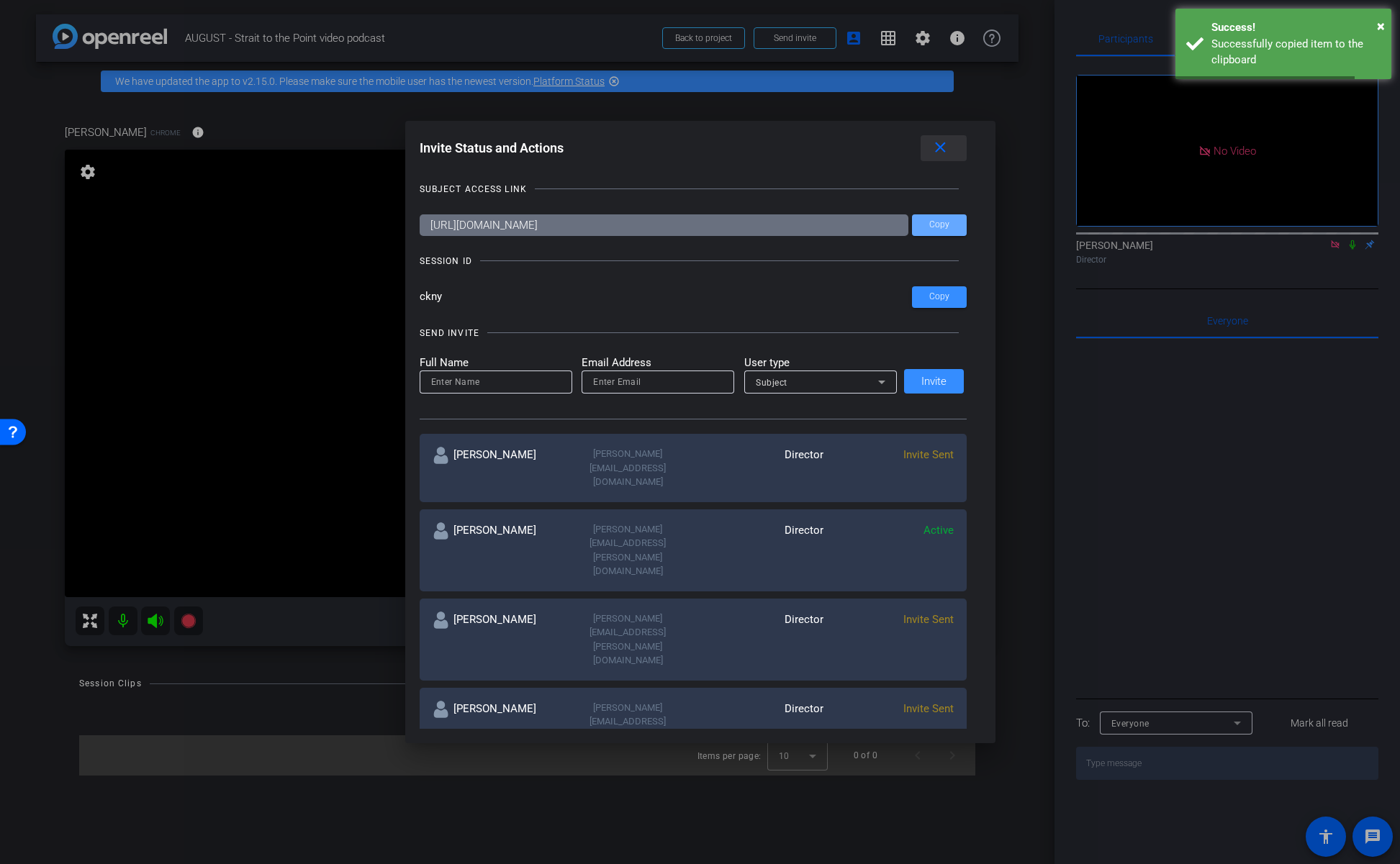
click at [941, 141] on mat-icon "close" at bounding box center [940, 147] width 18 height 18
